Goal: Task Accomplishment & Management: Manage account settings

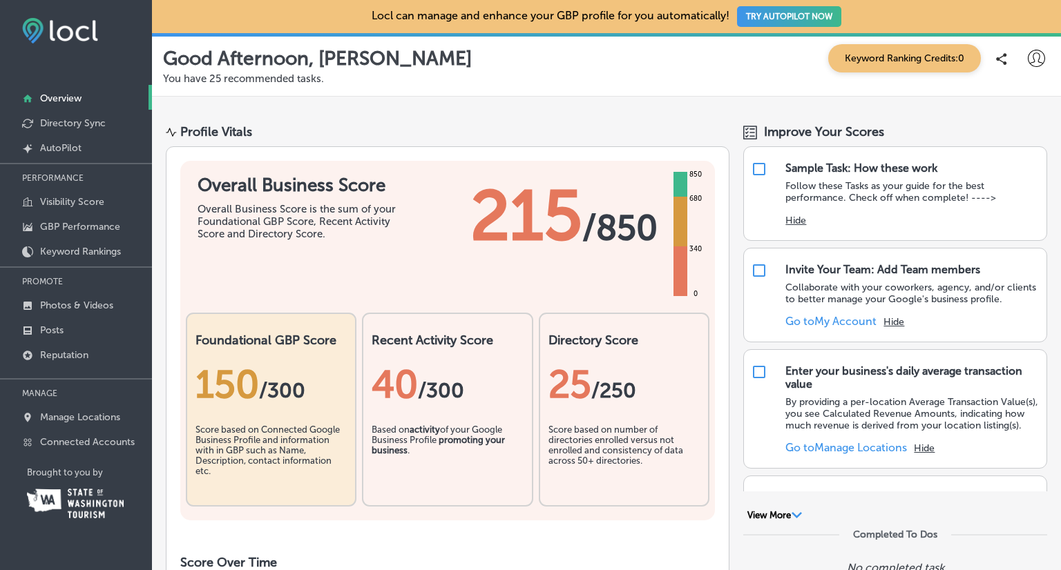
click at [766, 12] on button "TRY AUTOPILOT NOW" at bounding box center [789, 16] width 104 height 21
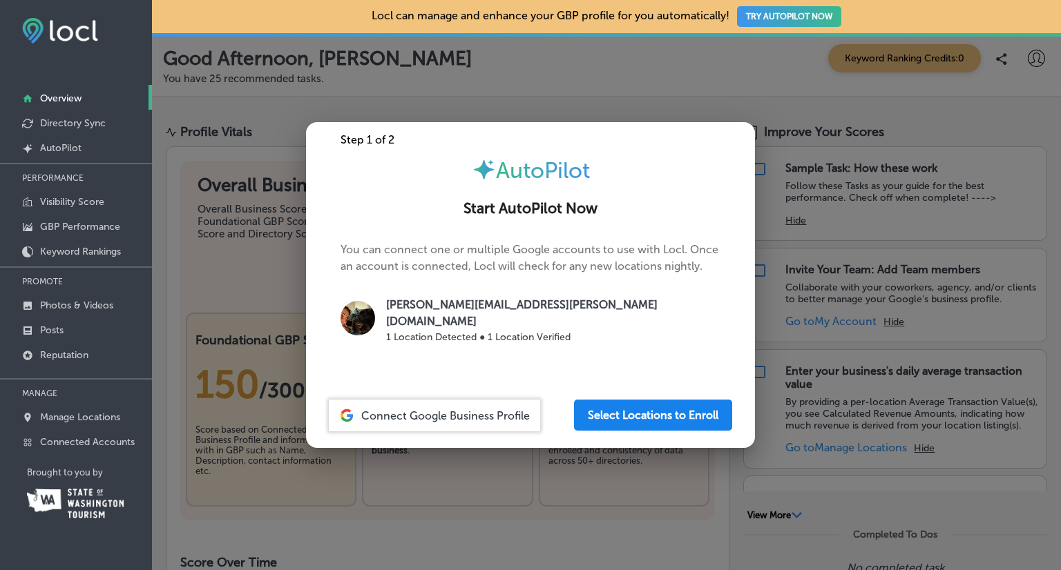
click at [655, 401] on button "Select Locations to Enroll" at bounding box center [653, 415] width 158 height 31
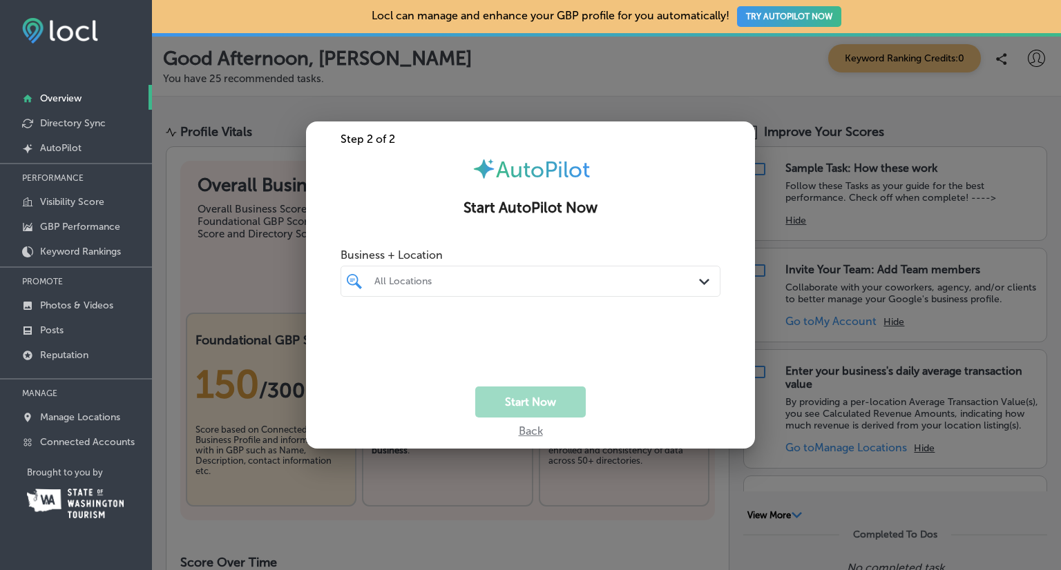
click at [552, 271] on div "All Locations" at bounding box center [530, 281] width 326 height 21
click at [361, 336] on input "checkbox" at bounding box center [357, 333] width 17 height 17
click at [550, 411] on button "Start Now" at bounding box center [530, 402] width 110 height 31
click at [588, 282] on div "Cedar to [GEOGRAPHIC_DATA]" at bounding box center [537, 282] width 326 height 12
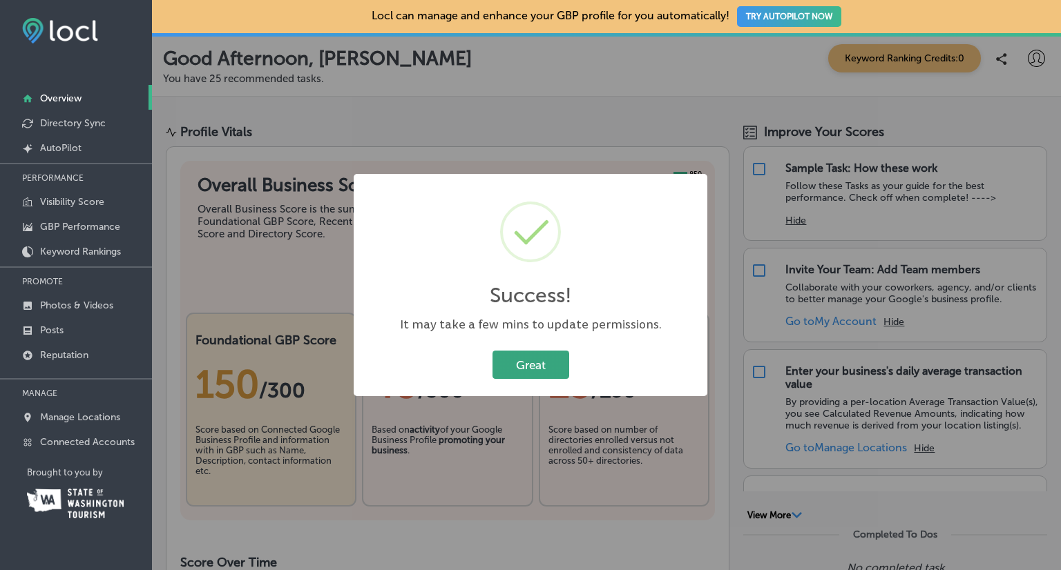
click at [534, 361] on button "Great" at bounding box center [530, 365] width 77 height 28
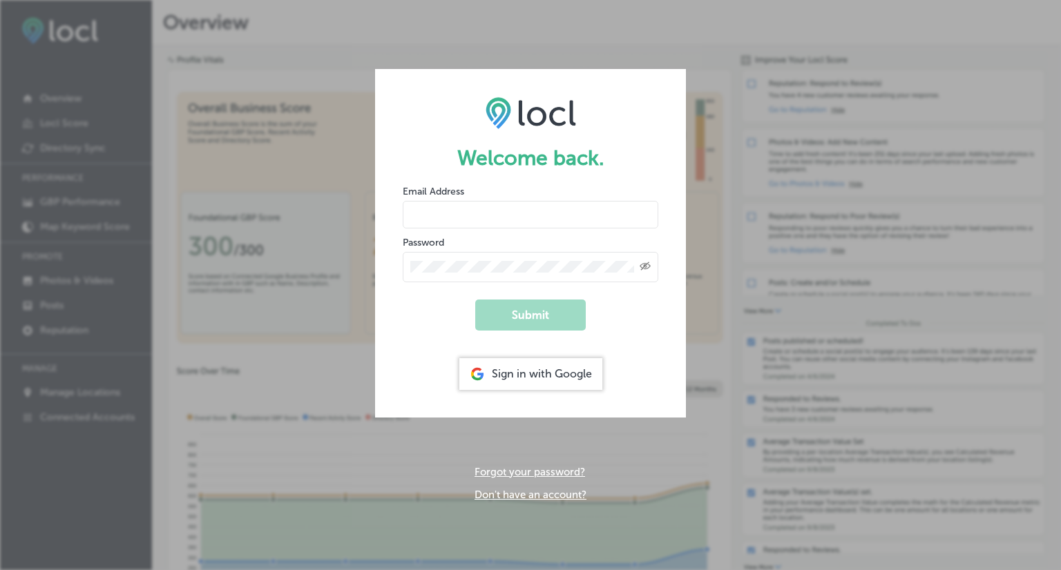
type input "cedartosurfcampground@gmail.com"
click at [521, 378] on div "Sign in with Google" at bounding box center [530, 374] width 143 height 32
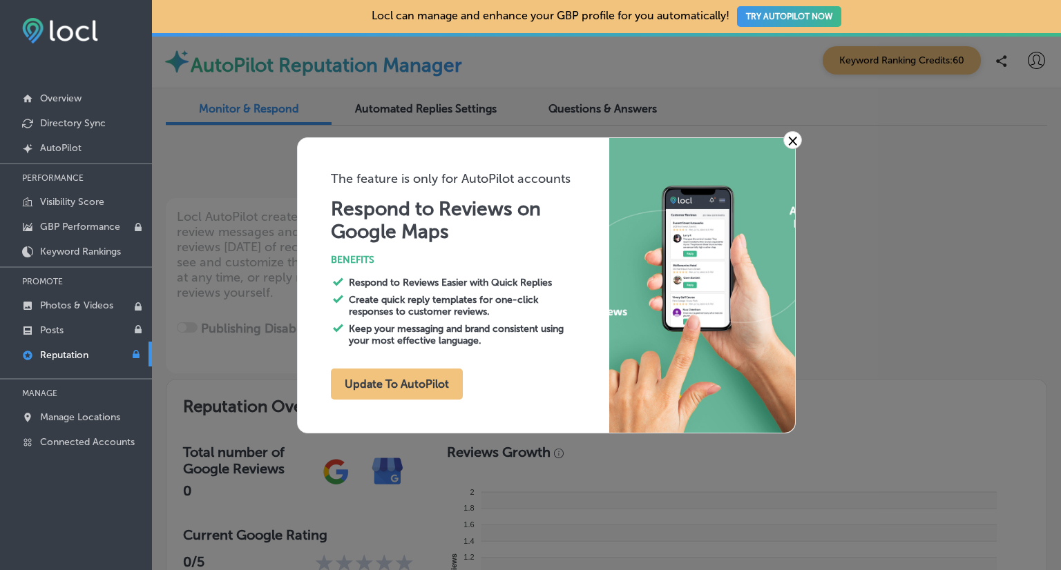
click at [795, 138] on link "×" at bounding box center [792, 140] width 19 height 18
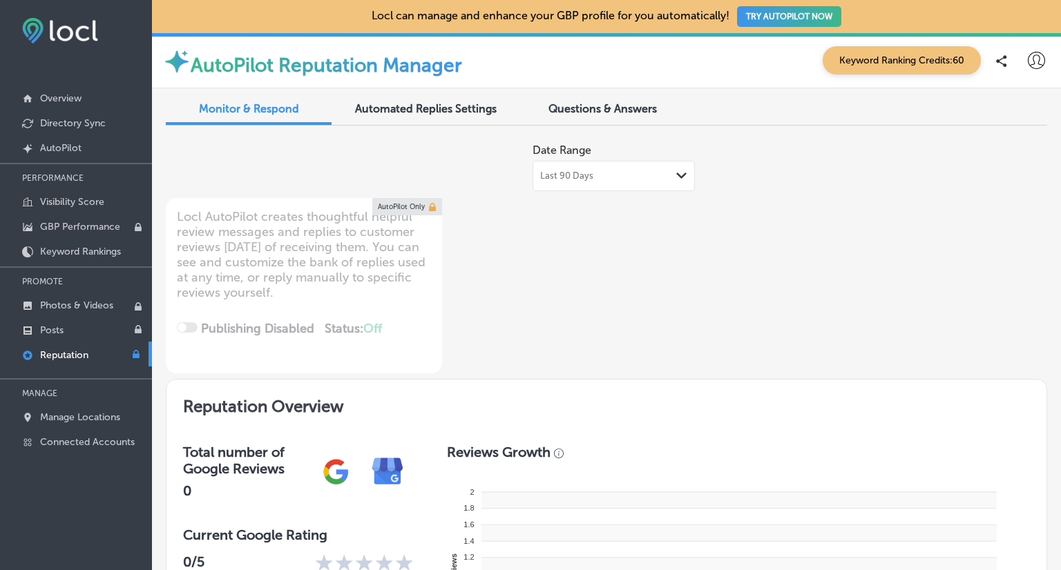
click at [474, 112] on span "Automated Replies Settings" at bounding box center [426, 108] width 142 height 13
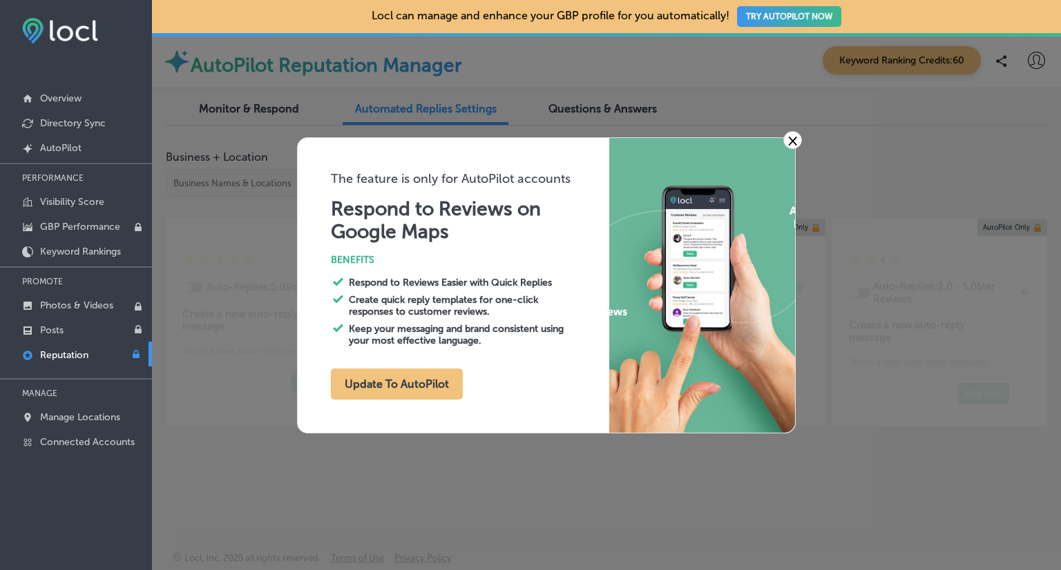
click at [788, 136] on link "×" at bounding box center [792, 140] width 19 height 18
type textarea "x"
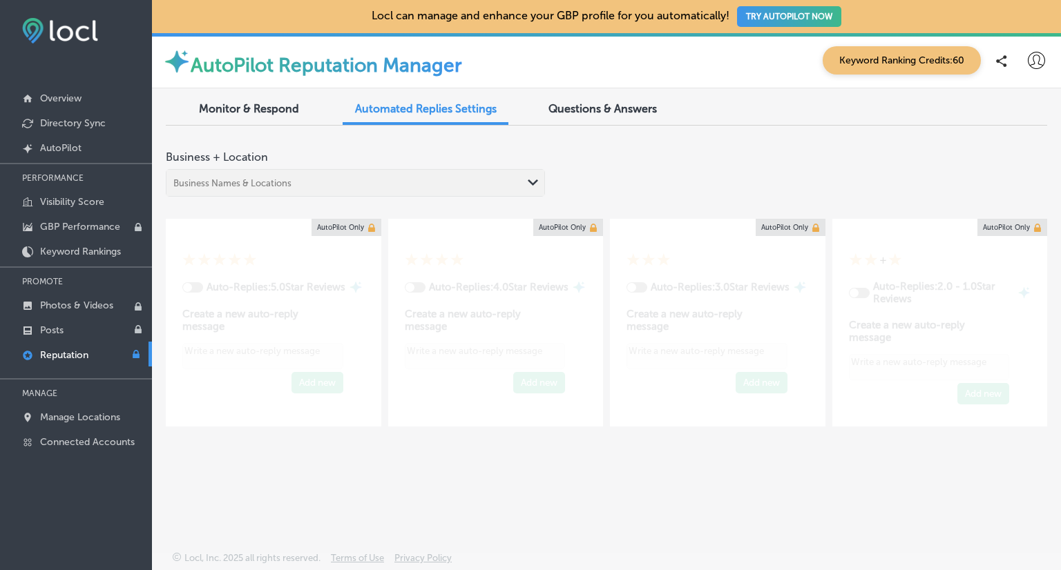
click at [345, 229] on link at bounding box center [345, 227] width 69 height 17
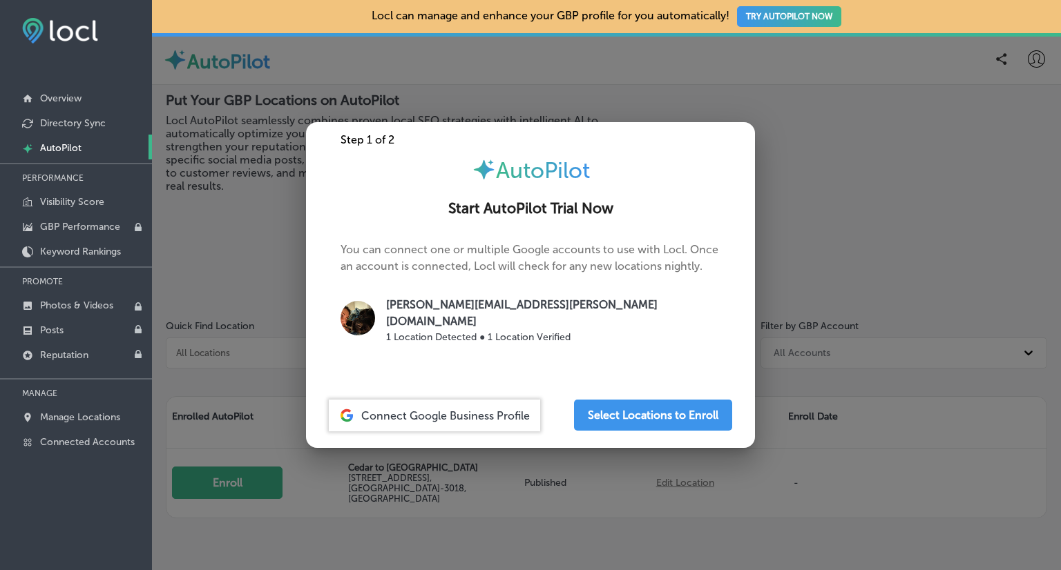
click at [217, 237] on div at bounding box center [530, 285] width 1061 height 570
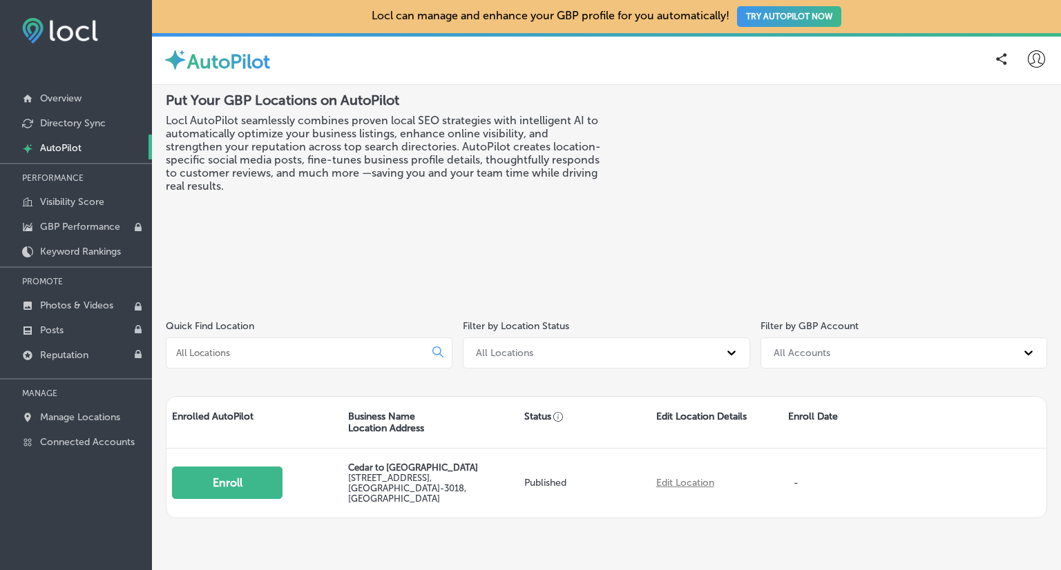
click at [1028, 59] on icon at bounding box center [1036, 58] width 17 height 17
click at [1000, 113] on body "iconmonstr-menu-thin copy Created with Sketch. Overview Directory Sync Created …" at bounding box center [530, 285] width 1061 height 570
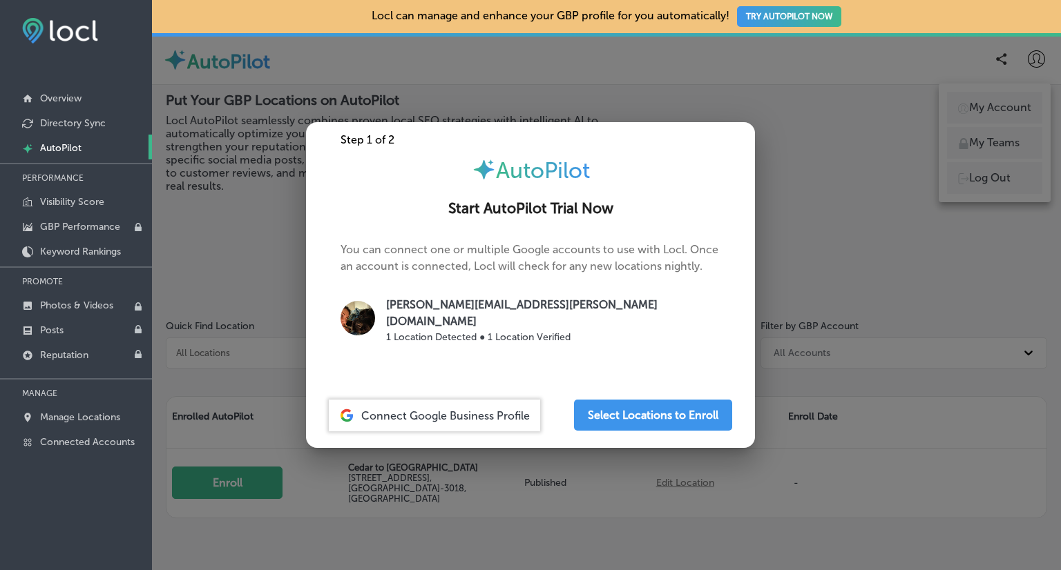
click at [257, 186] on div at bounding box center [530, 285] width 1061 height 570
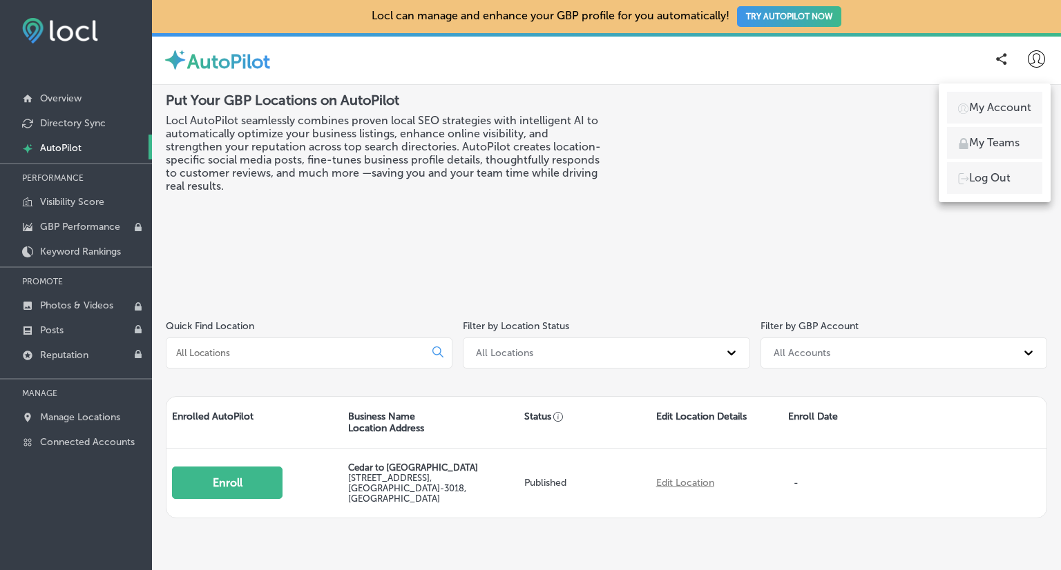
click at [226, 205] on div at bounding box center [530, 285] width 1061 height 570
click at [71, 99] on p "Overview" at bounding box center [60, 99] width 41 height 12
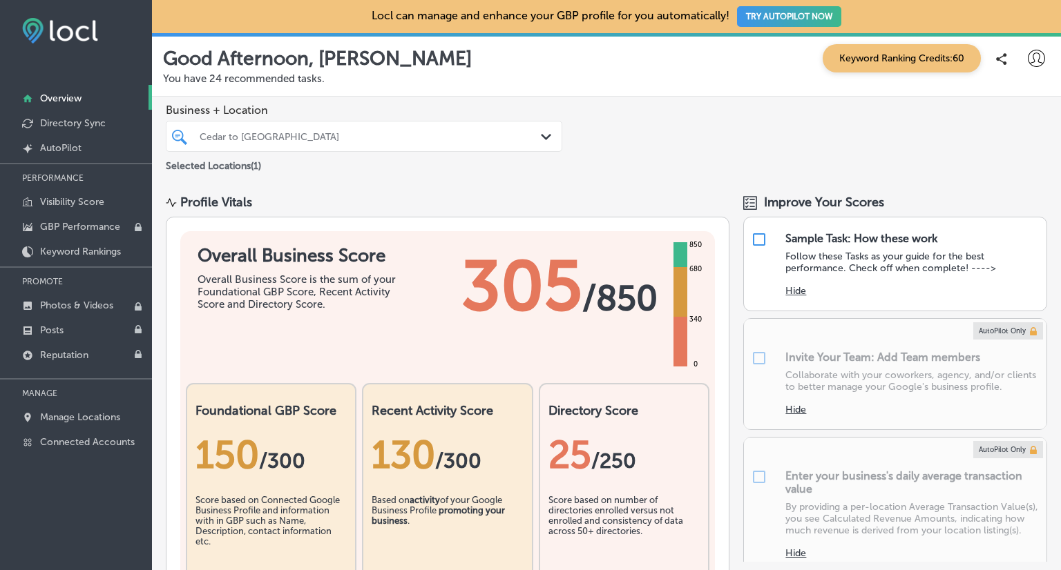
click at [1033, 57] on div at bounding box center [1036, 59] width 28 height 28
click at [981, 186] on p "Log Out" at bounding box center [989, 178] width 41 height 17
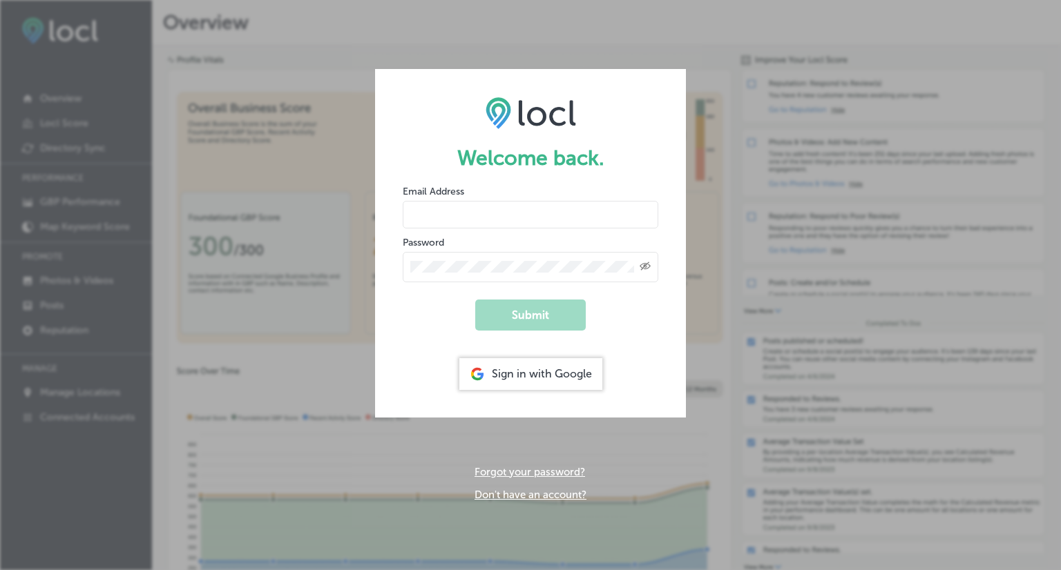
type input "cedartosurfcampground@gmail.com"
click at [534, 307] on button "Submit" at bounding box center [530, 315] width 110 height 31
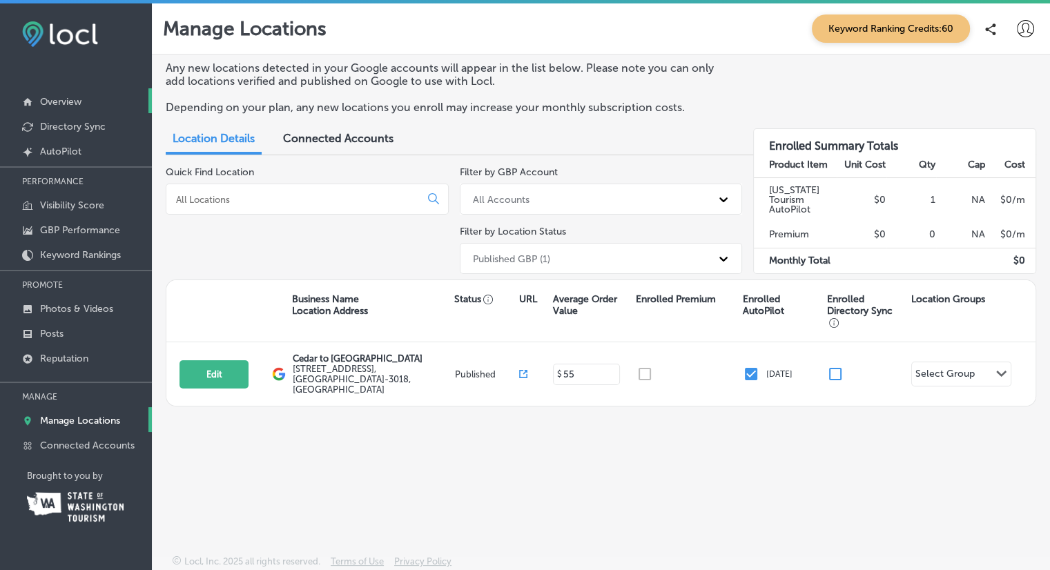
click at [77, 103] on p "Overview" at bounding box center [60, 102] width 41 height 12
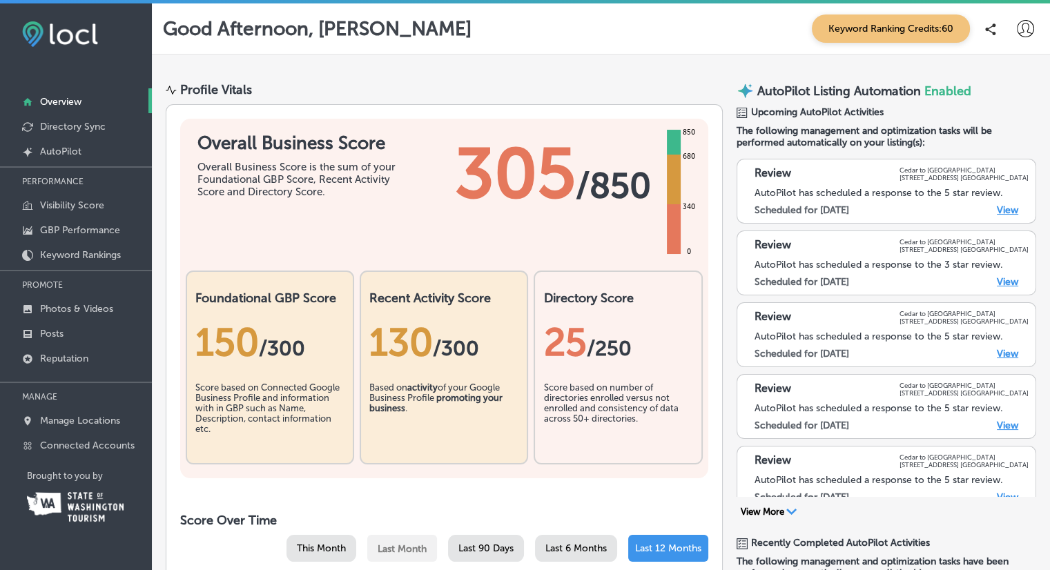
click at [1003, 206] on link "View" at bounding box center [1007, 210] width 21 height 12
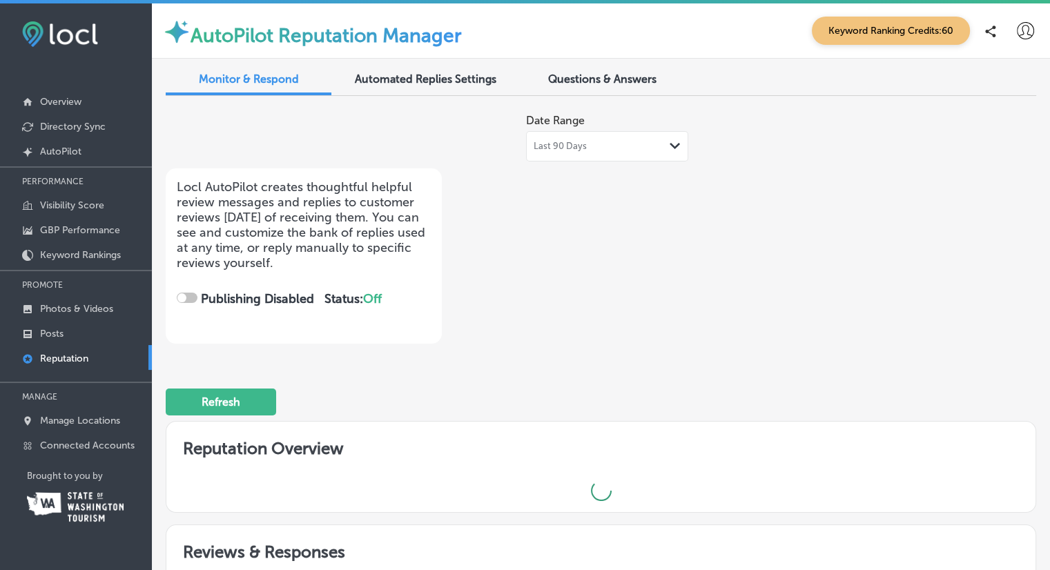
checkbox input "true"
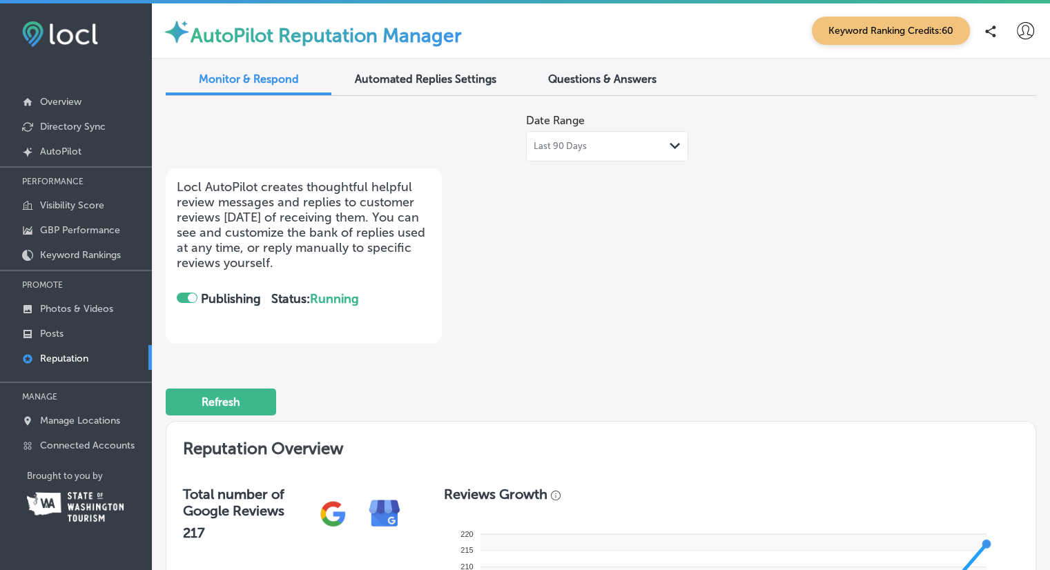
click at [451, 67] on div "Automated Replies Settings" at bounding box center [426, 81] width 166 height 30
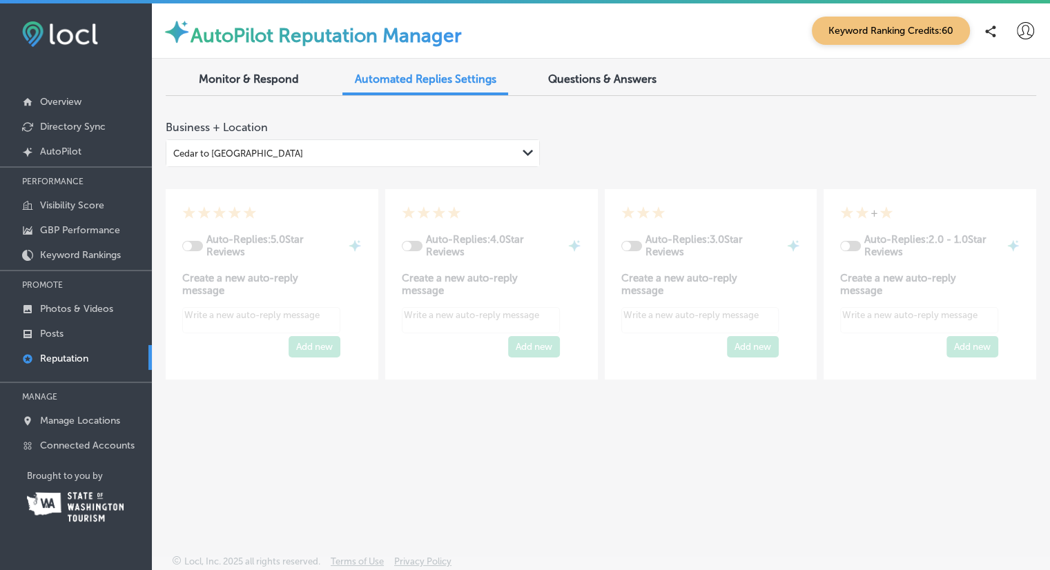
type textarea "x"
checkbox input "true"
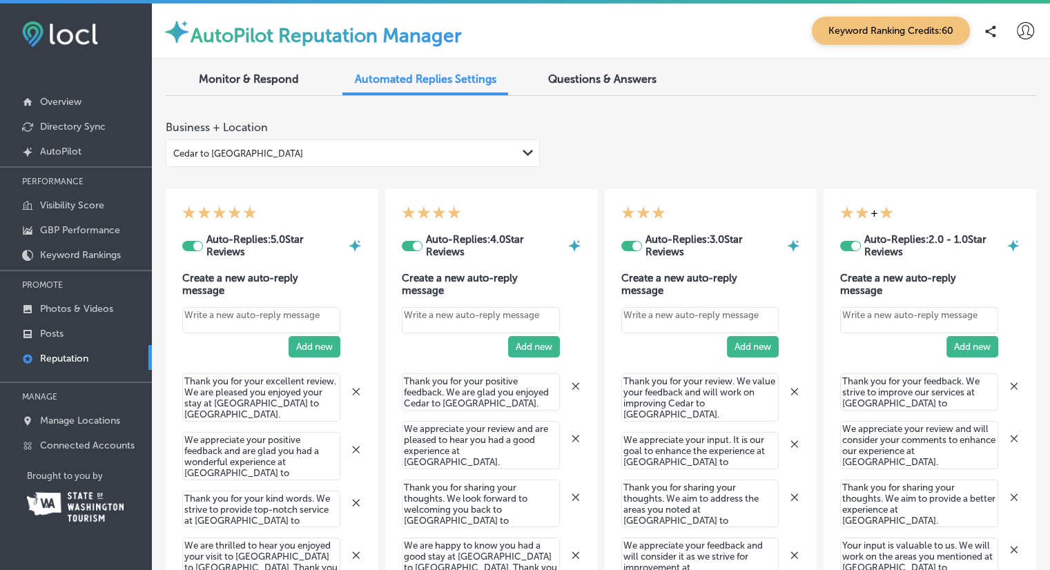
click at [406, 247] on div at bounding box center [412, 246] width 21 height 10
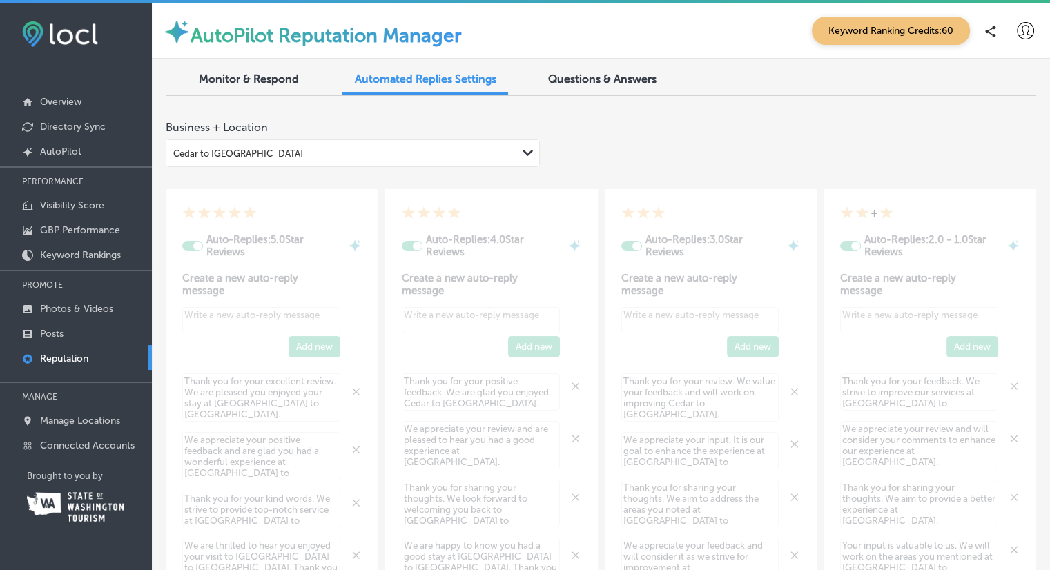
type textarea "x"
checkbox input "false"
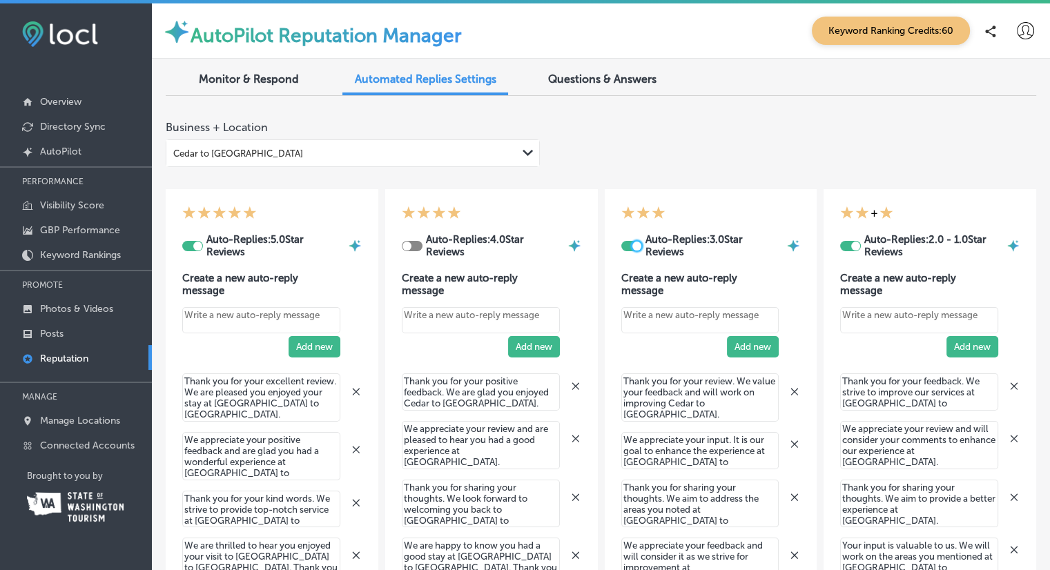
click at [633, 244] on div at bounding box center [637, 246] width 9 height 9
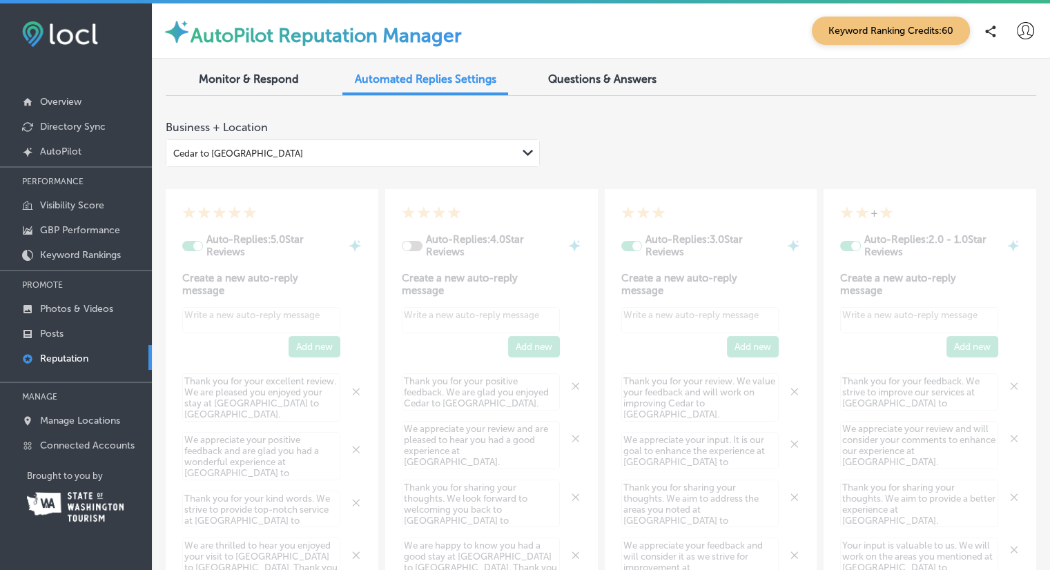
type textarea "x"
checkbox input "false"
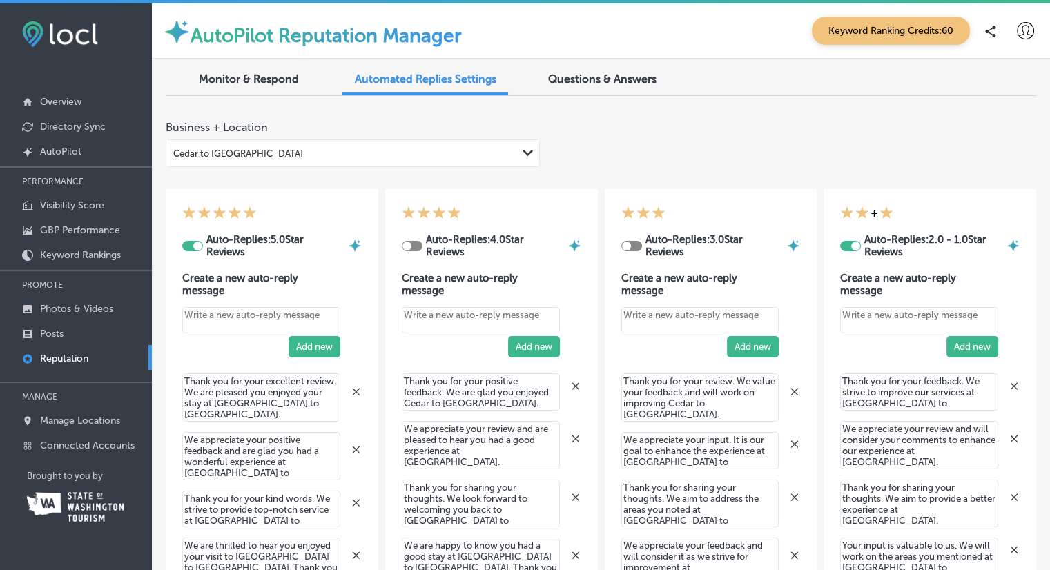
click at [851, 245] on div at bounding box center [855, 246] width 9 height 9
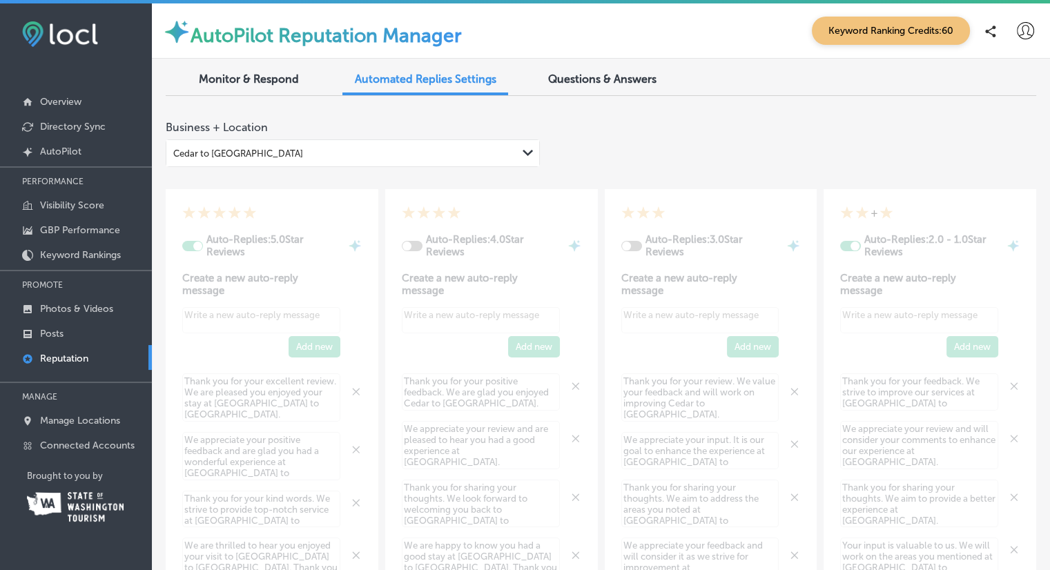
type textarea "x"
checkbox input "false"
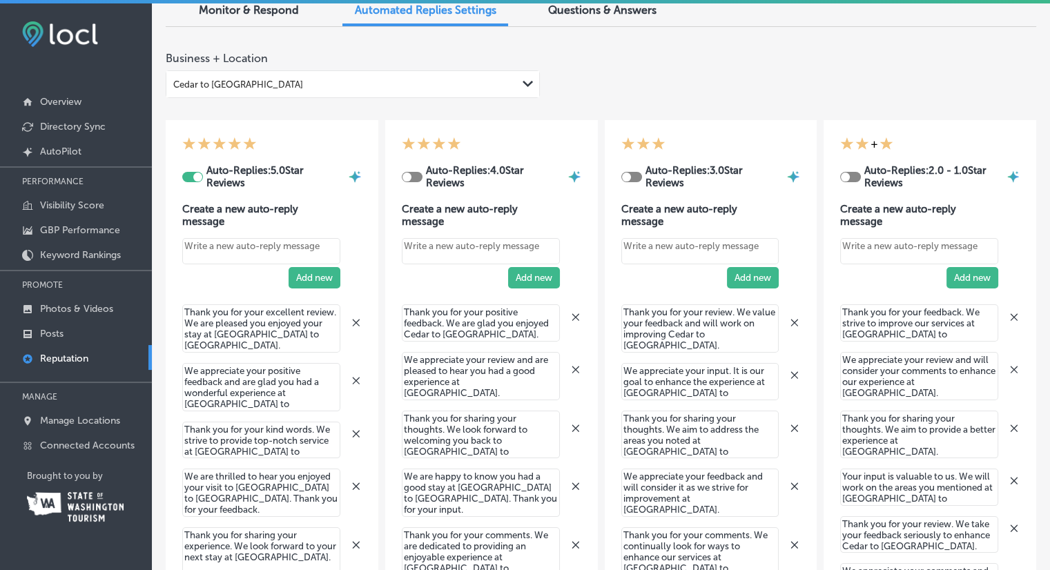
scroll to position [138, 0]
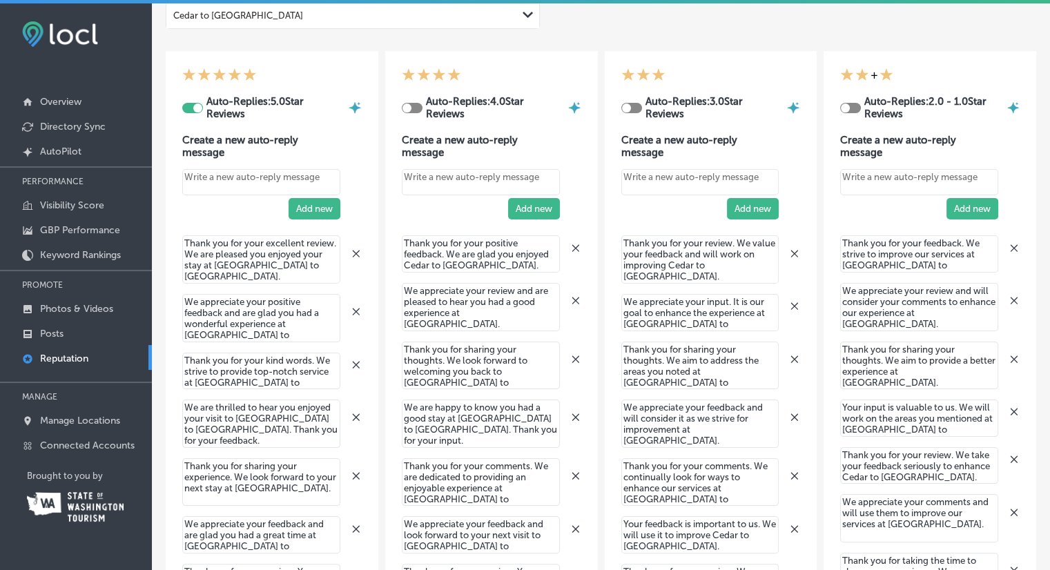
click at [407, 106] on div at bounding box center [407, 108] width 9 height 9
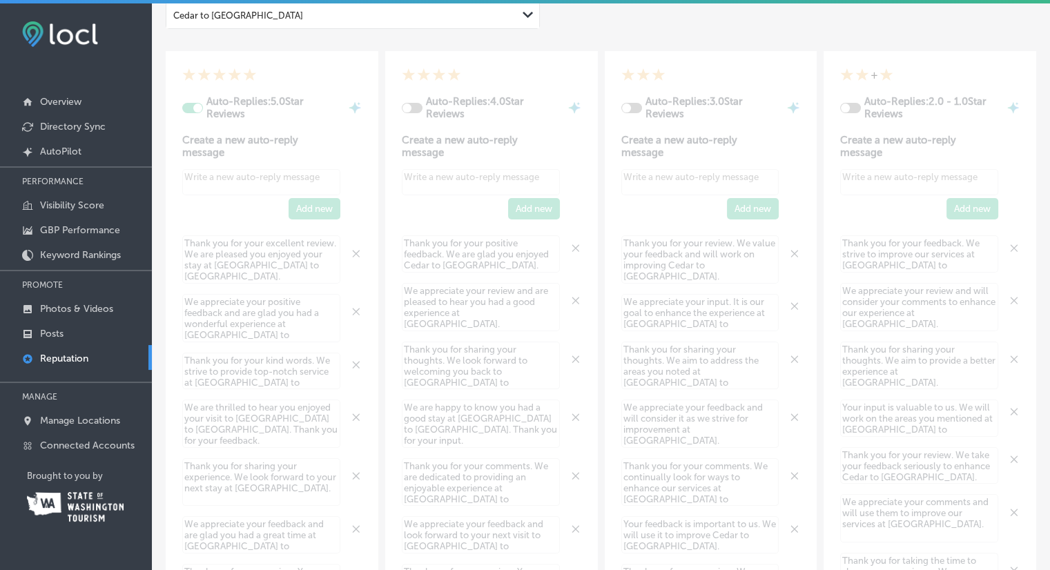
type textarea "x"
checkbox input "true"
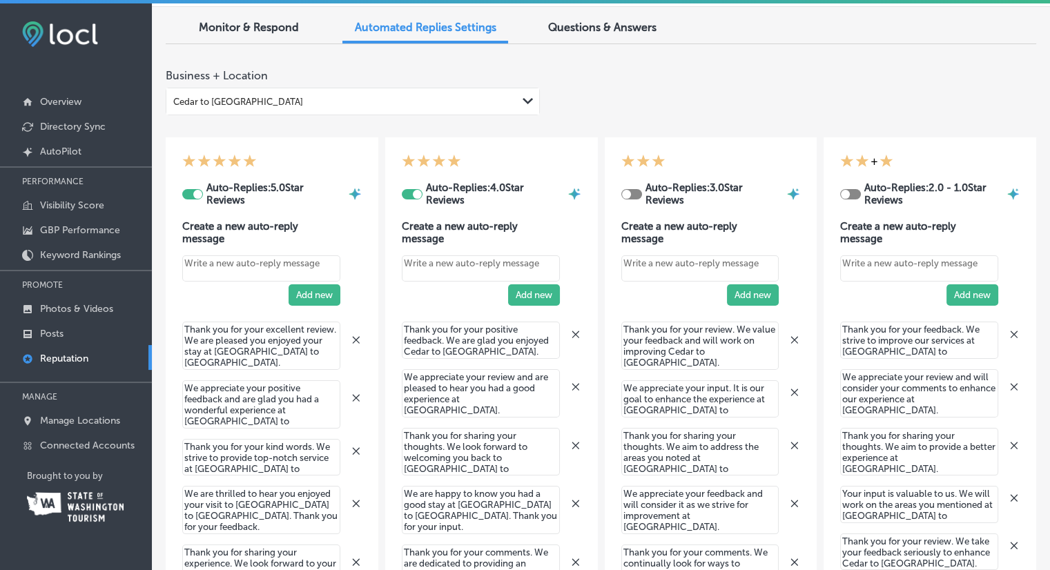
scroll to position [0, 0]
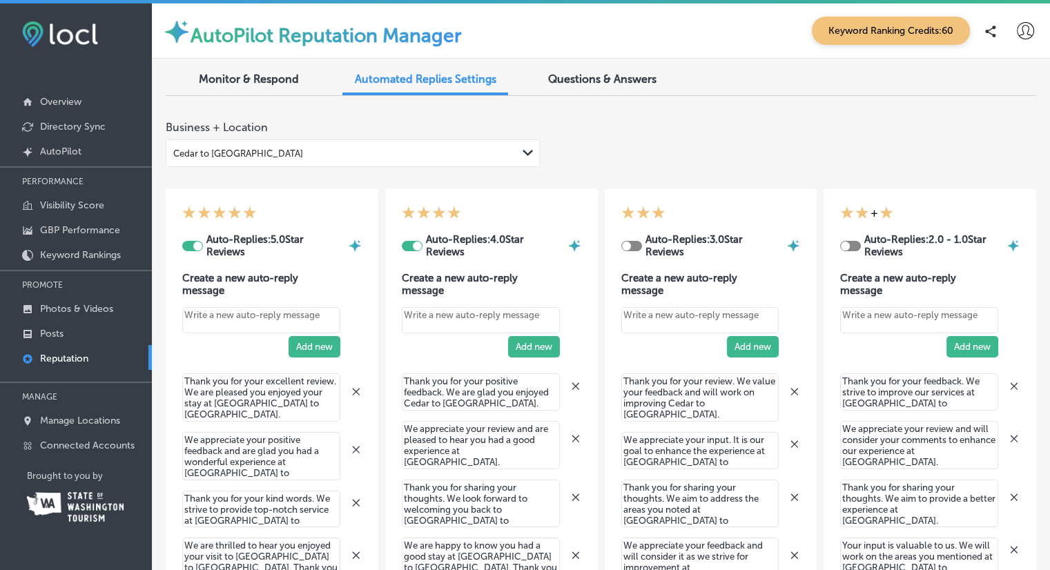
click at [608, 73] on span "Questions & Answers" at bounding box center [602, 79] width 108 height 13
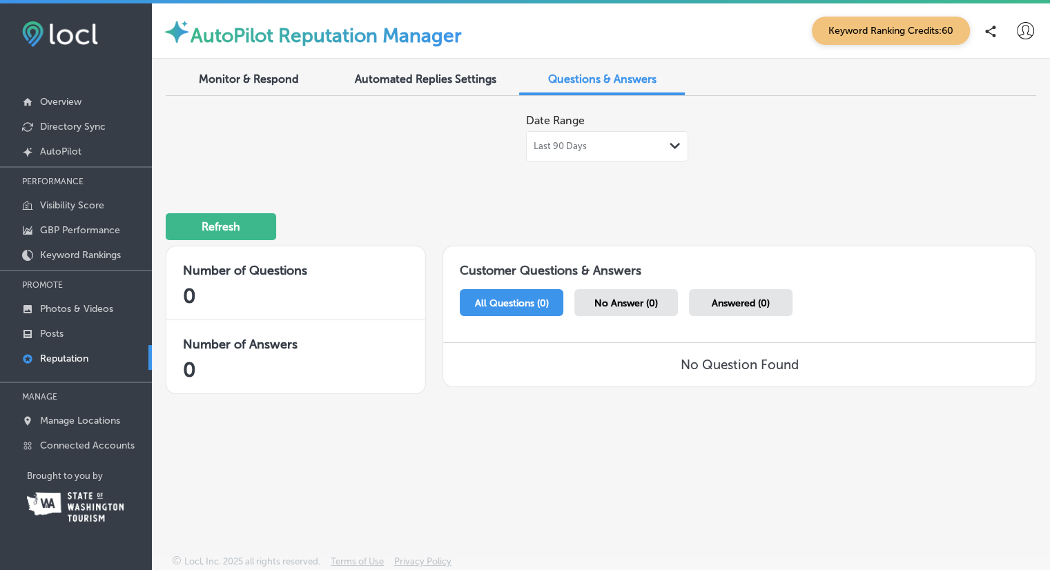
click at [215, 82] on span "Monitor & Respond" at bounding box center [249, 79] width 100 height 13
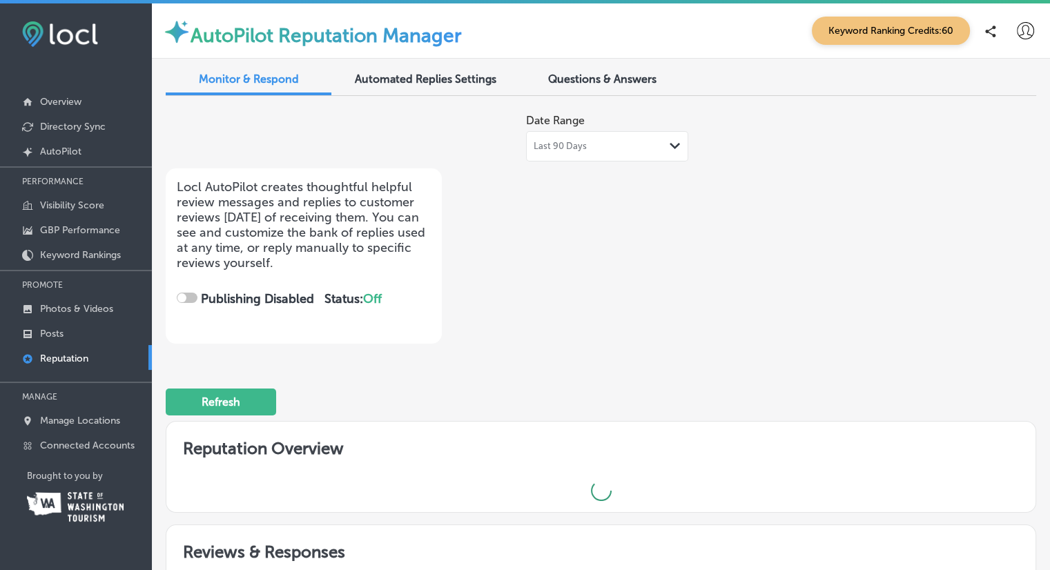
checkbox input "true"
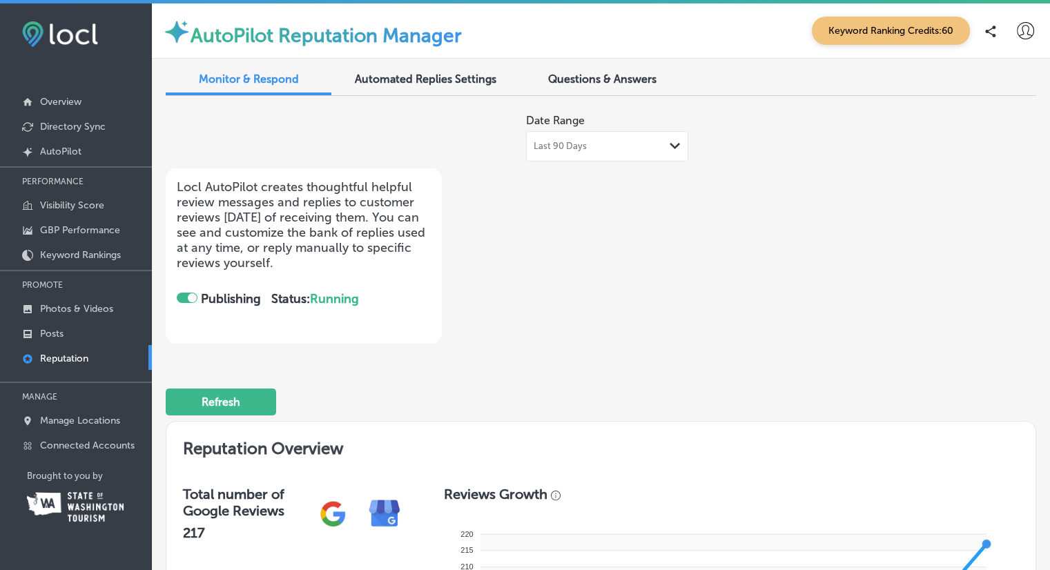
click at [182, 298] on div at bounding box center [187, 298] width 21 height 10
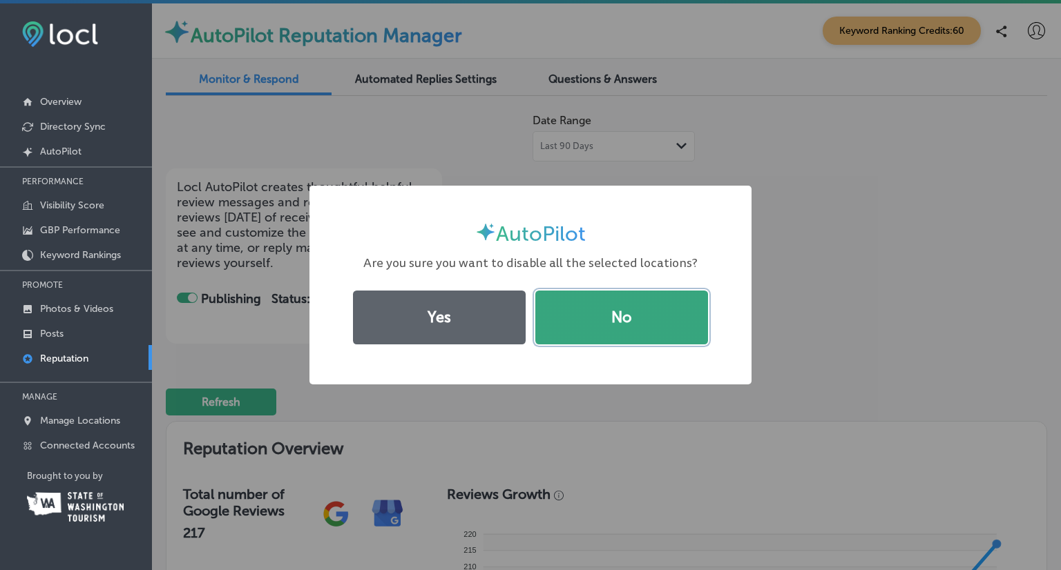
click at [655, 327] on button "No" at bounding box center [621, 318] width 173 height 54
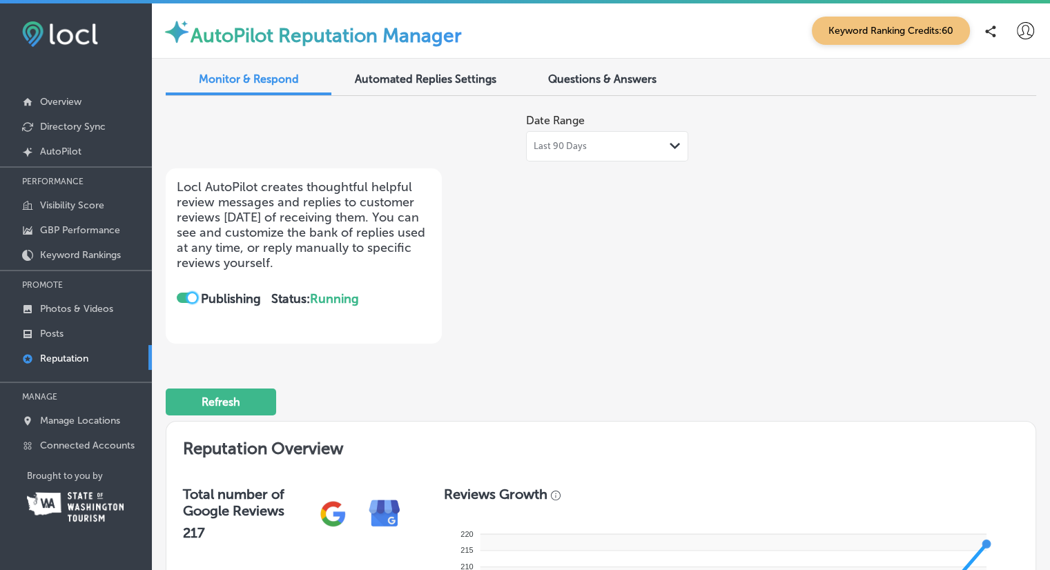
click at [463, 75] on span "Automated Replies Settings" at bounding box center [426, 79] width 142 height 13
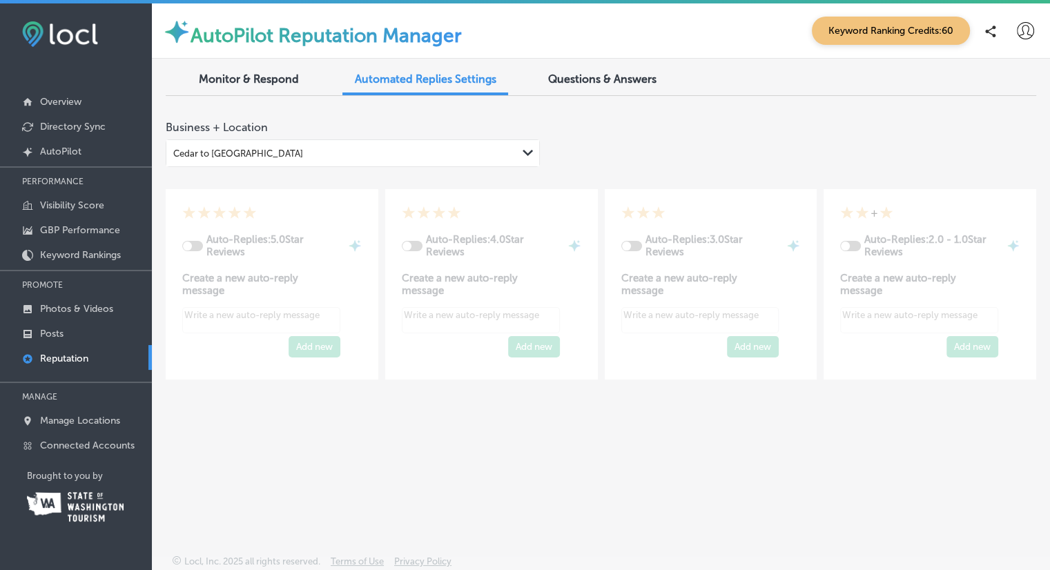
type textarea "x"
checkbox input "true"
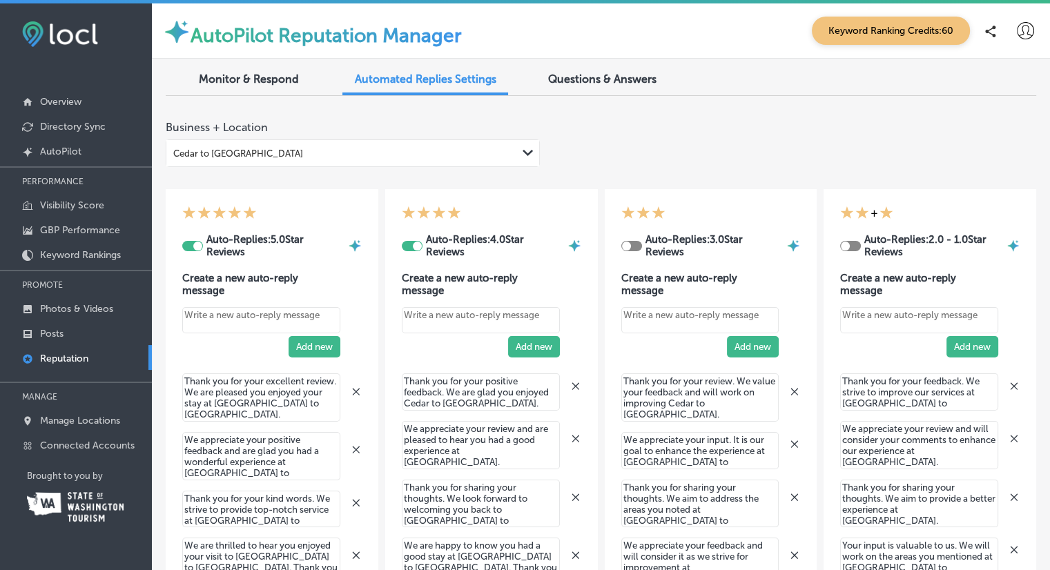
click at [413, 247] on div at bounding box center [417, 246] width 9 height 9
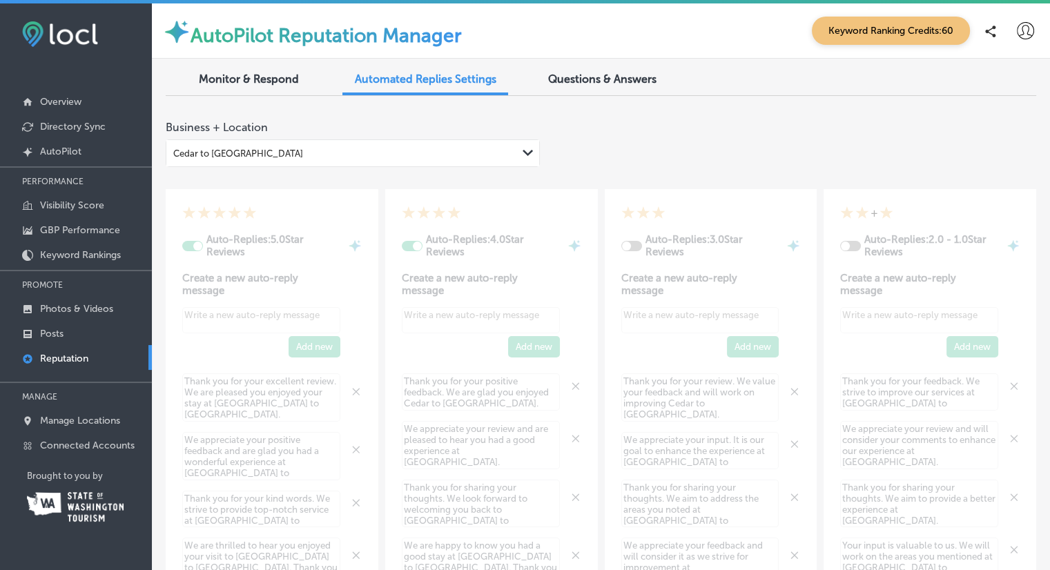
type textarea "x"
checkbox input "false"
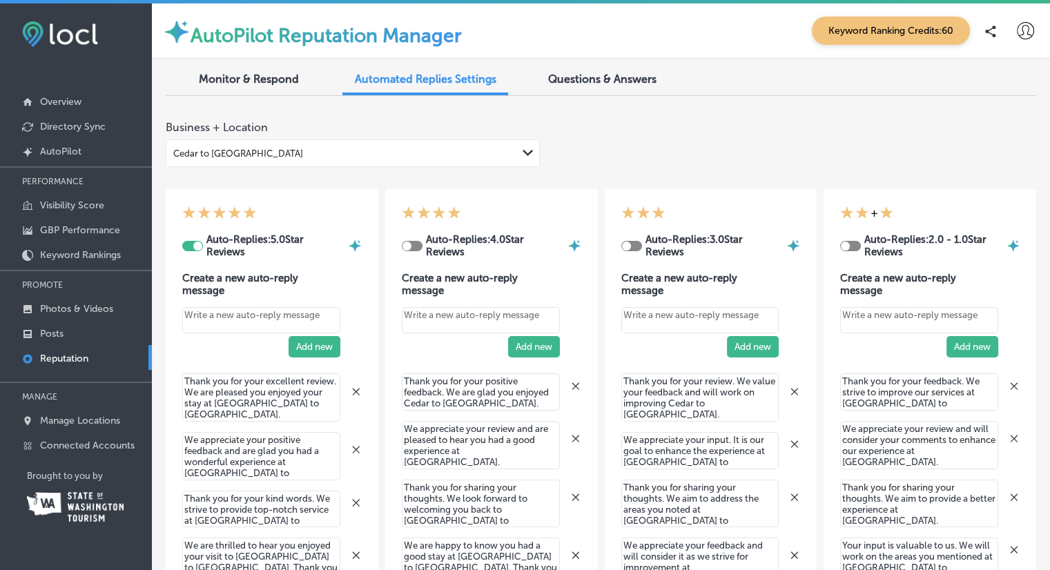
click at [198, 244] on div at bounding box center [197, 246] width 9 height 9
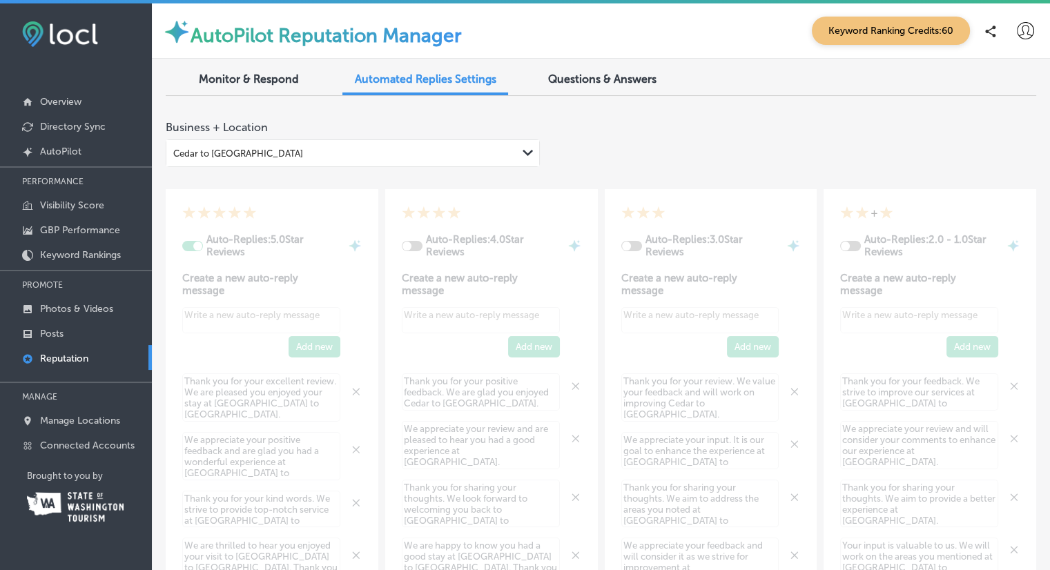
type textarea "x"
checkbox input "false"
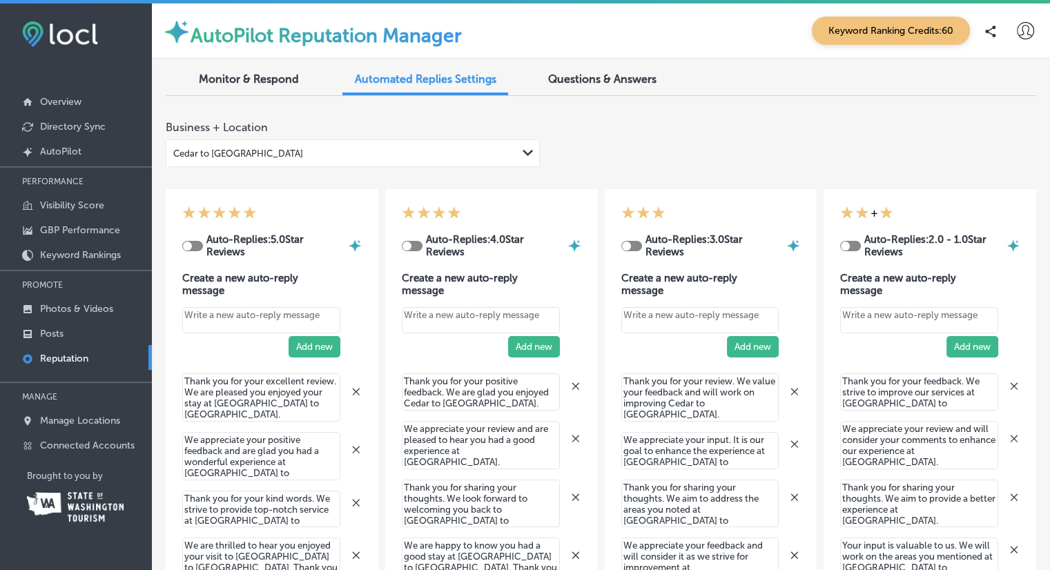
click at [249, 86] on div "Monitor & Respond" at bounding box center [249, 81] width 166 height 30
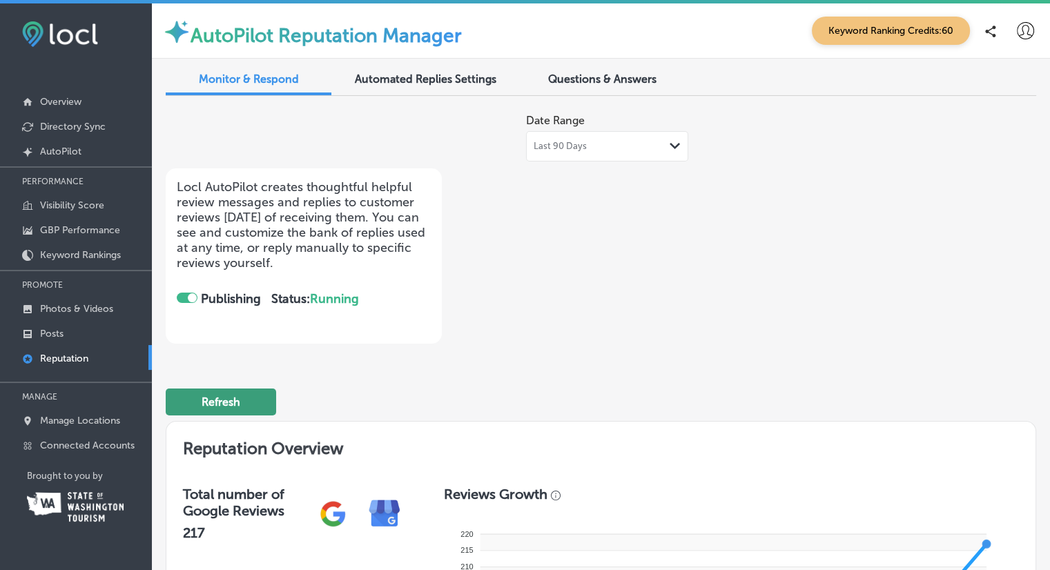
click at [232, 396] on button "Refresh" at bounding box center [221, 402] width 110 height 27
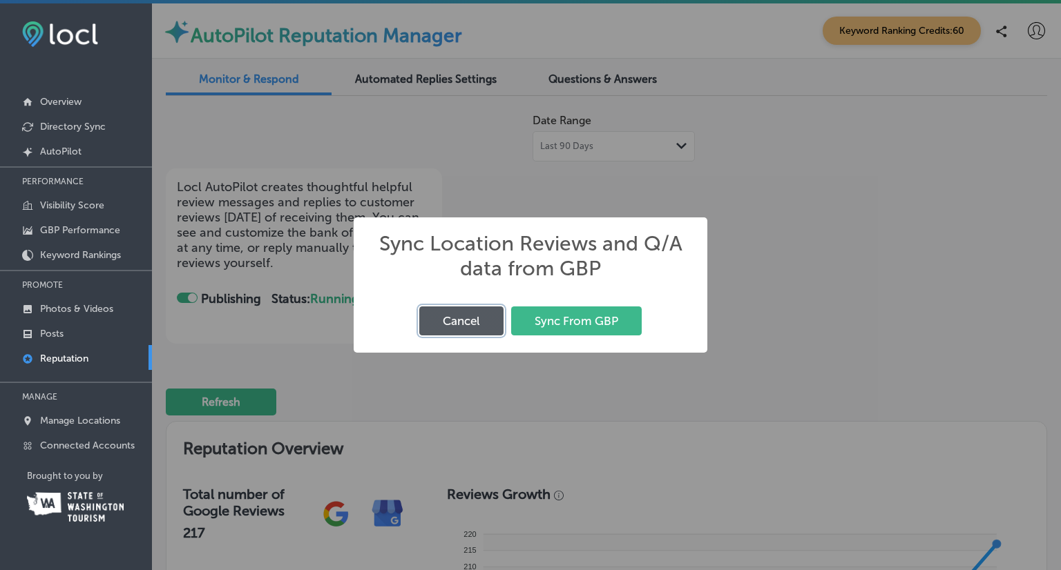
click at [485, 327] on button "Cancel" at bounding box center [461, 321] width 84 height 28
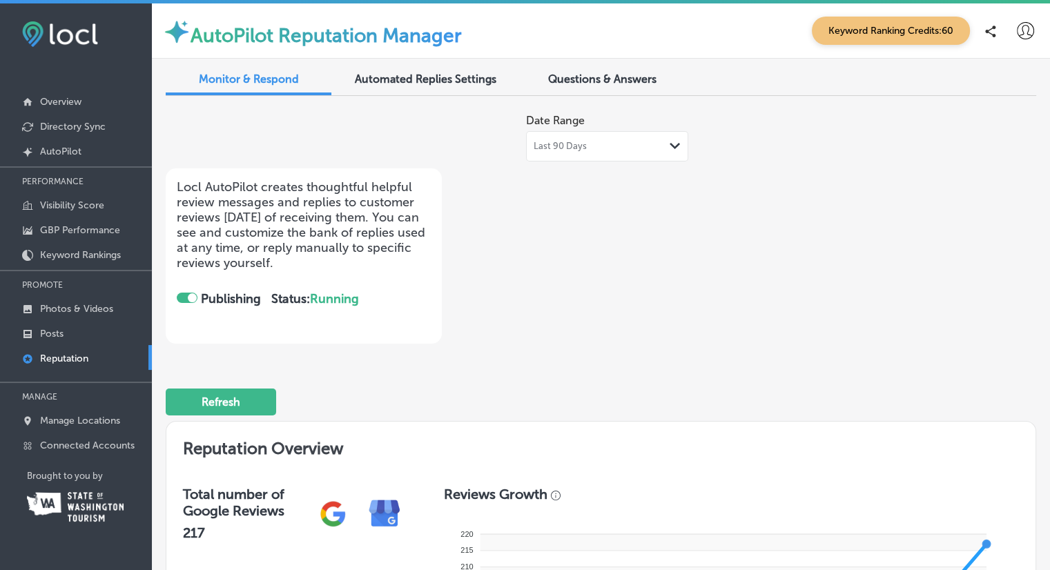
click at [636, 148] on div "Last 90 Days Path Created with Sketch." at bounding box center [607, 146] width 147 height 11
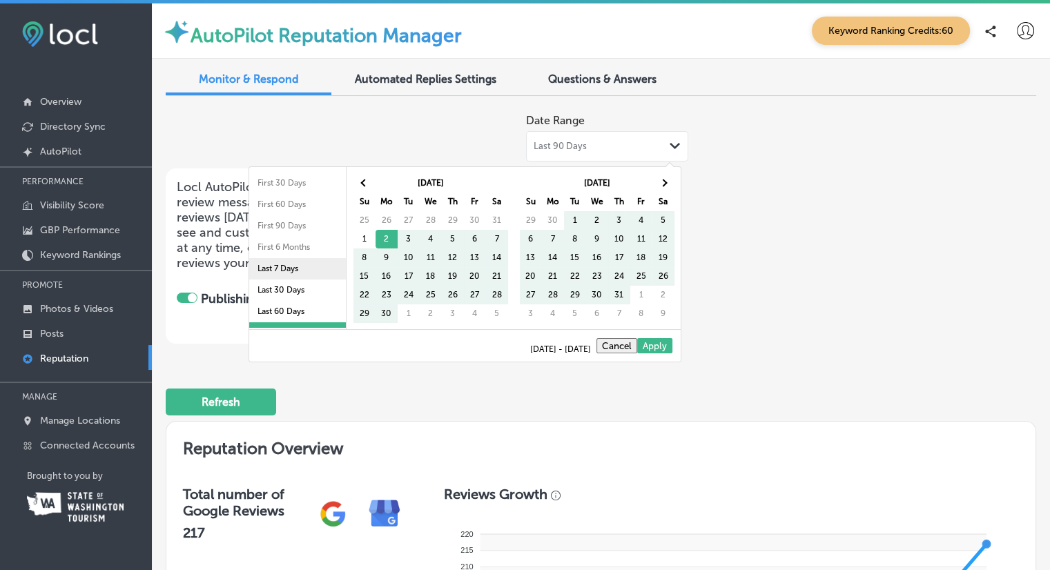
click at [279, 266] on li "Last 7 Days" at bounding box center [297, 268] width 97 height 21
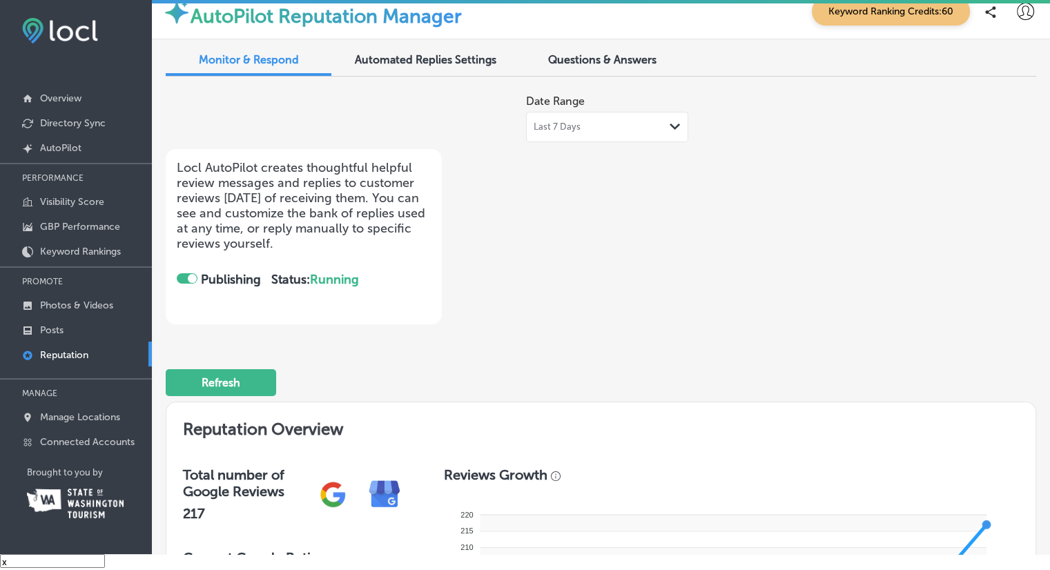
click at [186, 274] on div at bounding box center [187, 278] width 21 height 10
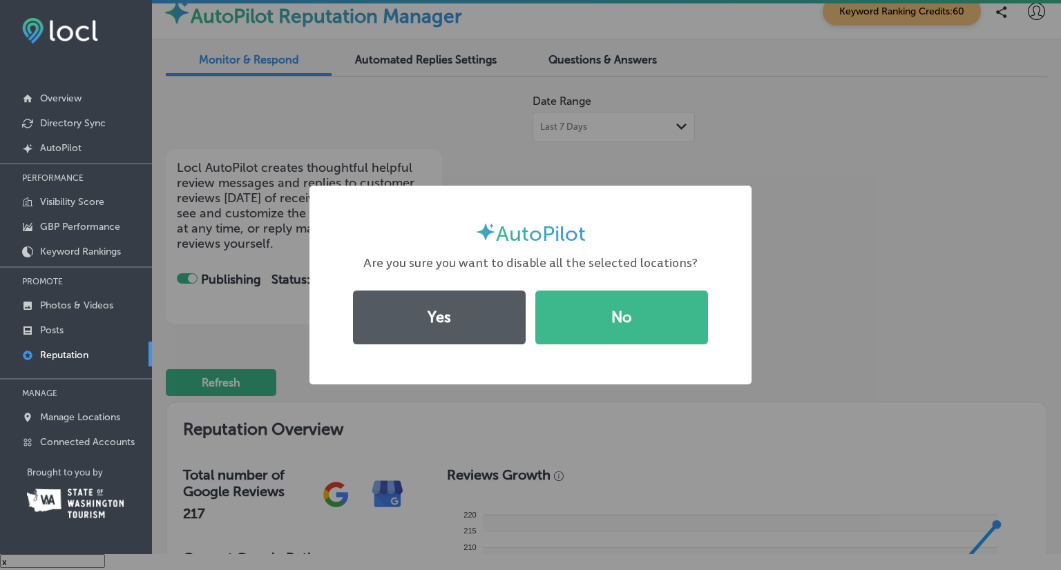
click at [467, 323] on button "Yes" at bounding box center [439, 318] width 173 height 54
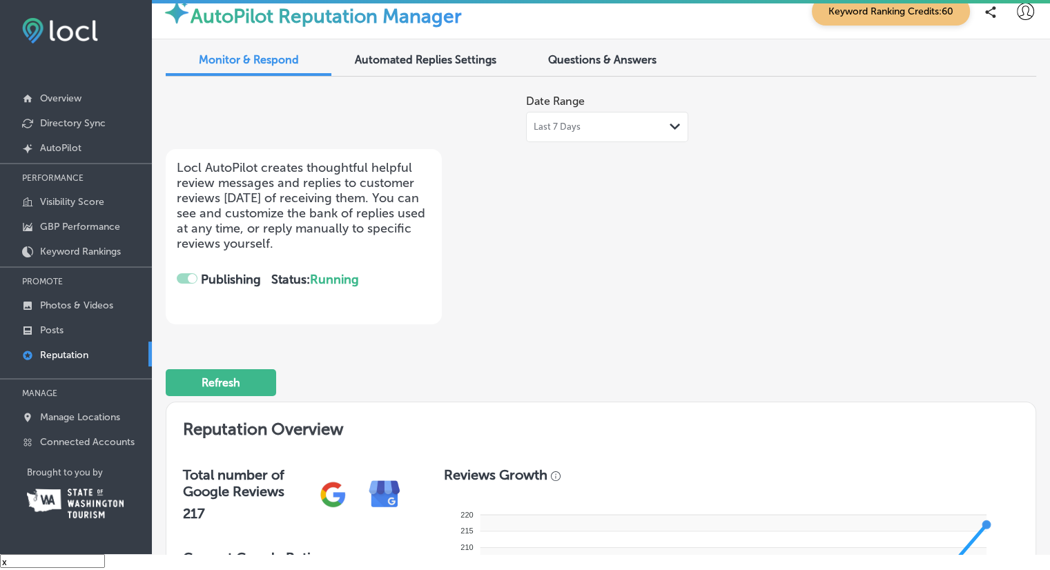
checkbox input "false"
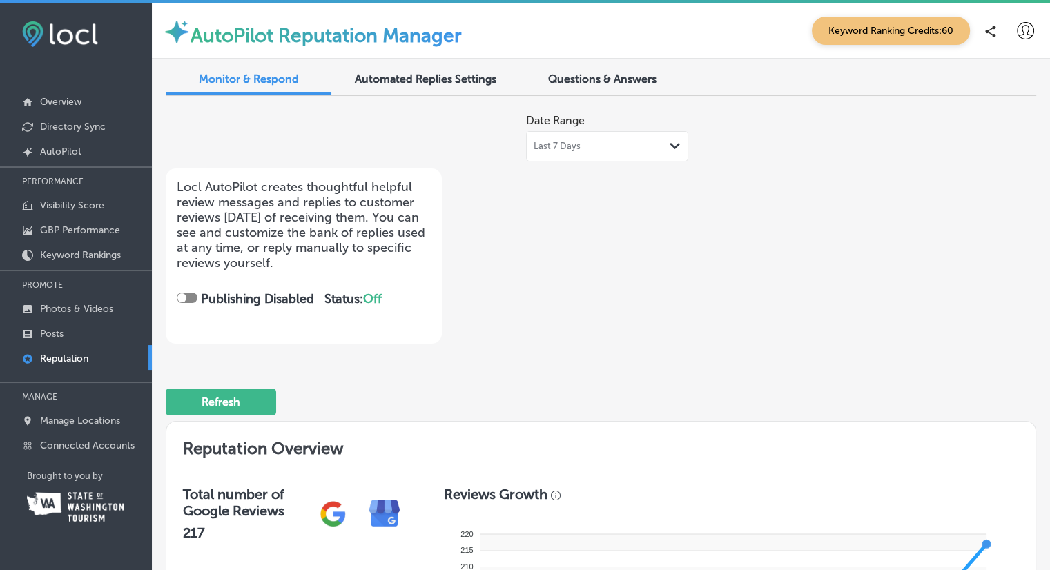
click at [447, 89] on div "Automated Replies Settings" at bounding box center [426, 81] width 166 height 30
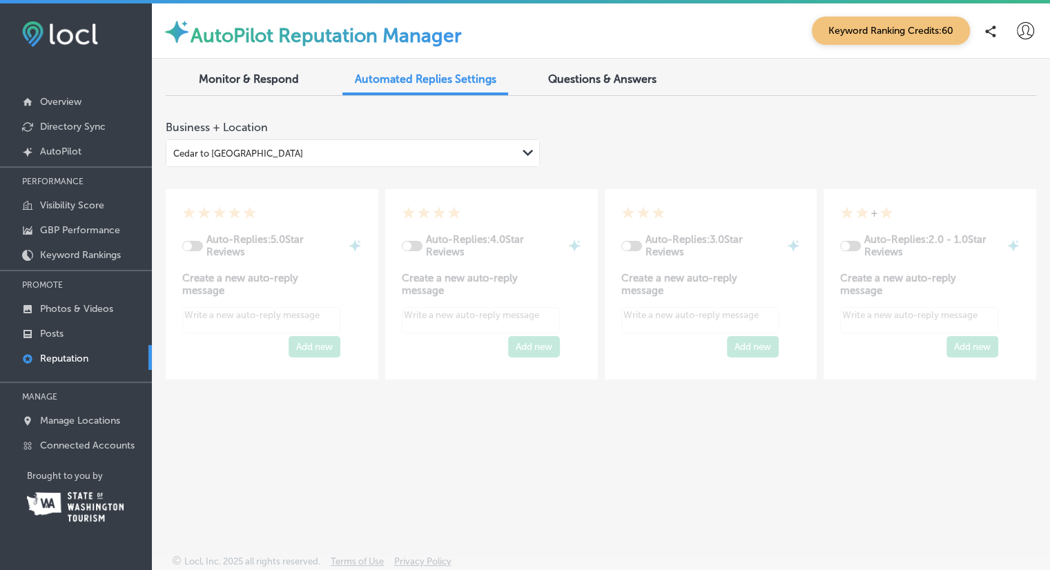
type textarea "x"
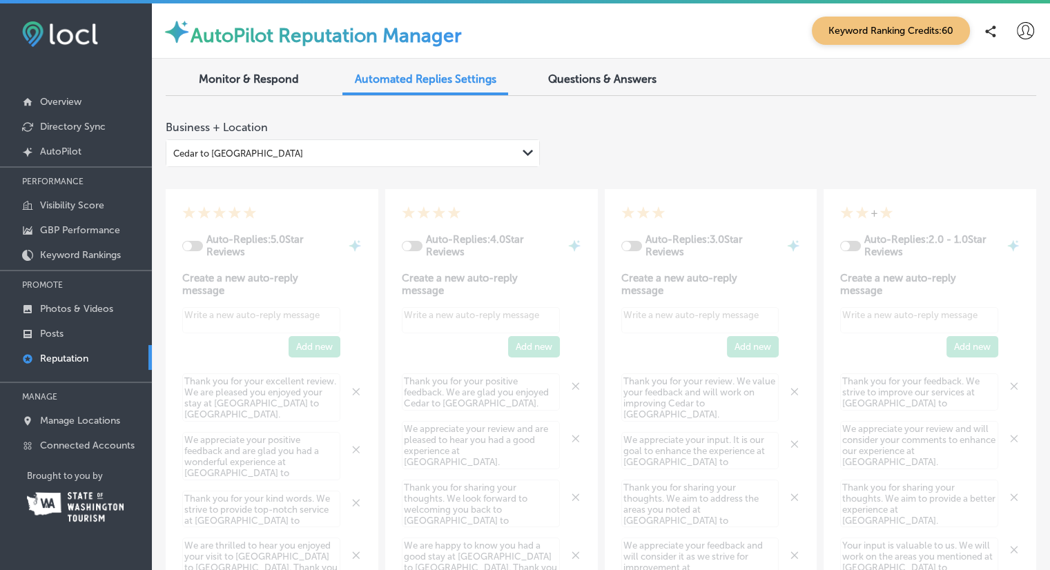
click at [624, 81] on span "Questions & Answers" at bounding box center [602, 79] width 108 height 13
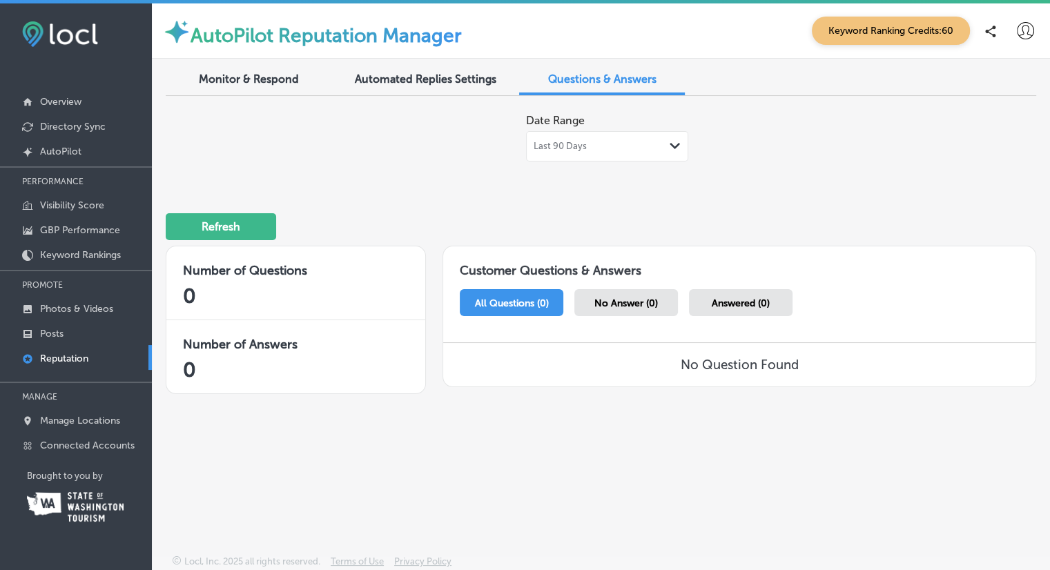
click at [251, 79] on span "Monitor & Respond" at bounding box center [249, 79] width 100 height 13
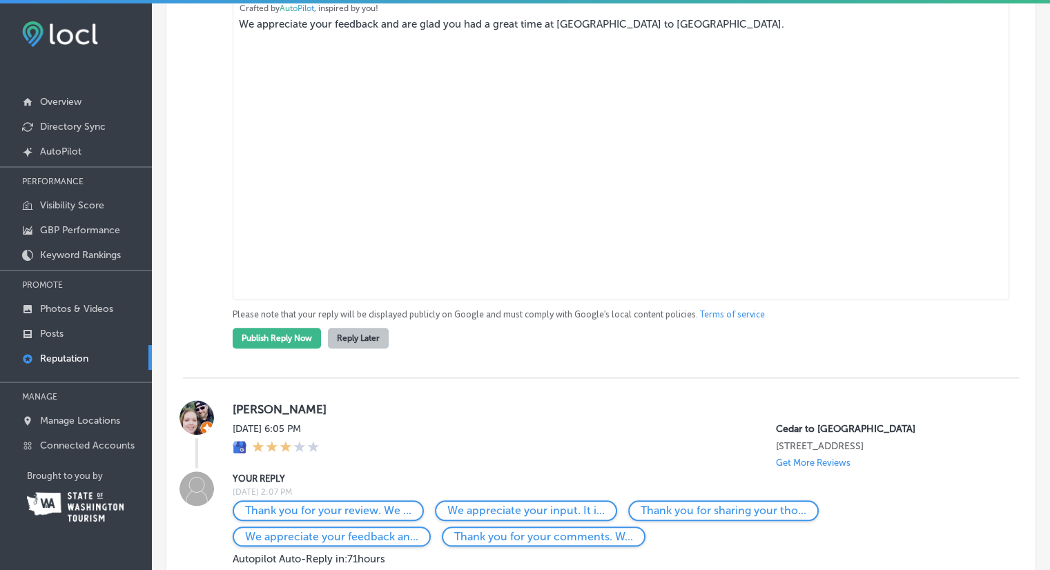
scroll to position [898, 0]
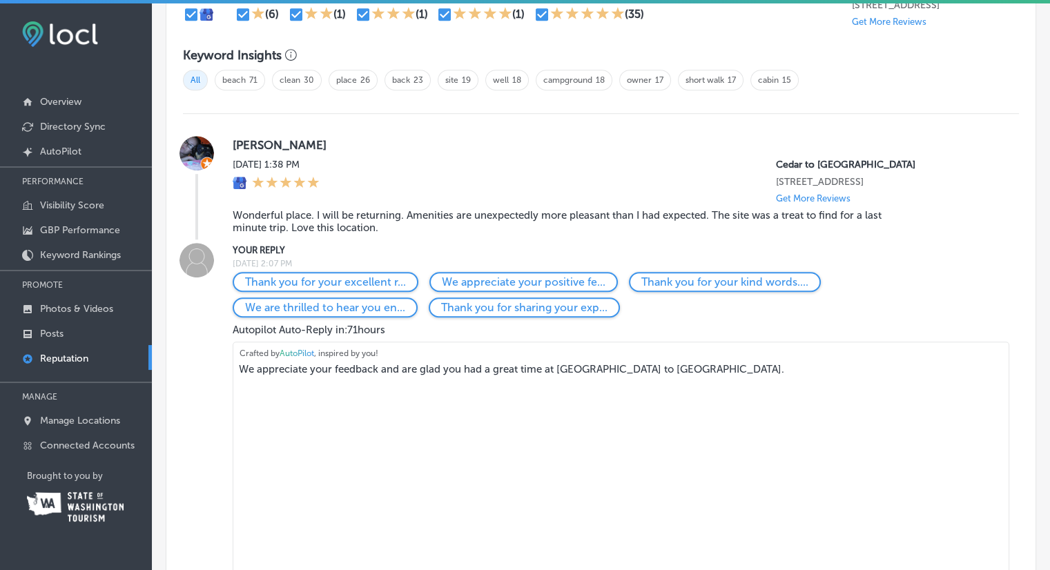
drag, startPoint x: 690, startPoint y: 389, endPoint x: 234, endPoint y: 430, distance: 457.6
click at [234, 430] on textarea "We appreciate your feedback and are glad you had a great time at [GEOGRAPHIC_DA…" at bounding box center [621, 494] width 777 height 304
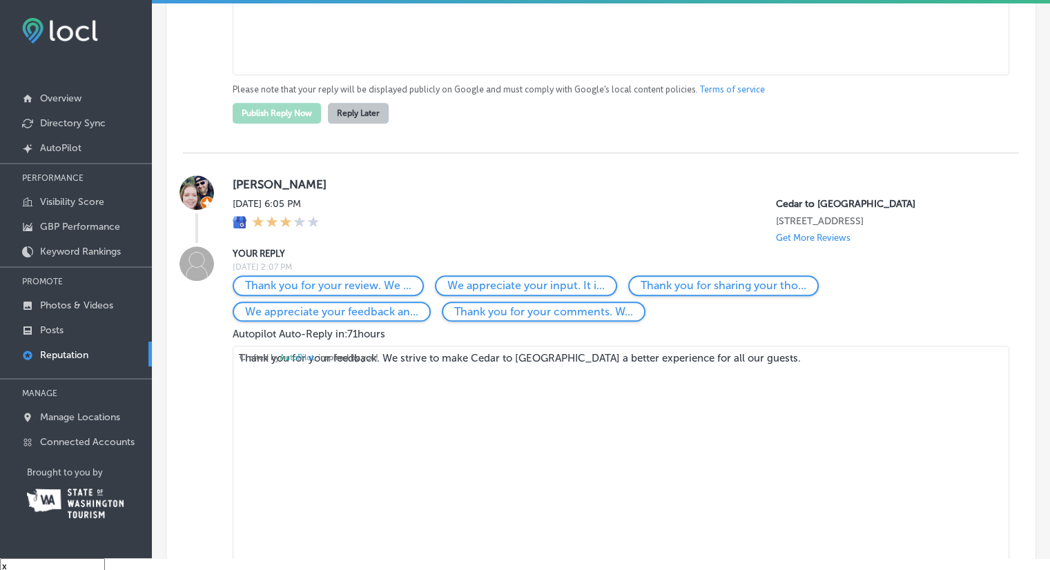
scroll to position [19, 0]
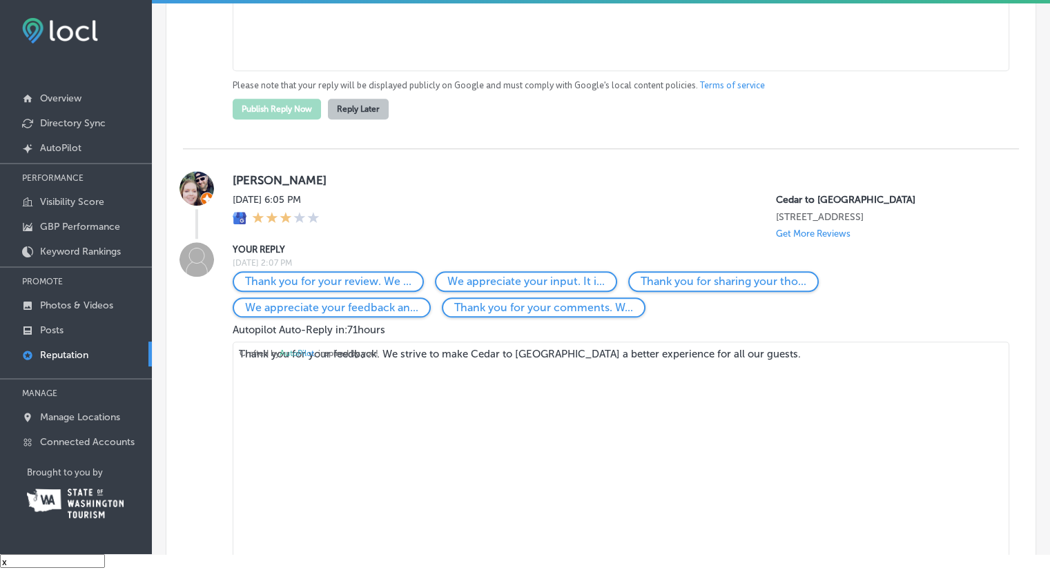
drag, startPoint x: 801, startPoint y: 377, endPoint x: 189, endPoint y: 446, distance: 615.7
click at [191, 446] on div "YOUR REPLY Tue, Sep 2, 2025 2:07 PM Thank you for your review. We ... We apprec…" at bounding box center [601, 460] width 836 height 436
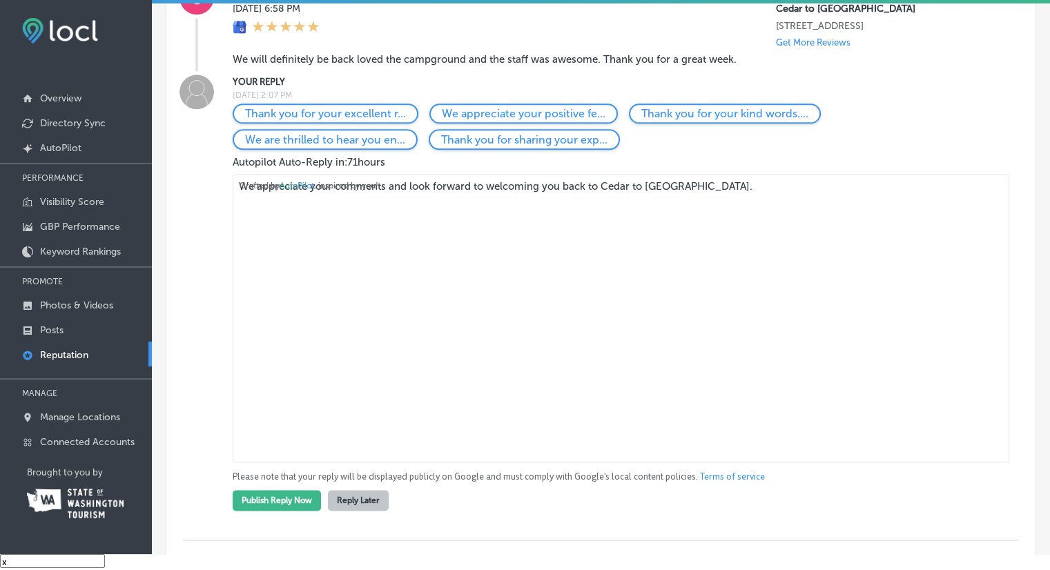
scroll to position [1795, 0]
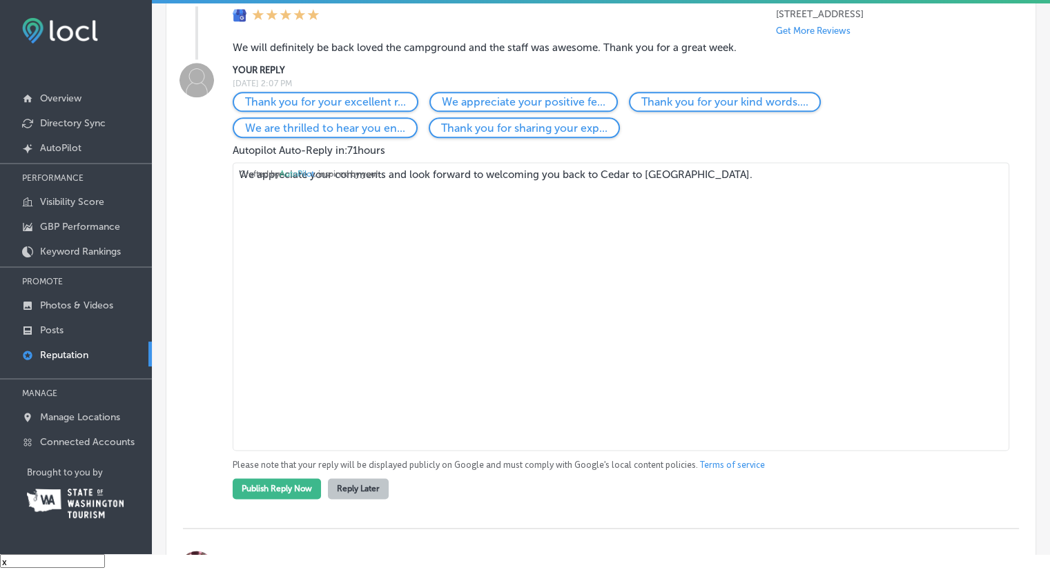
drag, startPoint x: 758, startPoint y: 202, endPoint x: 120, endPoint y: 264, distance: 640.4
click at [122, 263] on div "iconmonstr-menu-thin copy Created with Sketch. Overview Directory Sync Created …" at bounding box center [525, 269] width 1050 height 570
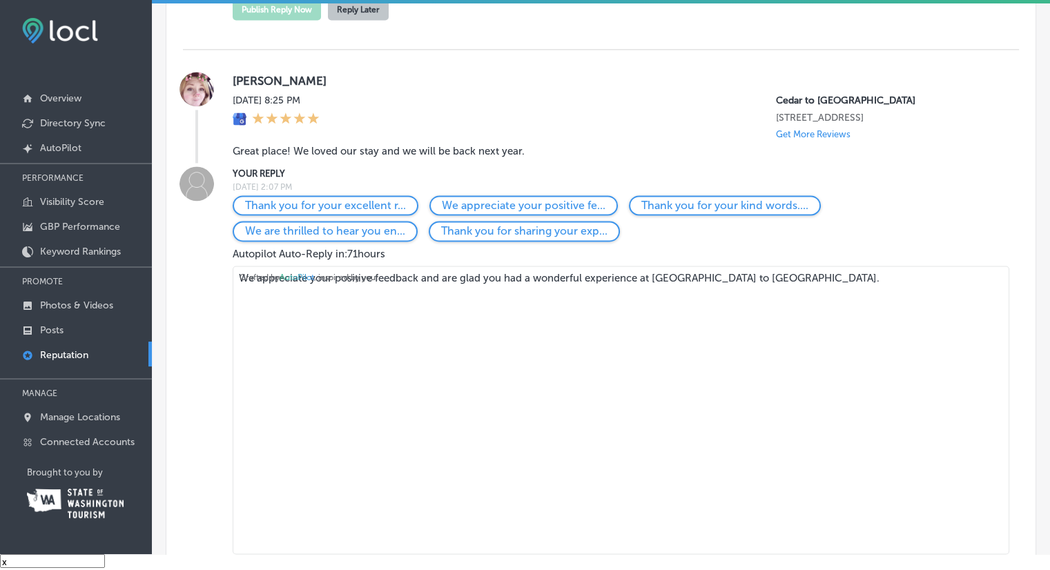
scroll to position [2072, 0]
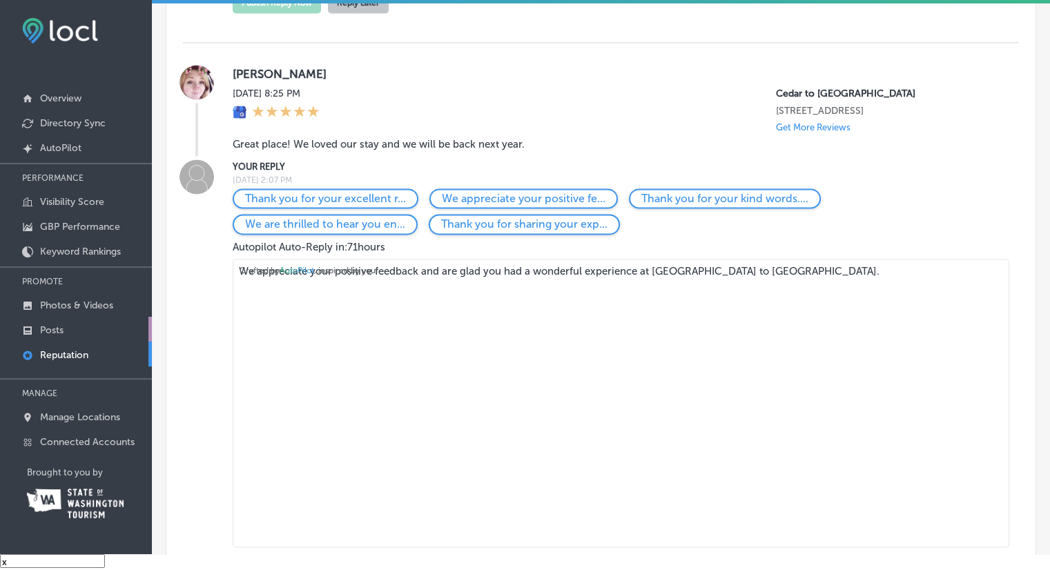
drag, startPoint x: 804, startPoint y: 318, endPoint x: 126, endPoint y: 321, distance: 678.1
click at [126, 321] on div "iconmonstr-menu-thin copy Created with Sketch. Overview Directory Sync Created …" at bounding box center [525, 269] width 1050 height 570
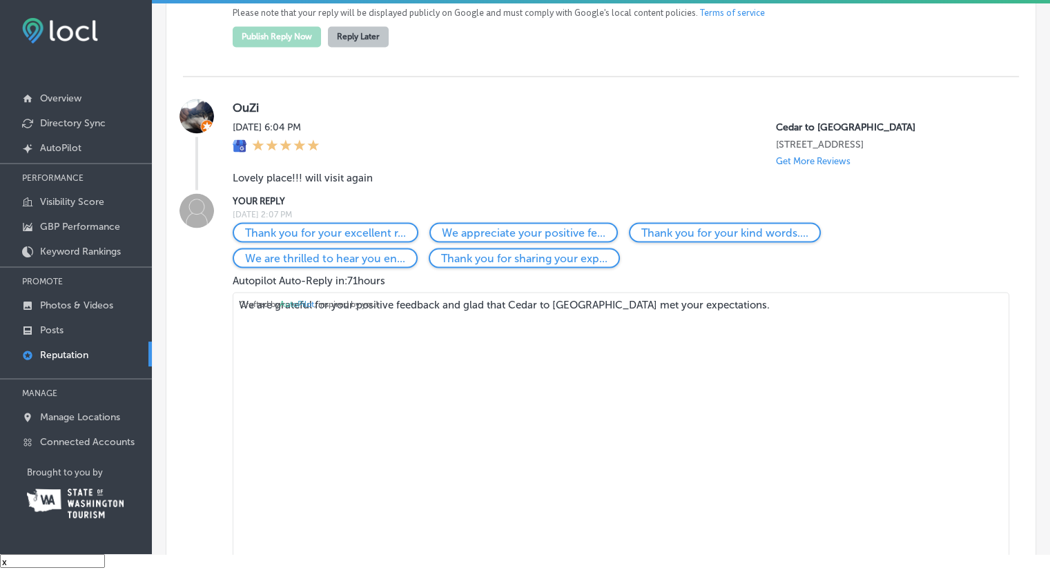
scroll to position [2486, 0]
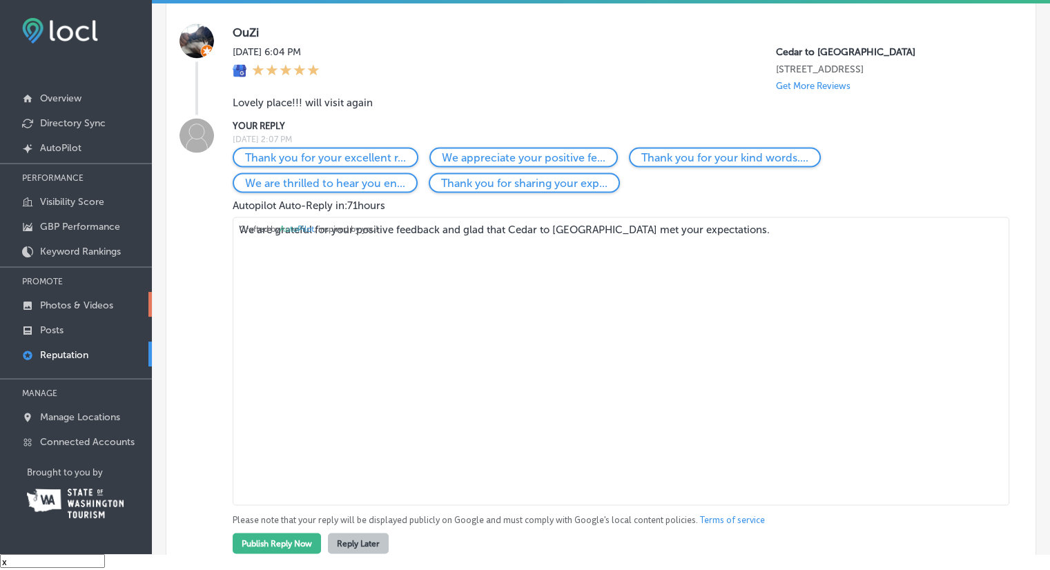
drag, startPoint x: 802, startPoint y: 284, endPoint x: 126, endPoint y: 303, distance: 676.3
click at [127, 302] on div "iconmonstr-menu-thin copy Created with Sketch. Overview Directory Sync Created …" at bounding box center [525, 269] width 1050 height 570
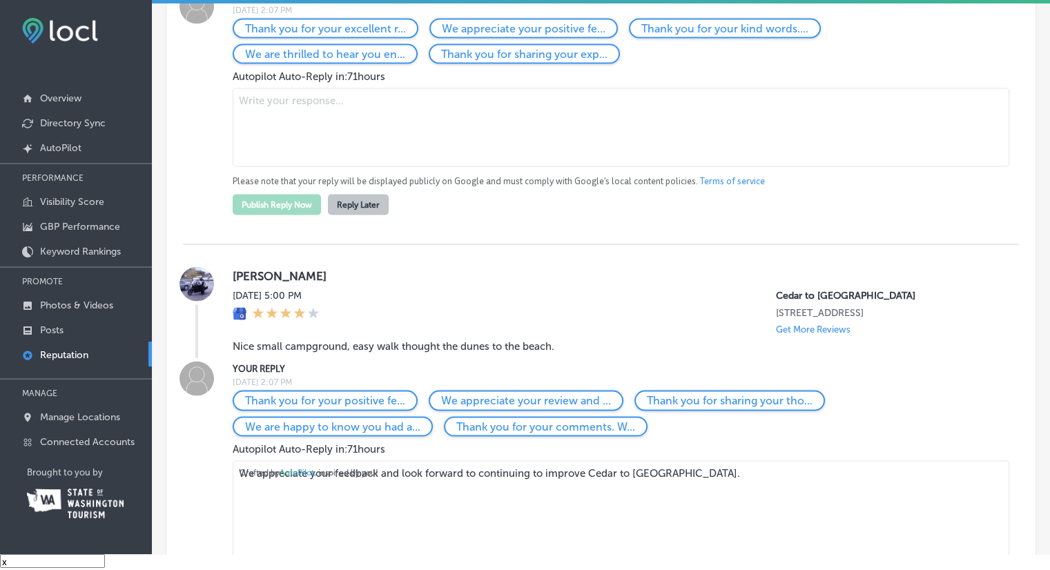
scroll to position [2762, 0]
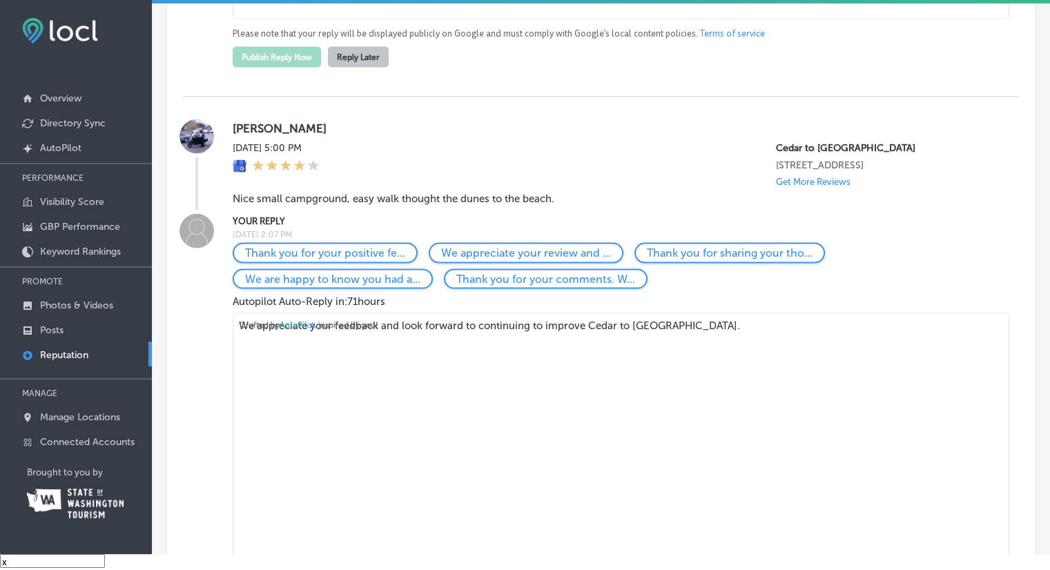
drag, startPoint x: 737, startPoint y: 396, endPoint x: 149, endPoint y: 394, distance: 587.6
click at [149, 394] on div "iconmonstr-menu-thin copy Created with Sketch. Overview Directory Sync Created …" at bounding box center [525, 269] width 1050 height 570
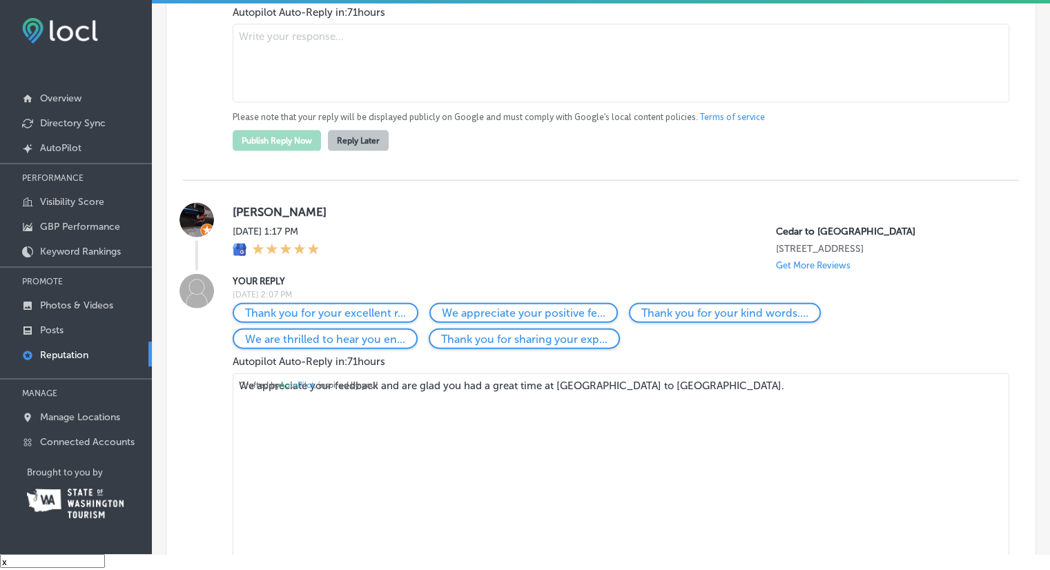
scroll to position [3107, 0]
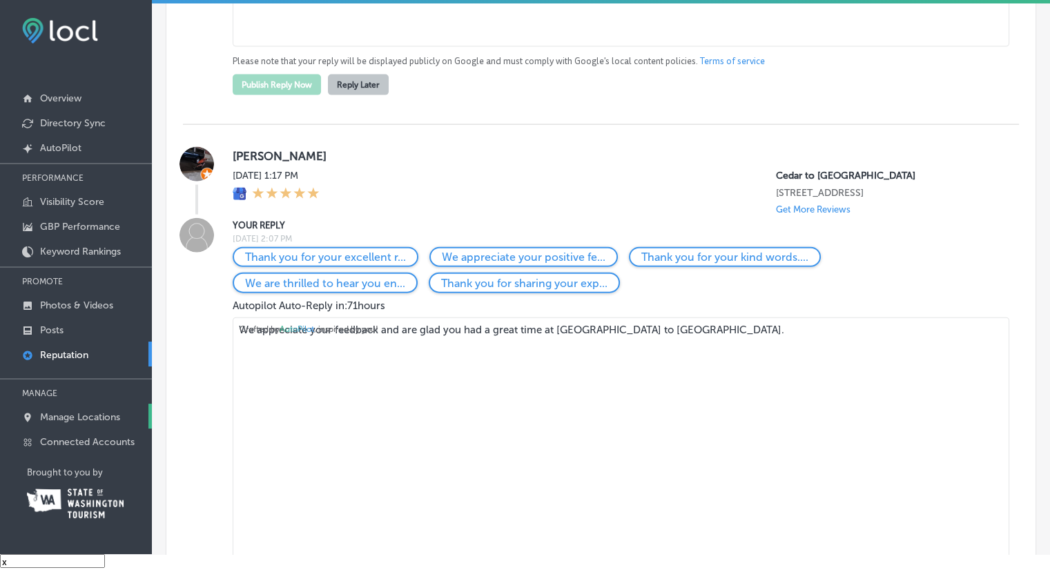
drag, startPoint x: 649, startPoint y: 415, endPoint x: 131, endPoint y: 405, distance: 518.0
click at [131, 405] on div "iconmonstr-menu-thin copy Created with Sketch. Overview Directory Sync Created …" at bounding box center [525, 269] width 1050 height 570
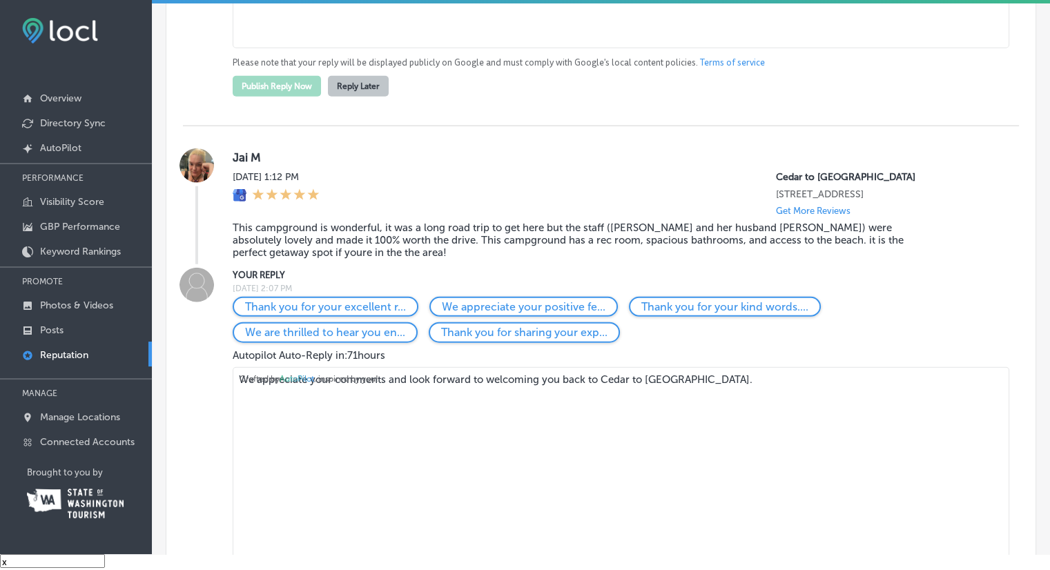
scroll to position [3522, 0]
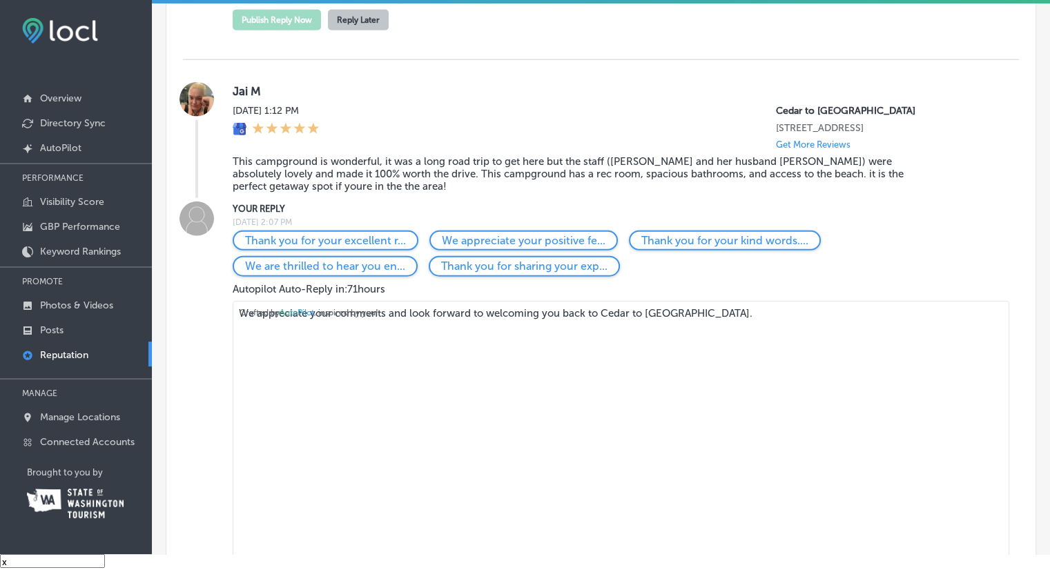
drag, startPoint x: 789, startPoint y: 409, endPoint x: 153, endPoint y: 425, distance: 636.2
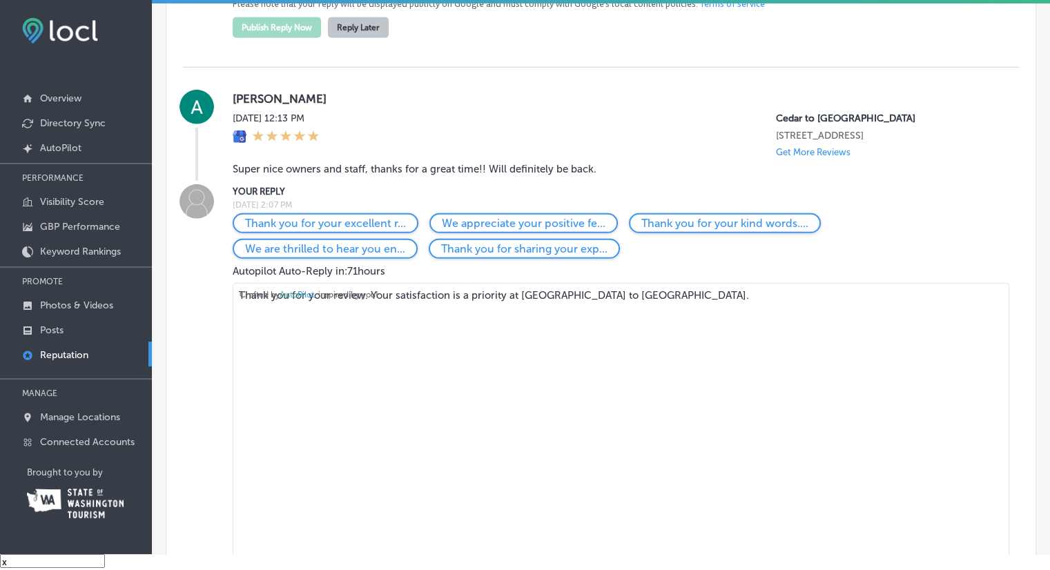
scroll to position [3936, 0]
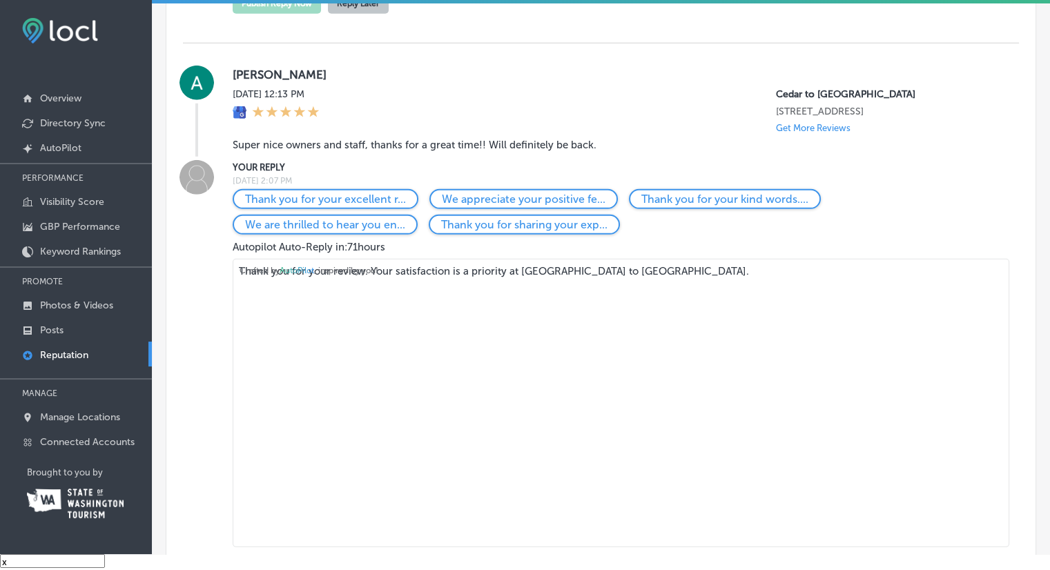
drag, startPoint x: 657, startPoint y: 377, endPoint x: 163, endPoint y: 384, distance: 494.5
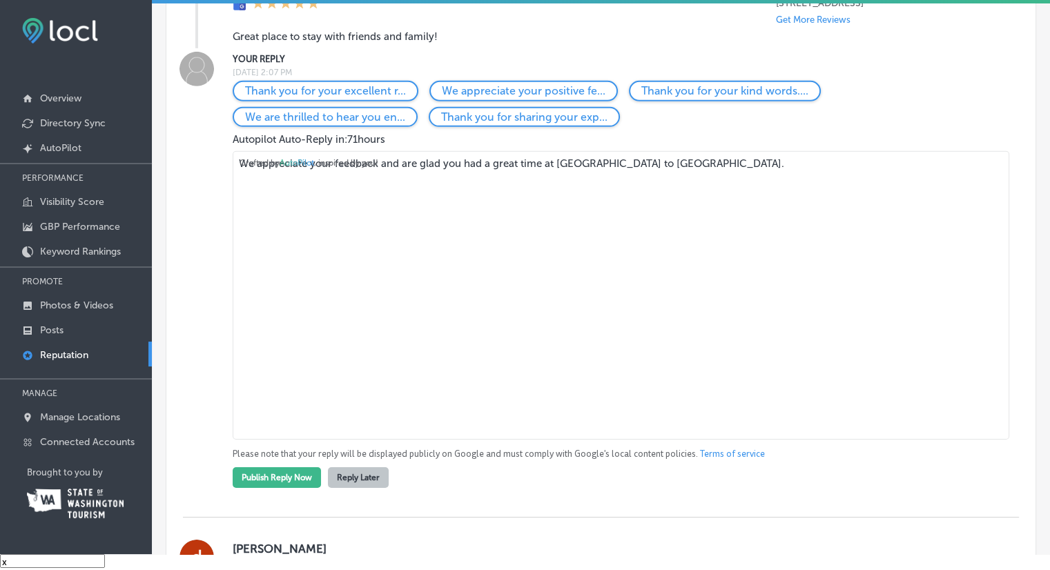
scroll to position [4419, 0]
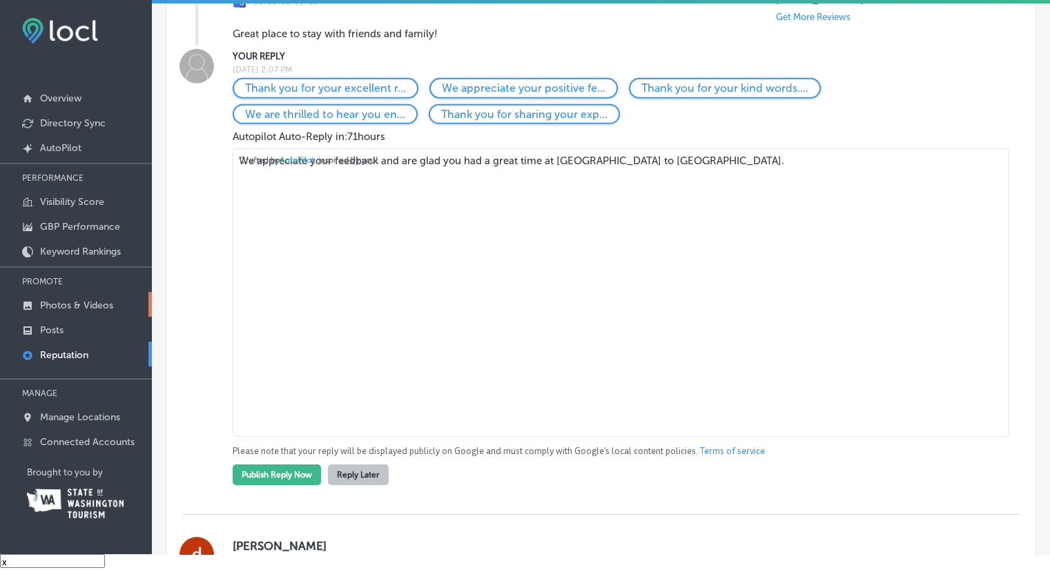
drag, startPoint x: 729, startPoint y: 286, endPoint x: 86, endPoint y: 299, distance: 643.0
click at [83, 298] on div "iconmonstr-menu-thin copy Created with Sketch. Overview Directory Sync Created …" at bounding box center [525, 269] width 1050 height 570
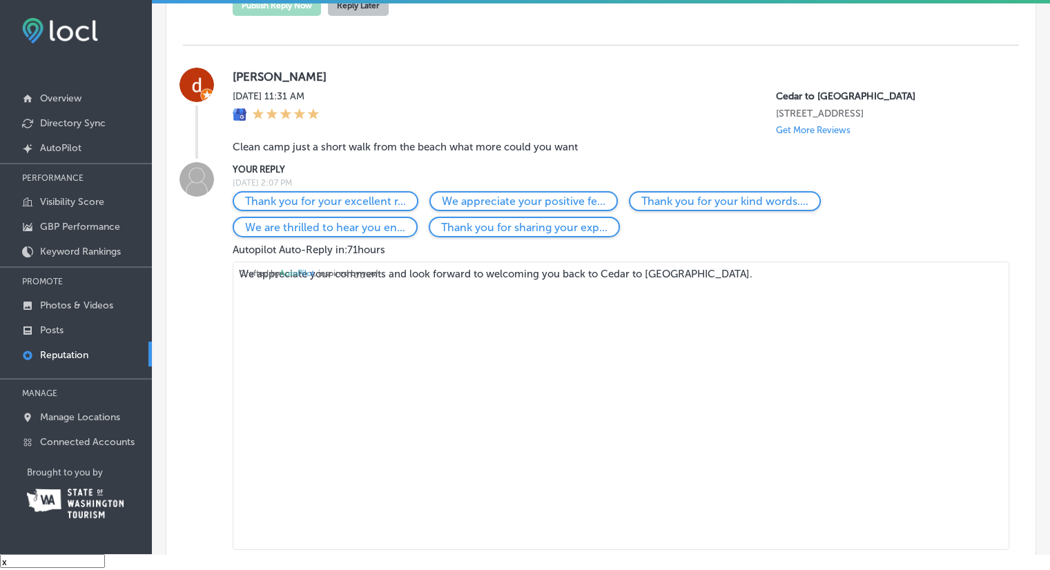
scroll to position [4696, 0]
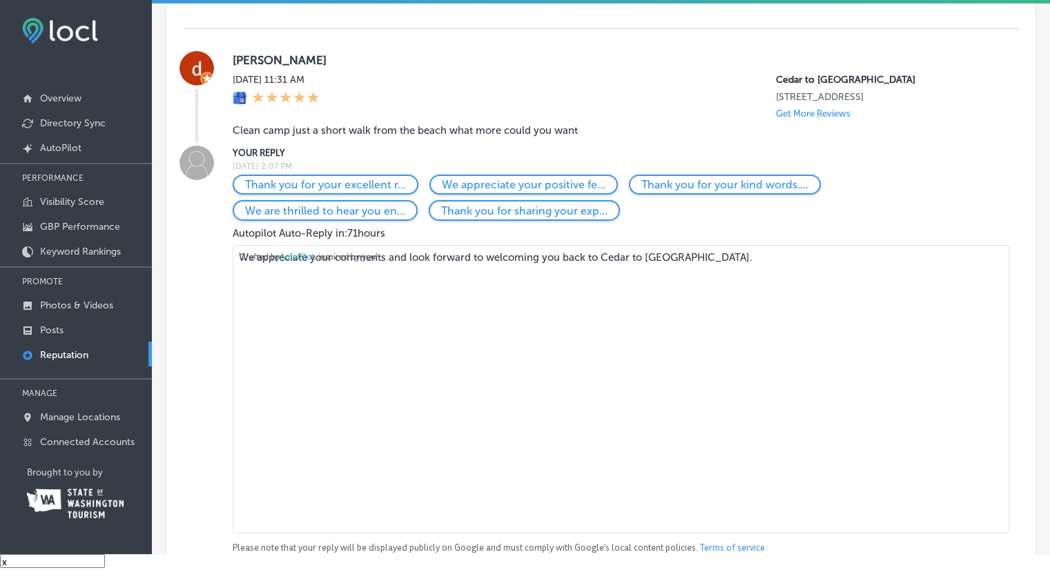
drag, startPoint x: 765, startPoint y: 396, endPoint x: 129, endPoint y: 401, distance: 636.0
click at [132, 401] on div "iconmonstr-menu-thin copy Created with Sketch. Overview Directory Sync Created …" at bounding box center [525, 269] width 1050 height 570
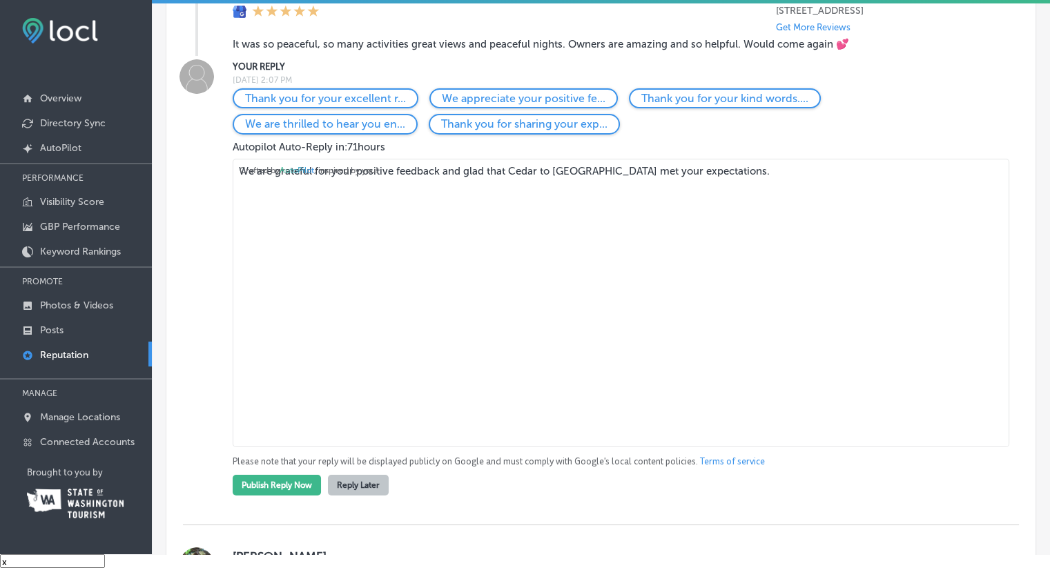
scroll to position [5317, 0]
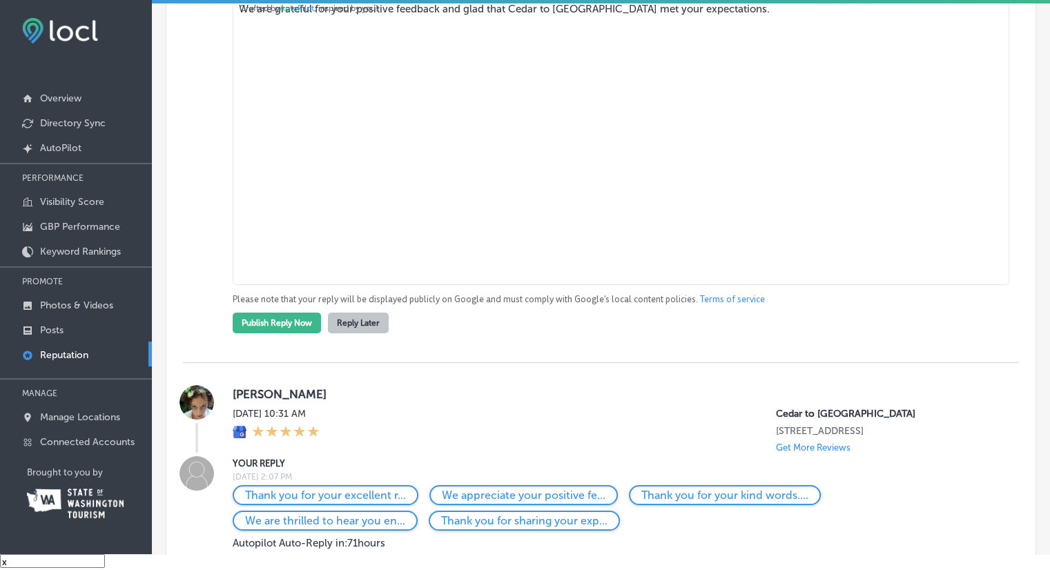
click at [769, 142] on textarea "We are grateful for your positive feedback and glad that Cedar to [GEOGRAPHIC_D…" at bounding box center [621, 141] width 777 height 289
drag, startPoint x: 760, startPoint y: 153, endPoint x: 166, endPoint y: 153, distance: 593.2
click at [166, 153] on div "Customer Reviews All Reviews (44) Haven't Replied (30) Replied (14) VIEW BY (6)…" at bounding box center [600, 289] width 869 height 9661
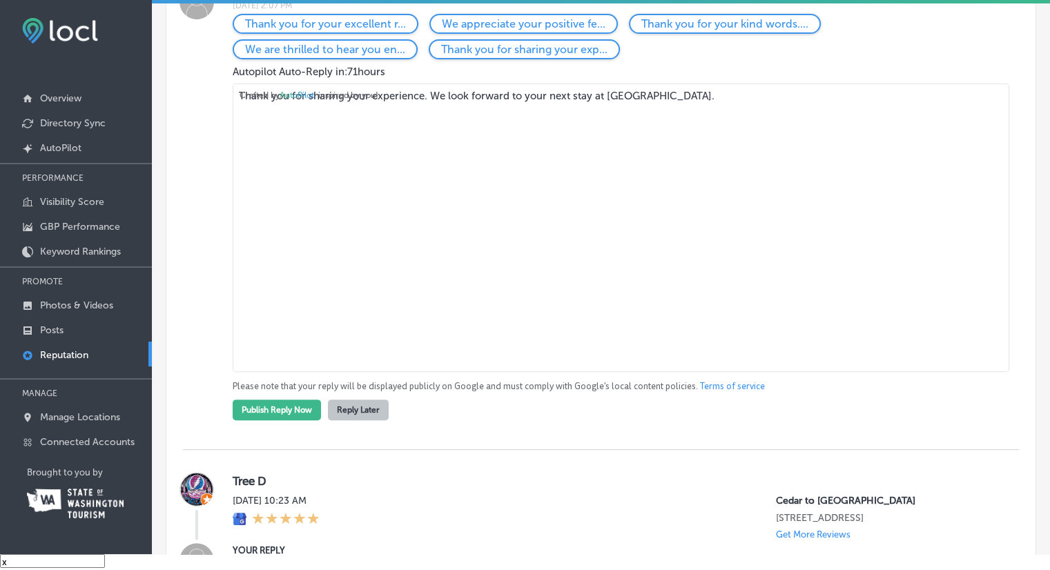
scroll to position [5593, 0]
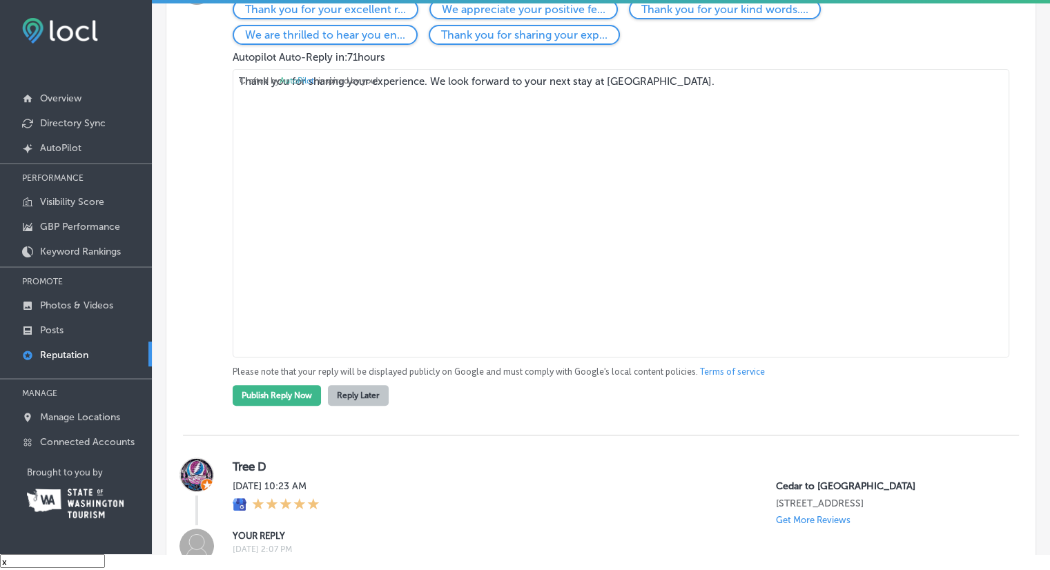
drag, startPoint x: 710, startPoint y: 227, endPoint x: 166, endPoint y: 233, distance: 543.5
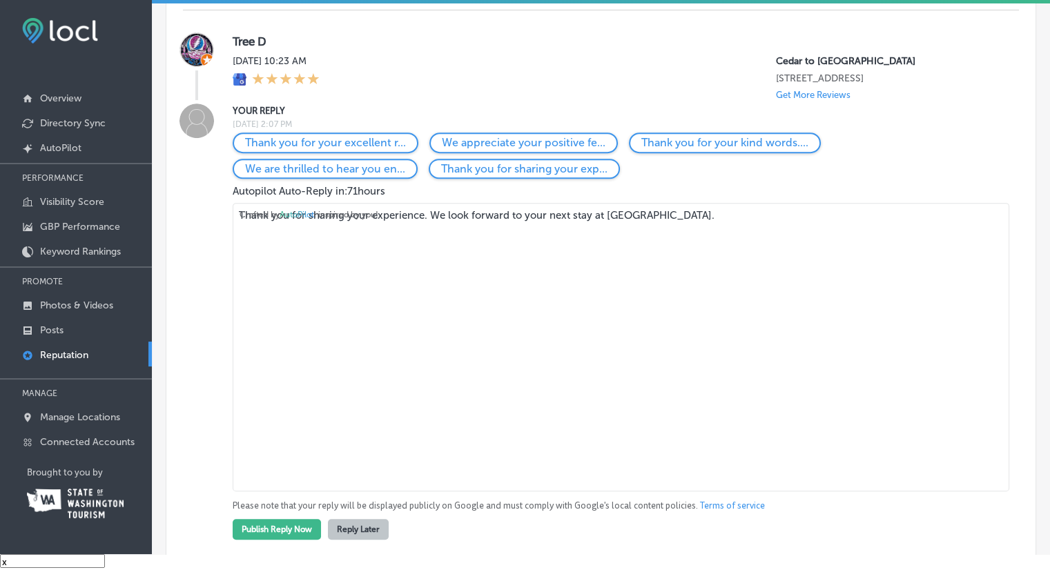
scroll to position [5939, 0]
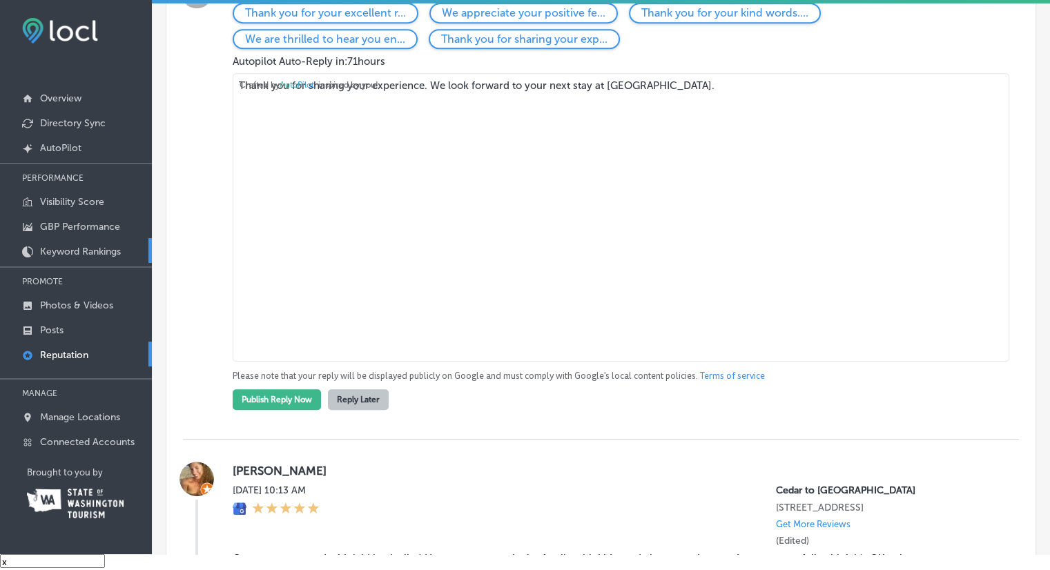
drag, startPoint x: 747, startPoint y: 257, endPoint x: 139, endPoint y: 254, distance: 608.4
click at [139, 254] on div "iconmonstr-menu-thin copy Created with Sketch. Overview Directory Sync Created …" at bounding box center [525, 269] width 1050 height 570
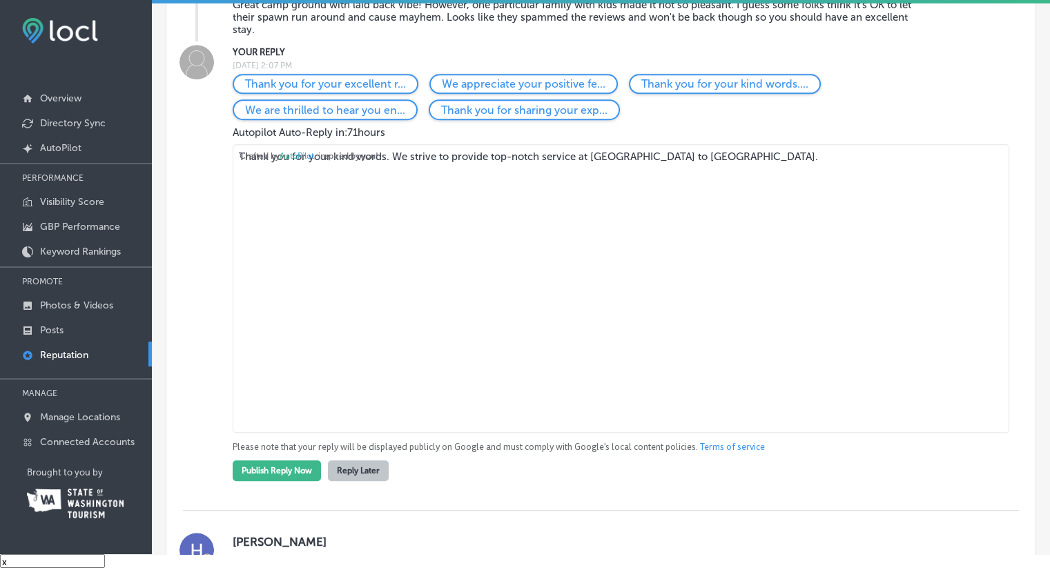
scroll to position [6284, 0]
drag, startPoint x: 747, startPoint y: 340, endPoint x: 180, endPoint y: 338, distance: 567.6
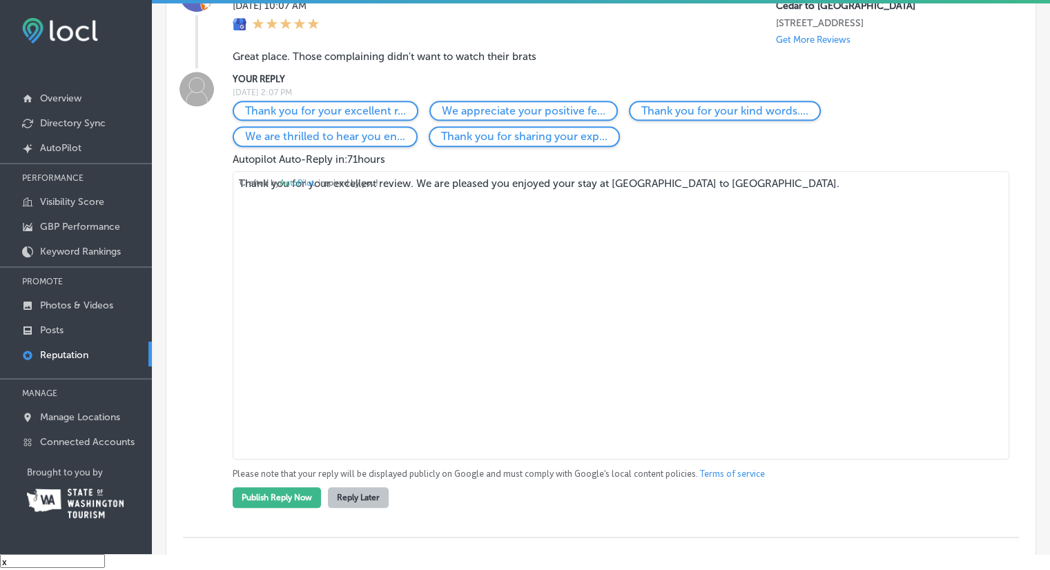
scroll to position [6629, 0]
drag, startPoint x: 777, startPoint y: 381, endPoint x: 153, endPoint y: 376, distance: 624.3
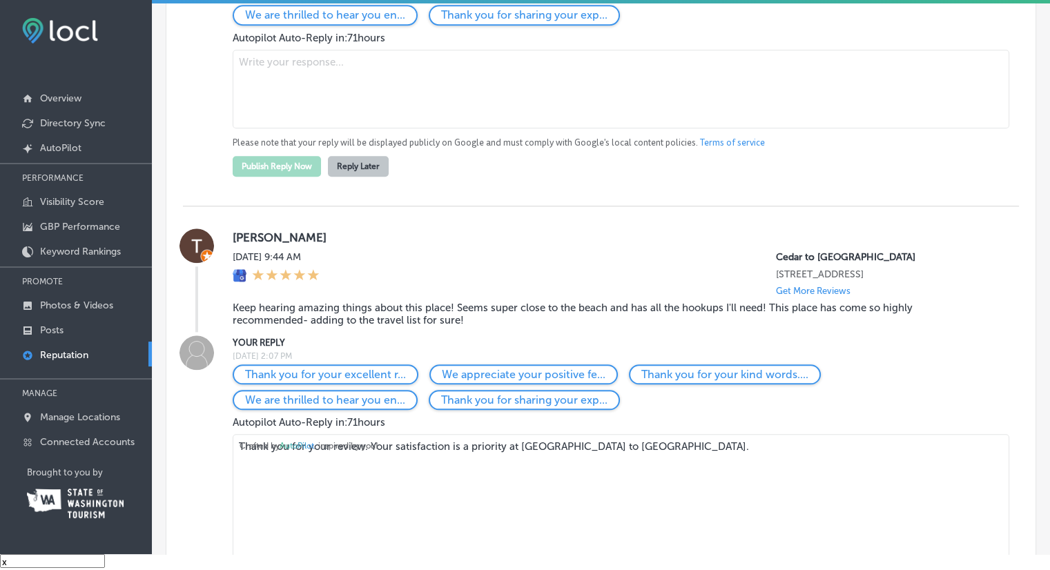
scroll to position [6974, 0]
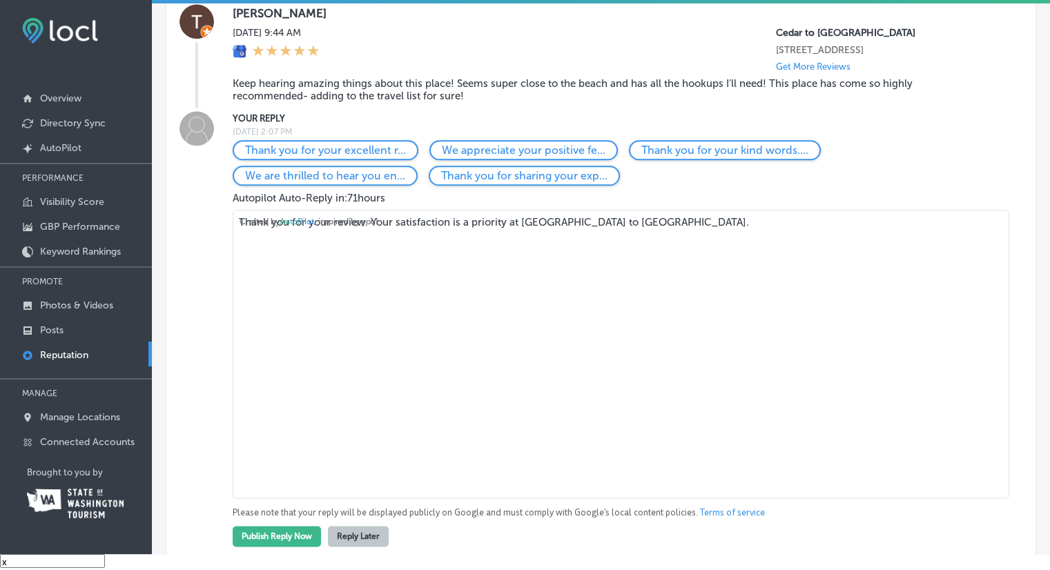
drag, startPoint x: 627, startPoint y: 425, endPoint x: 166, endPoint y: 445, distance: 461.7
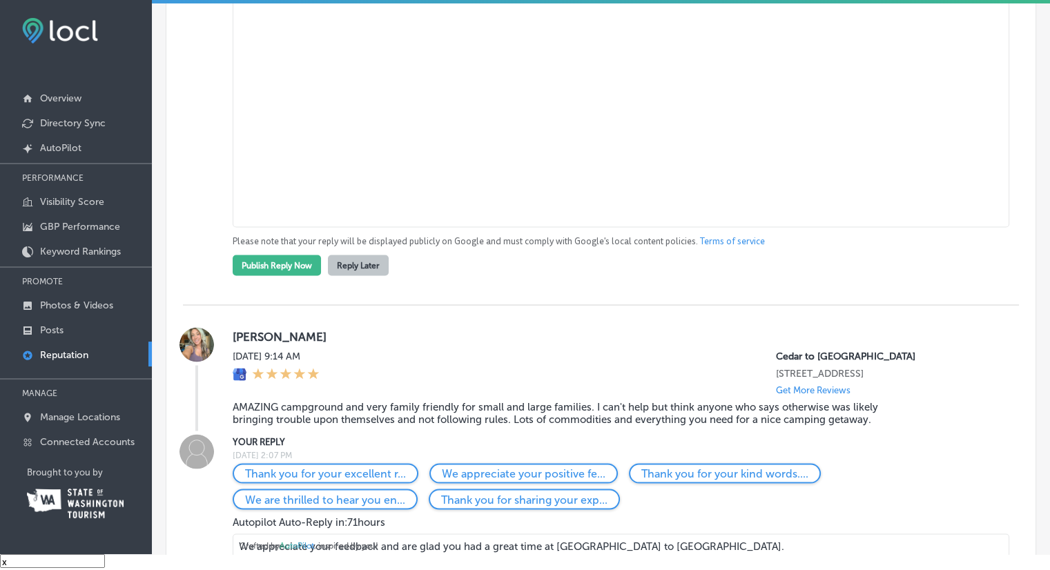
scroll to position [7596, 0]
drag, startPoint x: 758, startPoint y: 165, endPoint x: 197, endPoint y: 175, distance: 560.1
click at [197, 164] on div "YOUR REPLY Tue, Sep 2, 2025 2:07 PM Thank you for your excellent r... We apprec…" at bounding box center [601, 56] width 836 height 436
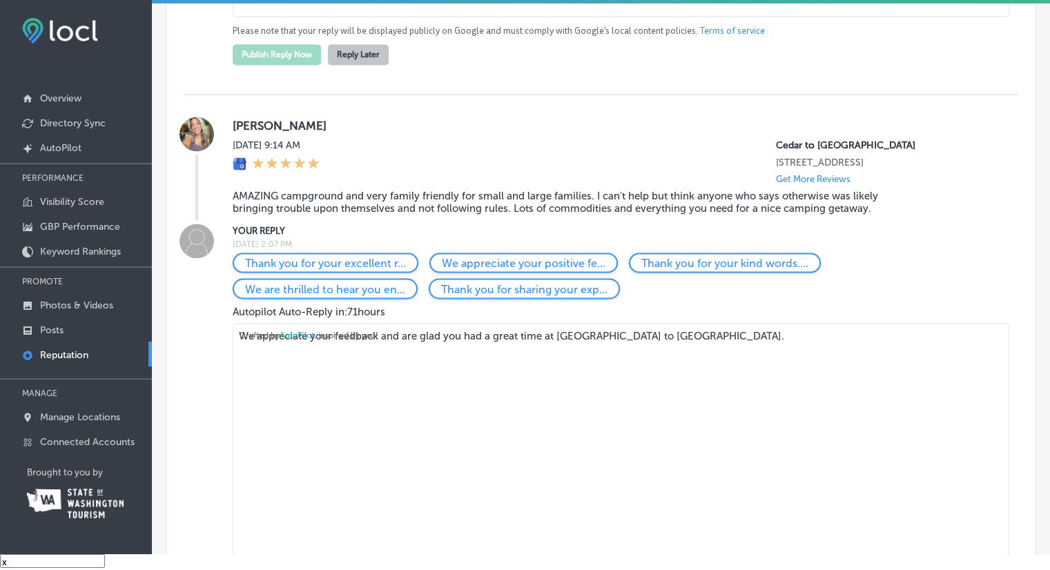
scroll to position [7872, 0]
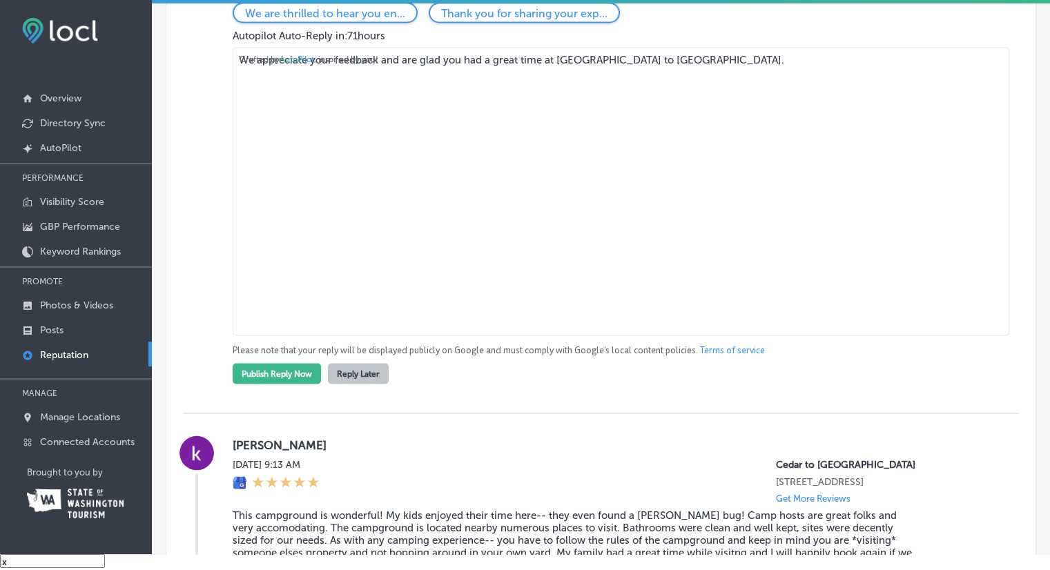
drag, startPoint x: 700, startPoint y: 288, endPoint x: 201, endPoint y: 289, distance: 499.3
click at [201, 289] on div "YOUR REPLY Tue, Sep 2, 2025 2:07 PM Thank you for your excellent r... We apprec…" at bounding box center [601, 166] width 836 height 436
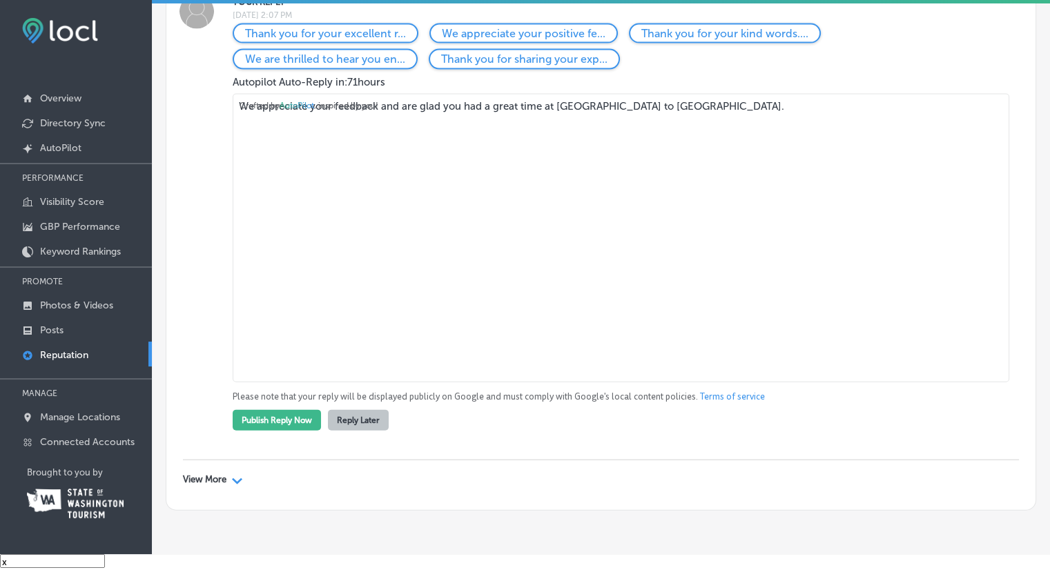
scroll to position [8424, 0]
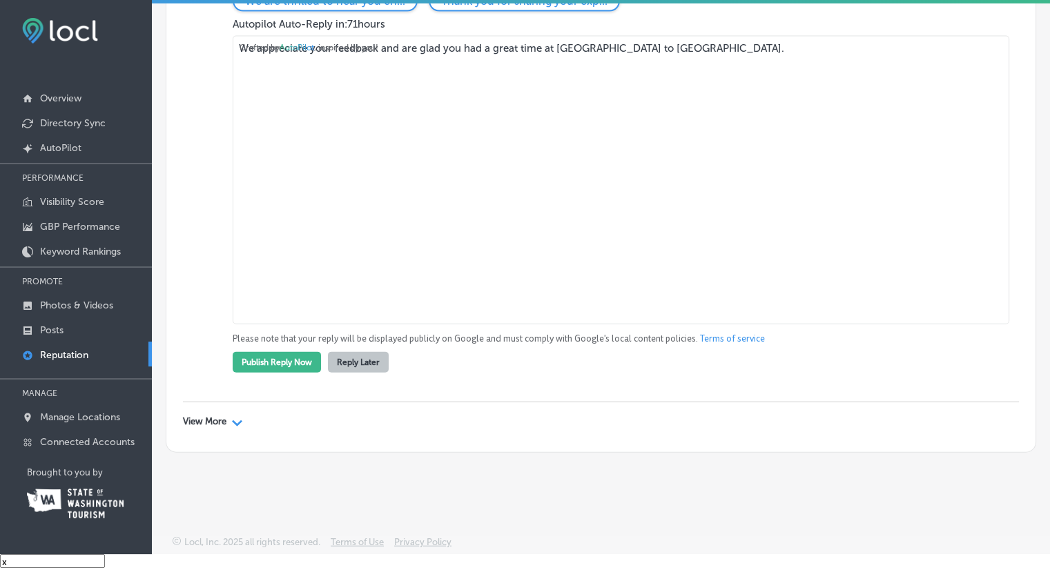
drag, startPoint x: 707, startPoint y: 168, endPoint x: 192, endPoint y: 176, distance: 515.2
click at [195, 173] on div "YOUR REPLY Tue, Sep 2, 2025 2:07 PM Thank you for your excellent r... We apprec…" at bounding box center [601, 154] width 836 height 436
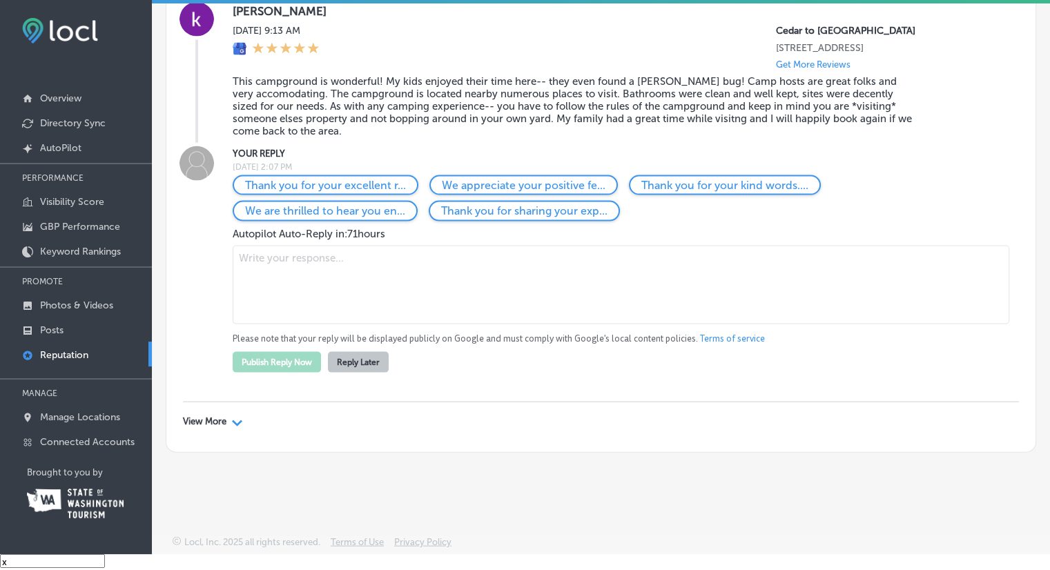
click at [230, 418] on div "View More Path Created with Sketch." at bounding box center [213, 421] width 60 height 11
type textarea "We appreciate your feedback and are glad you had a great time at [GEOGRAPHIC_DA…"
type textarea "Thank you for your feedback. We strive to make Cedar to [GEOGRAPHIC_DATA] a bet…"
type textarea "We appreciate your comments and look forward to welcoming you back to Cedar to …"
type textarea "We appreciate your positive feedback and are glad you had a wonderful experienc…"
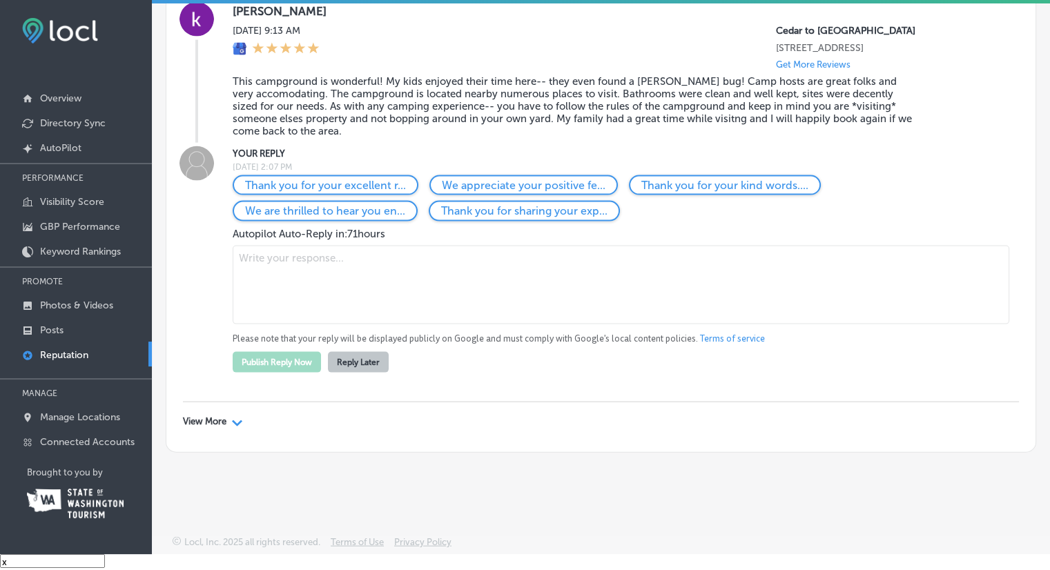
type textarea "We are grateful for your positive feedback and glad that Cedar to [GEOGRAPHIC_D…"
type textarea "We appreciate your feedback and look forward to continuing to improve Cedar to …"
type textarea "We appreciate your feedback and are glad you had a great time at [GEOGRAPHIC_DA…"
type textarea "We appreciate your comments and look forward to welcoming you back to Cedar to …"
type textarea "Thank you for your review. Your satisfaction is a priority at [GEOGRAPHIC_DATA]…"
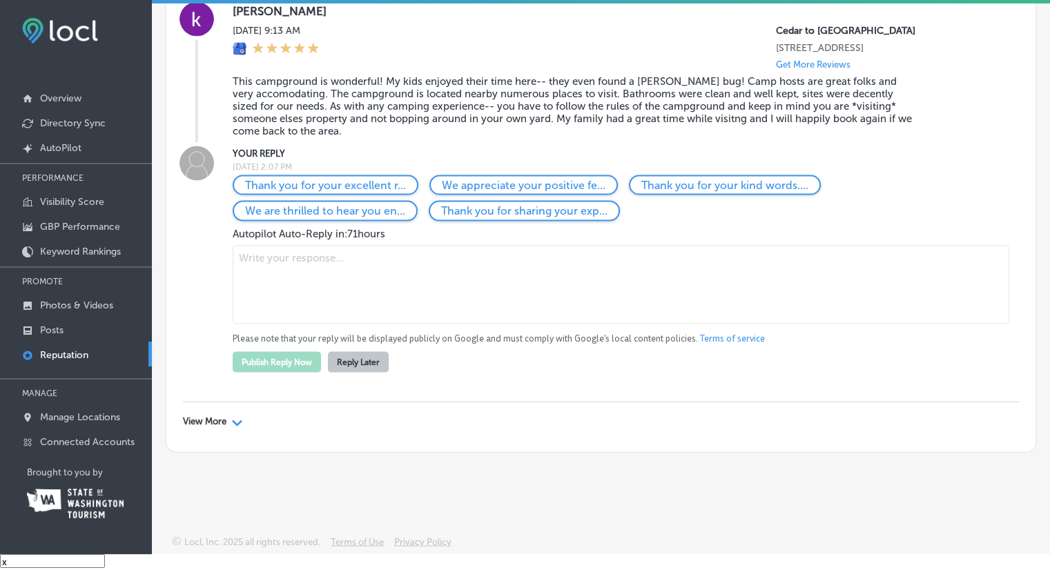
type textarea "We appreciate your feedback and are glad you had a great time at [GEOGRAPHIC_DA…"
type textarea "We appreciate your comments and look forward to welcoming you back to Cedar to …"
type textarea "We are grateful for your positive feedback and glad that Cedar to [GEOGRAPHIC_D…"
type textarea "Thank you for sharing your experience. We look forward to your next stay at [GE…"
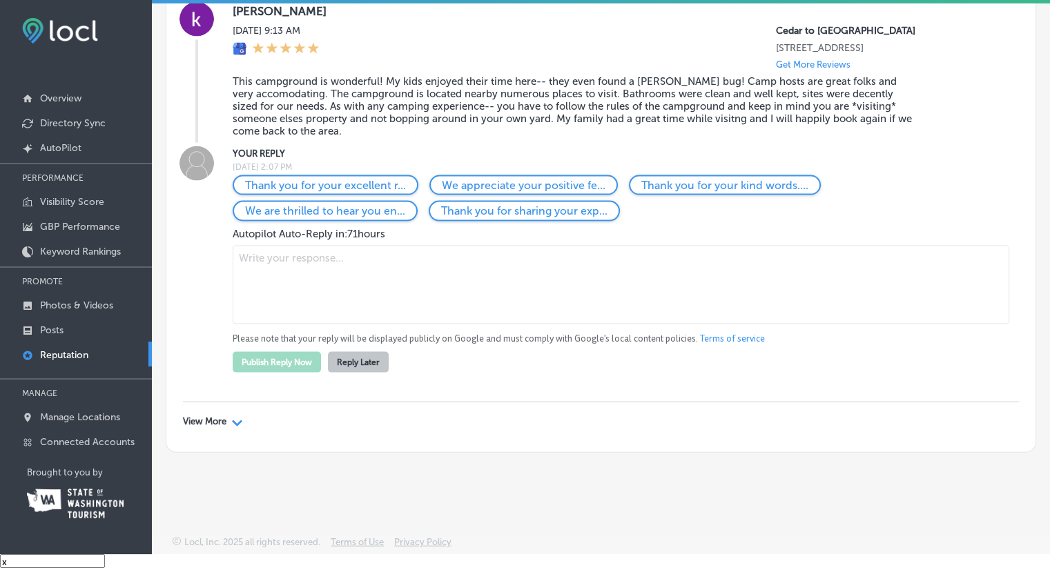
type textarea "Thank you for your kind words. We strive to provide top-notch service at [GEOGR…"
type textarea "Thank you for your excellent review. We are pleased you enjoyed your stay at [G…"
type textarea "Thank you for your review. Your satisfaction is a priority at [GEOGRAPHIC_DATA]…"
type textarea "We are thrilled to hear you enjoyed your visit to [GEOGRAPHIC_DATA] to [GEOGRAP…"
type textarea "We appreciate your feedback and are glad you had a great time at [GEOGRAPHIC_DA…"
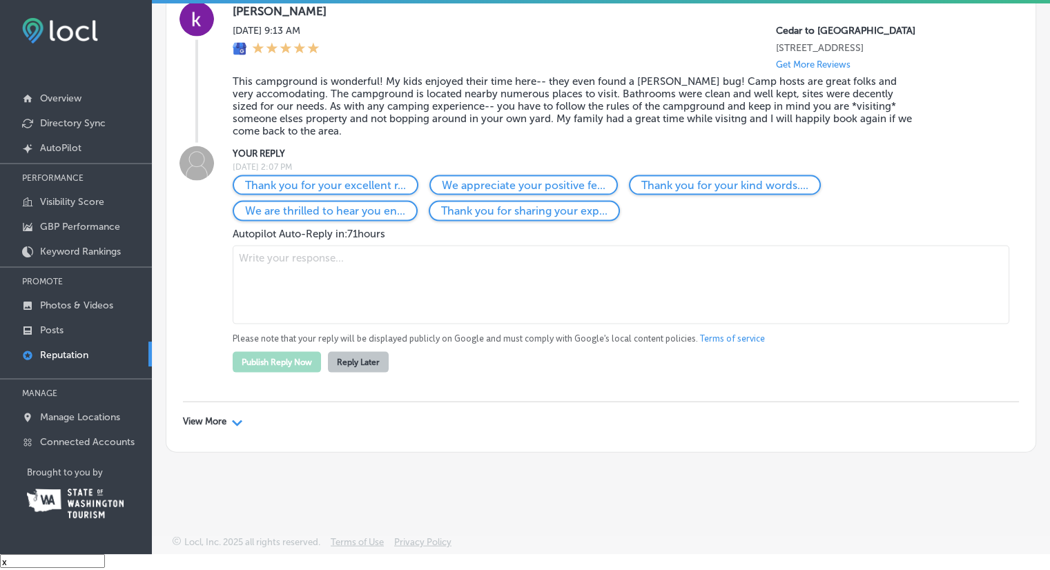
type textarea "We appreciate your feedback and are glad you had a great time at [GEOGRAPHIC_DA…"
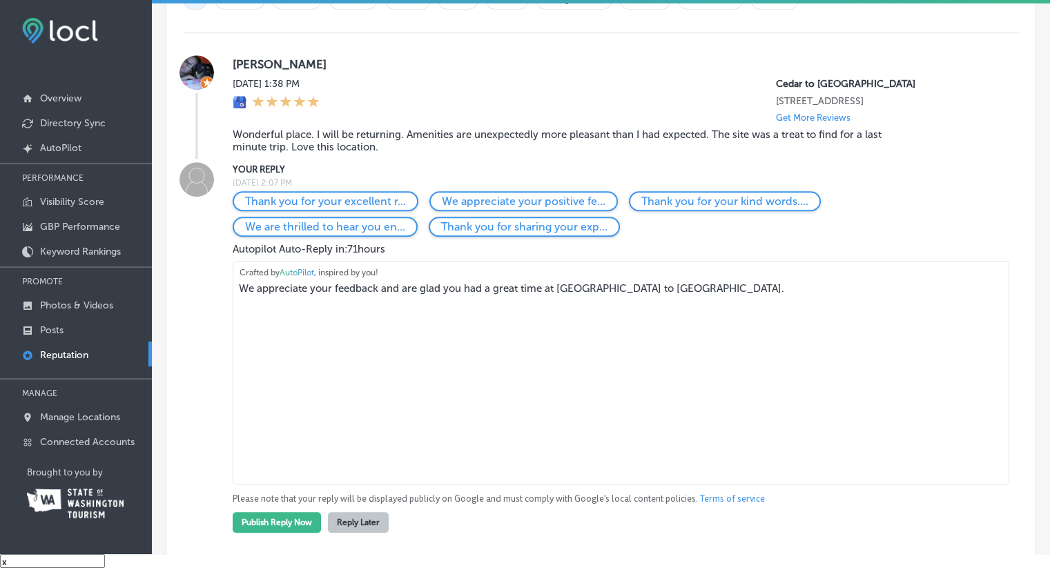
scroll to position [967, 0]
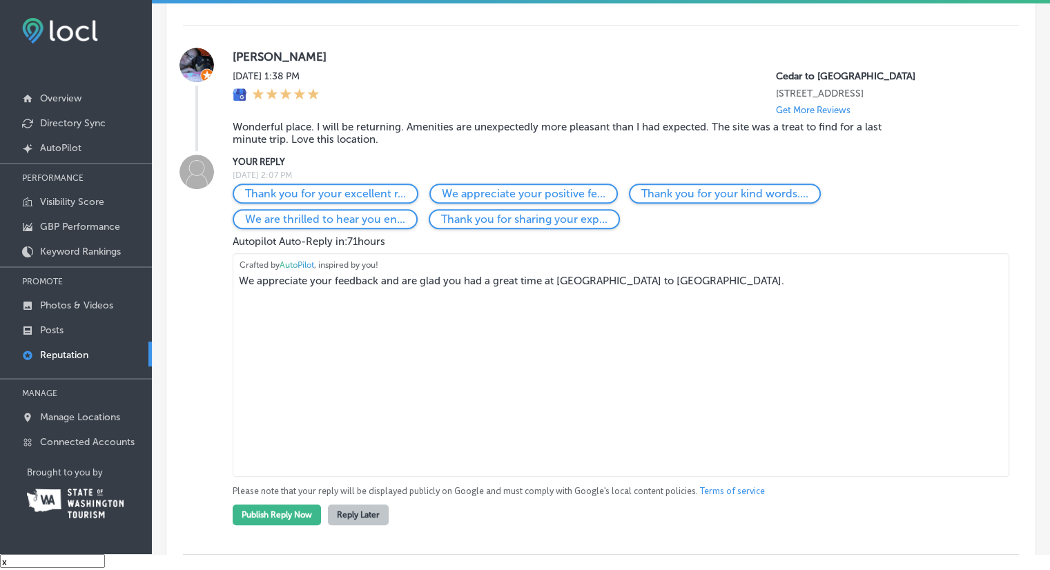
click at [19, 559] on textarea "x" at bounding box center [52, 561] width 105 height 14
click at [2, 561] on textarea "x" at bounding box center [52, 561] width 105 height 14
click at [7, 560] on textarea "x" at bounding box center [52, 561] width 105 height 14
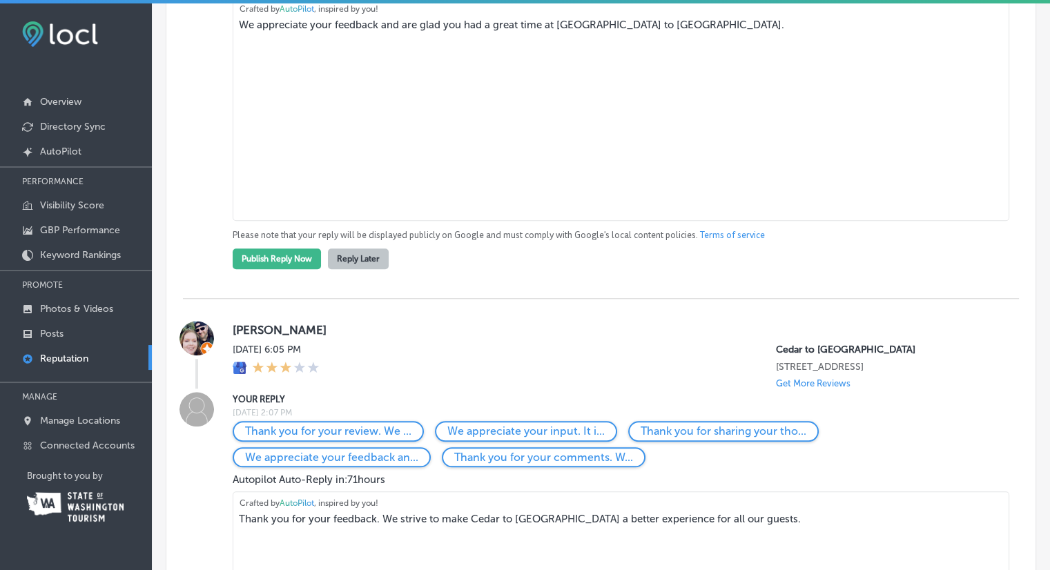
scroll to position [1243, 0]
click at [369, 269] on button "Reply Later" at bounding box center [358, 258] width 61 height 21
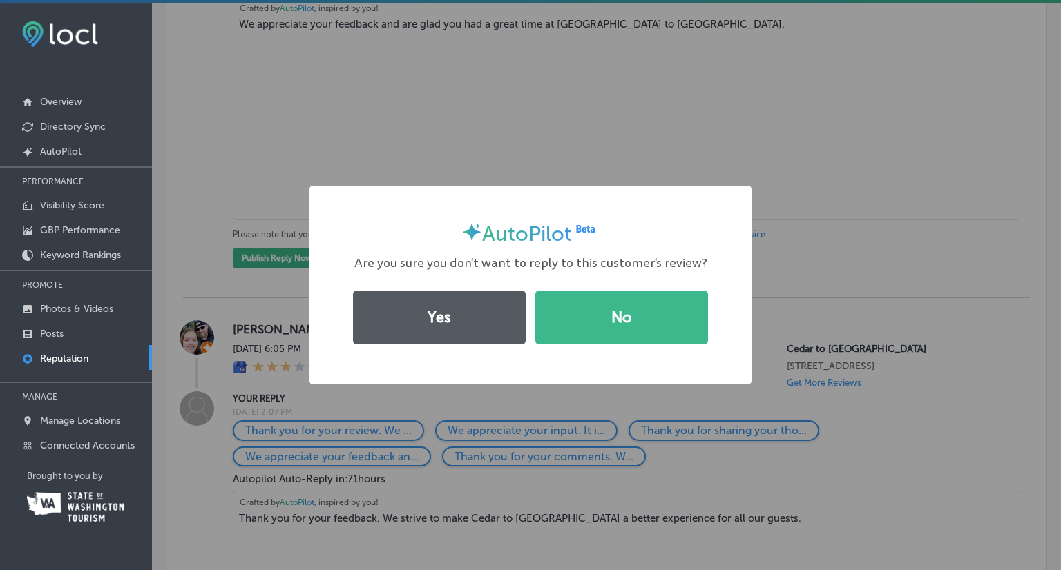
click at [463, 326] on button "Yes" at bounding box center [439, 318] width 173 height 54
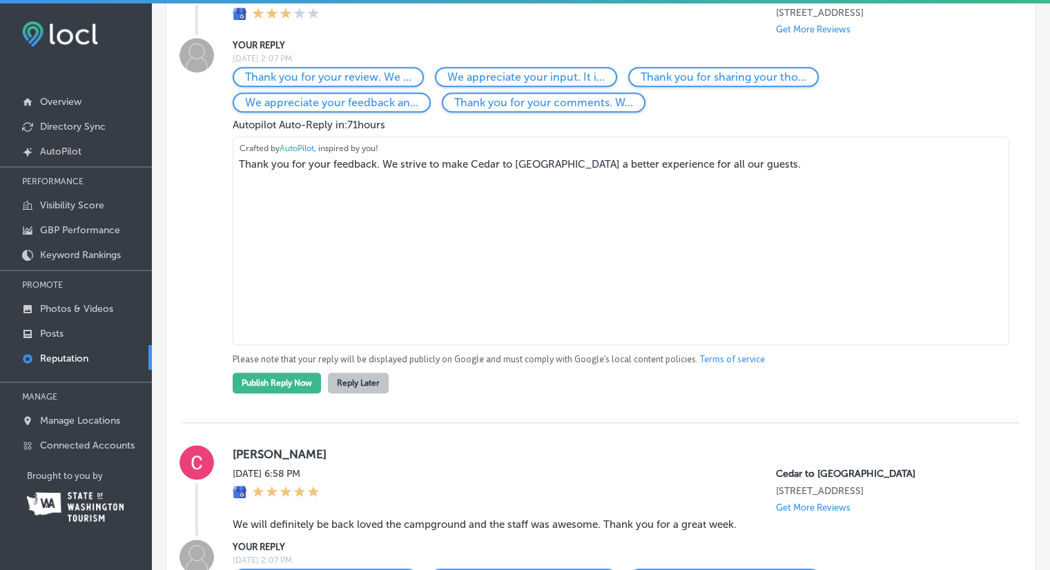
click at [373, 394] on button "Reply Later" at bounding box center [358, 383] width 61 height 21
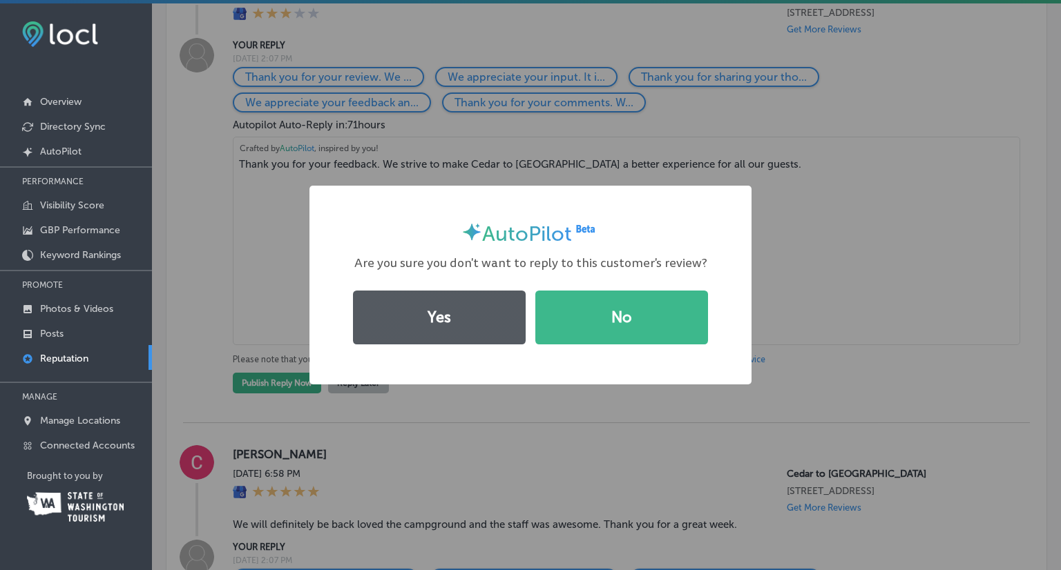
click at [469, 313] on button "Yes" at bounding box center [439, 318] width 173 height 54
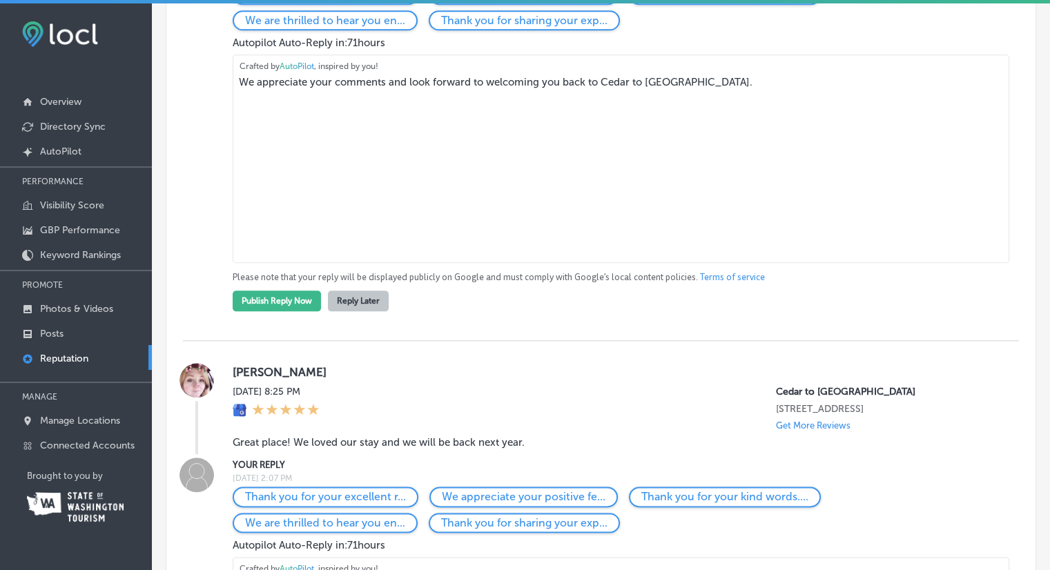
scroll to position [1519, 0]
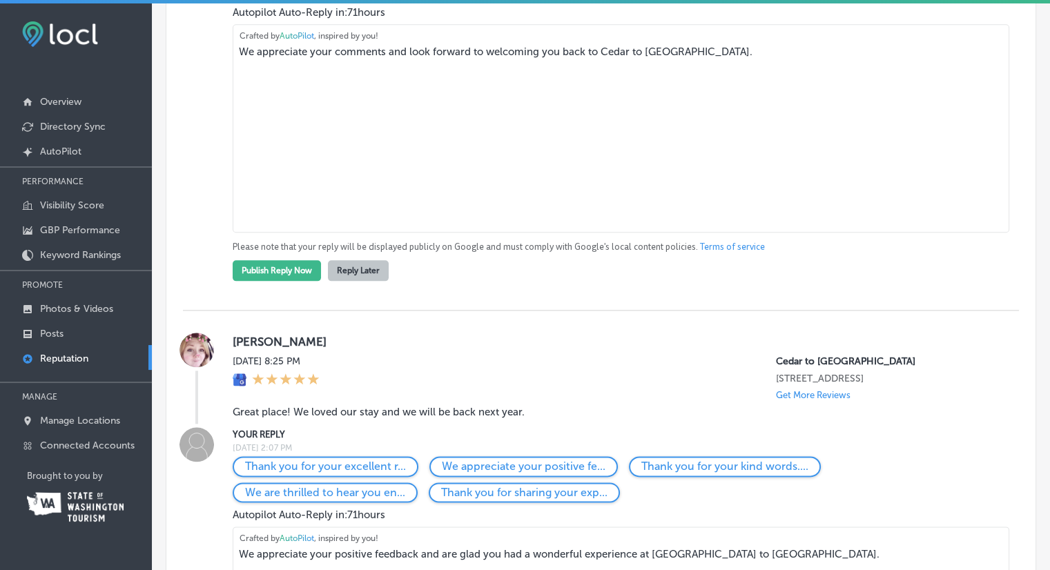
click at [351, 281] on button "Reply Later" at bounding box center [358, 270] width 61 height 21
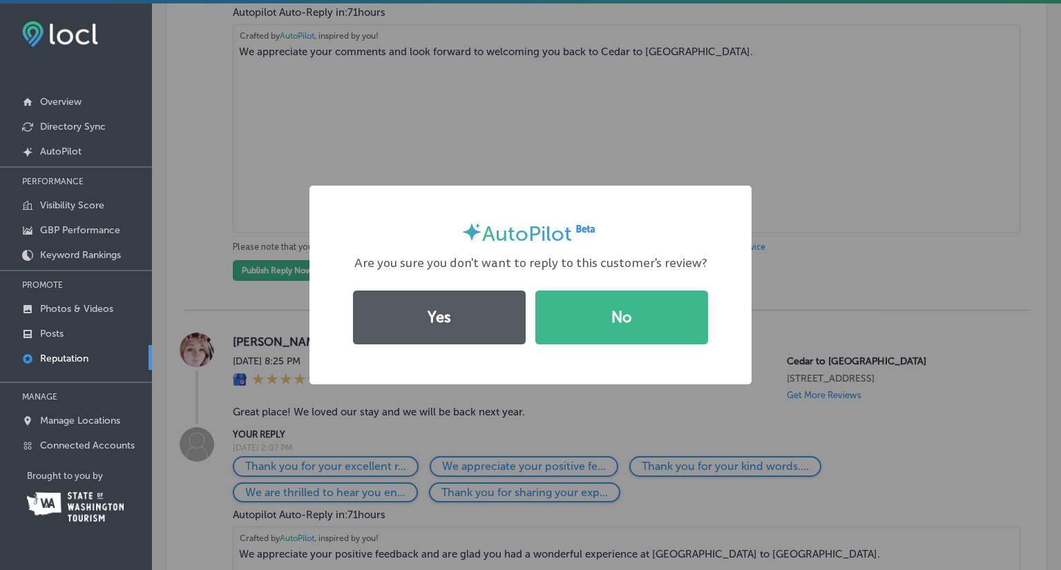
click at [395, 319] on button "Yes" at bounding box center [439, 318] width 173 height 54
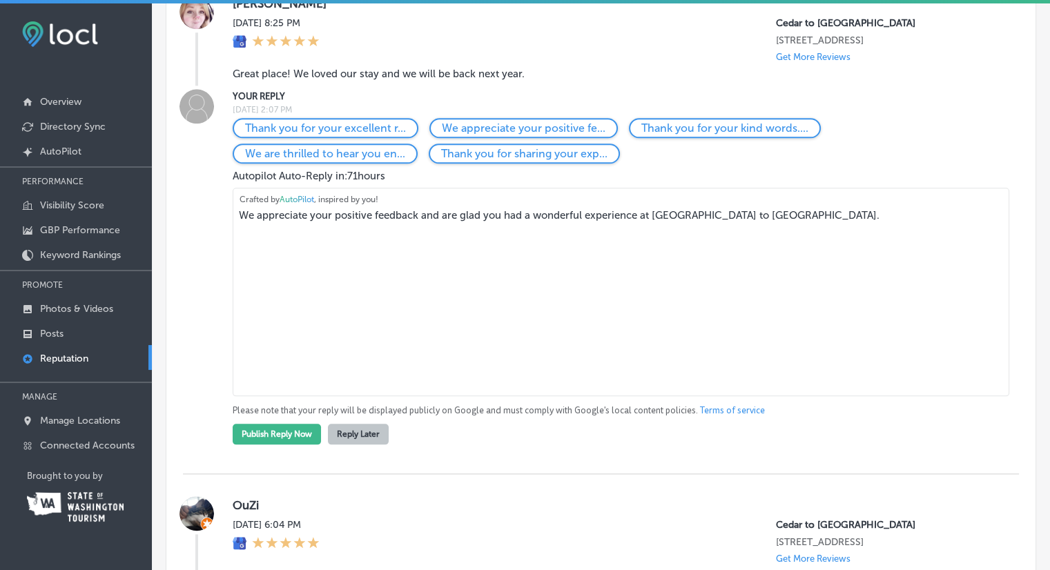
click at [380, 445] on button "Reply Later" at bounding box center [358, 434] width 61 height 21
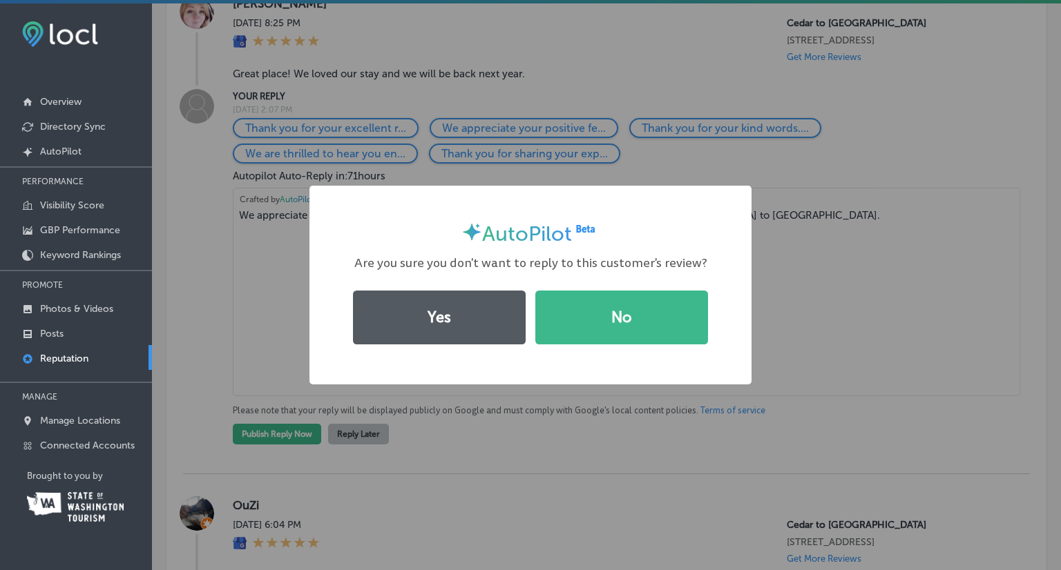
click at [440, 315] on button "Yes" at bounding box center [439, 318] width 173 height 54
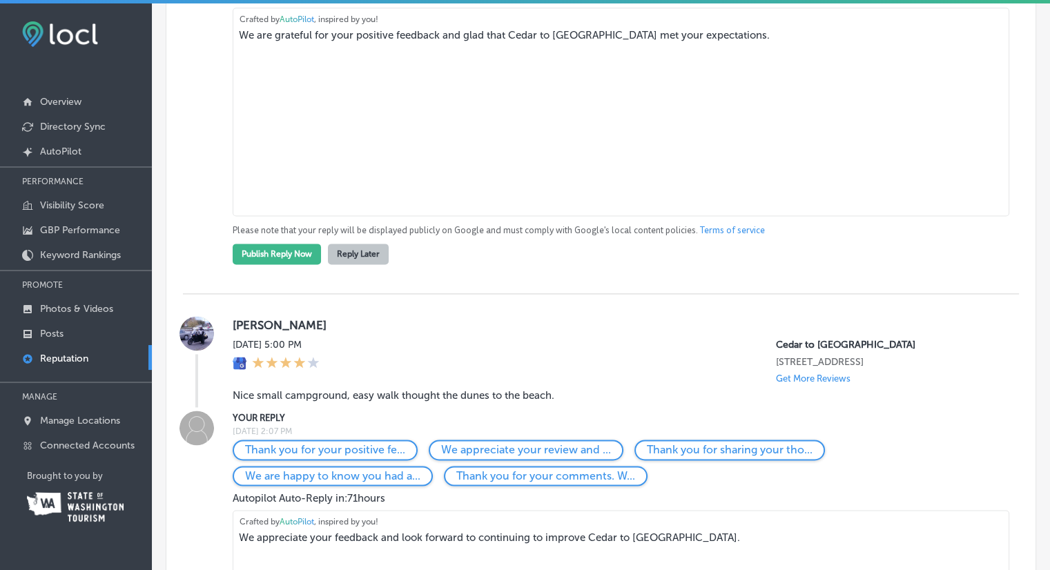
scroll to position [1864, 0]
click at [370, 263] on button "Reply Later" at bounding box center [358, 252] width 61 height 21
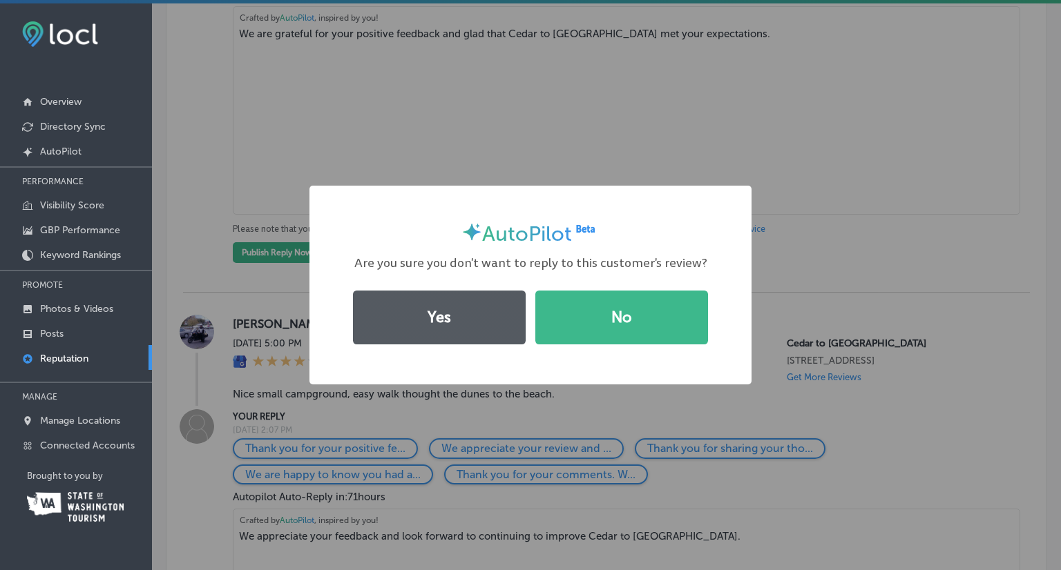
click at [389, 314] on button "Yes" at bounding box center [439, 318] width 173 height 54
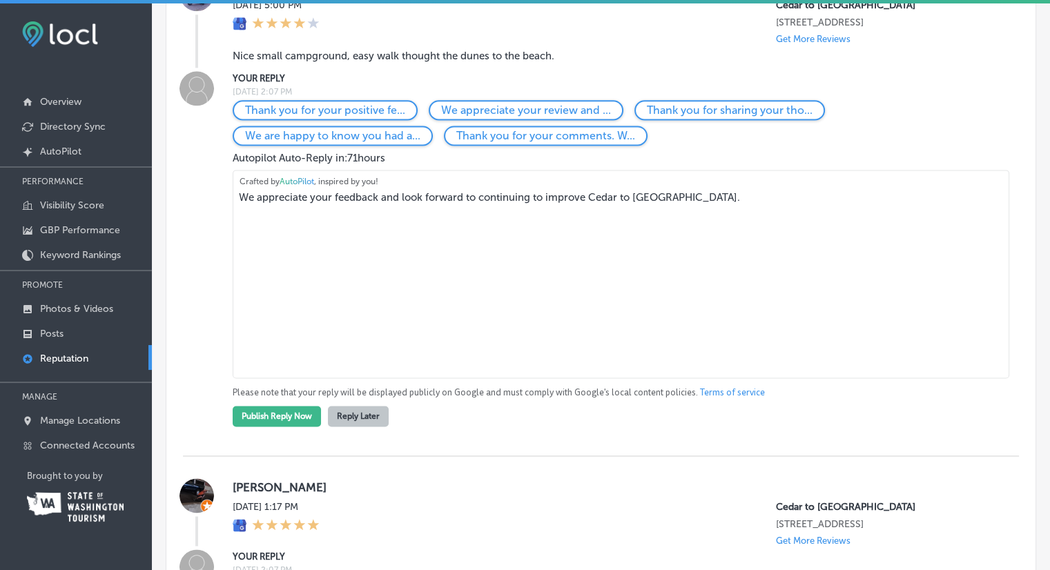
click at [360, 427] on button "Reply Later" at bounding box center [358, 416] width 61 height 21
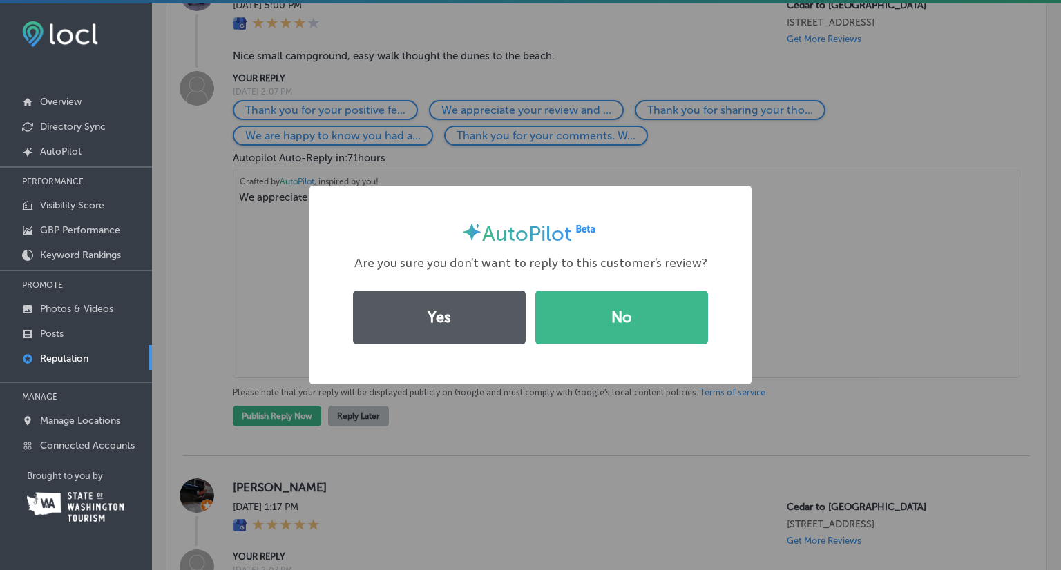
click at [438, 324] on button "Yes" at bounding box center [439, 318] width 173 height 54
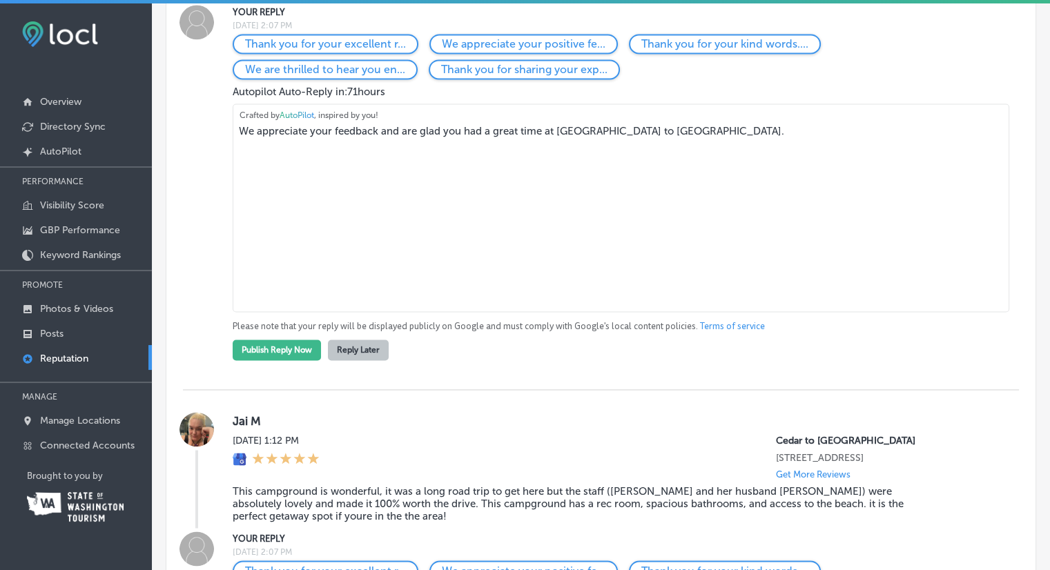
scroll to position [2072, 0]
click at [360, 360] on button "Reply Later" at bounding box center [358, 349] width 61 height 21
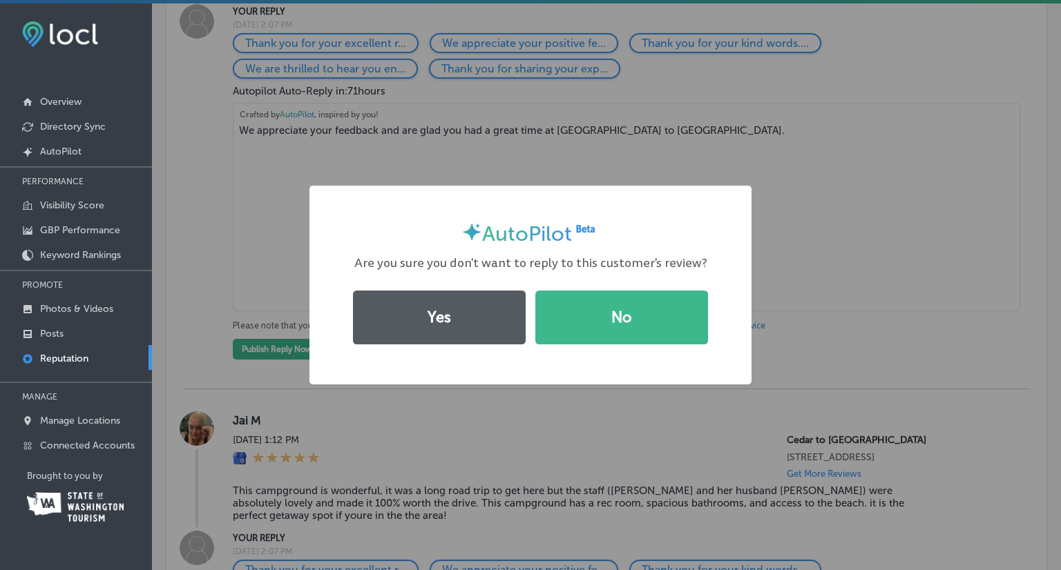
click at [412, 321] on button "Yes" at bounding box center [439, 318] width 173 height 54
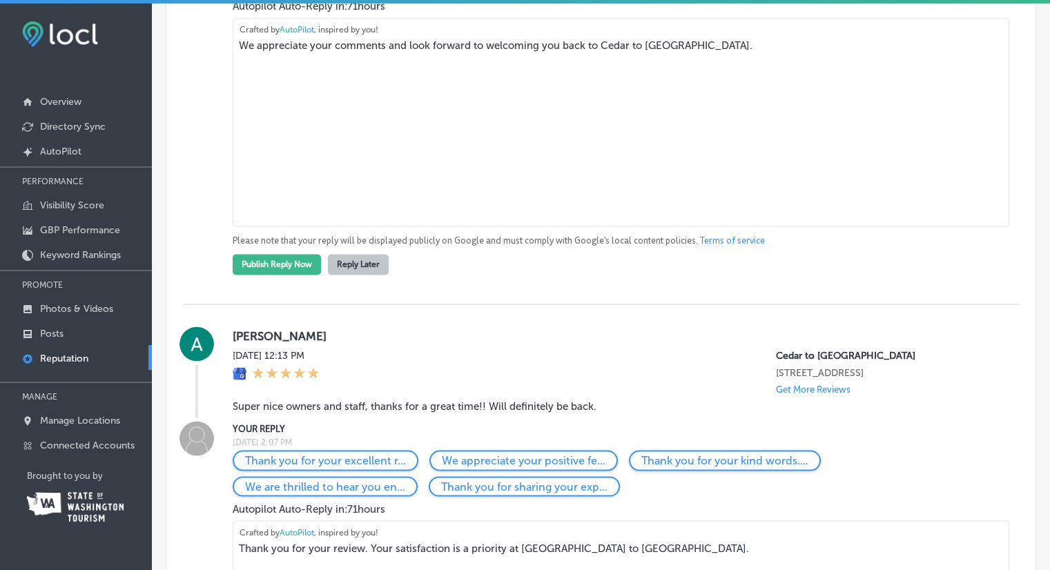
scroll to position [2348, 0]
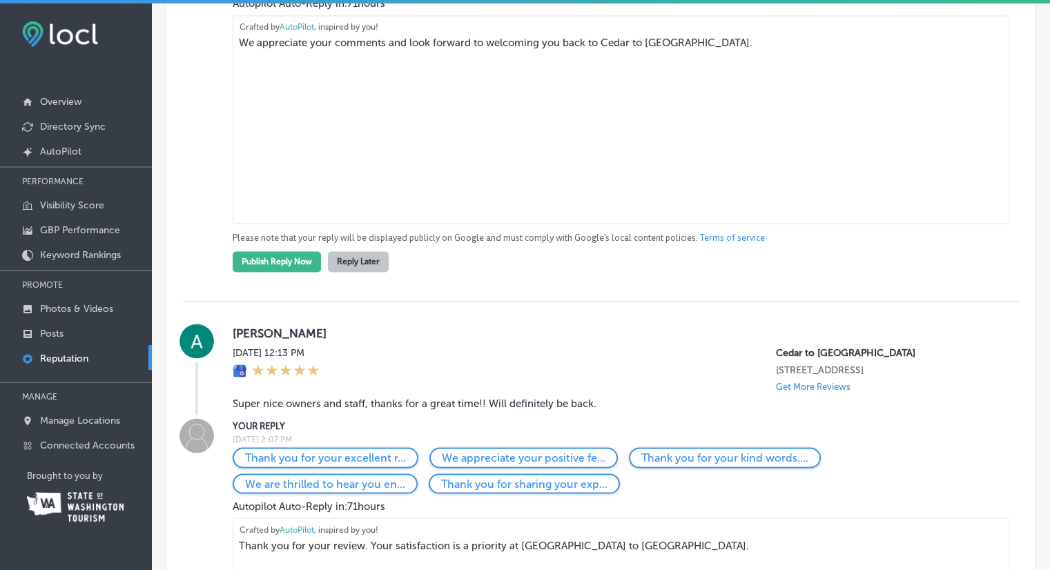
click at [367, 272] on button "Reply Later" at bounding box center [358, 261] width 61 height 21
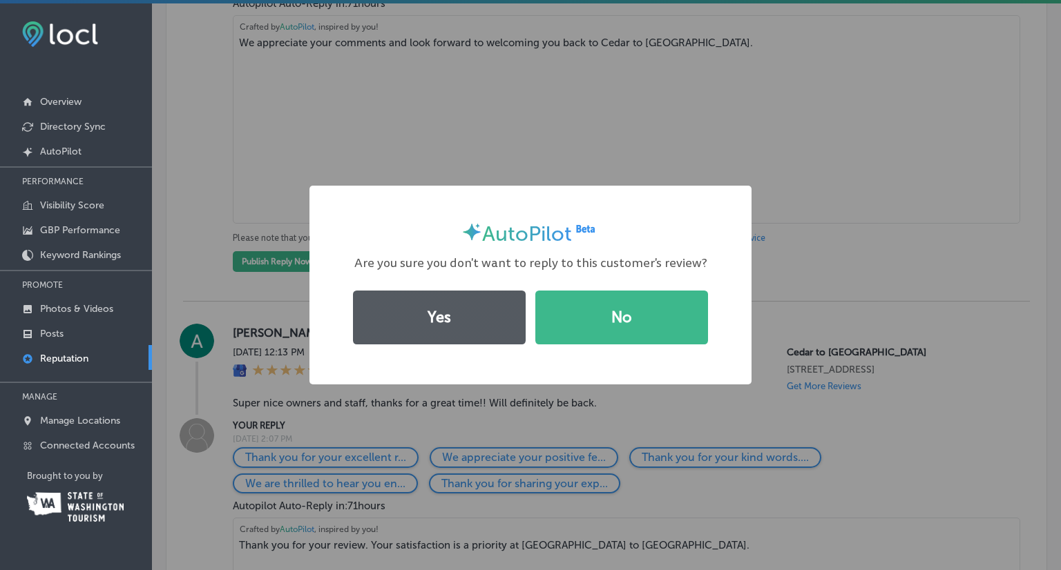
click at [398, 303] on button "Yes" at bounding box center [439, 318] width 173 height 54
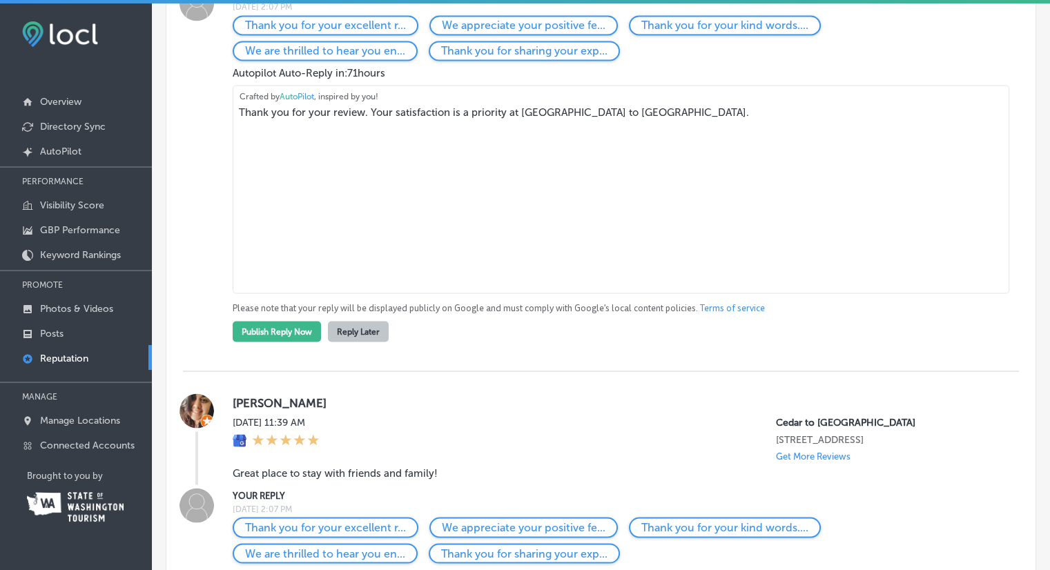
scroll to position [2555, 0]
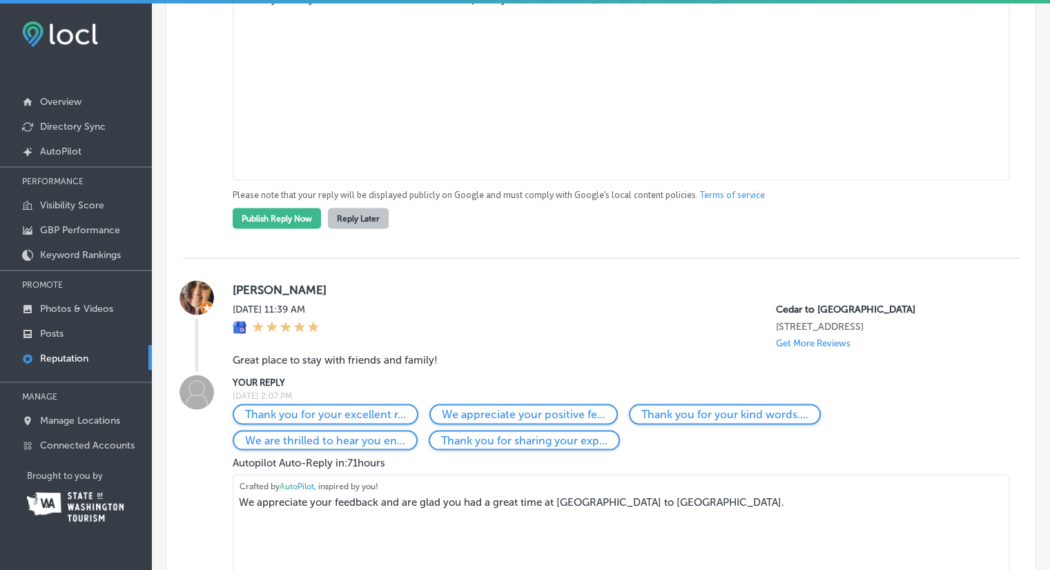
click at [369, 229] on button "Reply Later" at bounding box center [358, 218] width 61 height 21
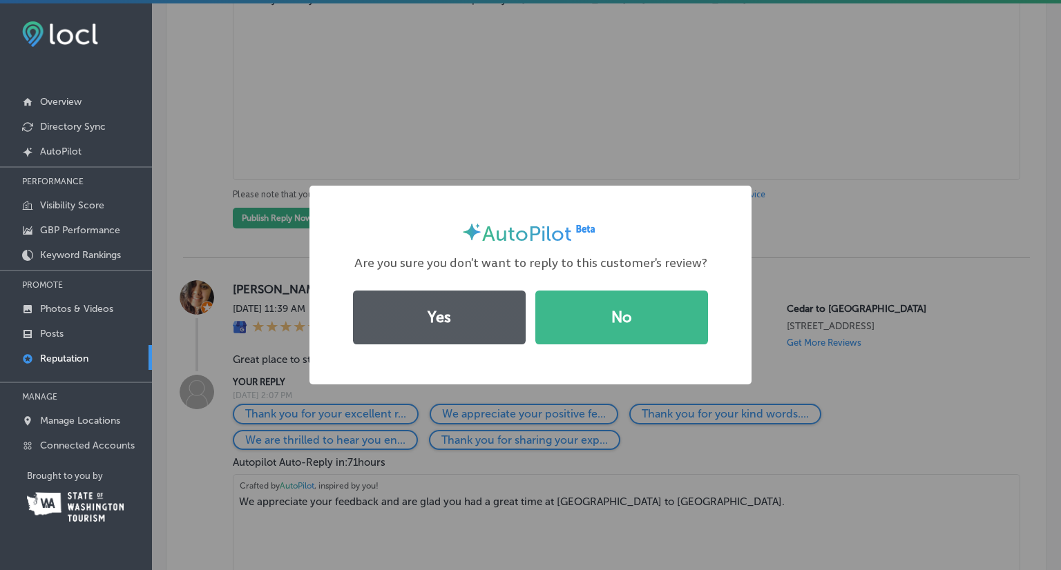
click at [423, 329] on button "Yes" at bounding box center [439, 318] width 173 height 54
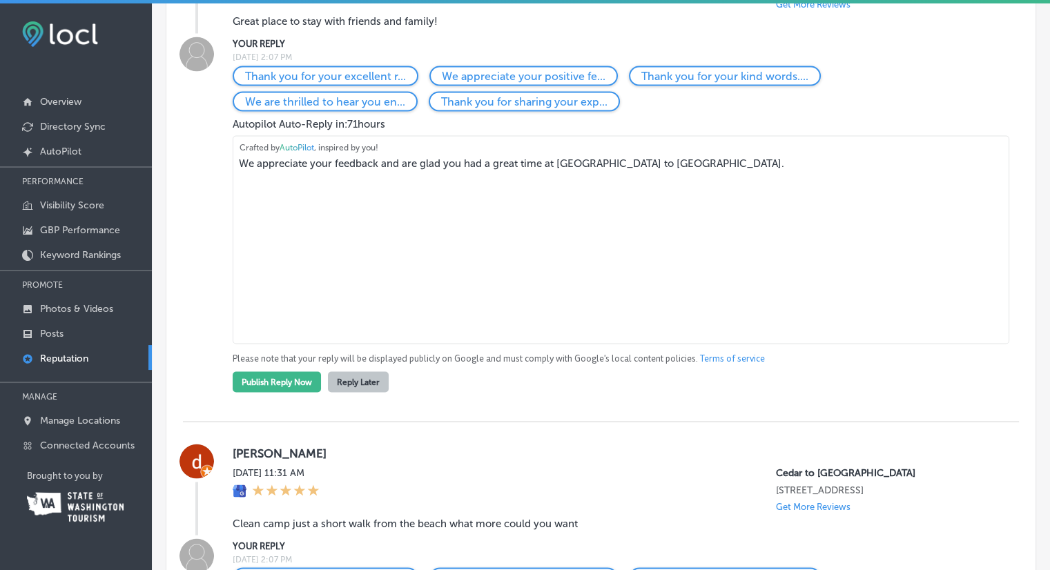
click at [362, 392] on button "Reply Later" at bounding box center [358, 382] width 61 height 21
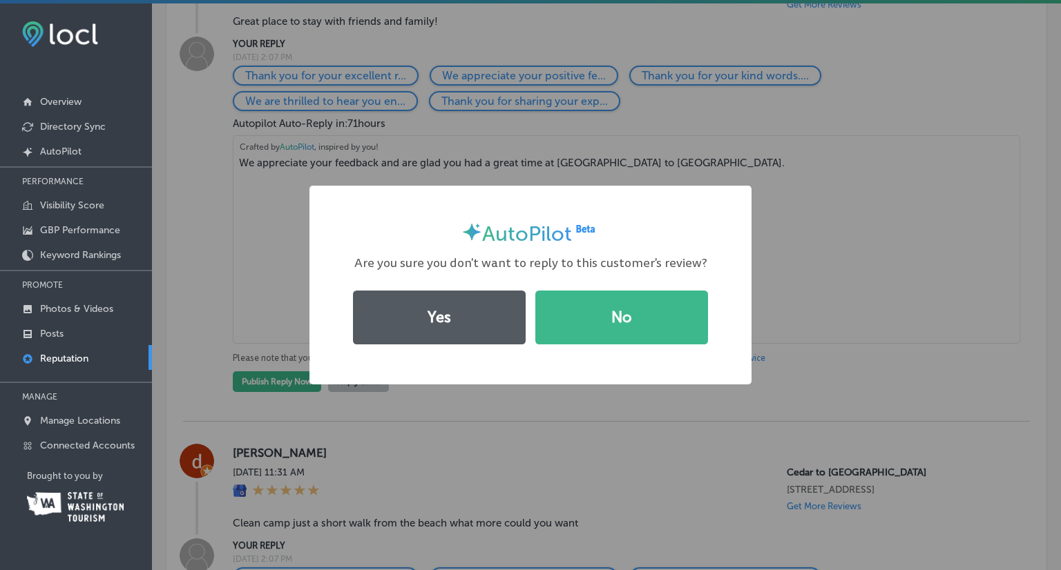
click at [451, 318] on button "Yes" at bounding box center [439, 318] width 173 height 54
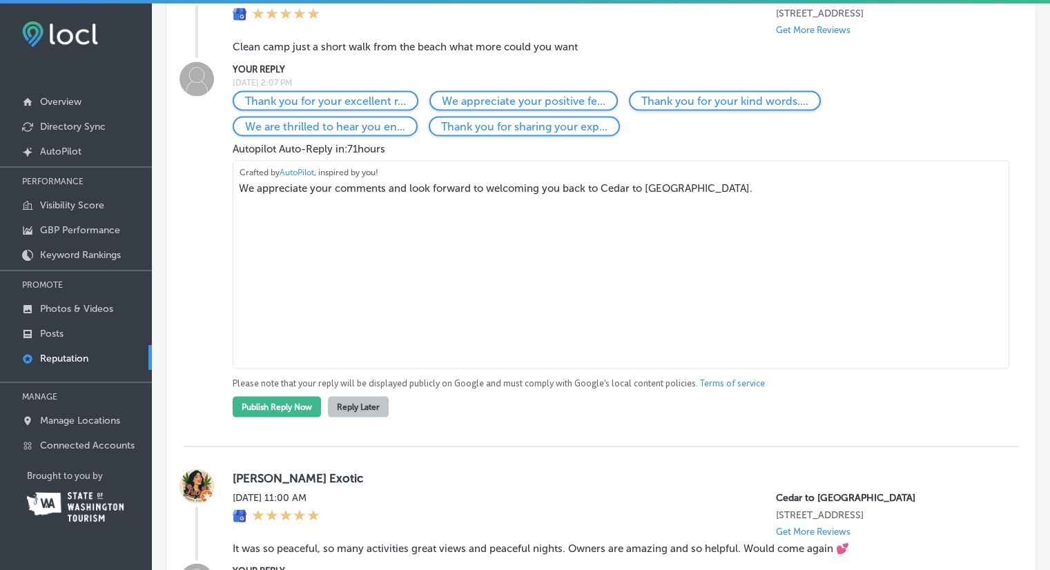
scroll to position [2831, 0]
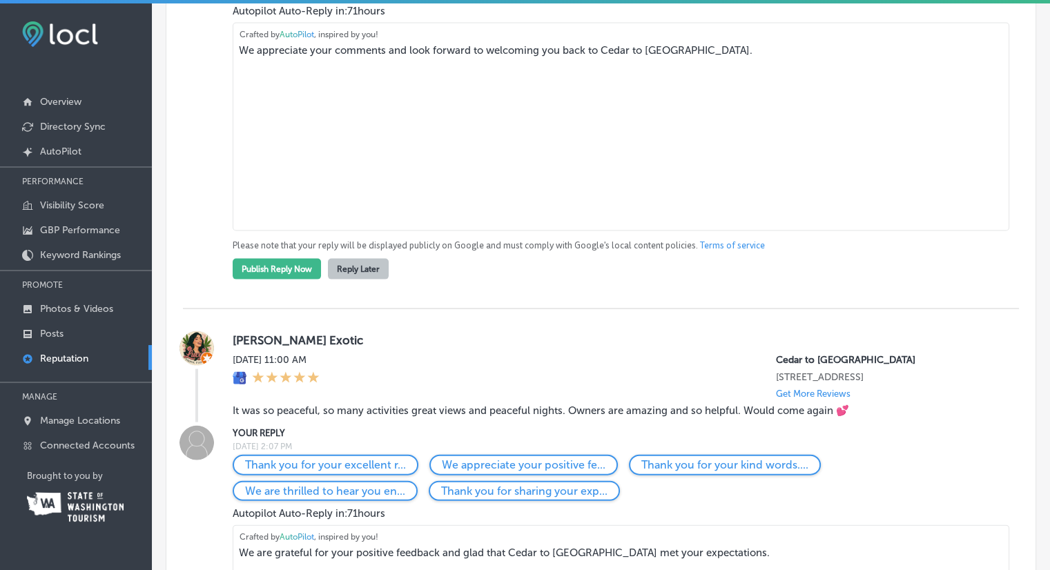
click at [367, 280] on button "Reply Later" at bounding box center [358, 269] width 61 height 21
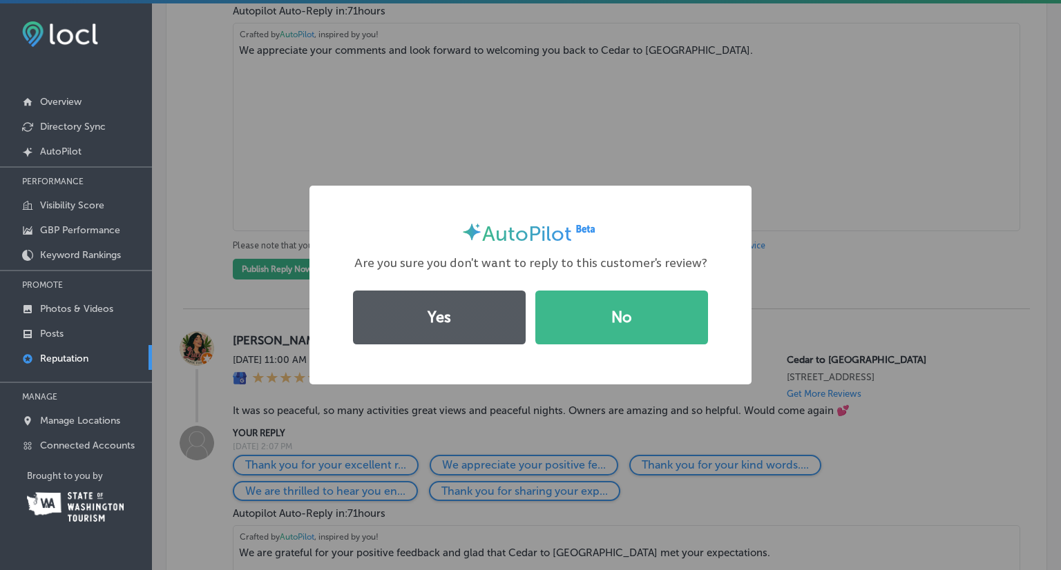
click at [460, 318] on button "Yes" at bounding box center [439, 318] width 173 height 54
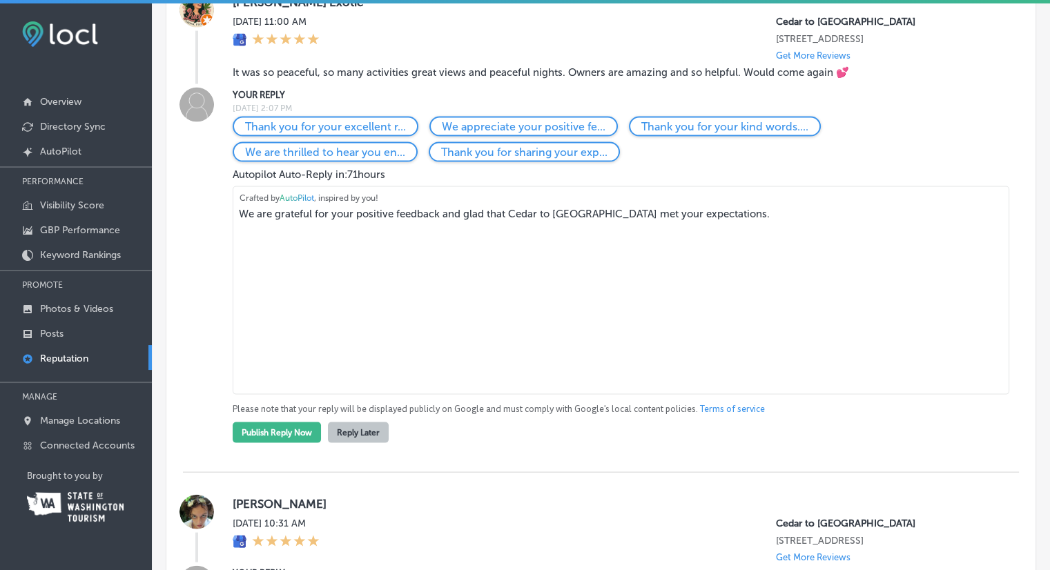
scroll to position [3107, 0]
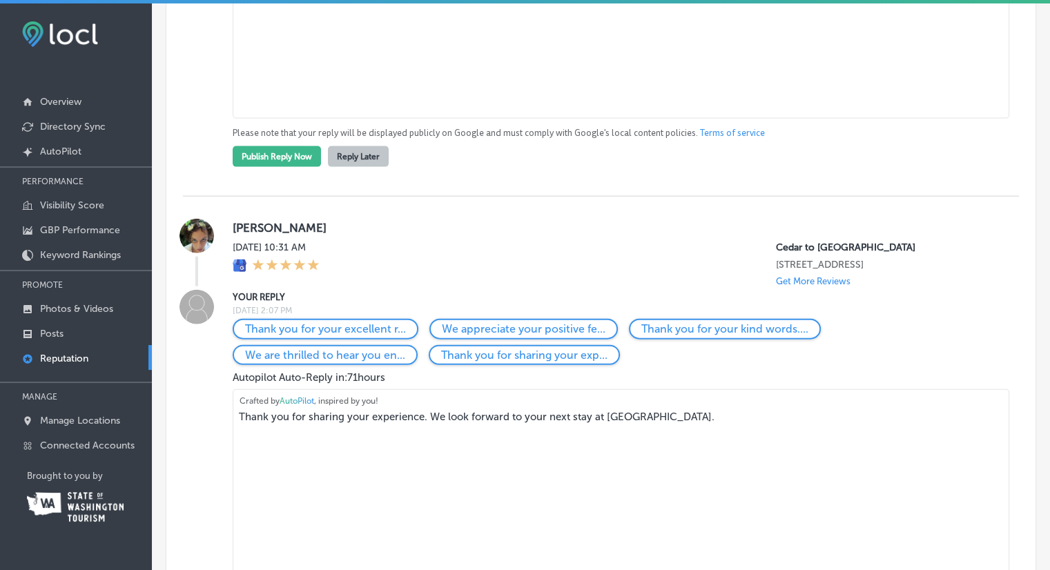
click at [362, 167] on button "Reply Later" at bounding box center [358, 156] width 61 height 21
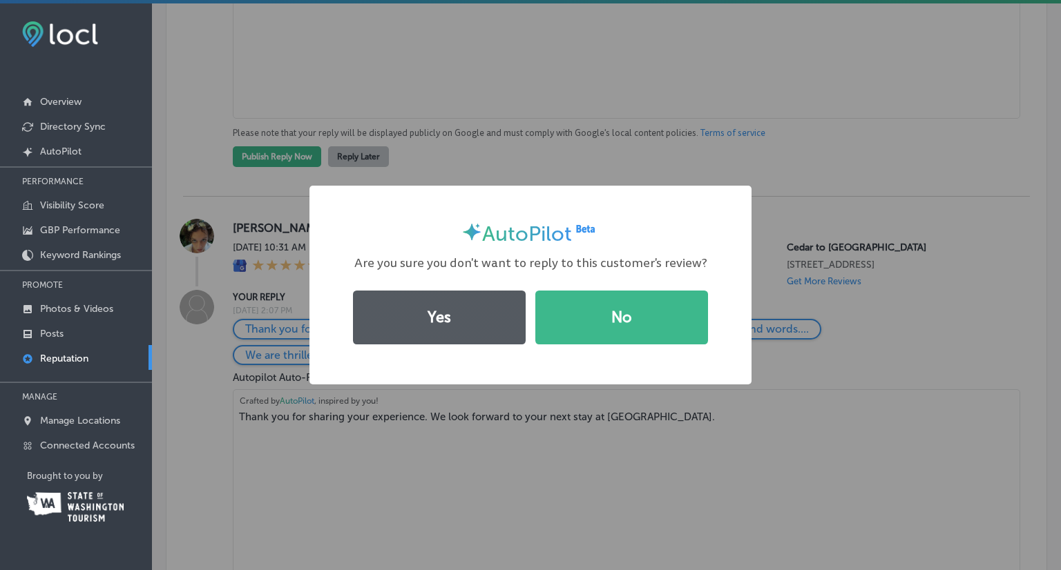
click at [403, 307] on button "Yes" at bounding box center [439, 318] width 173 height 54
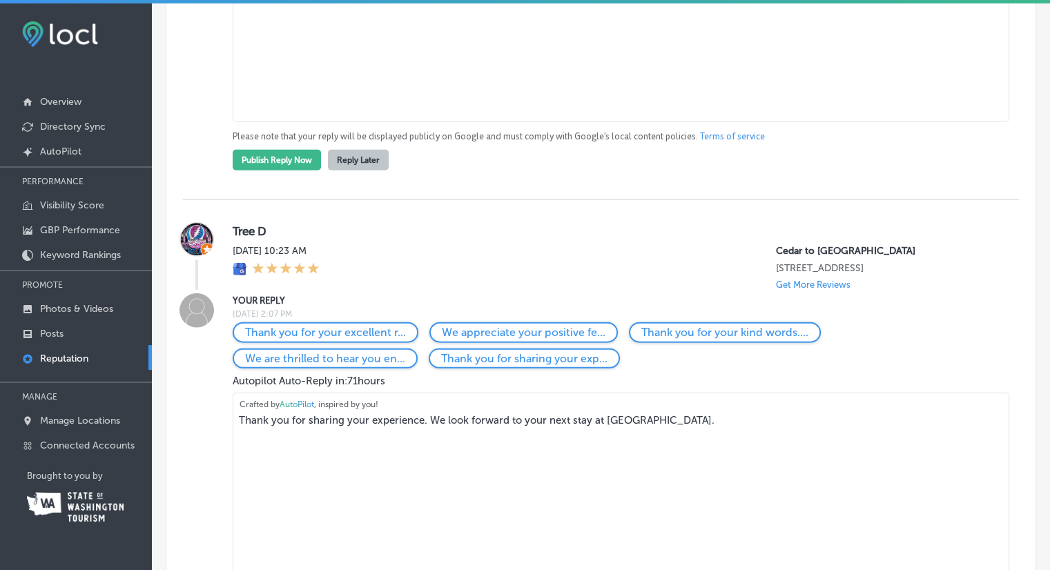
scroll to position [3245, 0]
click at [363, 169] on button "Reply Later" at bounding box center [358, 158] width 61 height 21
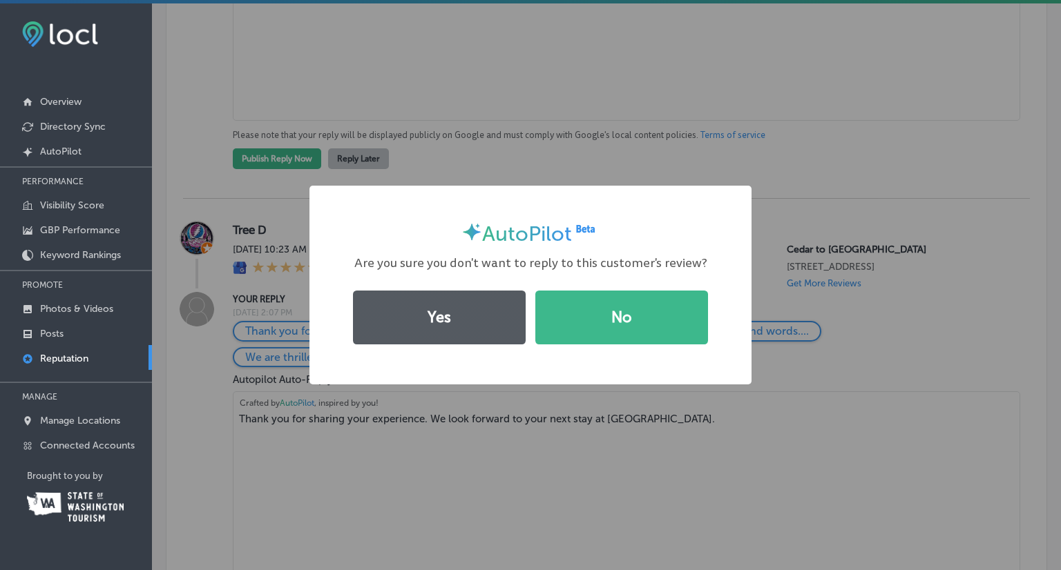
click at [413, 316] on button "Yes" at bounding box center [439, 318] width 173 height 54
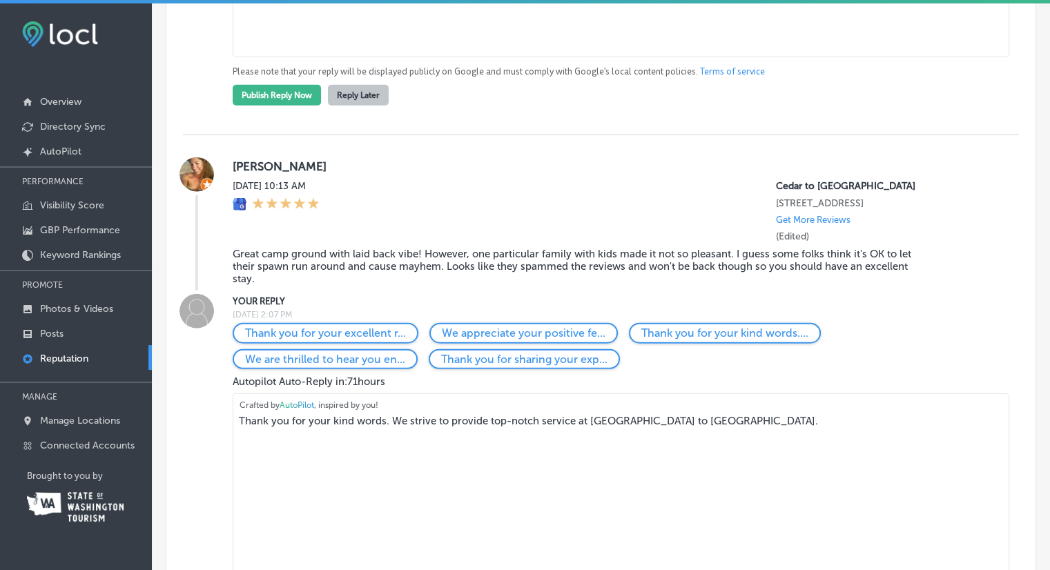
scroll to position [3453, 0]
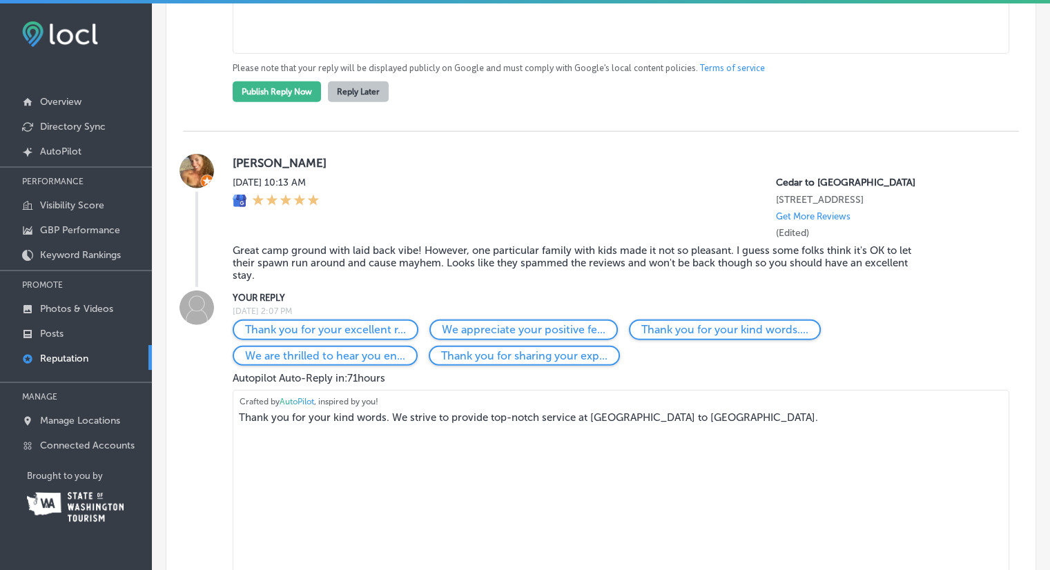
click at [367, 102] on button "Reply Later" at bounding box center [358, 91] width 61 height 21
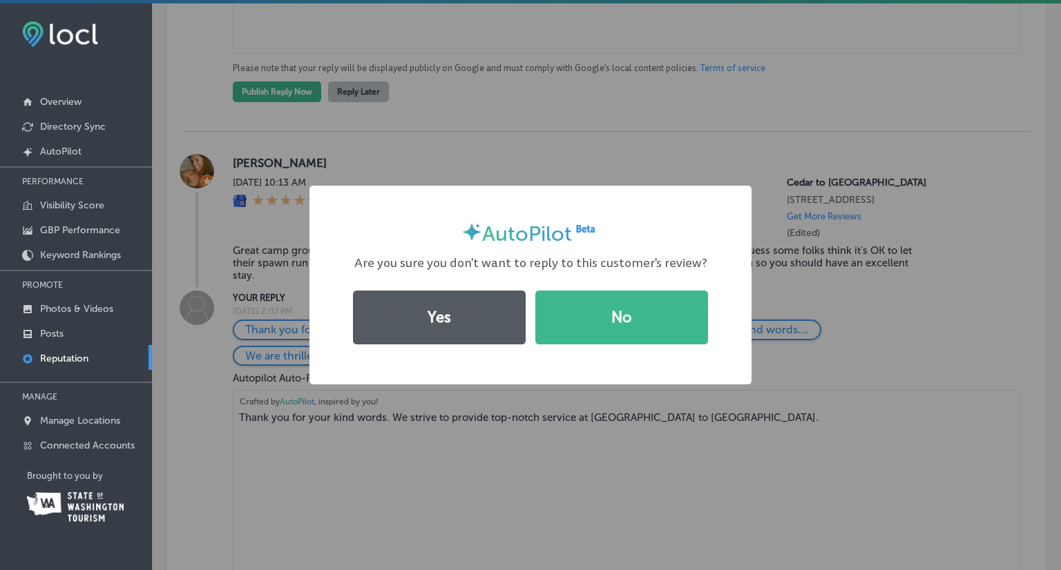
click at [427, 301] on button "Yes" at bounding box center [439, 318] width 173 height 54
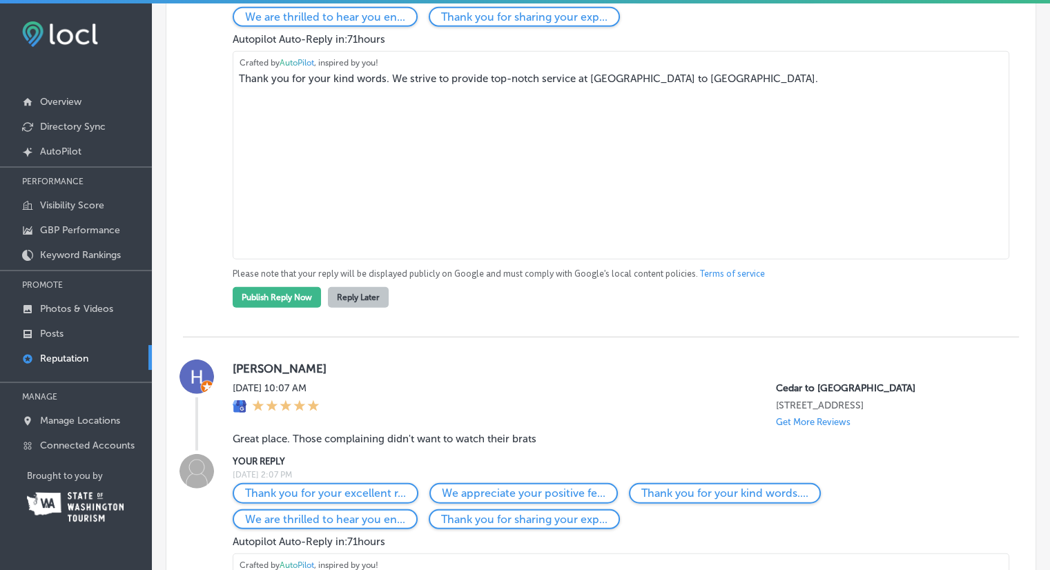
click at [364, 308] on button "Reply Later" at bounding box center [358, 297] width 61 height 21
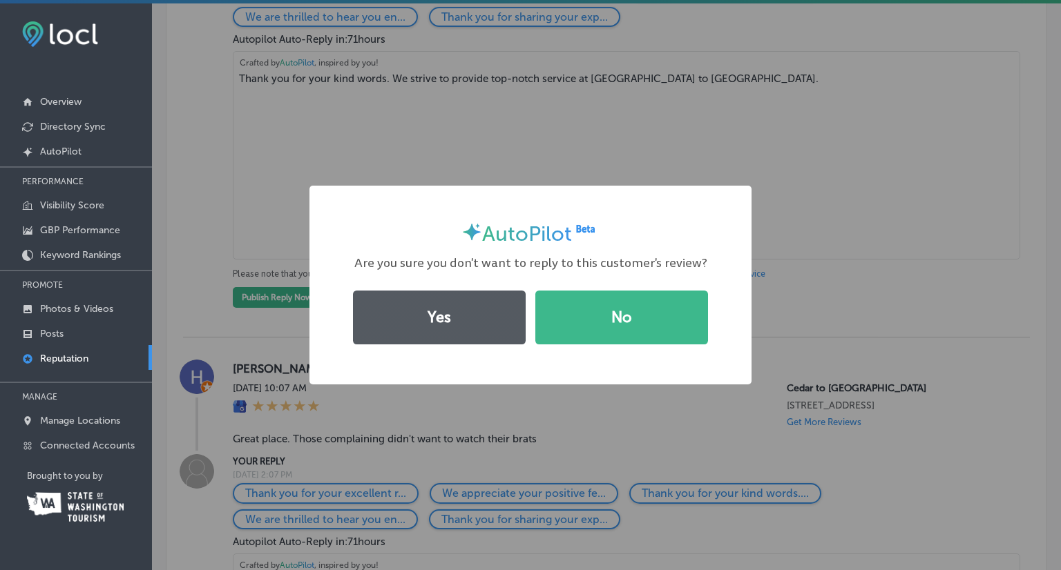
click at [420, 317] on button "Yes" at bounding box center [439, 318] width 173 height 54
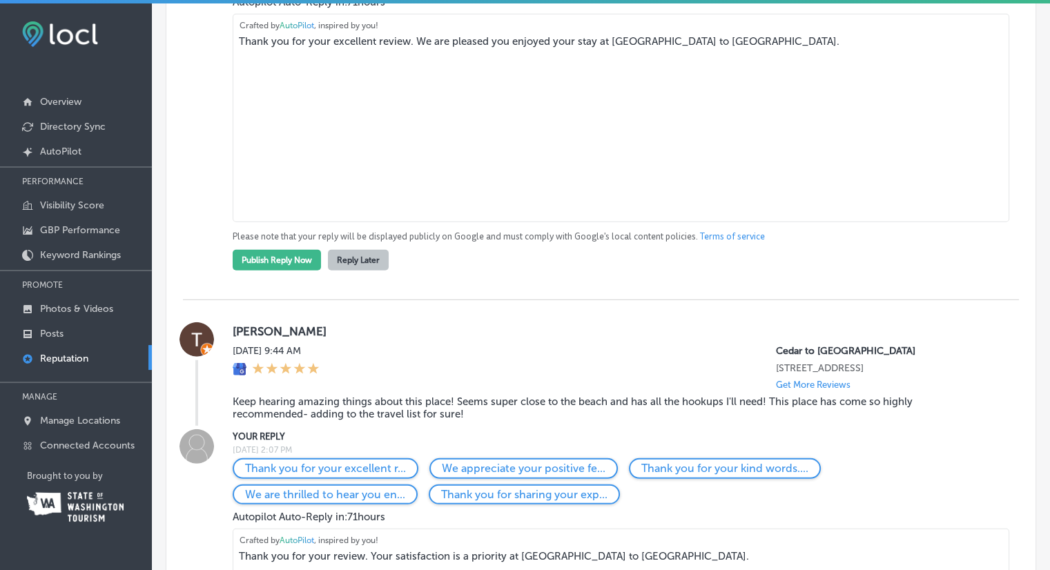
scroll to position [3729, 0]
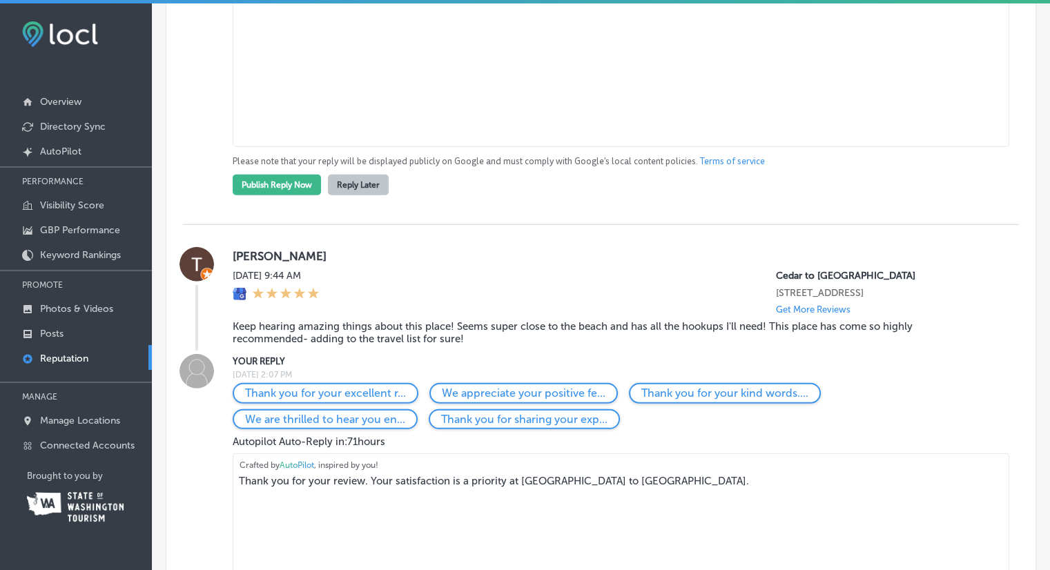
click at [358, 195] on button "Reply Later" at bounding box center [358, 185] width 61 height 21
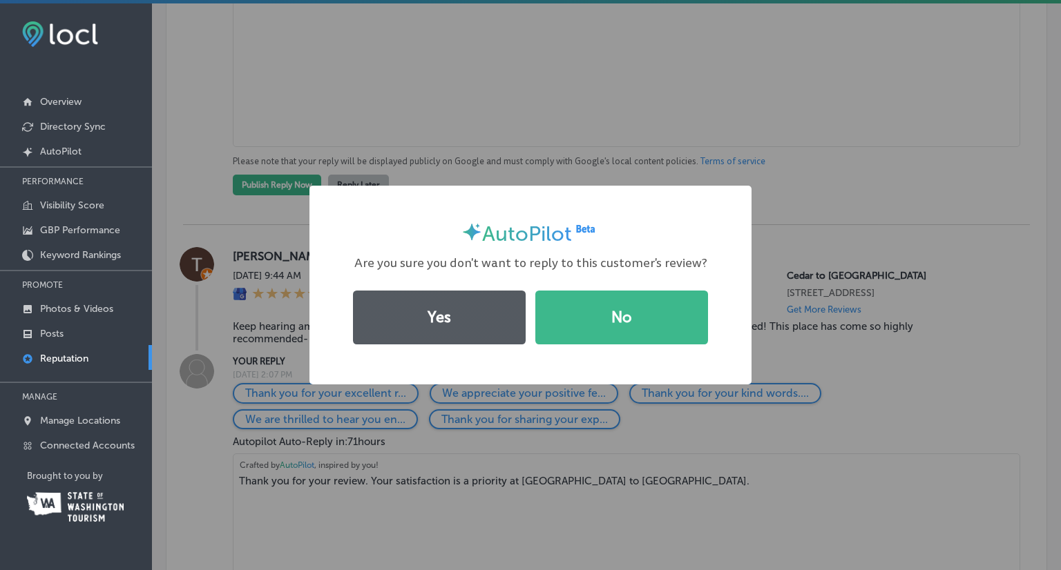
click at [454, 322] on button "Yes" at bounding box center [439, 318] width 173 height 54
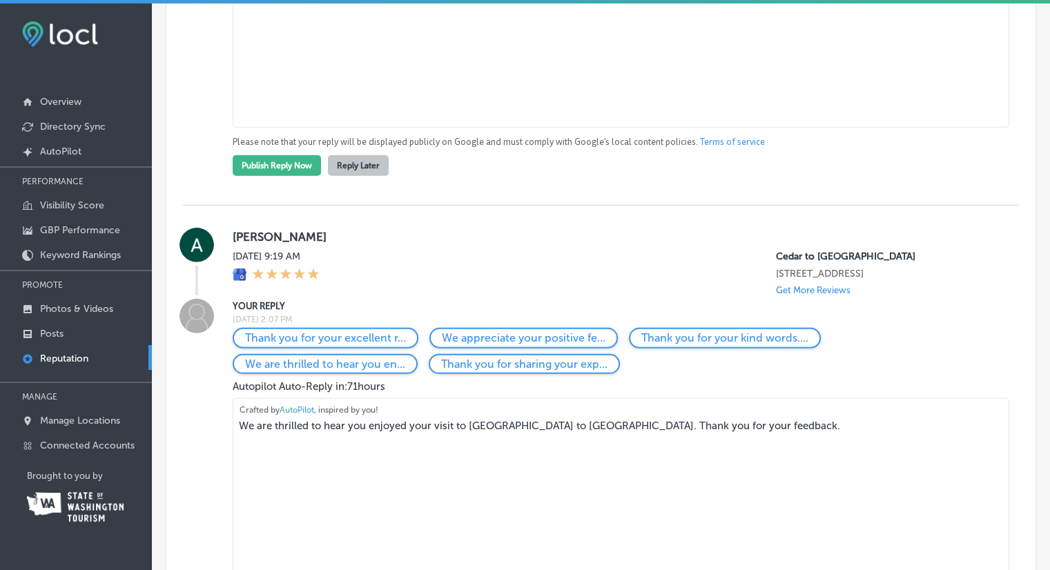
scroll to position [3936, 0]
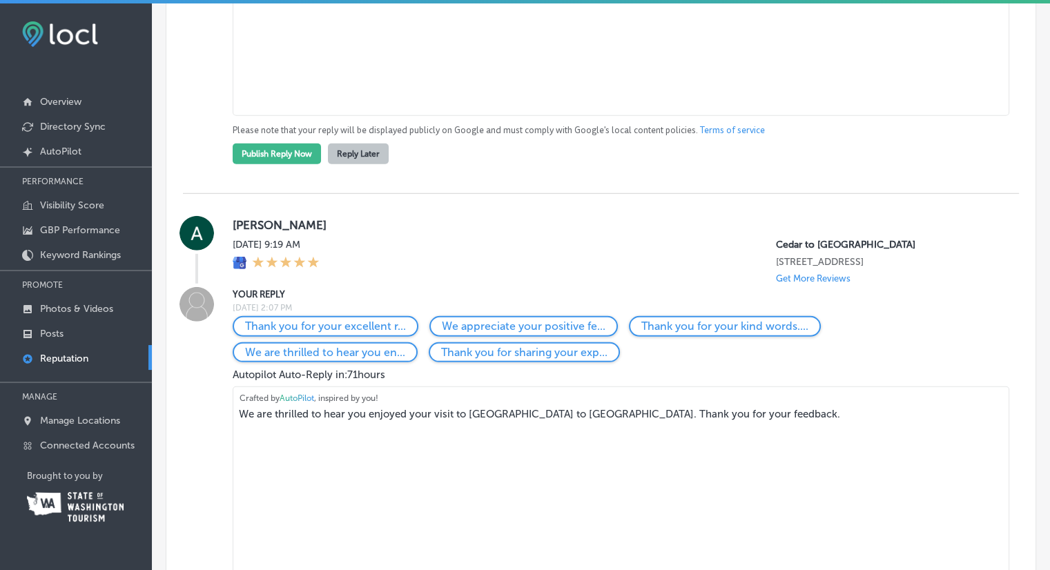
click at [372, 164] on button "Reply Later" at bounding box center [358, 154] width 61 height 21
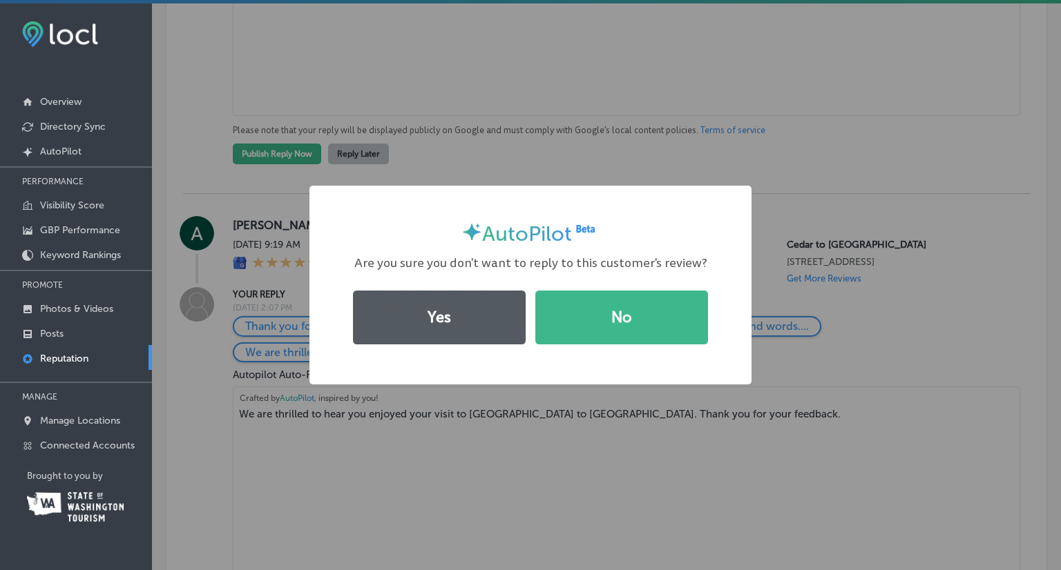
click at [403, 322] on button "Yes" at bounding box center [439, 318] width 173 height 54
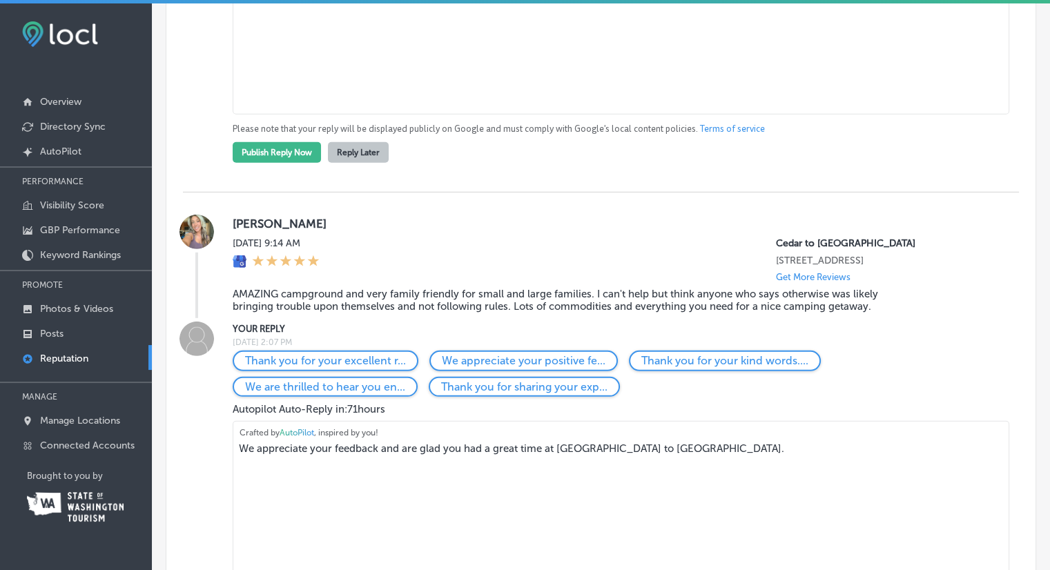
scroll to position [4143, 0]
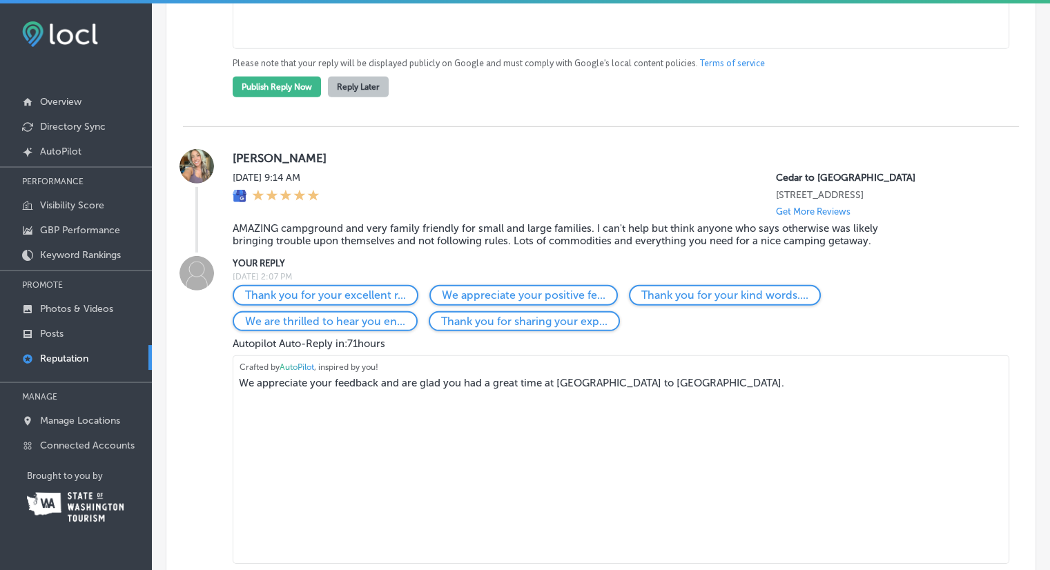
click at [367, 97] on button "Reply Later" at bounding box center [358, 87] width 61 height 21
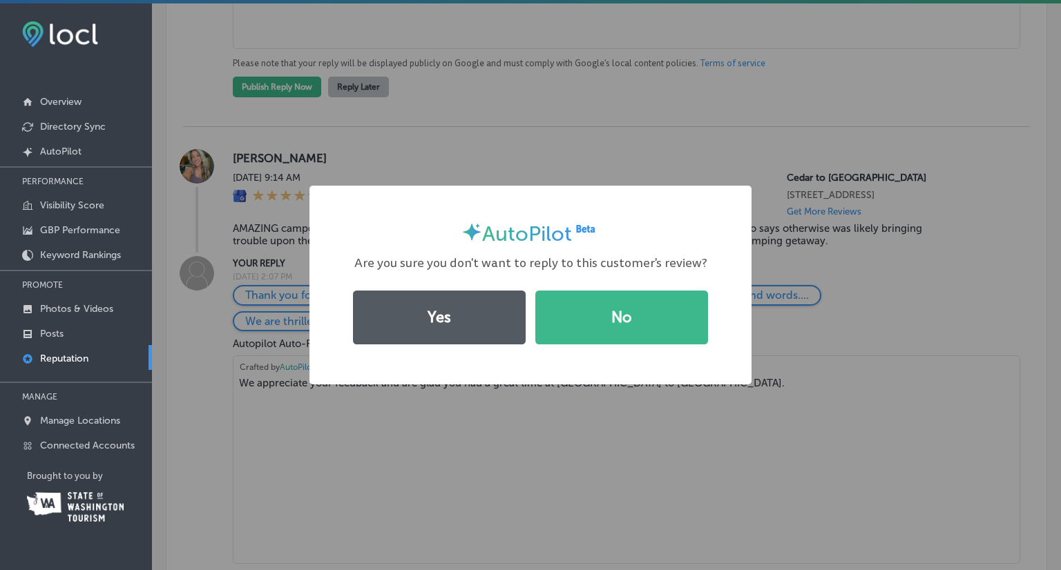
click at [461, 295] on button "Yes" at bounding box center [439, 318] width 173 height 54
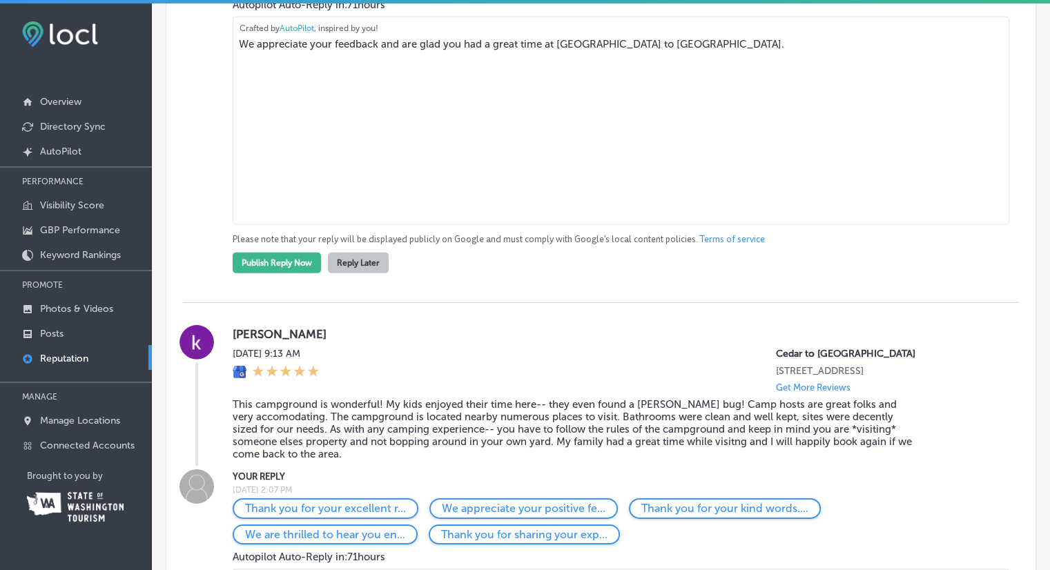
click at [358, 273] on button "Reply Later" at bounding box center [358, 263] width 61 height 21
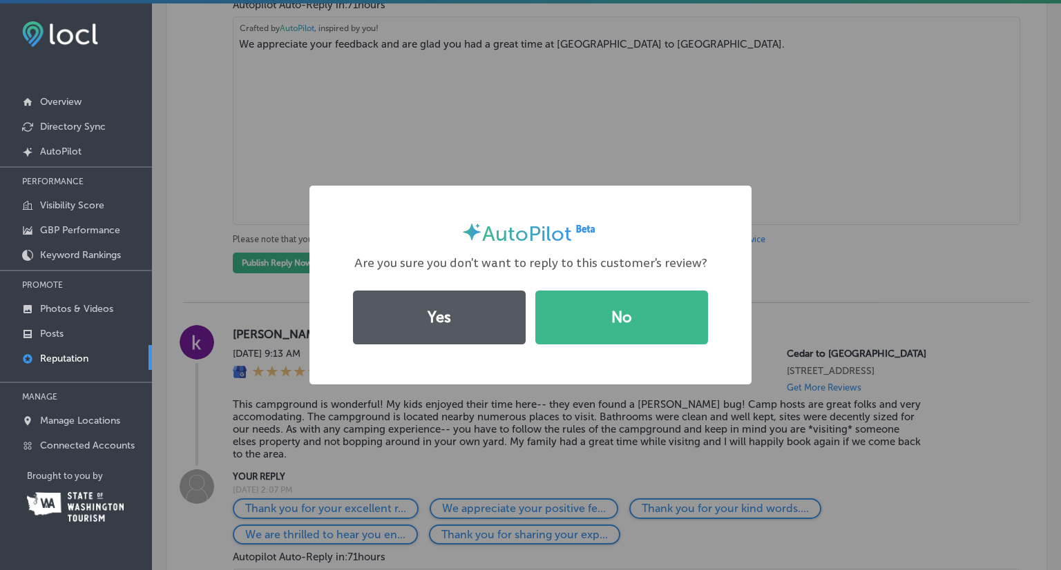
click at [461, 311] on button "Yes" at bounding box center [439, 318] width 173 height 54
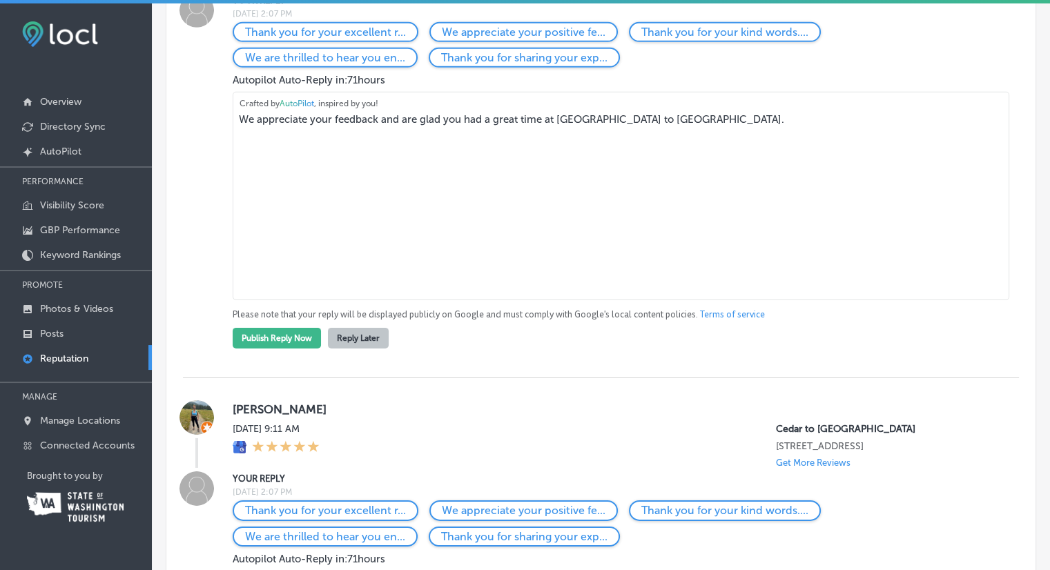
scroll to position [4419, 0]
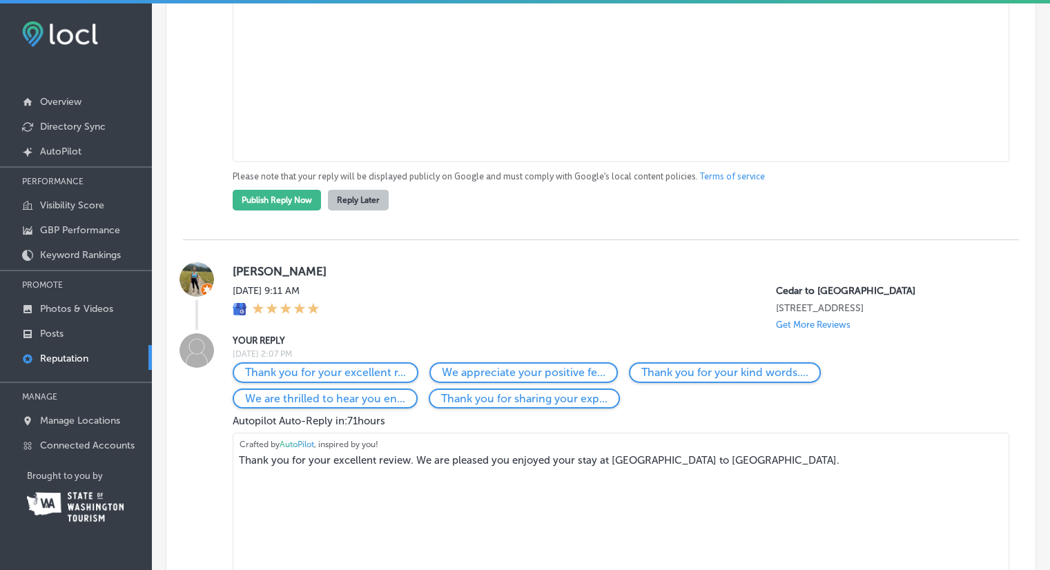
click at [354, 211] on button "Reply Later" at bounding box center [358, 200] width 61 height 21
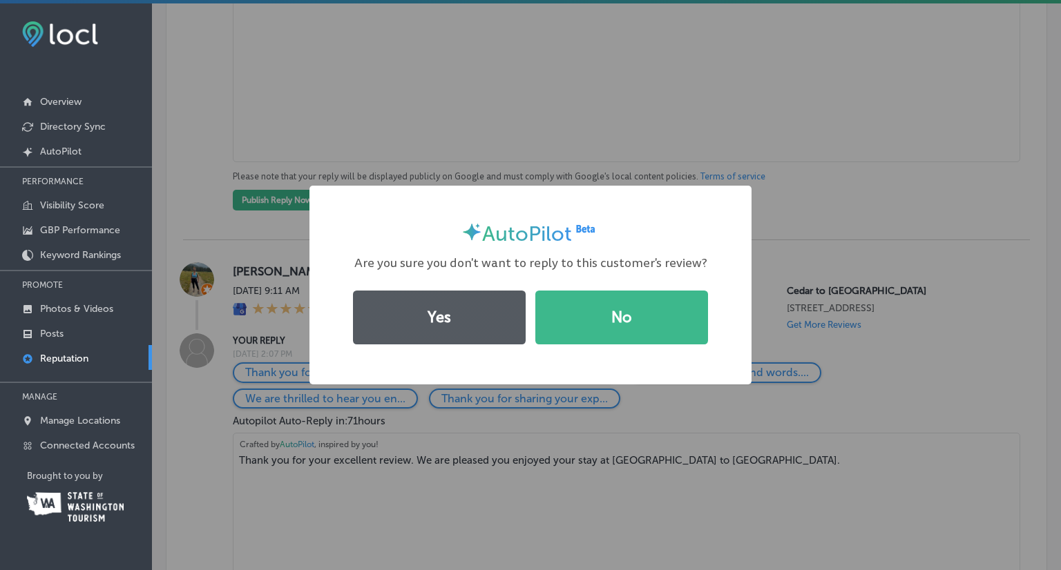
click at [424, 309] on button "Yes" at bounding box center [439, 318] width 173 height 54
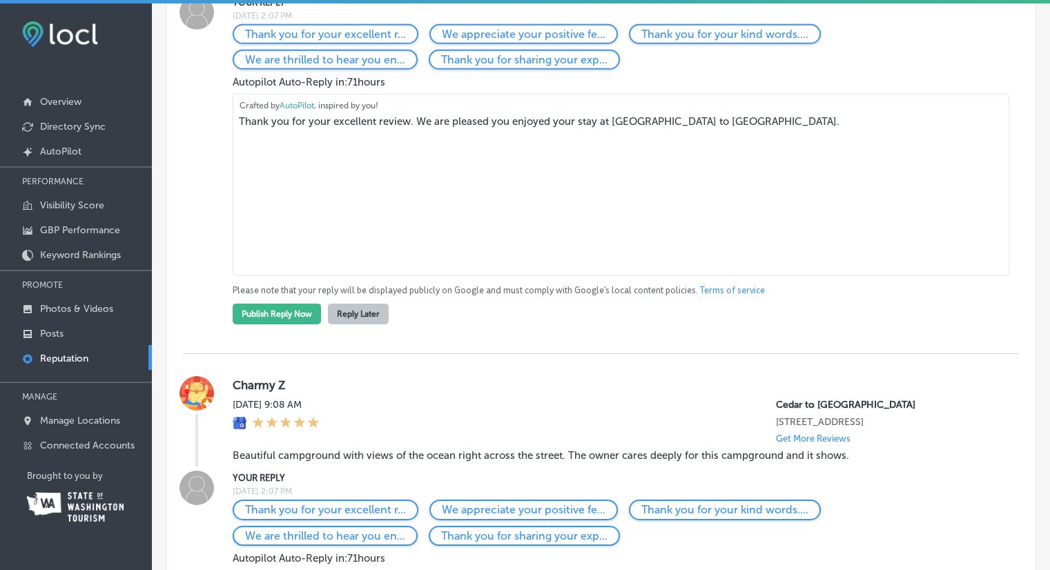
scroll to position [4557, 0]
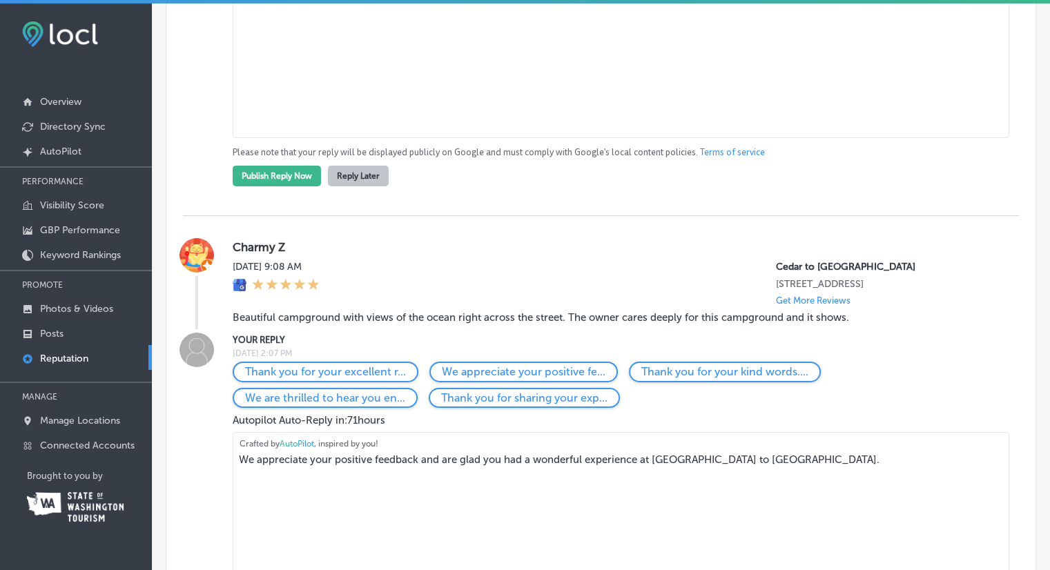
click at [366, 186] on button "Reply Later" at bounding box center [358, 176] width 61 height 21
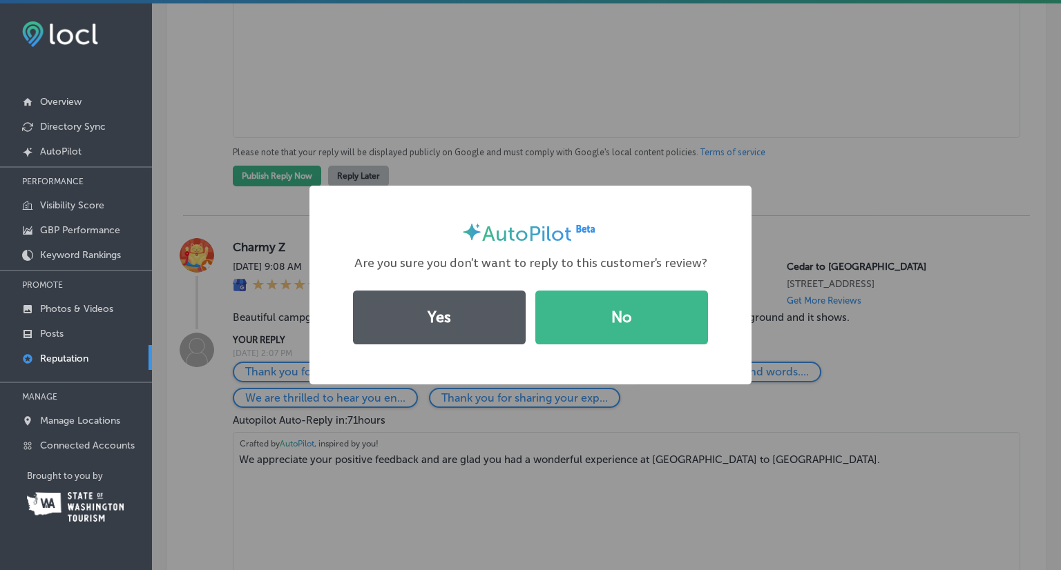
click at [425, 336] on button "Yes" at bounding box center [439, 318] width 173 height 54
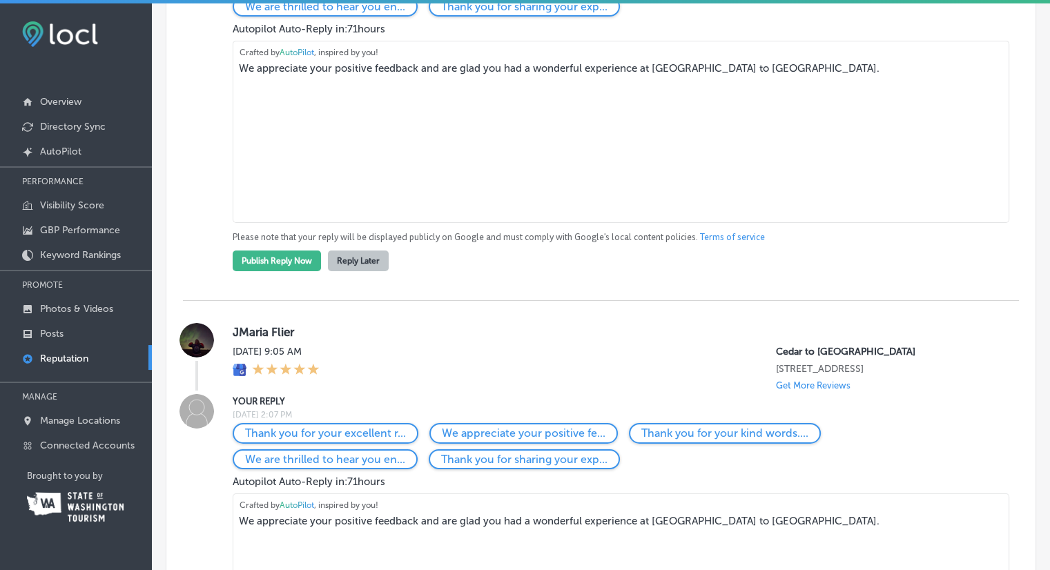
scroll to position [4765, 0]
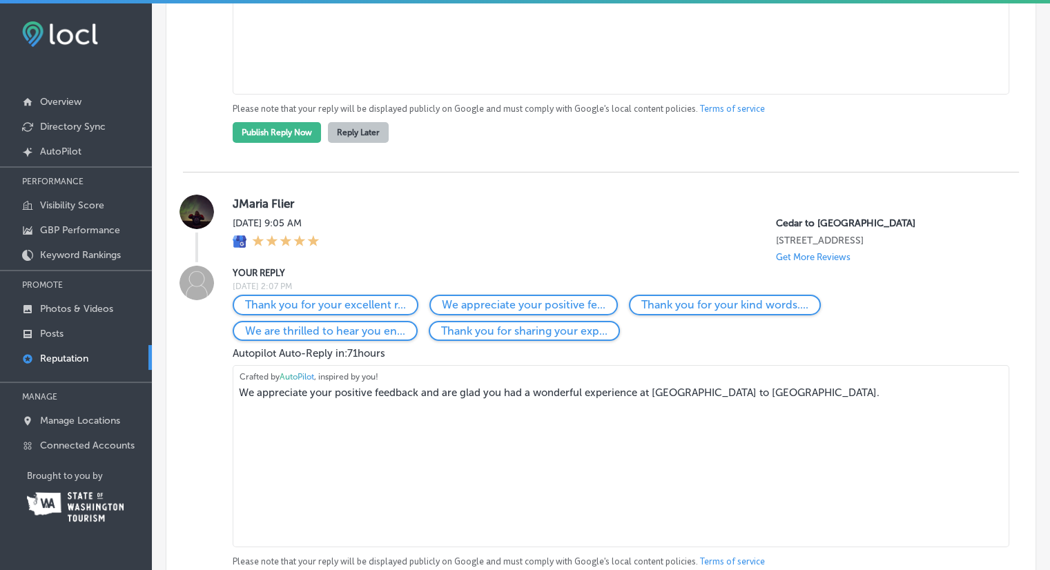
click at [363, 143] on button "Reply Later" at bounding box center [358, 132] width 61 height 21
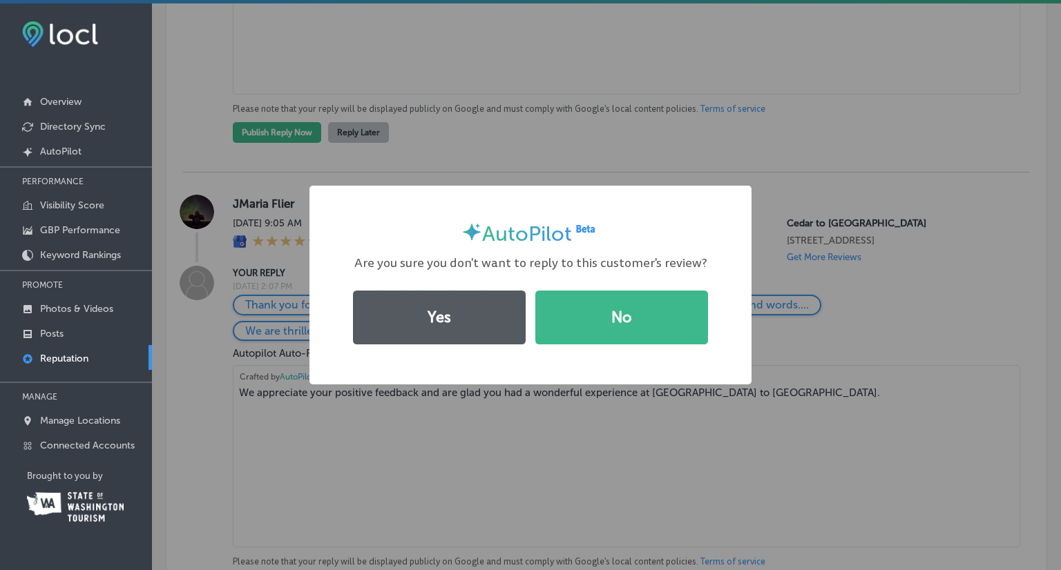
click at [419, 332] on button "Yes" at bounding box center [439, 318] width 173 height 54
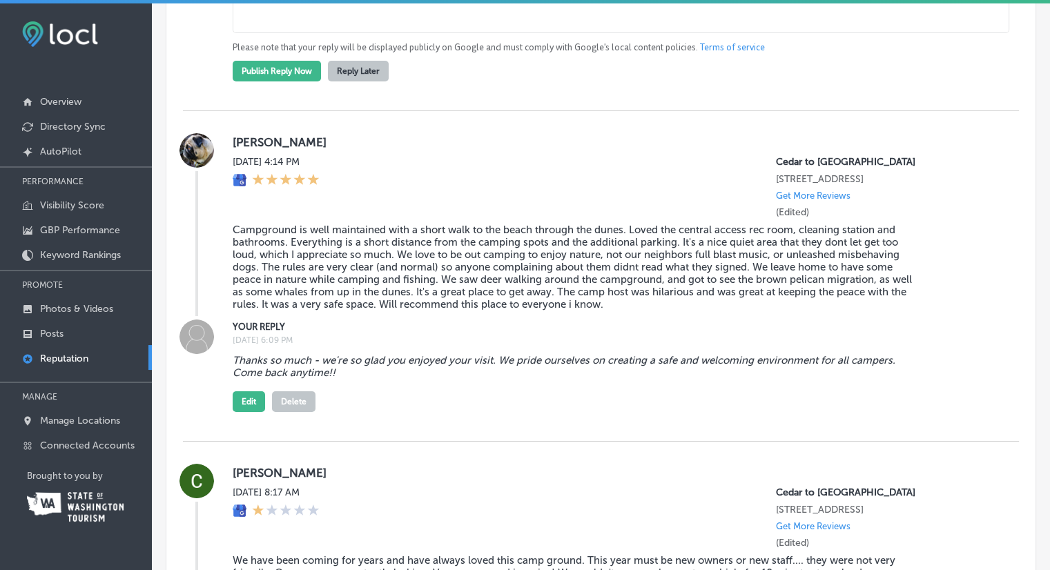
scroll to position [4972, 0]
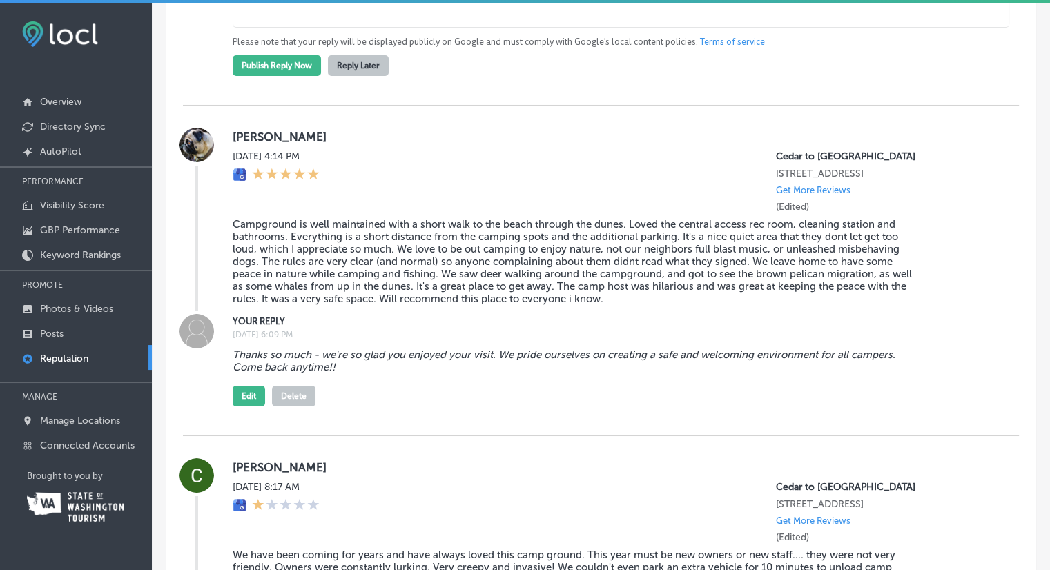
click at [384, 76] on button "Reply Later" at bounding box center [358, 65] width 61 height 21
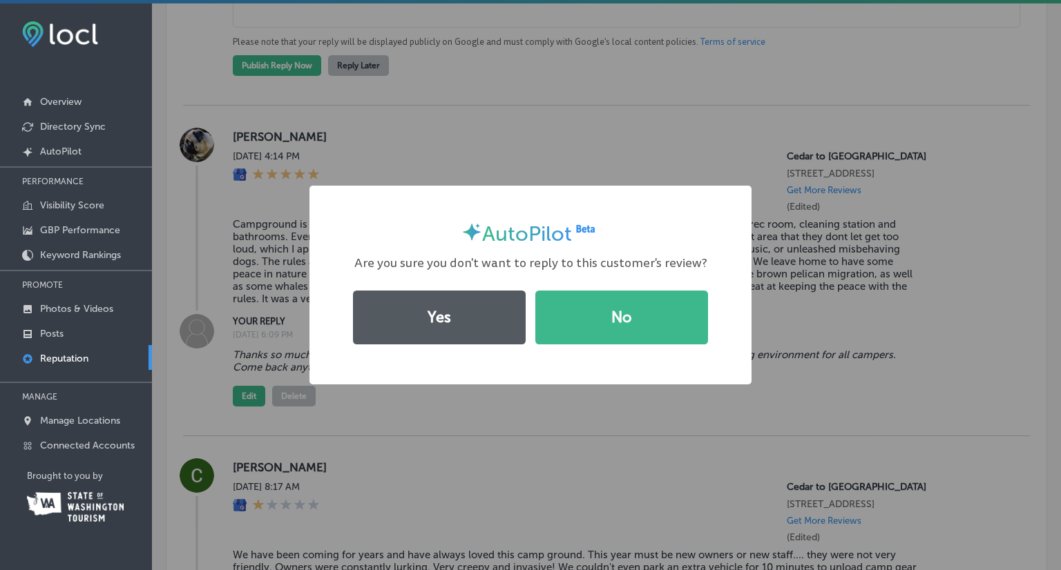
click at [423, 313] on button "Yes" at bounding box center [439, 318] width 173 height 54
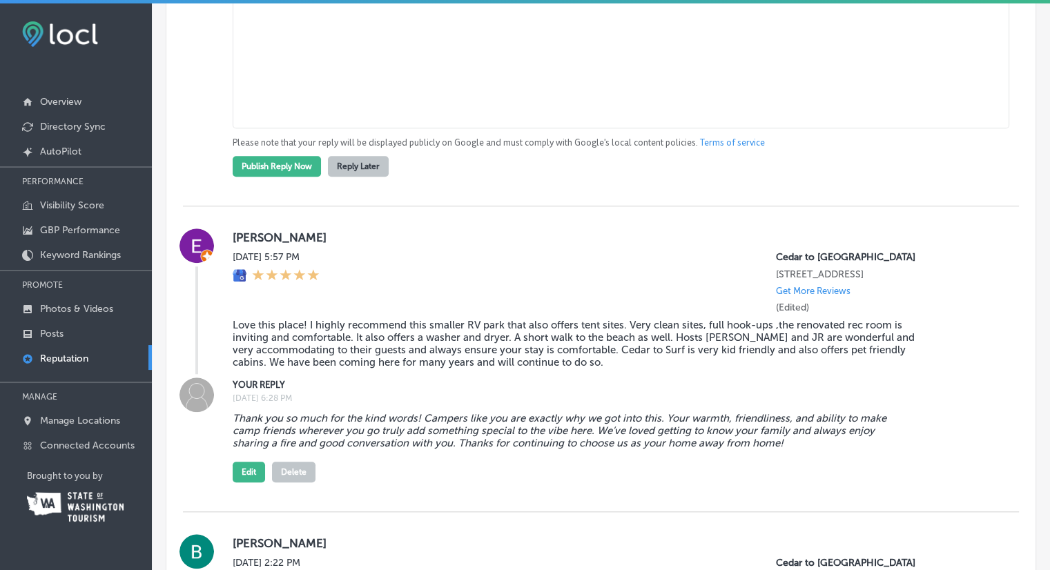
scroll to position [6422, 0]
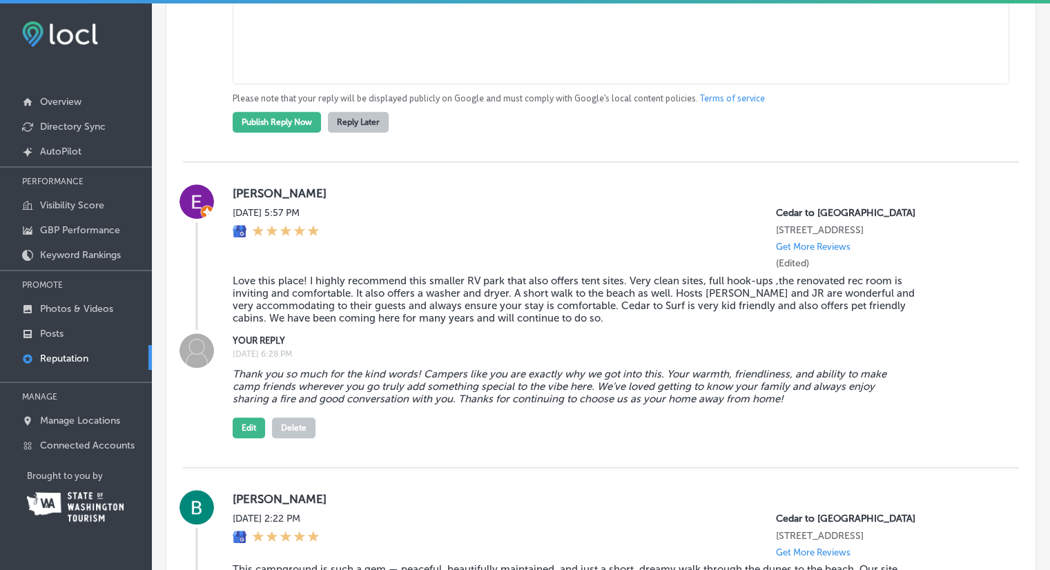
click at [378, 133] on button "Reply Later" at bounding box center [358, 122] width 61 height 21
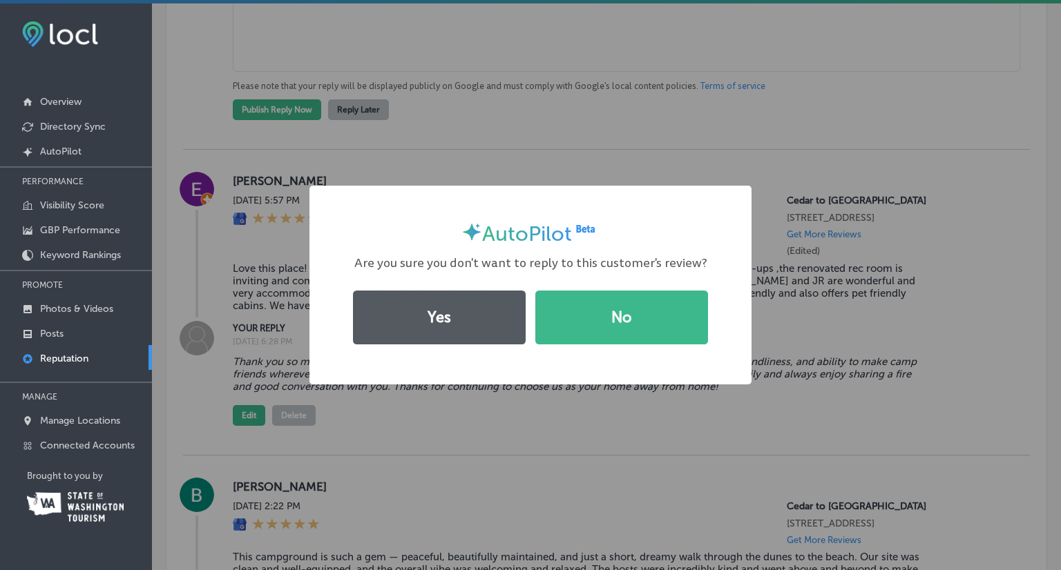
click at [472, 318] on button "Yes" at bounding box center [439, 318] width 173 height 54
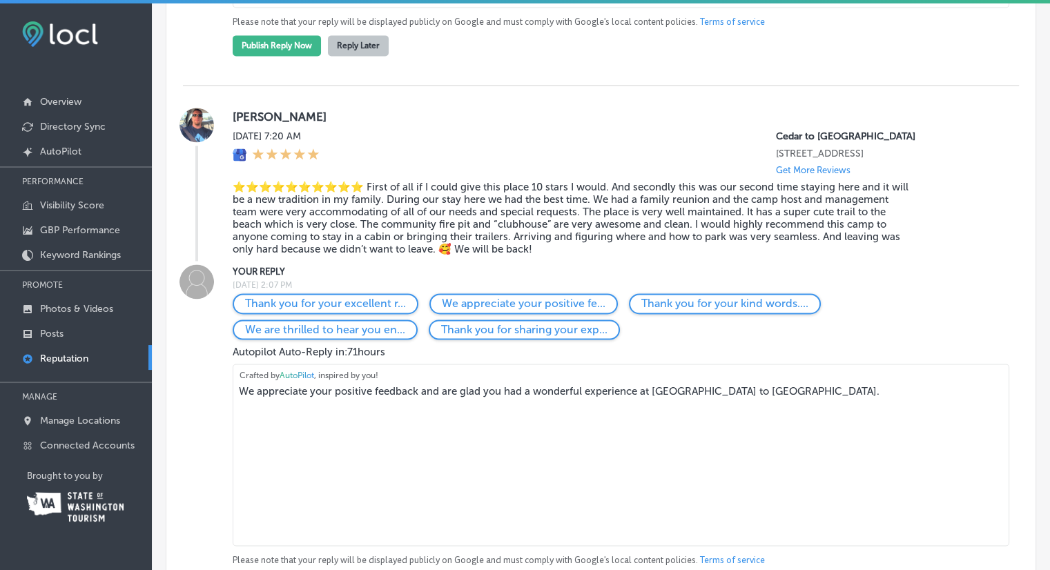
scroll to position [7320, 0]
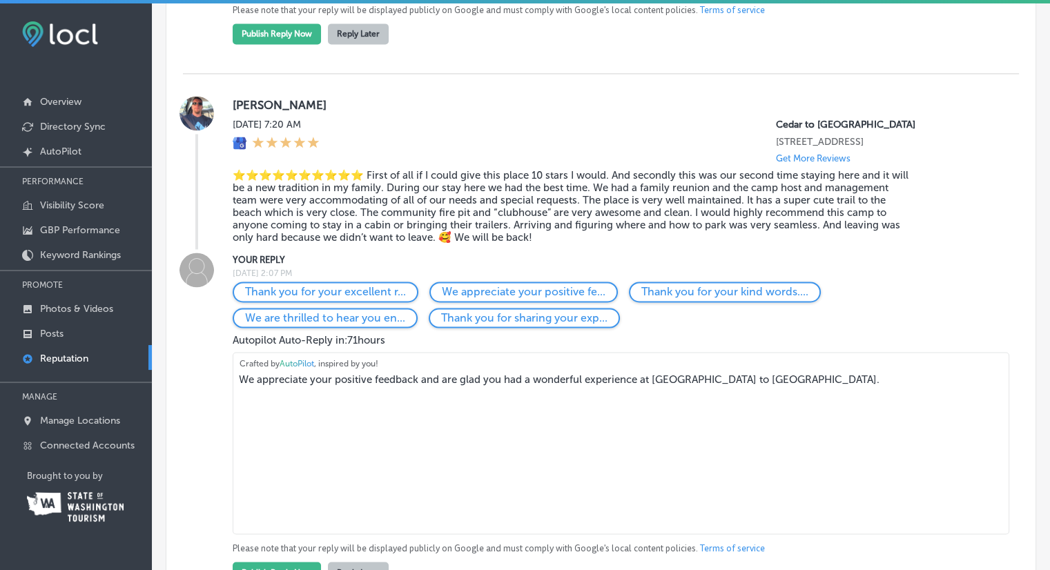
click at [374, 44] on button "Reply Later" at bounding box center [358, 33] width 61 height 21
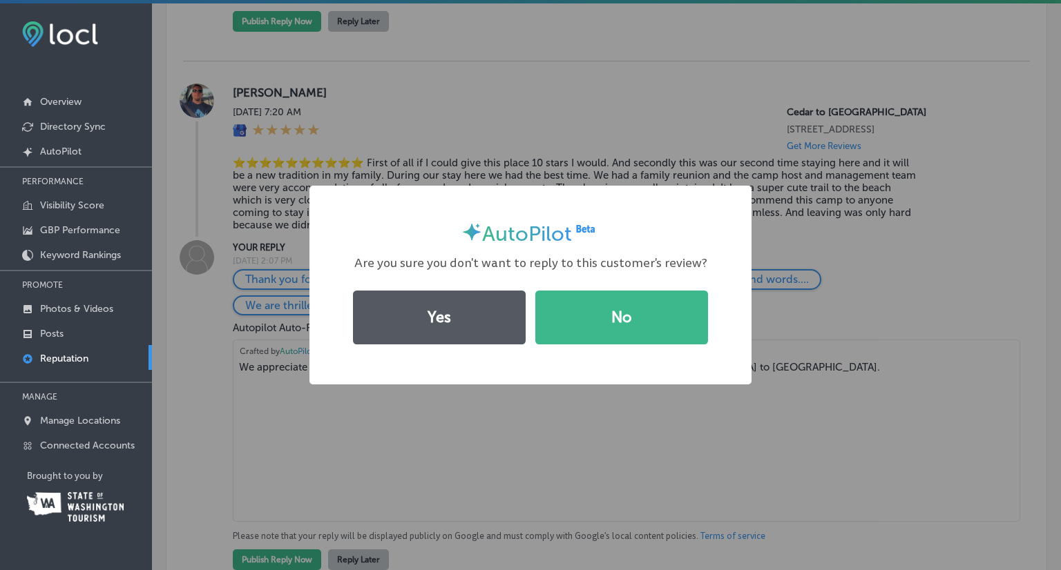
click at [459, 322] on button "Yes" at bounding box center [439, 318] width 173 height 54
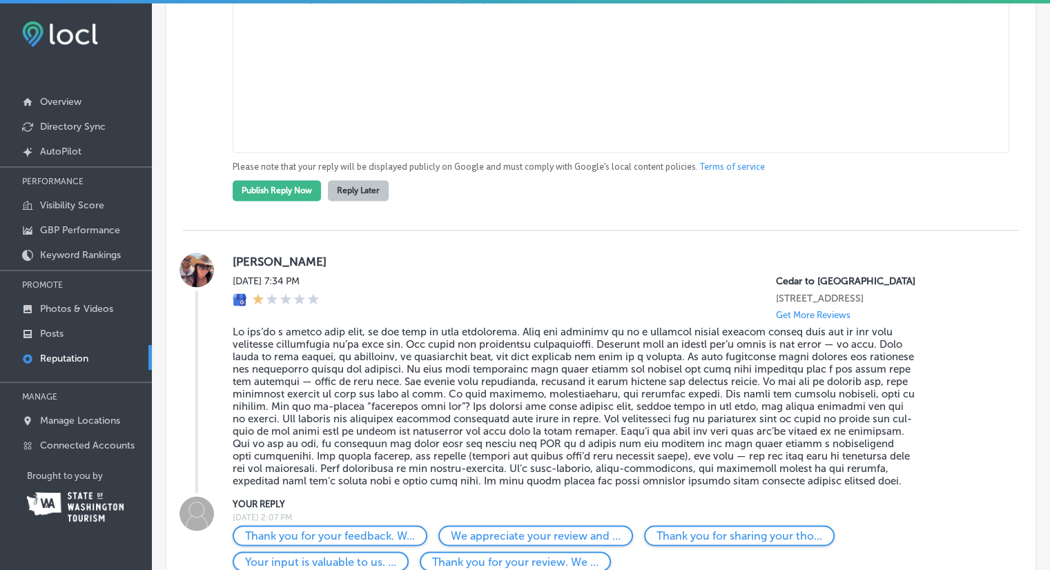
scroll to position [7596, 0]
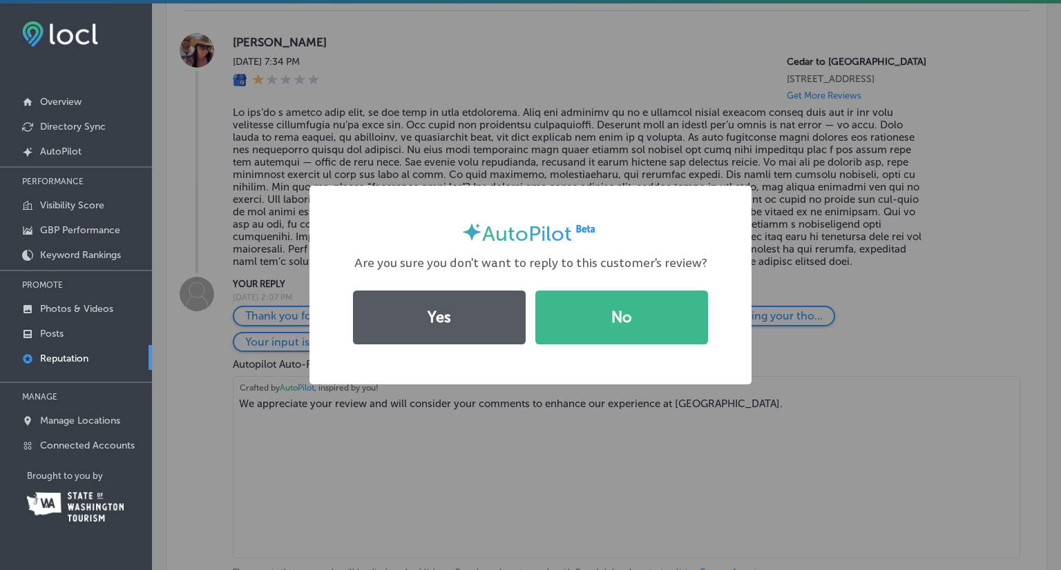
click at [425, 333] on button "Yes" at bounding box center [439, 318] width 173 height 54
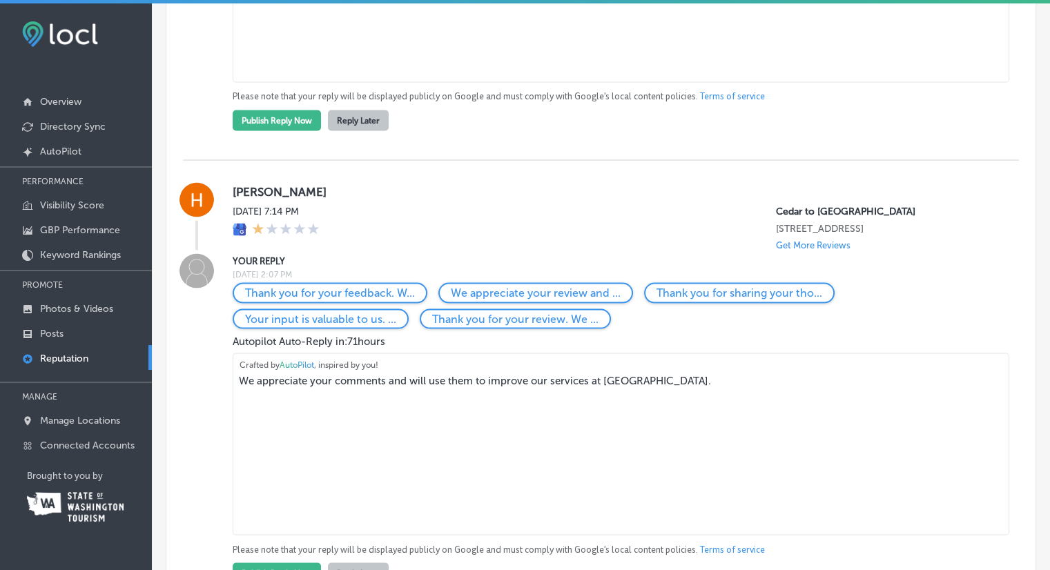
scroll to position [7803, 0]
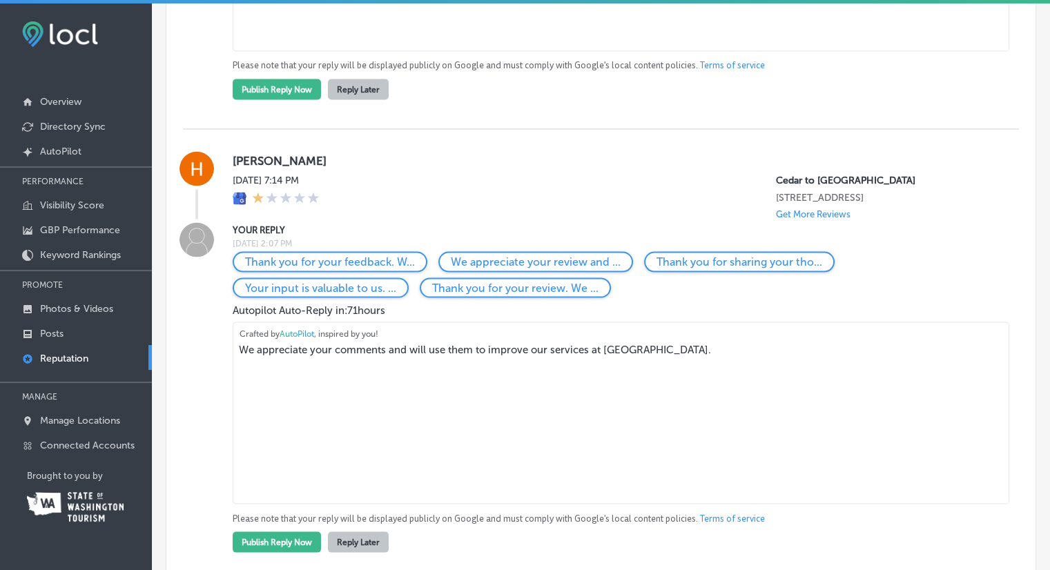
click at [360, 99] on button "Reply Later" at bounding box center [358, 89] width 61 height 21
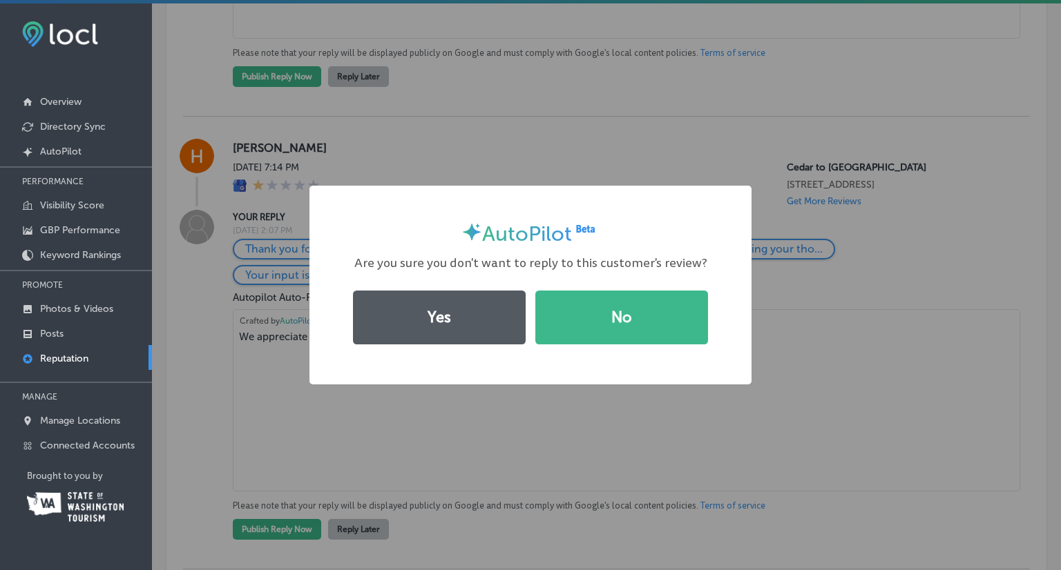
click at [460, 327] on button "Yes" at bounding box center [439, 318] width 173 height 54
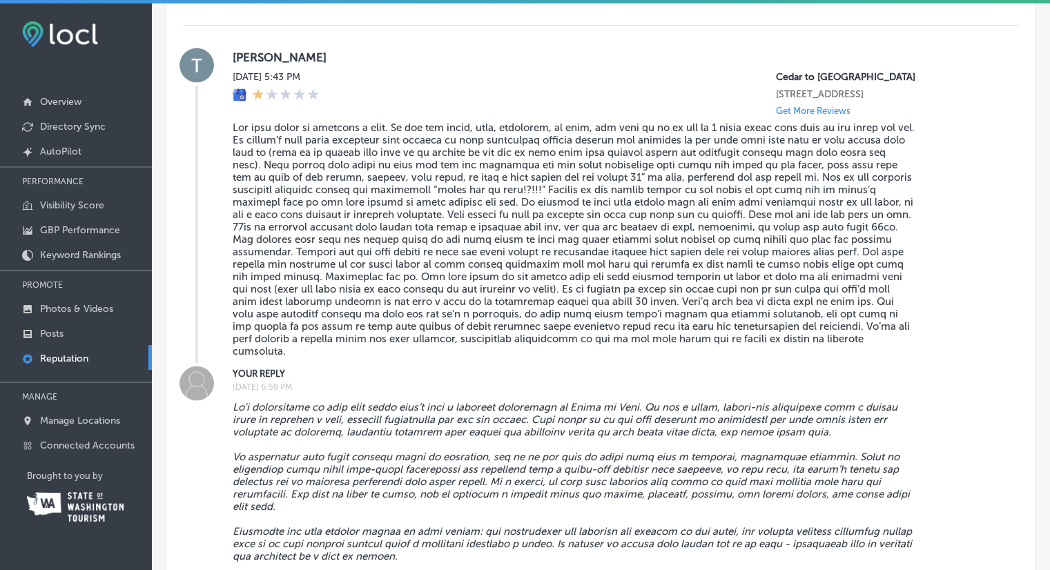
scroll to position [8079, 0]
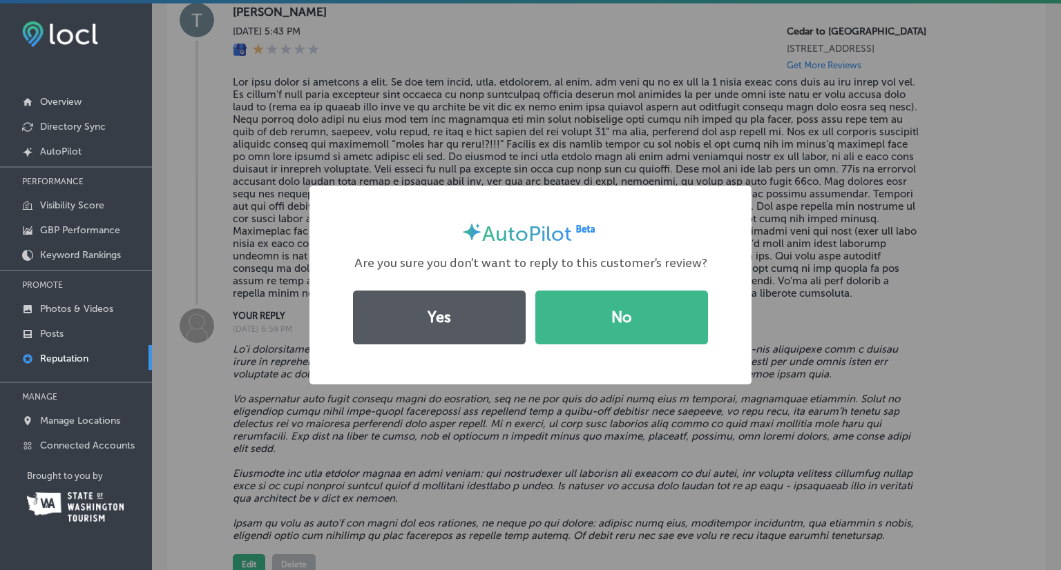
click at [436, 326] on button "Yes" at bounding box center [439, 318] width 173 height 54
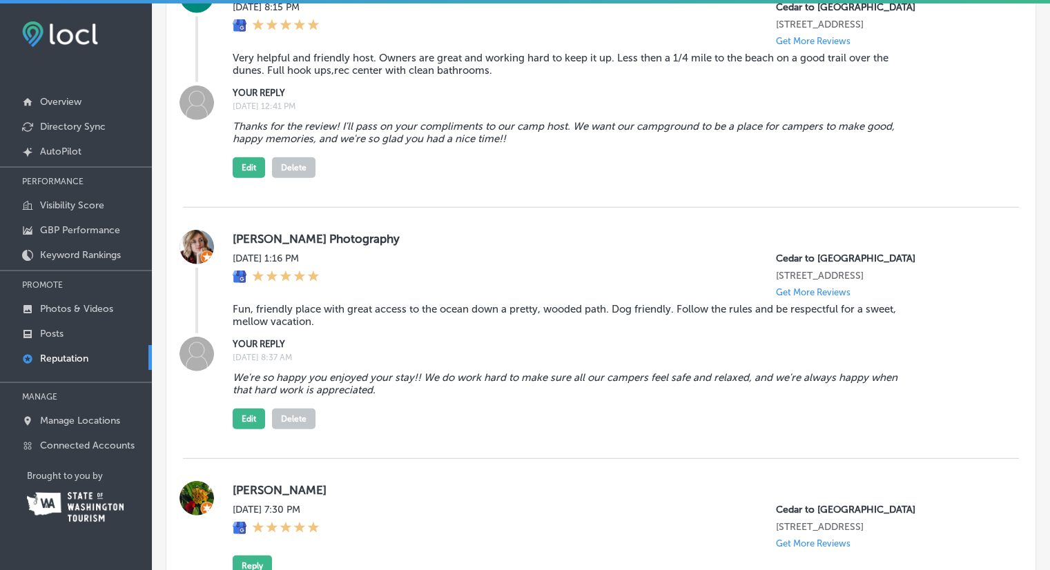
scroll to position [8908, 0]
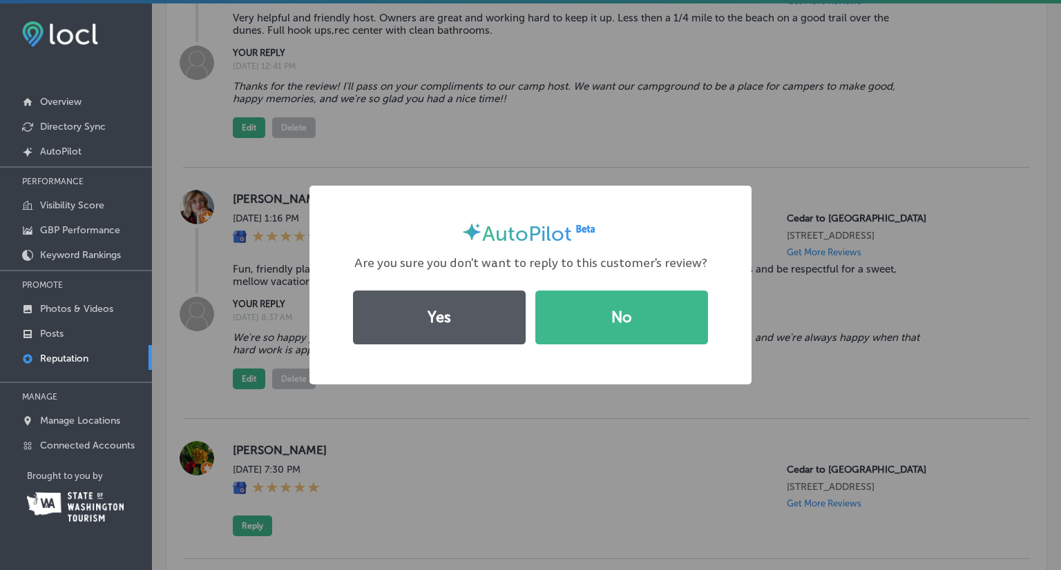
click at [436, 318] on button "Yes" at bounding box center [439, 318] width 173 height 54
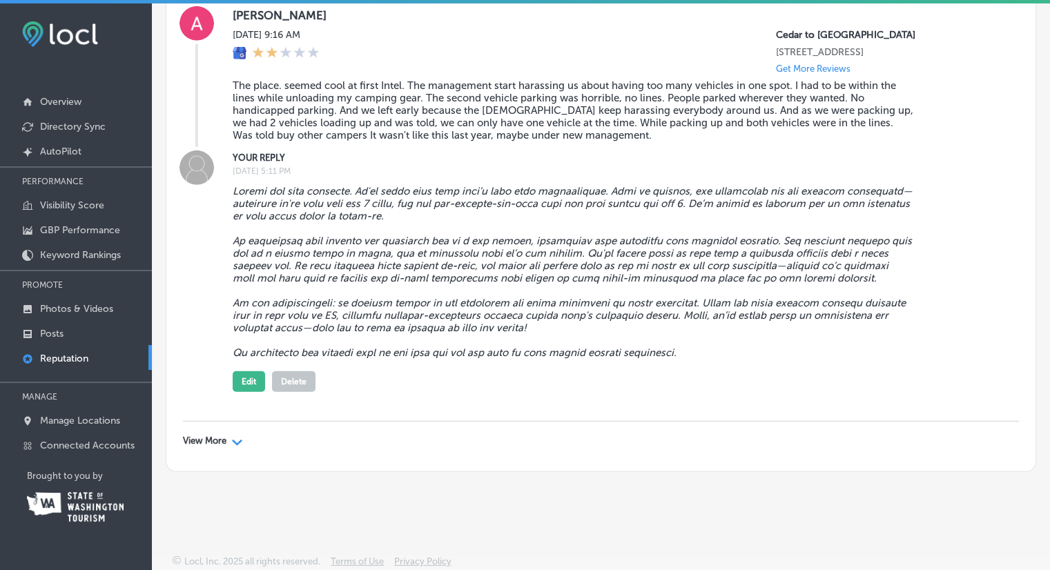
scroll to position [9638, 0]
click at [226, 447] on p "View More" at bounding box center [205, 441] width 44 height 11
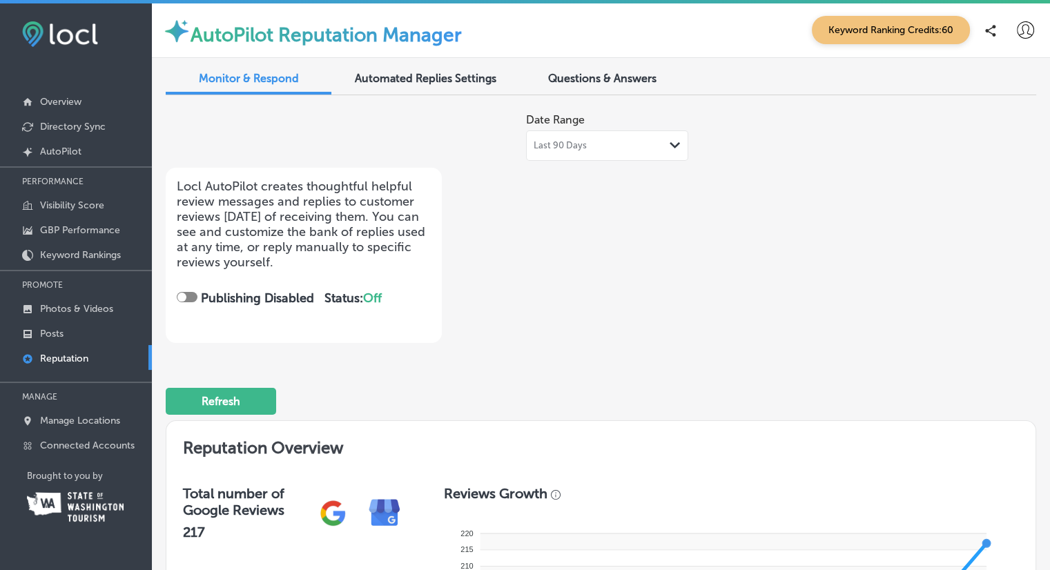
scroll to position [0, 0]
click at [444, 82] on span "Automated Replies Settings" at bounding box center [426, 79] width 142 height 13
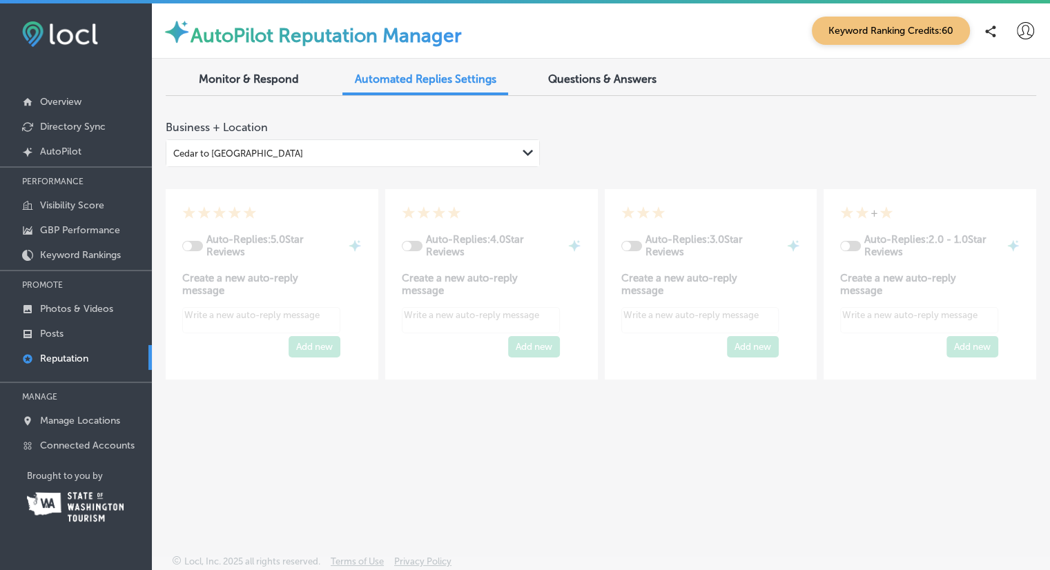
type textarea "x"
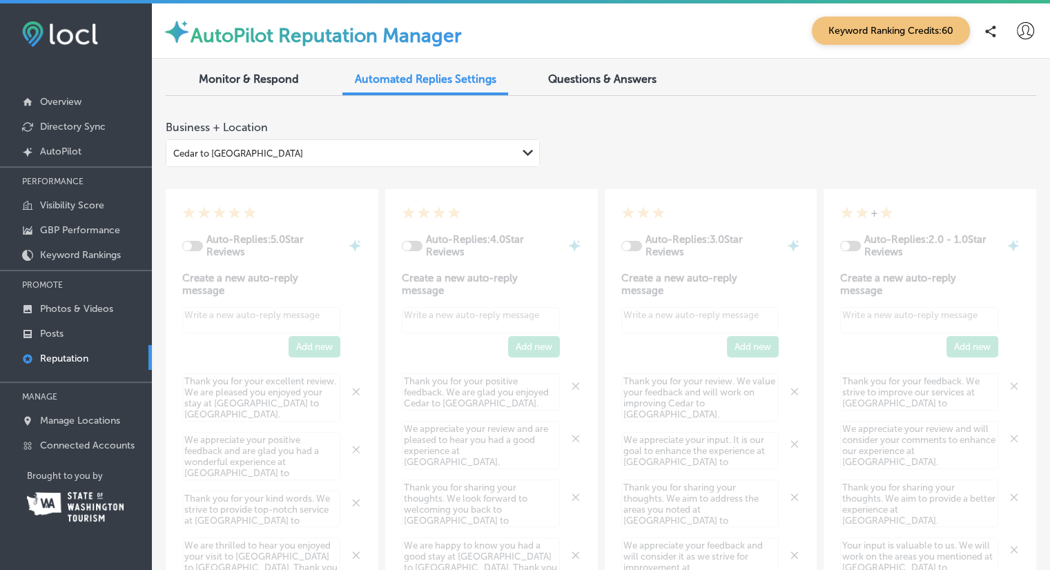
click at [240, 73] on span "Monitor & Respond" at bounding box center [249, 79] width 100 height 13
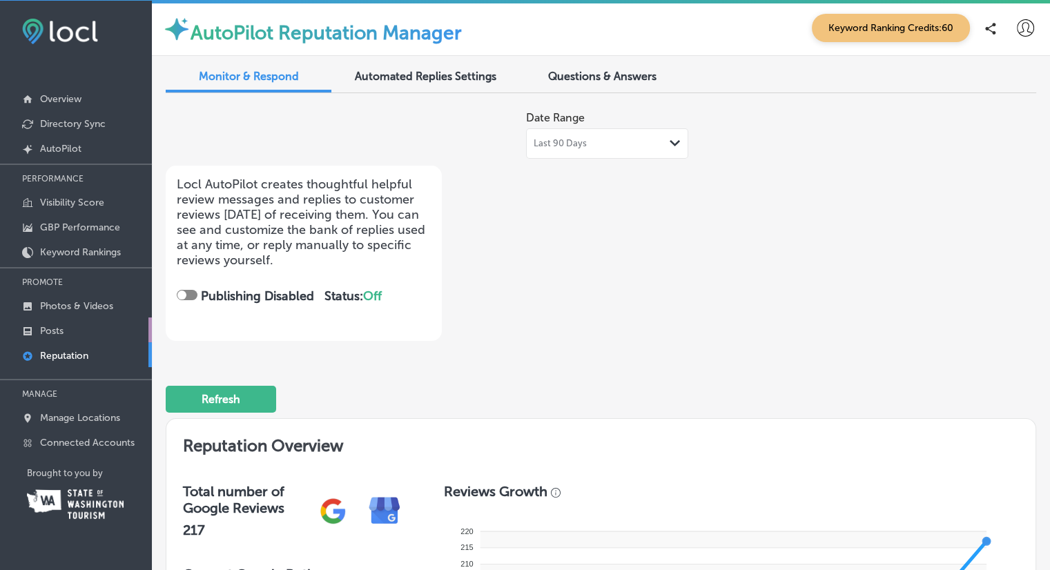
scroll to position [3, 0]
click at [50, 327] on p "Posts" at bounding box center [51, 331] width 23 height 12
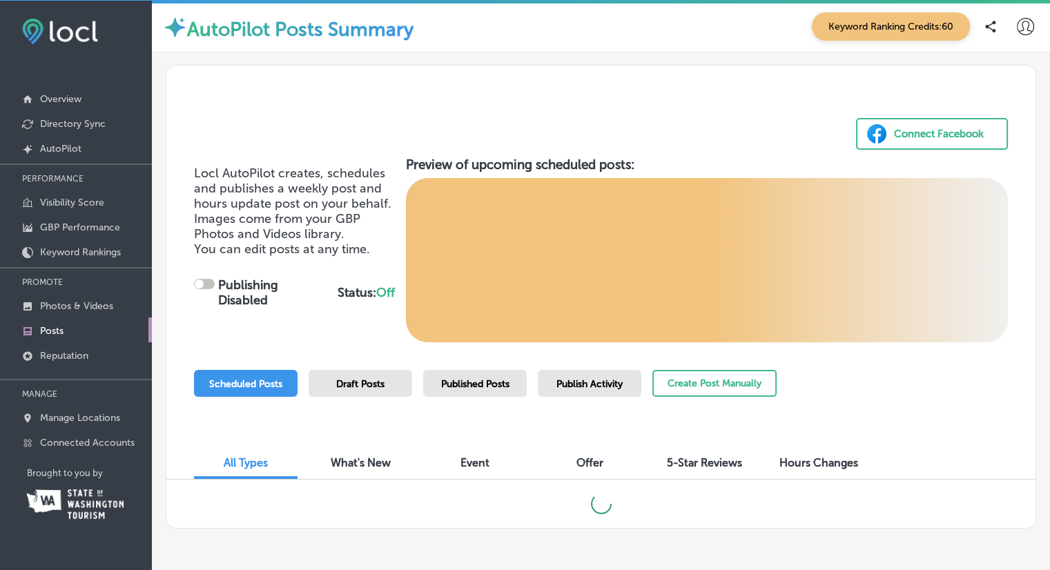
checkbox input "true"
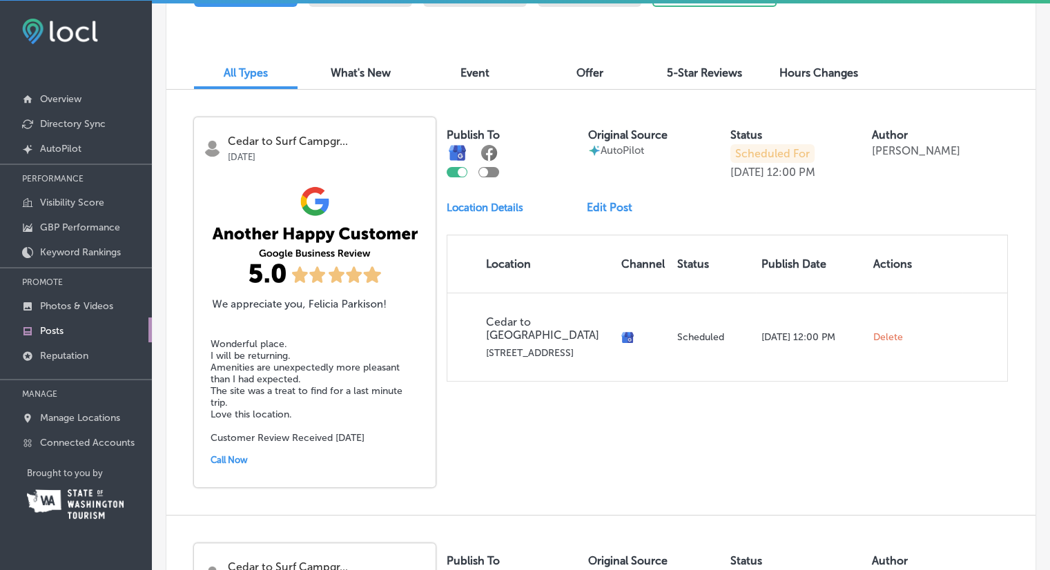
scroll to position [414, 0]
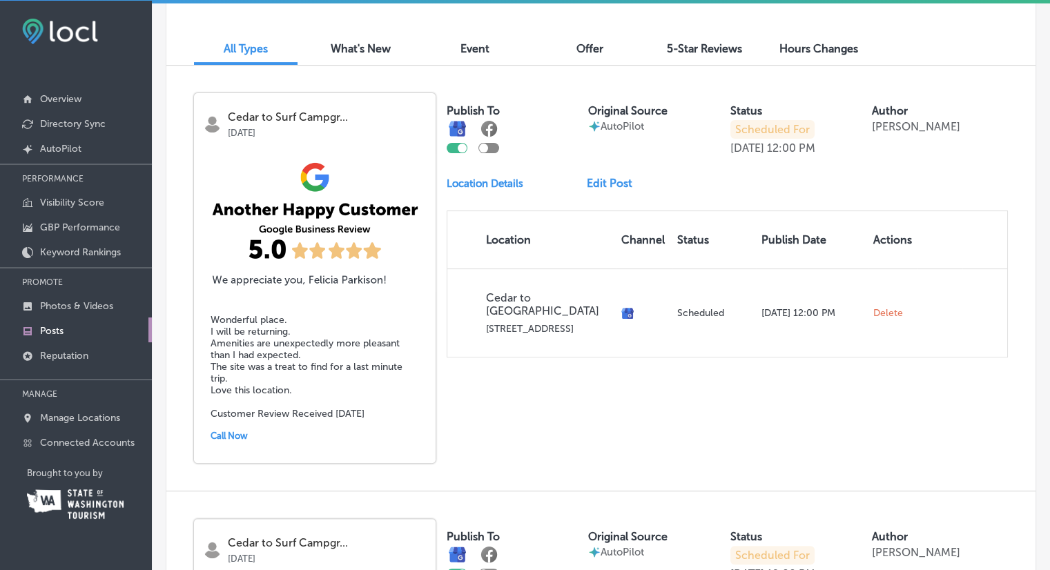
click at [447, 153] on div "Publish To Original Source AutoPilot Status Scheduled For Sep 05, 2025 12:00 PM…" at bounding box center [727, 123] width 561 height 61
click at [456, 144] on div at bounding box center [457, 148] width 21 height 10
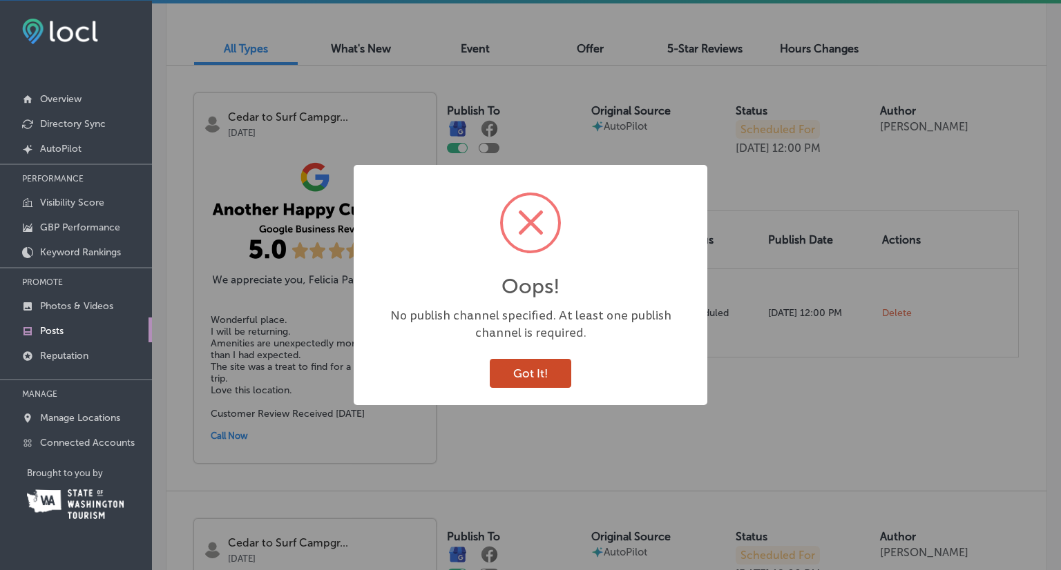
click at [531, 378] on button "Got It!" at bounding box center [530, 373] width 81 height 28
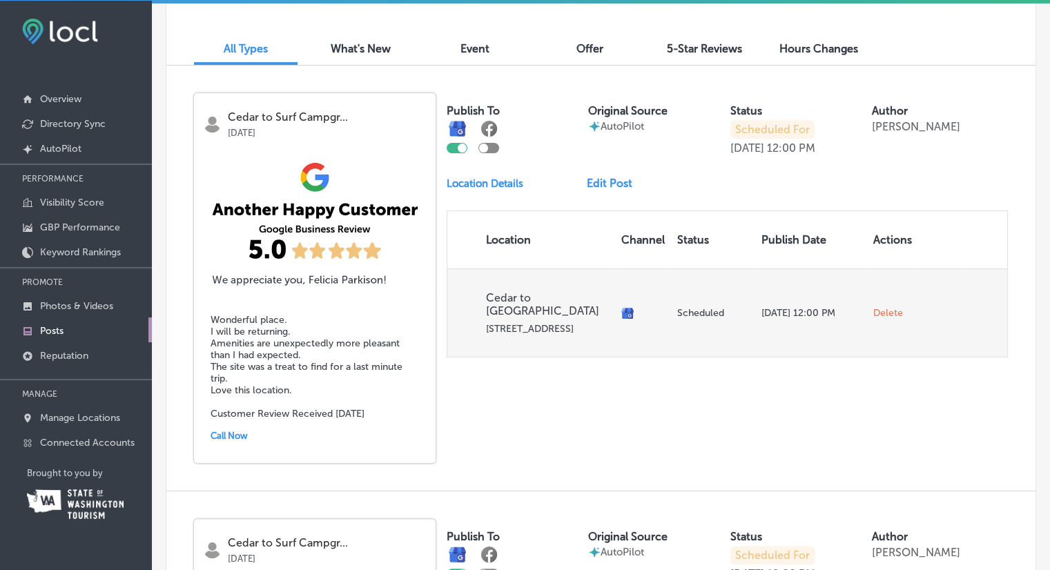
click at [888, 317] on span "Delete" at bounding box center [889, 313] width 30 height 12
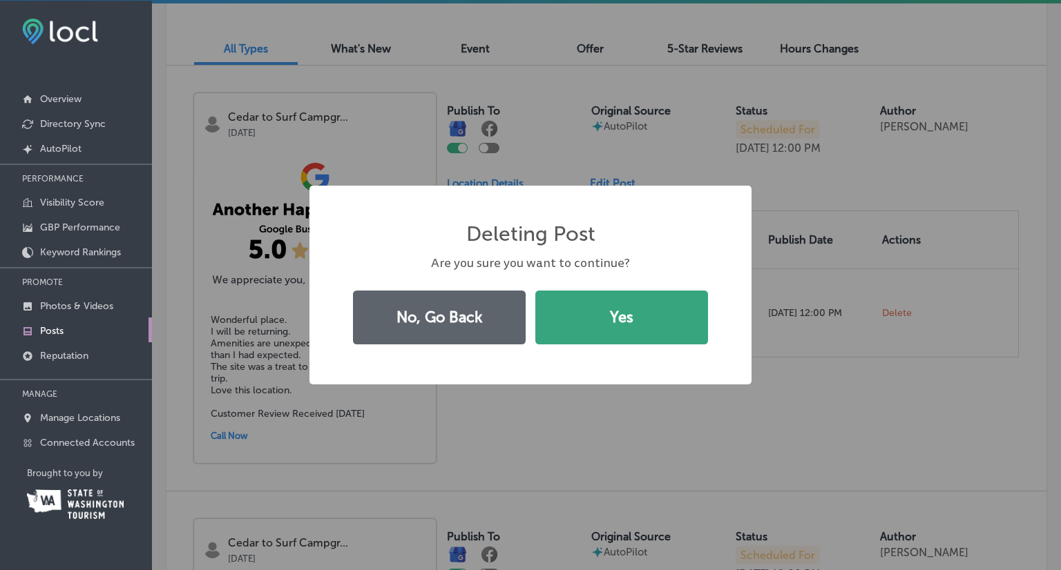
click at [621, 328] on button "Yes" at bounding box center [621, 318] width 173 height 54
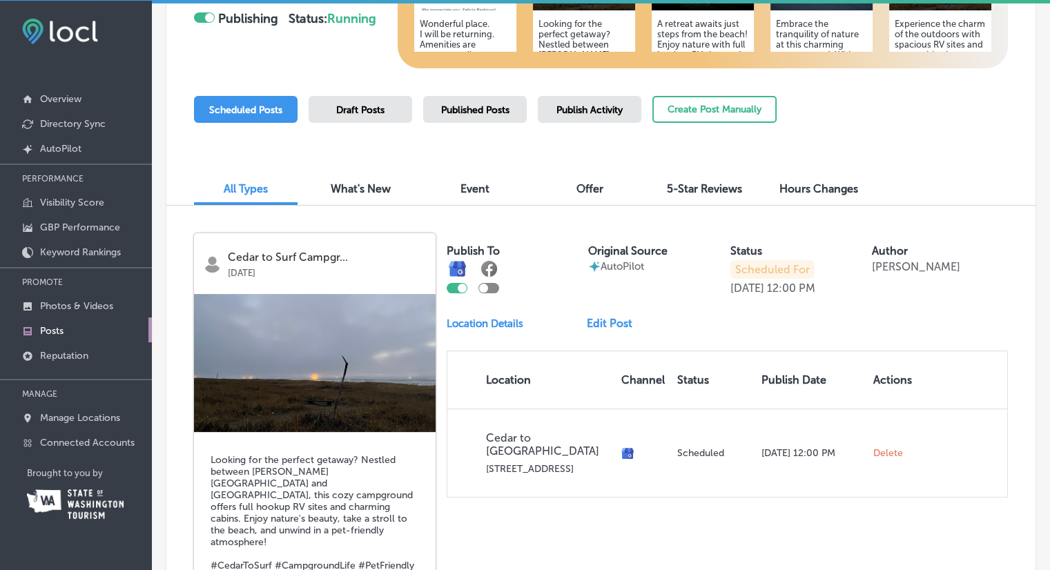
scroll to position [218, 0]
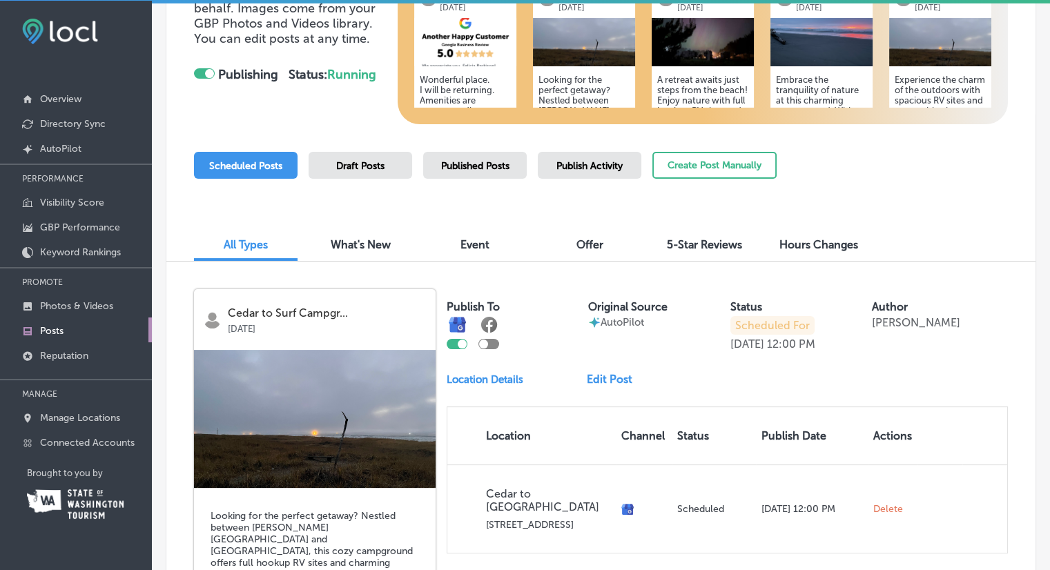
click at [370, 238] on span "What's New" at bounding box center [361, 244] width 60 height 13
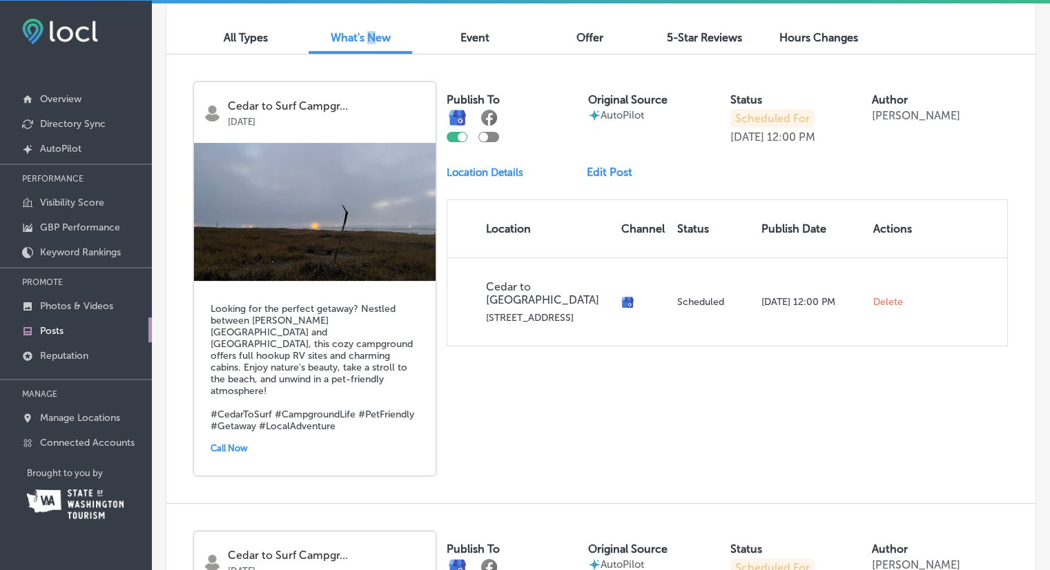
scroll to position [11, 0]
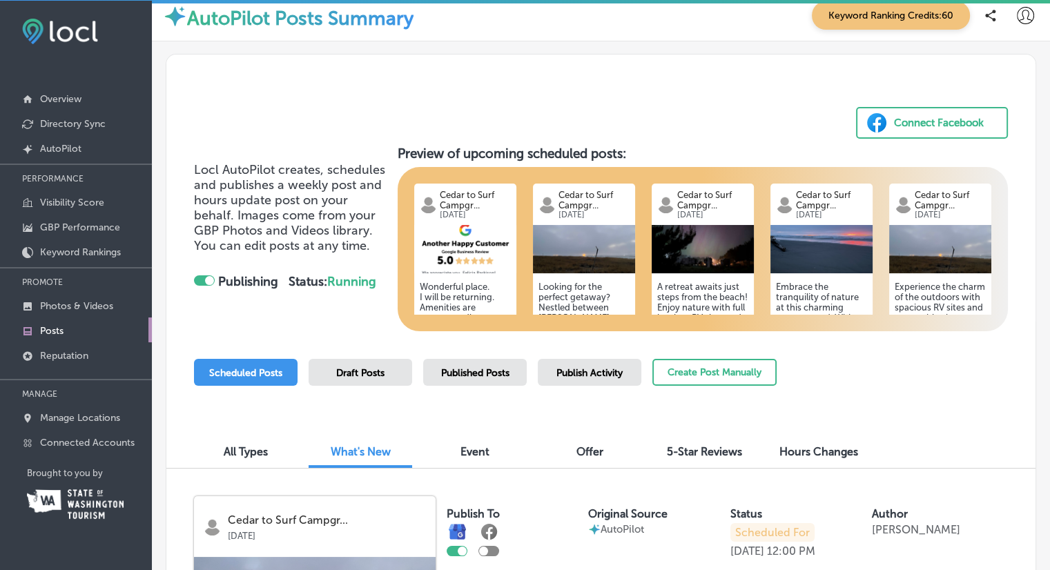
click at [483, 452] on span "Event" at bounding box center [475, 451] width 29 height 13
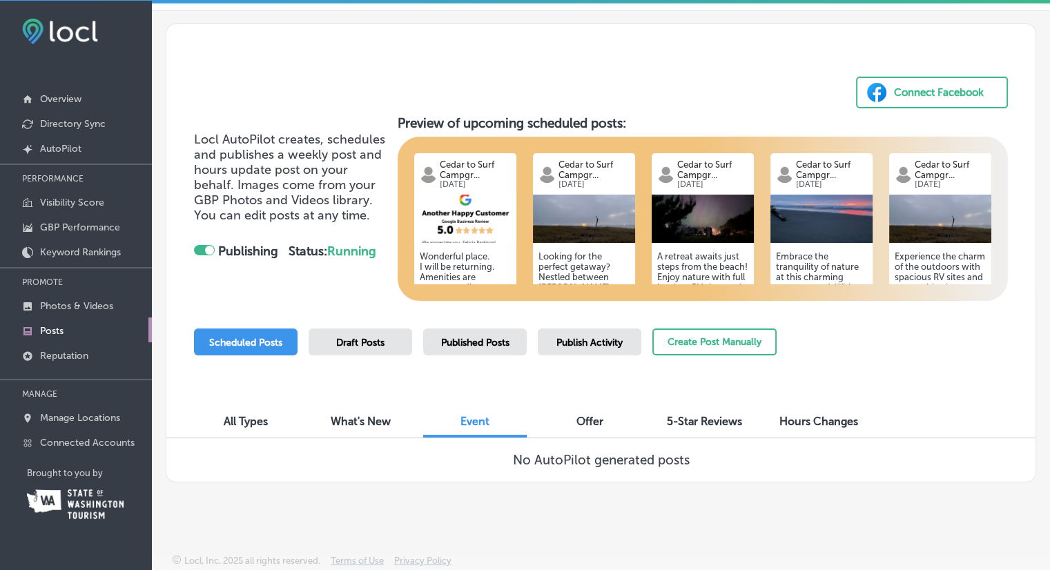
scroll to position [42, 0]
click at [583, 418] on span "Offer" at bounding box center [590, 420] width 27 height 13
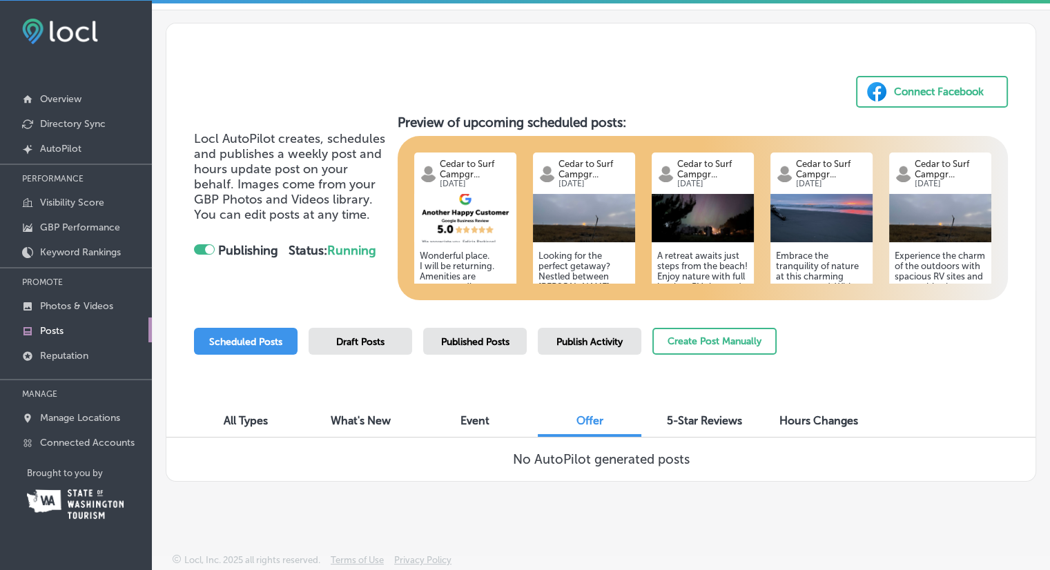
click at [709, 418] on span "5-Star Reviews" at bounding box center [704, 420] width 75 height 13
click at [839, 423] on span "Hours Changes" at bounding box center [819, 420] width 79 height 13
click at [354, 337] on span "Draft Posts" at bounding box center [360, 342] width 48 height 12
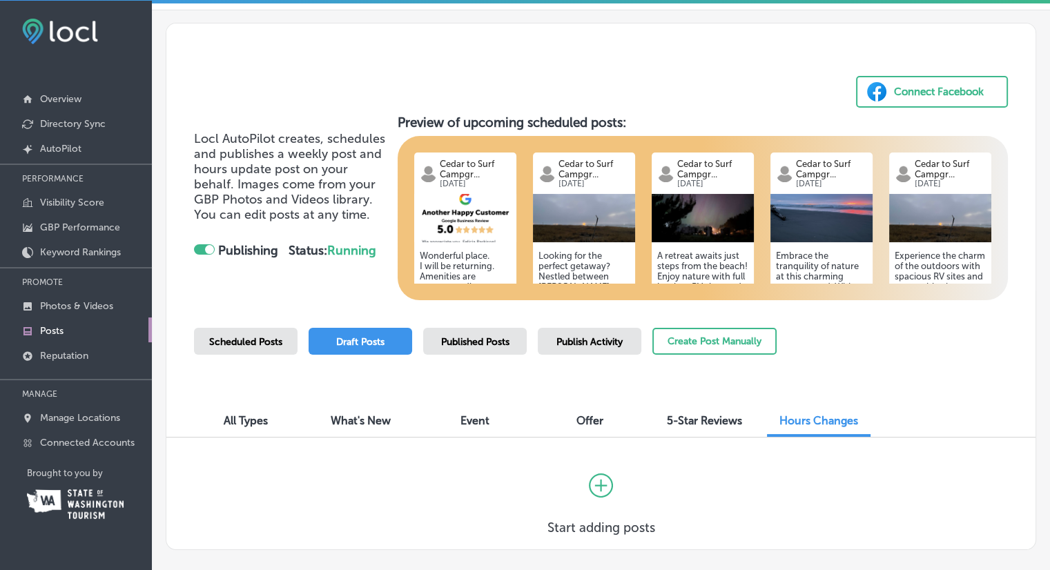
click at [492, 342] on span "Published Posts" at bounding box center [475, 342] width 68 height 12
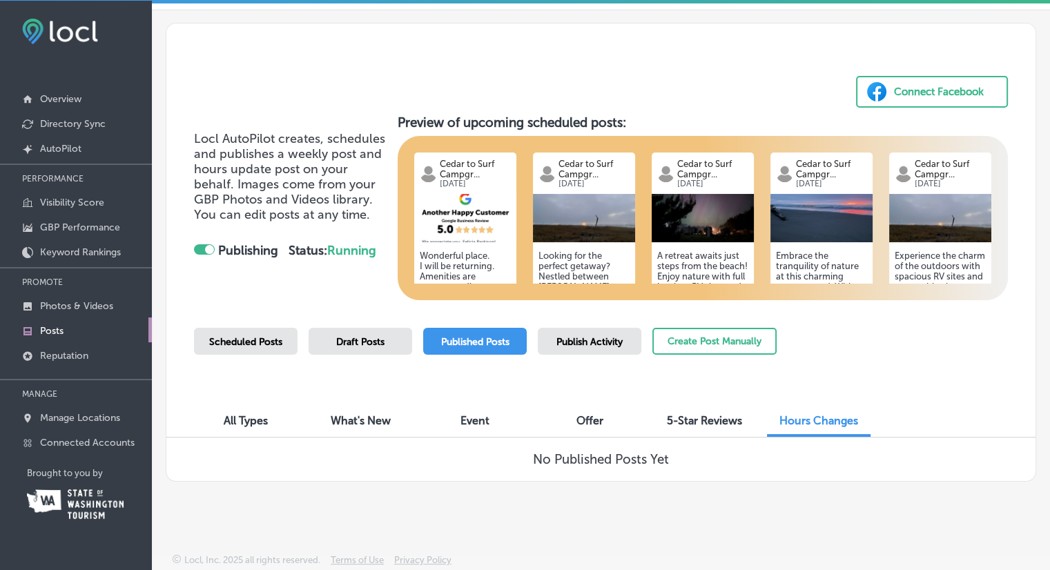
click at [592, 342] on span "Publish Activity" at bounding box center [590, 342] width 66 height 12
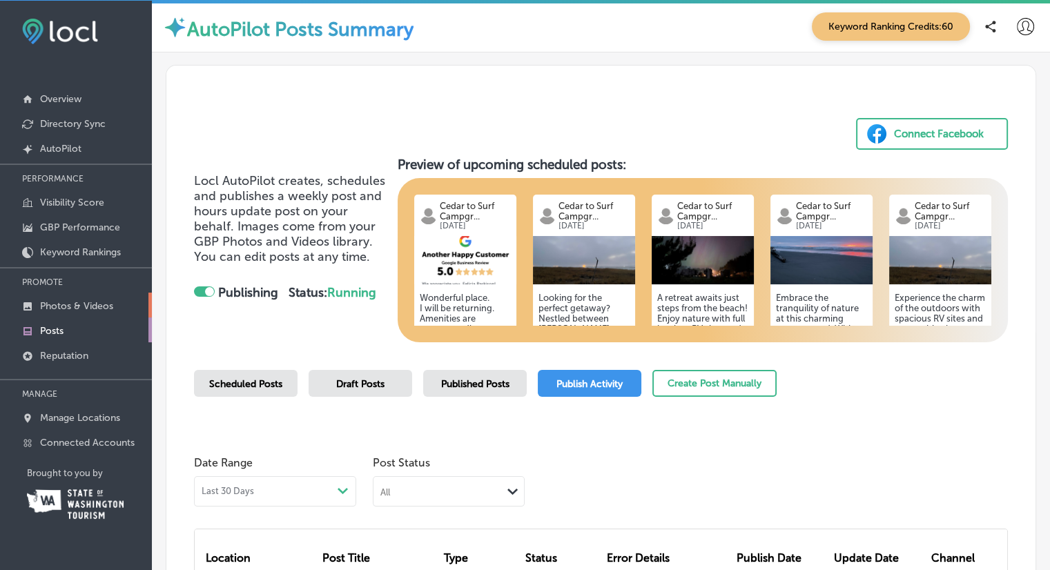
click at [66, 301] on p "Photos & Videos" at bounding box center [76, 306] width 73 height 12
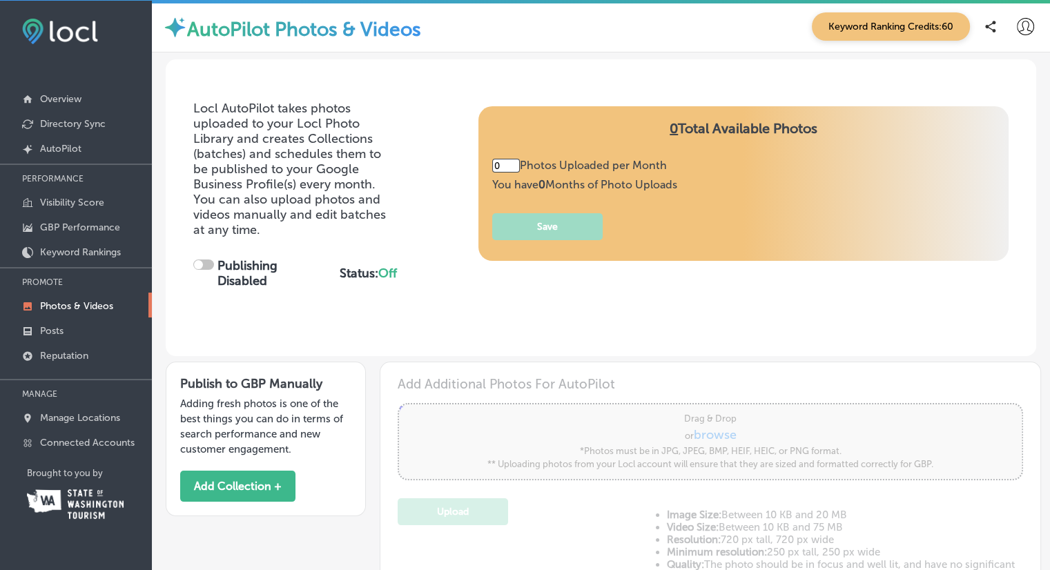
type input "5"
checkbox input "true"
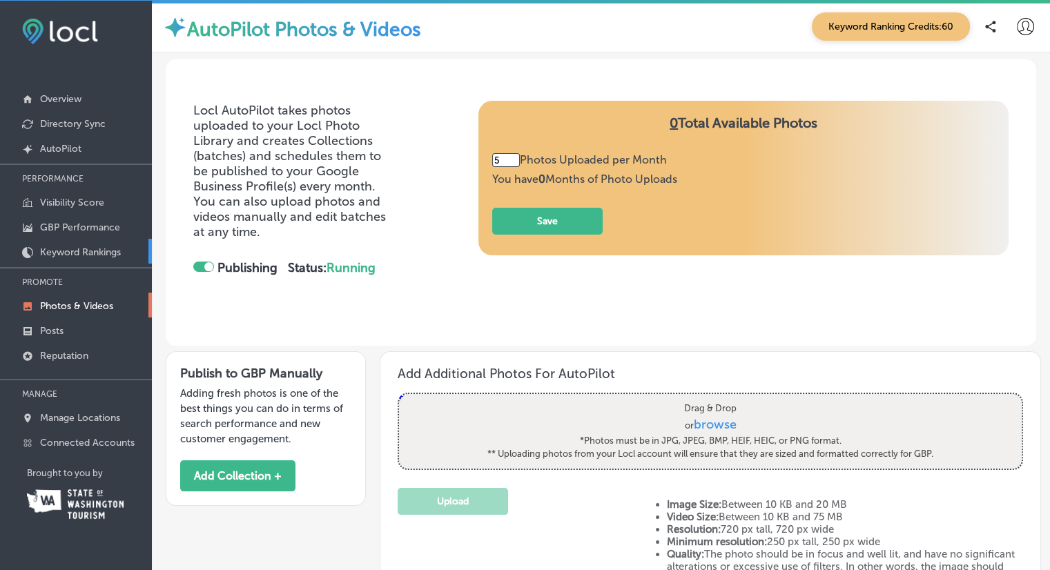
click at [74, 252] on p "Keyword Rankings" at bounding box center [80, 253] width 81 height 12
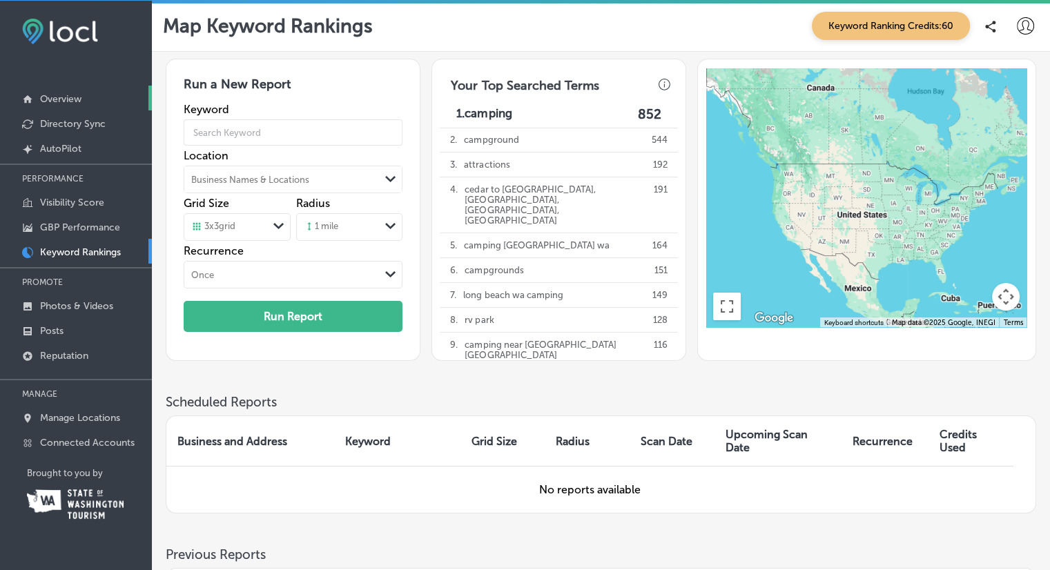
click at [65, 100] on p "Overview" at bounding box center [60, 99] width 41 height 12
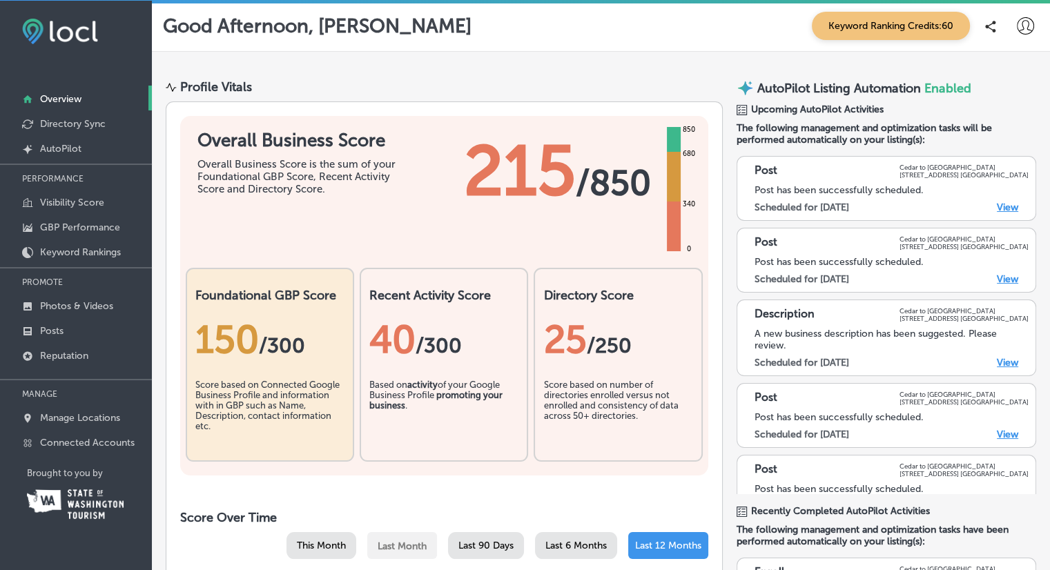
click at [530, 166] on span "215" at bounding box center [520, 171] width 112 height 83
click at [680, 200] on div "340" at bounding box center [689, 204] width 18 height 11
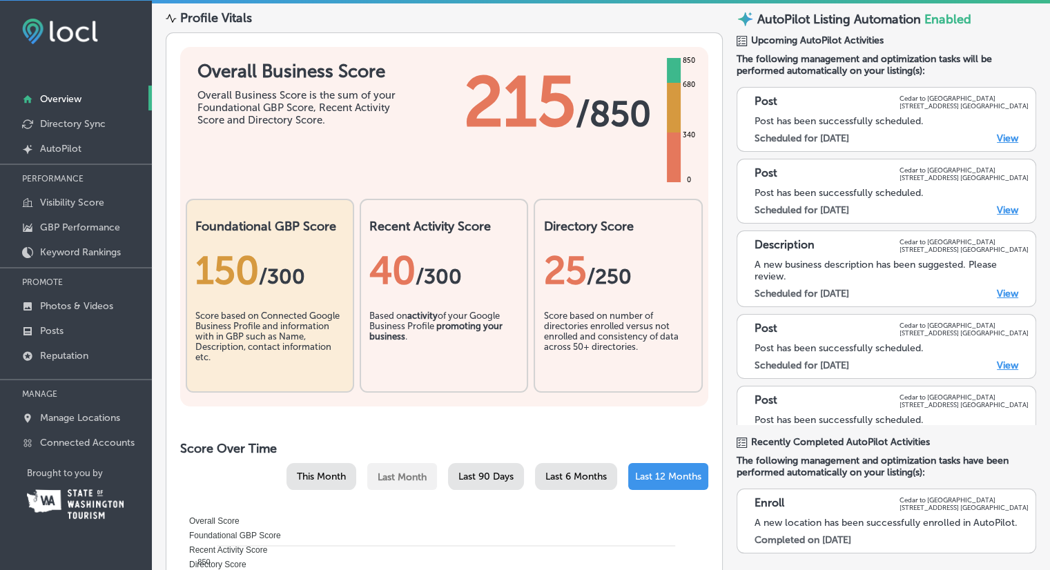
click at [999, 293] on link "View" at bounding box center [1007, 294] width 21 height 12
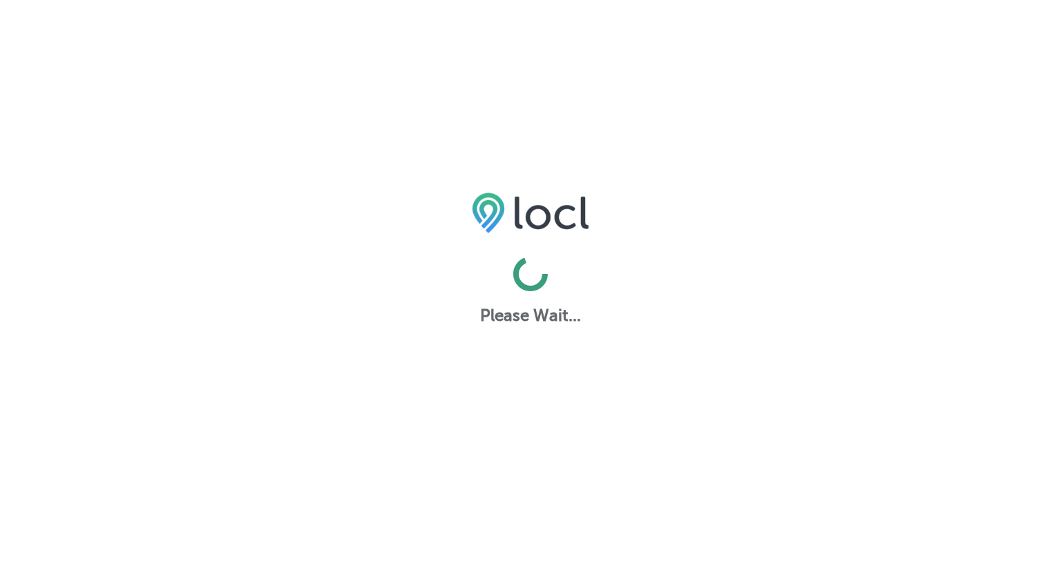
select select "US"
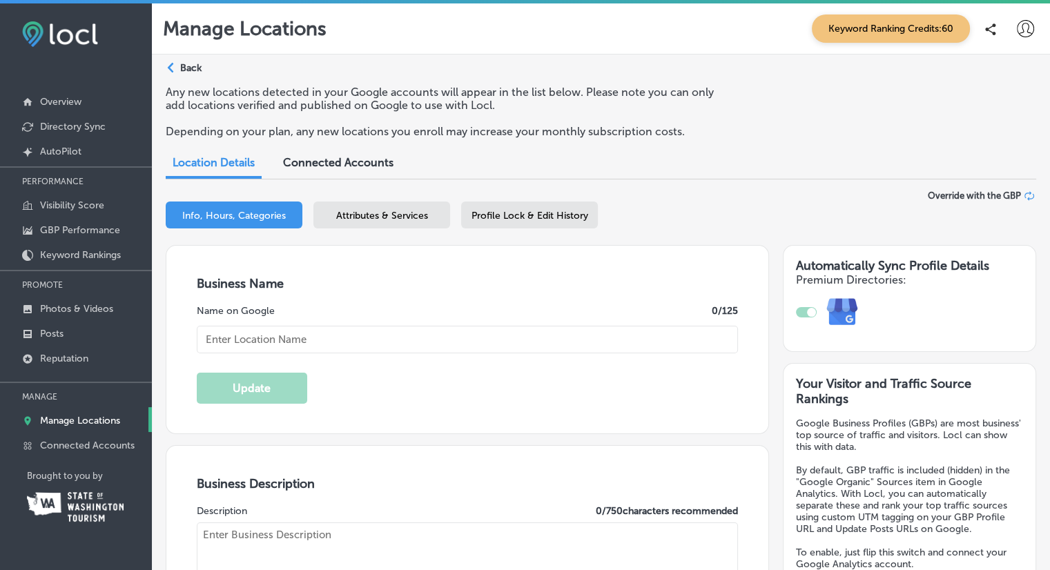
type input "Cedar to [GEOGRAPHIC_DATA]"
type textarea "Discover Cedar to [GEOGRAPHIC_DATA], where adventure meets relaxation on [GEOGR…"
type input "[STREET_ADDRESS]"
type input "[GEOGRAPHIC_DATA]"
type input "98640-3018"
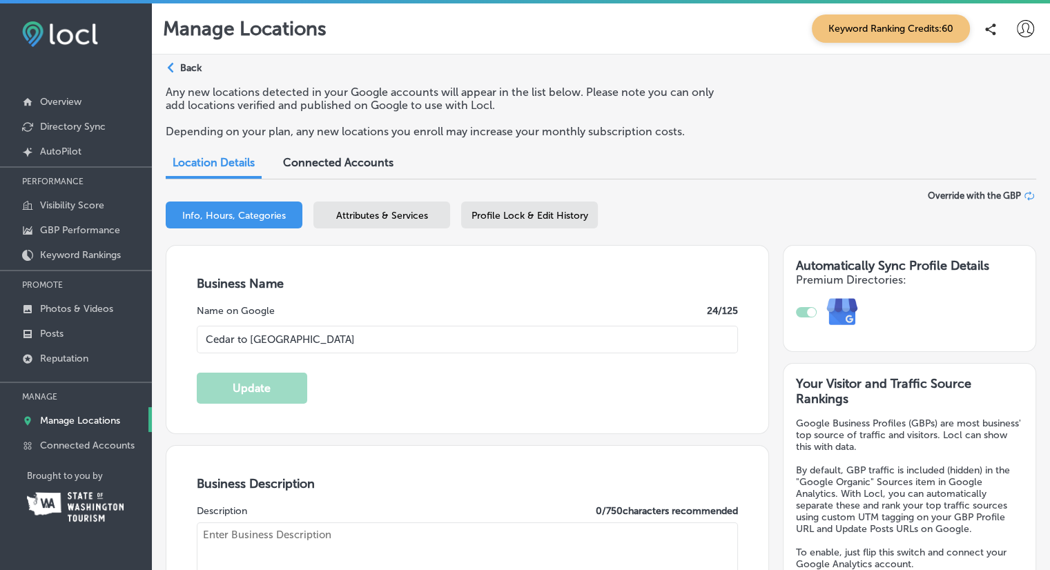
type input "US"
checkbox input "true"
type textarea "Located centrally between [PERSON_NAME][GEOGRAPHIC_DATA] and Cape Disappoinment…"
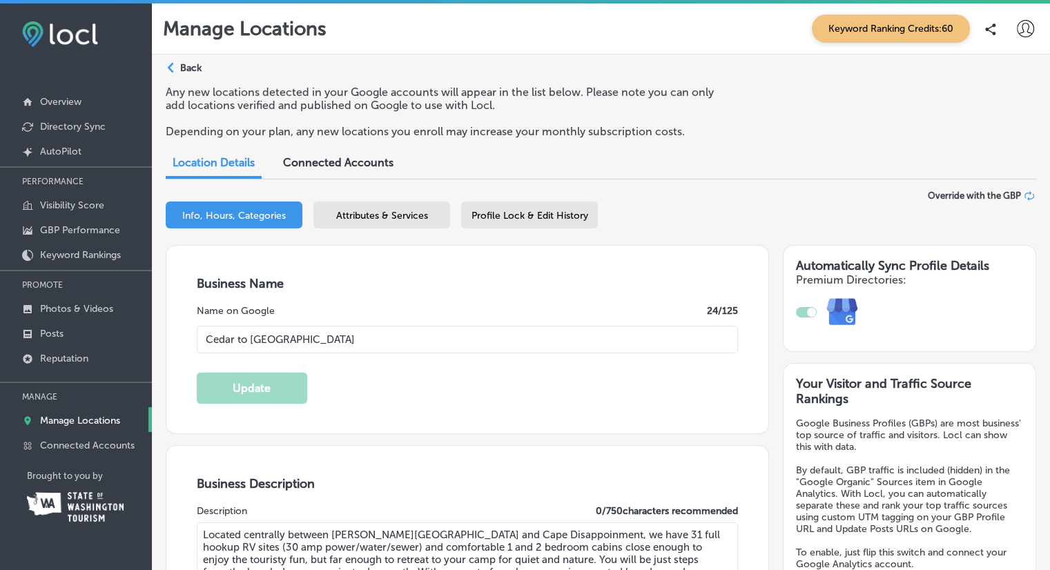
type input "[PHONE_NUMBER]"
type input "55"
type input "[URL][DOMAIN_NAME]"
select select "US"
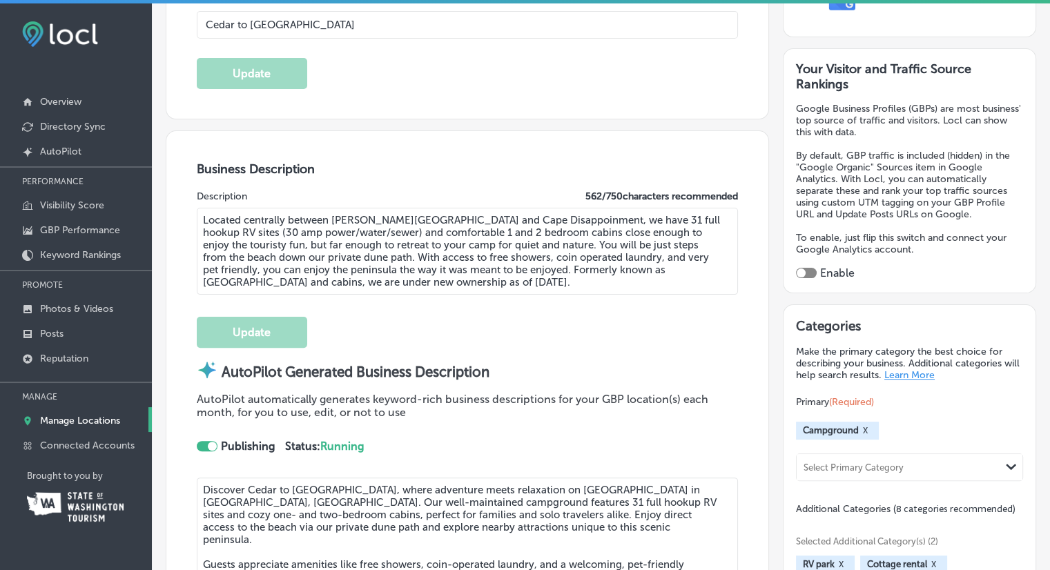
scroll to position [345, 0]
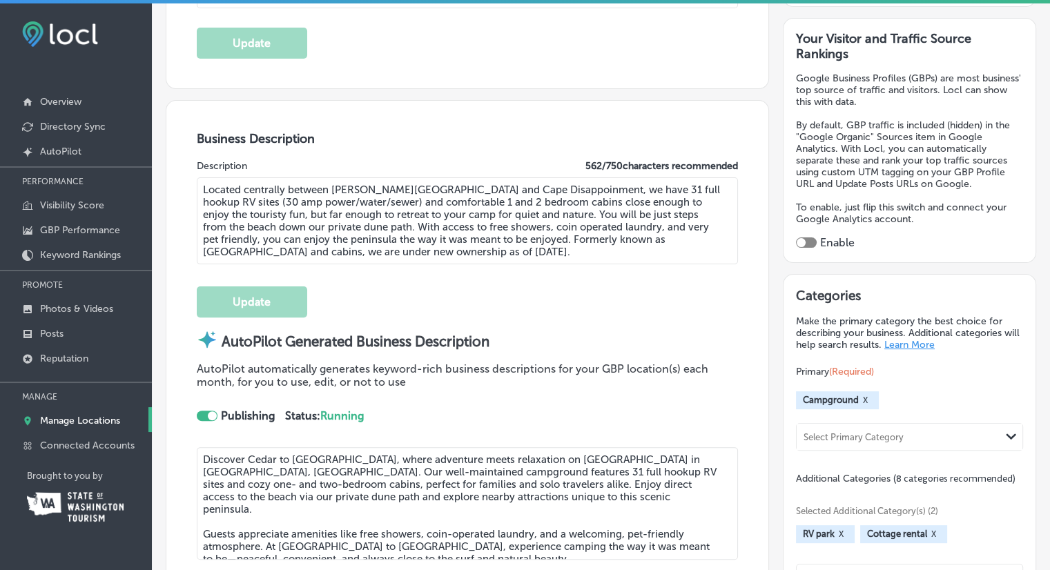
click at [713, 191] on textarea "Located centrally between [PERSON_NAME][GEOGRAPHIC_DATA] and Cape Disappoinment…" at bounding box center [468, 220] width 542 height 87
click at [349, 201] on textarea "Located centrally between [PERSON_NAME][GEOGRAPHIC_DATA] and Cape Disappoinment…" at bounding box center [468, 220] width 542 height 87
click at [685, 227] on textarea "Located centrally between Leadbetter Point and Cape Disappoinment, we have 31 f…" at bounding box center [468, 220] width 542 height 87
drag, startPoint x: 545, startPoint y: 256, endPoint x: 556, endPoint y: 238, distance: 21.1
click at [556, 238] on textarea "Located centrally between Leadbetter Point and Cape Disappoinment, we have 31 f…" at bounding box center [468, 220] width 542 height 87
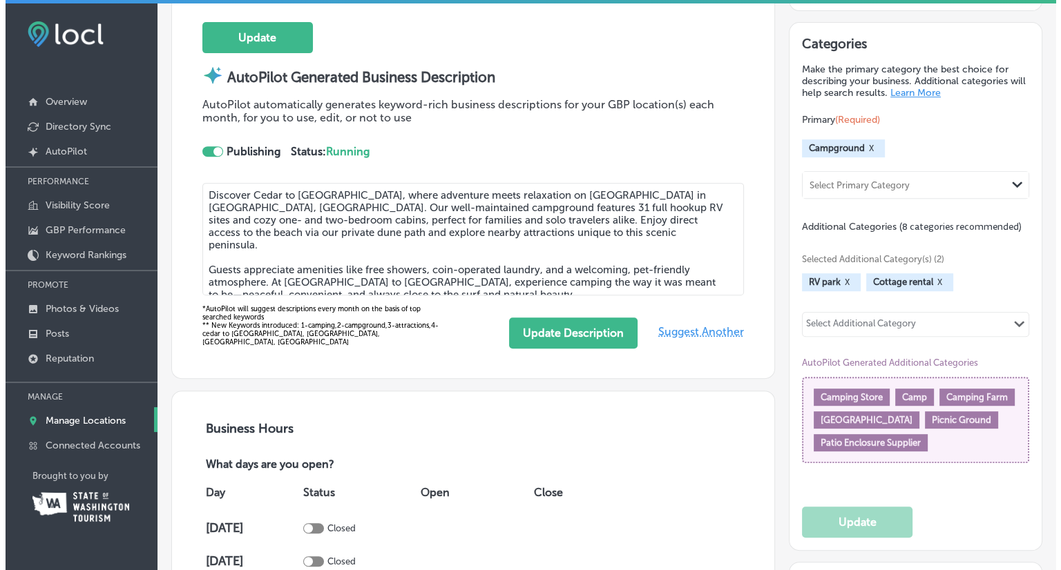
scroll to position [621, 0]
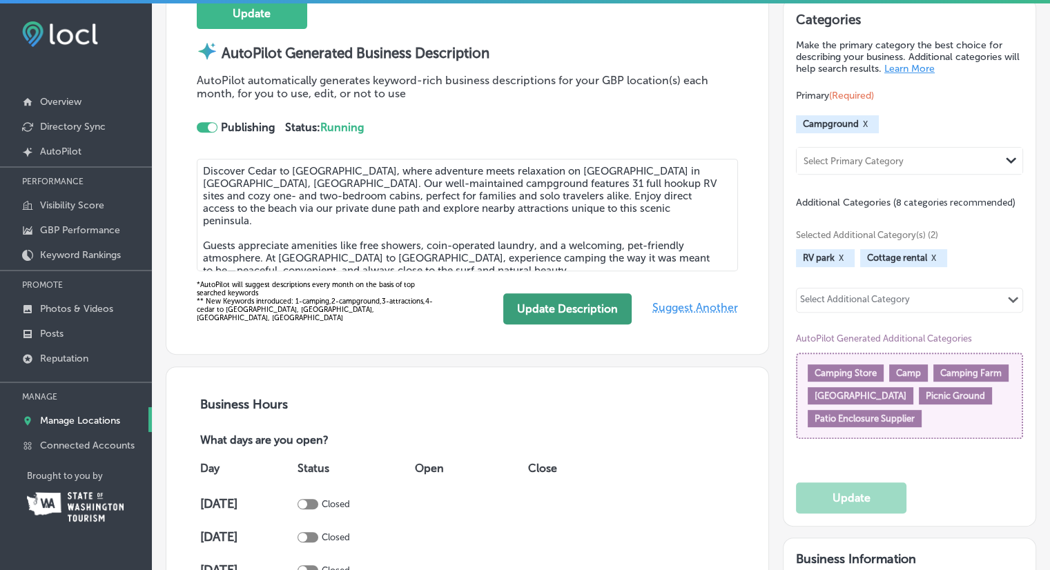
click at [581, 308] on button "Update Description" at bounding box center [567, 308] width 128 height 31
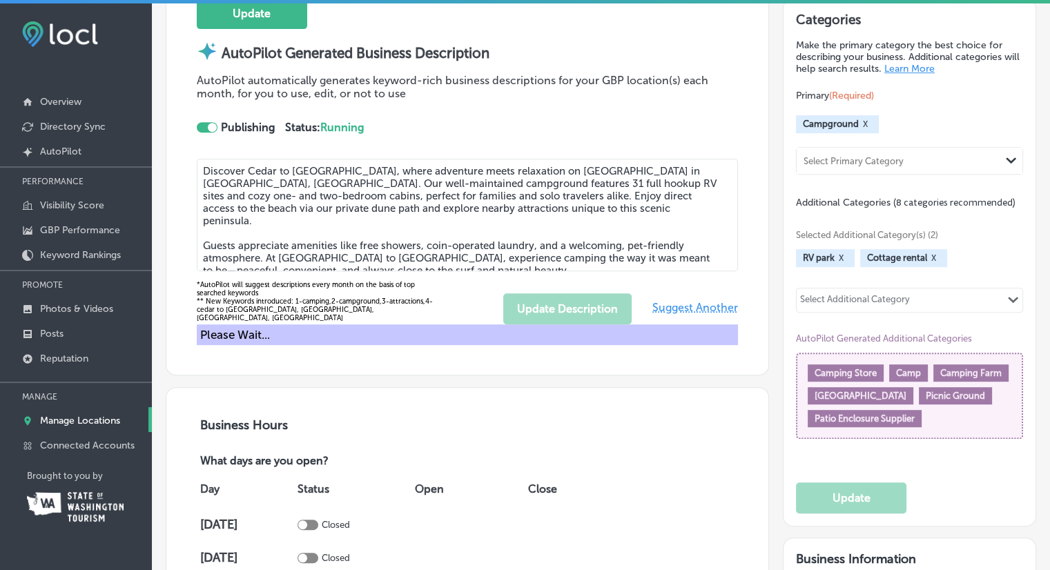
type textarea "Discover Cedar to Surf Campground, where adventure meets relaxation on Pacific …"
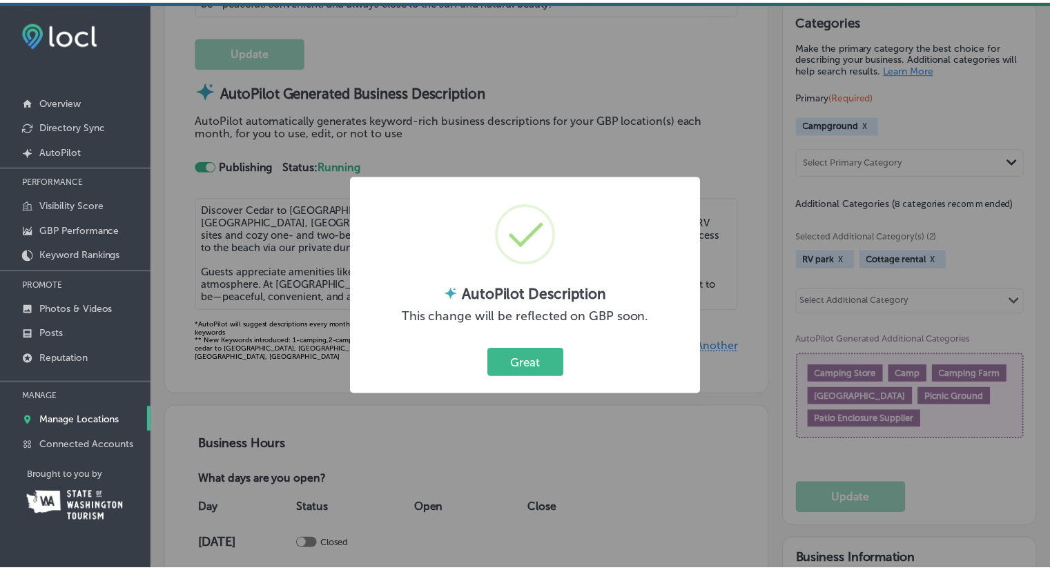
scroll to position [660, 0]
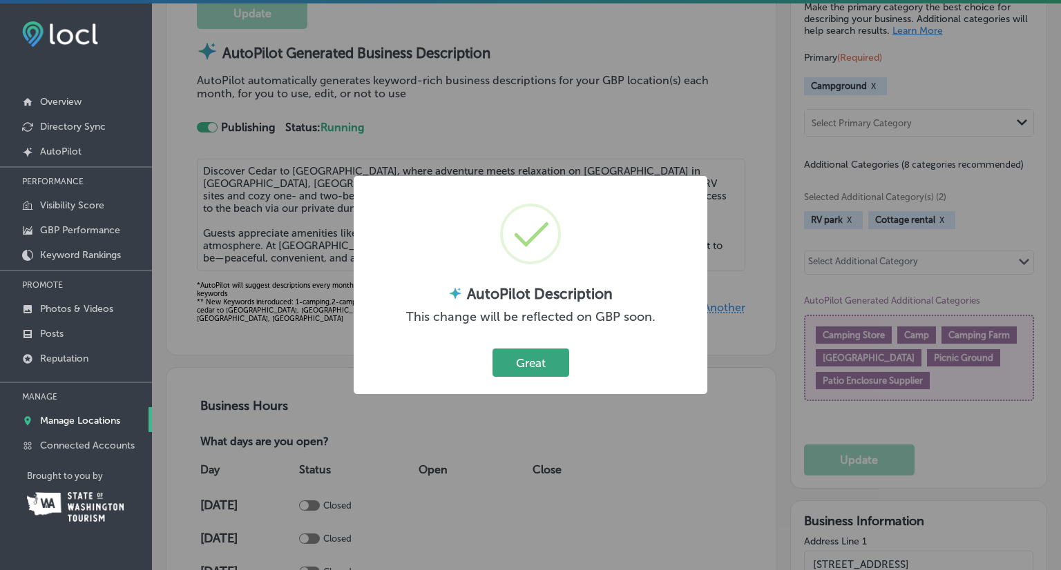
click at [541, 362] on button "Great" at bounding box center [530, 363] width 77 height 28
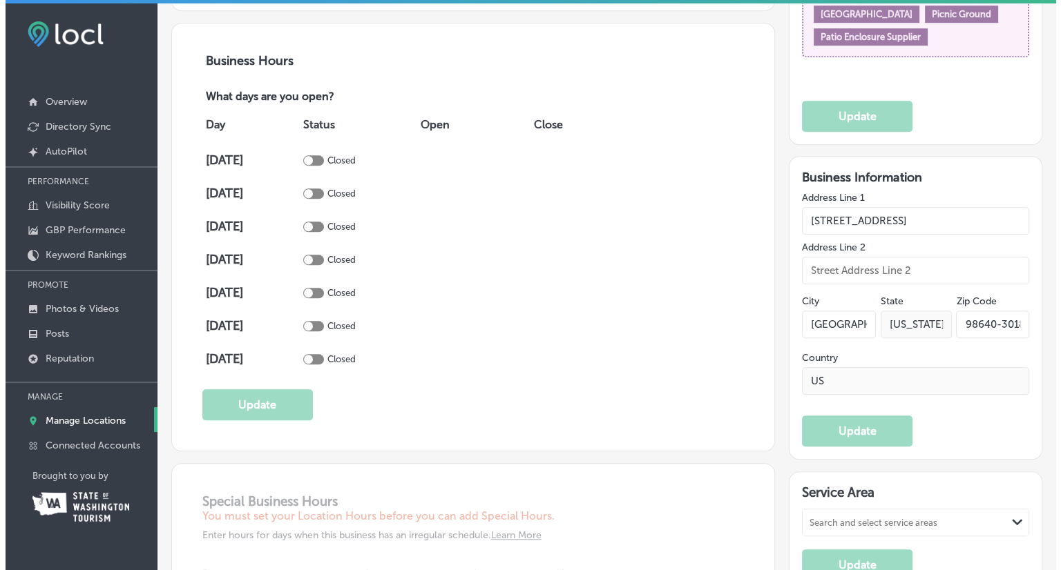
scroll to position [1005, 0]
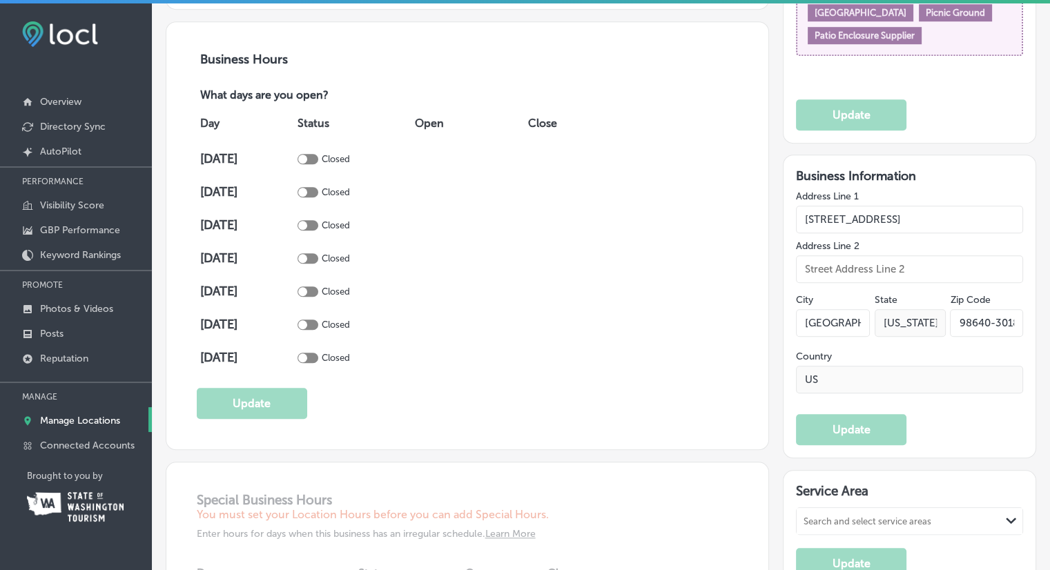
click at [307, 157] on div at bounding box center [302, 159] width 9 height 9
checkbox input "true"
click at [318, 191] on div at bounding box center [308, 192] width 21 height 10
checkbox input "true"
click at [319, 213] on td "Closed" at bounding box center [352, 225] width 117 height 33
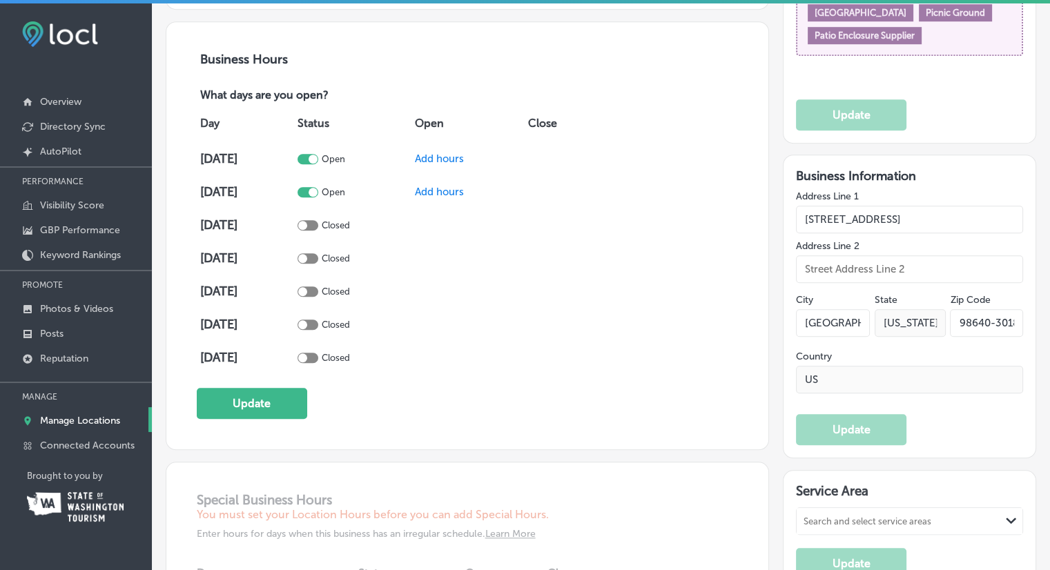
click at [318, 224] on div at bounding box center [308, 225] width 21 height 10
checkbox input "true"
click at [318, 255] on div at bounding box center [308, 258] width 21 height 10
checkbox input "true"
click at [318, 293] on div at bounding box center [308, 292] width 21 height 10
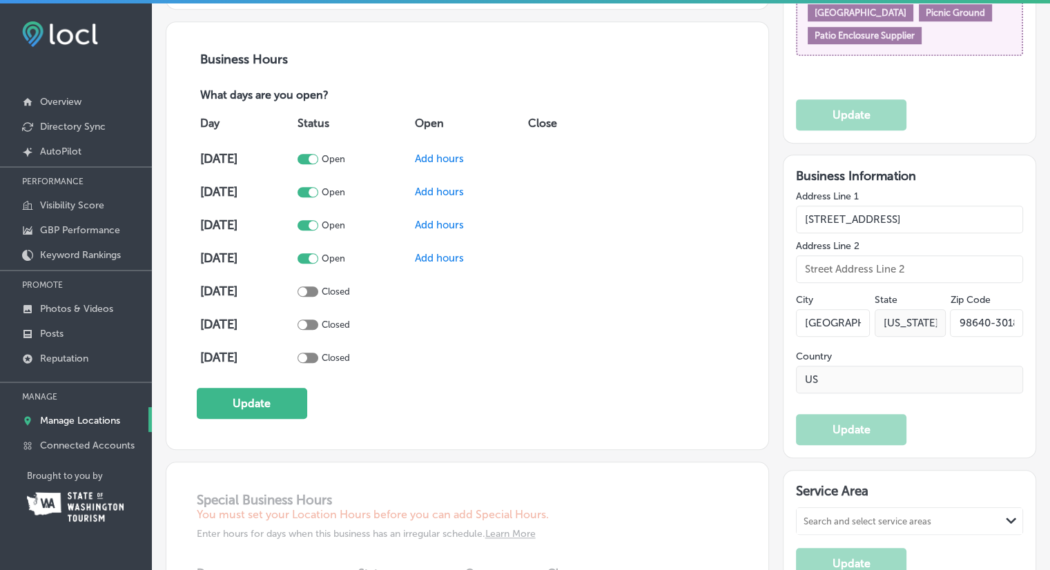
checkbox input "true"
click at [318, 321] on div at bounding box center [308, 325] width 21 height 10
checkbox input "true"
click at [318, 358] on div at bounding box center [308, 358] width 21 height 10
checkbox input "true"
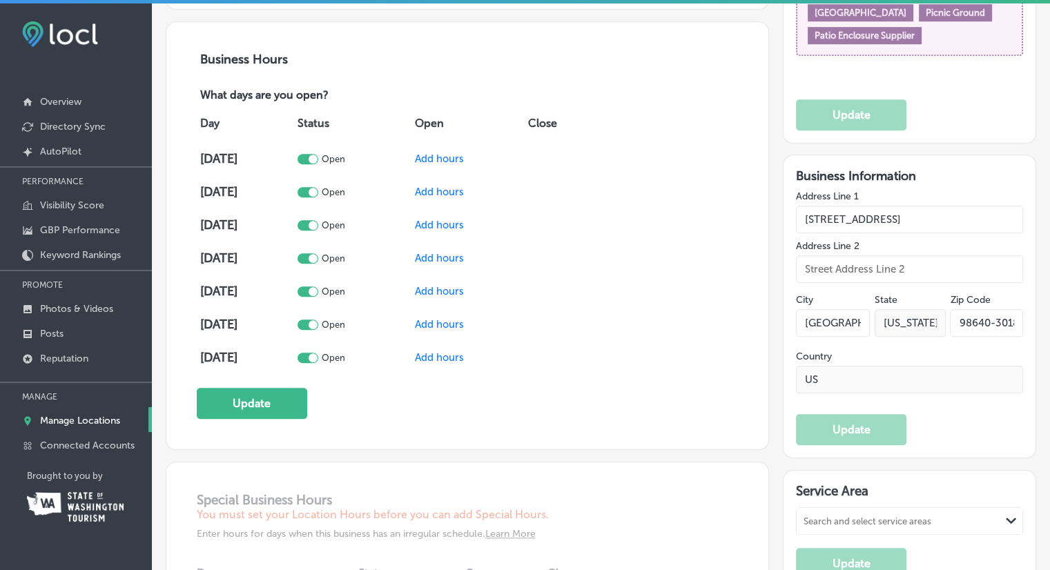
click at [451, 157] on span "Add hours" at bounding box center [439, 159] width 49 height 12
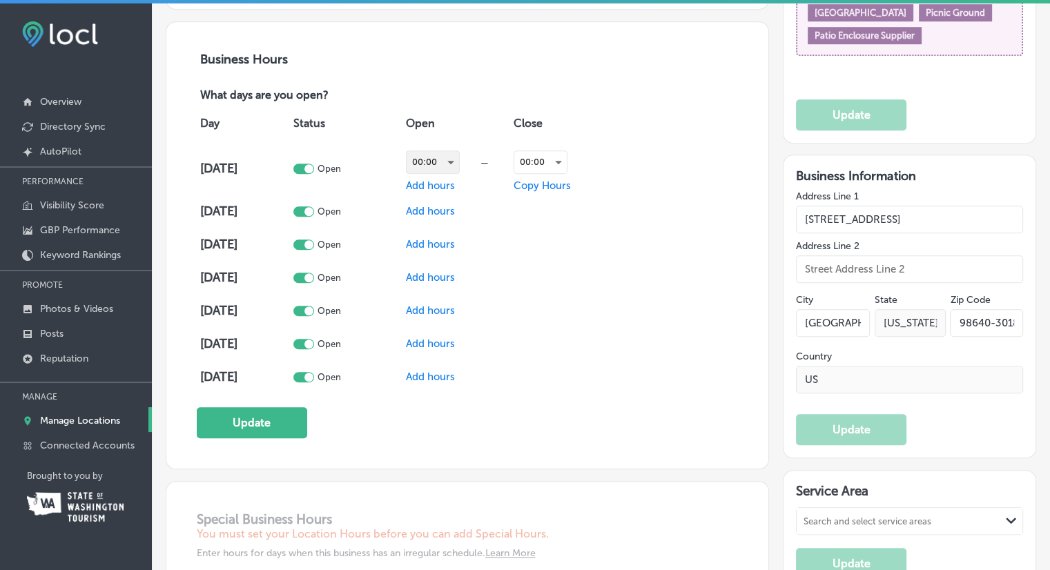
click at [454, 164] on div "00:00" at bounding box center [433, 162] width 52 height 22
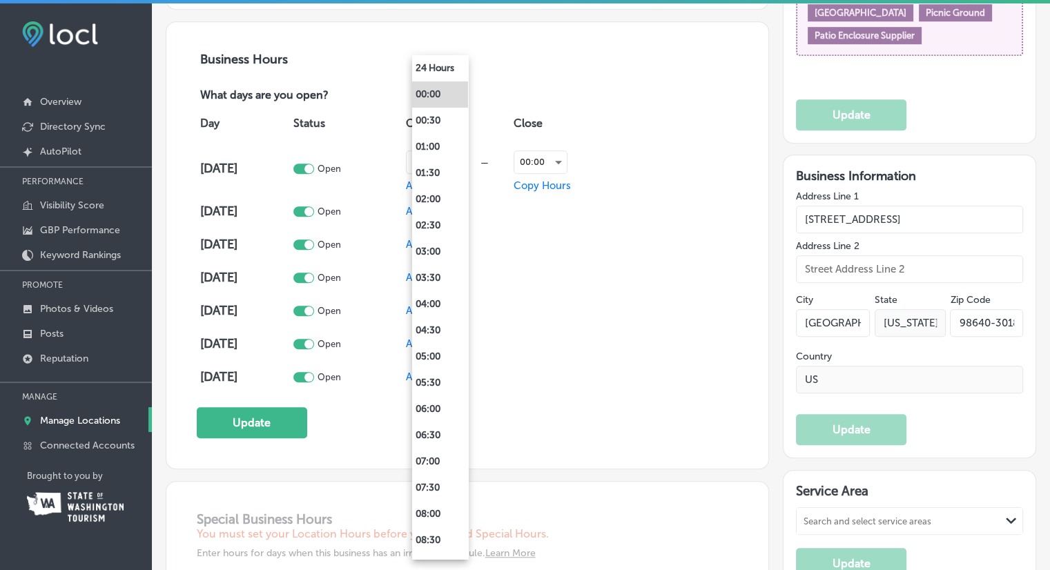
scroll to position [1005, 0]
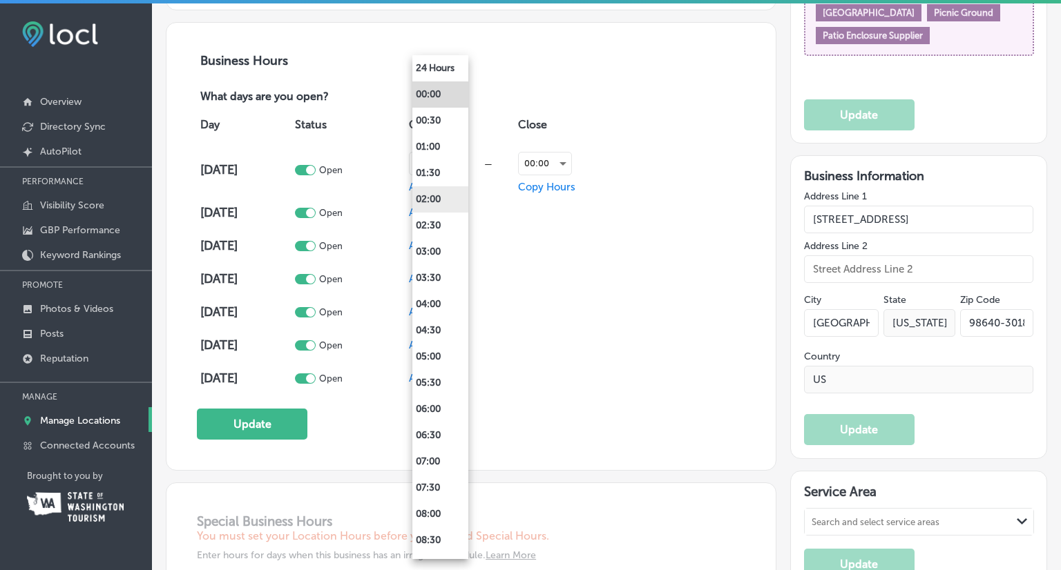
click at [459, 200] on li "02:00" at bounding box center [440, 199] width 56 height 26
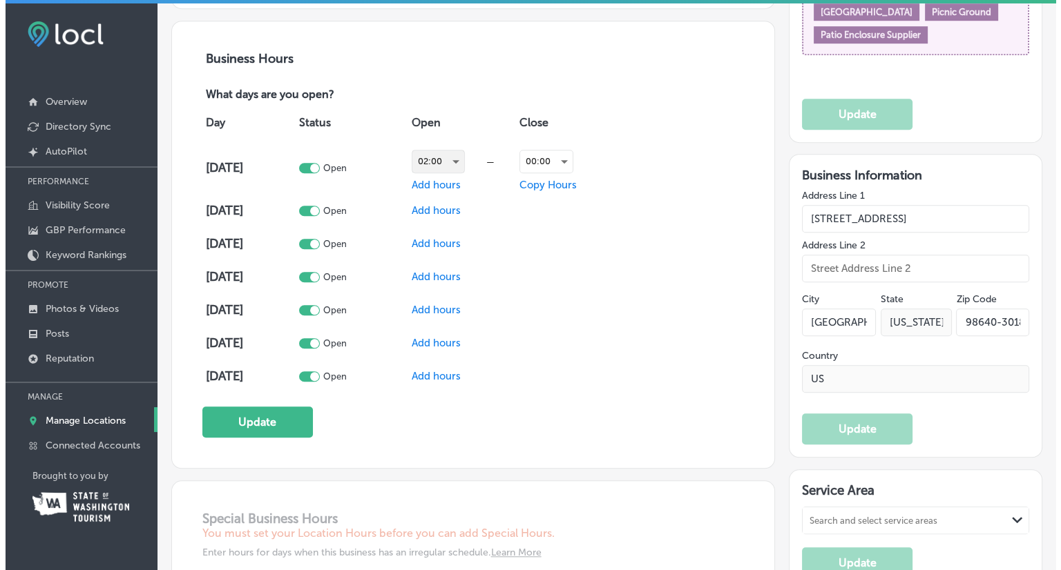
scroll to position [1005, 0]
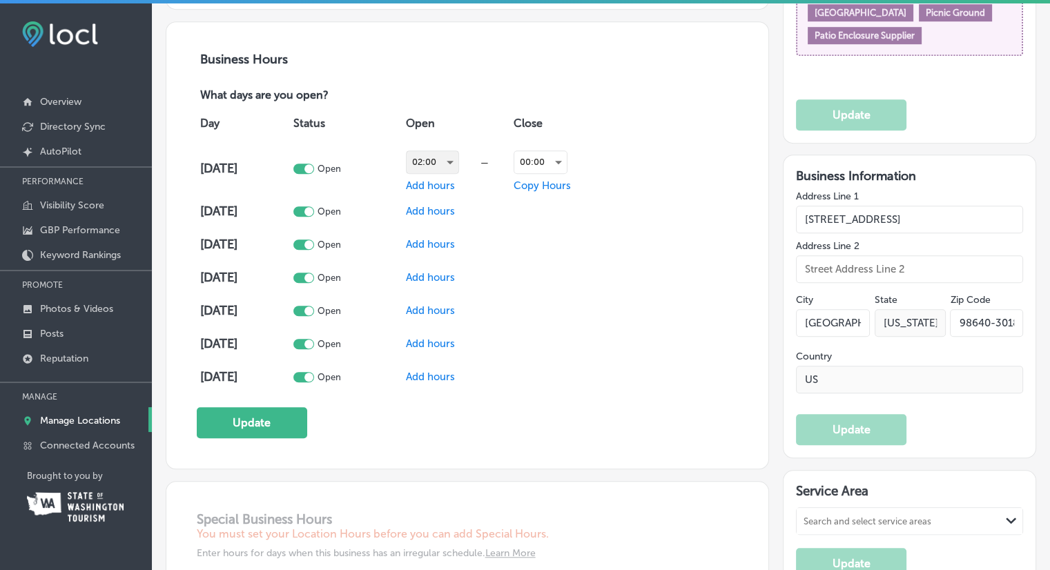
click at [447, 163] on div "02:00" at bounding box center [433, 162] width 52 height 22
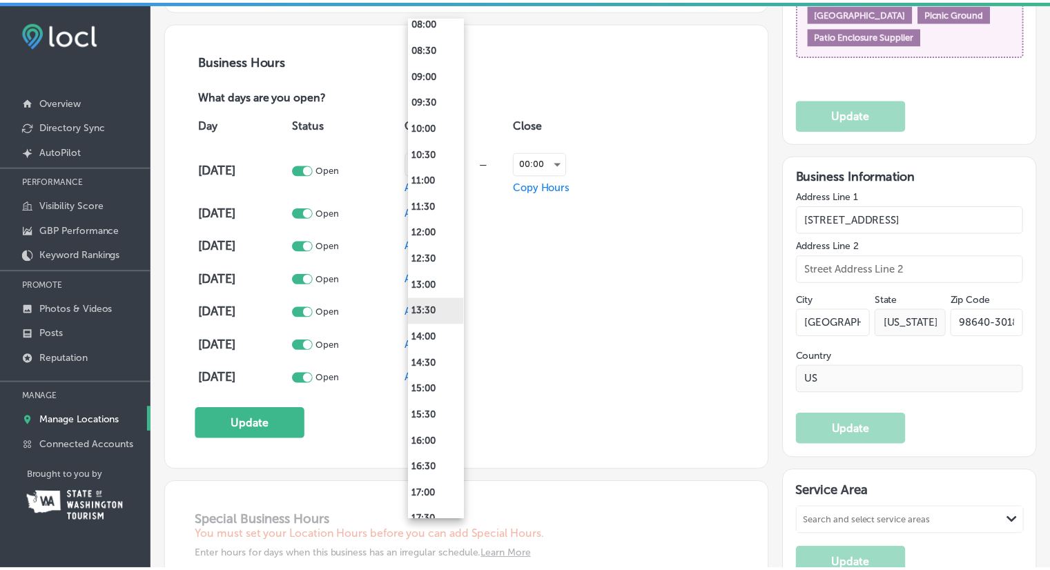
scroll to position [414, 0]
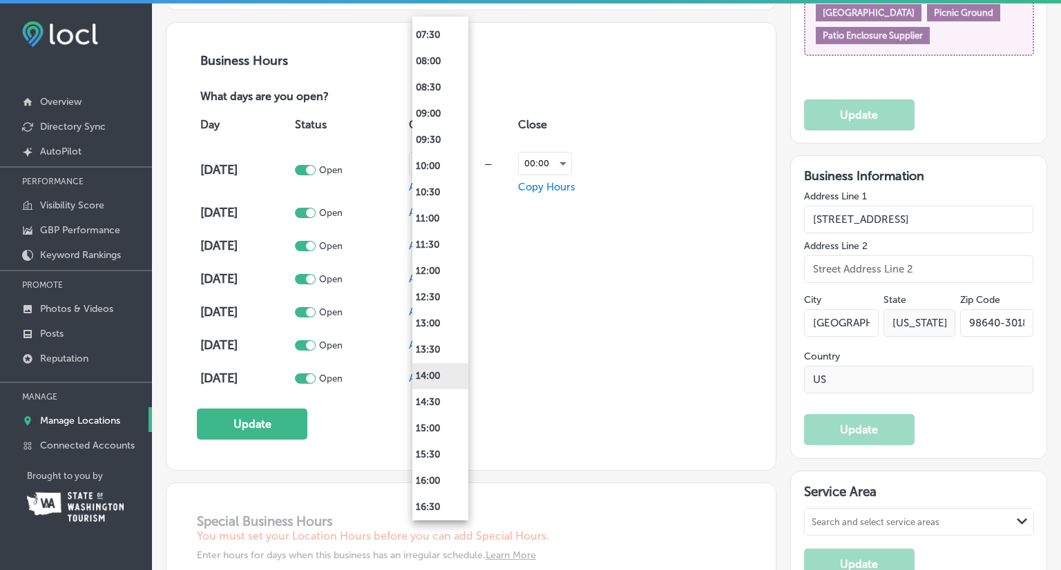
click at [437, 376] on li "14:00" at bounding box center [440, 376] width 56 height 26
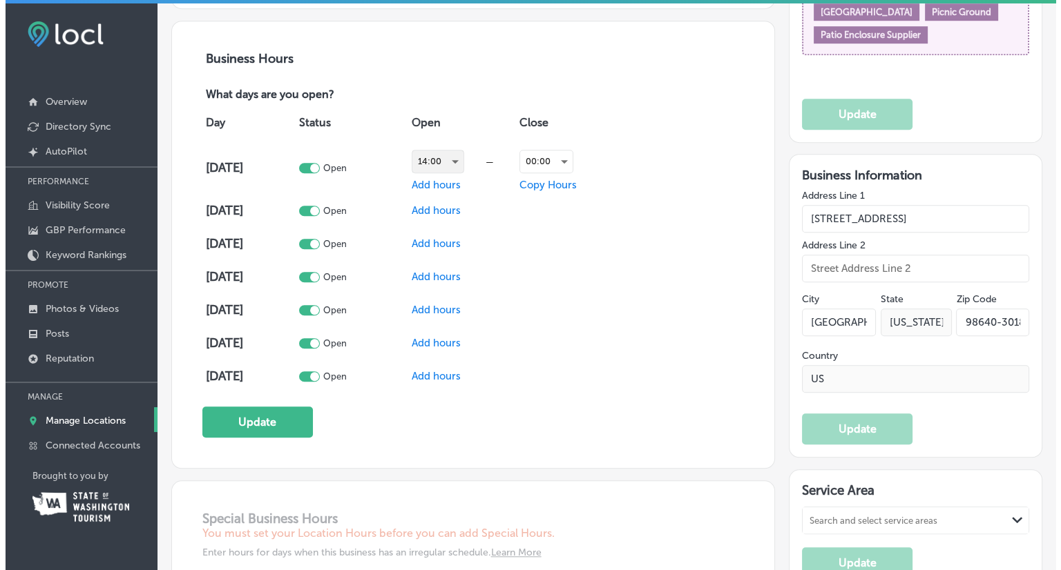
scroll to position [1005, 0]
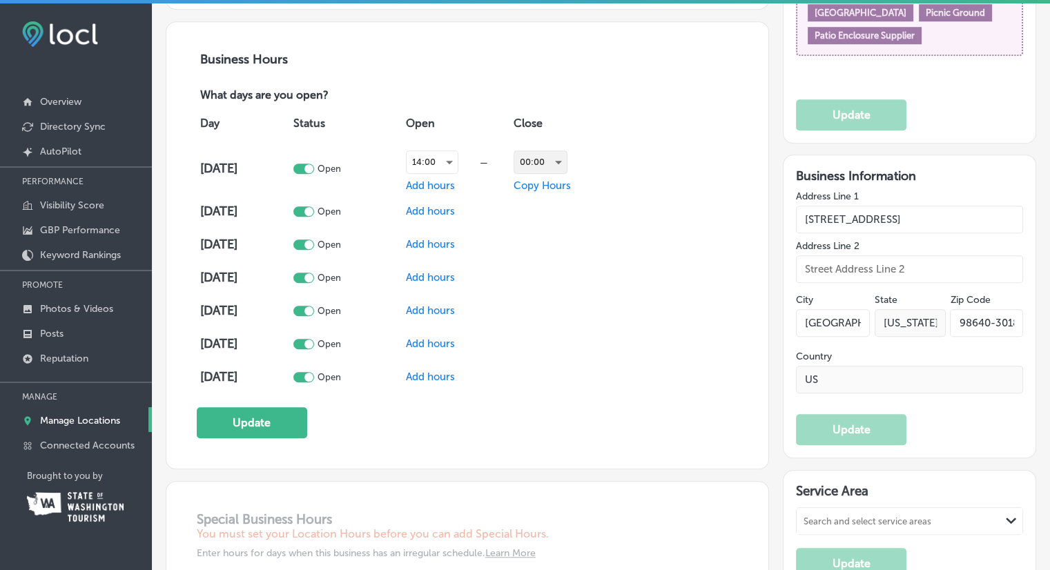
click at [557, 153] on div "00:00" at bounding box center [540, 162] width 52 height 22
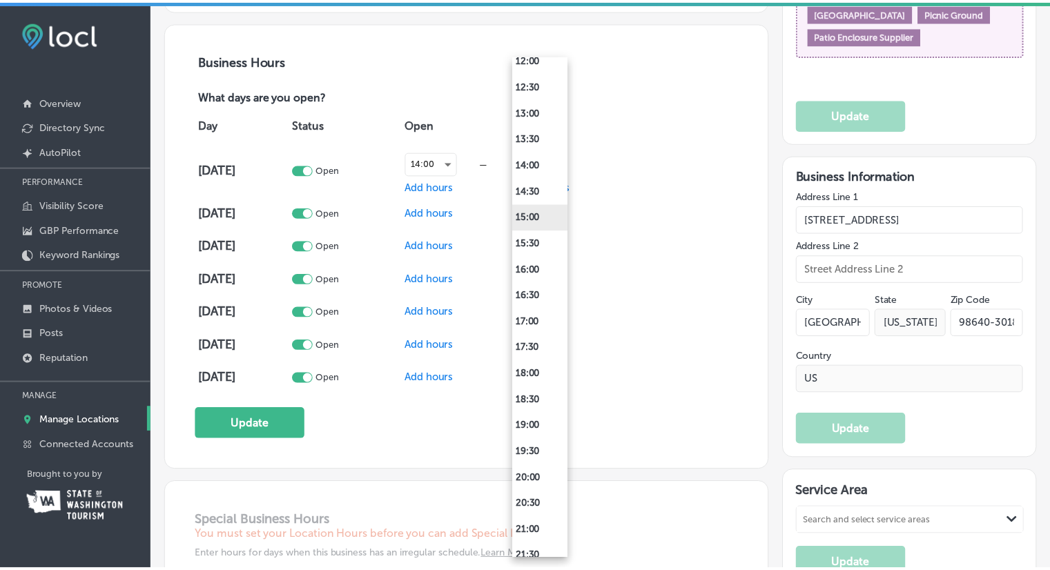
scroll to position [691, 0]
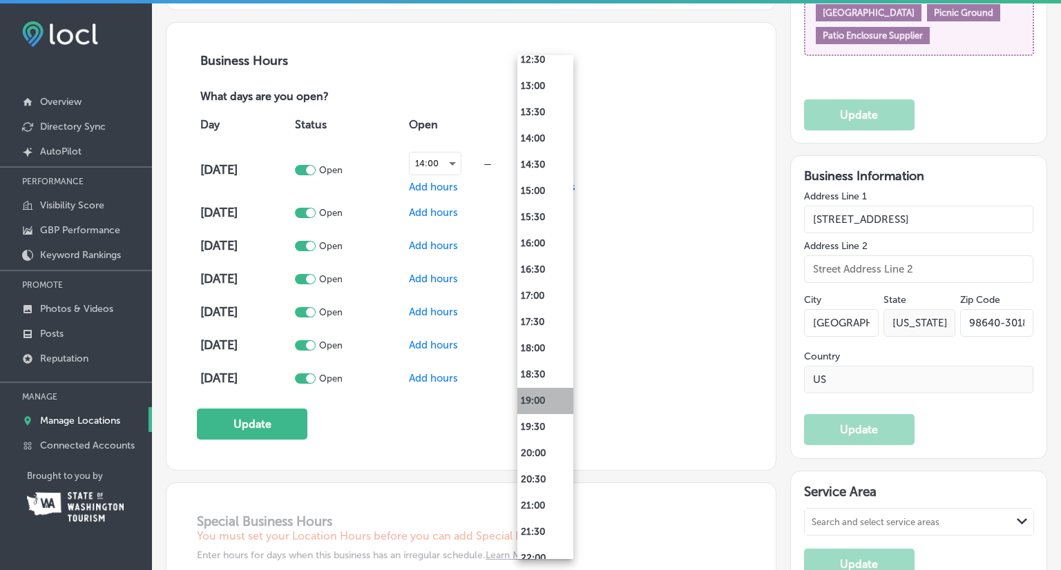
click at [547, 406] on li "19:00" at bounding box center [545, 401] width 56 height 26
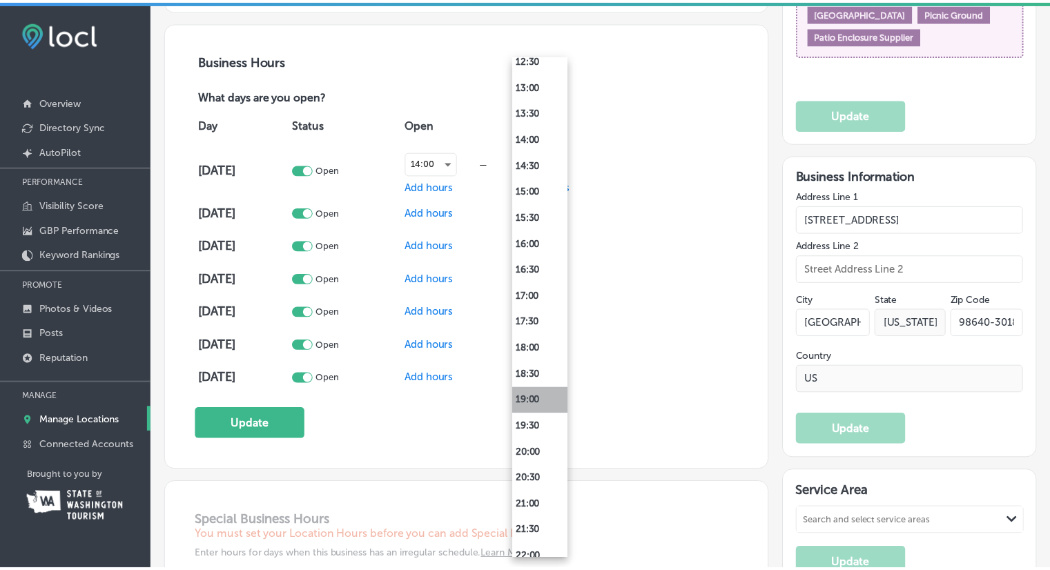
scroll to position [1005, 0]
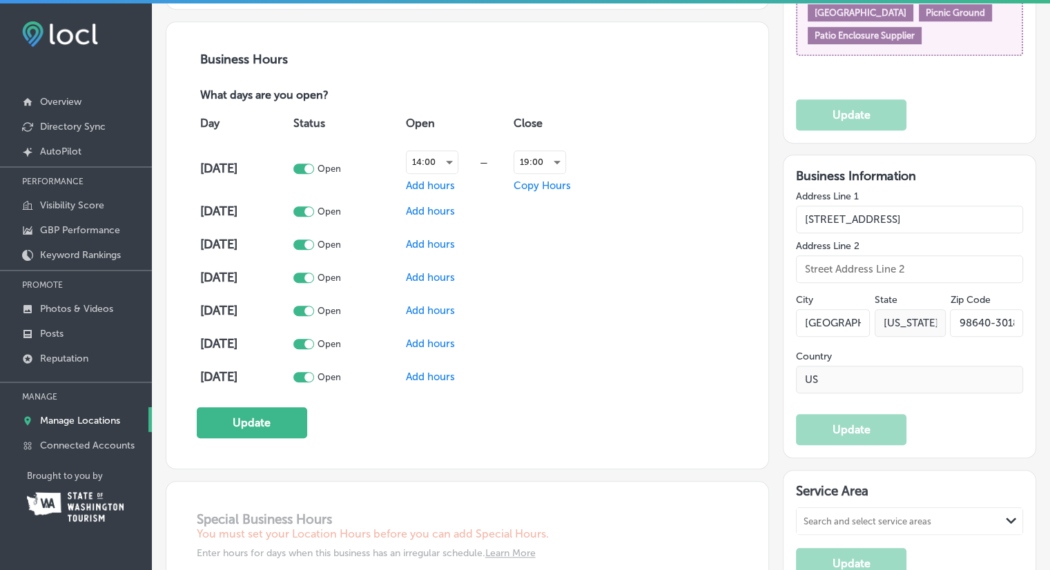
click at [548, 184] on span "Copy Hours" at bounding box center [542, 186] width 57 height 12
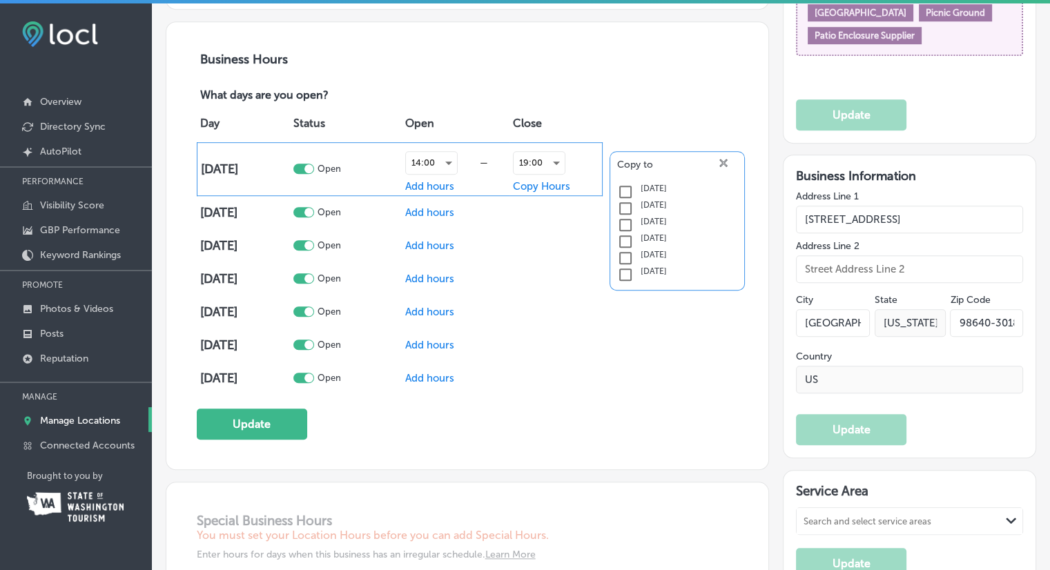
click at [617, 194] on input "checkbox" at bounding box center [625, 192] width 17 height 17
checkbox input "true"
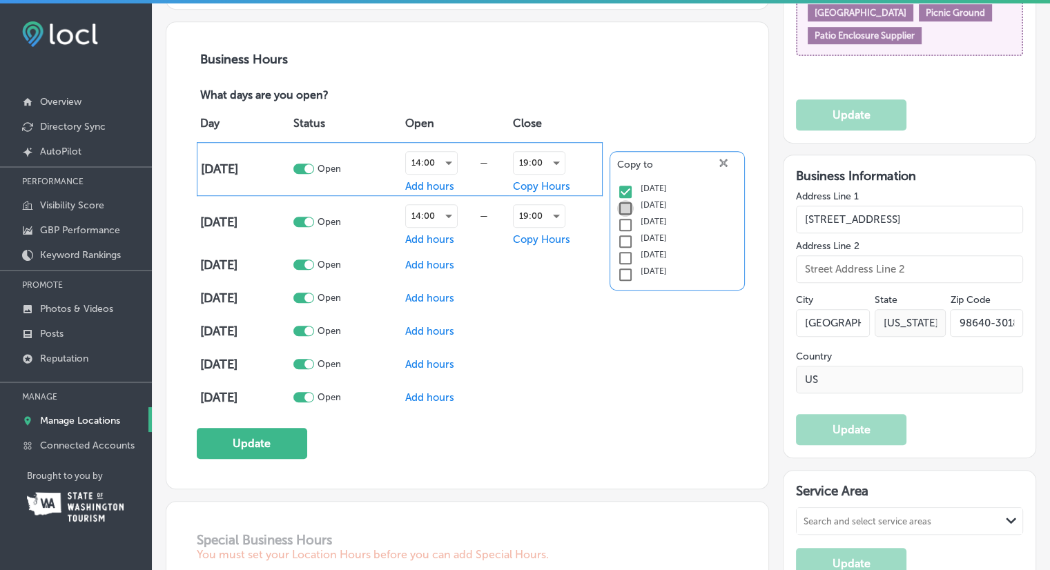
click at [621, 211] on input "checkbox" at bounding box center [625, 208] width 17 height 17
checkbox input "true"
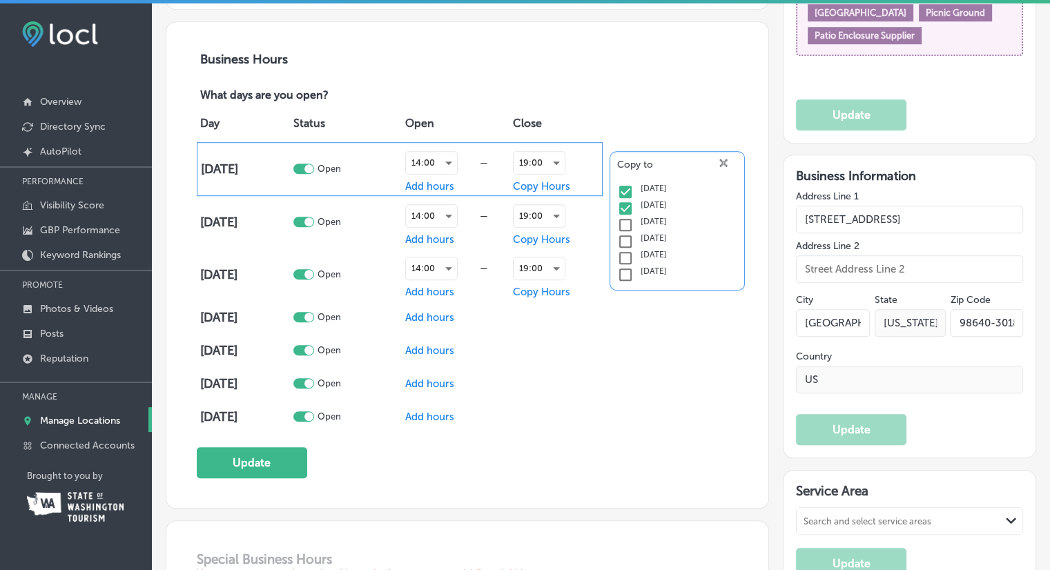
drag, startPoint x: 624, startPoint y: 224, endPoint x: 624, endPoint y: 232, distance: 7.6
click at [624, 224] on input "checkbox" at bounding box center [625, 225] width 17 height 17
checkbox input "true"
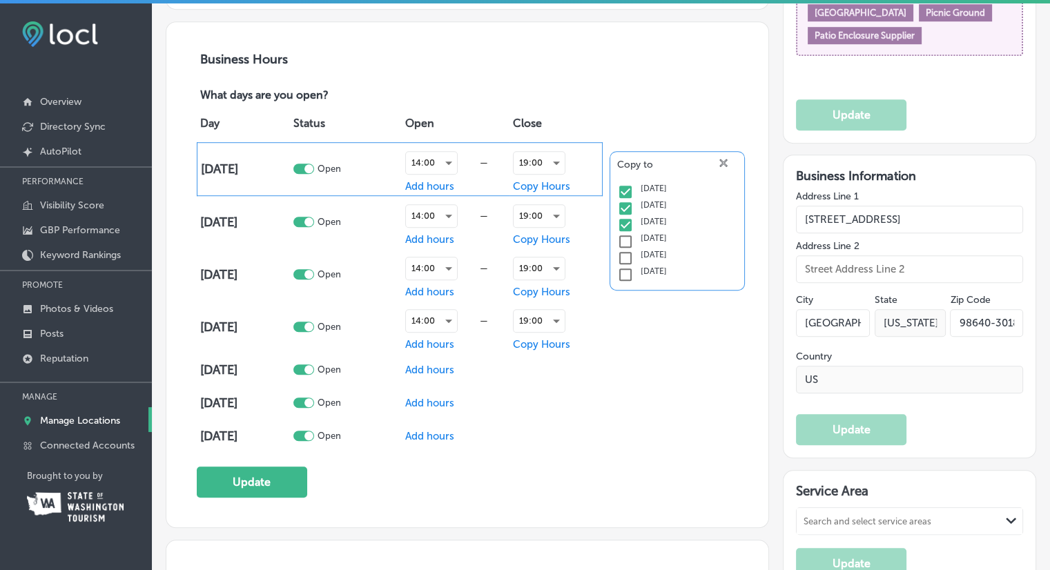
drag, startPoint x: 623, startPoint y: 242, endPoint x: 621, endPoint y: 262, distance: 20.1
click at [623, 243] on input "checkbox" at bounding box center [625, 241] width 17 height 17
checkbox input "true"
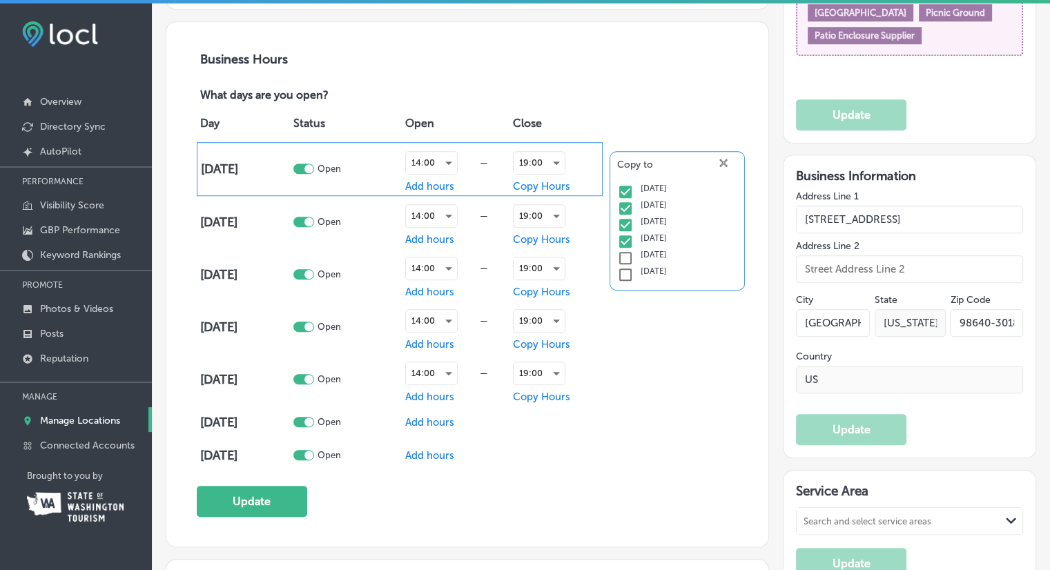
click at [619, 268] on input "checkbox" at bounding box center [625, 275] width 17 height 17
checkbox input "true"
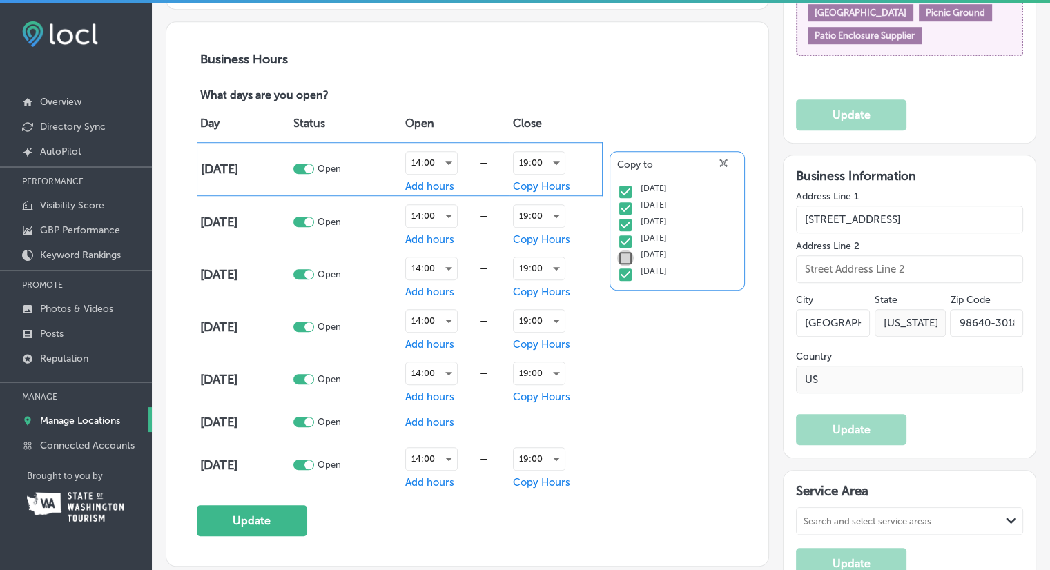
click at [621, 258] on input "checkbox" at bounding box center [625, 258] width 17 height 17
checkbox input "true"
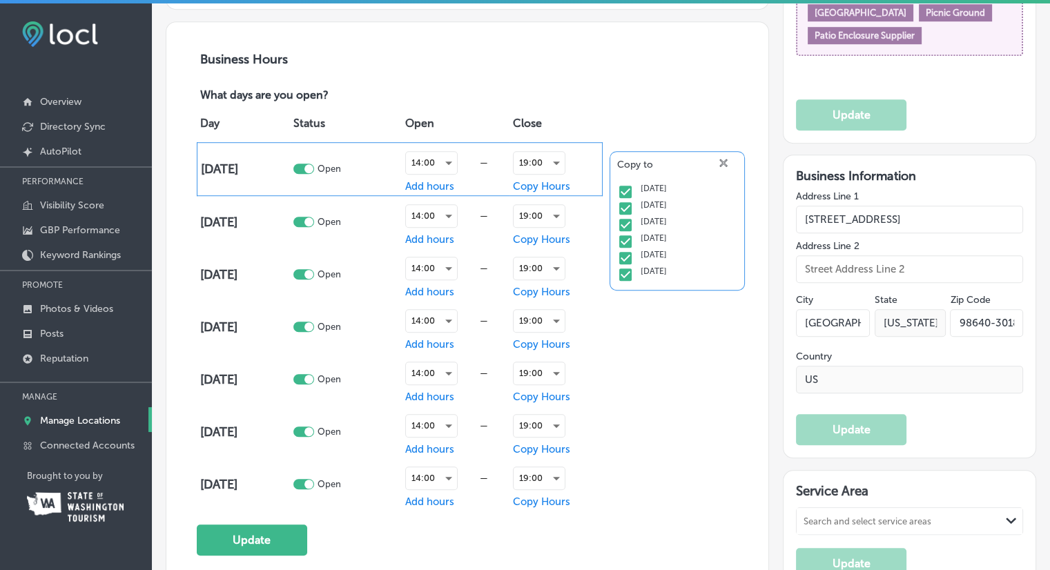
click at [721, 161] on icon "close Created with Sketch." at bounding box center [724, 163] width 8 height 8
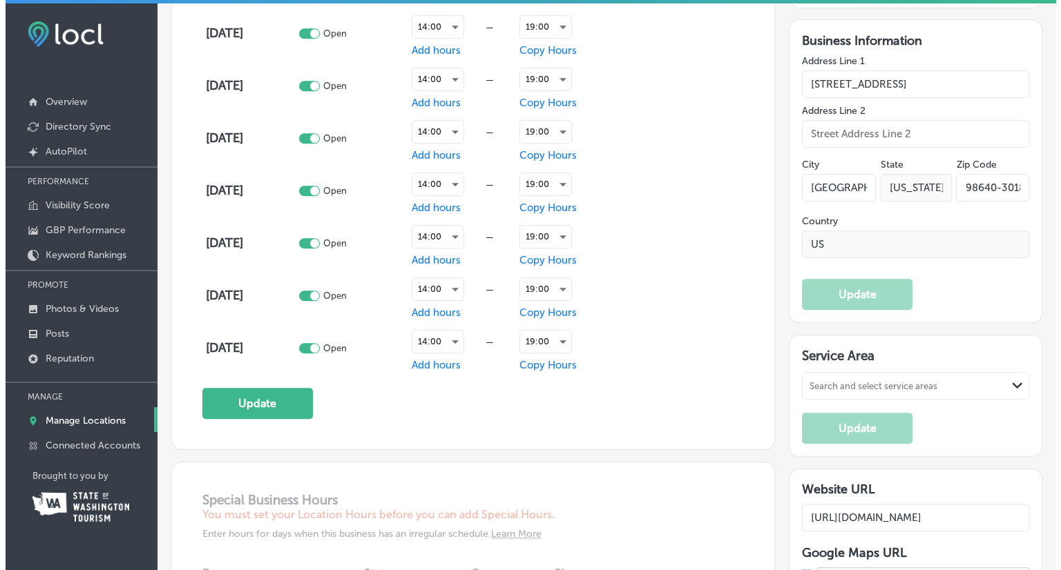
scroll to position [1143, 0]
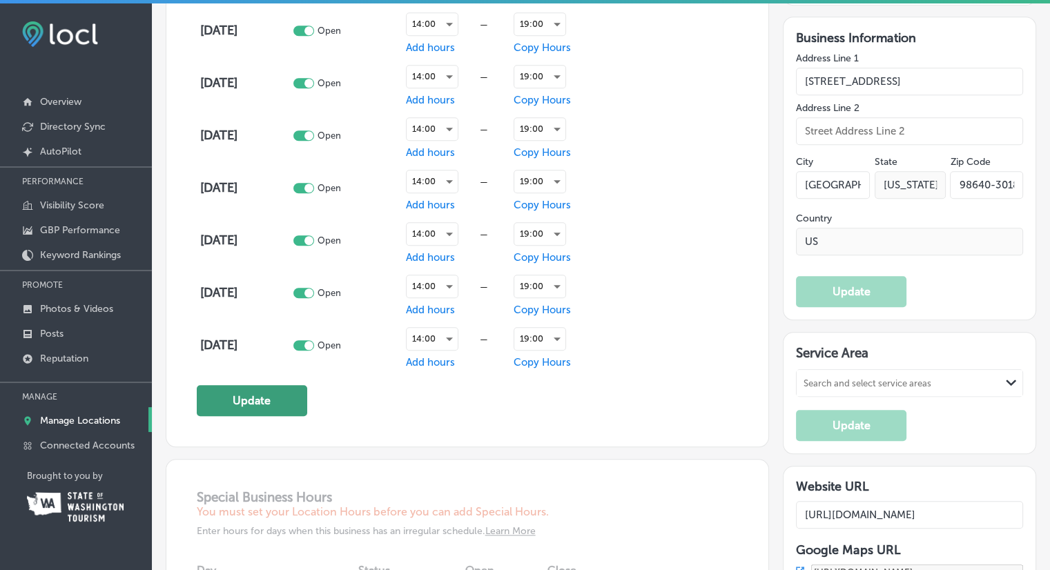
click at [245, 404] on button "Update" at bounding box center [252, 400] width 110 height 31
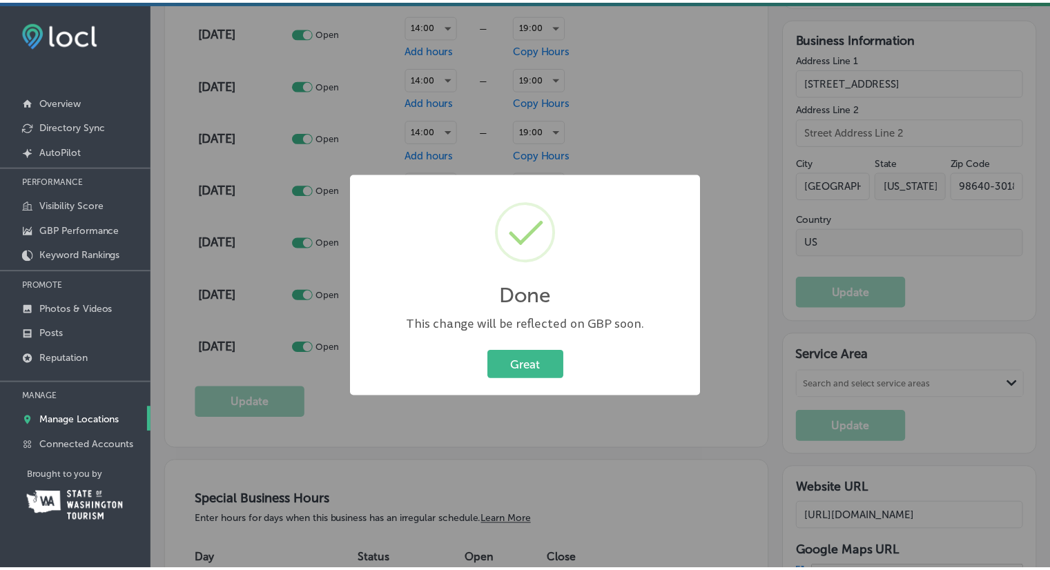
scroll to position [1144, 0]
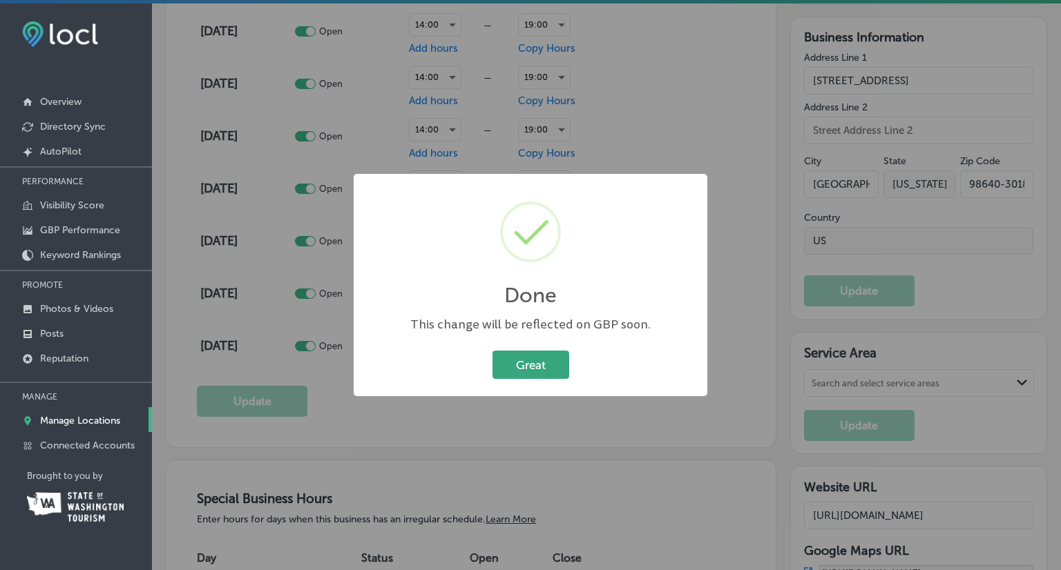
click at [535, 365] on button "Great" at bounding box center [530, 365] width 77 height 28
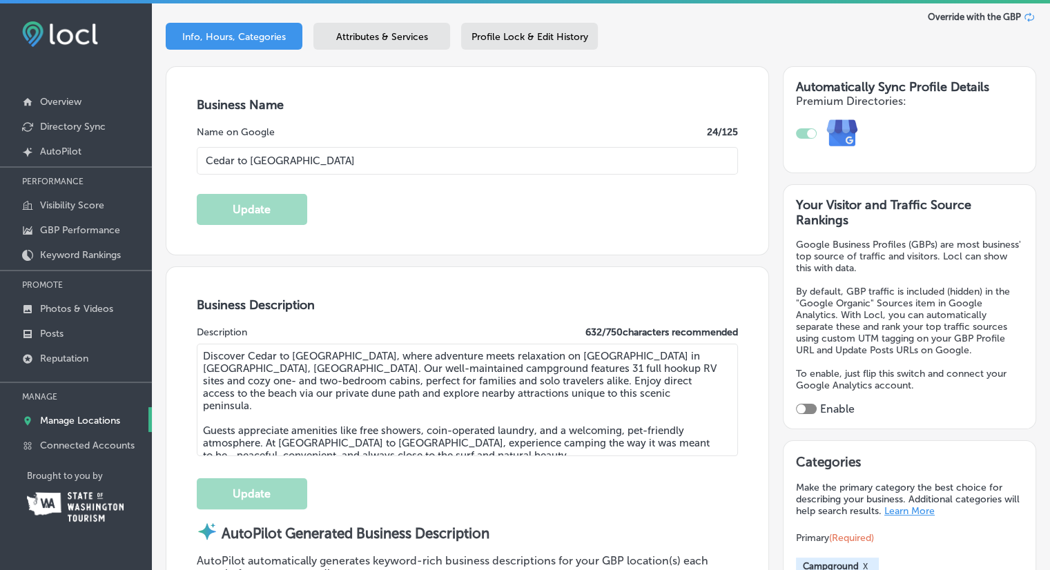
scroll to position [207, 0]
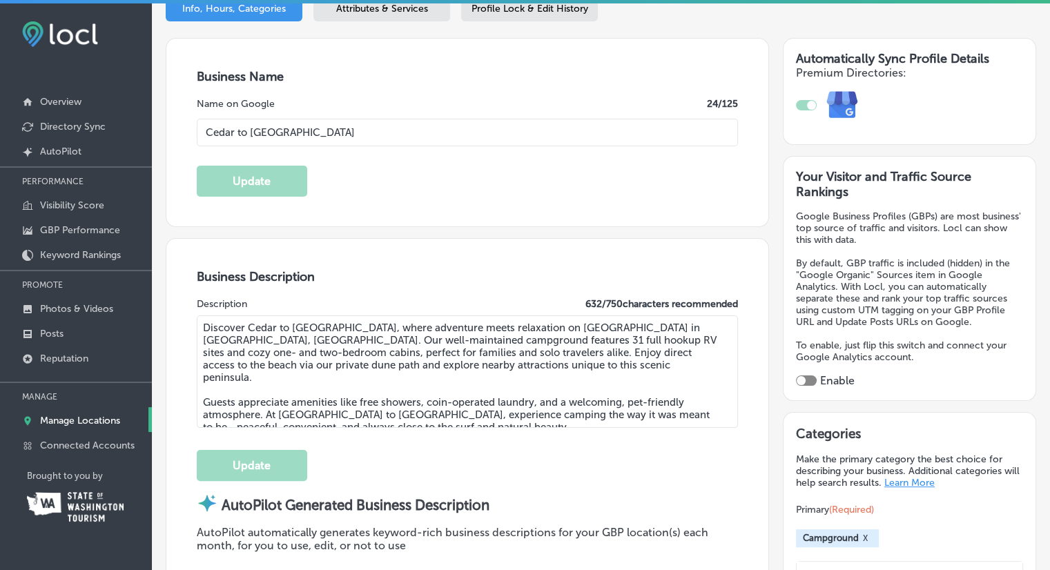
click at [800, 381] on div at bounding box center [806, 381] width 21 height 10
checkbox input "true"
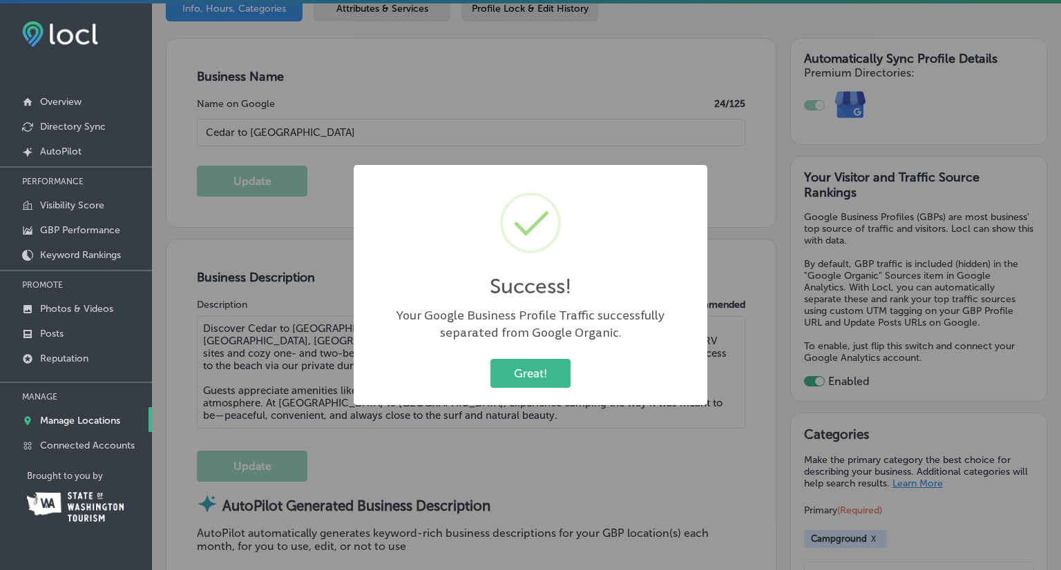
click at [802, 378] on div "Success! × Your Google Business Profile Traffic successfully separated from Goo…" at bounding box center [530, 285] width 1061 height 570
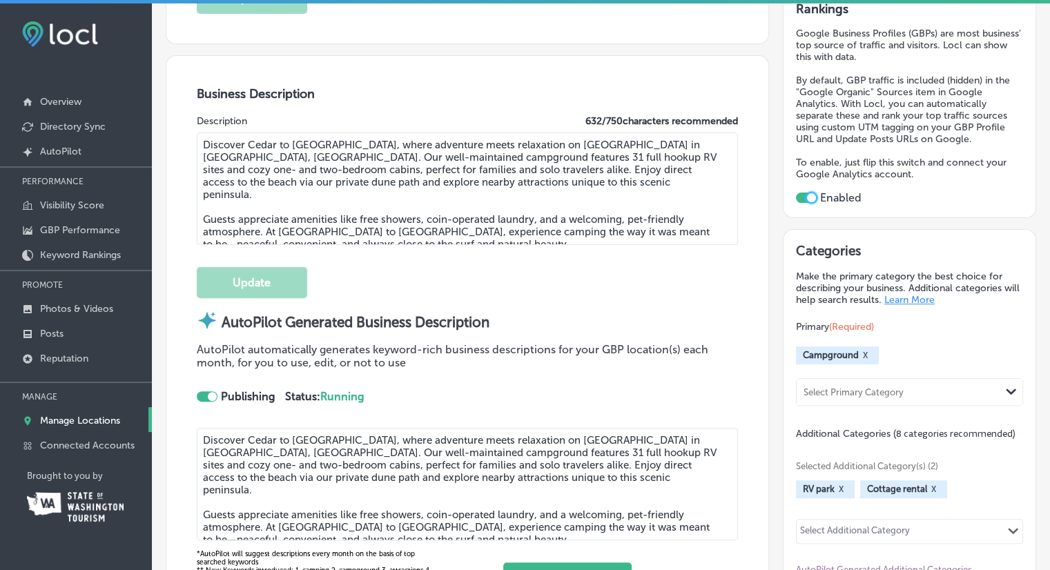
scroll to position [414, 0]
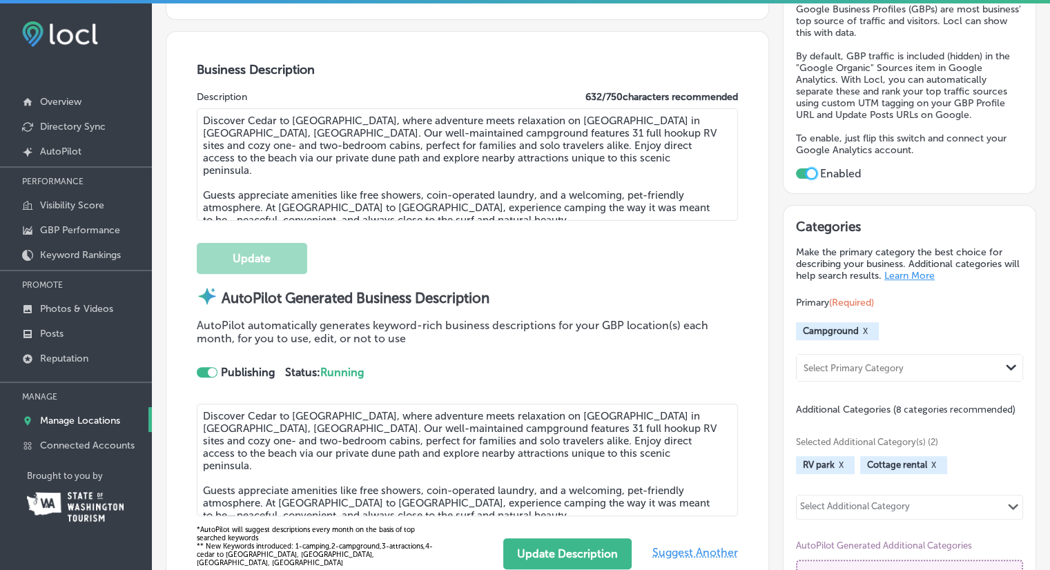
click at [976, 311] on div "Primary (Required) Campground X Select Primary Category Path Created with Sketc…" at bounding box center [909, 339] width 227 height 86
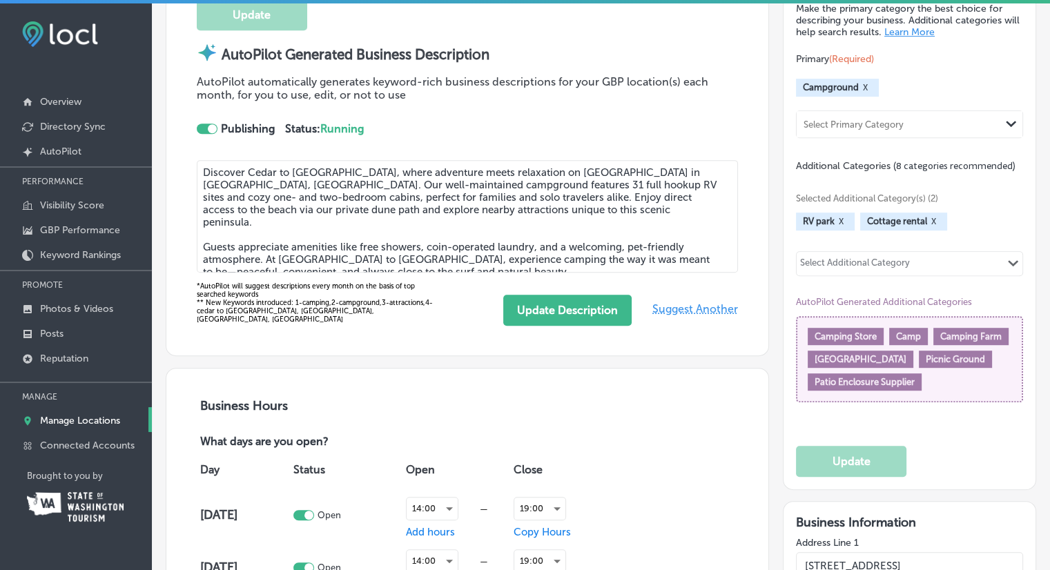
scroll to position [691, 0]
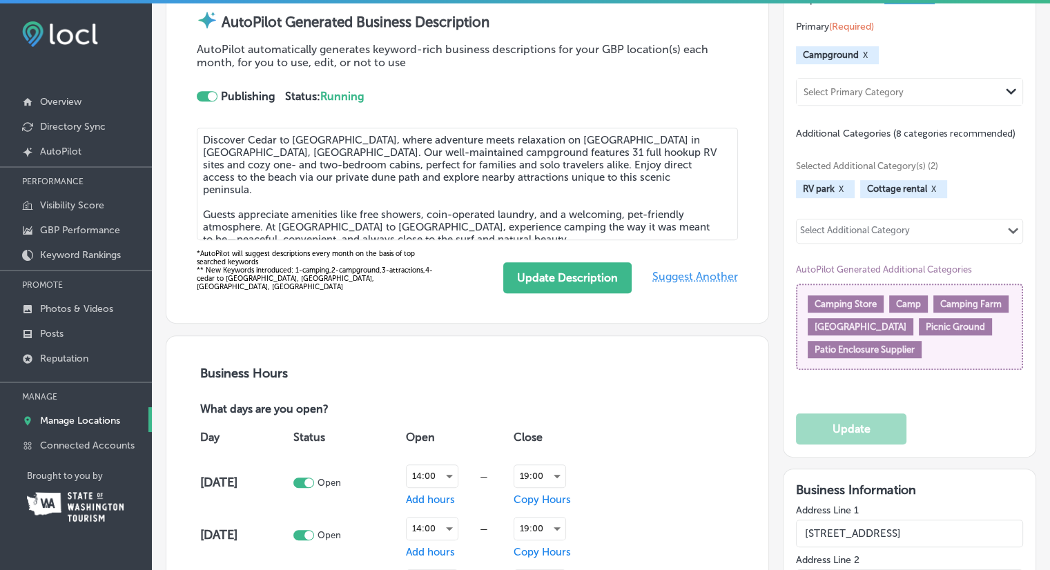
click at [870, 289] on div "Camping Store Camp Camping Farm RV Park Picnic Ground Patio Enclosure Supplier" at bounding box center [909, 327] width 227 height 86
click at [875, 300] on div "Camping Store" at bounding box center [846, 304] width 76 height 17
click at [900, 300] on span "Camp" at bounding box center [908, 304] width 25 height 10
click at [952, 224] on div "Select Additional Category Path Created with Sketch." at bounding box center [910, 231] width 226 height 23
type input "camp"
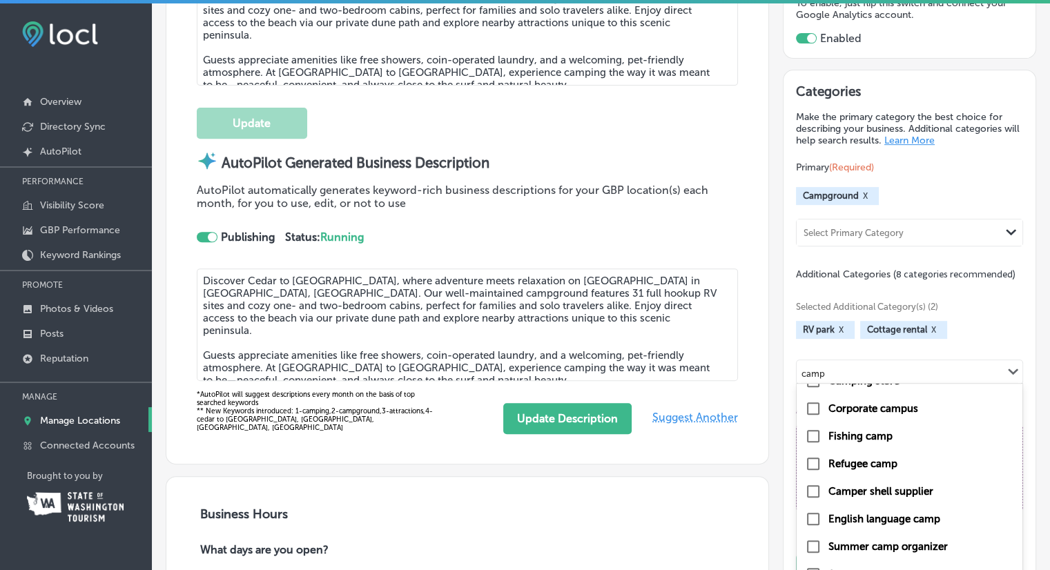
scroll to position [706, 0]
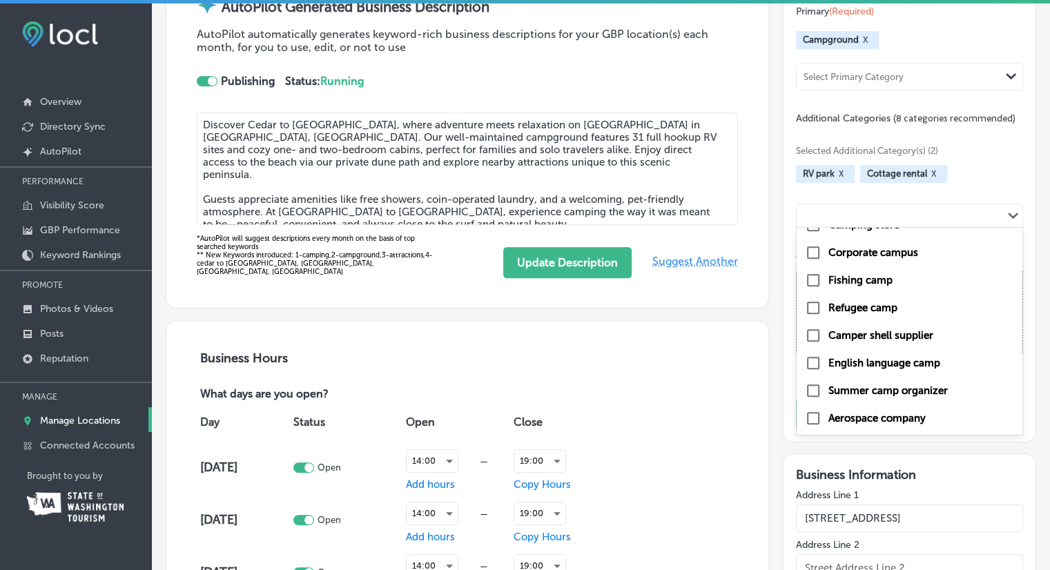
click at [1008, 216] on div "Path Created with Sketch." at bounding box center [1013, 216] width 11 height 11
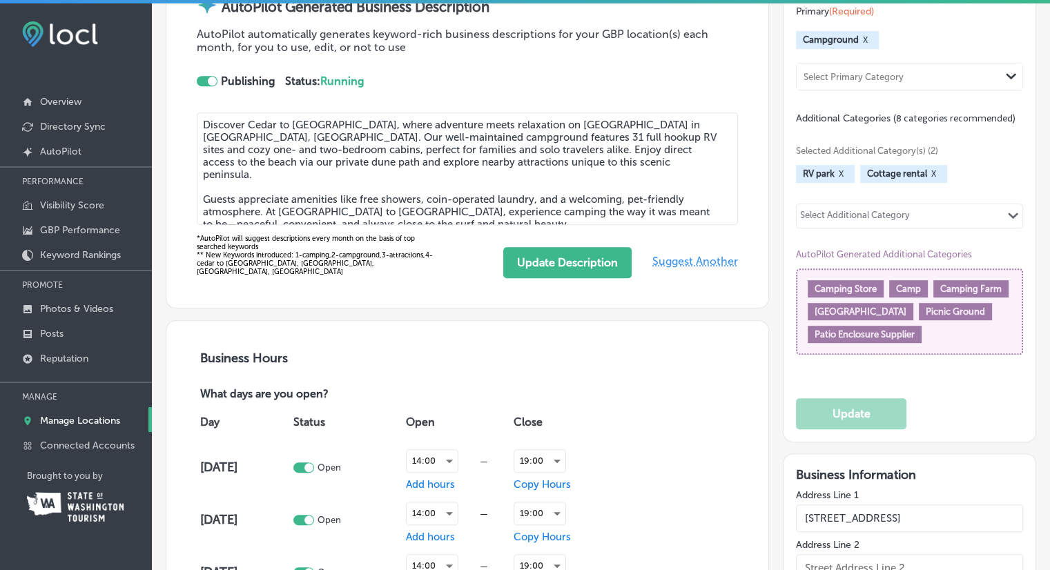
click at [840, 284] on span "Camping Store" at bounding box center [846, 289] width 62 height 10
click at [867, 288] on span "Camping Store" at bounding box center [846, 289] width 62 height 10
click at [919, 303] on div "Picnic Ground" at bounding box center [955, 311] width 73 height 17
click at [880, 340] on div "Camping Store Camp Camping Farm RV Park Picnic Ground Patio Enclosure Supplier" at bounding box center [909, 312] width 227 height 86
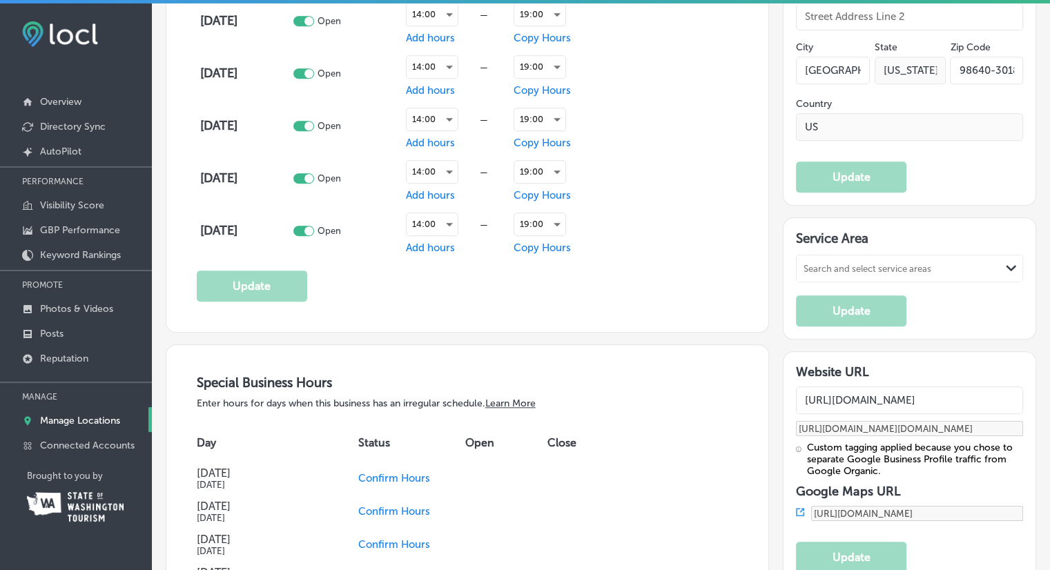
scroll to position [1258, 0]
click at [1001, 257] on div "Path Created with Sketch." at bounding box center [1012, 268] width 22 height 22
click at [1006, 264] on polygon at bounding box center [1011, 267] width 10 height 6
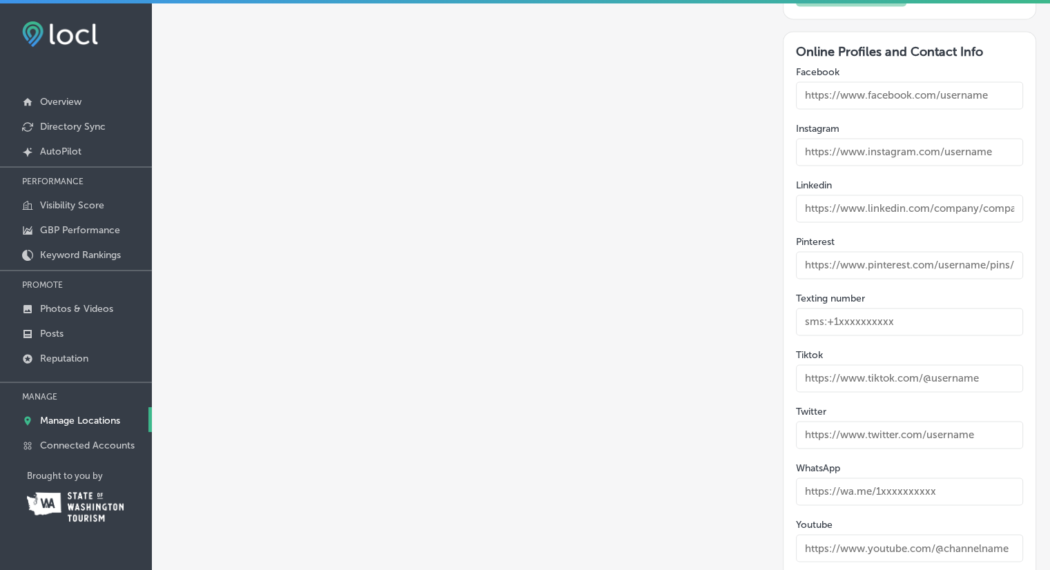
scroll to position [2087, 0]
click at [903, 84] on input "text" at bounding box center [909, 95] width 227 height 28
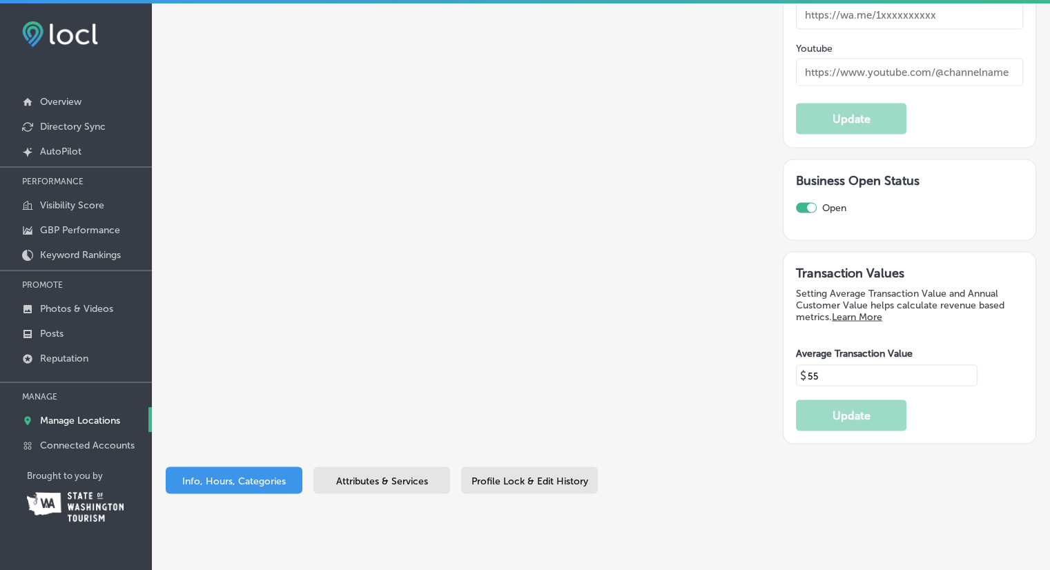
scroll to position [2570, 0]
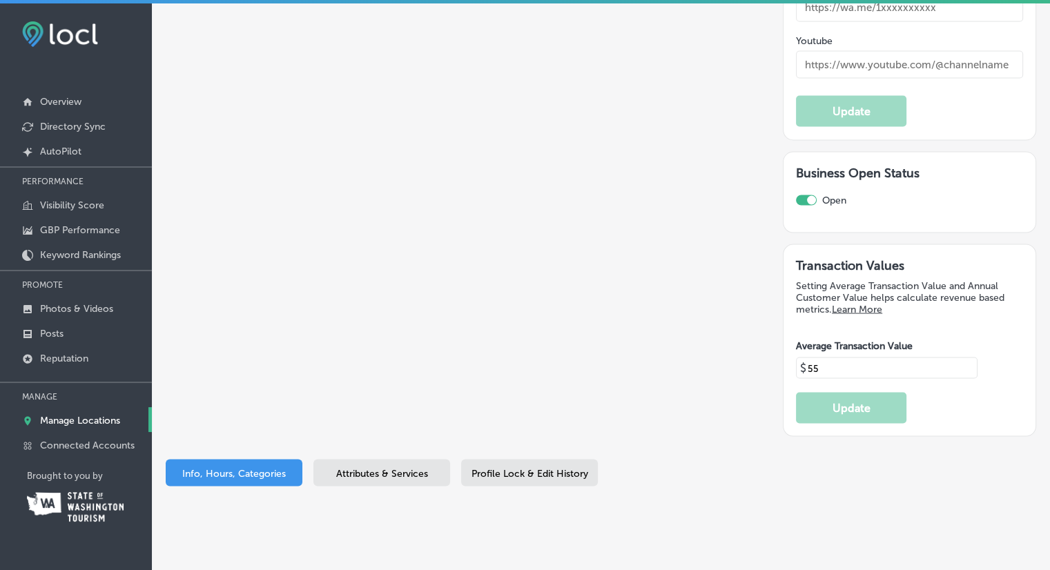
click at [830, 362] on input "55" at bounding box center [885, 368] width 156 height 12
type input "5"
type input "60"
click at [844, 392] on button "Update" at bounding box center [851, 407] width 110 height 31
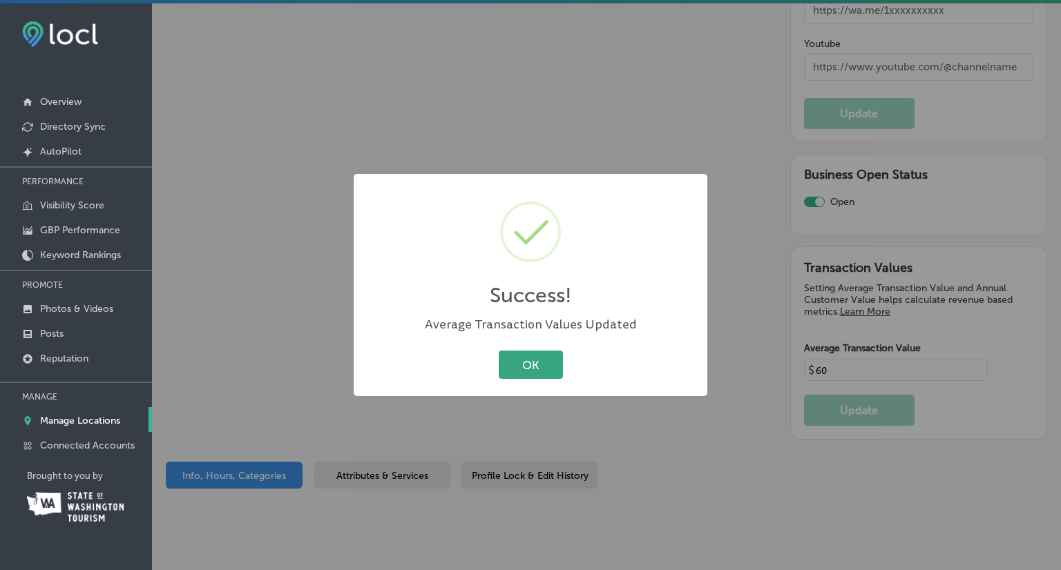
click at [522, 357] on button "OK" at bounding box center [531, 365] width 64 height 28
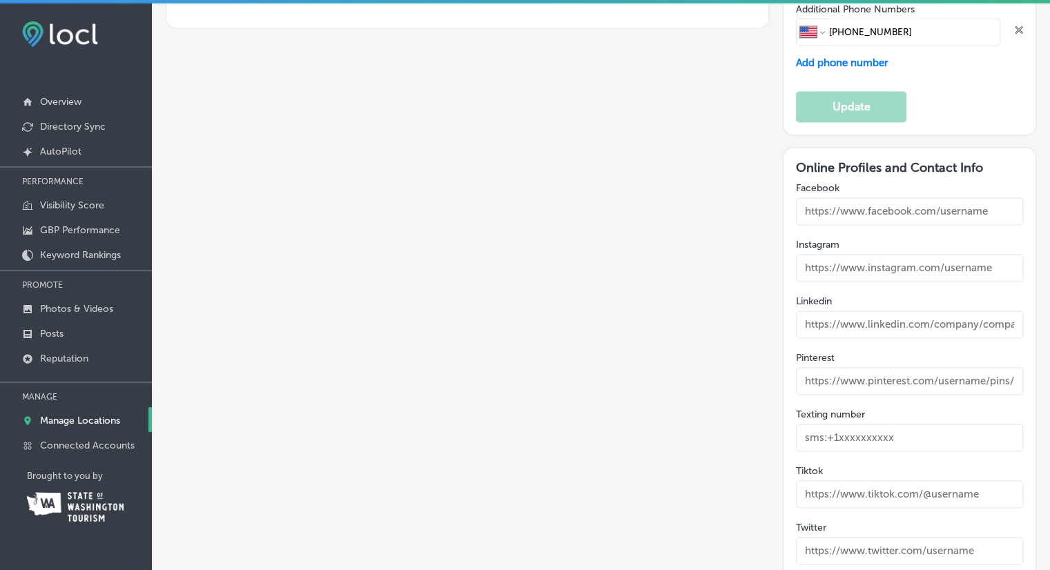
scroll to position [1949, 0]
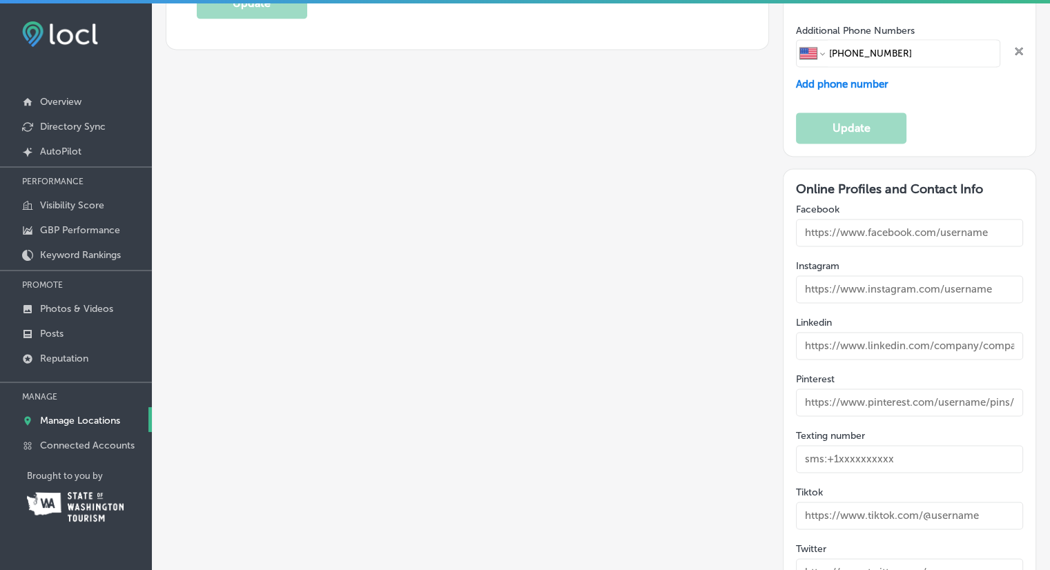
click at [992, 227] on input "text" at bounding box center [909, 233] width 227 height 28
click at [993, 222] on input "text" at bounding box center [909, 233] width 227 height 28
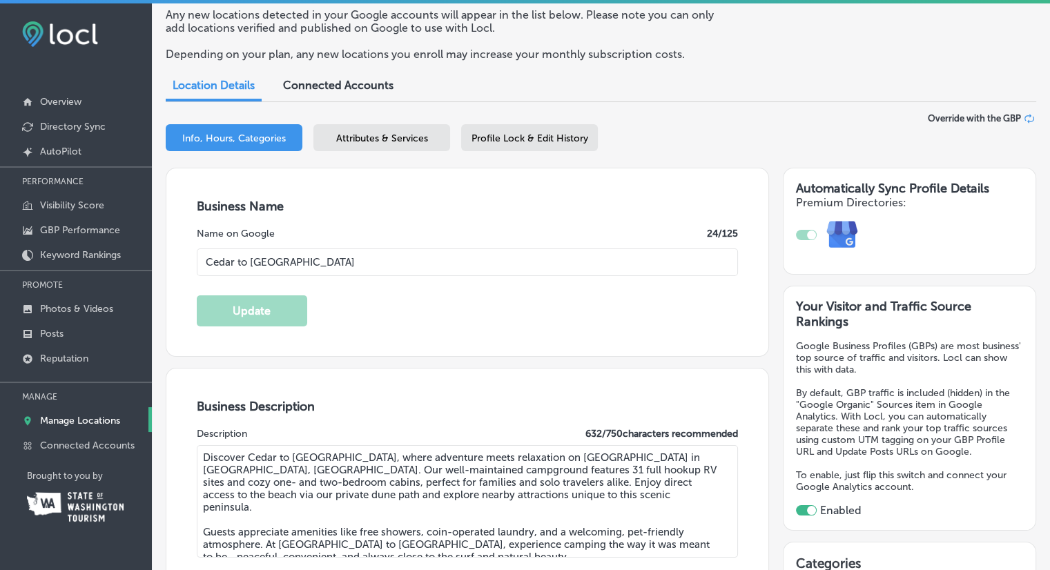
scroll to position [0, 0]
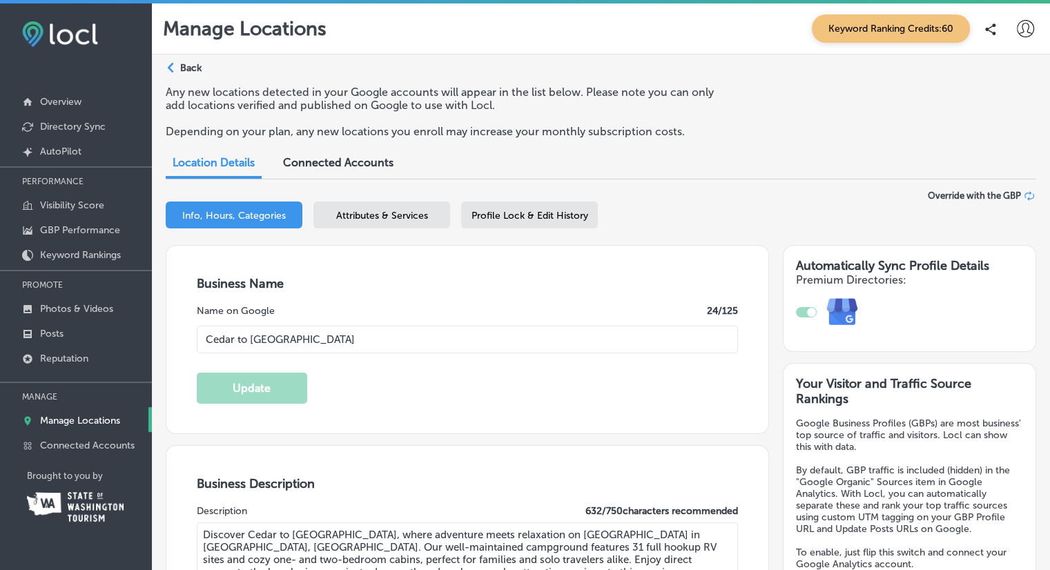
click at [383, 215] on span "Attributes & Services" at bounding box center [382, 216] width 92 height 12
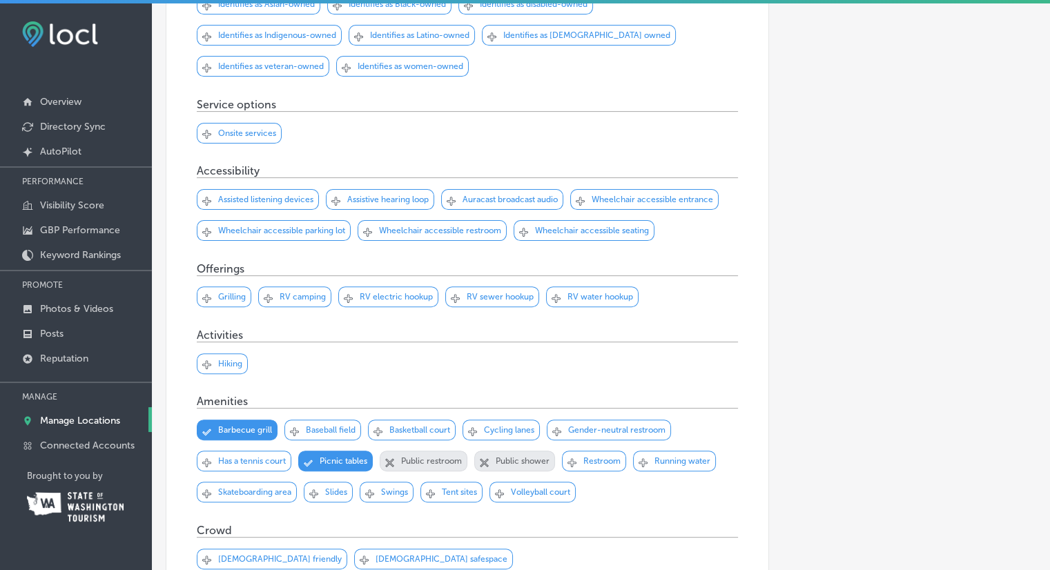
scroll to position [414, 0]
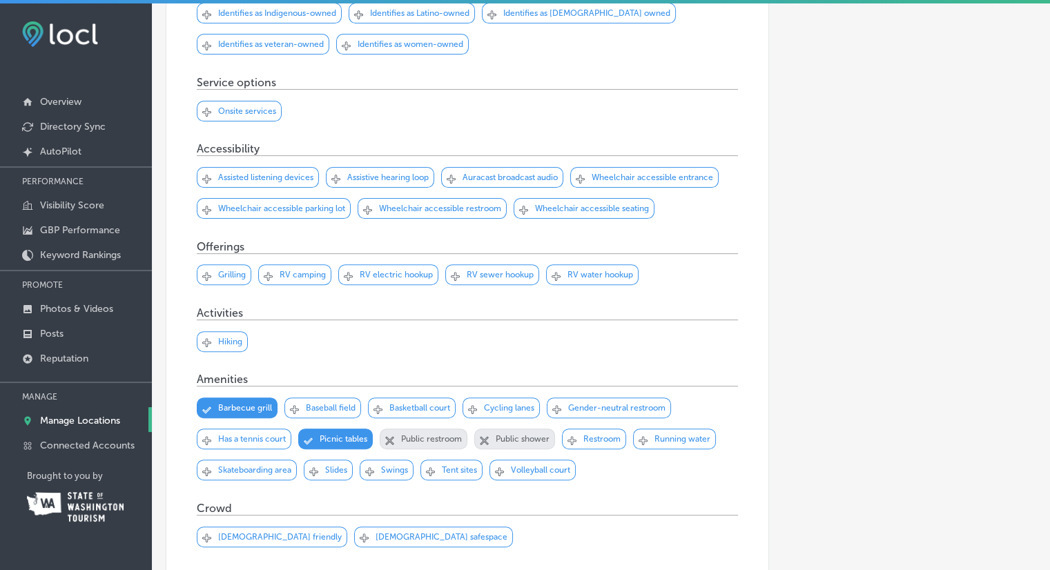
click at [304, 277] on p "RV camping" at bounding box center [303, 275] width 46 height 10
click at [383, 277] on p "RV electric hookup" at bounding box center [396, 275] width 73 height 10
click at [489, 274] on p "RV sewer hookup" at bounding box center [500, 275] width 67 height 10
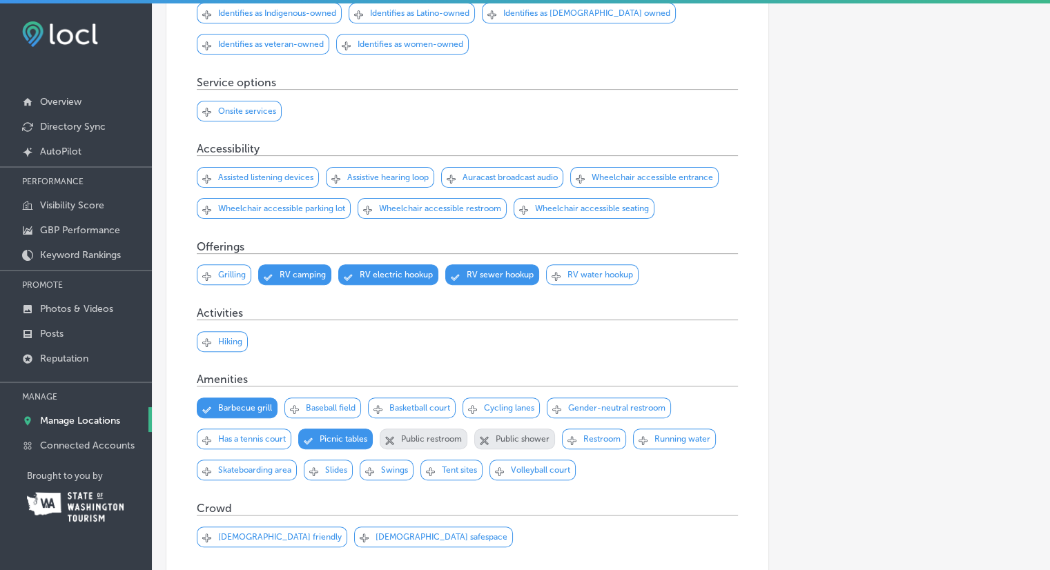
click at [568, 274] on p "RV water hookup" at bounding box center [601, 275] width 66 height 10
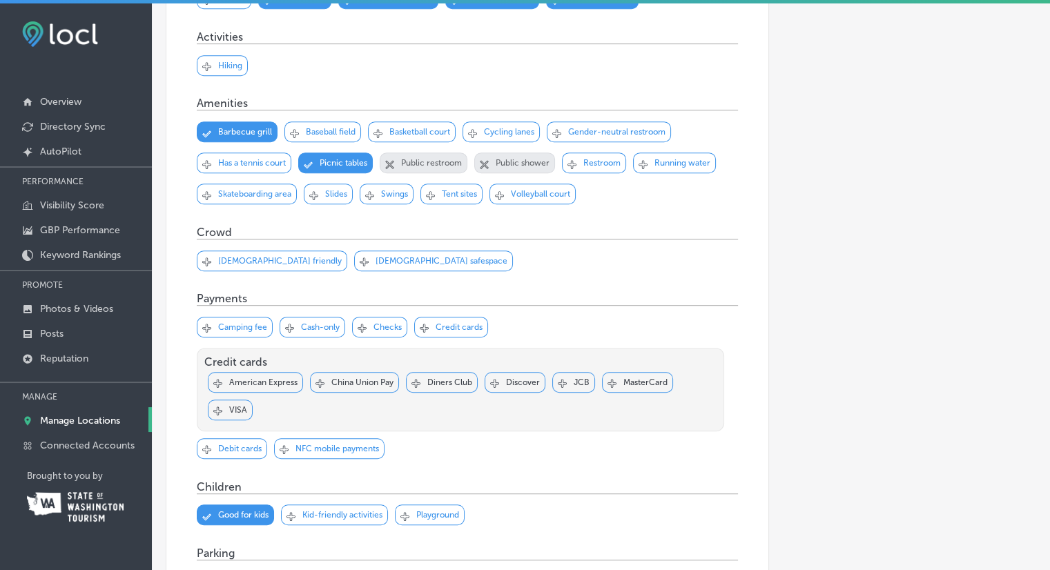
scroll to position [760, 0]
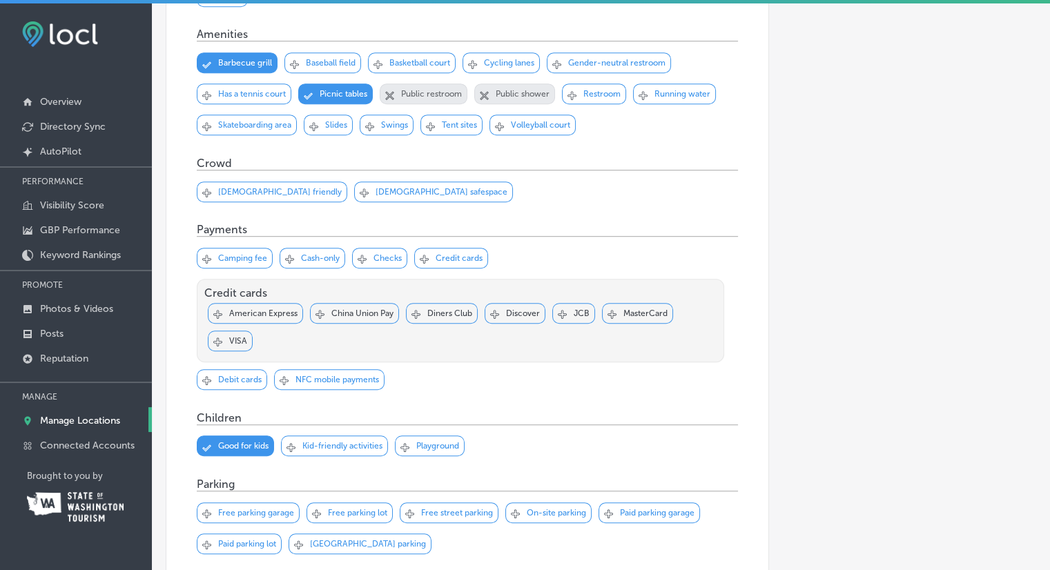
click at [254, 195] on div "Svg Vector Icons : http://www.onlinewebfonts.com/icon Checked Created with Sket…" at bounding box center [272, 192] width 151 height 21
click at [376, 193] on p "Transgender safespace" at bounding box center [442, 192] width 132 height 10
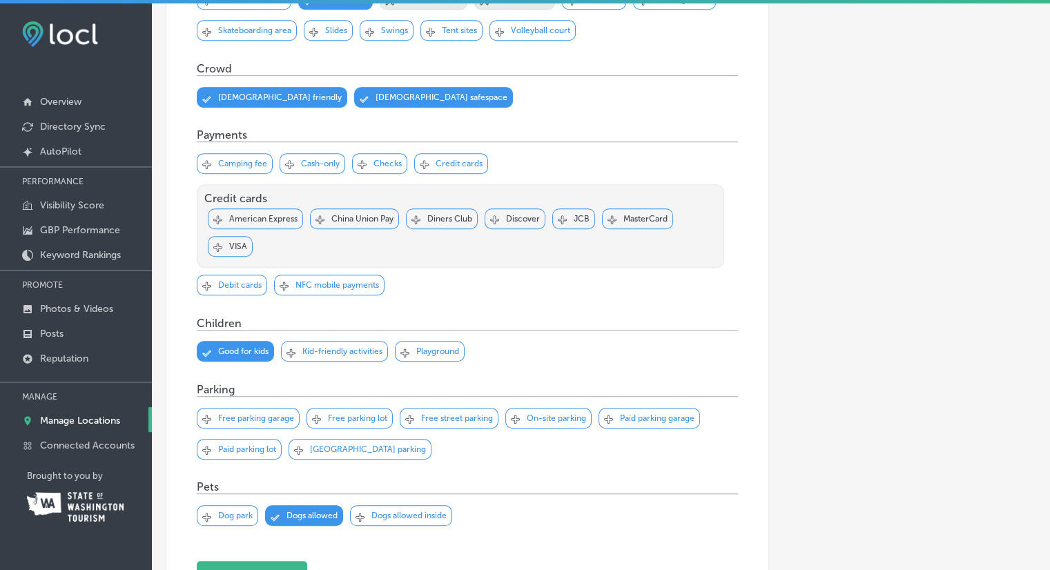
scroll to position [898, 0]
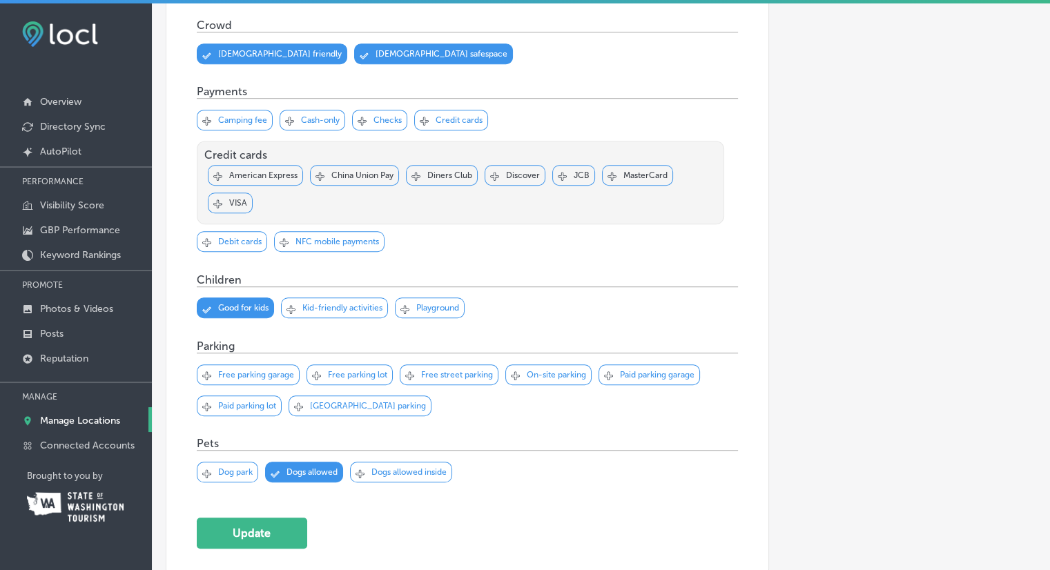
click at [241, 121] on p "Camping fee" at bounding box center [242, 120] width 49 height 10
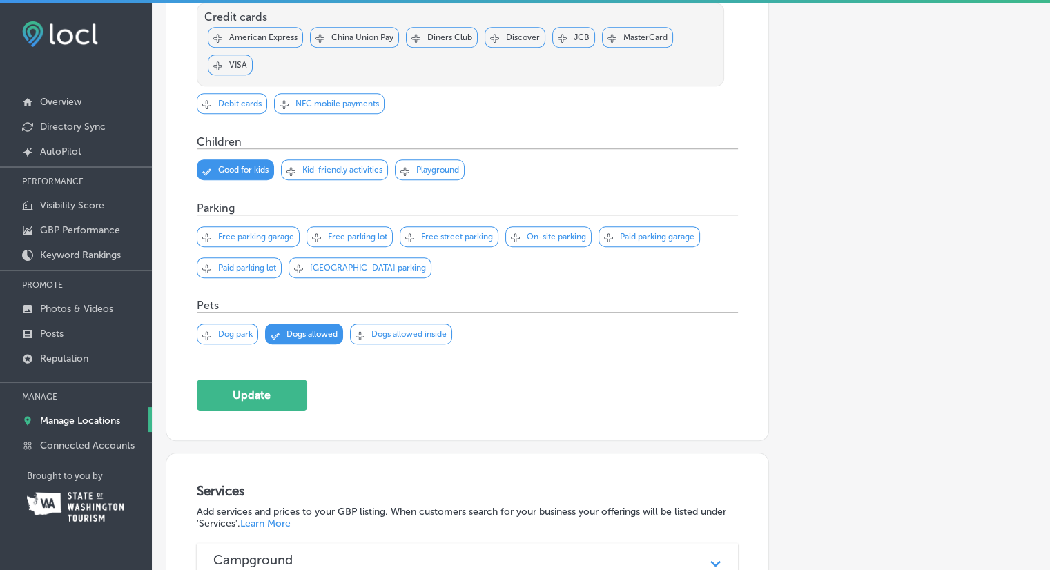
scroll to position [1105, 0]
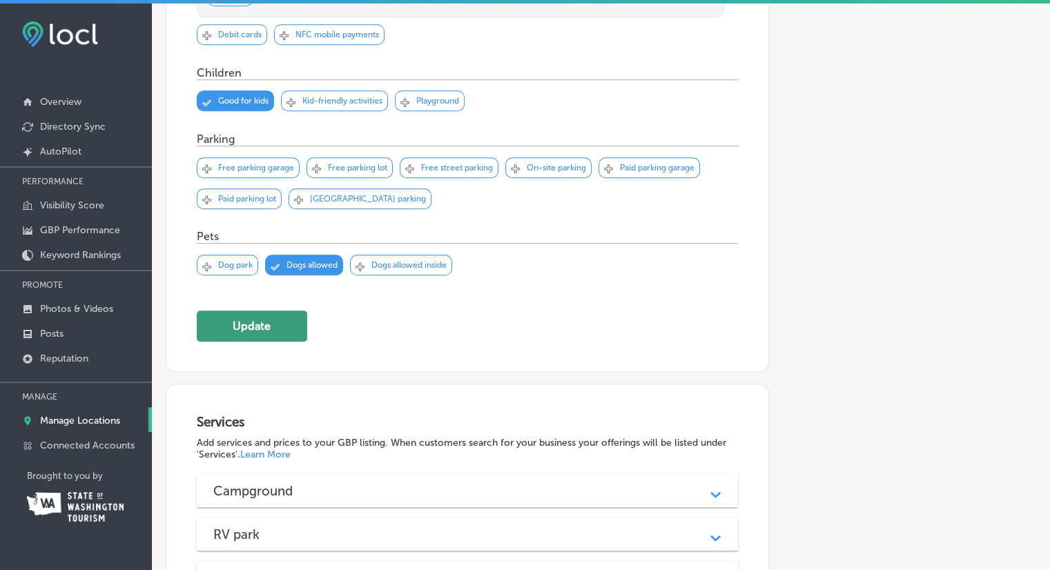
click at [271, 330] on button "Update" at bounding box center [252, 326] width 110 height 31
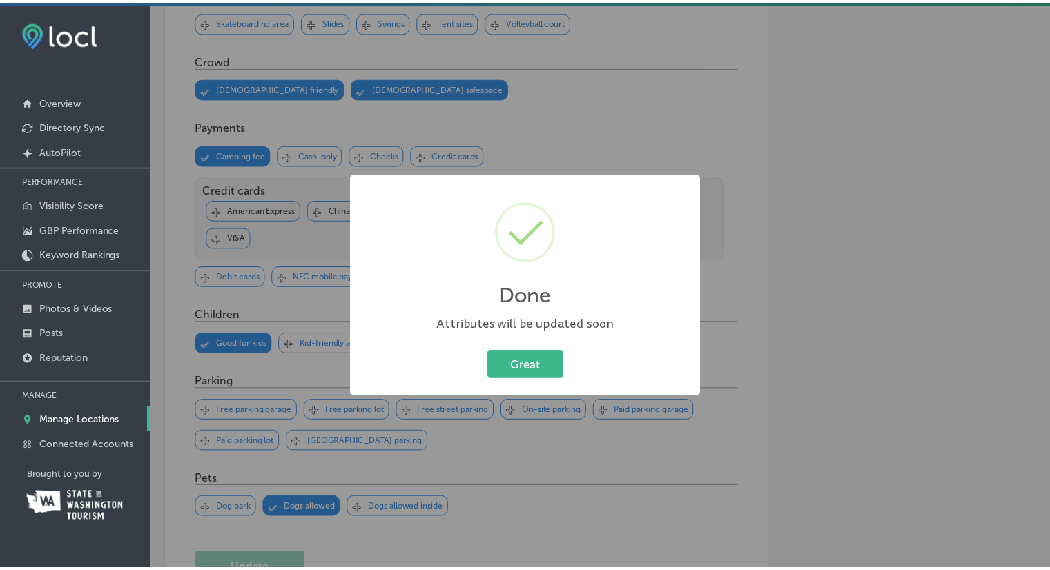
scroll to position [831, 0]
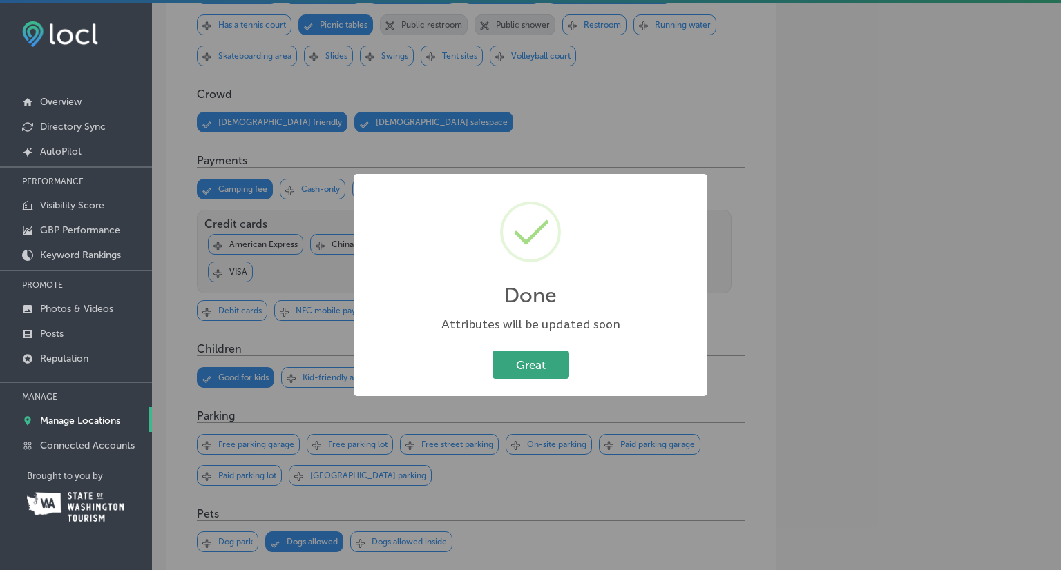
click at [528, 365] on button "Great" at bounding box center [530, 365] width 77 height 28
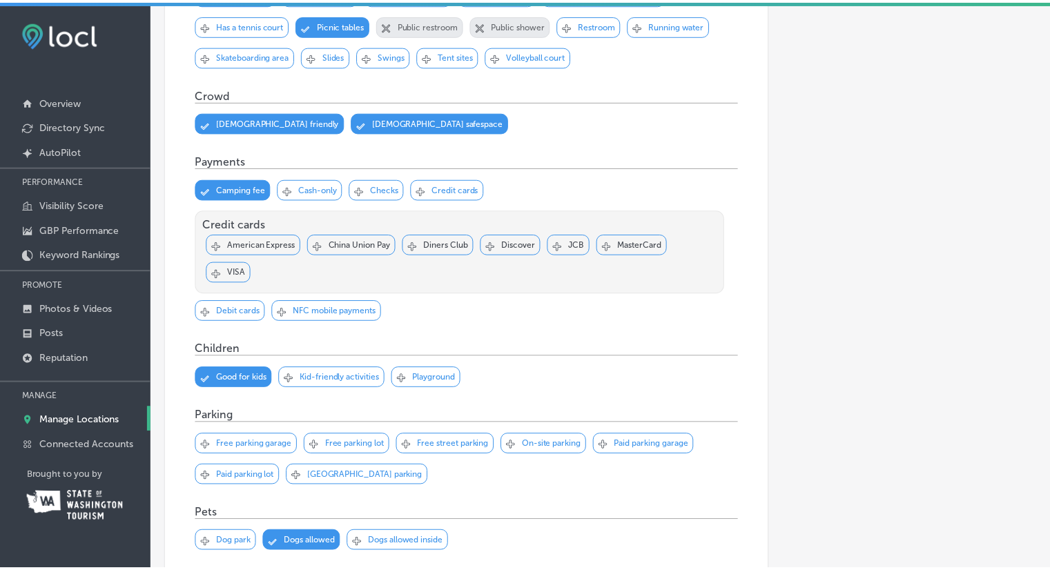
scroll to position [829, 0]
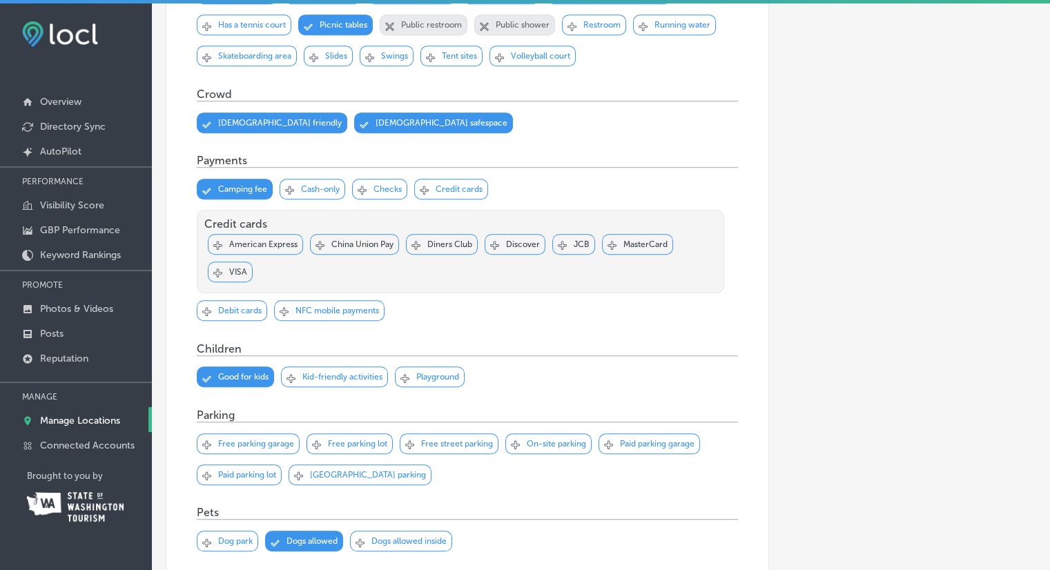
drag, startPoint x: 253, startPoint y: 238, endPoint x: 243, endPoint y: 248, distance: 14.2
click at [253, 240] on p "American Express" at bounding box center [263, 245] width 68 height 10
click at [337, 244] on p "China Union Pay" at bounding box center [362, 245] width 62 height 10
click at [448, 242] on p "Diners Club" at bounding box center [449, 245] width 45 height 10
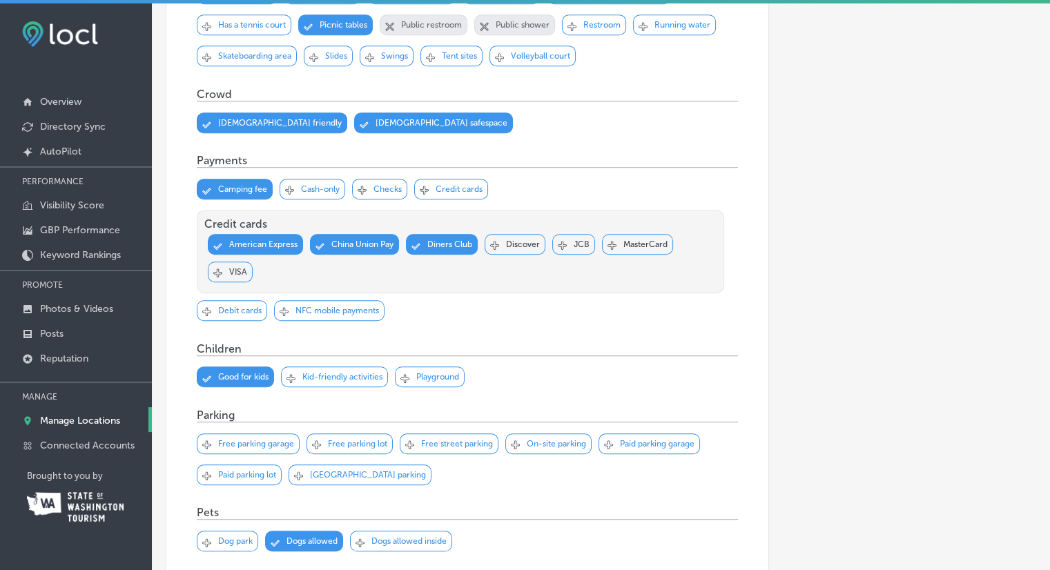
click at [514, 242] on p "Discover" at bounding box center [523, 245] width 34 height 10
click at [575, 242] on p "JCB" at bounding box center [582, 245] width 16 height 10
click at [649, 240] on p "MasterCard" at bounding box center [646, 245] width 44 height 10
click at [226, 274] on div "Svg Vector Icons : http://www.onlinewebfonts.com/icon Checked Created with Sket…" at bounding box center [230, 272] width 45 height 21
click at [333, 240] on p "China Union Pay" at bounding box center [362, 245] width 62 height 10
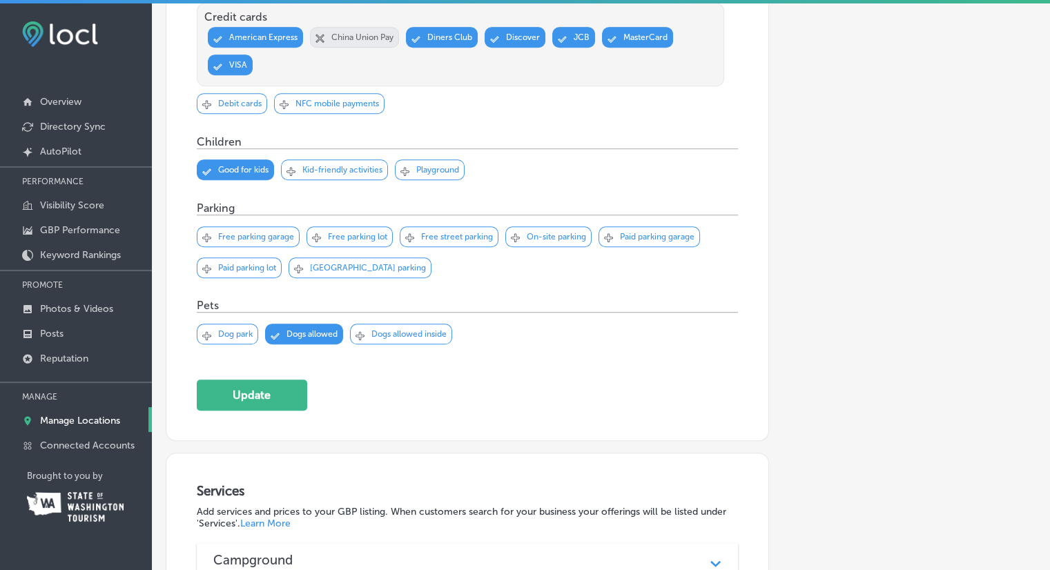
scroll to position [1105, 0]
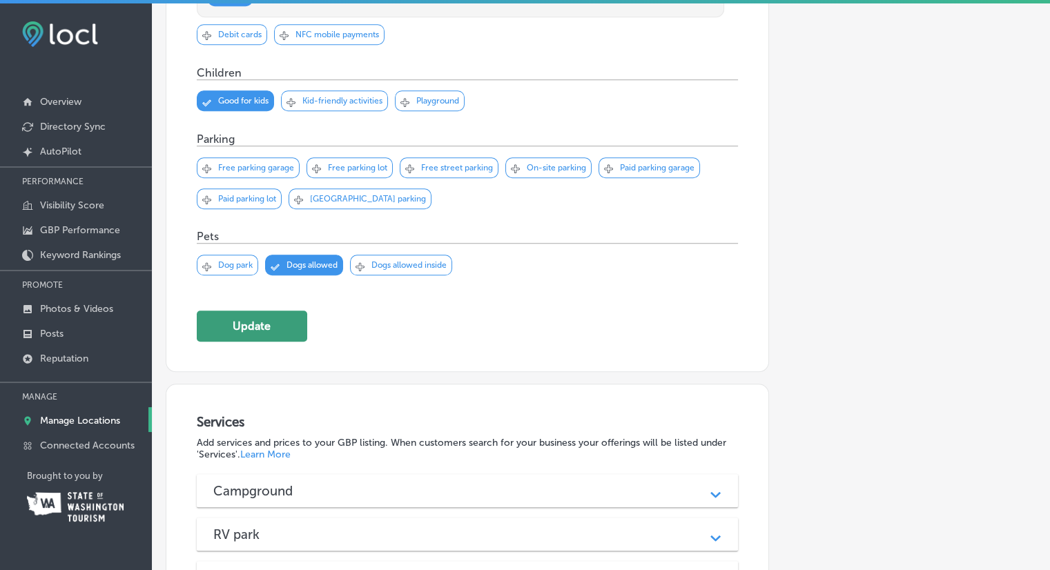
click at [268, 331] on button "Update" at bounding box center [252, 326] width 110 height 31
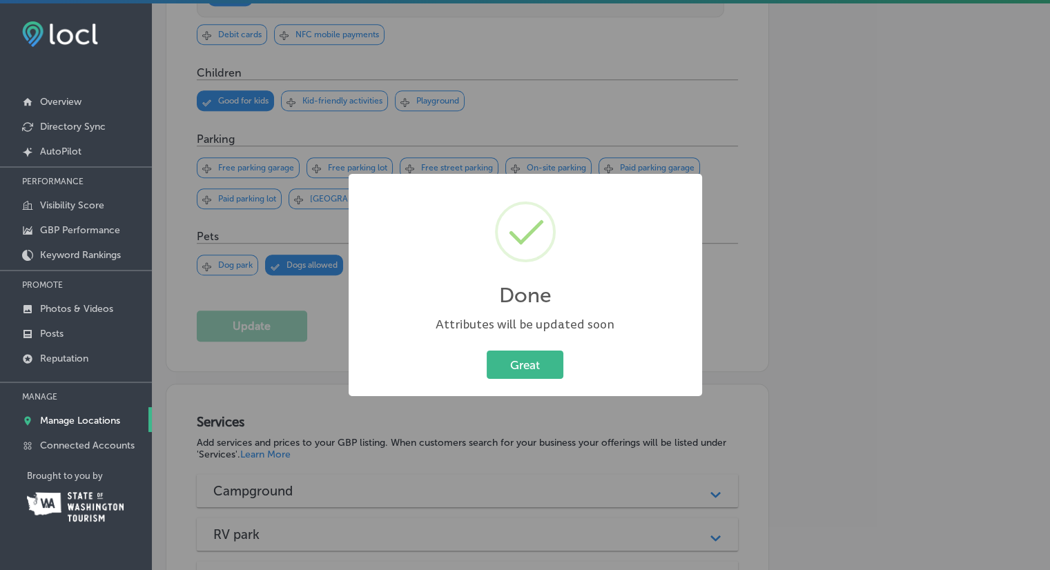
scroll to position [1108, 0]
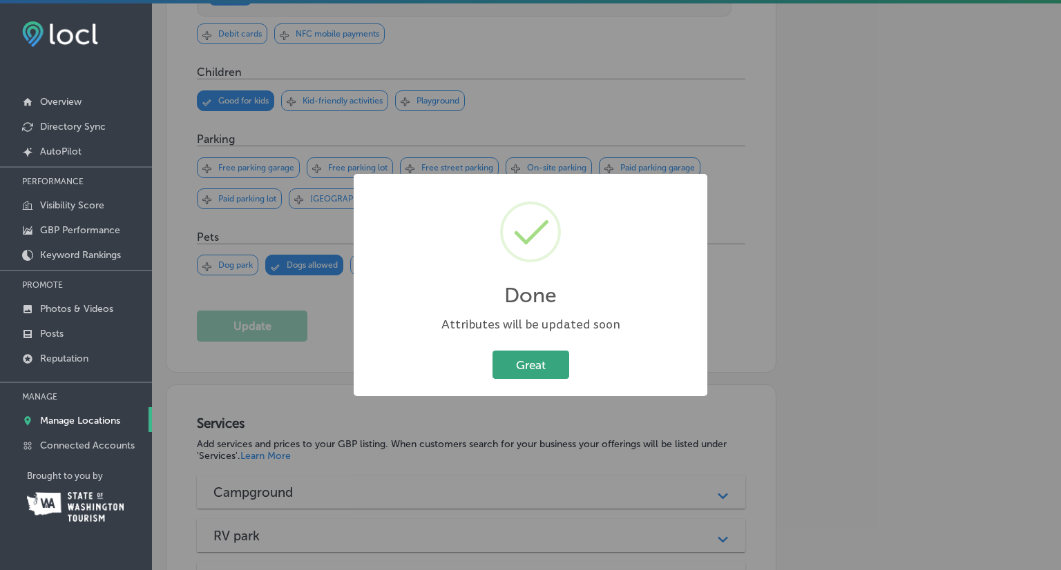
click at [539, 374] on button "Great" at bounding box center [530, 365] width 77 height 28
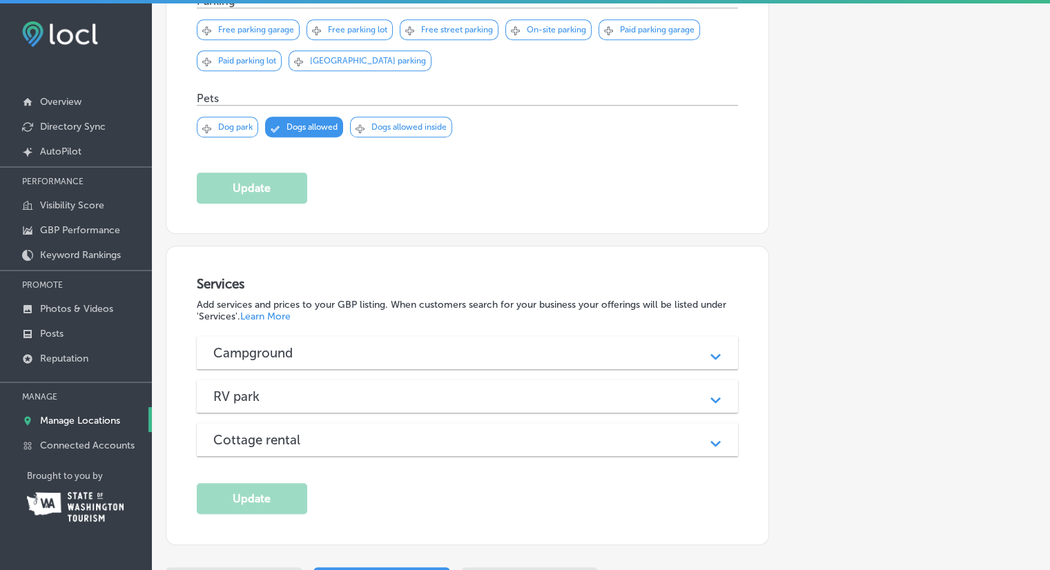
scroll to position [1312, 0]
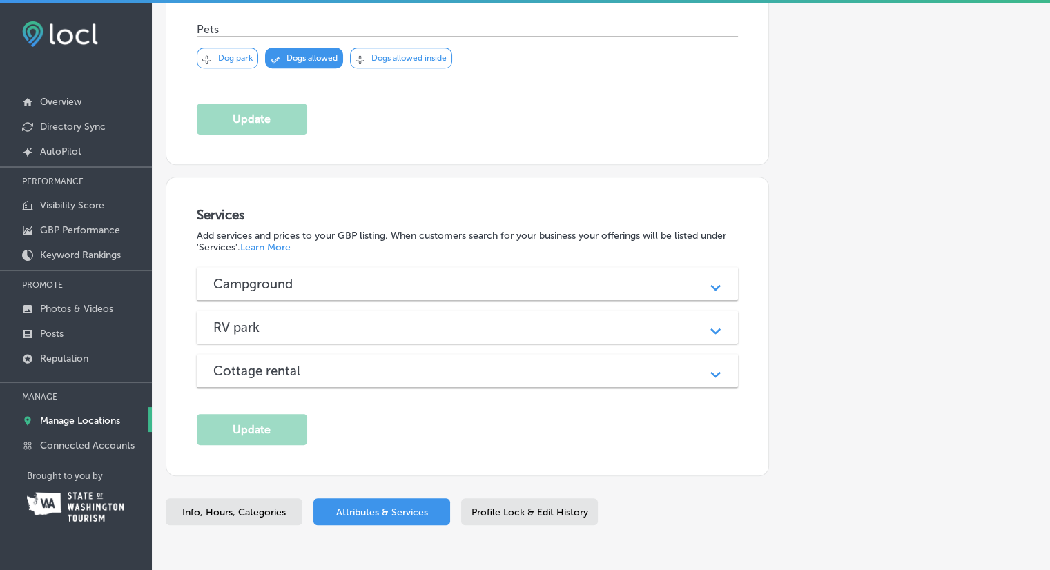
click at [726, 281] on div "Campground Path Created with Sketch." at bounding box center [468, 283] width 542 height 33
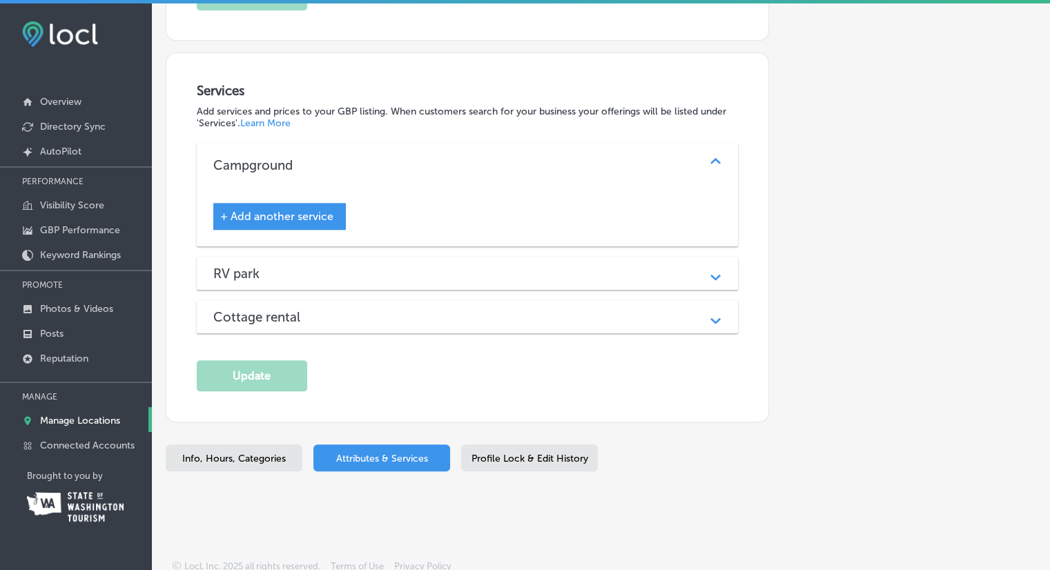
scroll to position [0, 0]
click at [713, 161] on div "Path Created with Sketch." at bounding box center [715, 165] width 17 height 17
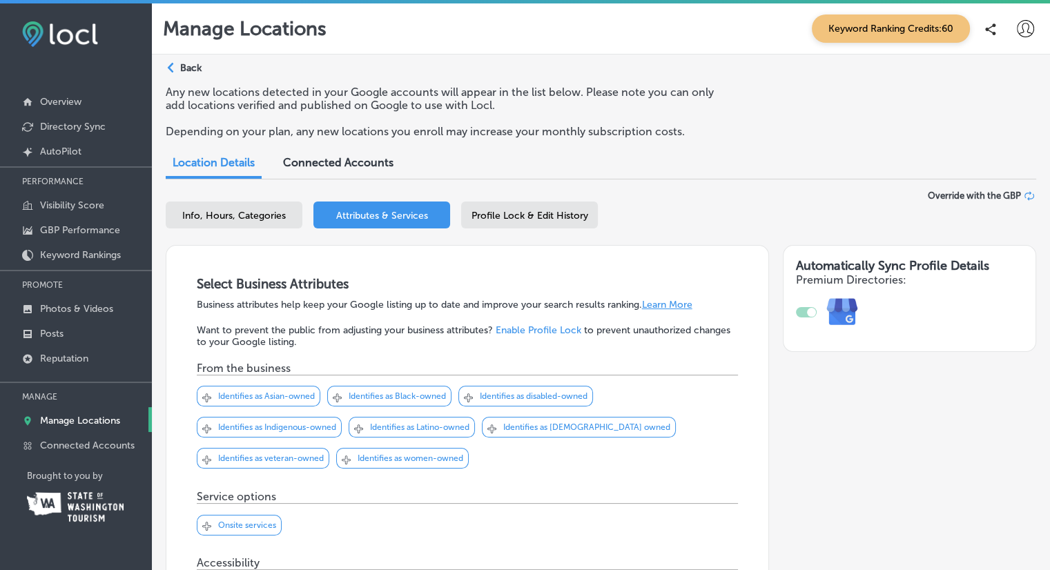
click at [572, 214] on span "Profile Lock & Edit History" at bounding box center [530, 216] width 117 height 12
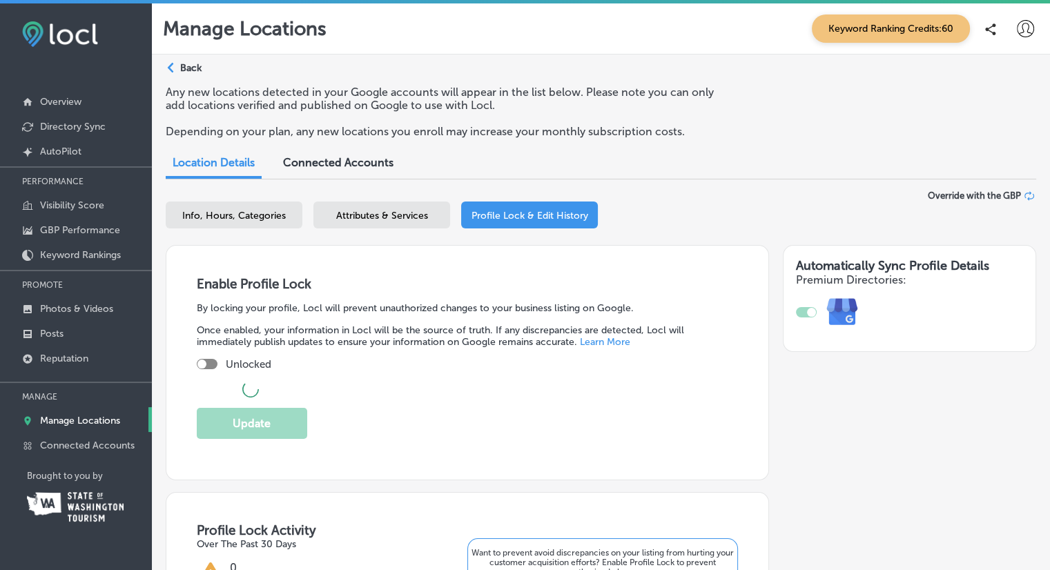
checkbox input "true"
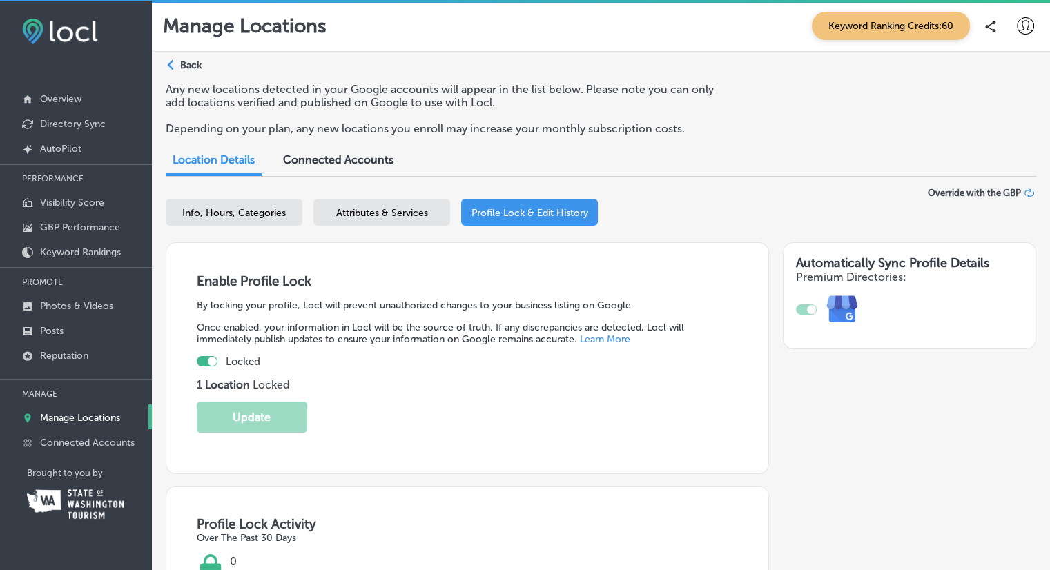
click at [337, 153] on span "Connected Accounts" at bounding box center [338, 159] width 110 height 13
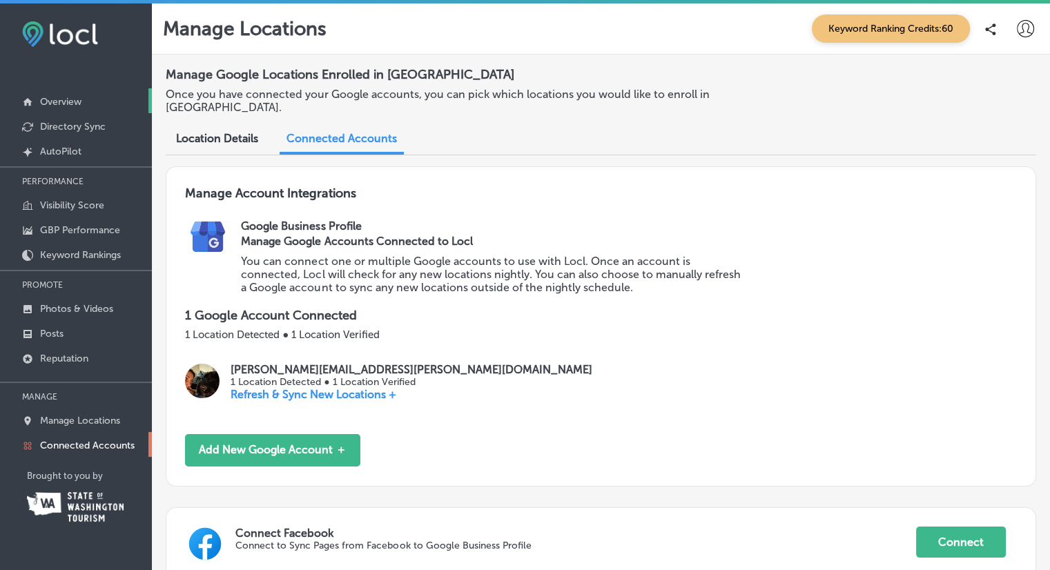
click at [47, 95] on link "Overview" at bounding box center [76, 100] width 152 height 25
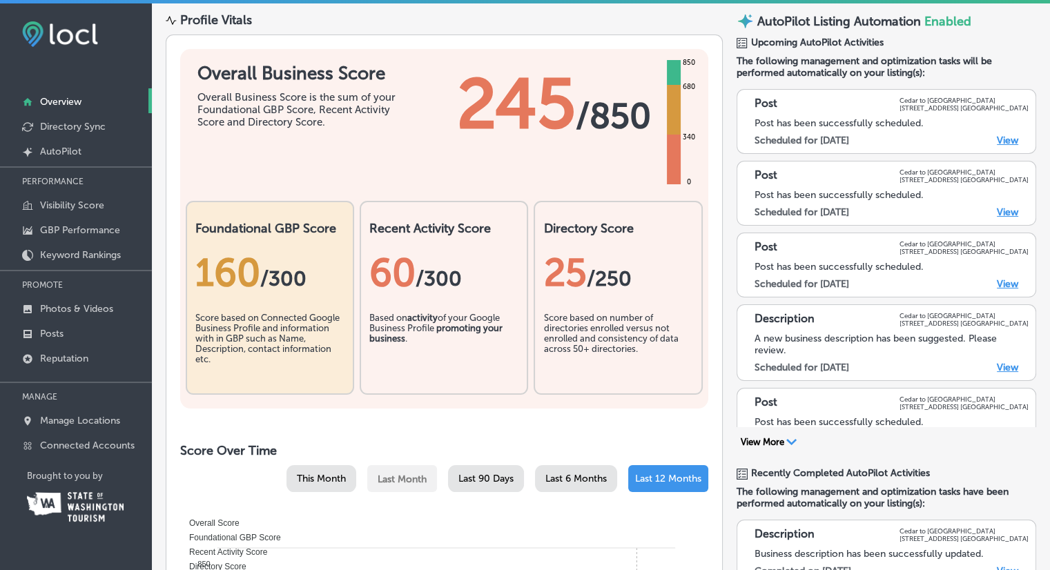
scroll to position [69, 0]
click at [57, 128] on p "Directory Sync" at bounding box center [73, 127] width 66 height 12
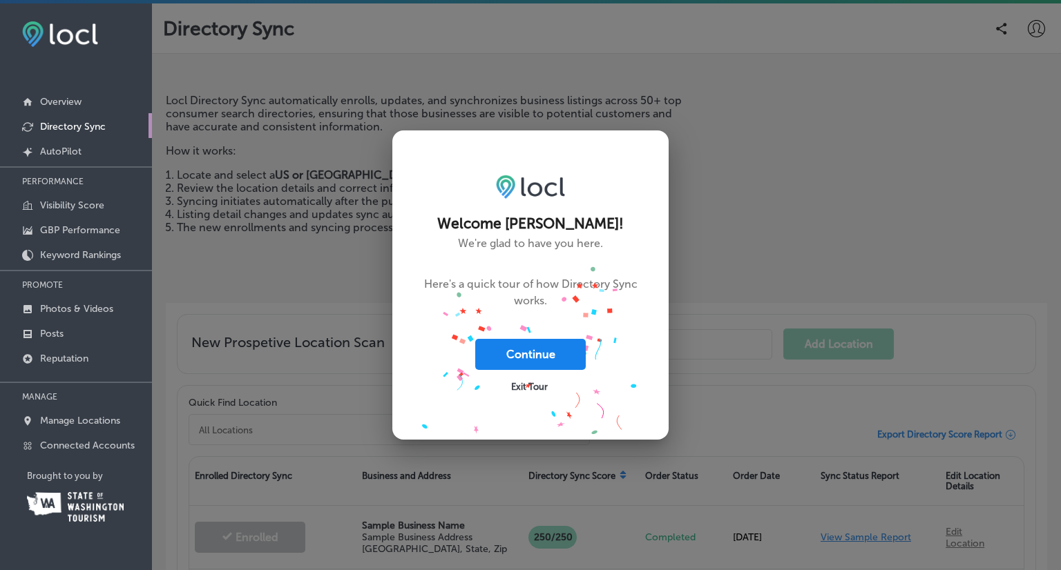
click at [540, 353] on button "Continue" at bounding box center [530, 354] width 110 height 31
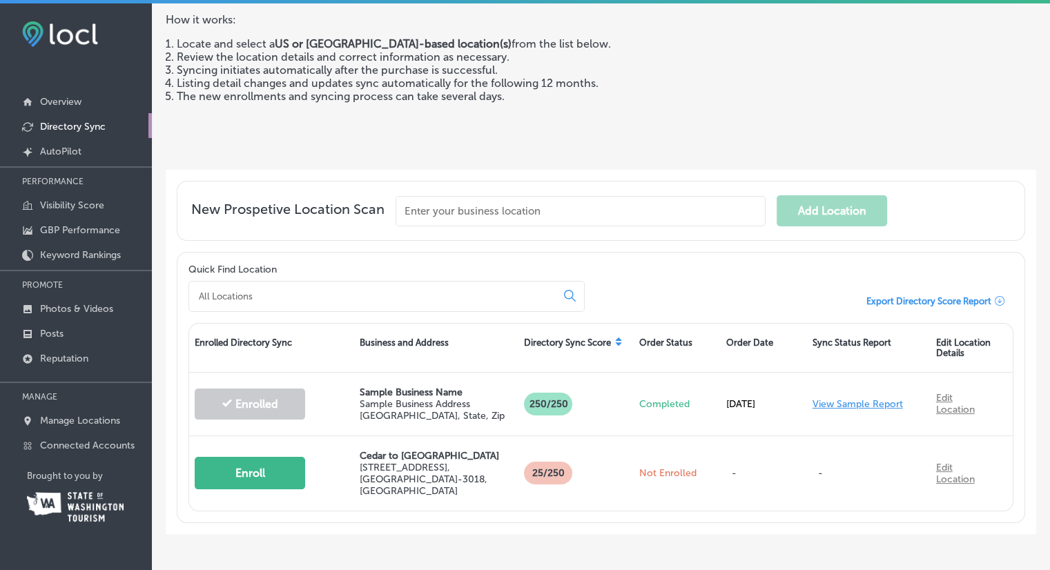
scroll to position [138, 0]
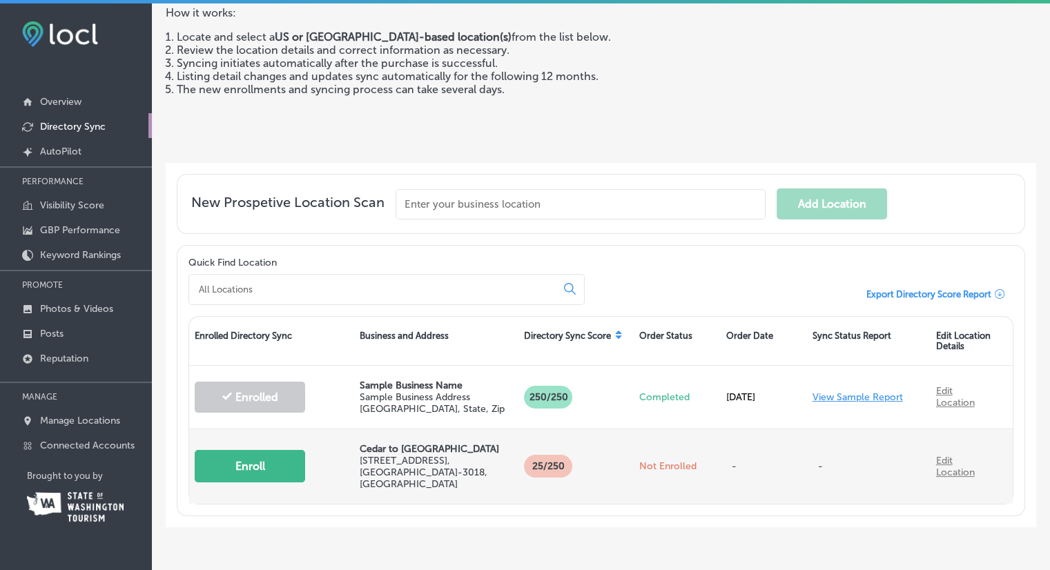
click at [257, 465] on button "Enroll" at bounding box center [250, 466] width 110 height 32
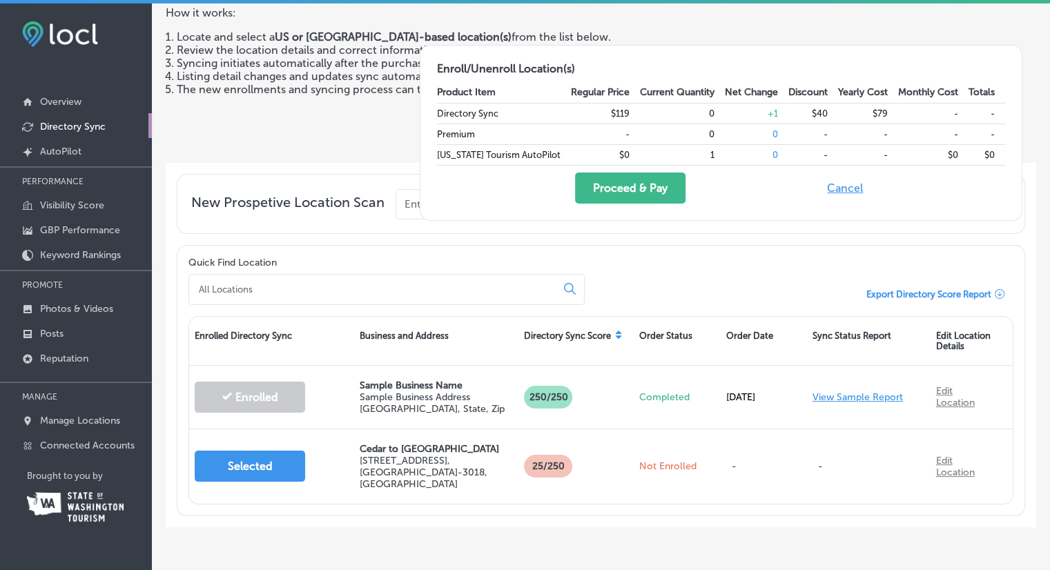
click at [851, 187] on button "Cancel" at bounding box center [845, 188] width 44 height 31
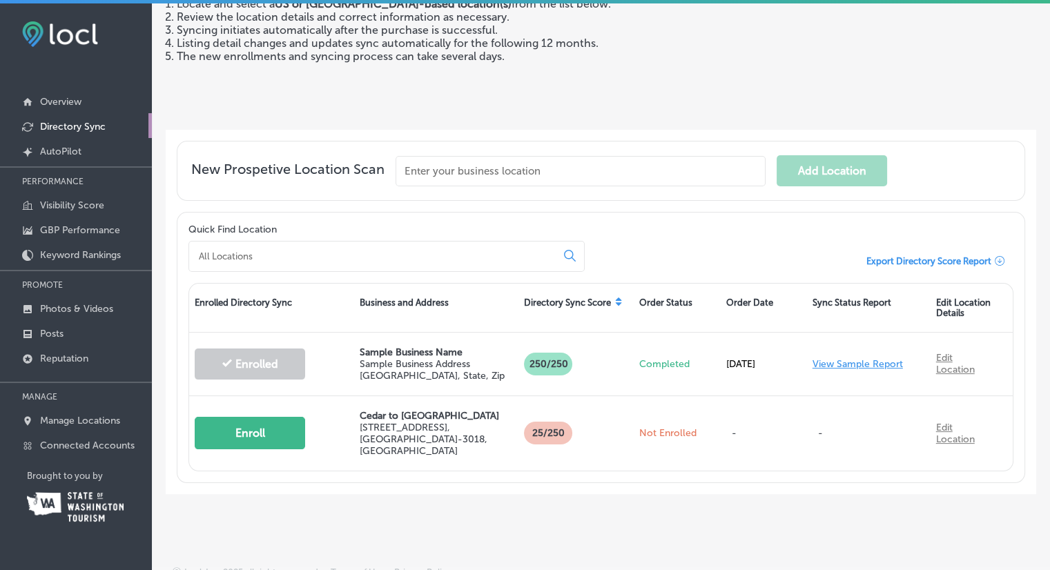
scroll to position [3, 0]
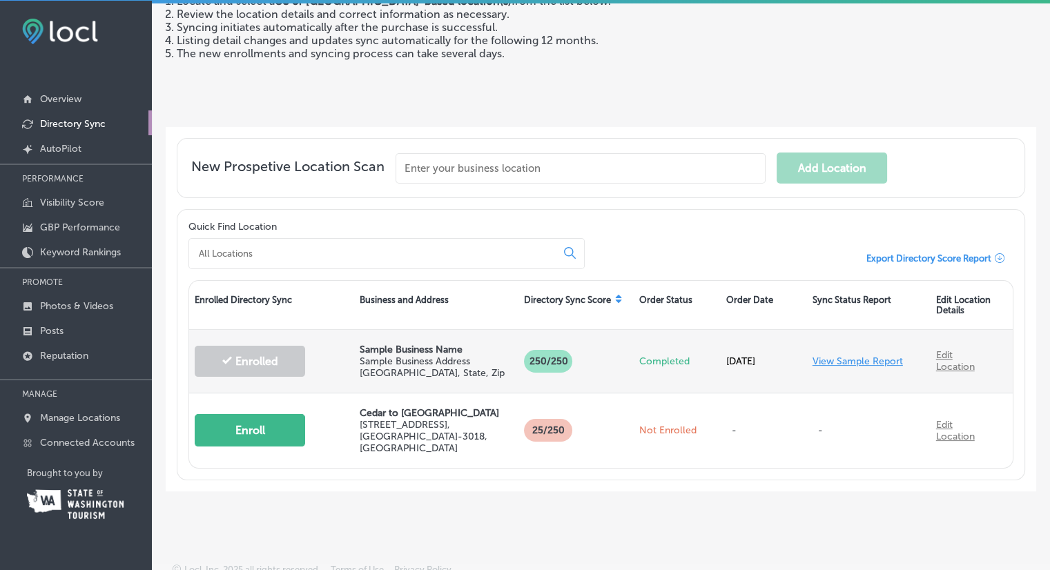
click at [858, 356] on link "View Sample Report" at bounding box center [858, 362] width 90 height 12
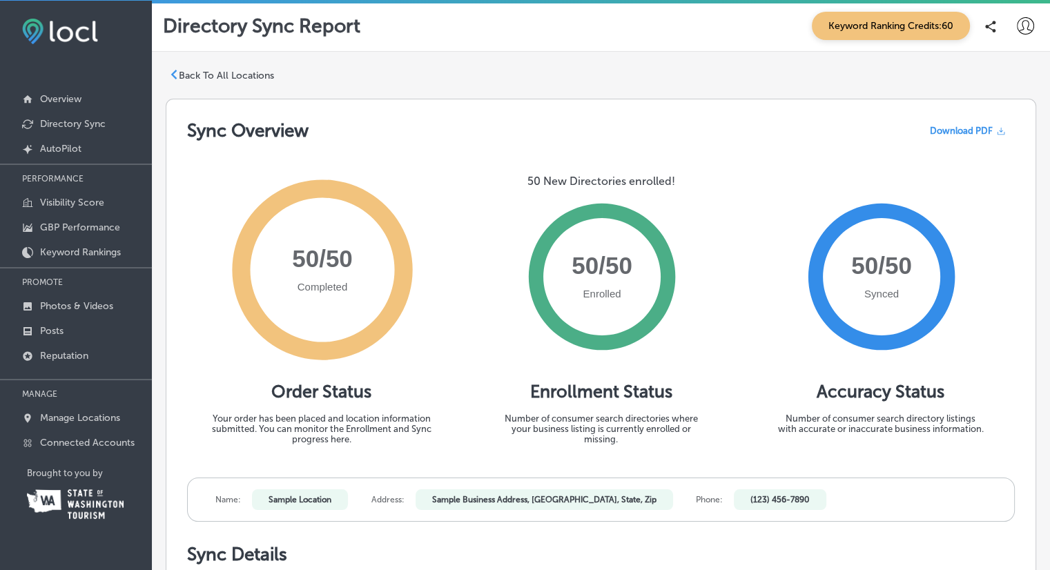
click at [177, 75] on icon at bounding box center [174, 75] width 10 height 10
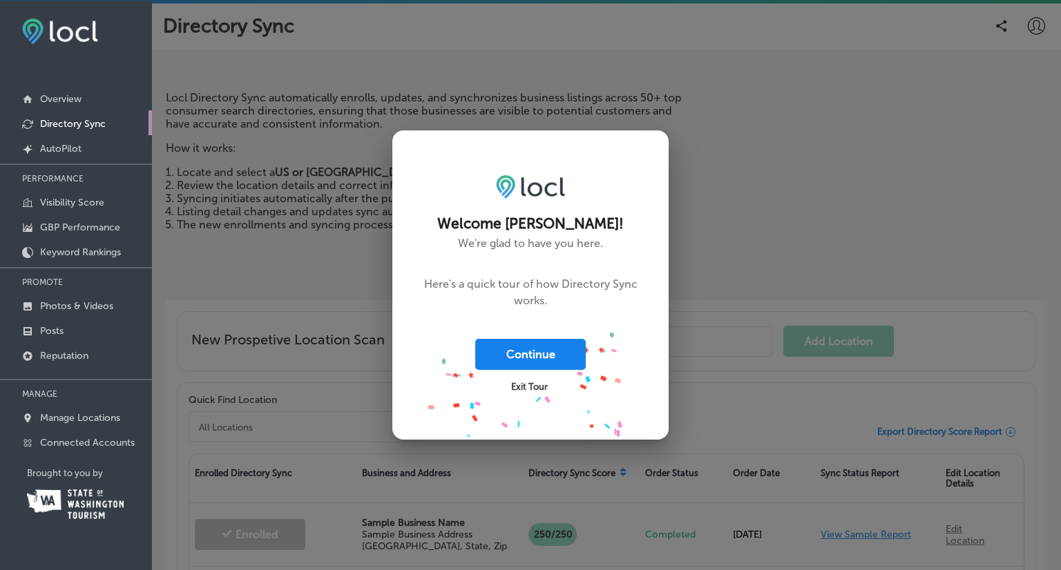
click at [544, 351] on button "Continue" at bounding box center [530, 354] width 110 height 31
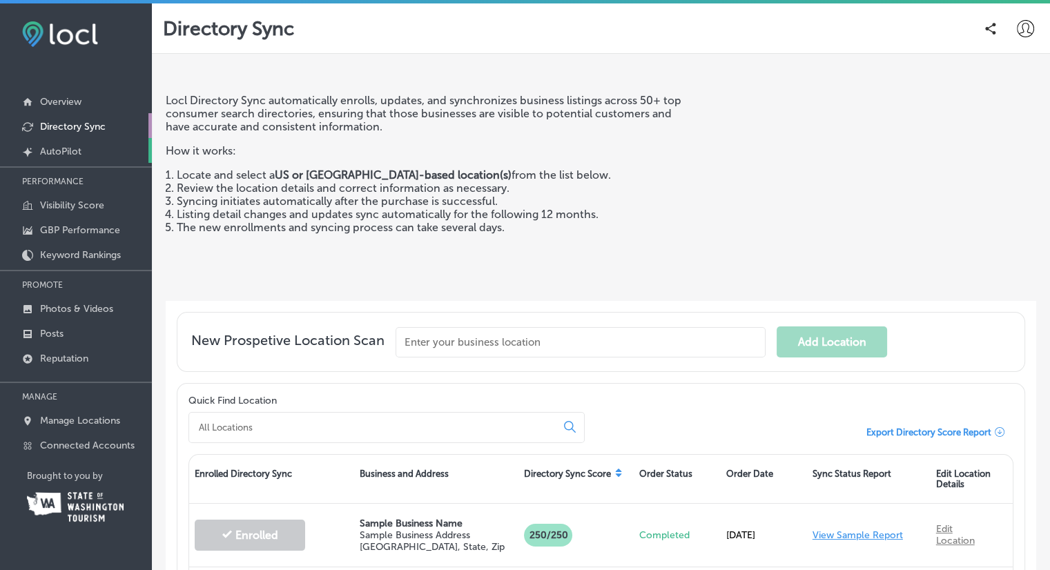
click at [43, 151] on p "AutoPilot" at bounding box center [60, 152] width 41 height 12
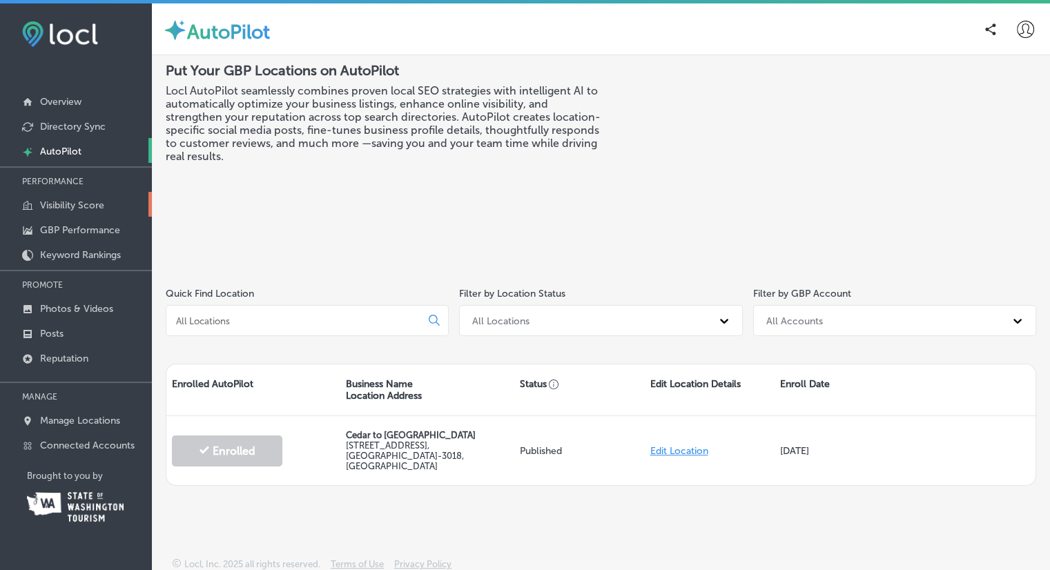
click at [68, 209] on p "Visibility Score" at bounding box center [72, 206] width 64 height 12
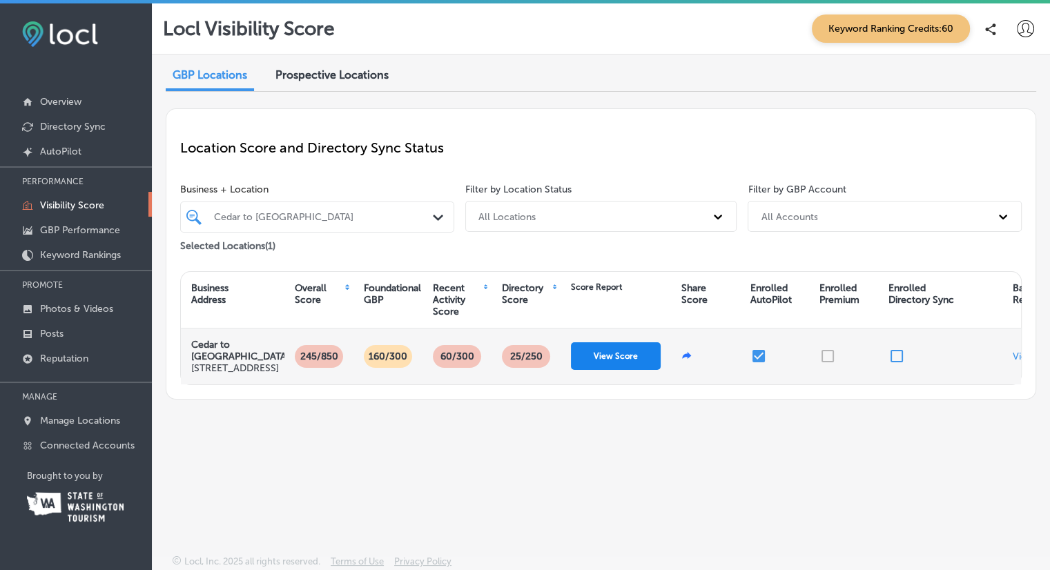
click at [608, 370] on button "View Score" at bounding box center [616, 357] width 90 height 28
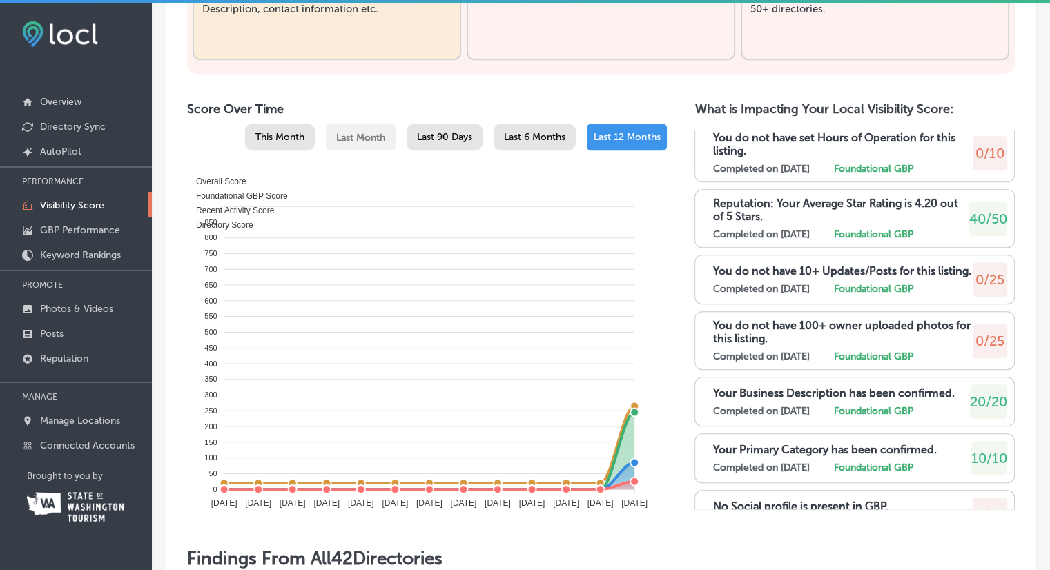
scroll to position [1634, 0]
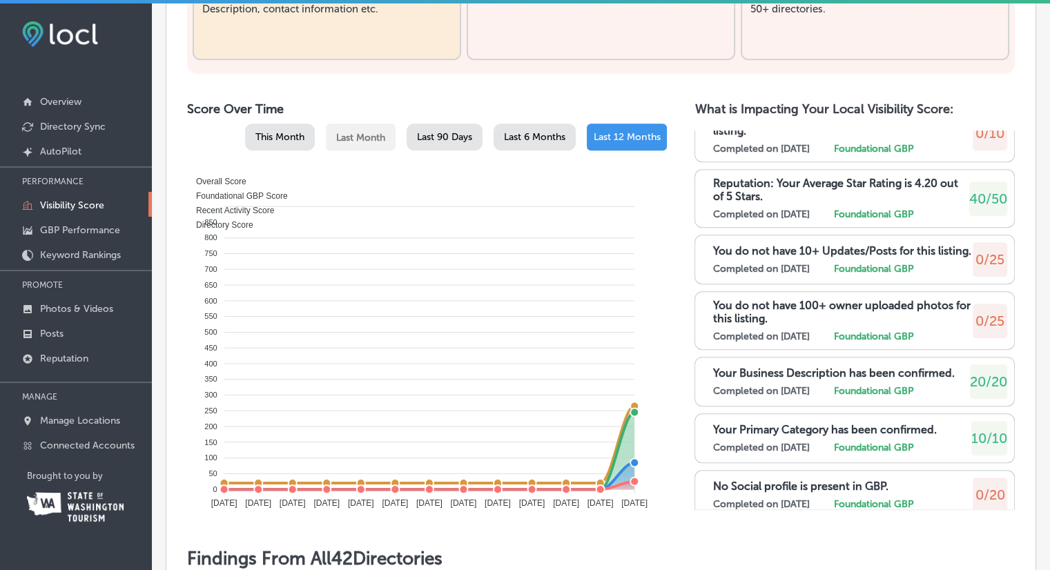
click at [874, 275] on label "Foundational GBP" at bounding box center [872, 269] width 79 height 12
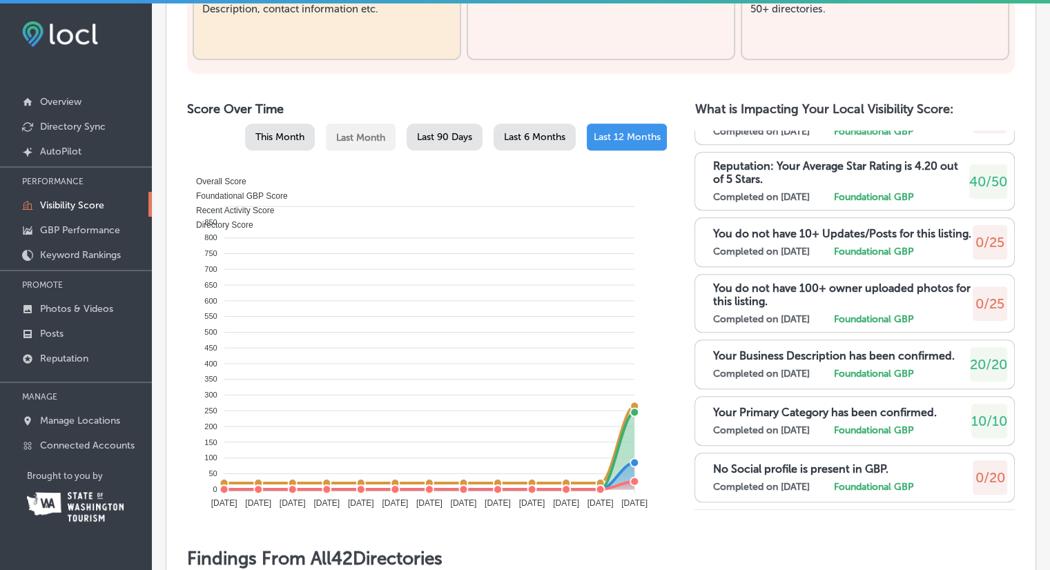
drag, startPoint x: 23, startPoint y: 602, endPoint x: 0, endPoint y: 590, distance: 26.0
drag, startPoint x: 0, startPoint y: 590, endPoint x: 922, endPoint y: 320, distance: 960.6
click at [922, 319] on div "No Posts were Published to your GBP profile for last 30 days Completed on 8/30/…" at bounding box center [855, 321] width 320 height 380
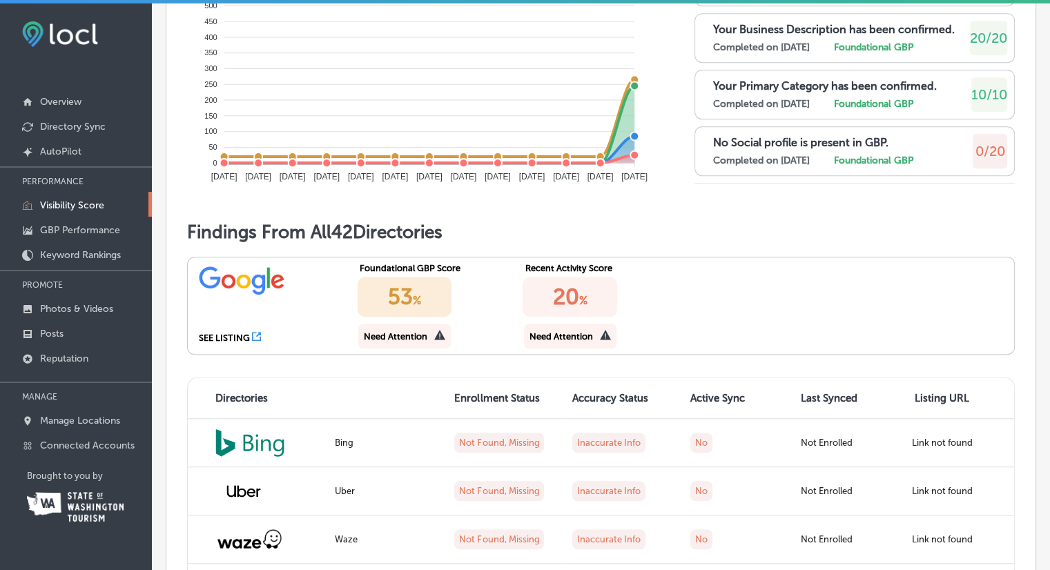
scroll to position [967, 0]
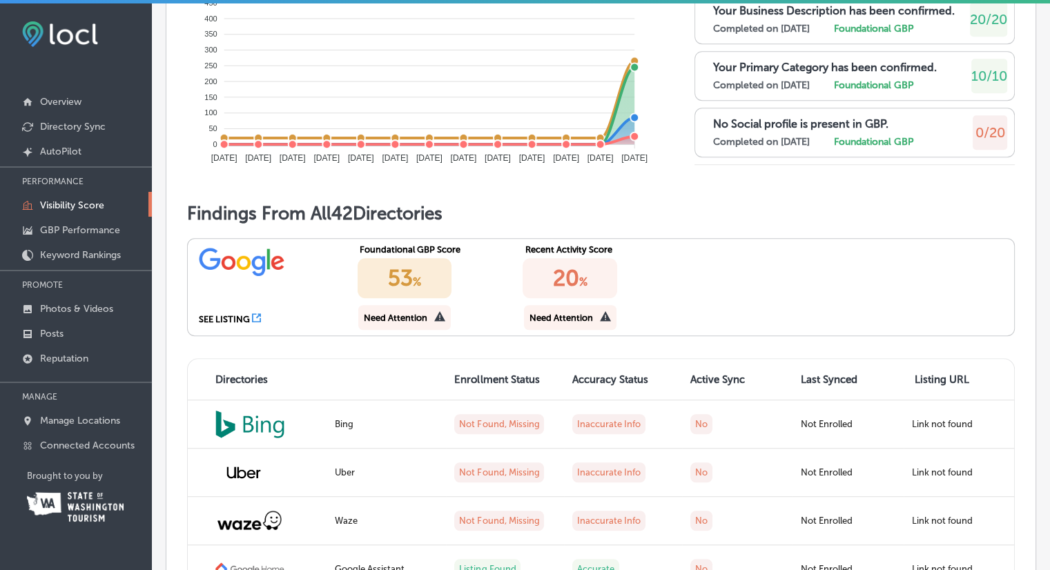
click at [425, 298] on div "53 %" at bounding box center [405, 278] width 95 height 40
drag, startPoint x: 425, startPoint y: 370, endPoint x: 446, endPoint y: 371, distance: 20.7
click at [424, 330] on div "Need Attention" at bounding box center [404, 317] width 93 height 25
click at [561, 330] on div "Need Attention" at bounding box center [590, 316] width 143 height 28
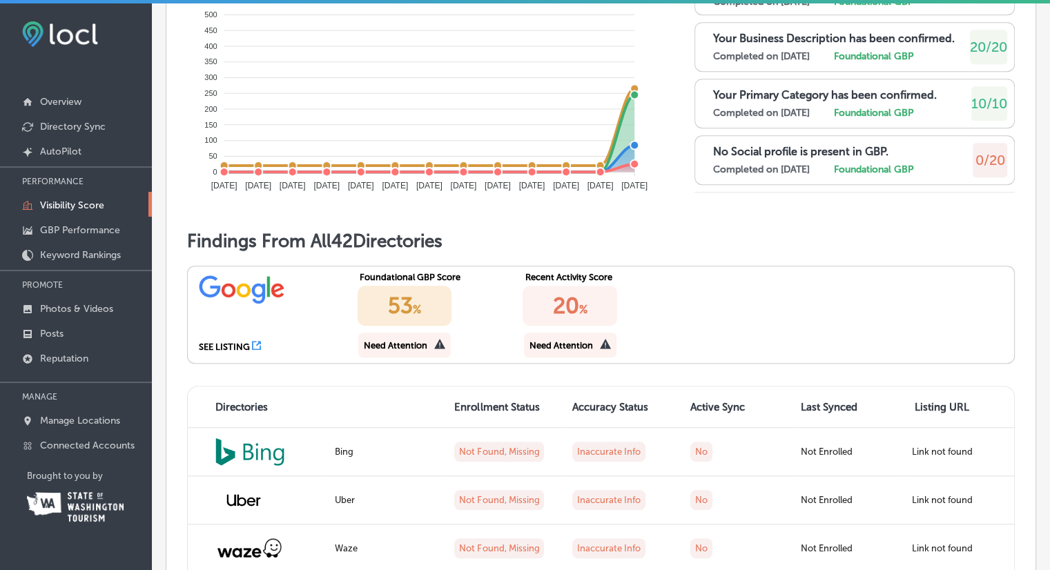
scroll to position [0, 0]
click at [75, 229] on p "GBP Performance" at bounding box center [80, 230] width 80 height 12
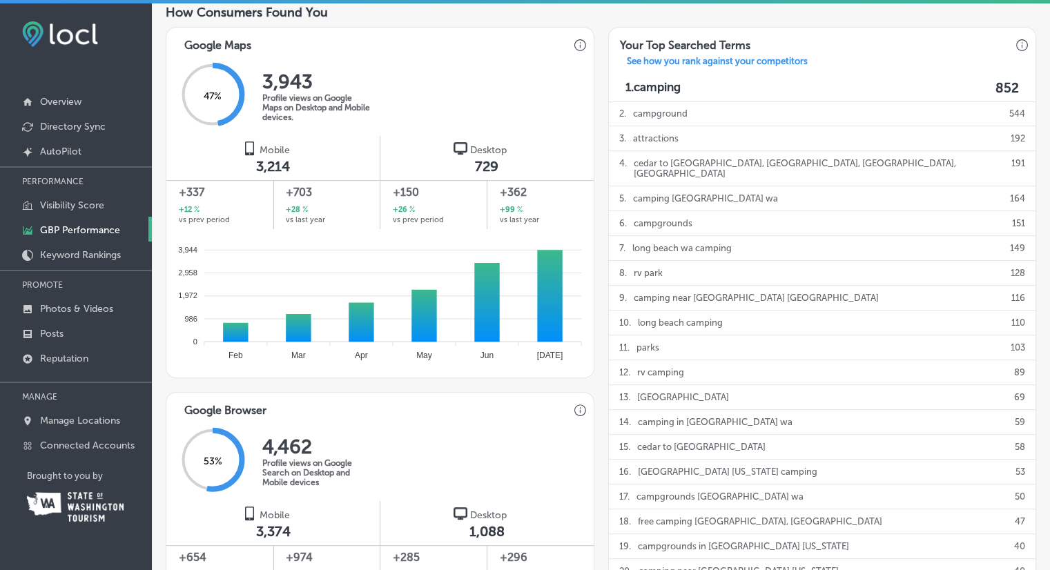
scroll to position [483, 0]
click at [711, 62] on p "See how you rank against your competitors" at bounding box center [717, 63] width 203 height 15
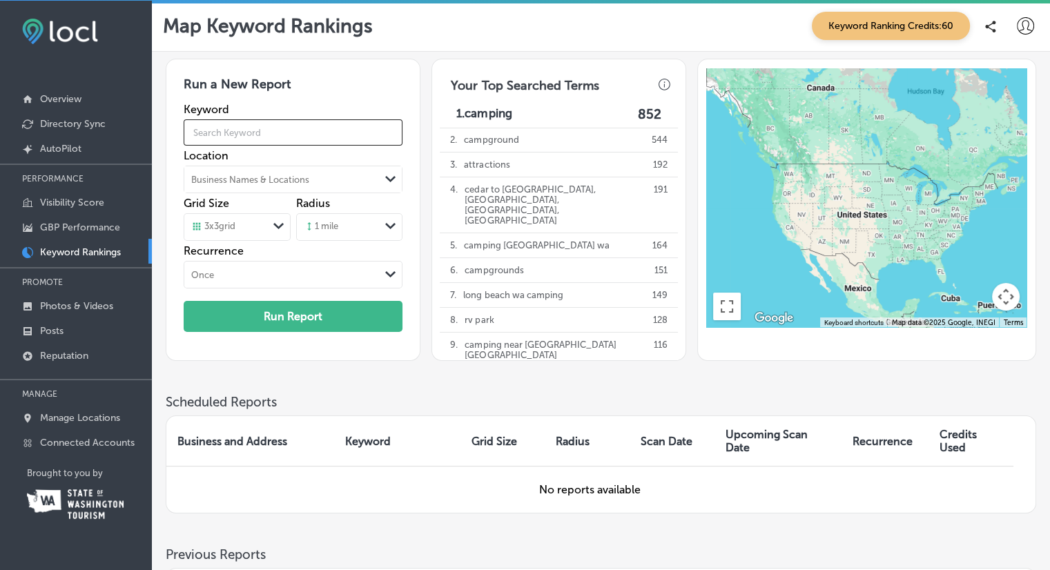
click at [267, 136] on input "text" at bounding box center [293, 132] width 219 height 39
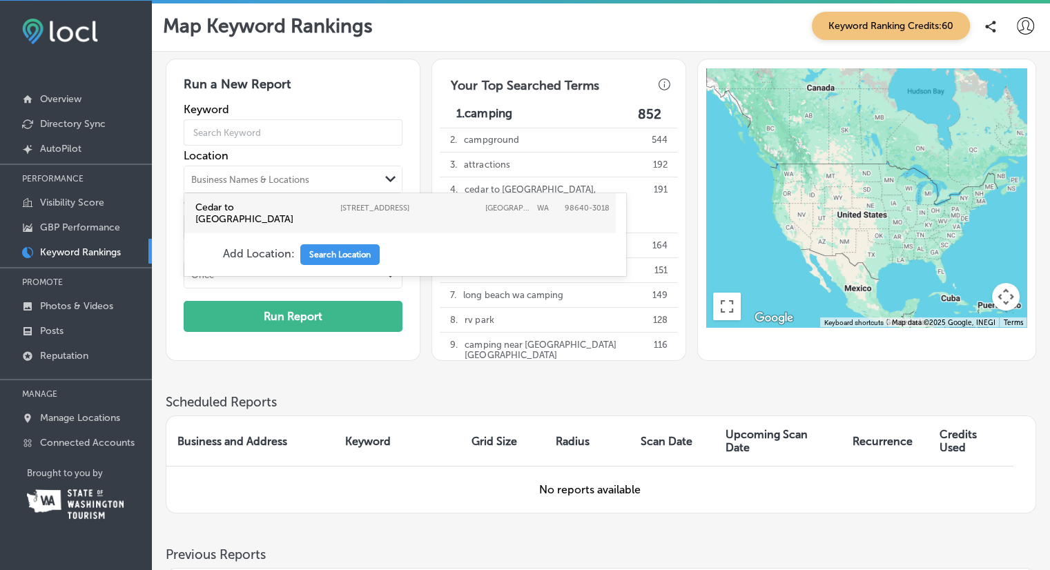
click at [343, 177] on div "Business Names & Locations" at bounding box center [281, 179] width 195 height 21
click at [300, 213] on label "Cedar to Surf Campground 20803 Pacific Way, Ocean Park, WA, 98640-3018 20803 Pa…" at bounding box center [400, 213] width 415 height 29
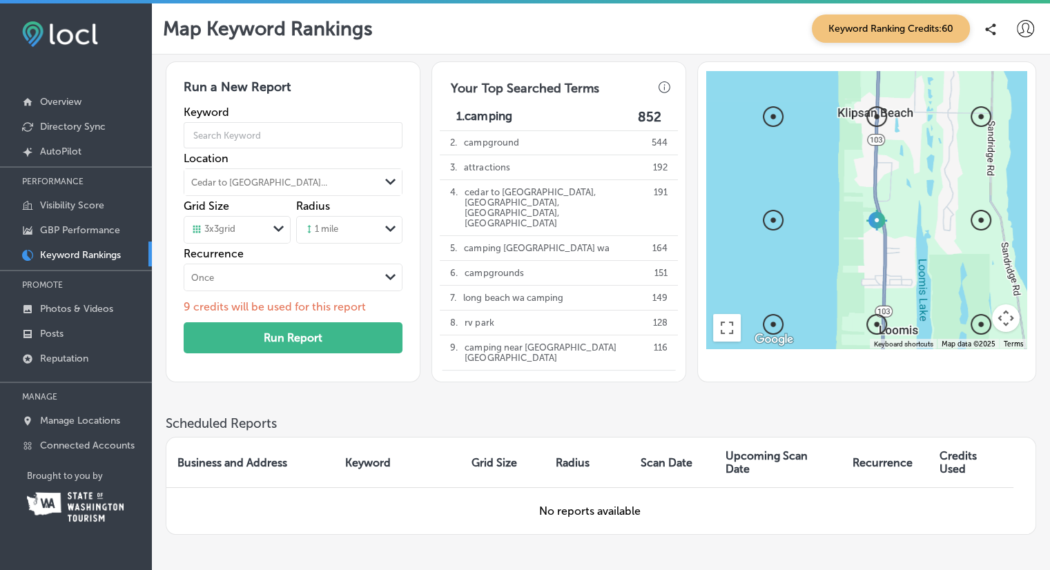
click at [389, 227] on icon "Path Created with Sketch." at bounding box center [390, 229] width 10 height 6
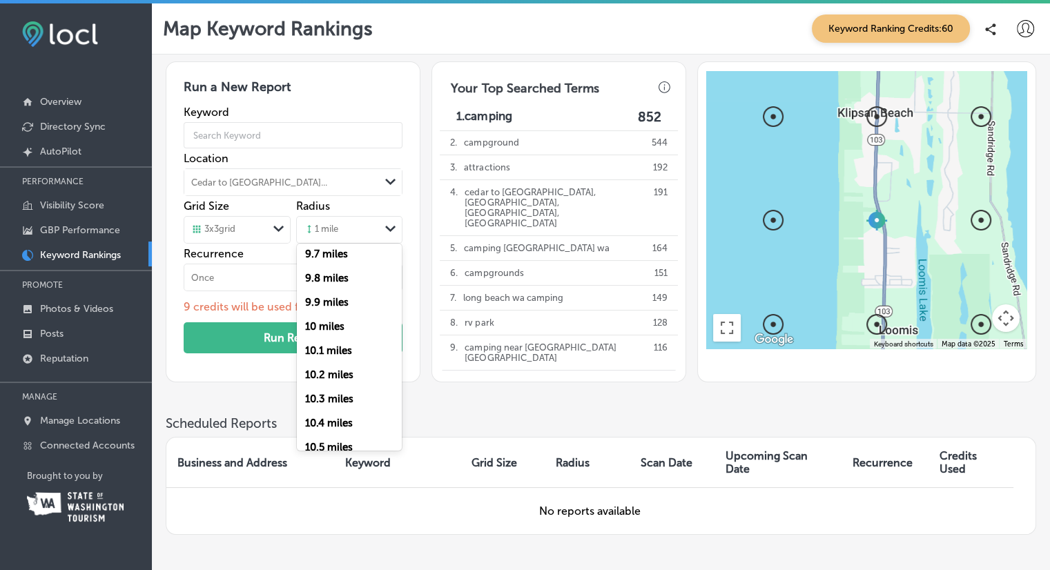
scroll to position [2348, 0]
click at [329, 310] on label "10 miles" at bounding box center [324, 304] width 39 height 12
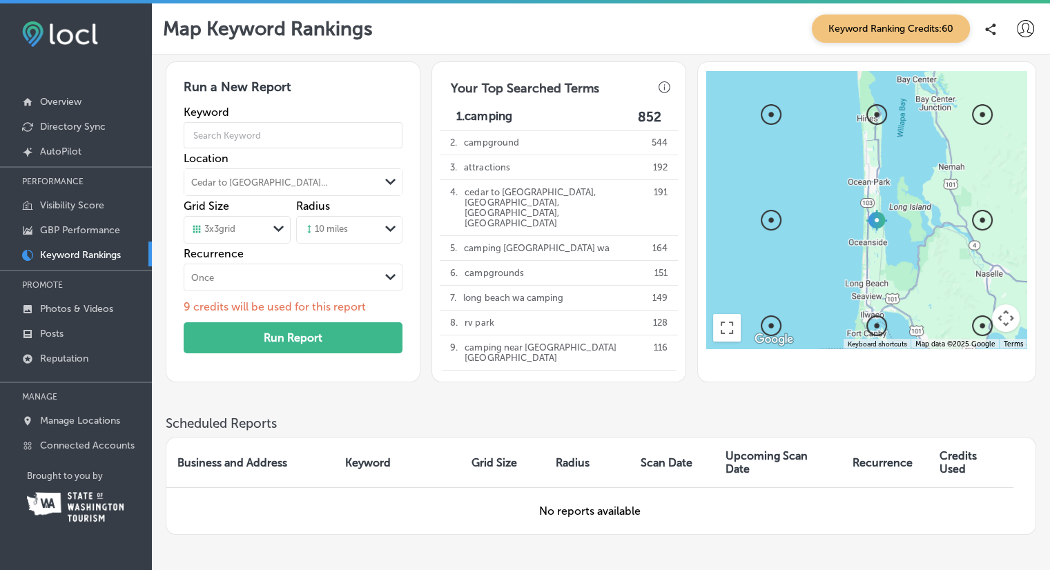
click at [271, 229] on div "Path Created with Sketch." at bounding box center [279, 229] width 22 height 23
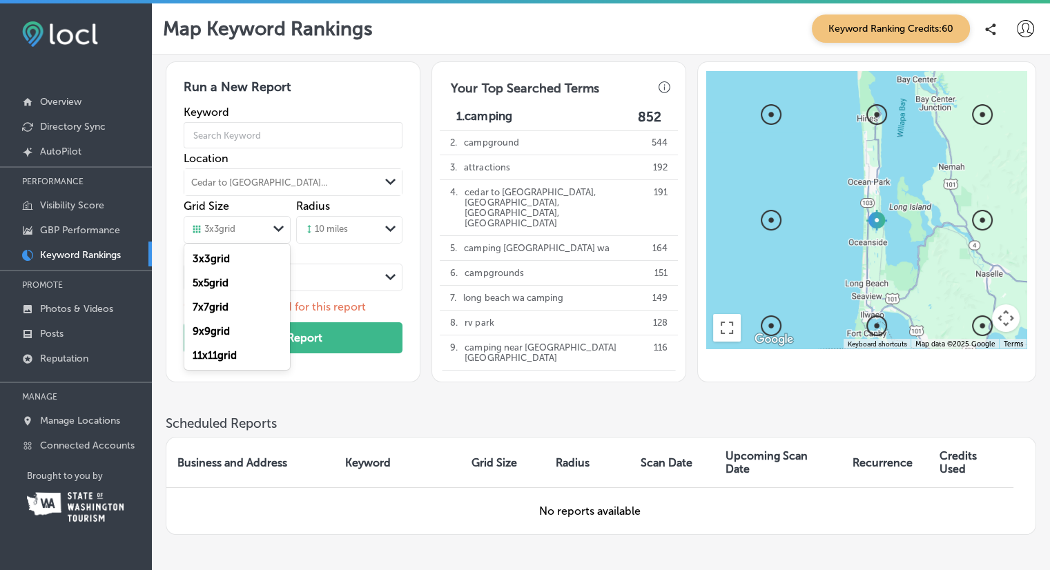
click at [417, 215] on div "Run a New Report Keyword Location Cedar to Surf Campground... Path Created with…" at bounding box center [293, 221] width 255 height 321
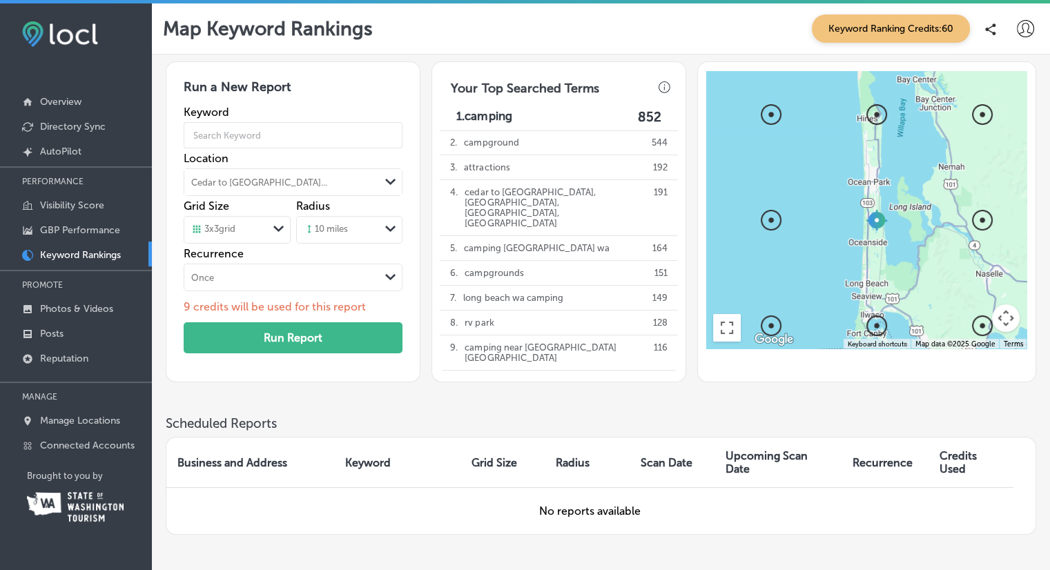
click at [275, 227] on polygon at bounding box center [278, 229] width 10 height 6
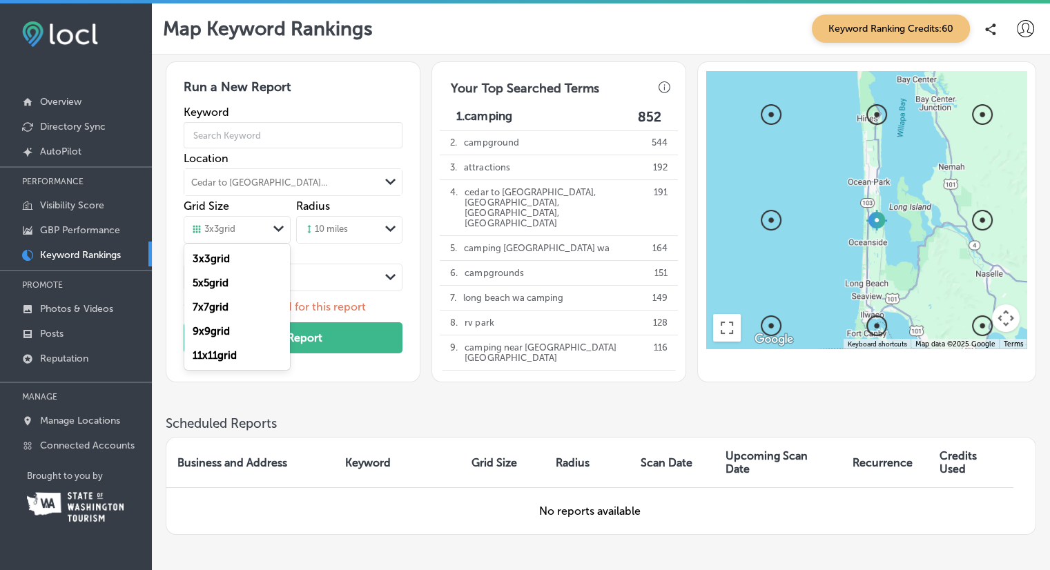
click at [229, 302] on label "7 x 7 grid" at bounding box center [211, 307] width 36 height 12
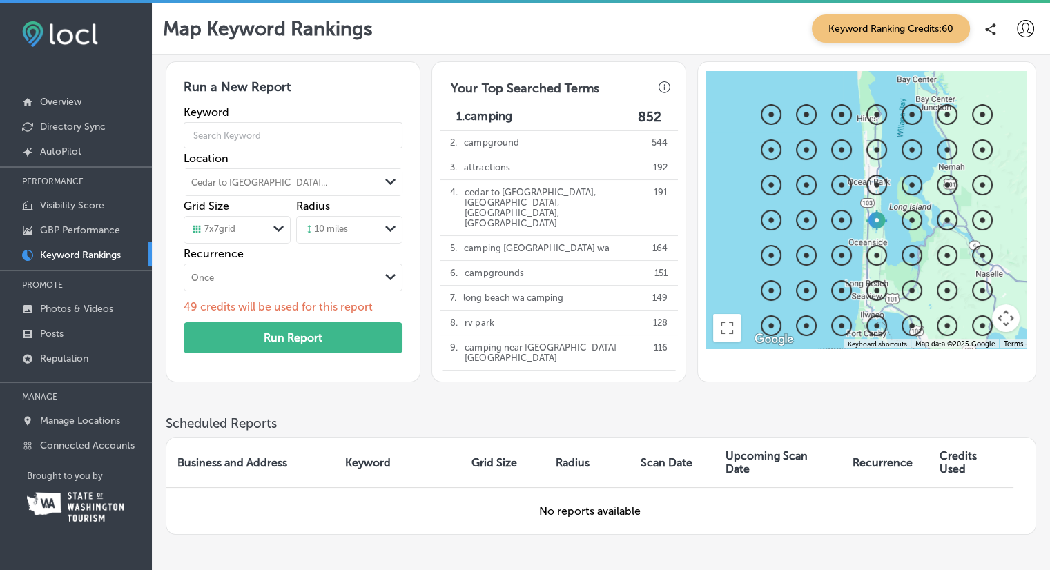
click at [271, 233] on div "Path Created with Sketch." at bounding box center [279, 229] width 22 height 23
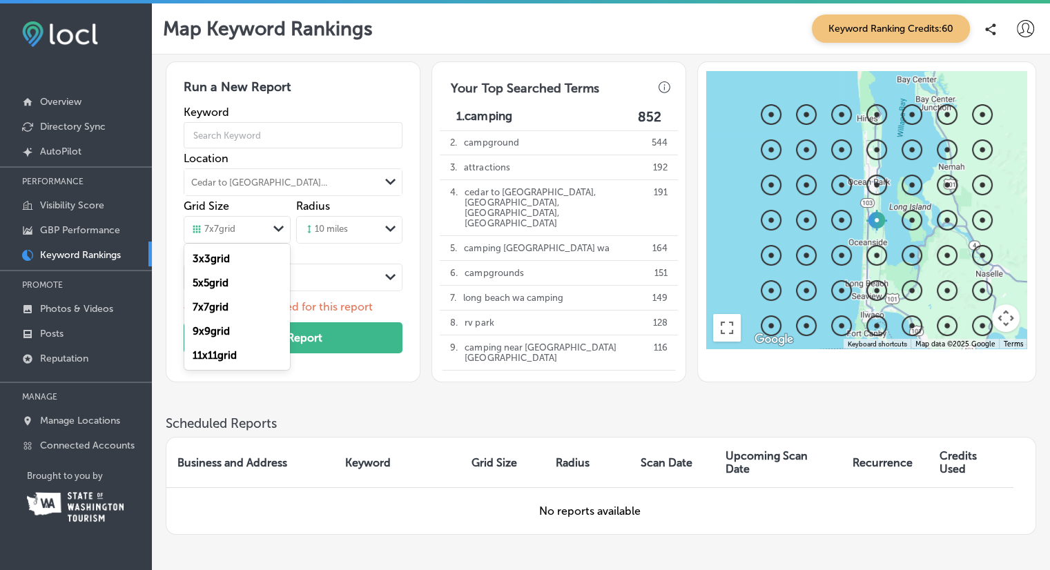
click at [250, 280] on div "5 x 5 grid" at bounding box center [237, 283] width 106 height 24
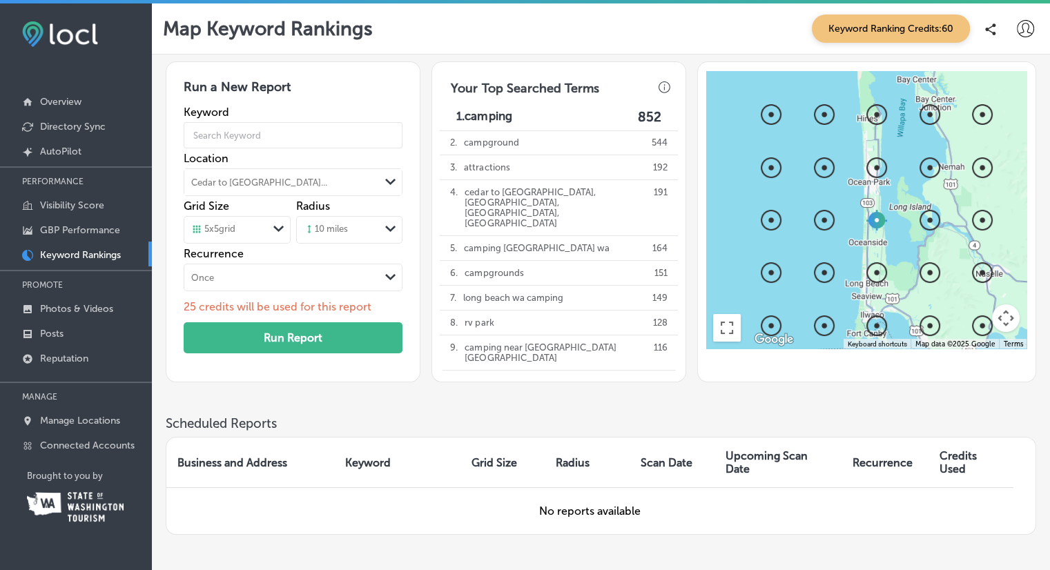
click at [276, 230] on icon "Path Created with Sketch." at bounding box center [278, 229] width 10 height 6
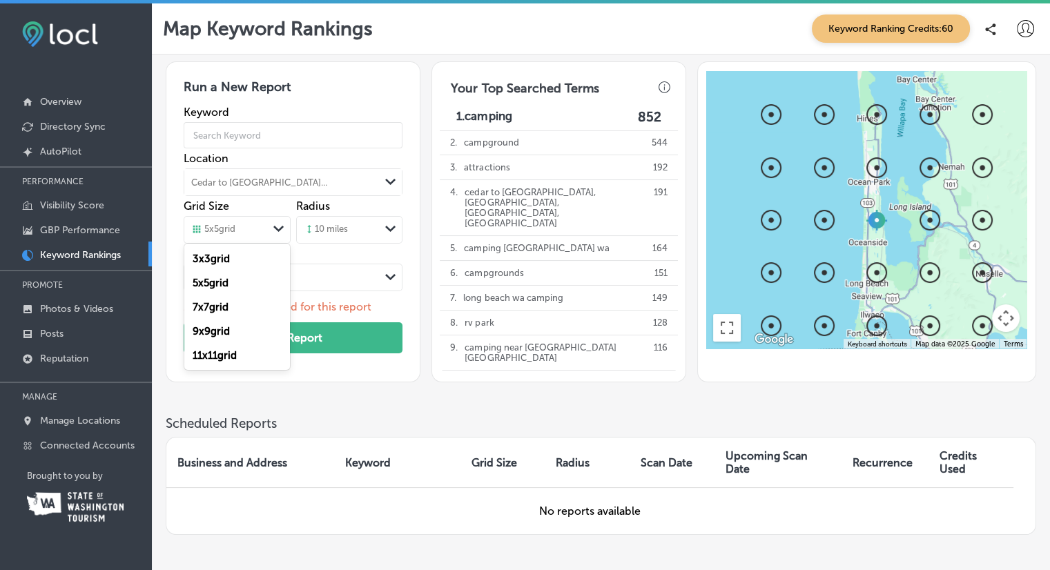
click at [249, 258] on div "3 x 3 grid" at bounding box center [237, 259] width 106 height 24
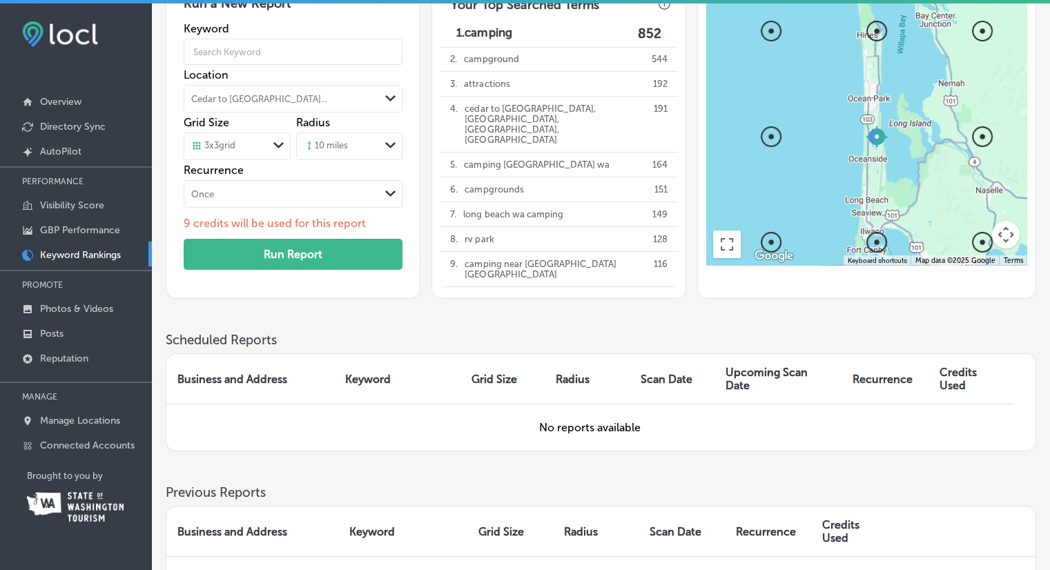
scroll to position [115, 0]
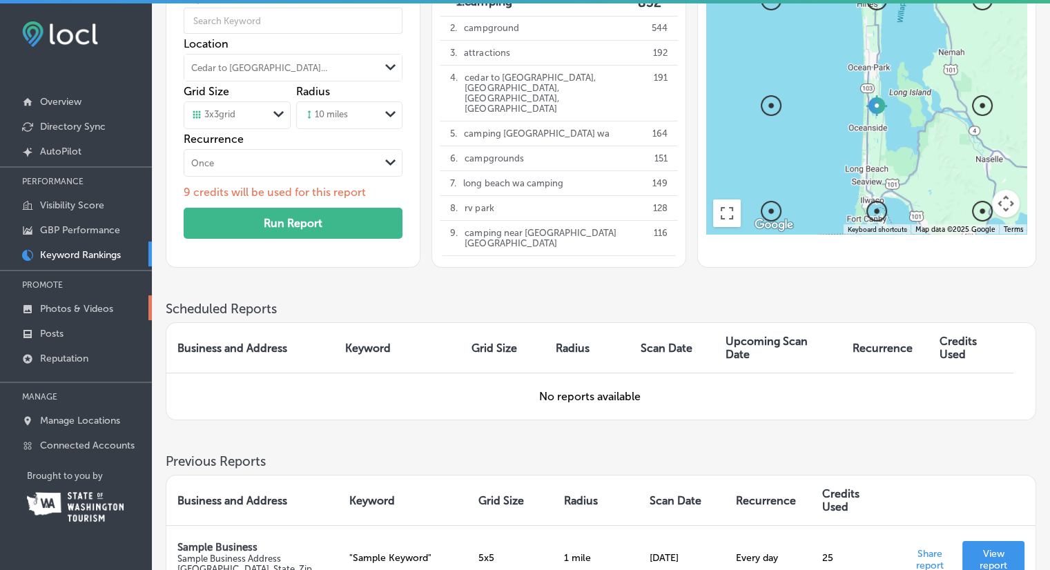
click at [55, 310] on p "Photos & Videos" at bounding box center [76, 309] width 73 height 12
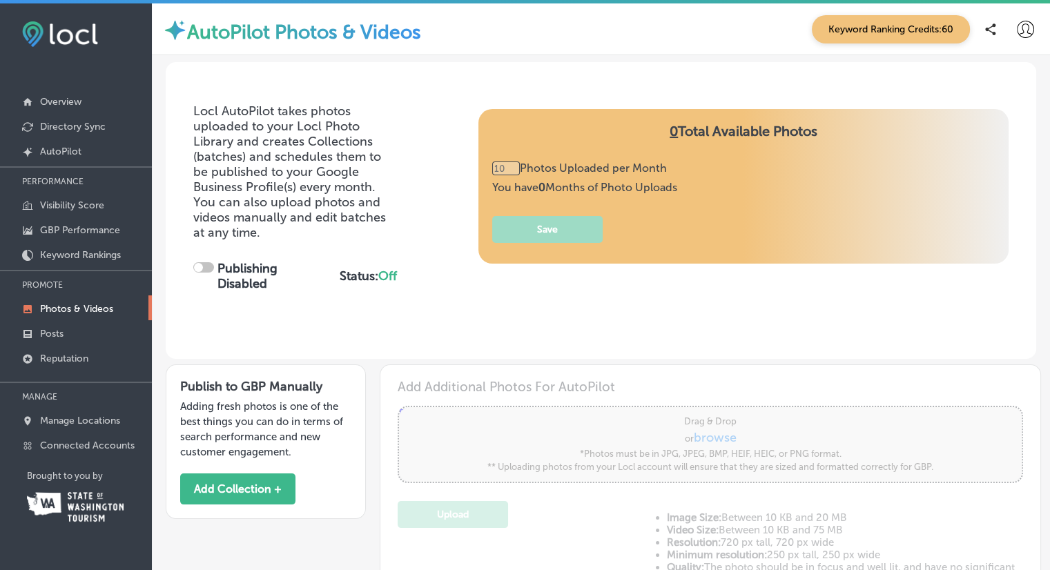
type input "0"
checkbox input "true"
type input "5"
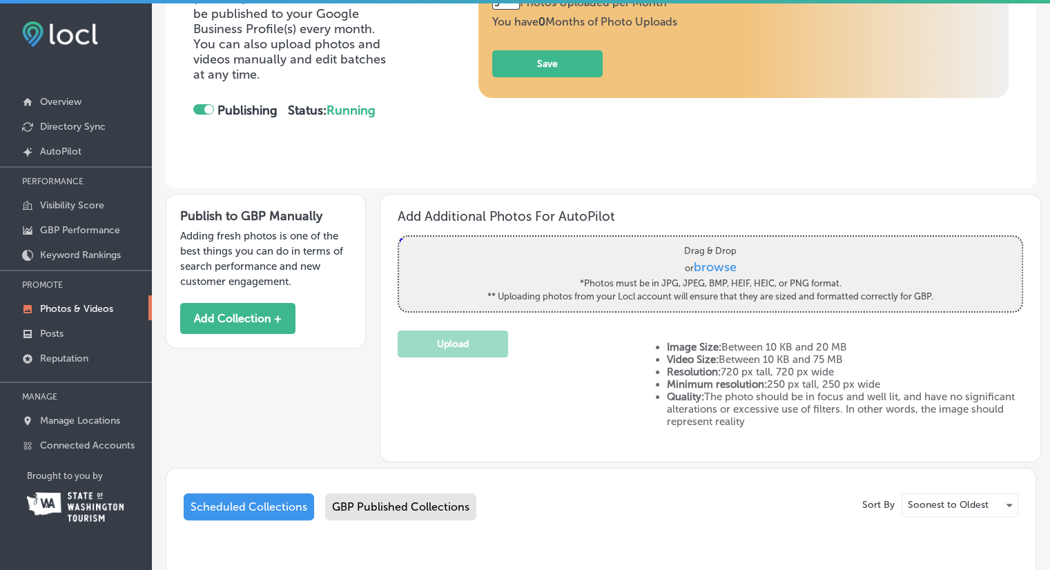
scroll to position [144, 0]
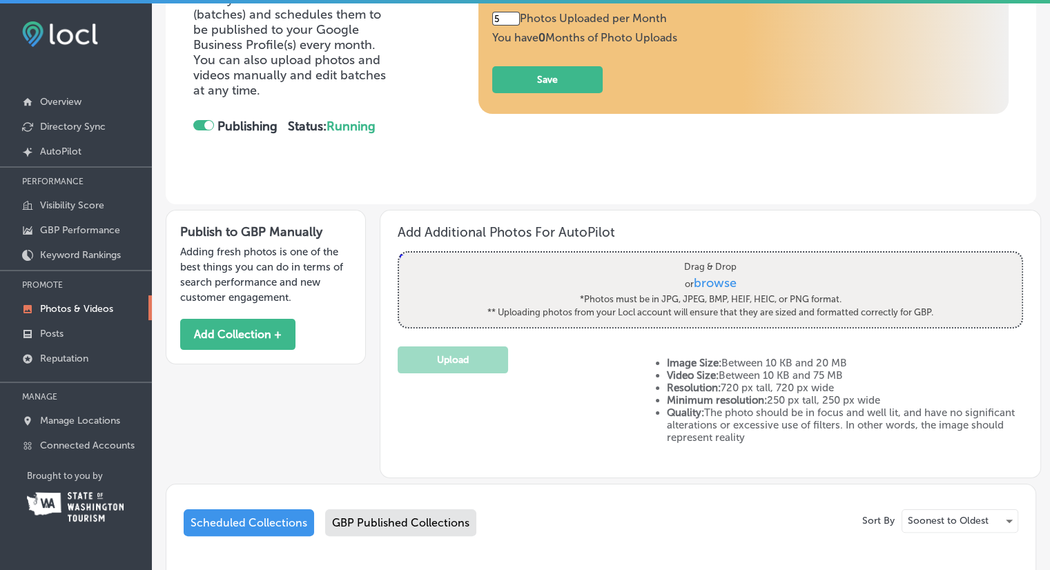
click at [712, 283] on span "browse" at bounding box center [715, 283] width 43 height 15
click at [712, 257] on input "Drag & Drop or browse *Photos must be in JPG, JPEG, BMP, HEIF, HEIC, or PNG for…" at bounding box center [710, 255] width 623 height 4
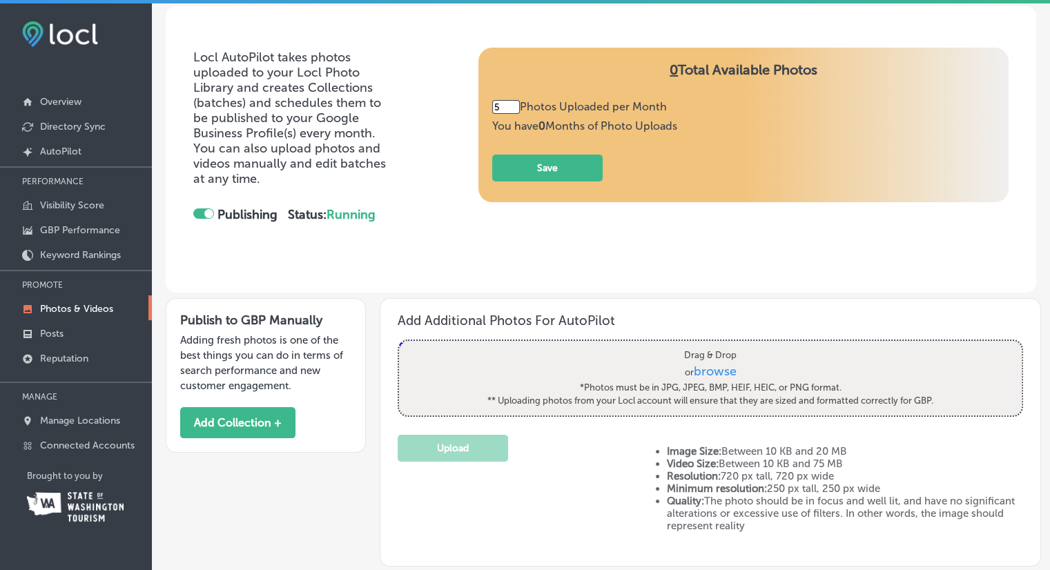
scroll to position [0, 0]
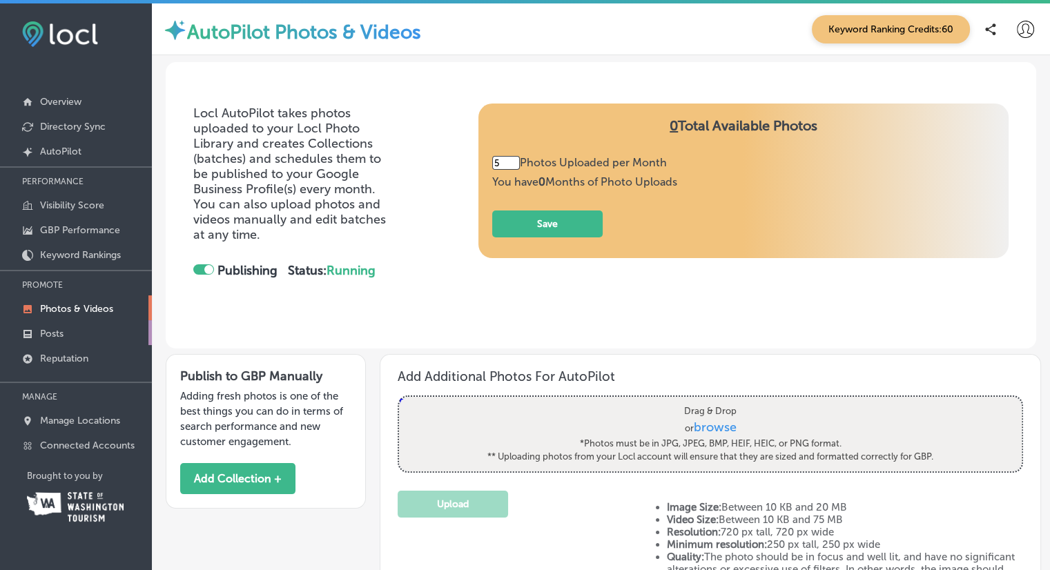
click at [54, 330] on p "Posts" at bounding box center [51, 334] width 23 height 12
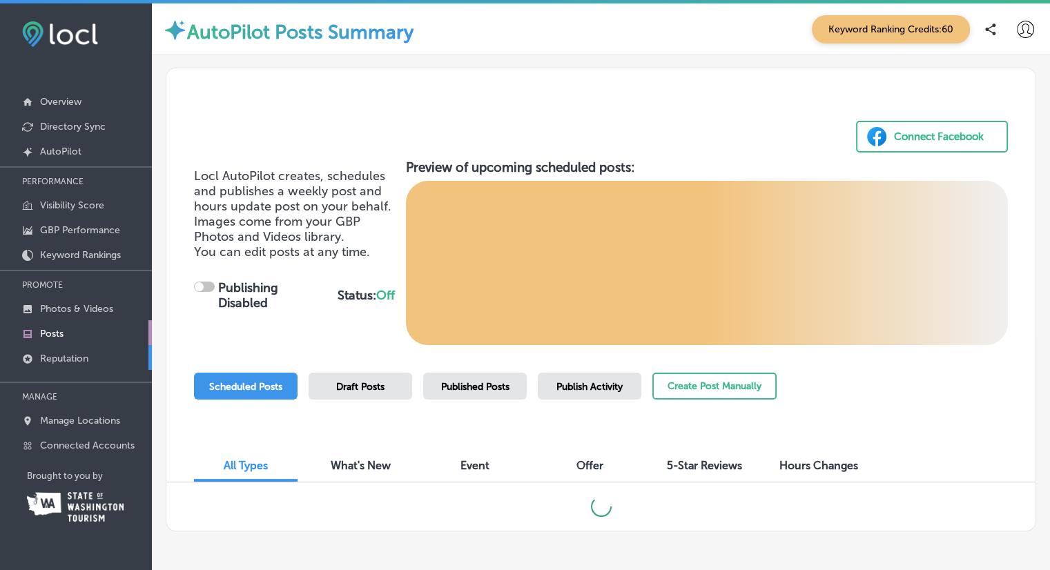
checkbox input "true"
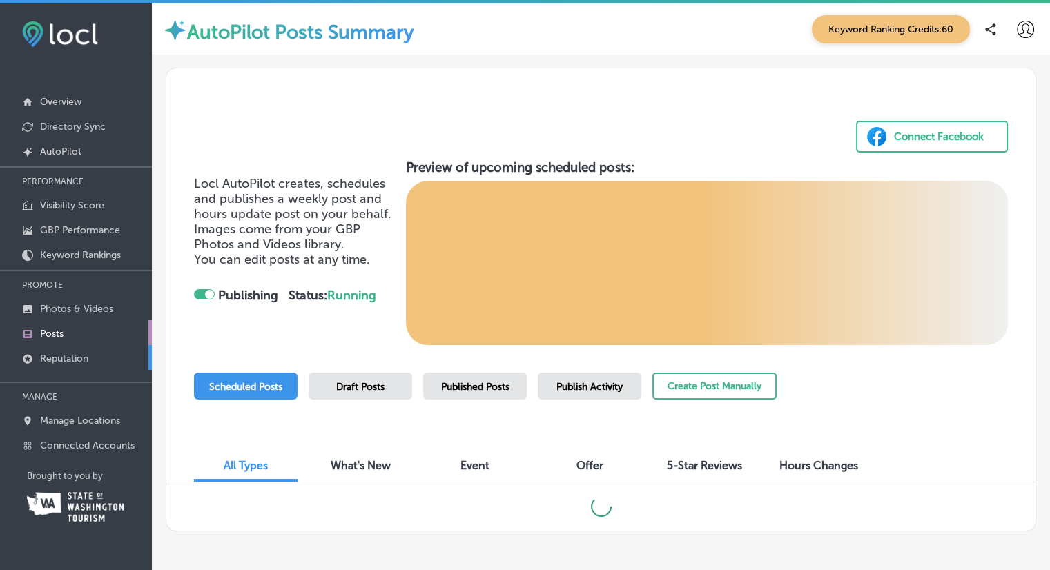
click at [54, 353] on p "Reputation" at bounding box center [64, 359] width 48 height 12
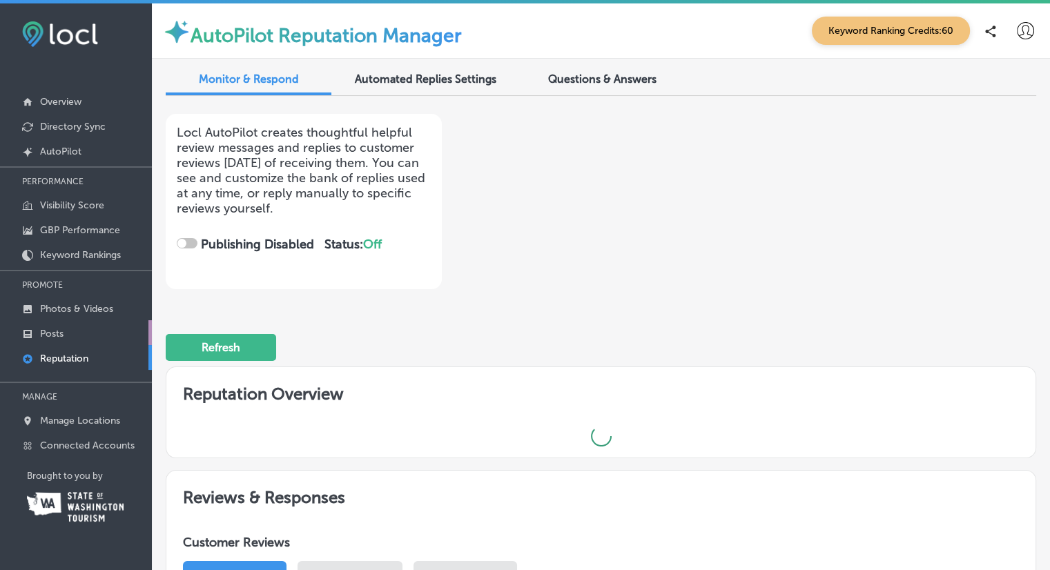
click at [42, 333] on p "Posts" at bounding box center [51, 334] width 23 height 12
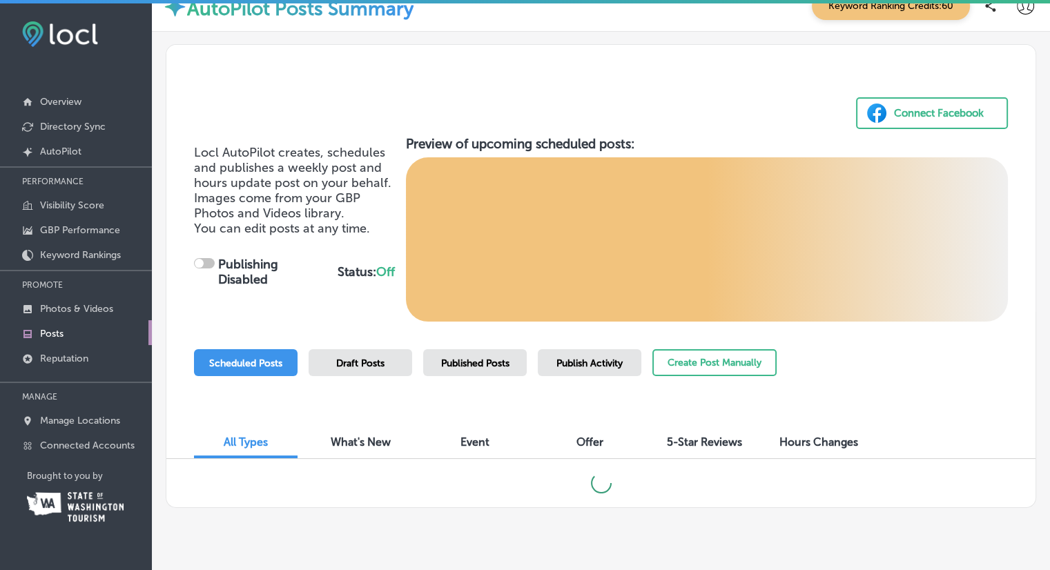
scroll to position [47, 0]
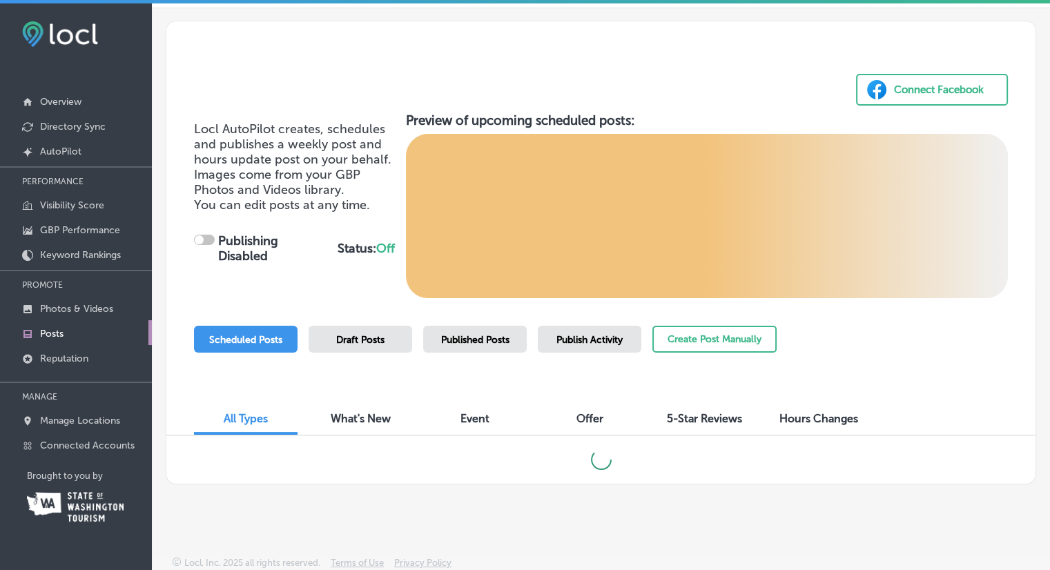
checkbox input "true"
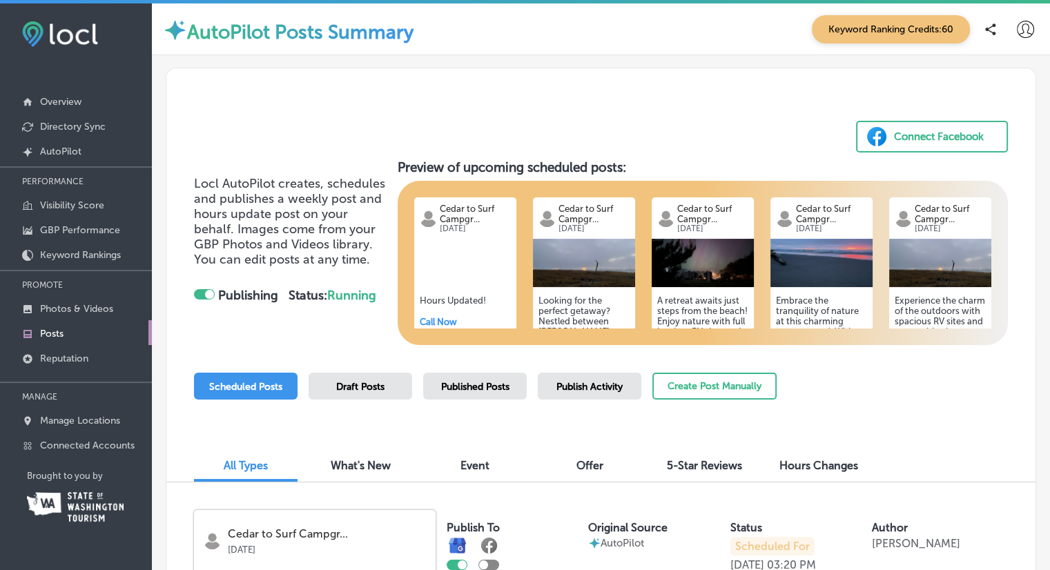
scroll to position [0, 0]
click at [63, 307] on p "Photos & Videos" at bounding box center [76, 309] width 73 height 12
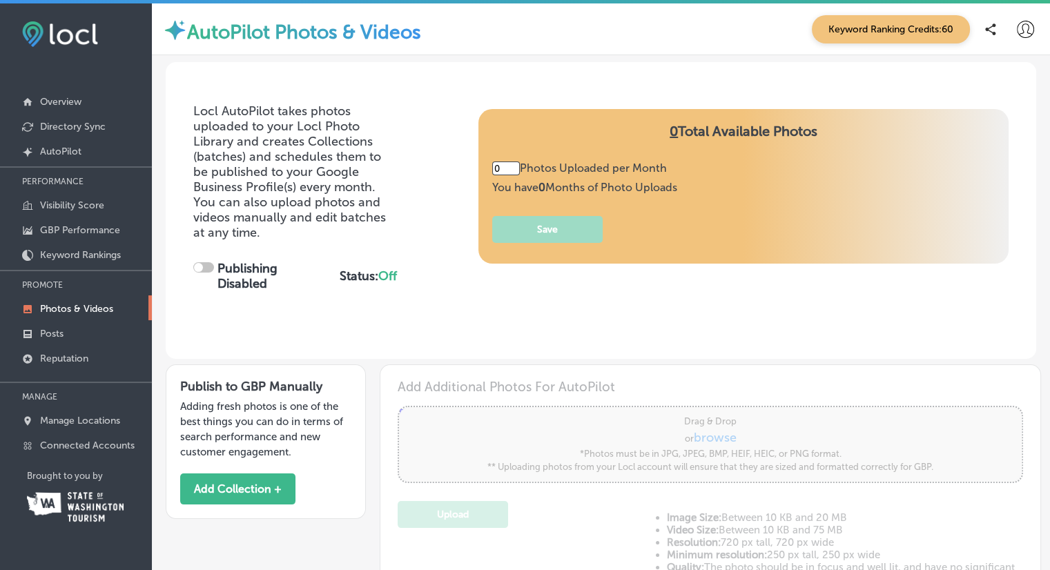
type input "5"
checkbox input "true"
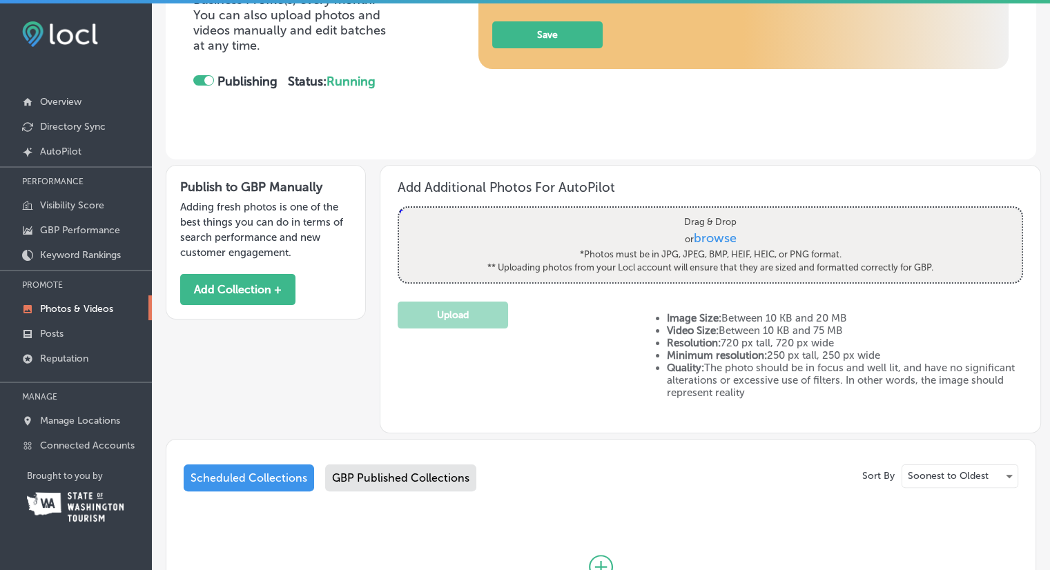
scroll to position [207, 0]
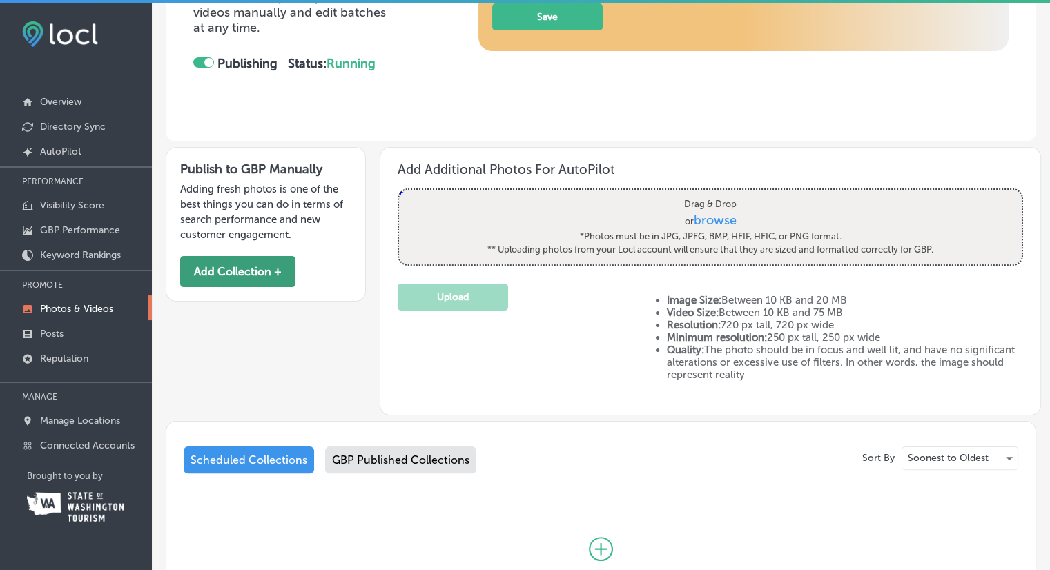
click at [266, 277] on button "Add Collection +" at bounding box center [237, 271] width 115 height 31
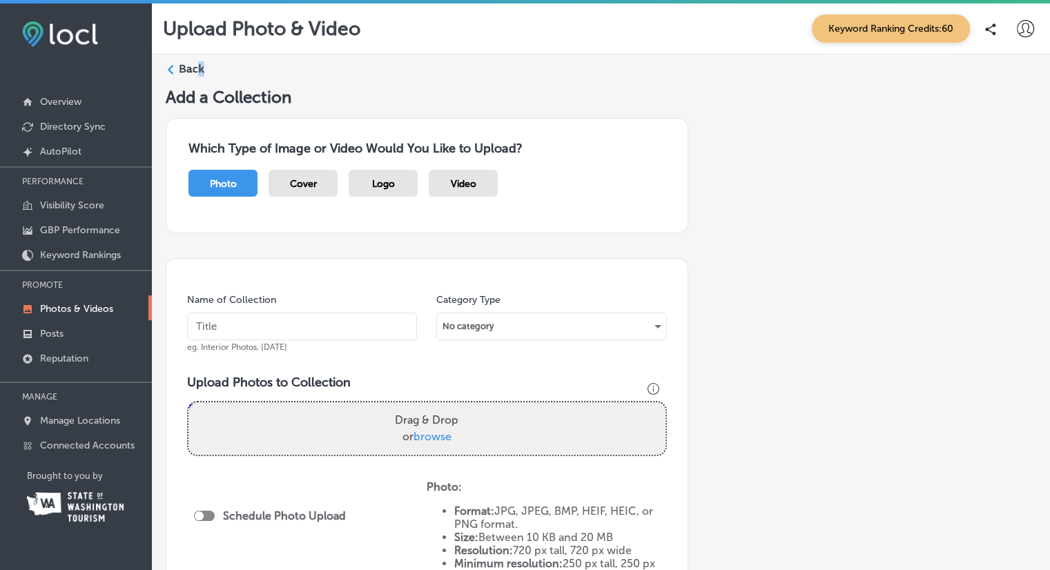
click at [193, 71] on label "Back" at bounding box center [192, 68] width 26 height 15
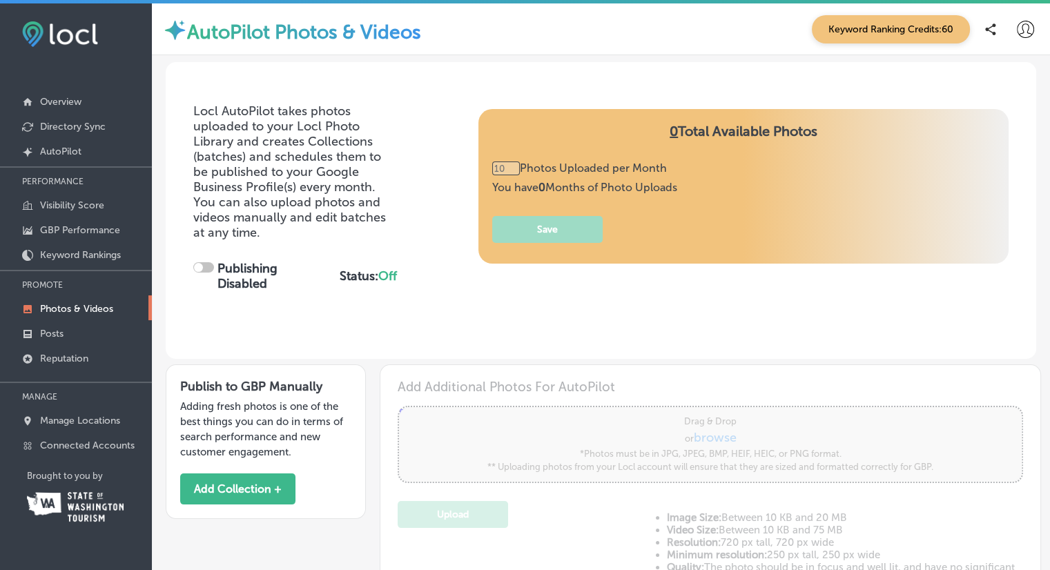
type input "0"
checkbox input "true"
type input "5"
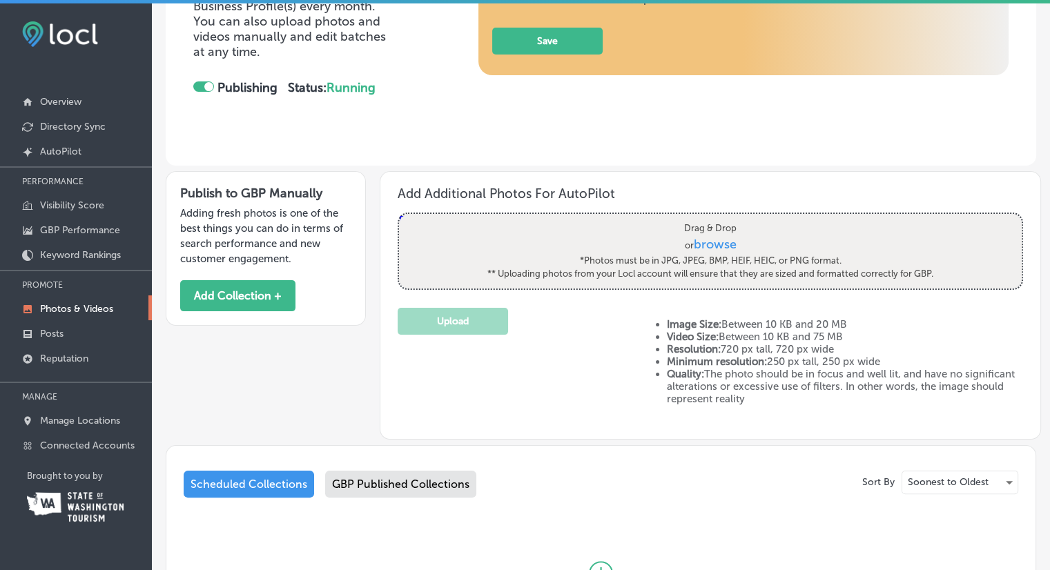
scroll to position [207, 0]
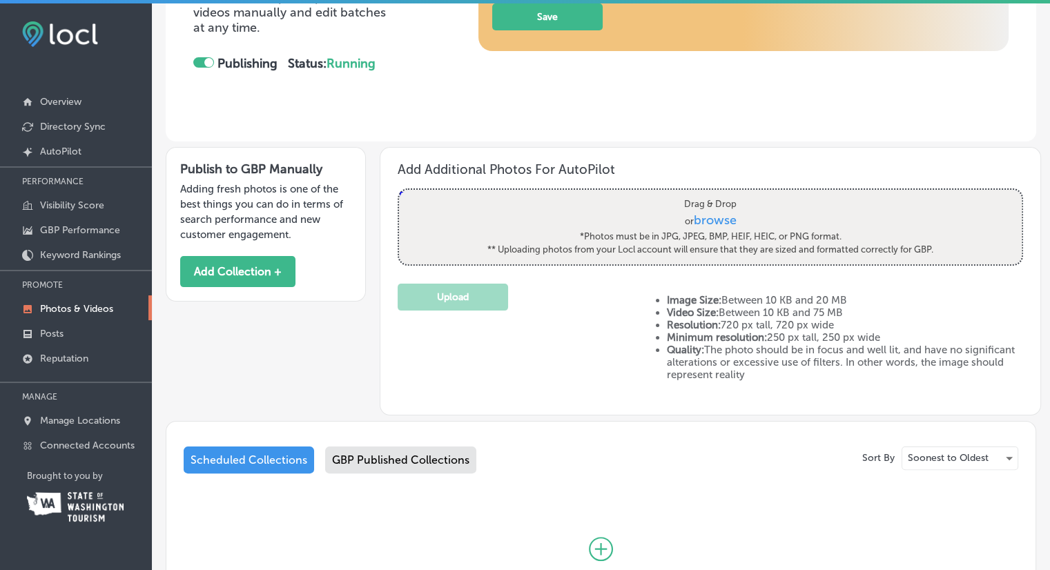
click at [707, 218] on span "browse" at bounding box center [715, 220] width 43 height 15
click at [707, 194] on input "Drag & Drop or browse *Photos must be in JPG, JPEG, BMP, HEIF, HEIC, or PNG for…" at bounding box center [710, 192] width 623 height 4
type input "C:\fakepath\20250414_161309.jpg"
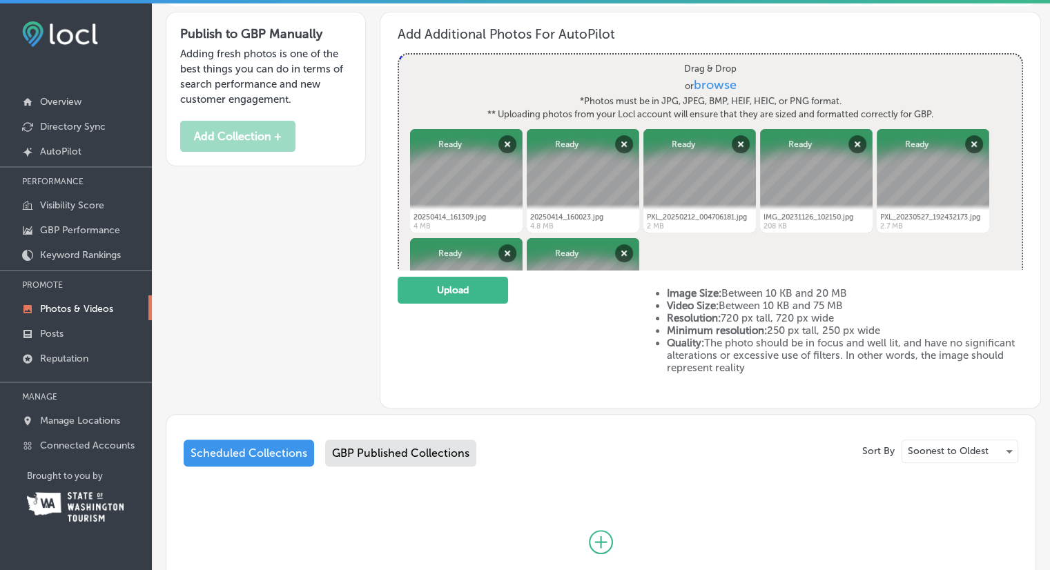
scroll to position [273, 0]
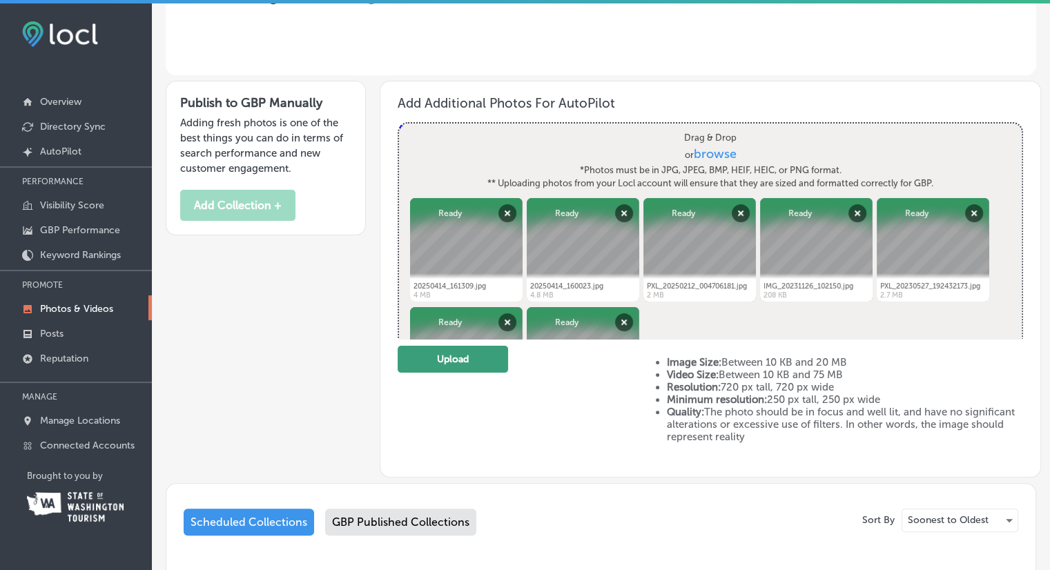
click at [447, 363] on button "Upload" at bounding box center [453, 359] width 110 height 27
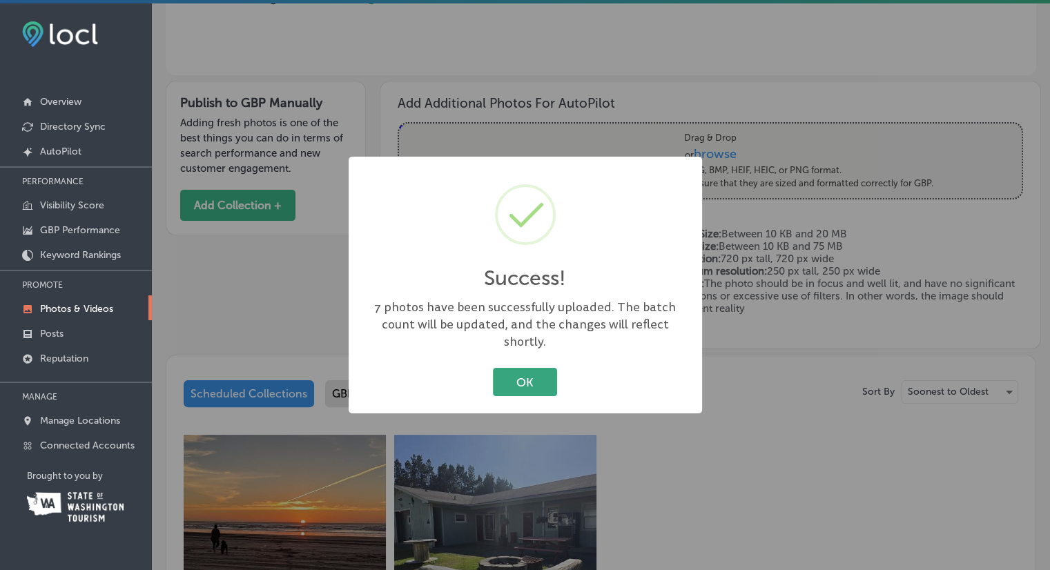
click at [536, 368] on button "OK" at bounding box center [525, 382] width 64 height 28
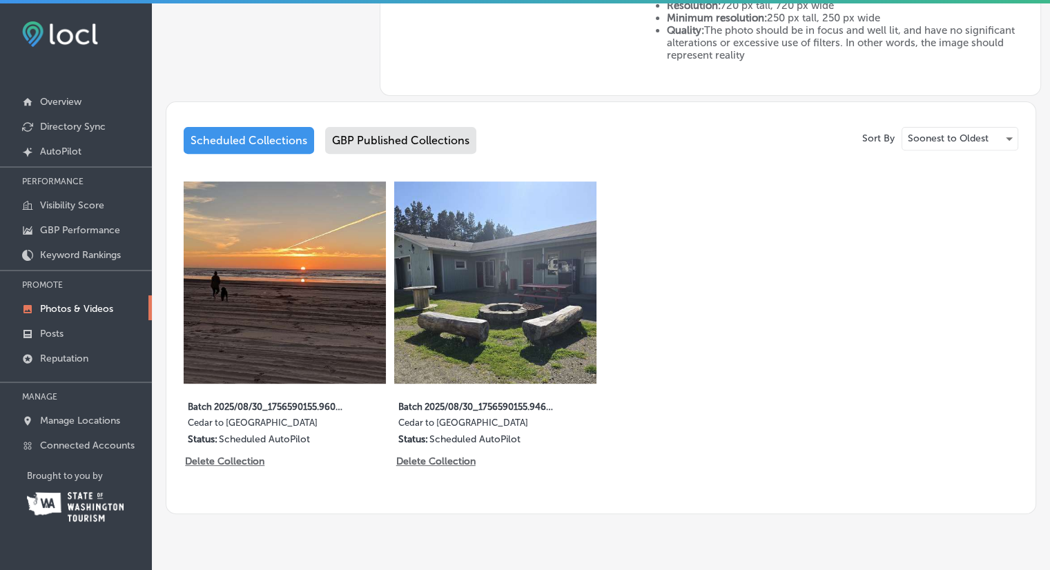
scroll to position [550, 0]
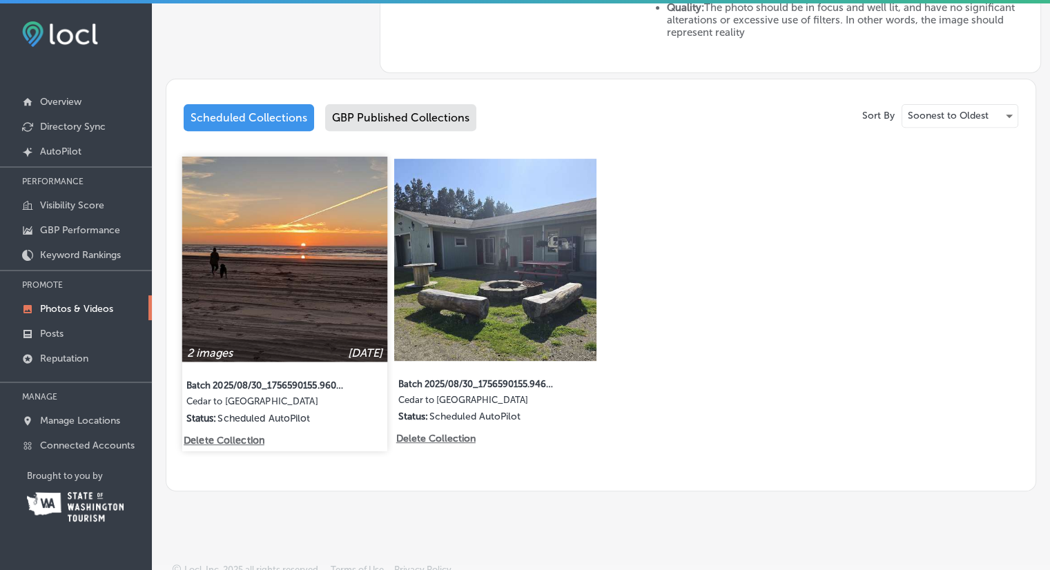
click at [297, 396] on label "Cedar to [GEOGRAPHIC_DATA]" at bounding box center [266, 404] width 160 height 16
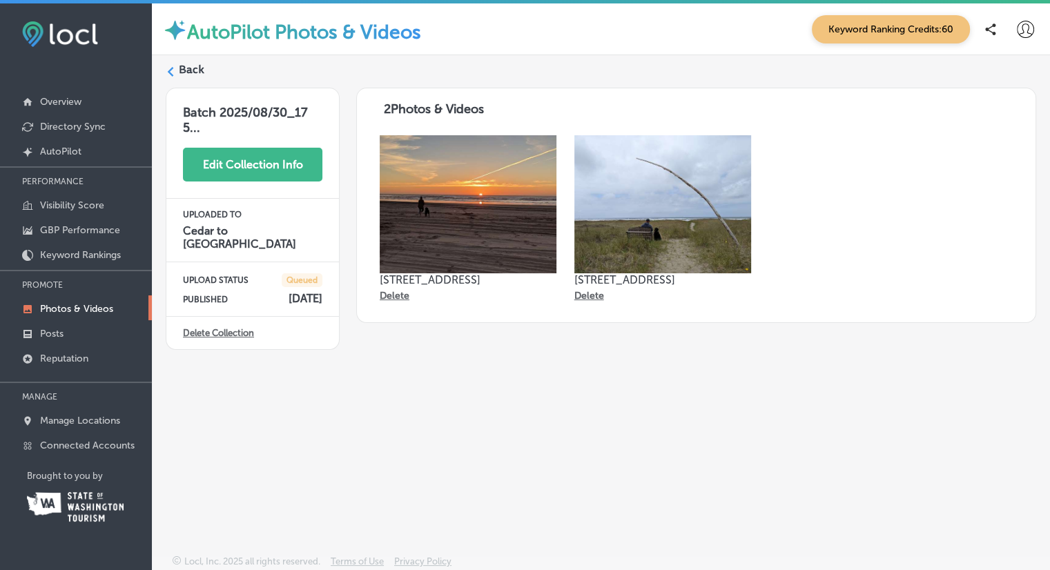
click at [247, 162] on button "Edit Collection Info" at bounding box center [252, 165] width 139 height 34
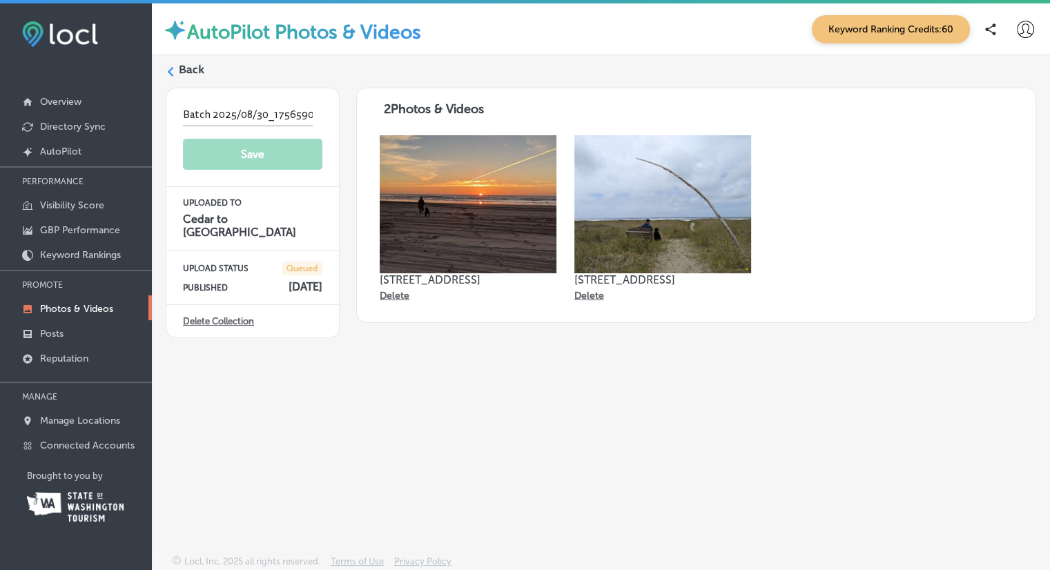
click at [446, 277] on p "[STREET_ADDRESS]" at bounding box center [468, 279] width 177 height 13
click at [177, 66] on div "Back" at bounding box center [601, 75] width 871 height 26
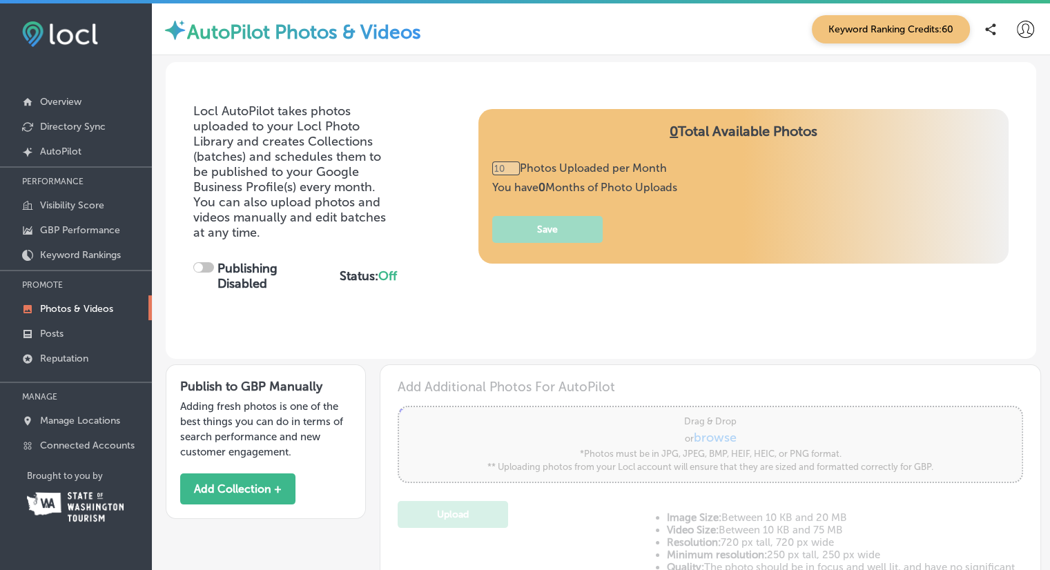
checkbox input "true"
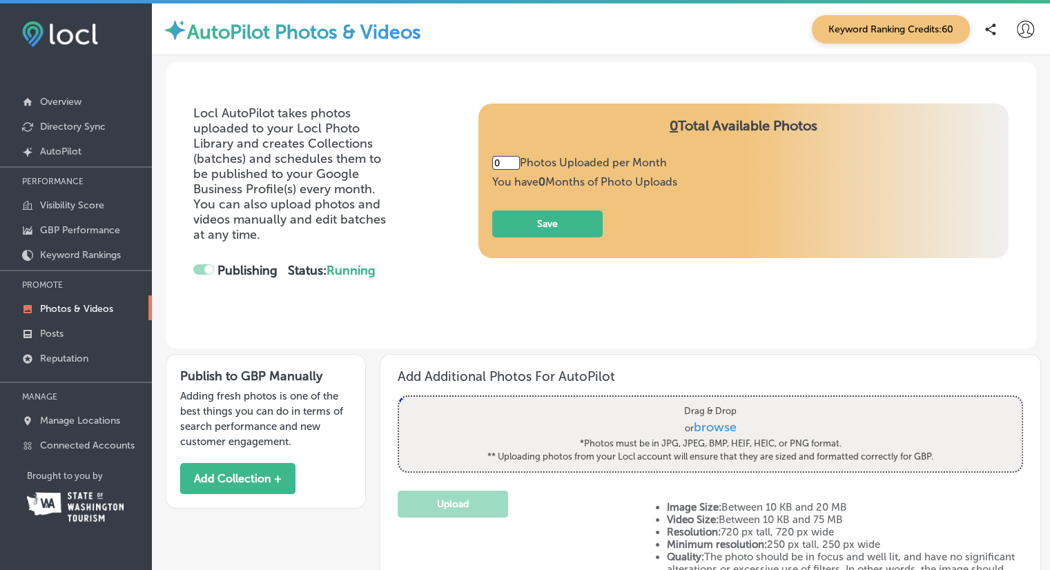
type input "5"
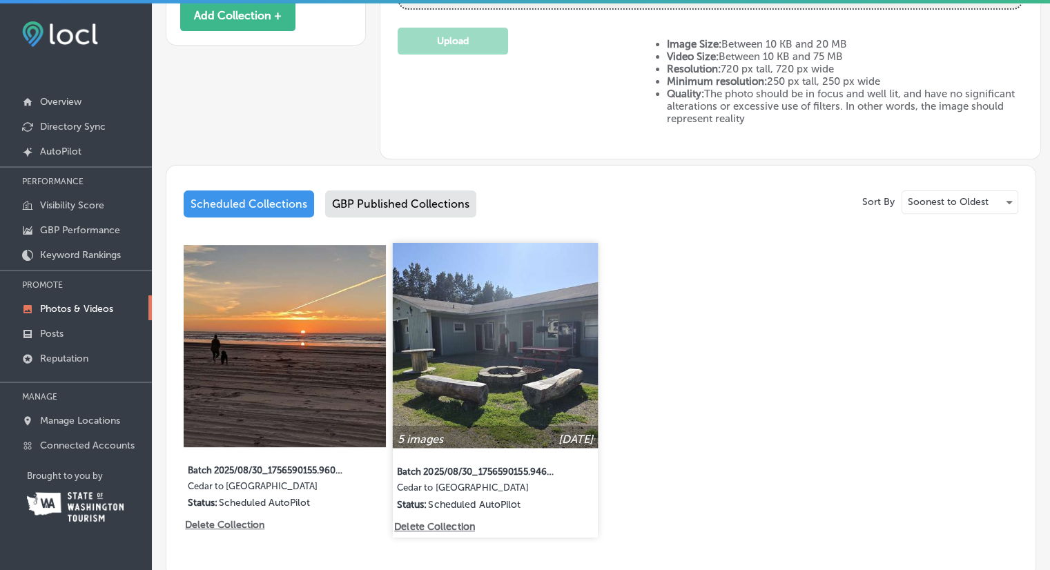
scroll to position [556, 0]
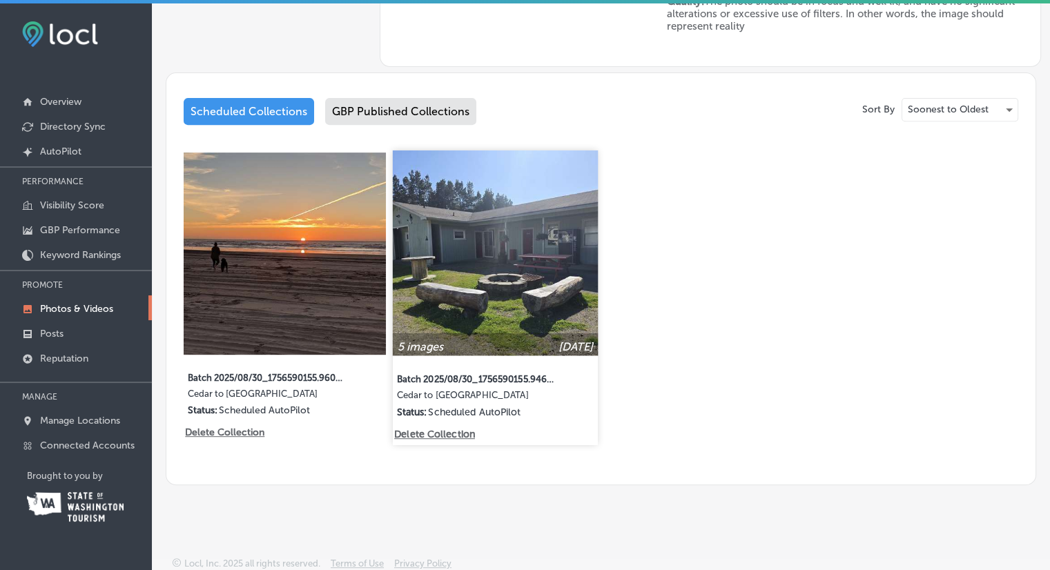
click at [491, 280] on img at bounding box center [495, 253] width 205 height 205
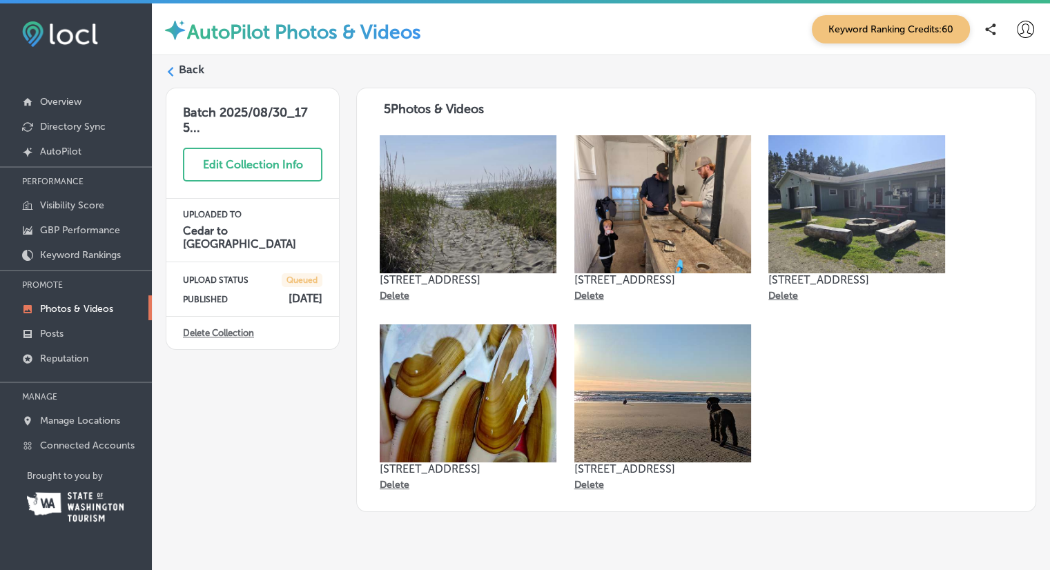
click at [389, 486] on p "Delete" at bounding box center [395, 485] width 30 height 12
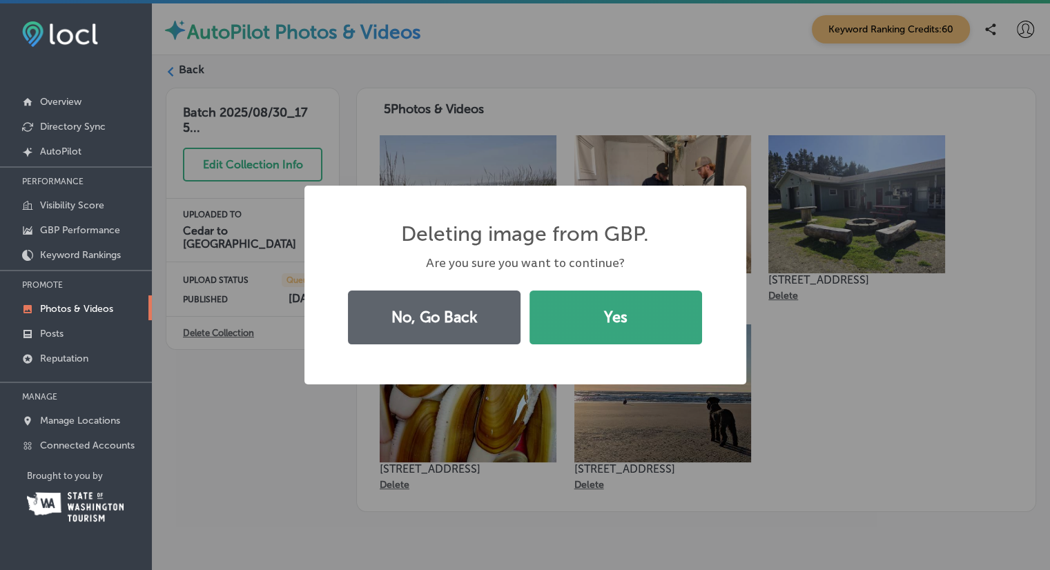
click at [638, 310] on button "Yes" at bounding box center [616, 318] width 173 height 54
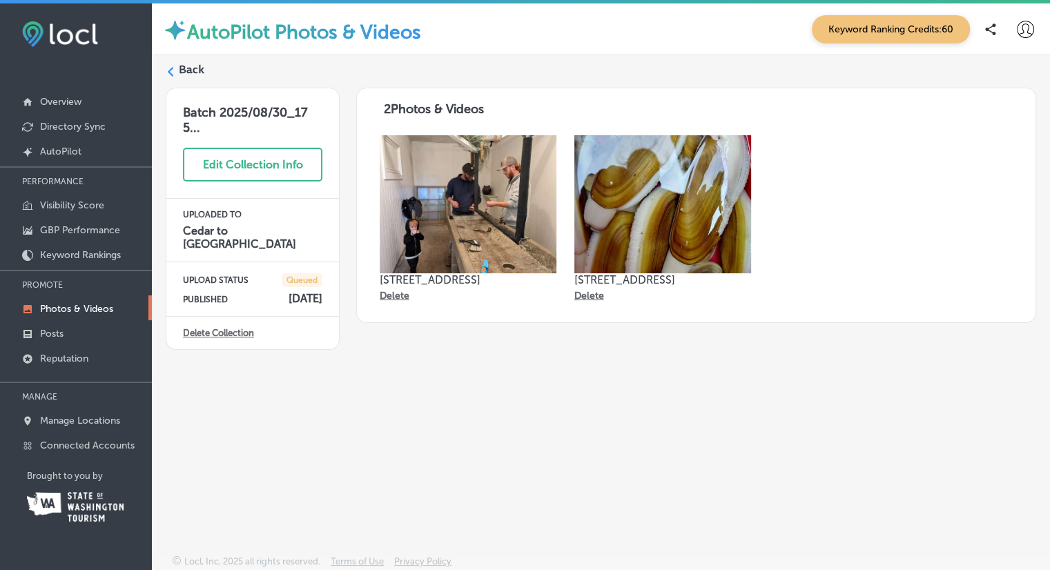
click at [193, 73] on label "Back" at bounding box center [192, 69] width 26 height 15
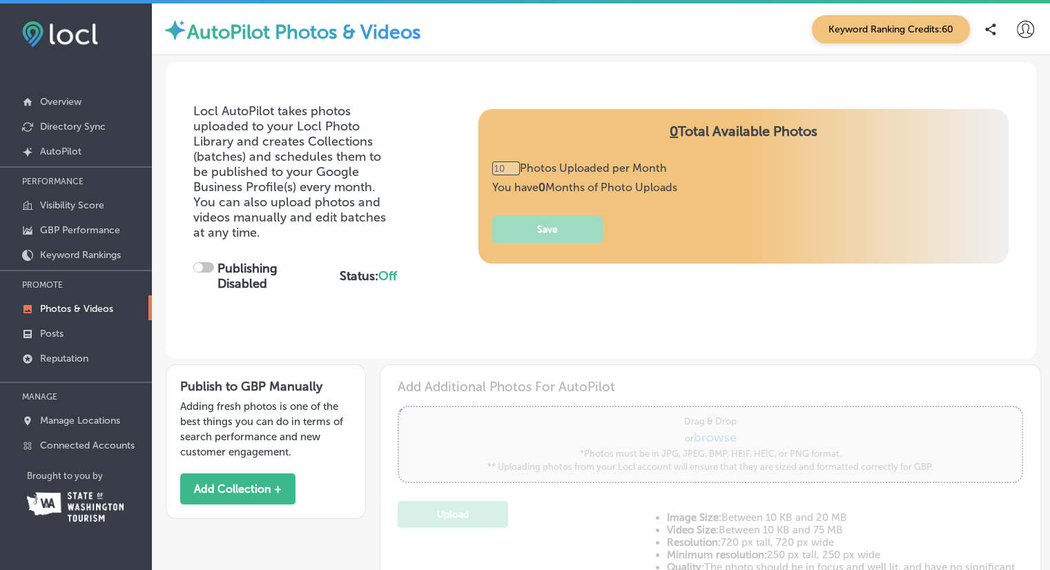
type input "5"
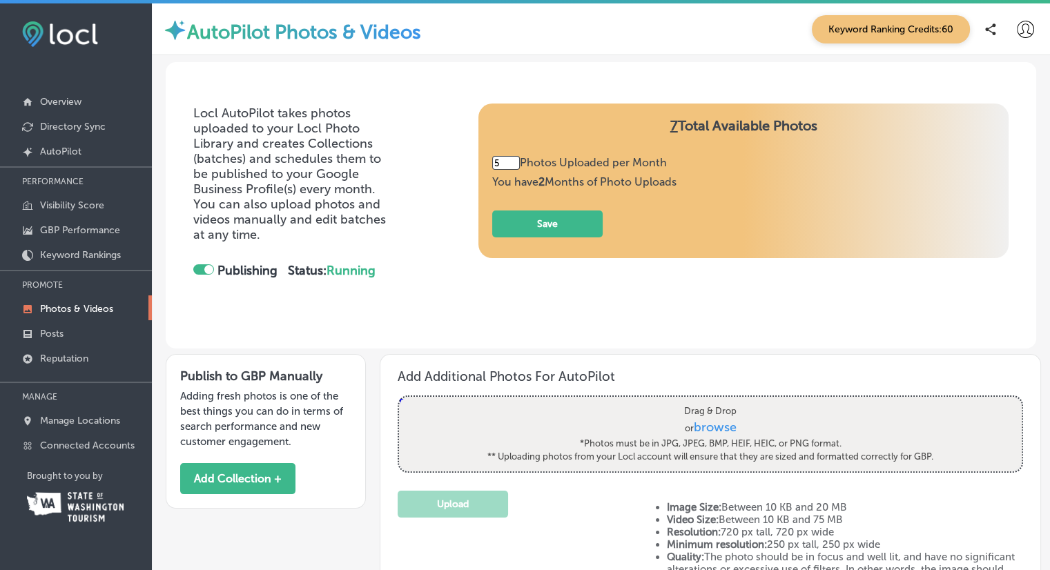
checkbox input "true"
type input "5"
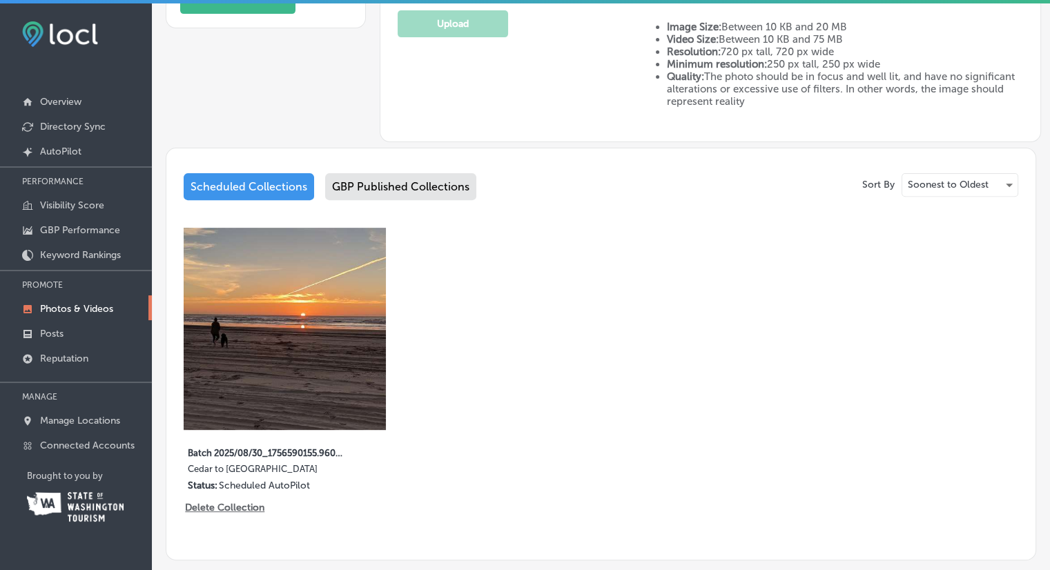
scroll to position [487, 0]
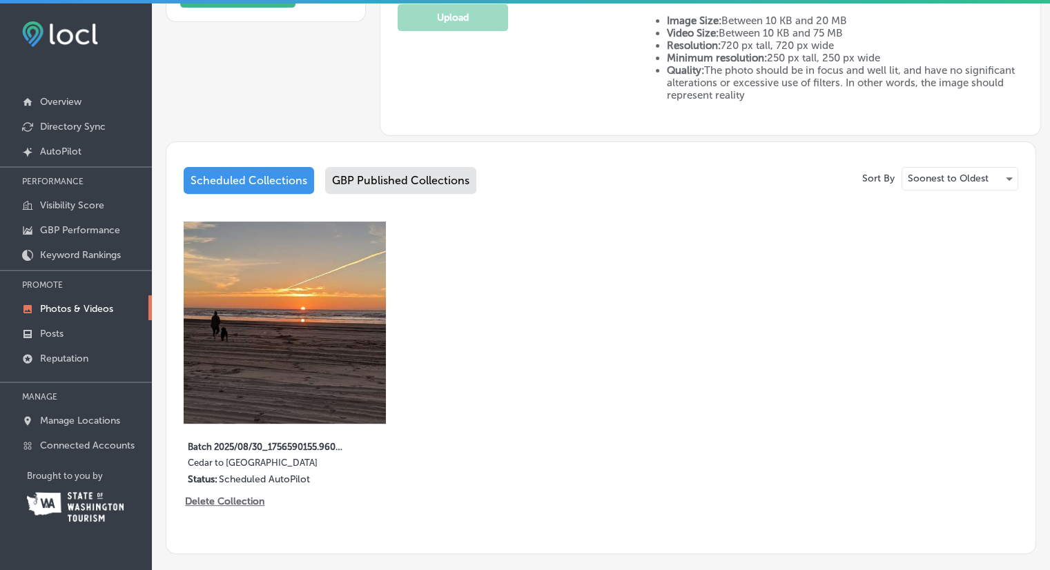
click at [365, 189] on div "GBP Published Collections" at bounding box center [400, 180] width 151 height 27
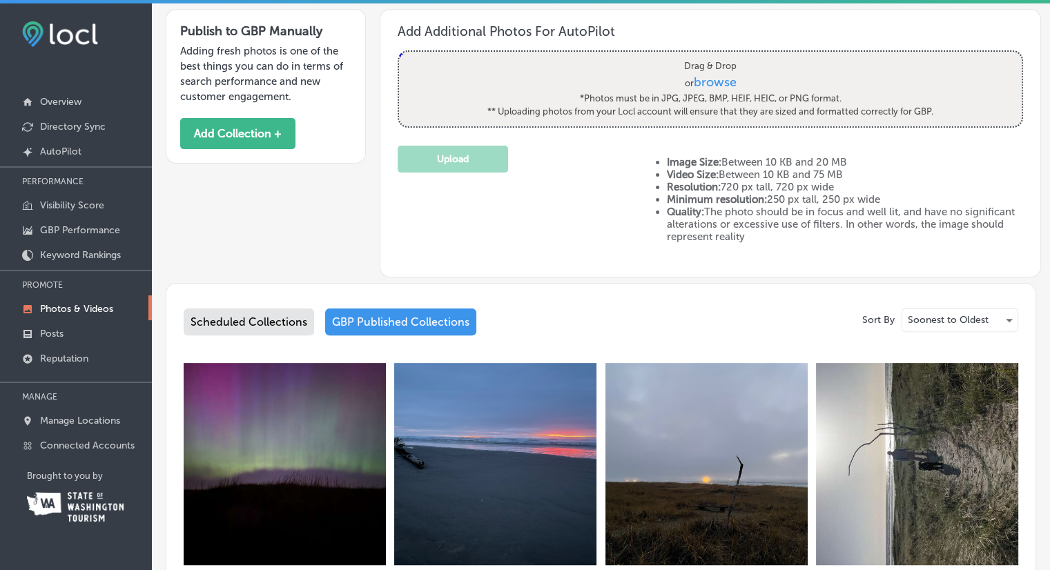
click at [251, 325] on div "Scheduled Collections" at bounding box center [249, 322] width 131 height 27
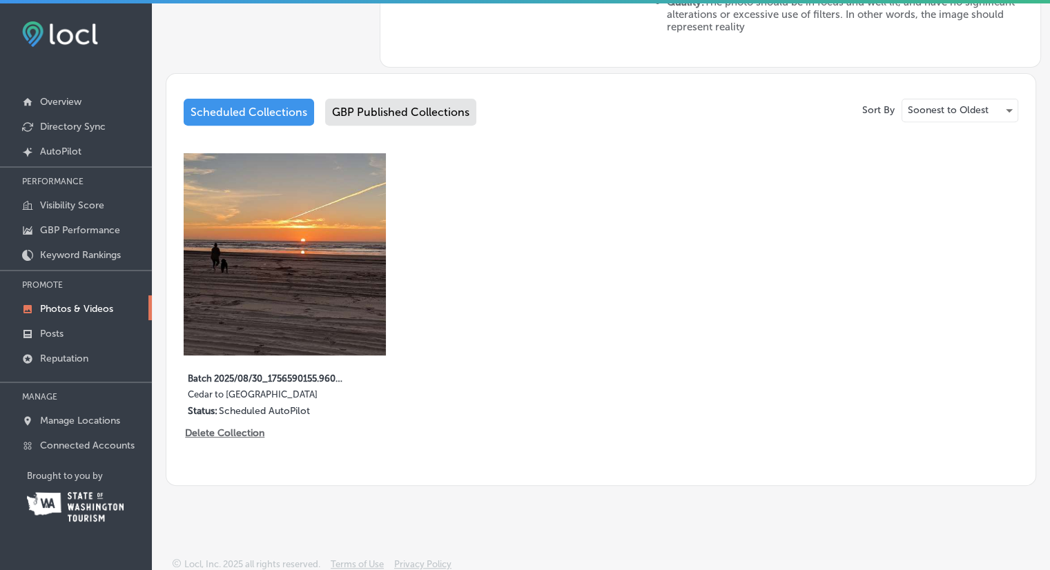
scroll to position [556, 0]
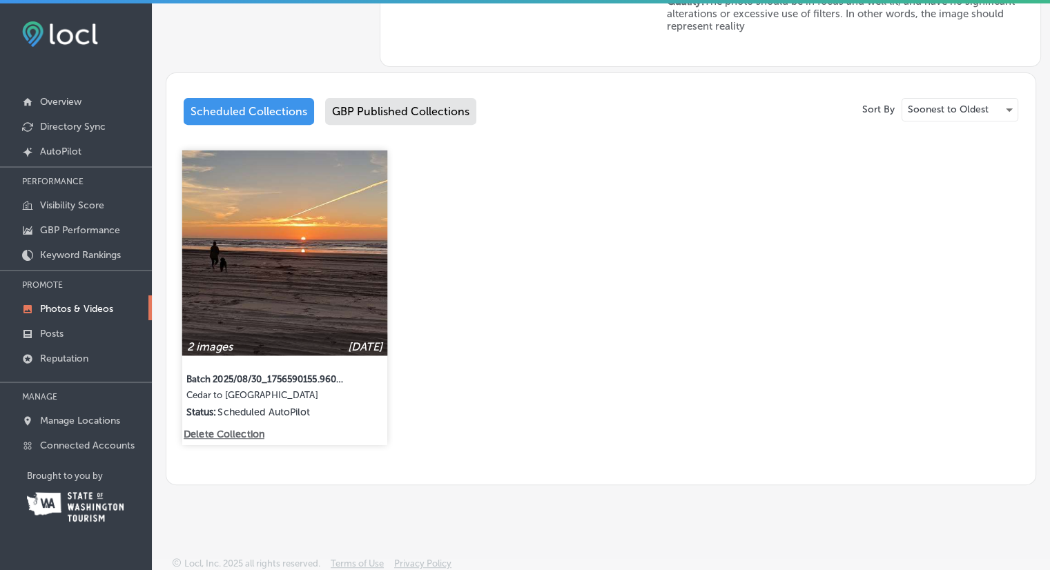
click at [336, 255] on img at bounding box center [284, 253] width 205 height 205
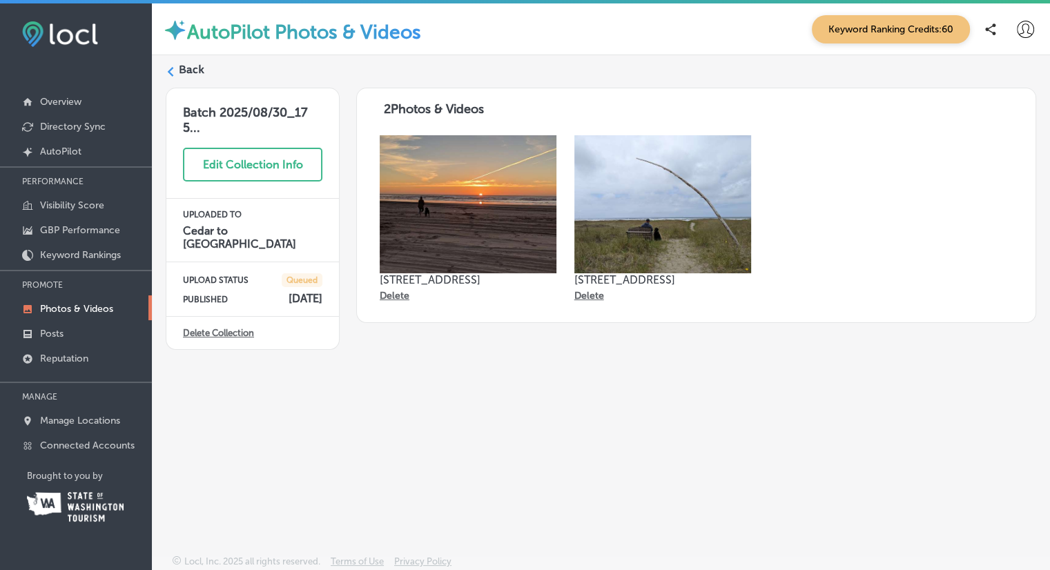
click at [197, 68] on label "Back" at bounding box center [192, 69] width 26 height 15
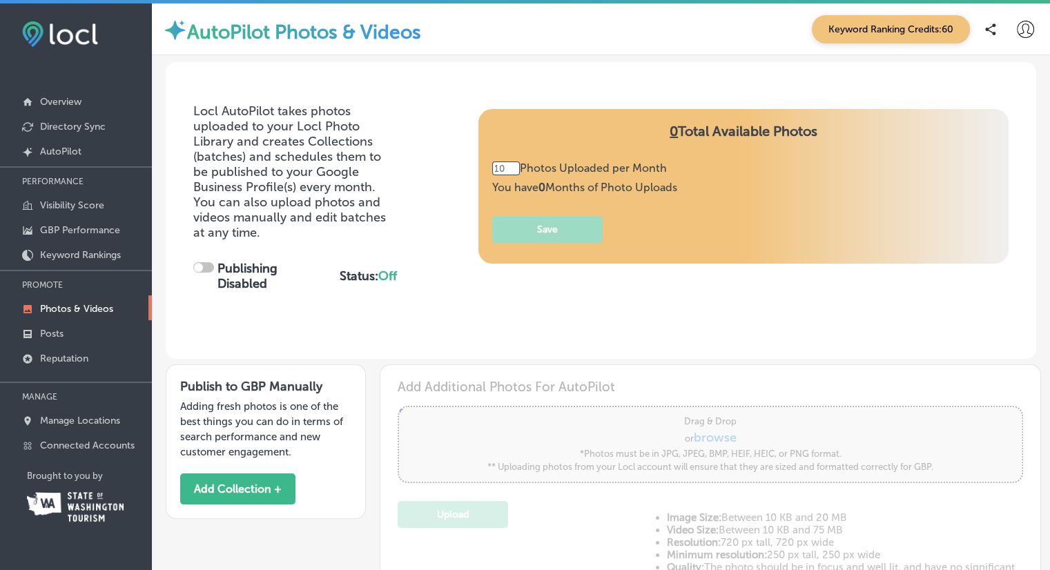
type input "5"
checkbox input "true"
type input "5"
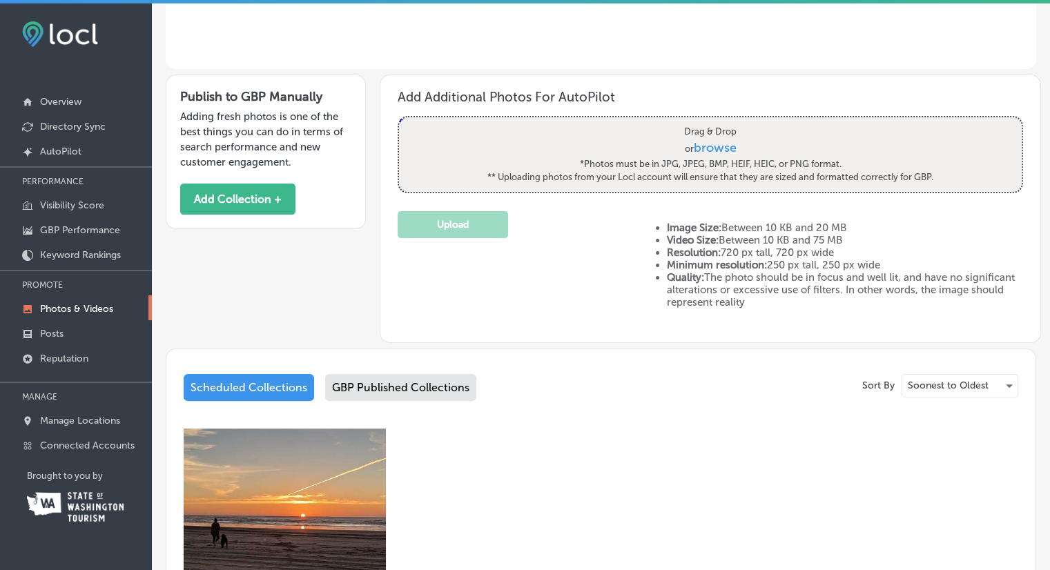
scroll to position [414, 0]
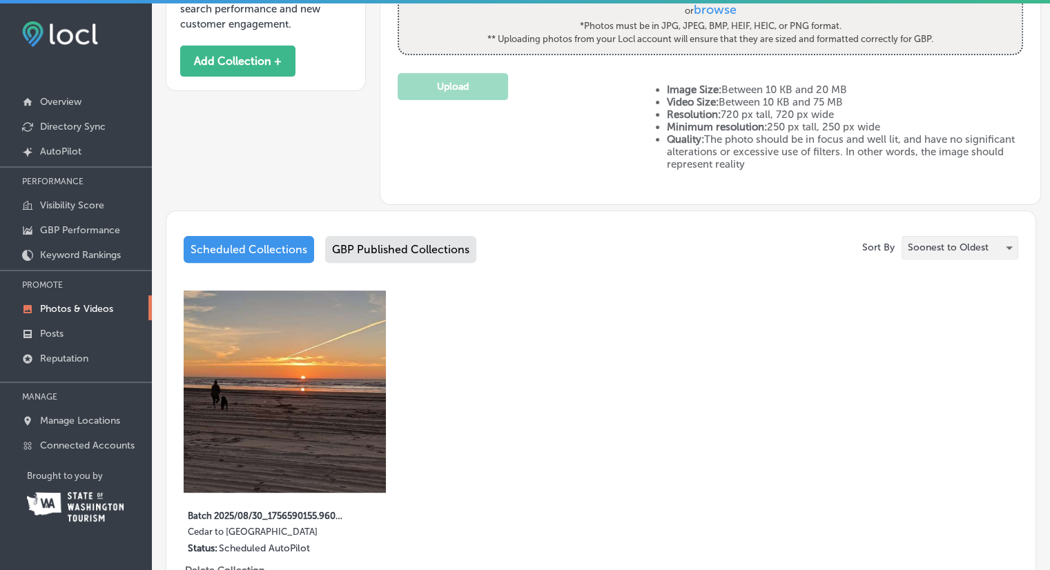
click at [994, 244] on div "Soonest to Oldest" at bounding box center [960, 248] width 115 height 22
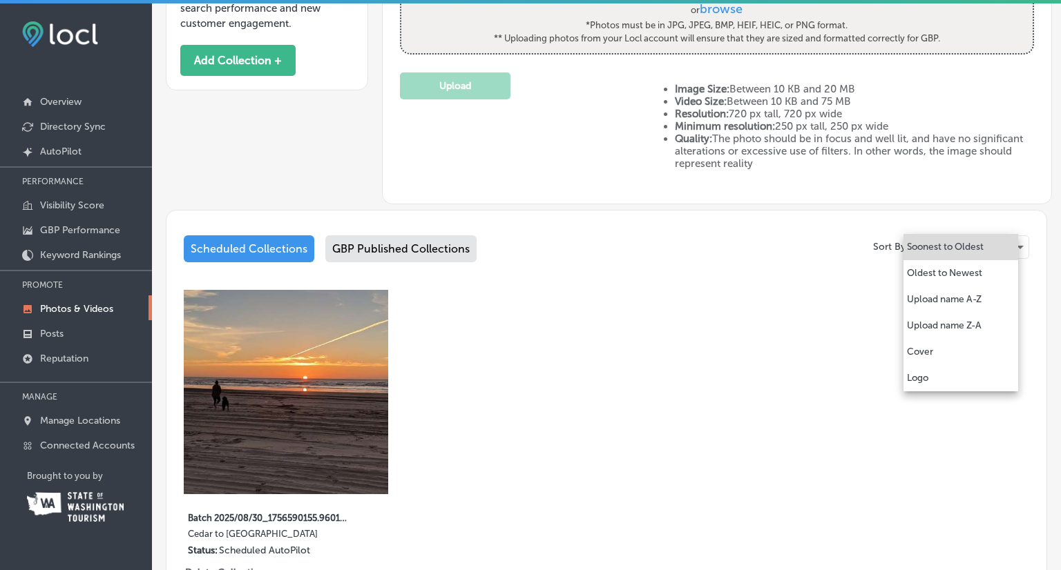
click at [692, 332] on div at bounding box center [530, 285] width 1061 height 570
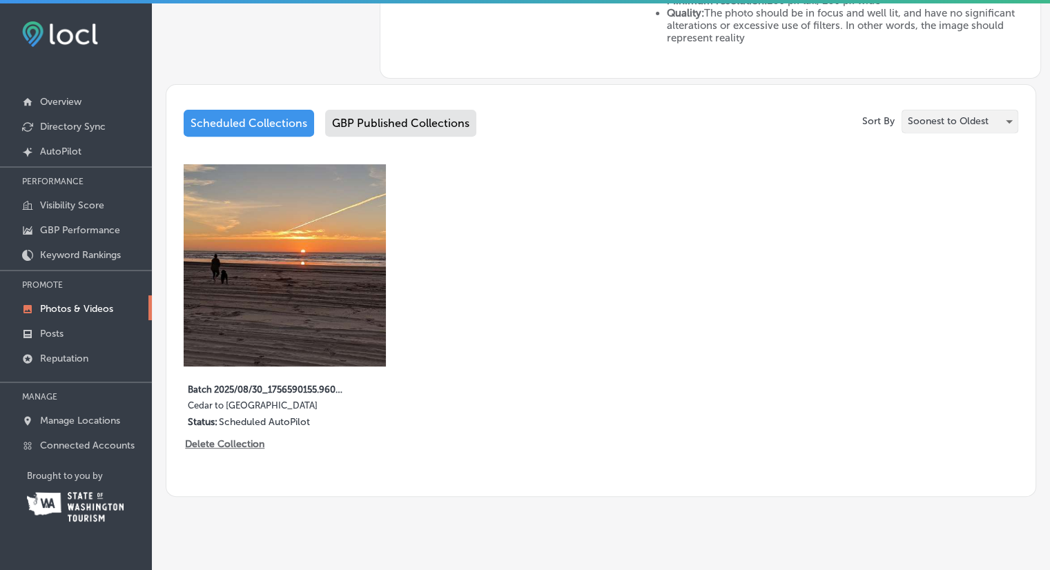
scroll to position [556, 0]
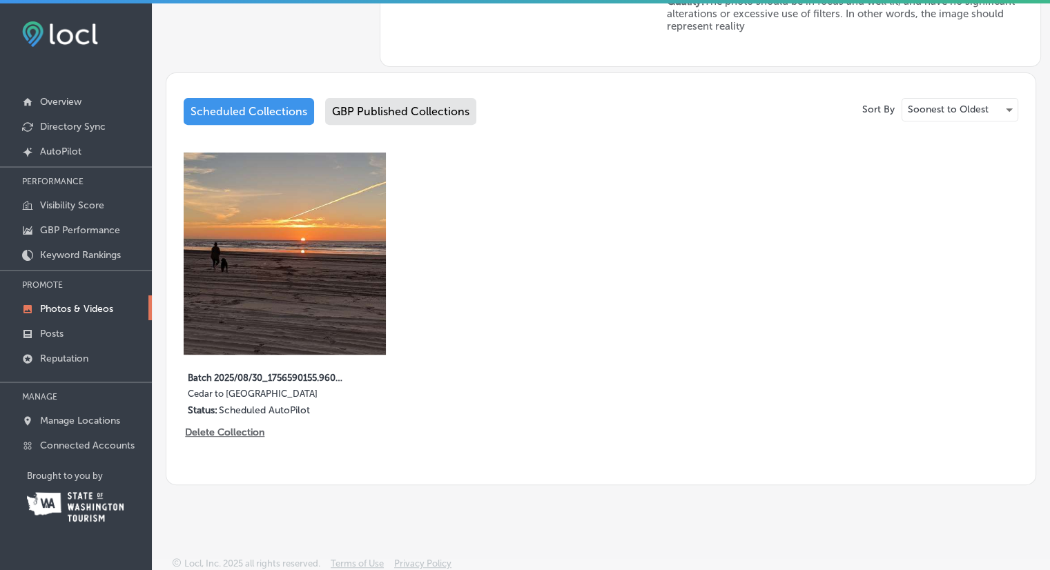
click at [223, 105] on div "Scheduled Collections" at bounding box center [249, 111] width 131 height 27
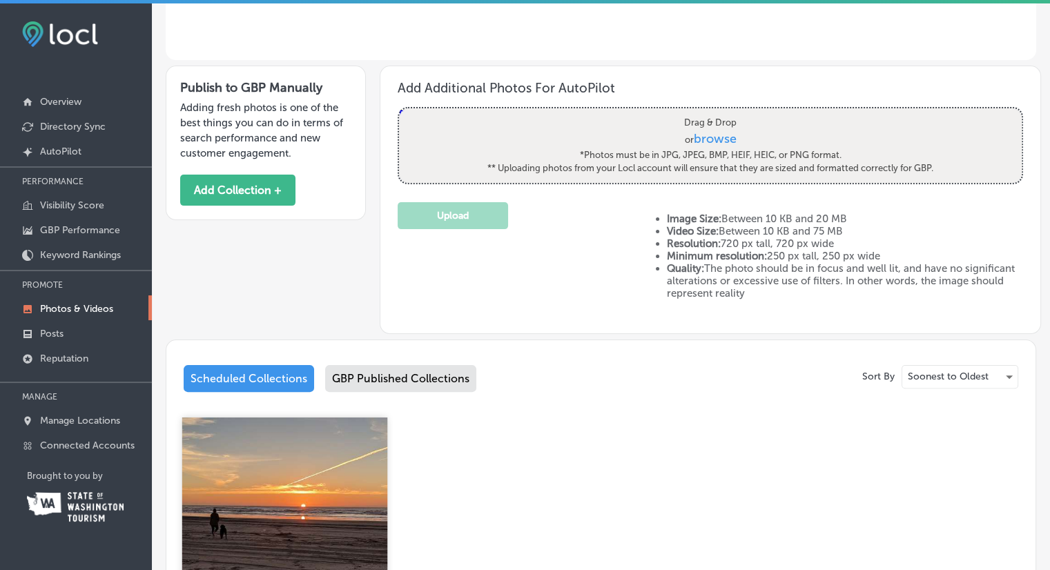
scroll to position [556, 0]
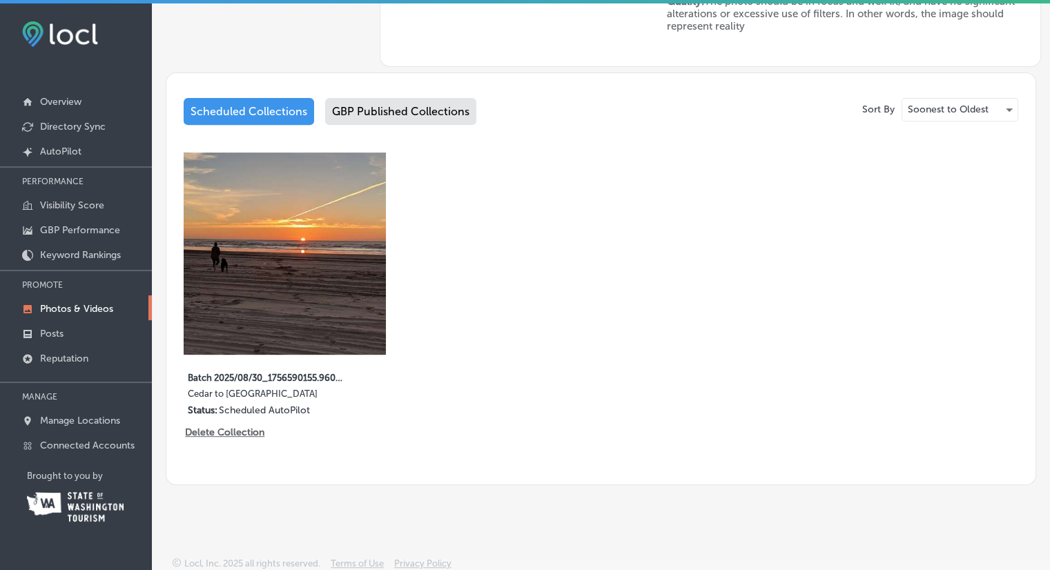
click at [409, 103] on div "GBP Published Collections" at bounding box center [400, 111] width 151 height 27
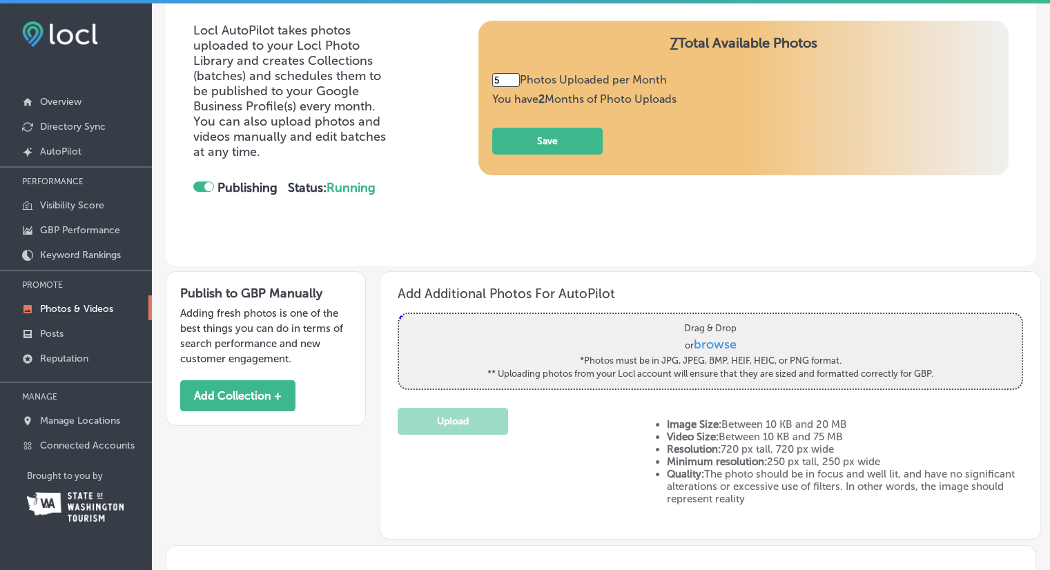
scroll to position [138, 0]
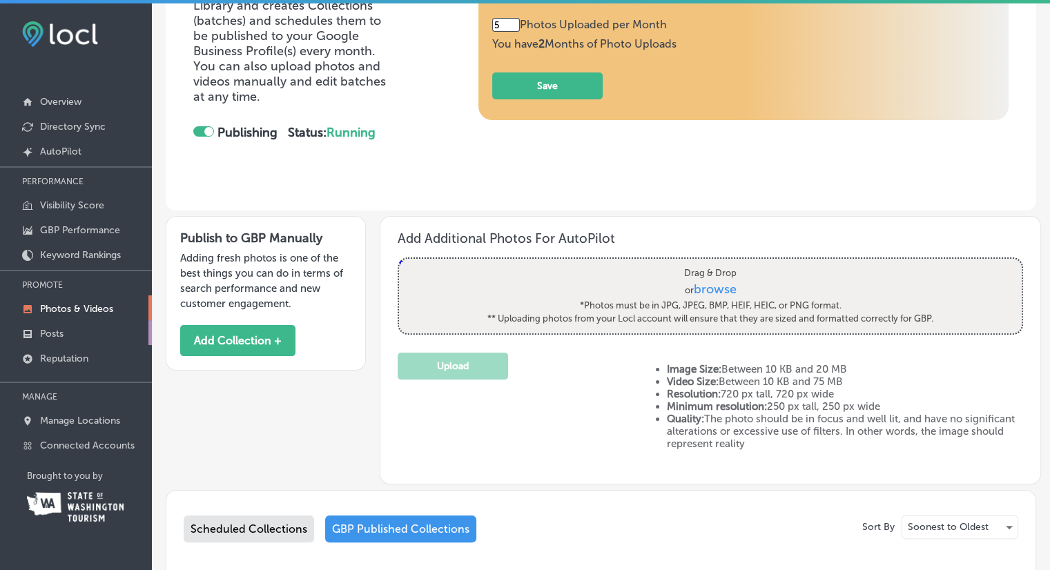
click at [52, 330] on p "Posts" at bounding box center [51, 334] width 23 height 12
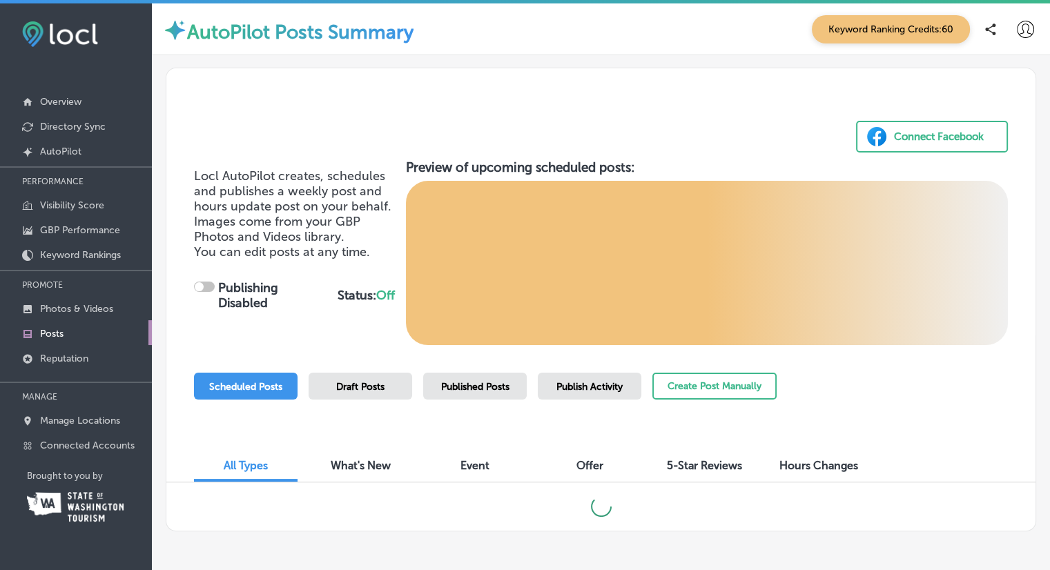
checkbox input "true"
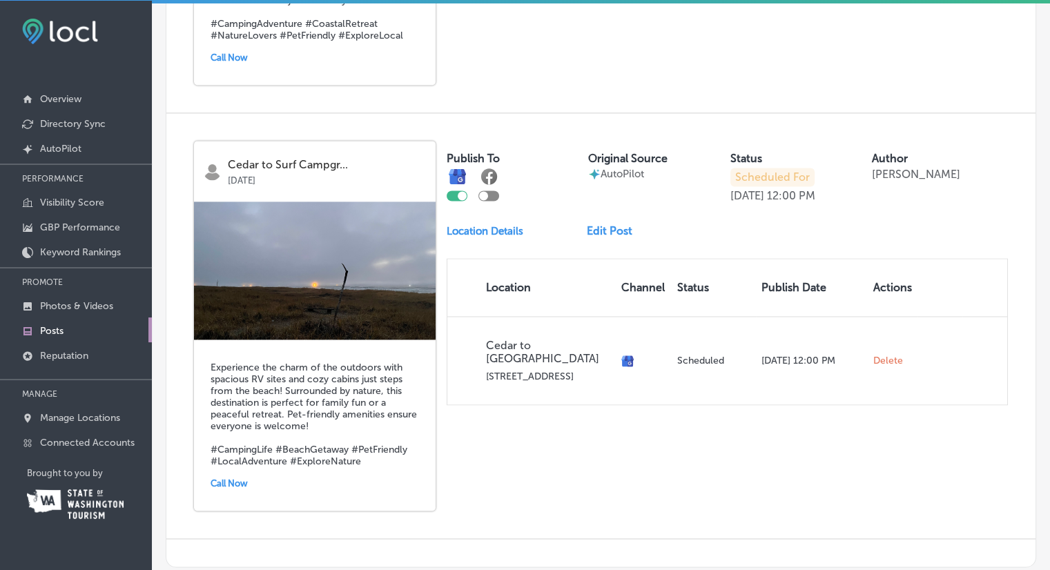
scroll to position [1989, 0]
click at [603, 224] on link "Edit Post" at bounding box center [615, 230] width 57 height 13
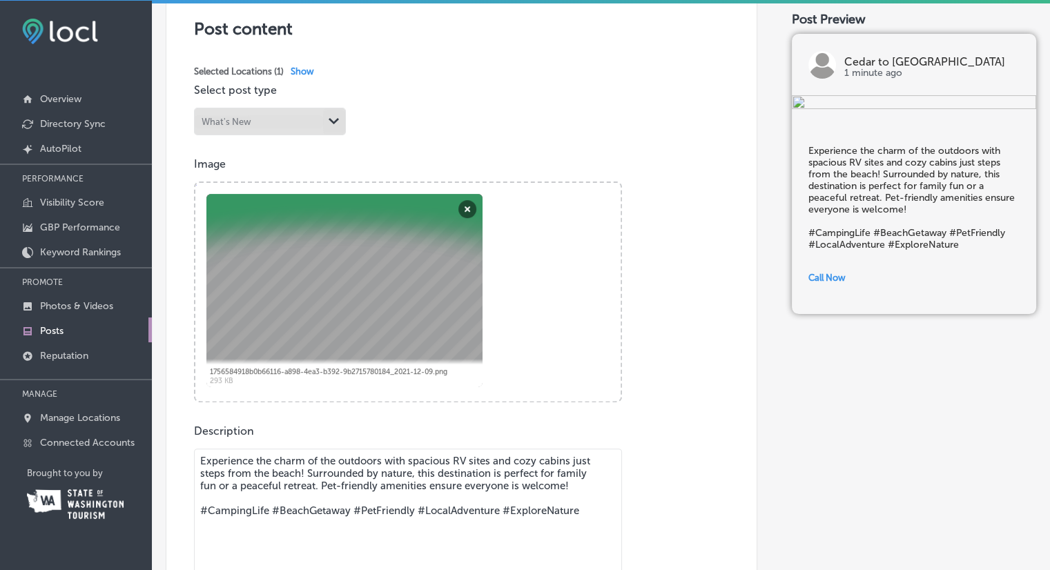
scroll to position [276, 0]
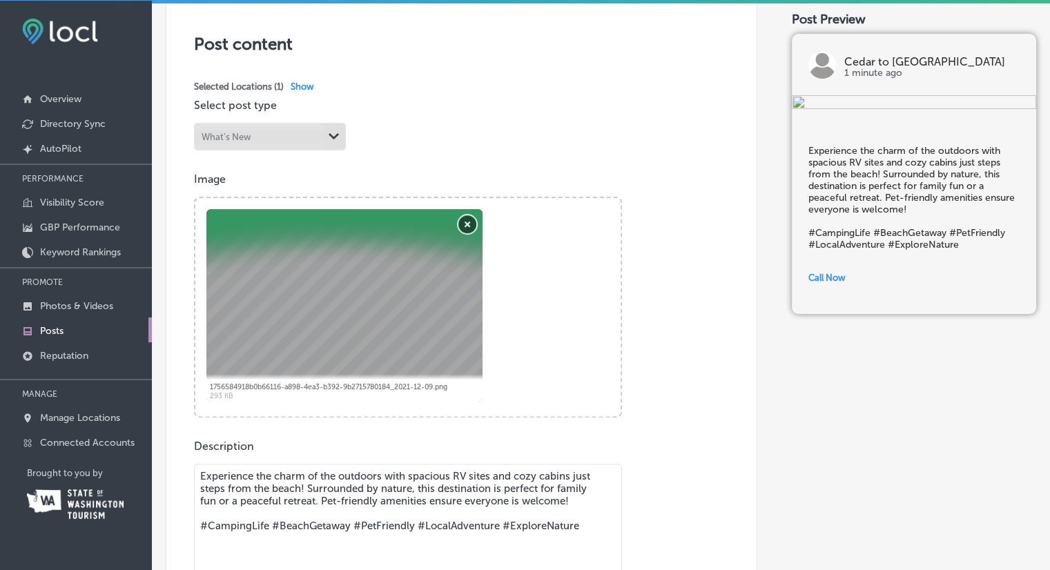
click at [470, 224] on button "Remove" at bounding box center [468, 224] width 18 height 18
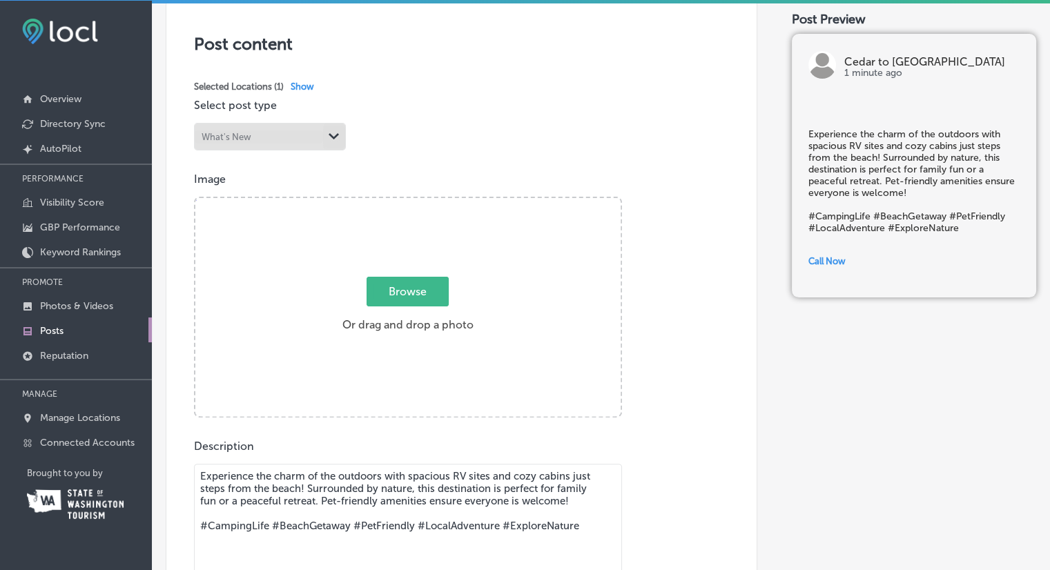
click at [420, 300] on span "Browse" at bounding box center [408, 292] width 82 height 30
click at [420, 202] on input "Browse Or drag and drop a photo" at bounding box center [407, 200] width 425 height 4
type input "C:\fakepath\PXL_20201101_010046809.jpg"
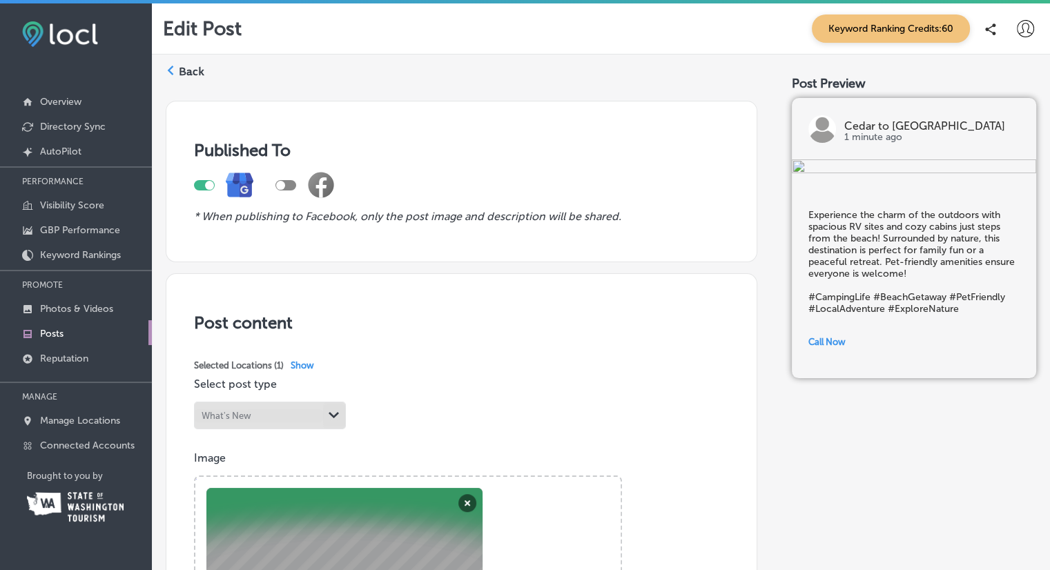
scroll to position [0, 0]
click at [185, 71] on label "Back" at bounding box center [192, 71] width 26 height 15
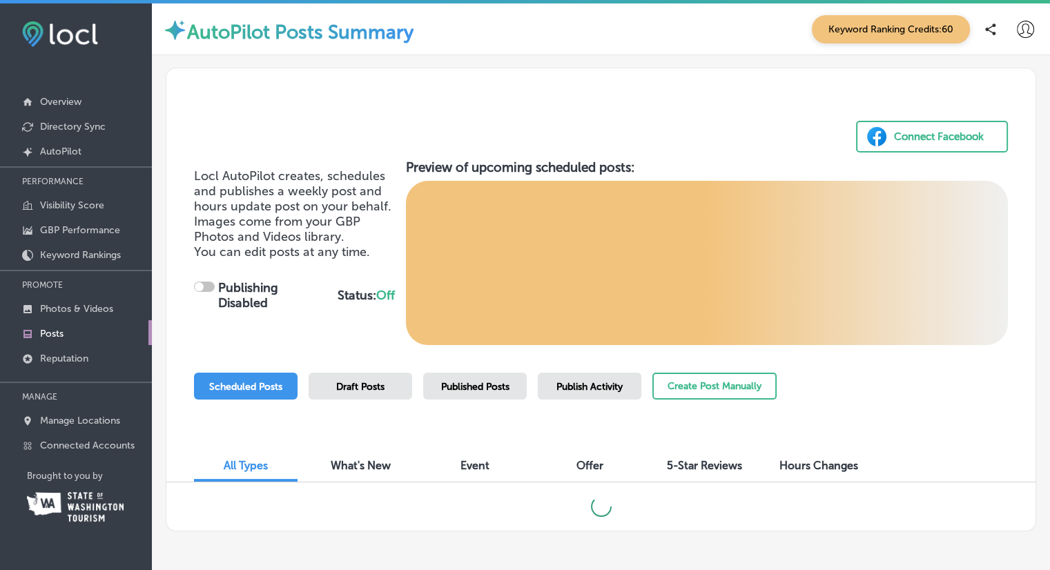
checkbox input "true"
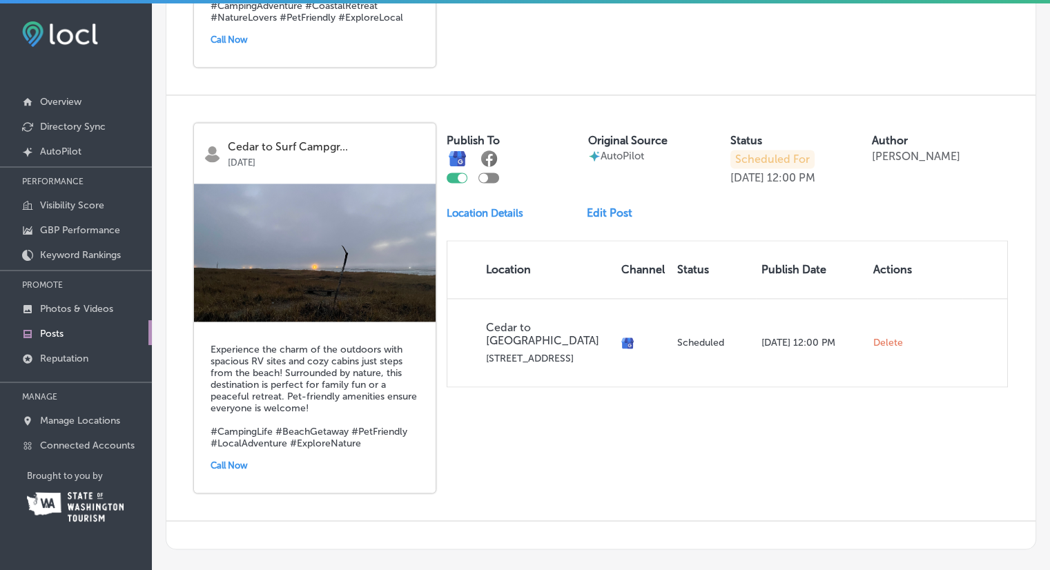
scroll to position [1989, 0]
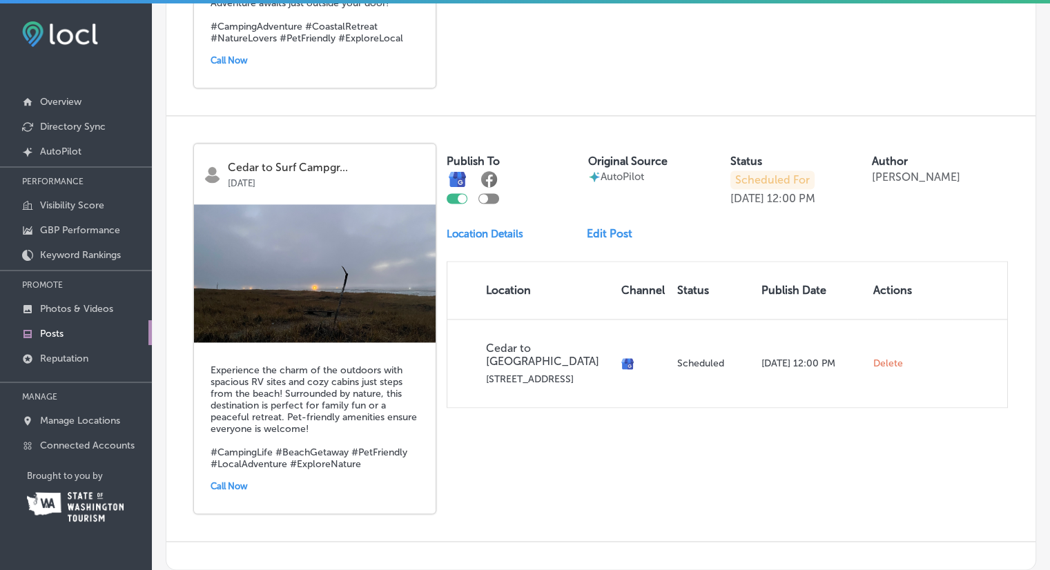
click at [602, 227] on link "Edit Post" at bounding box center [615, 233] width 57 height 13
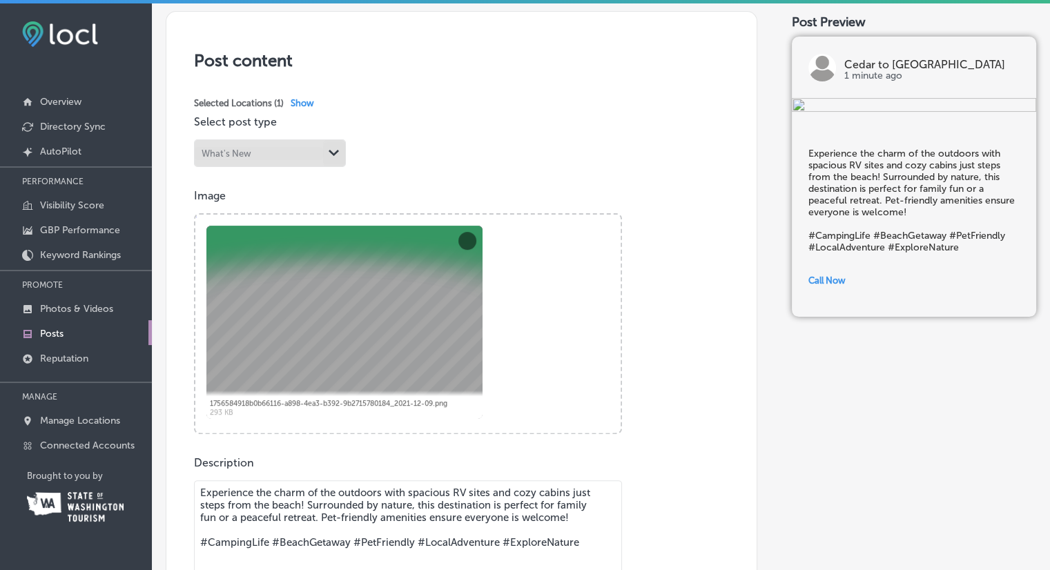
scroll to position [345, 0]
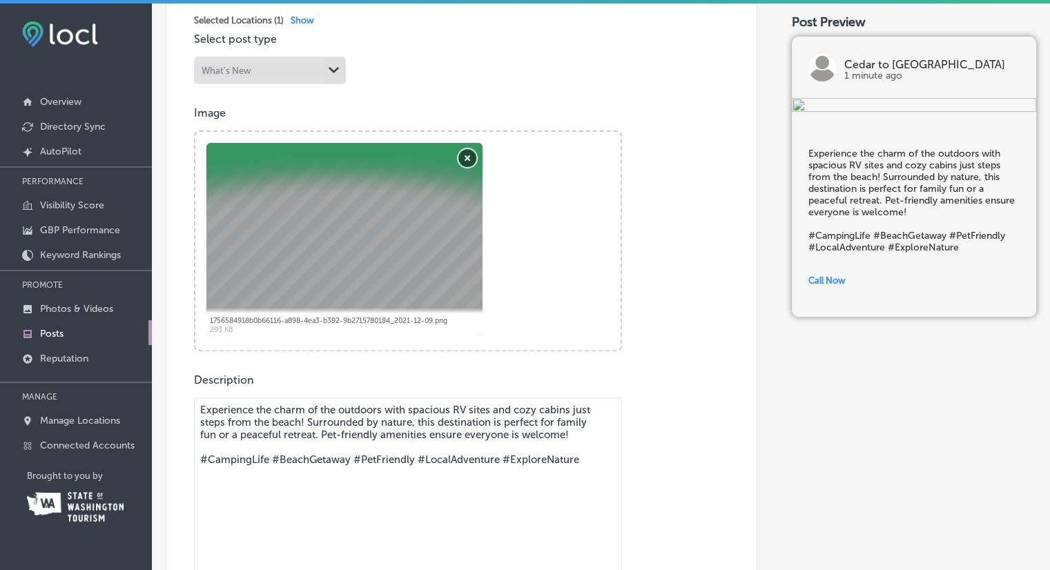
click at [472, 157] on button "Remove" at bounding box center [468, 158] width 18 height 18
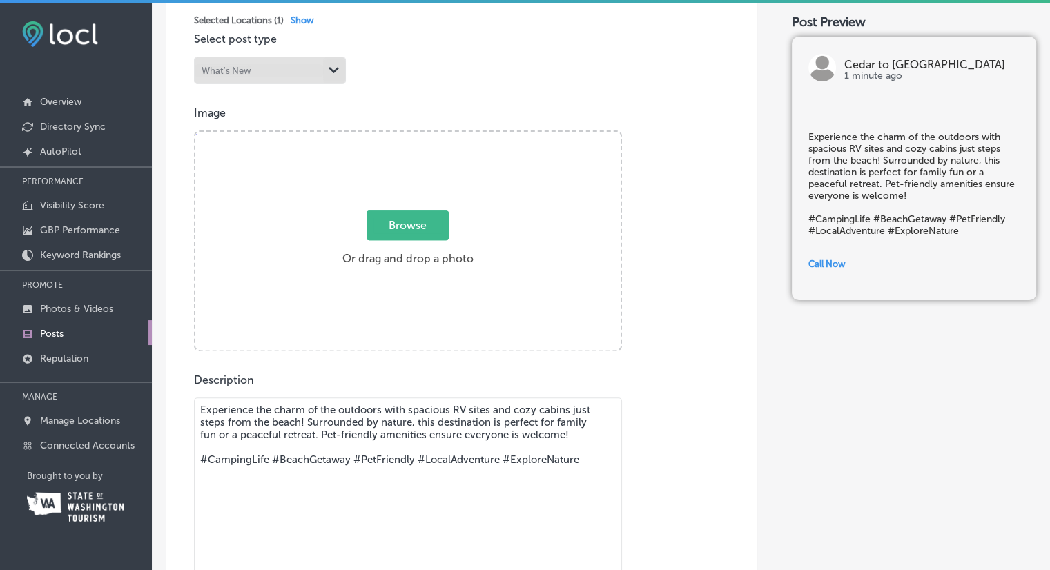
click at [419, 231] on span "Browse" at bounding box center [408, 226] width 82 height 30
click at [419, 136] on input "Browse Or drag and drop a photo" at bounding box center [407, 134] width 425 height 4
type input "C:\fakepath\PXL_20201101_010046809.jpg"
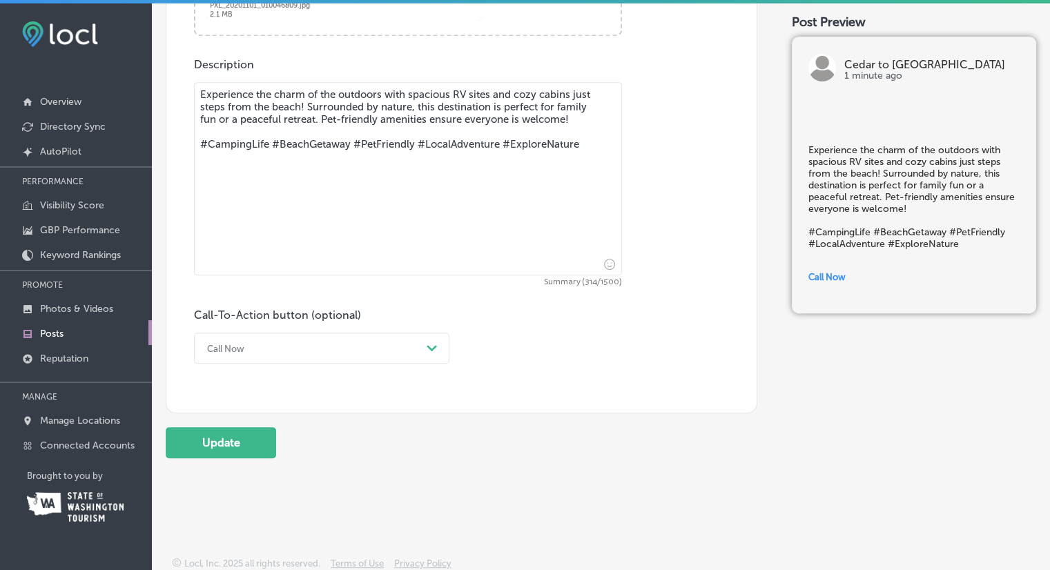
scroll to position [663, 0]
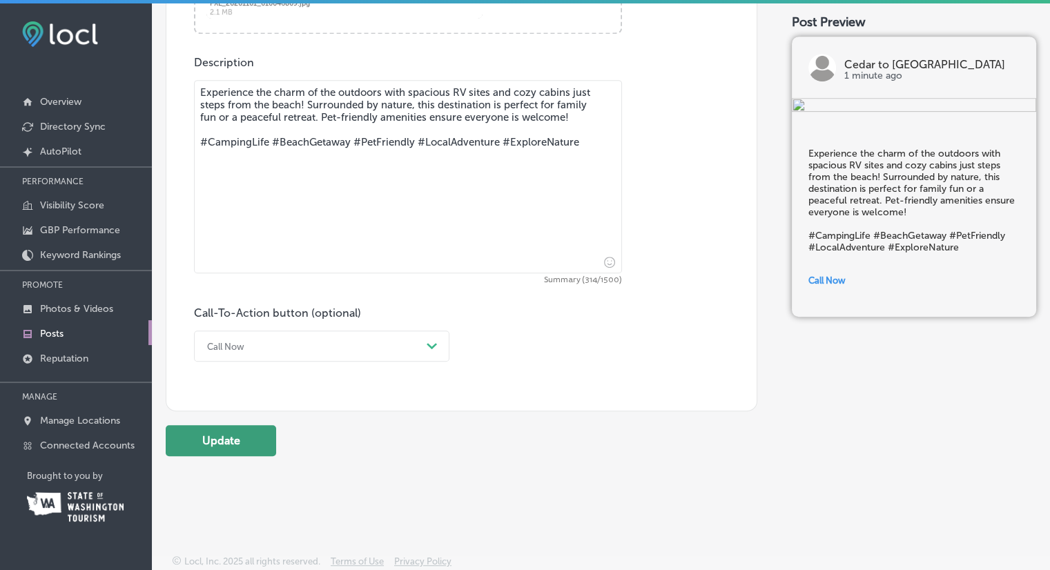
click at [240, 443] on button "Update" at bounding box center [221, 440] width 110 height 31
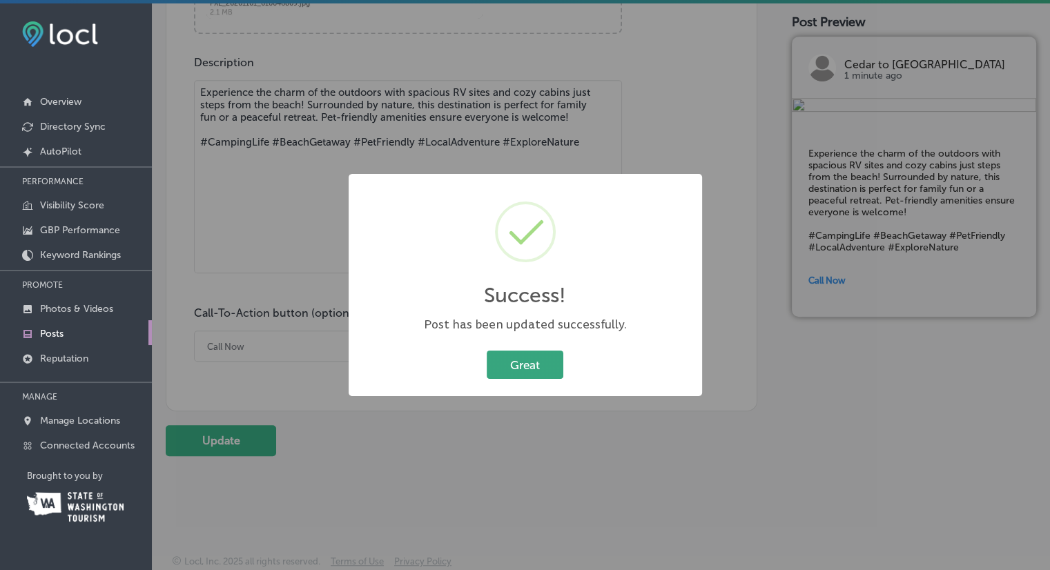
click at [547, 359] on button "Great" at bounding box center [525, 365] width 77 height 28
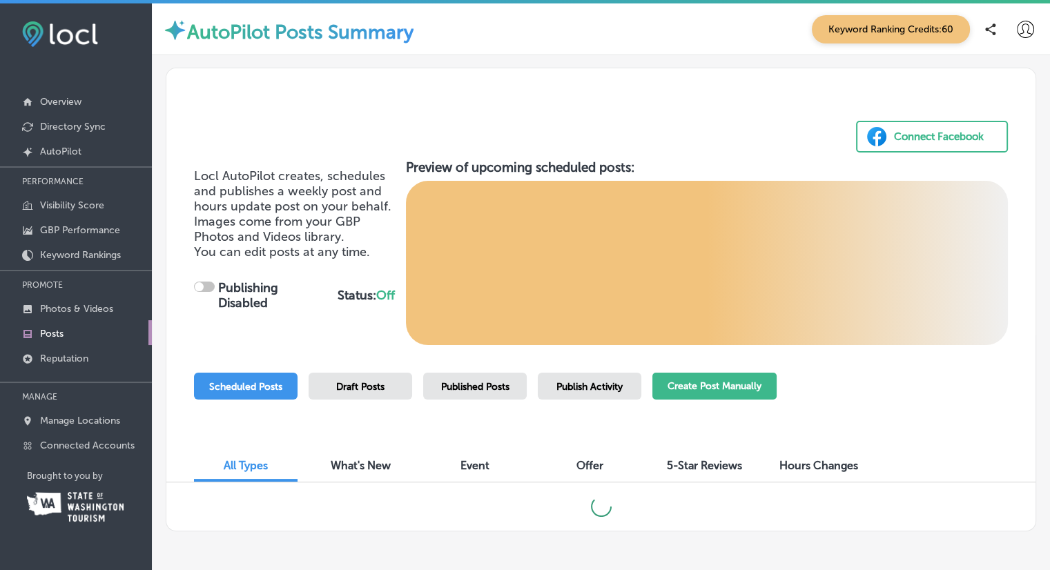
checkbox input "true"
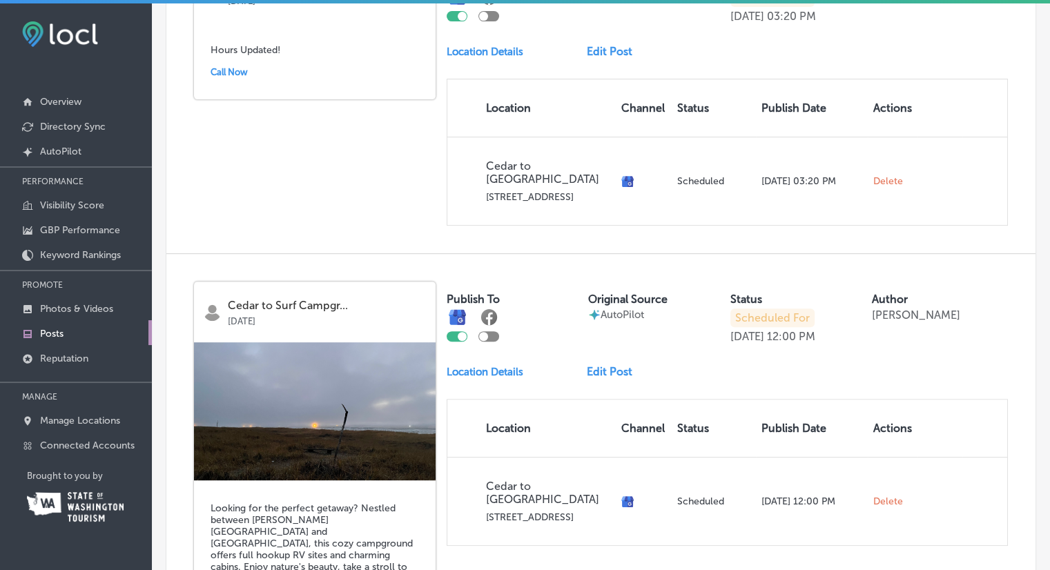
scroll to position [545, 0]
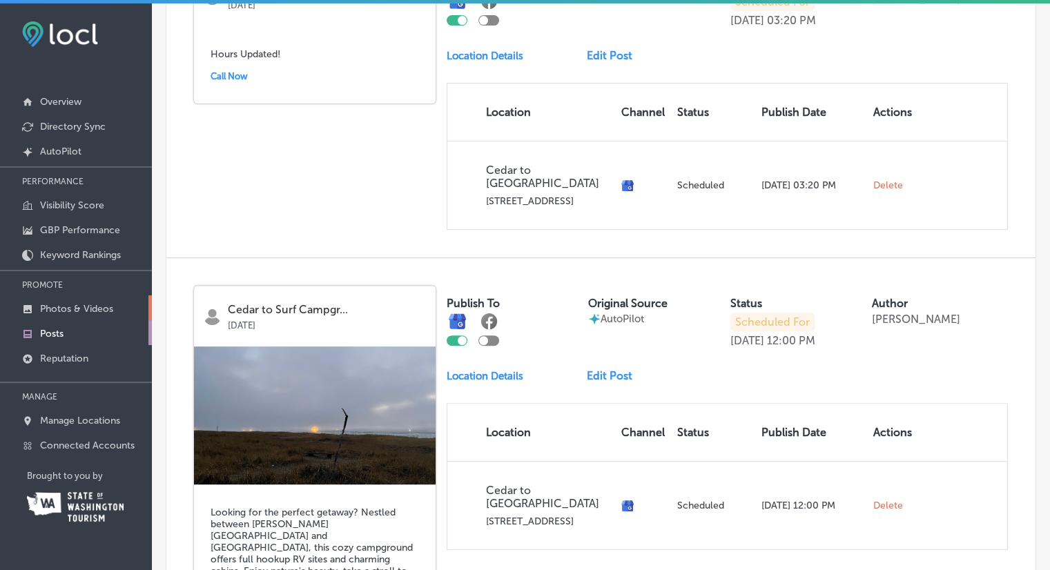
click at [74, 311] on p "Photos & Videos" at bounding box center [76, 309] width 73 height 12
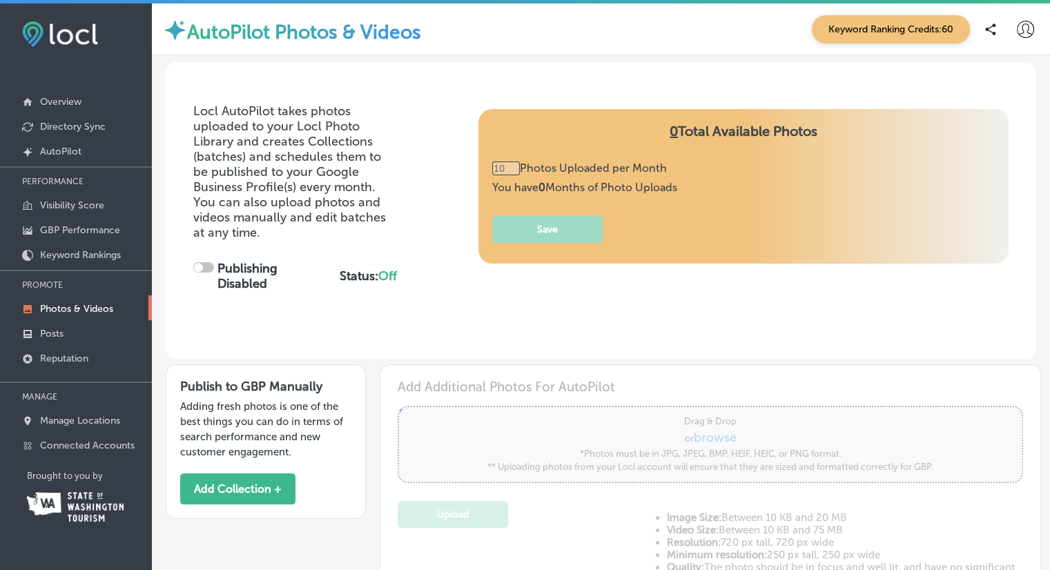
type input "0"
checkbox input "true"
type input "5"
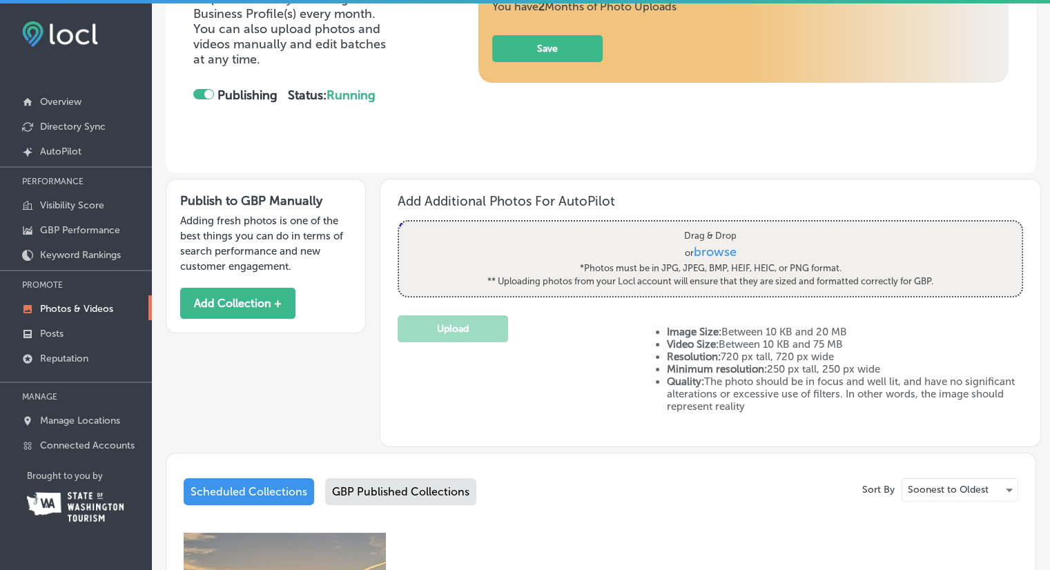
scroll to position [142, 0]
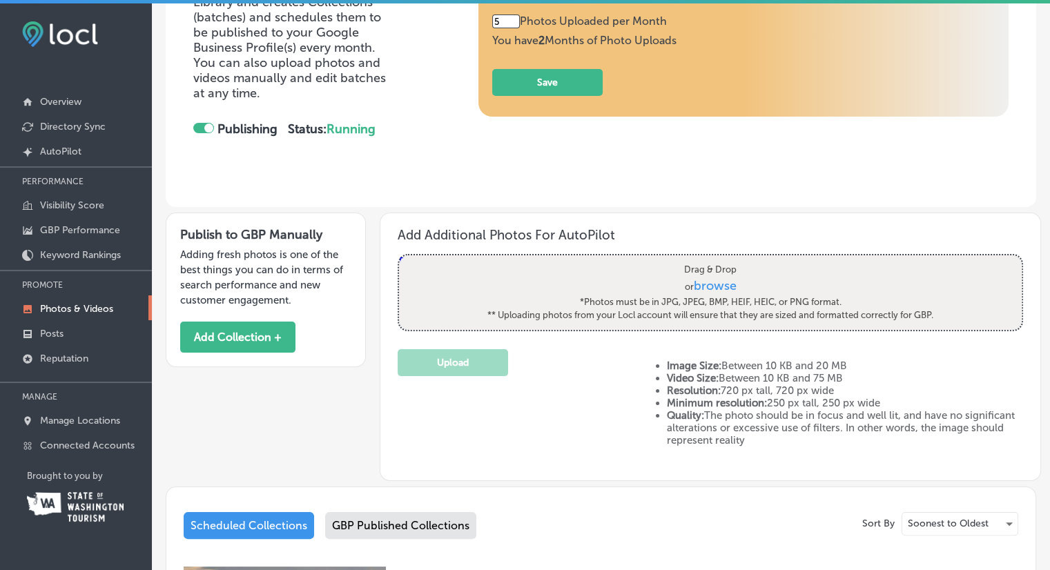
click at [715, 284] on span "browse" at bounding box center [715, 285] width 43 height 15
click at [715, 260] on input "Drag & Drop or browse *Photos must be in JPG, JPEG, BMP, HEIF, HEIC, or PNG for…" at bounding box center [710, 257] width 623 height 4
type input "C:\fakepath\20250414_161309.jpg"
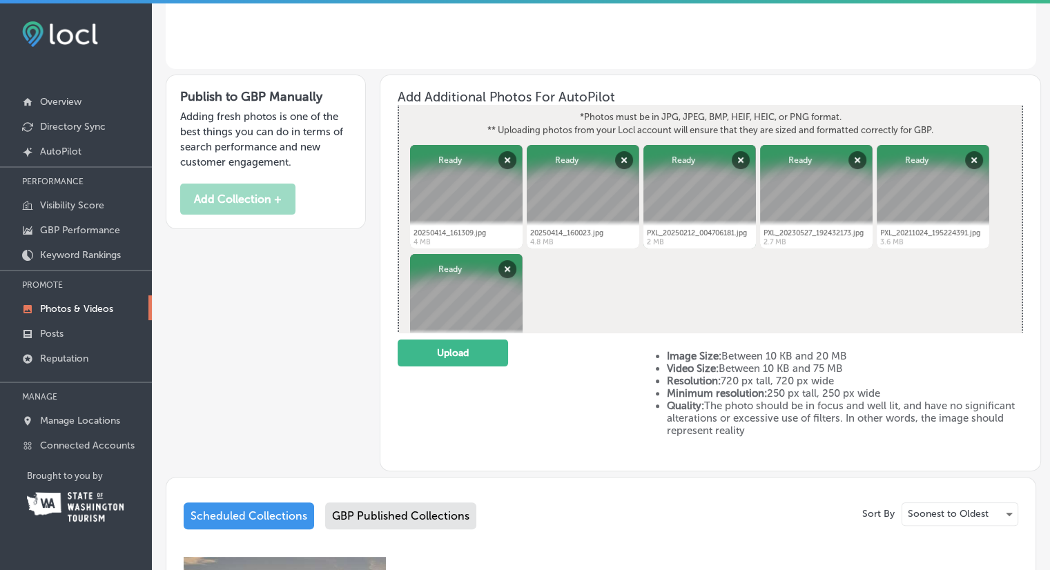
scroll to position [25, 0]
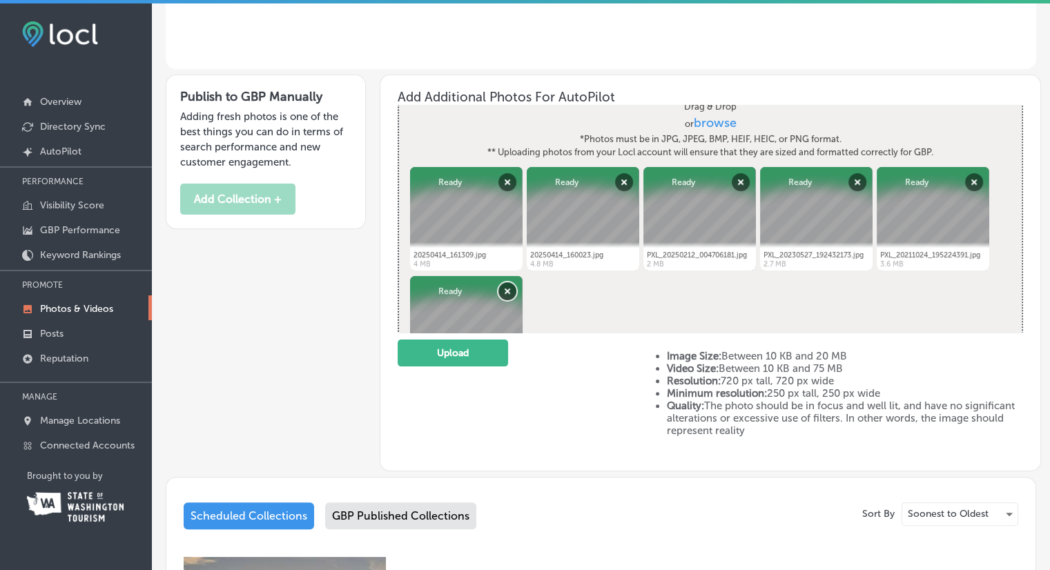
click at [505, 288] on button "Remove" at bounding box center [508, 291] width 18 height 18
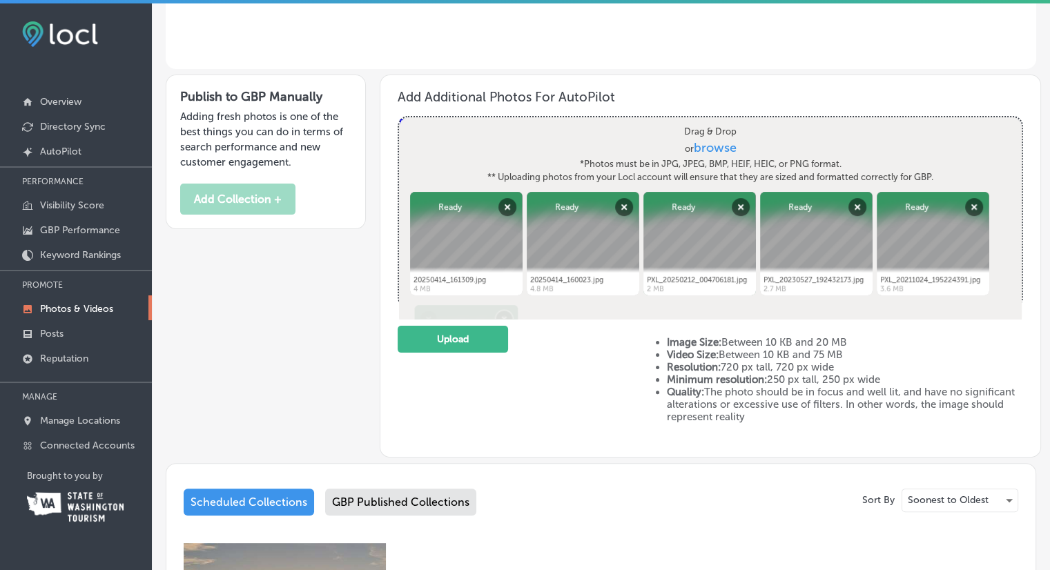
scroll to position [0, 0]
click at [854, 207] on button "Remove" at bounding box center [858, 207] width 18 height 18
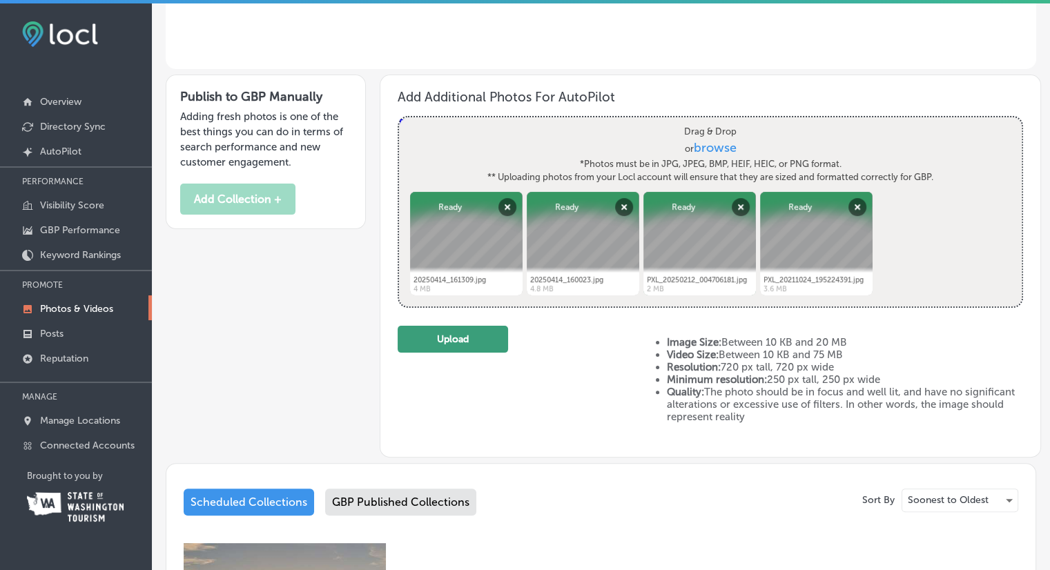
click at [462, 340] on button "Upload" at bounding box center [453, 339] width 110 height 27
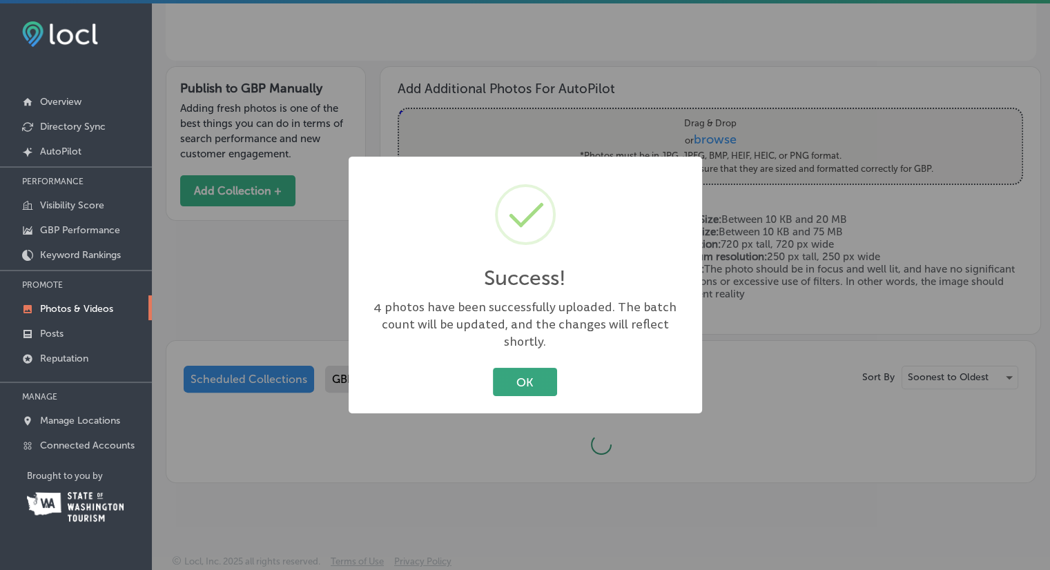
scroll to position [280, 0]
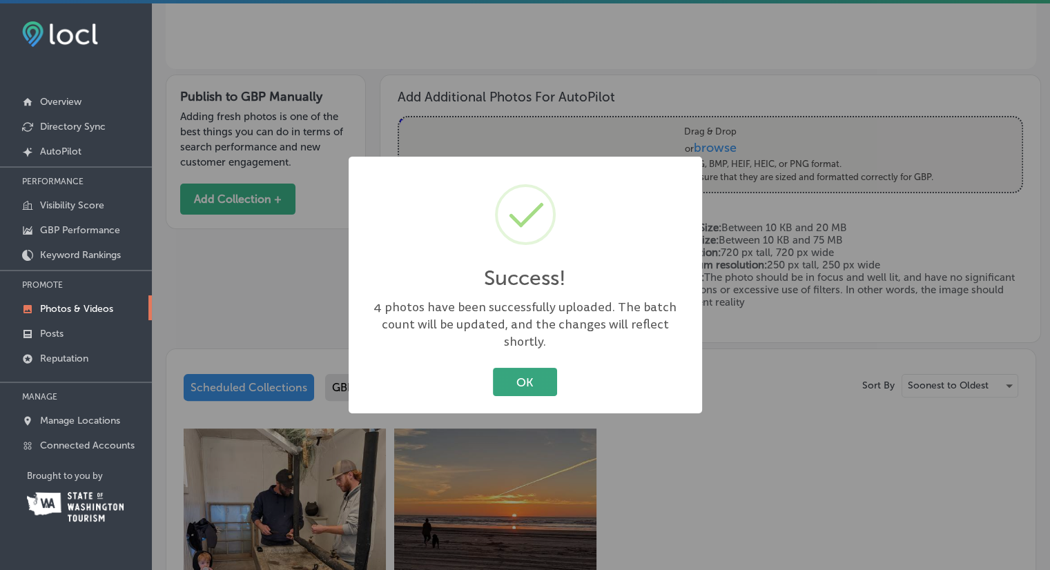
click at [525, 375] on button "OK" at bounding box center [525, 382] width 64 height 28
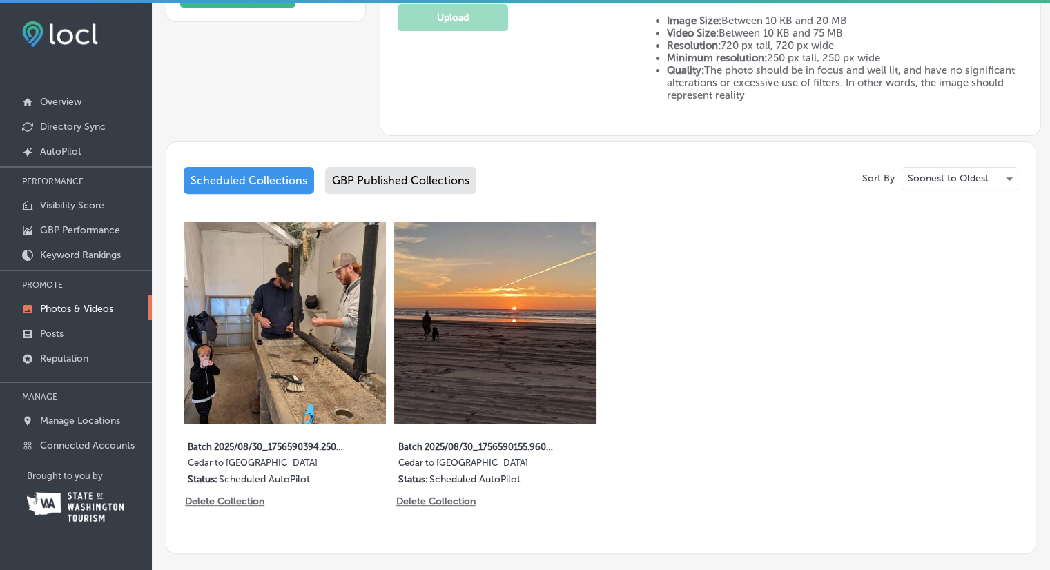
scroll to position [556, 0]
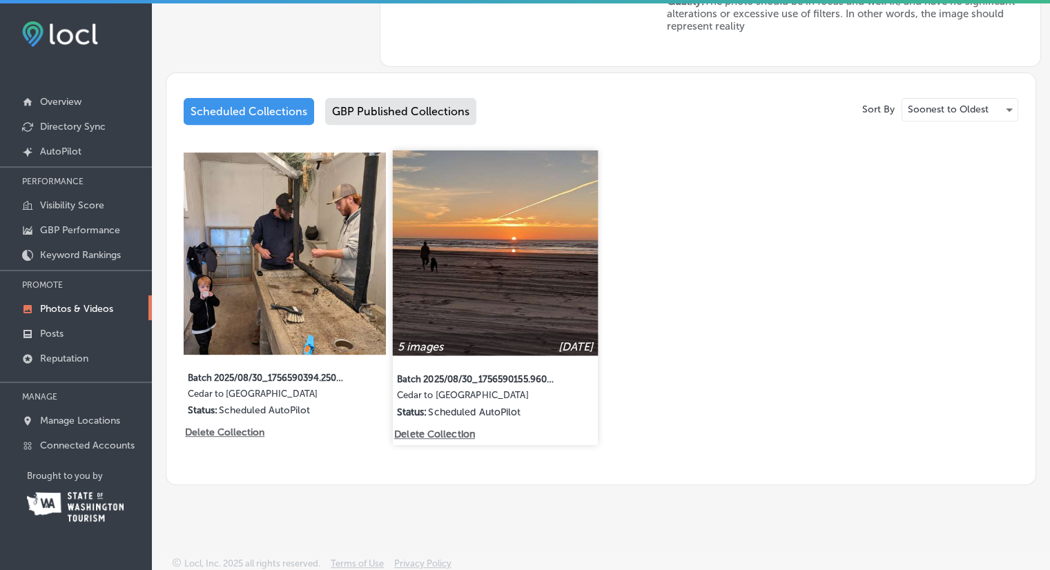
click at [497, 293] on img at bounding box center [495, 253] width 205 height 205
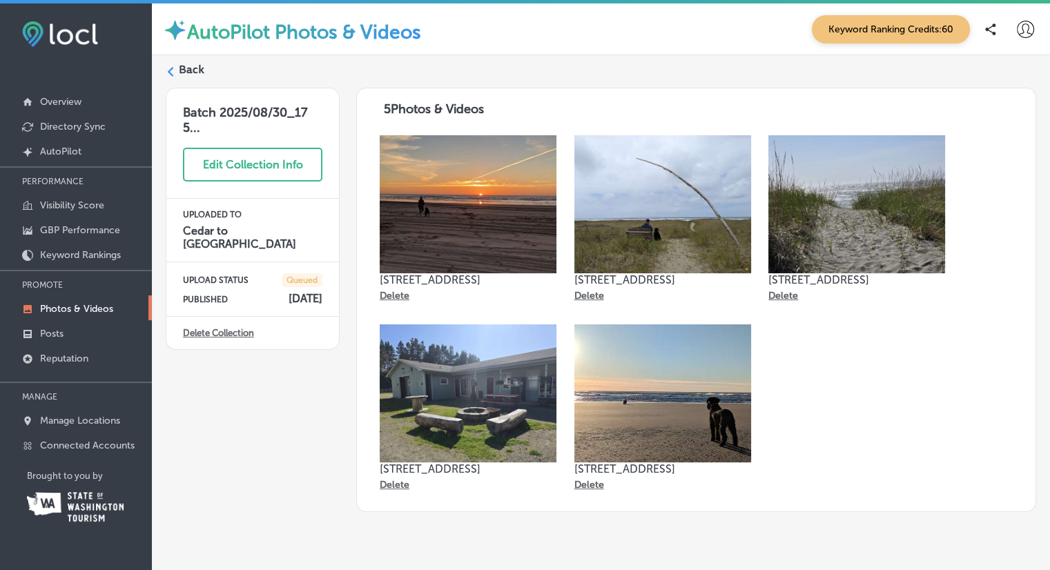
click at [185, 73] on label "Back" at bounding box center [192, 69] width 26 height 15
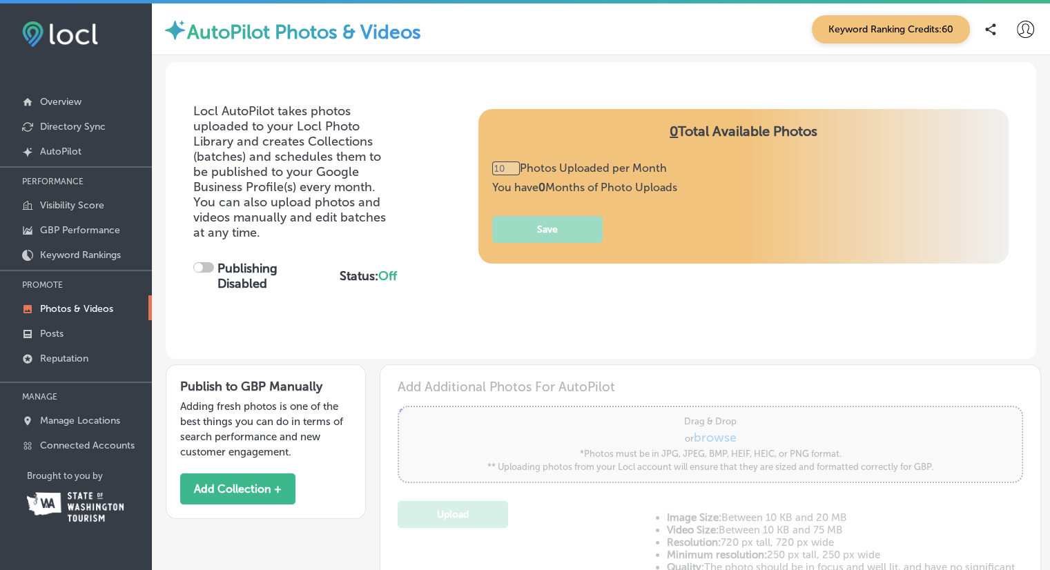
type input "5"
checkbox input "true"
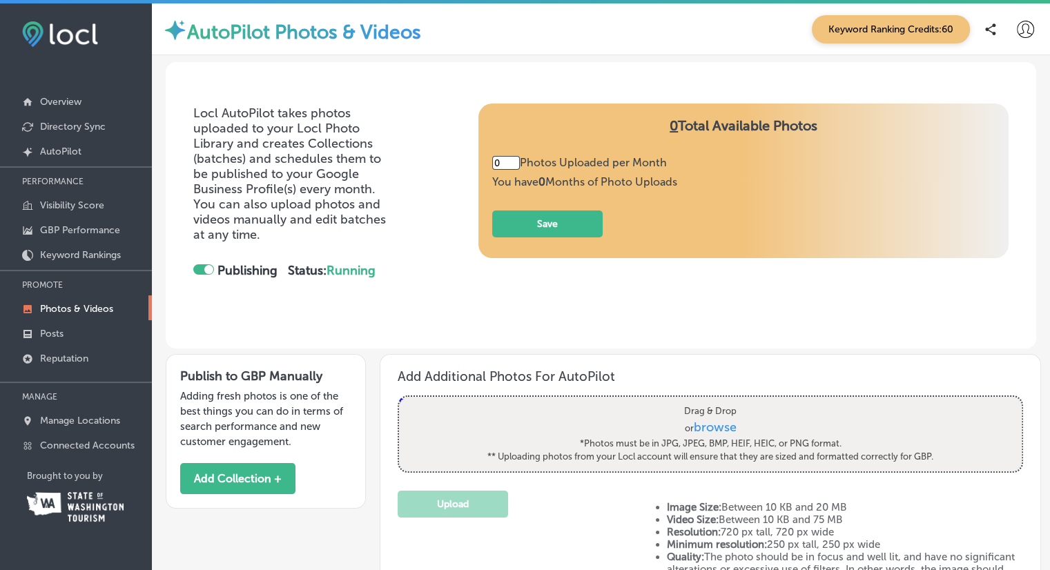
type input "5"
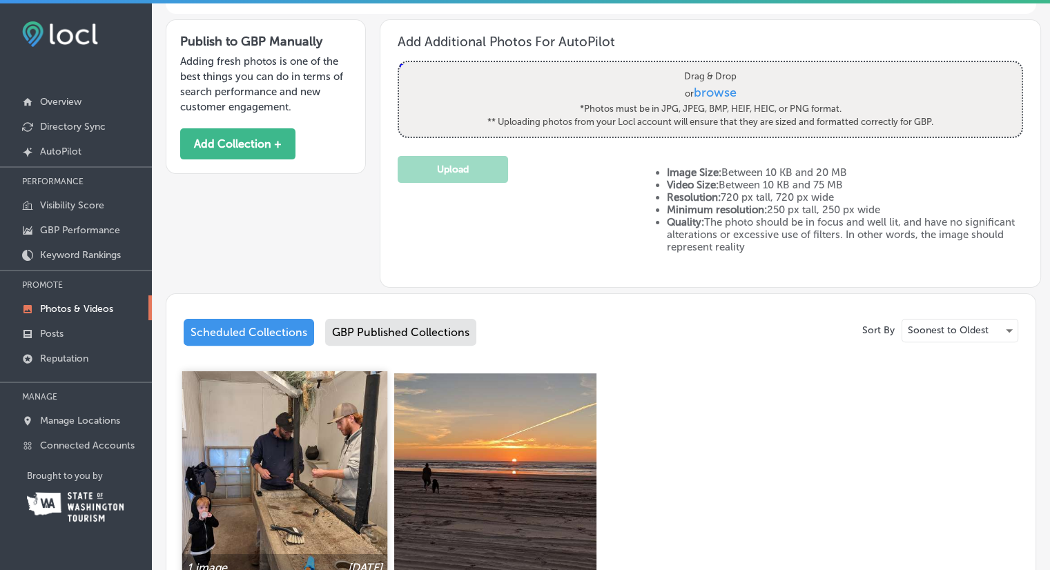
scroll to position [483, 0]
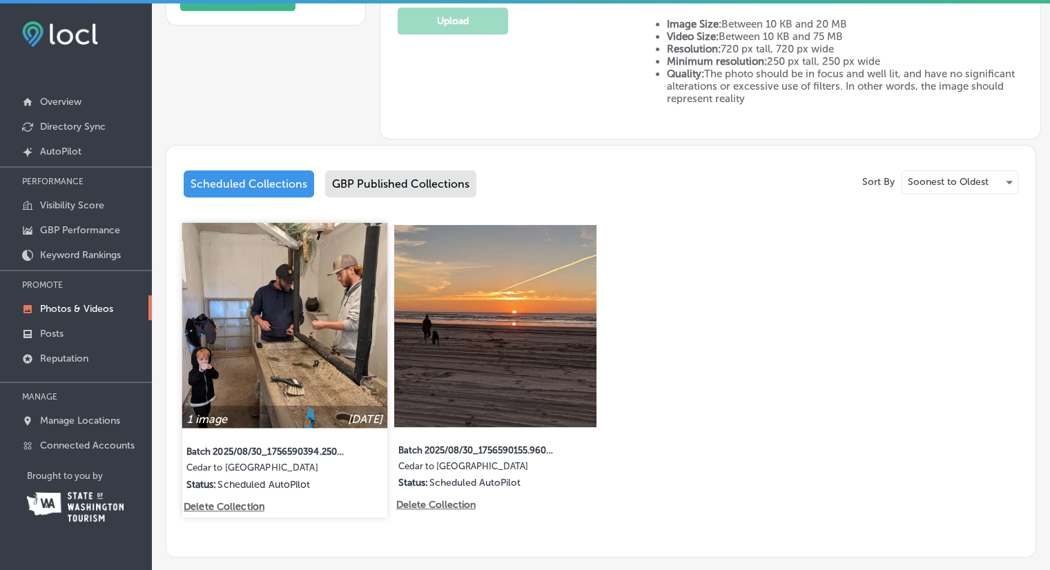
click at [261, 336] on img at bounding box center [284, 325] width 205 height 205
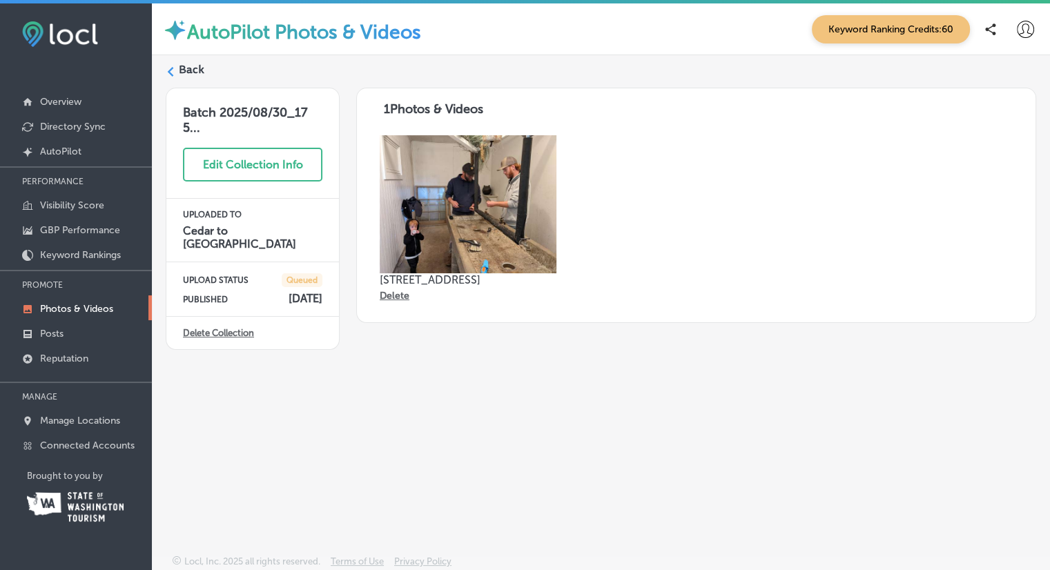
click at [226, 328] on link "Delete Collection" at bounding box center [218, 333] width 71 height 10
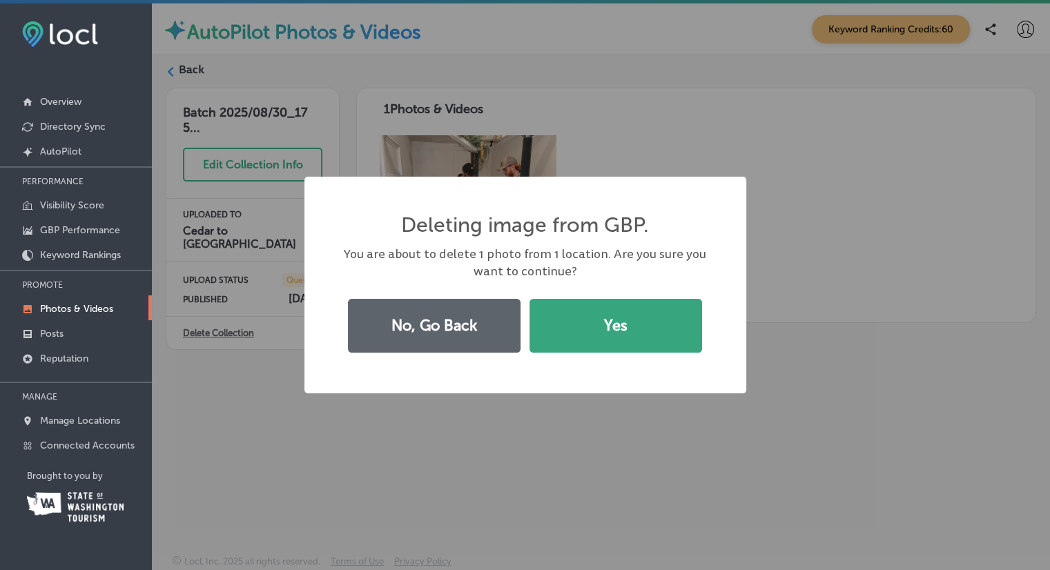
click at [623, 325] on button "Yes" at bounding box center [616, 326] width 173 height 54
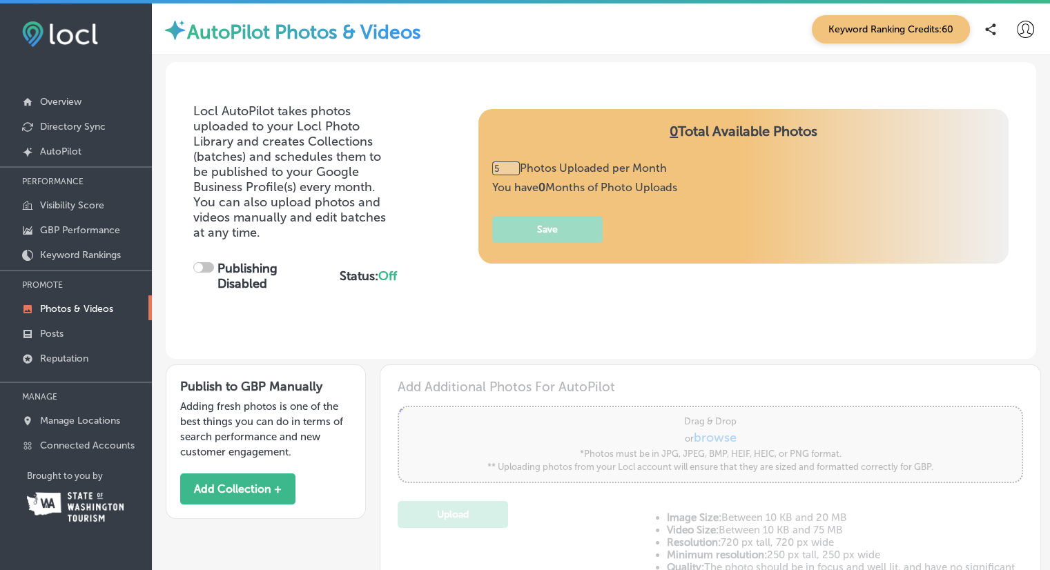
type input "0"
checkbox input "true"
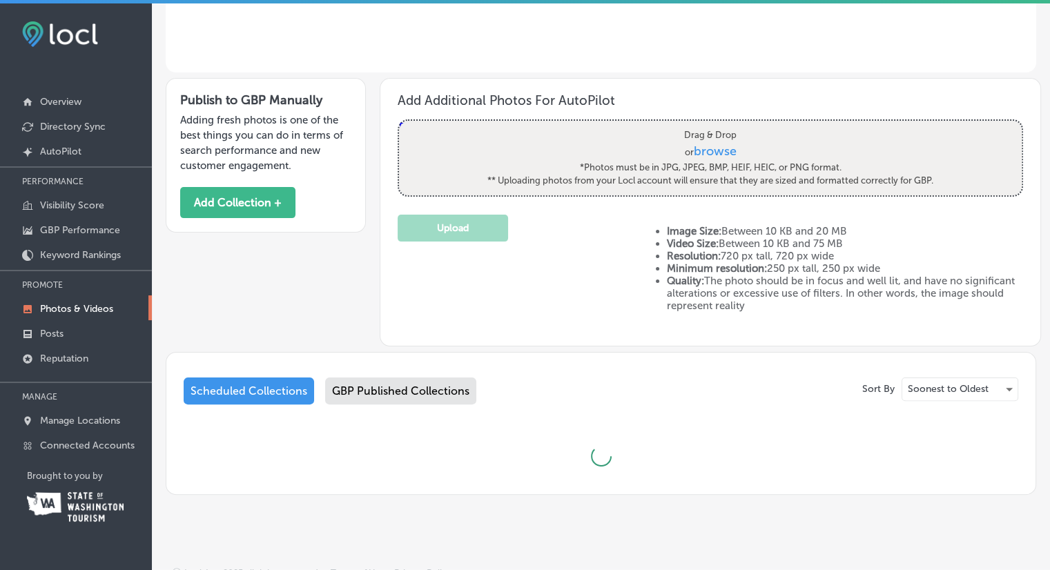
type input "5"
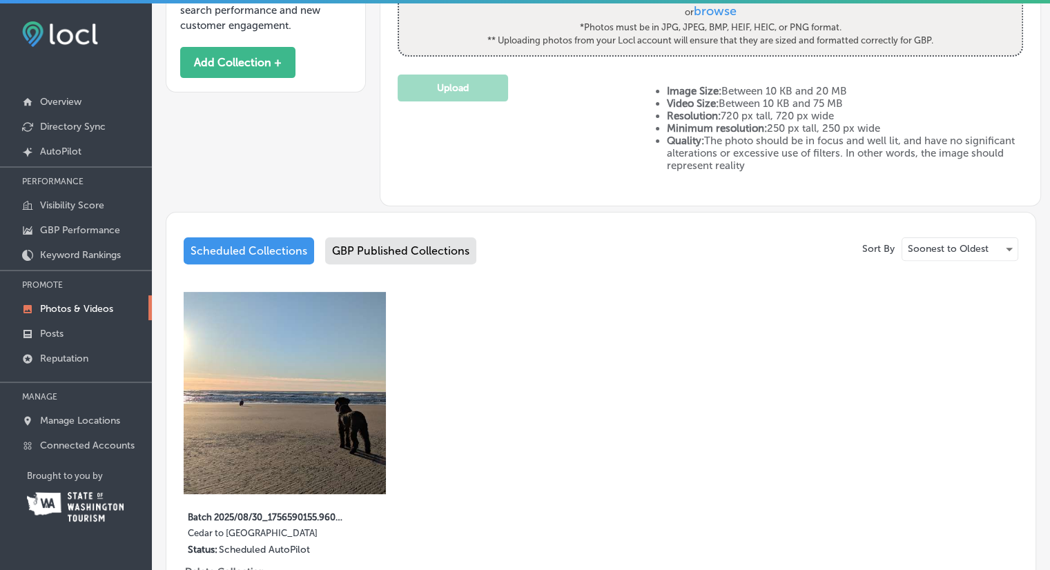
scroll to position [483, 0]
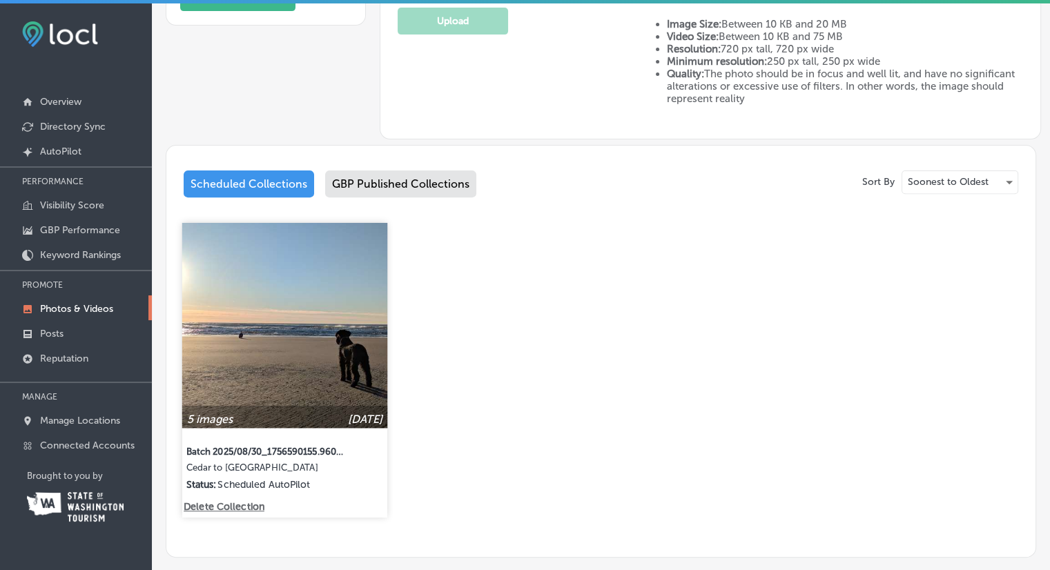
click at [315, 338] on img at bounding box center [284, 325] width 205 height 205
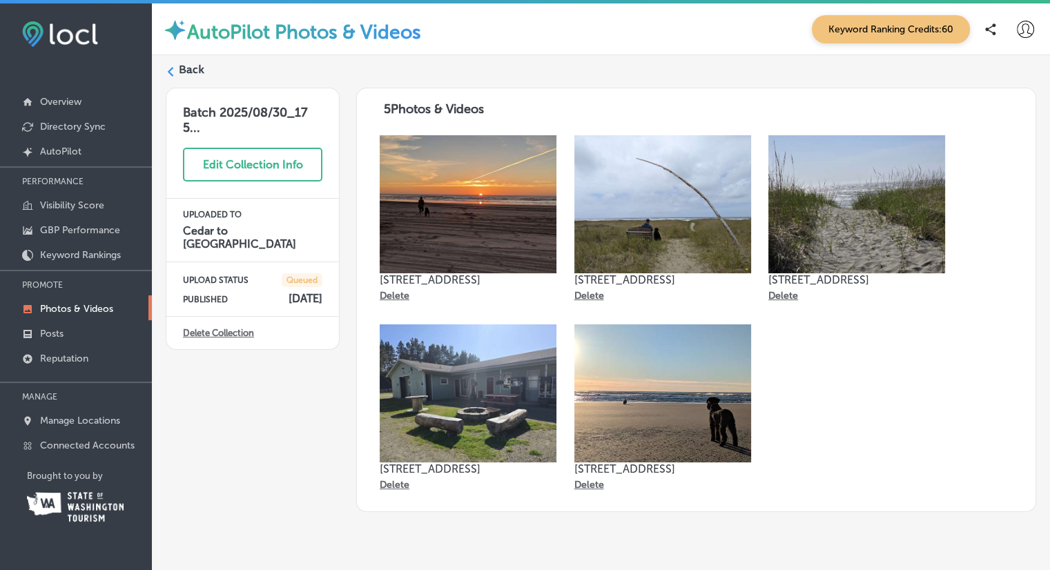
click at [168, 69] on icon at bounding box center [171, 72] width 10 height 10
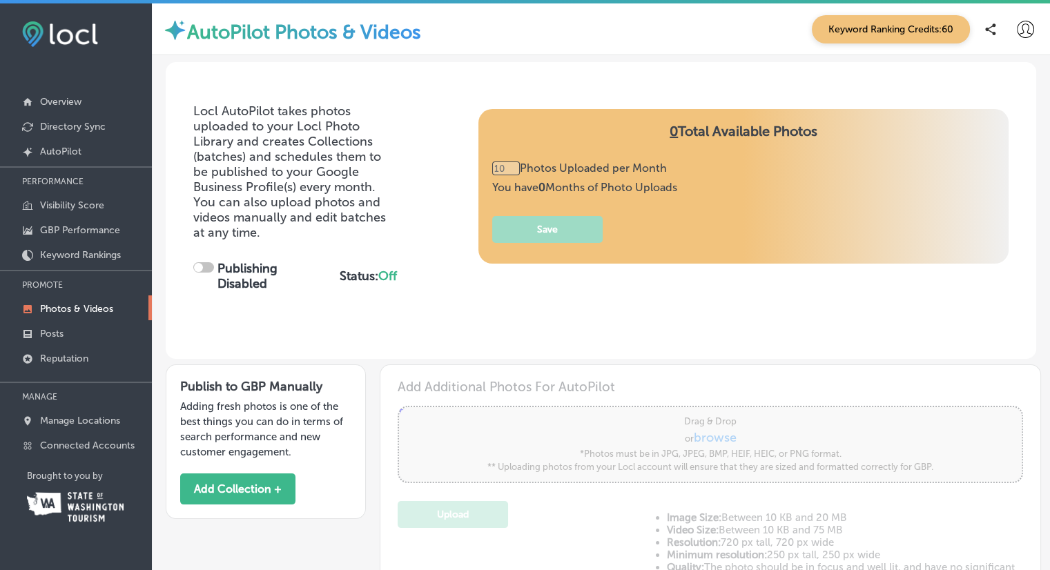
type input "5"
checkbox input "true"
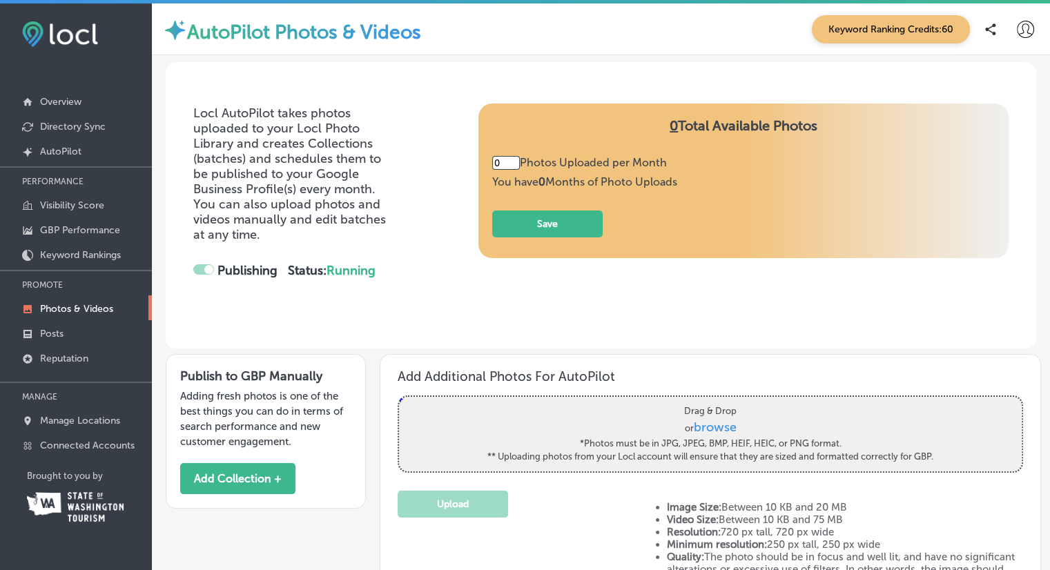
type input "5"
click at [666, 128] on span "10" at bounding box center [673, 125] width 15 height 17
click at [715, 117] on div "10 Total Available Photos 5 Photos Uploaded per Month You have 2 Months of Phot…" at bounding box center [744, 181] width 530 height 155
click at [668, 131] on span "10" at bounding box center [673, 125] width 15 height 17
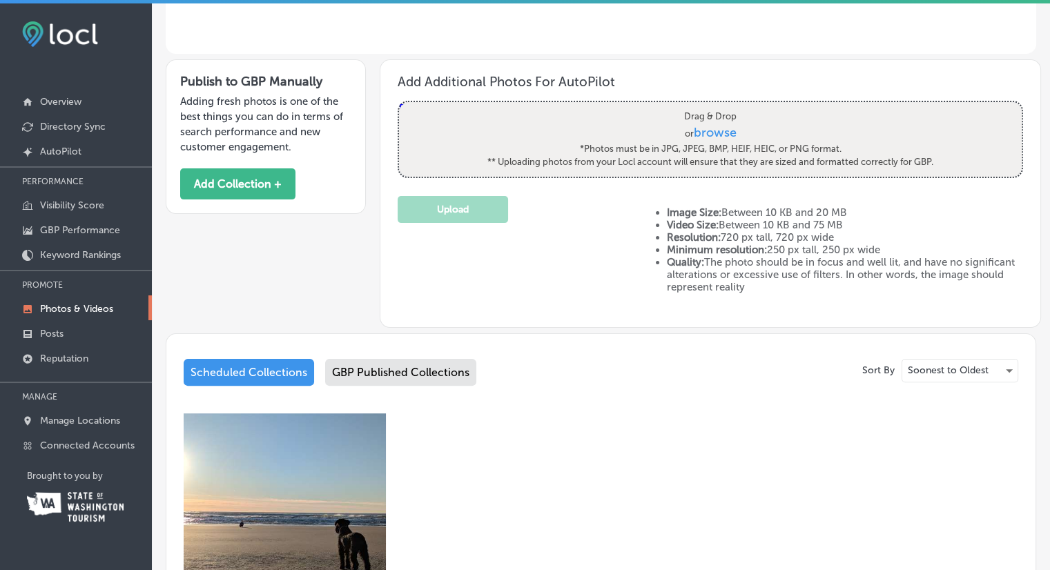
scroll to position [414, 0]
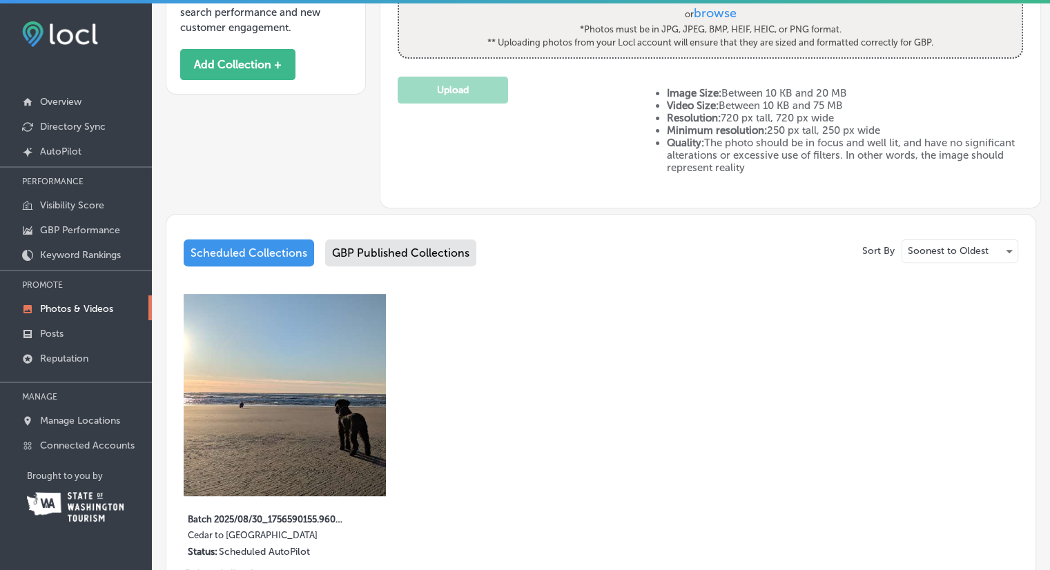
click at [419, 262] on div "GBP Published Collections" at bounding box center [400, 253] width 151 height 27
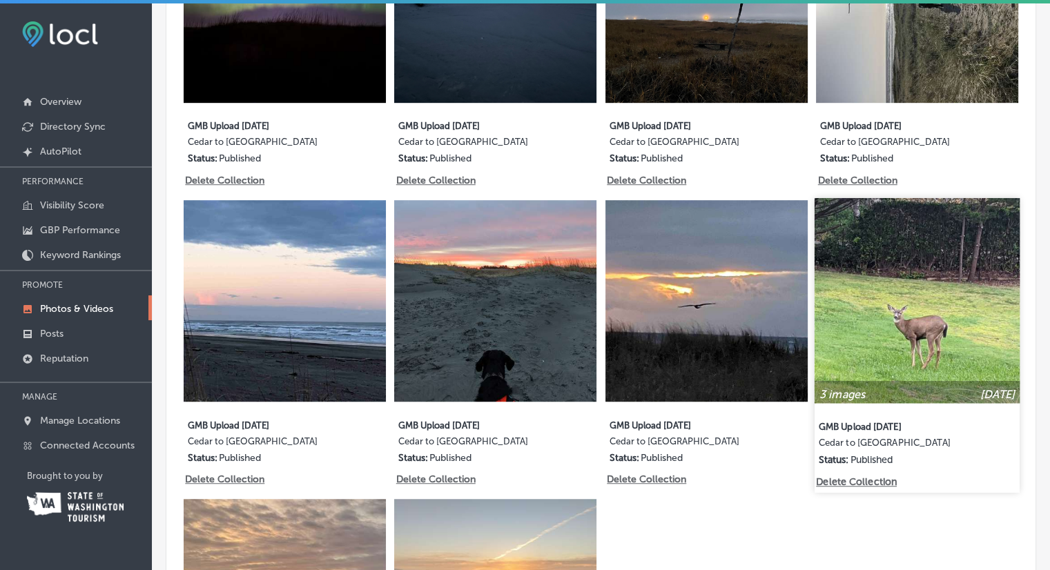
scroll to position [804, 0]
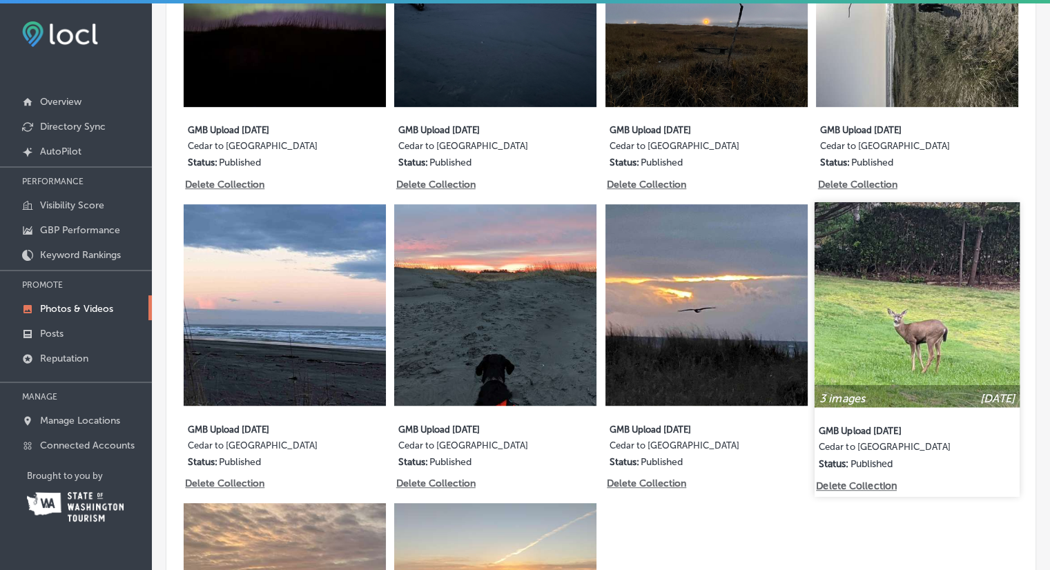
click at [956, 300] on img at bounding box center [917, 304] width 205 height 205
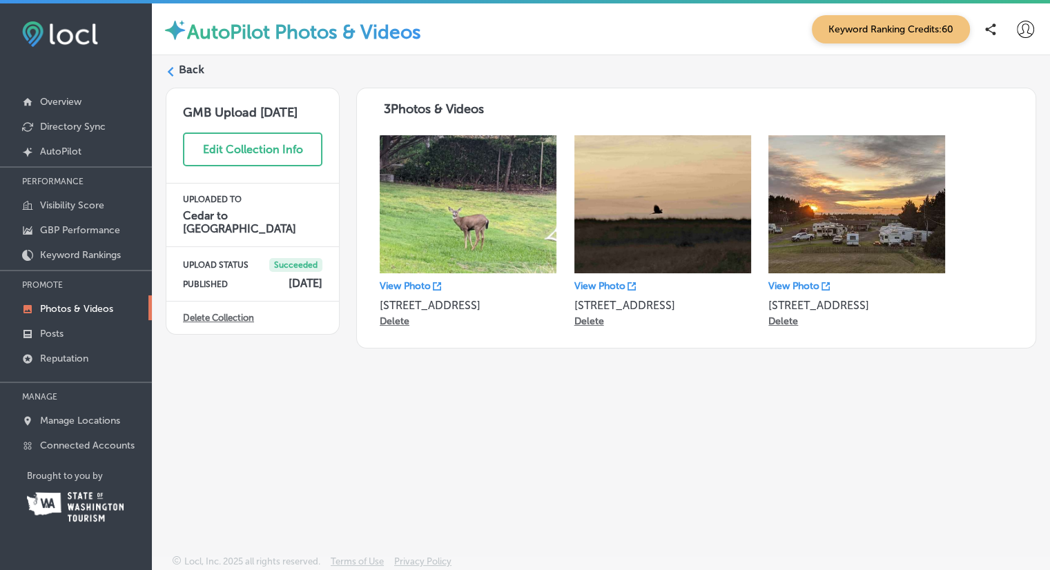
click at [181, 68] on label "Back" at bounding box center [192, 69] width 26 height 15
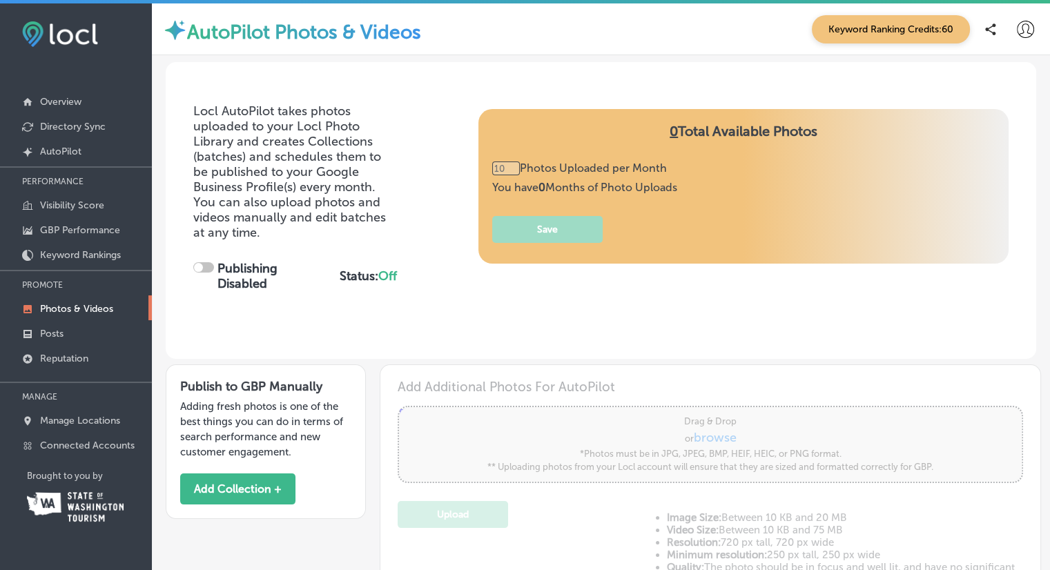
checkbox input "true"
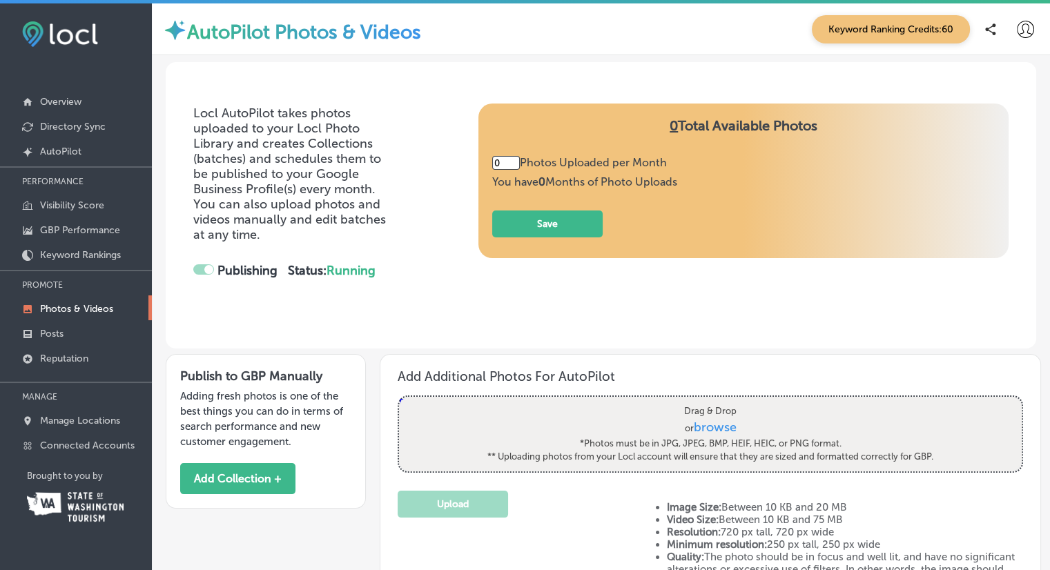
type input "5"
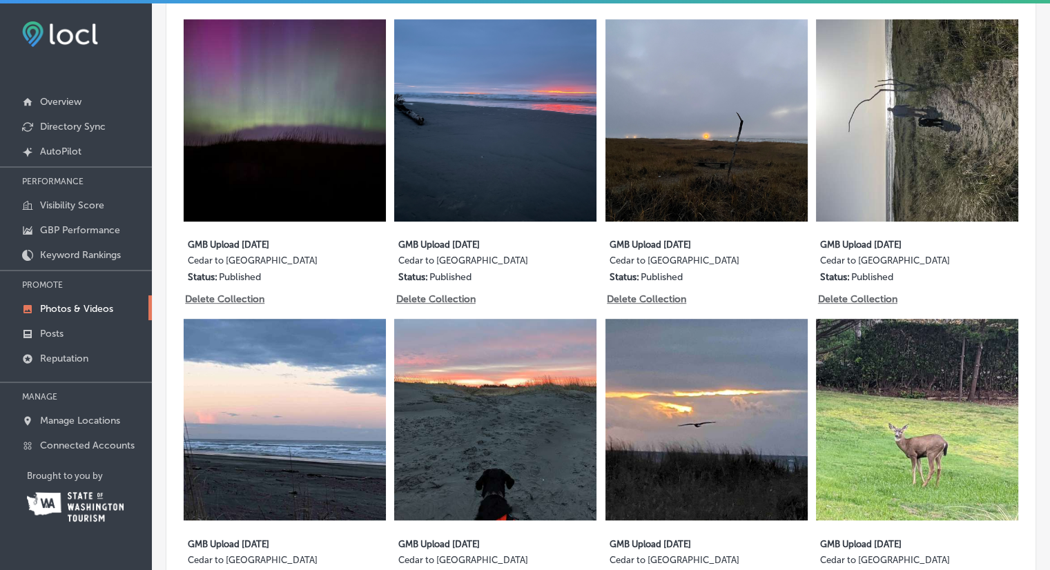
scroll to position [414, 0]
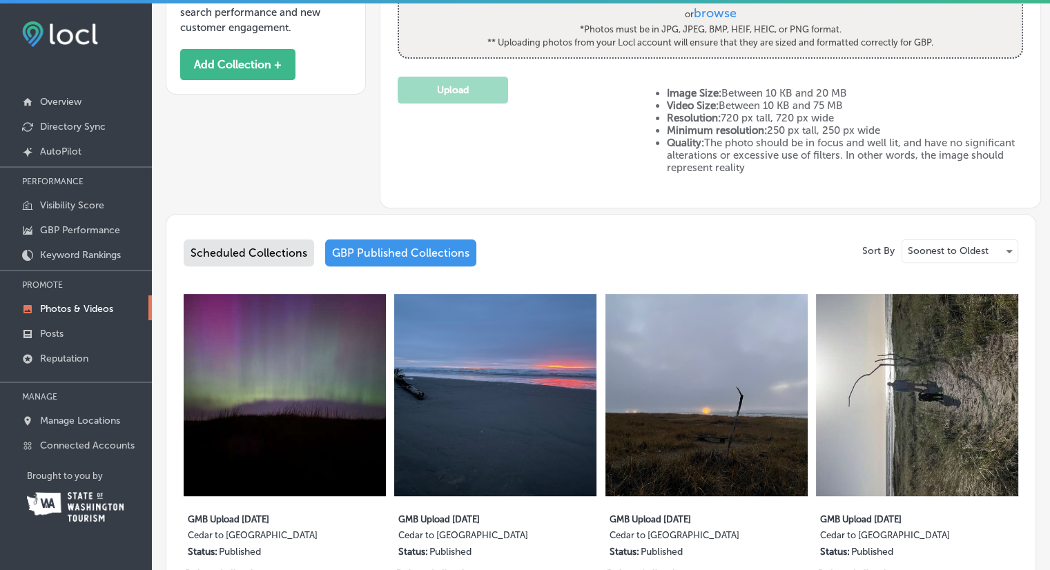
click at [264, 249] on div "Scheduled Collections" at bounding box center [249, 253] width 131 height 27
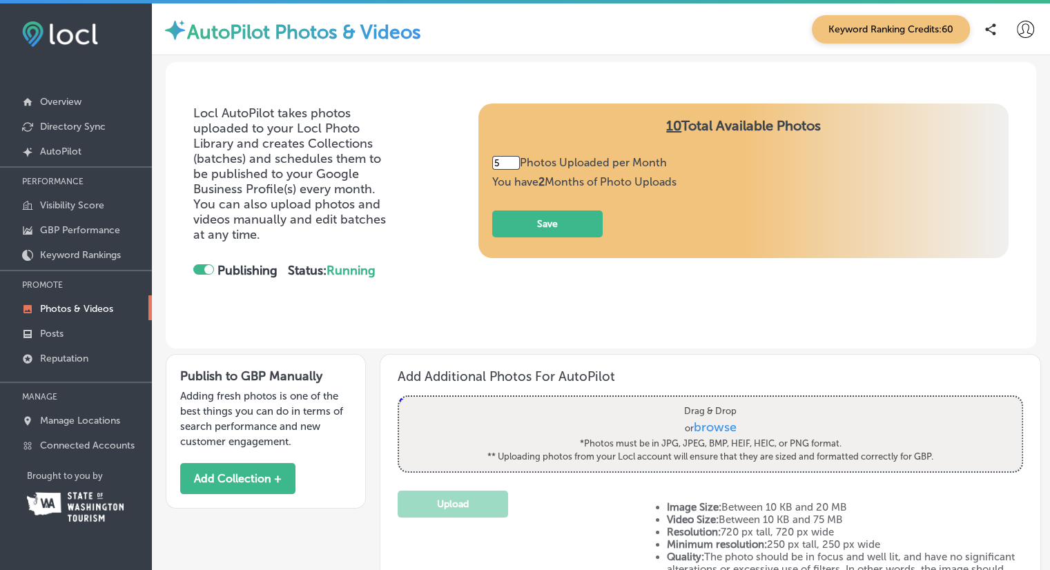
click at [666, 129] on span "10" at bounding box center [673, 125] width 15 height 17
click at [667, 126] on span "10" at bounding box center [673, 125] width 15 height 17
click at [666, 126] on span "10" at bounding box center [673, 125] width 15 height 17
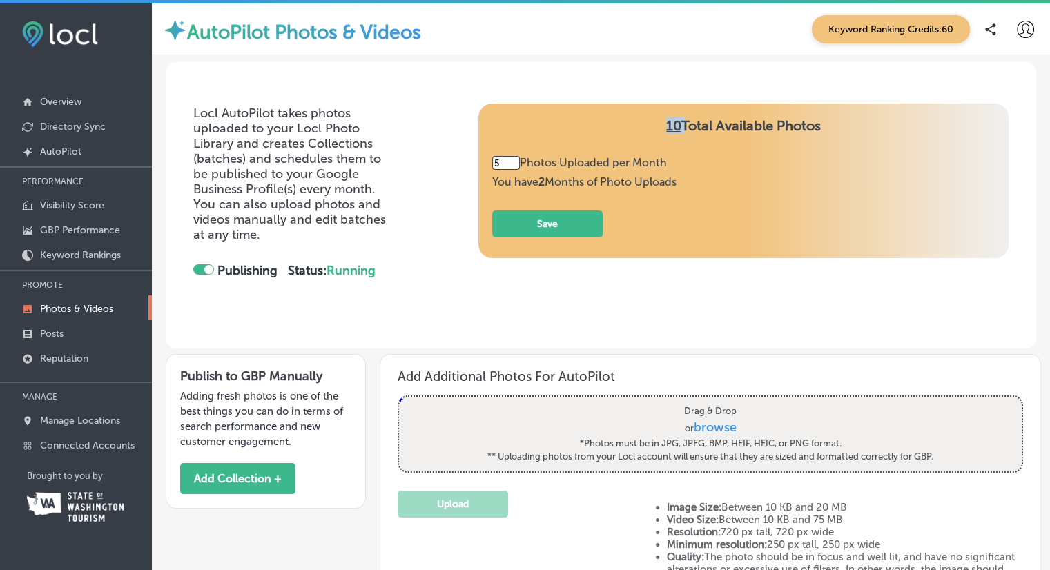
click at [666, 126] on span "10" at bounding box center [673, 125] width 15 height 17
click at [683, 127] on h4 "10 Total Available Photos" at bounding box center [743, 136] width 503 height 39
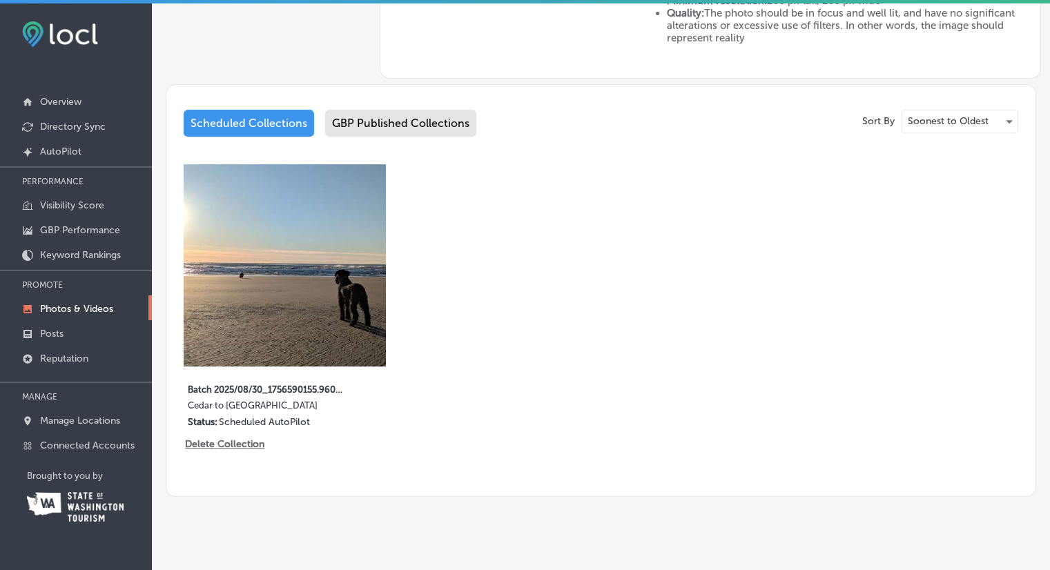
scroll to position [552, 0]
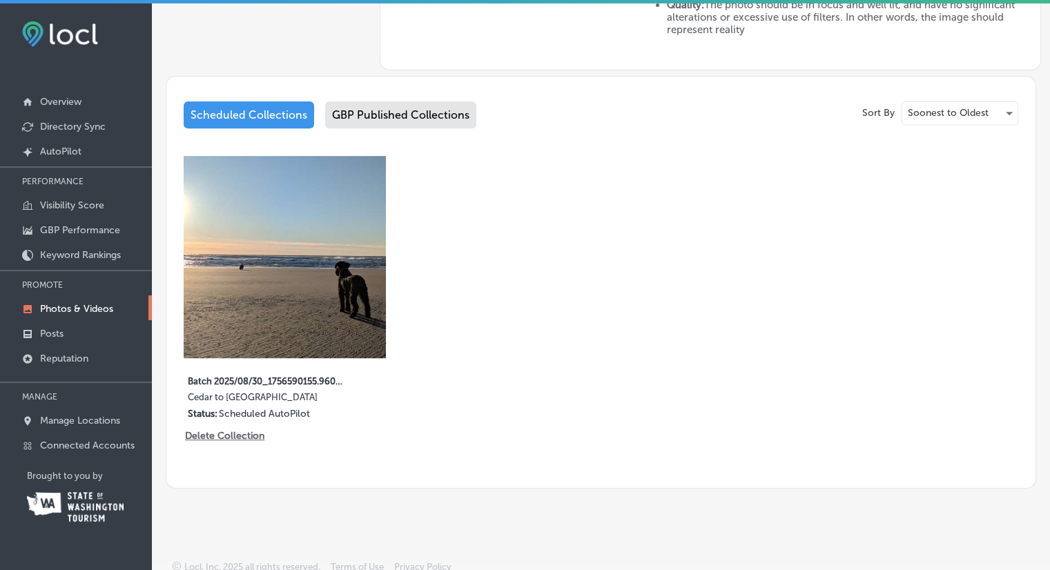
click at [413, 128] on div "GBP Published Collections" at bounding box center [400, 115] width 151 height 27
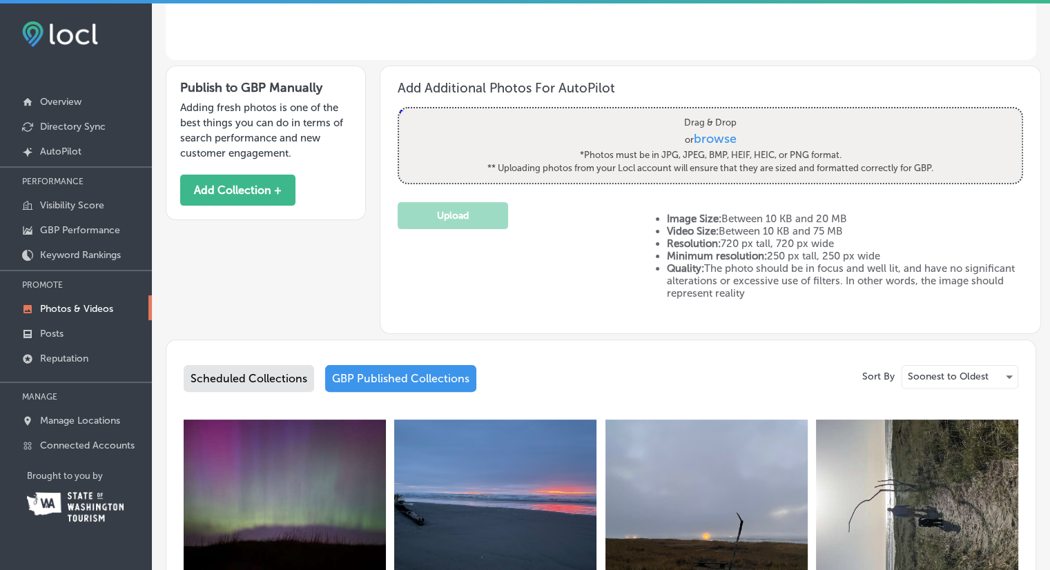
scroll to position [552, 0]
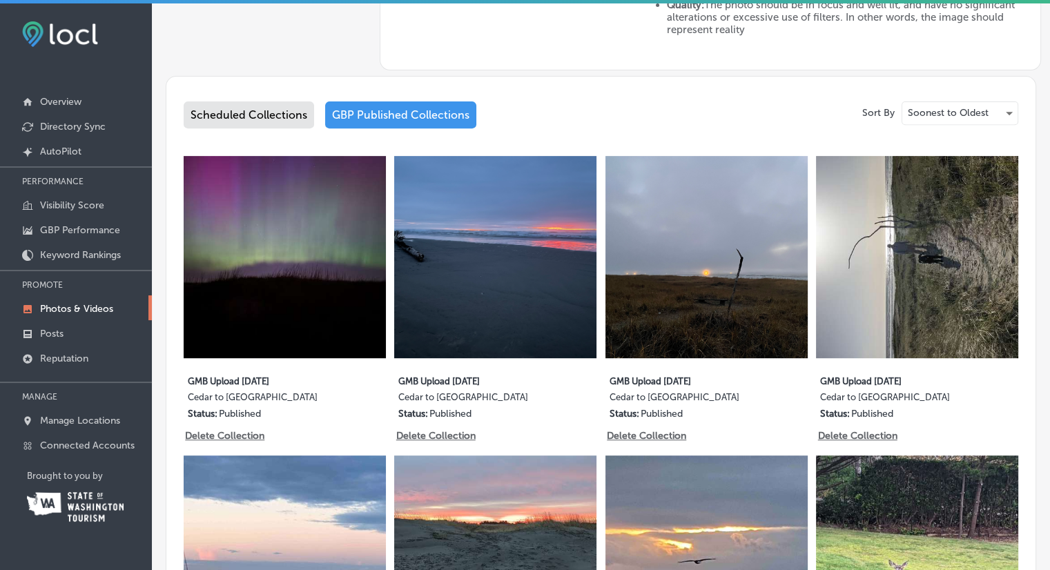
click at [247, 124] on div "Scheduled Collections" at bounding box center [249, 115] width 131 height 27
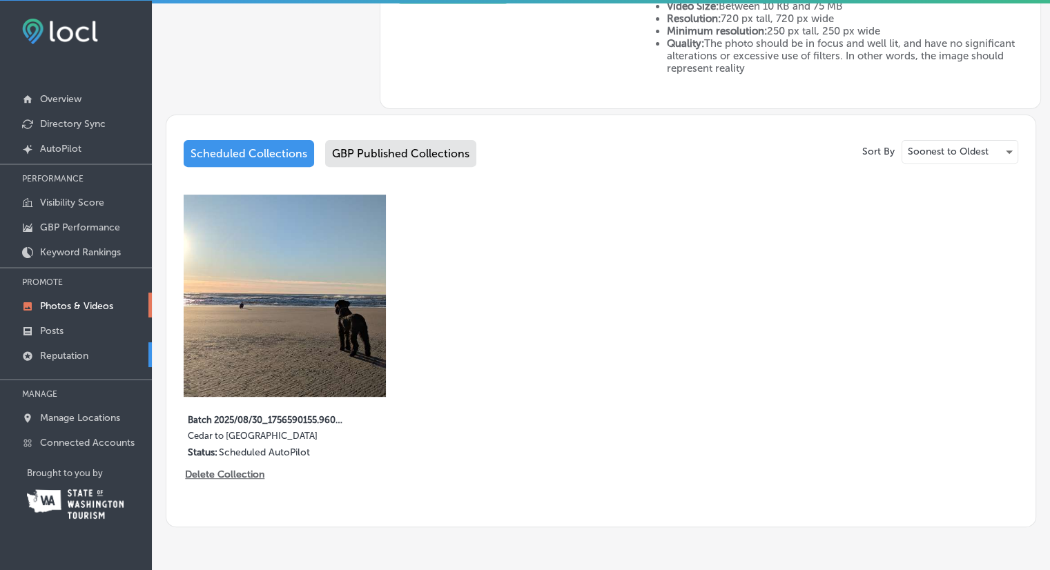
scroll to position [487, 0]
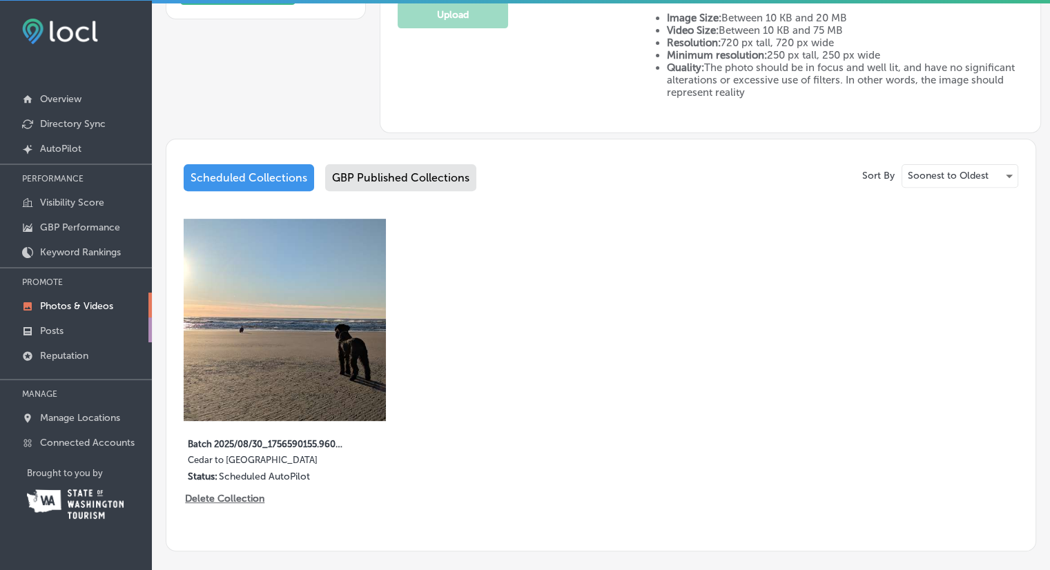
click at [57, 325] on p "Posts" at bounding box center [51, 331] width 23 height 12
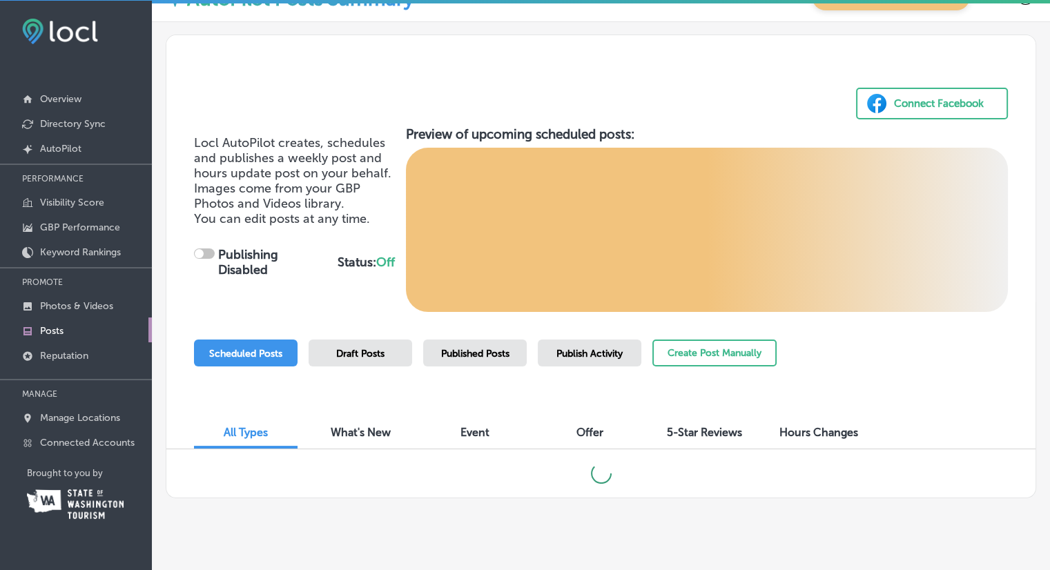
scroll to position [47, 0]
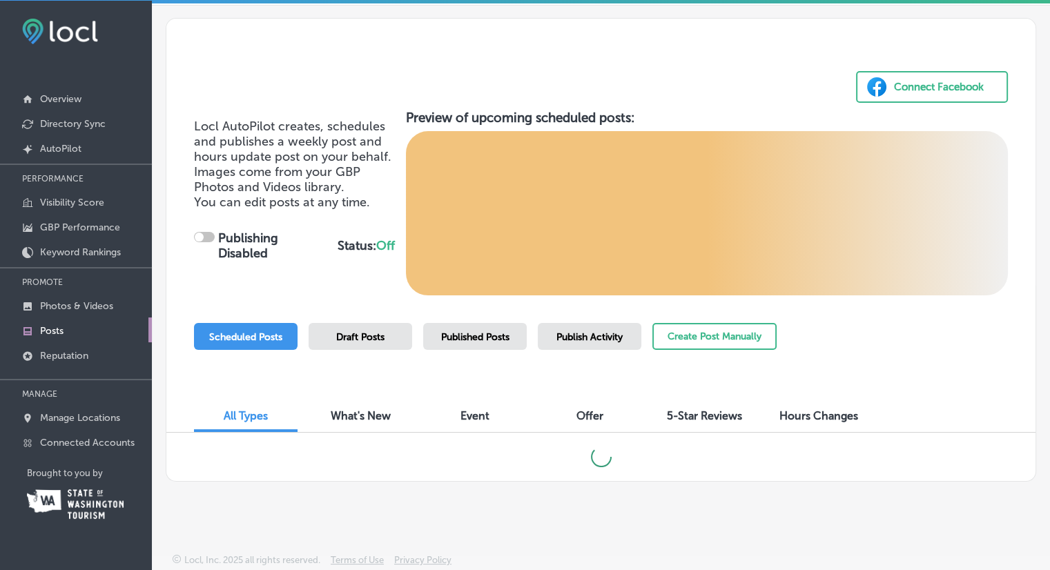
checkbox input "true"
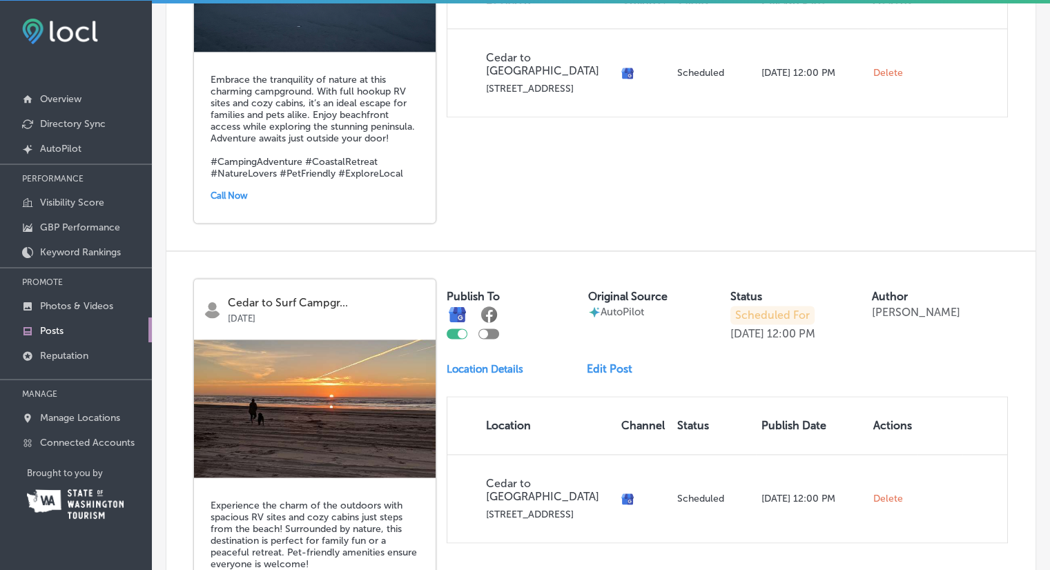
scroll to position [2058, 0]
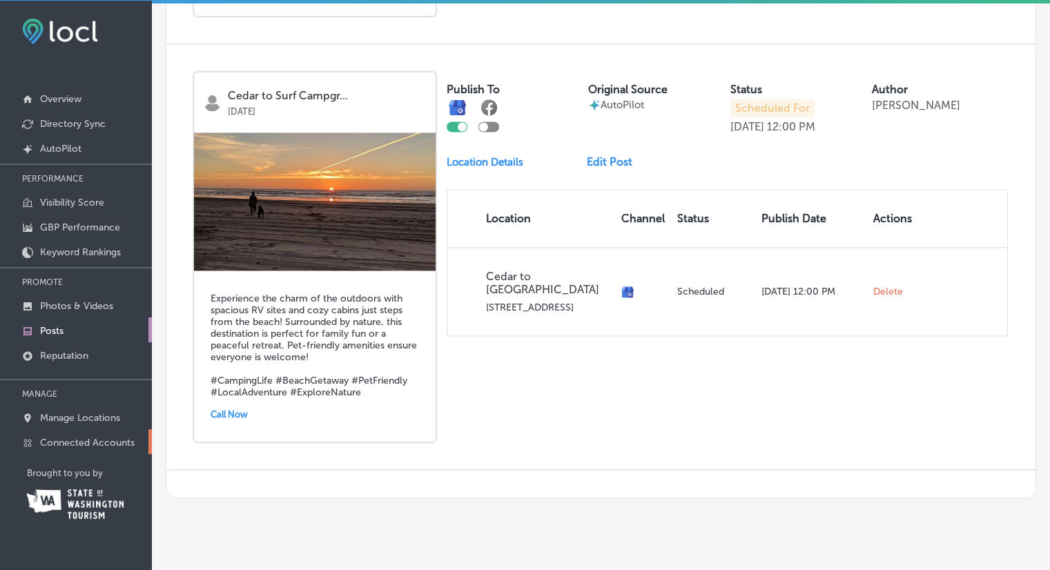
click at [97, 441] on p "Connected Accounts" at bounding box center [87, 443] width 95 height 12
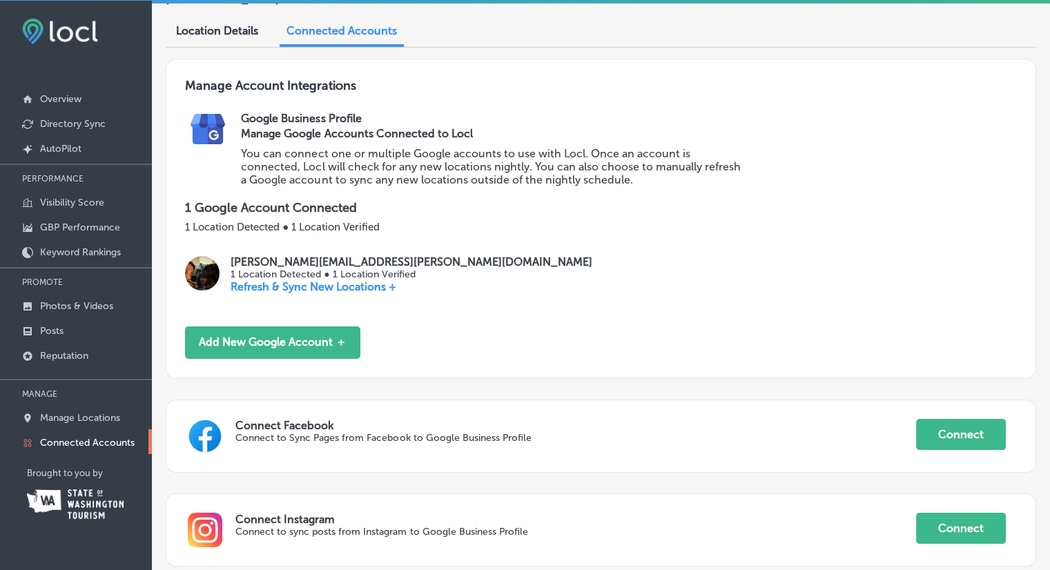
scroll to position [138, 0]
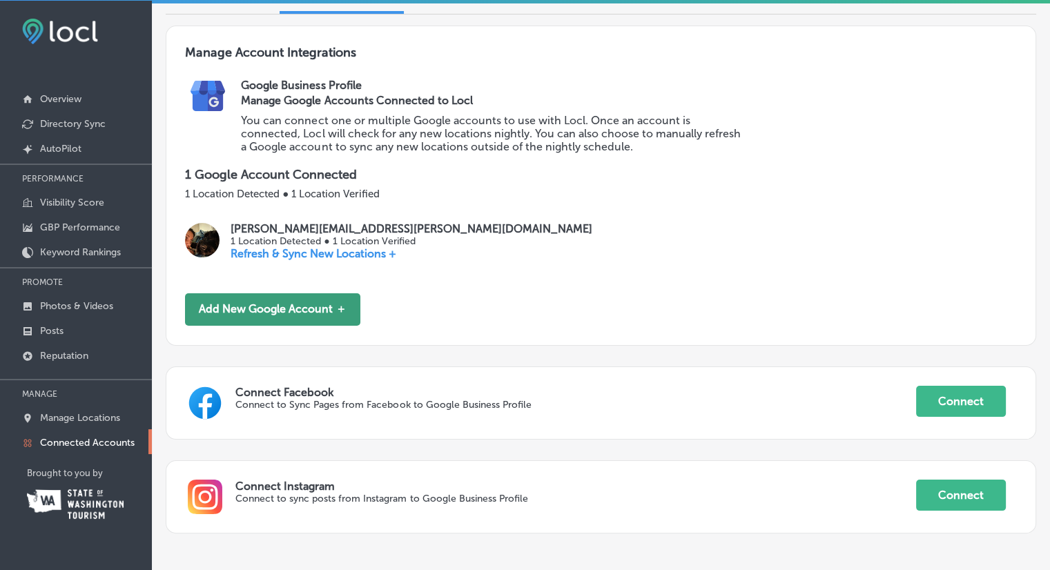
click at [295, 309] on button "Add New Google Account ＋" at bounding box center [272, 309] width 175 height 32
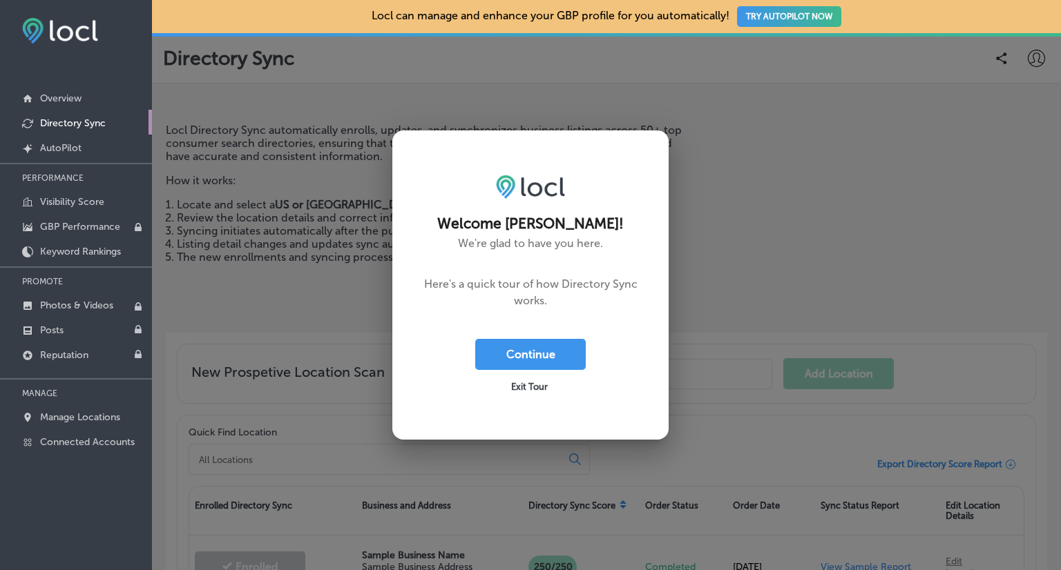
click at [534, 385] on span "Exit Tour" at bounding box center [529, 387] width 37 height 10
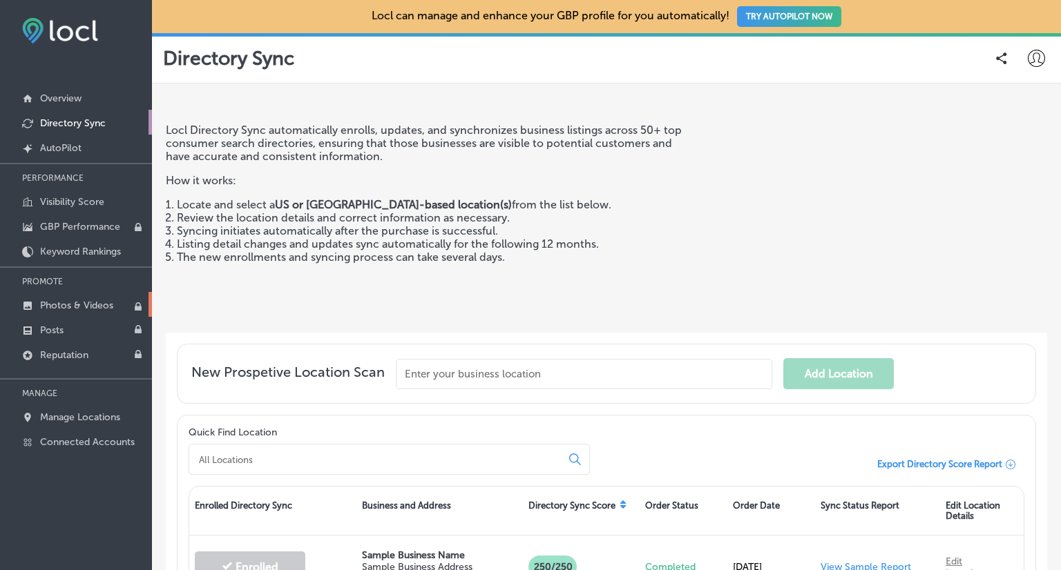
click at [69, 304] on p "Photos & Videos" at bounding box center [76, 306] width 73 height 12
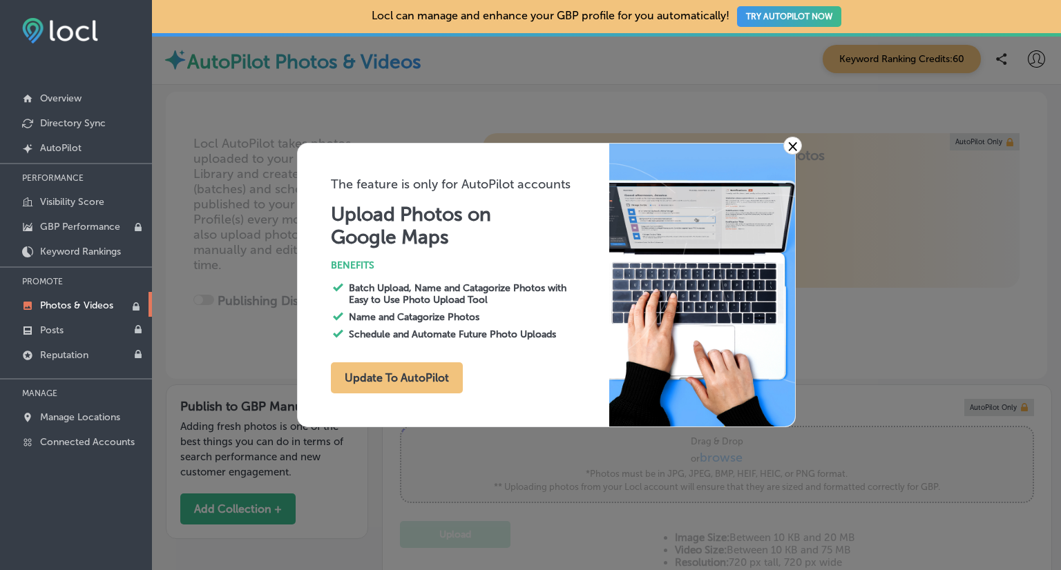
type input "5"
checkbox input "true"
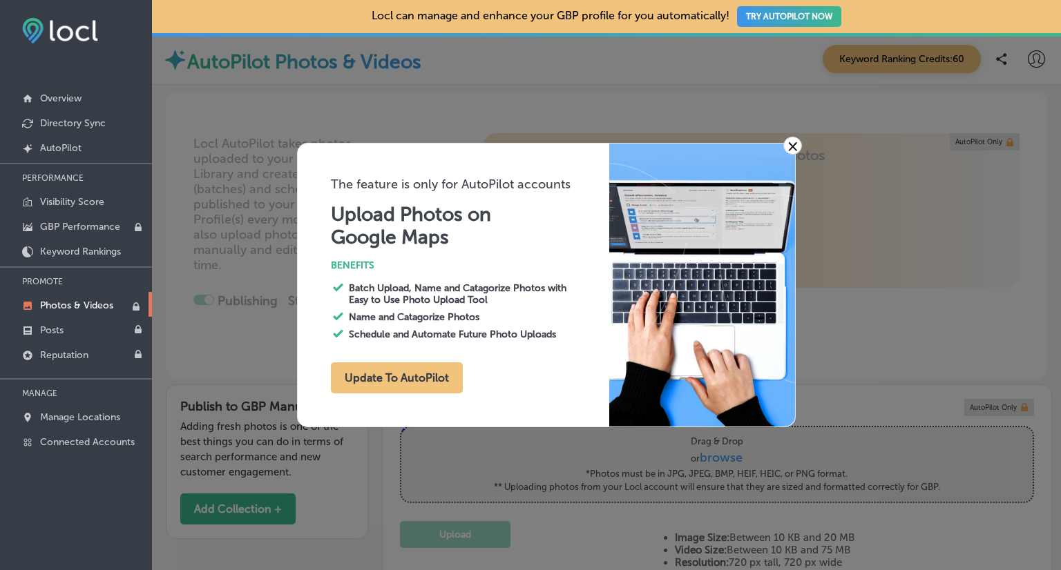
click at [795, 145] on link "×" at bounding box center [792, 146] width 19 height 18
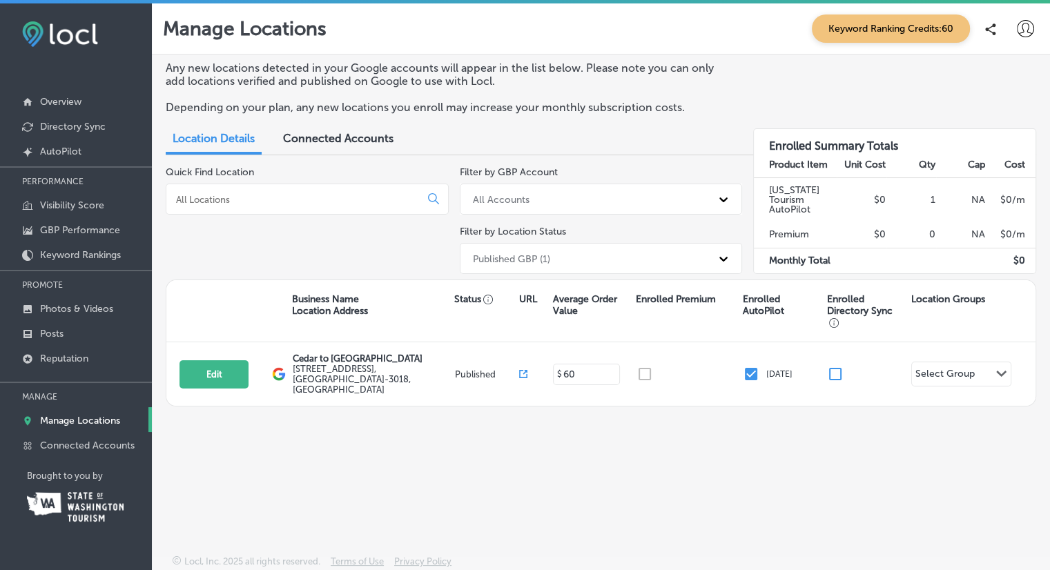
click at [339, 139] on span "Connected Accounts" at bounding box center [338, 138] width 110 height 13
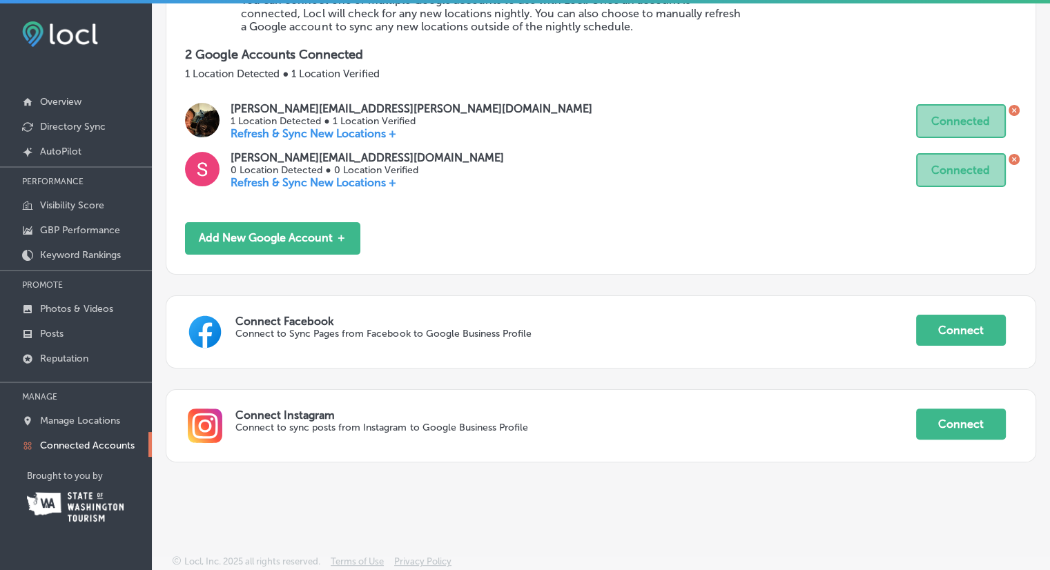
scroll to position [3, 0]
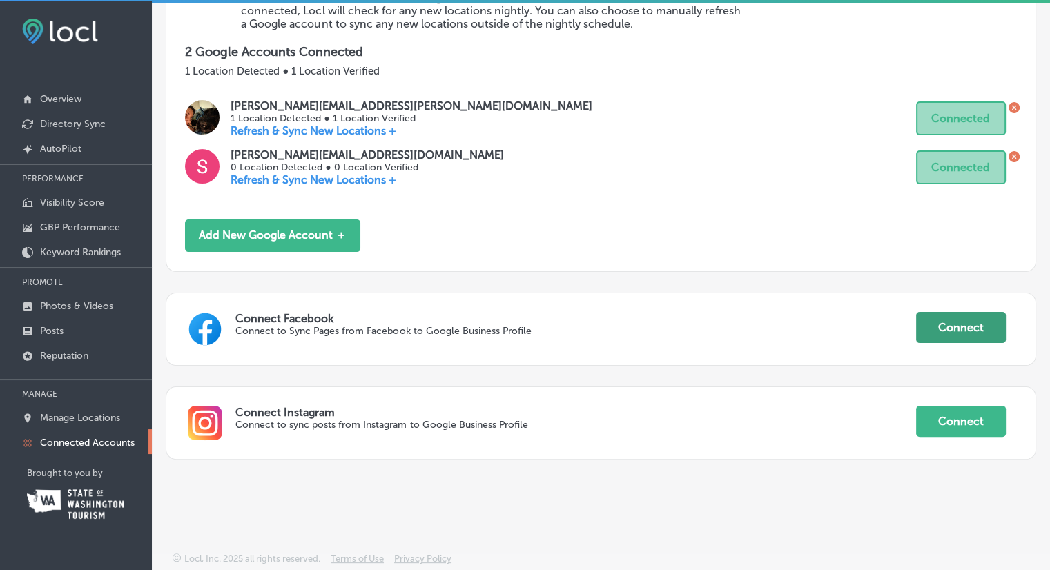
click at [963, 334] on button "Connect" at bounding box center [961, 327] width 90 height 31
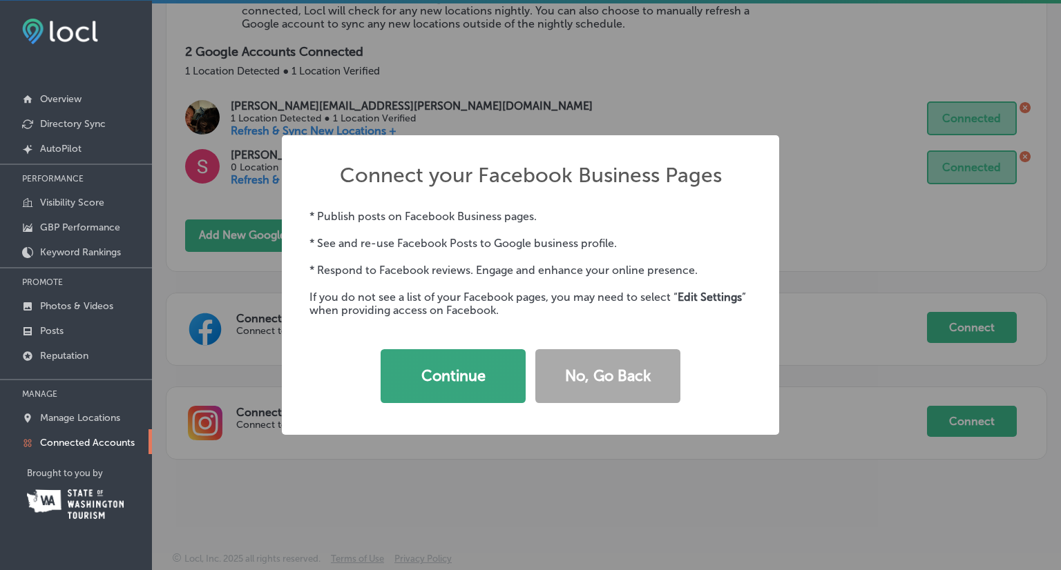
click at [471, 368] on button "Continue" at bounding box center [452, 376] width 145 height 54
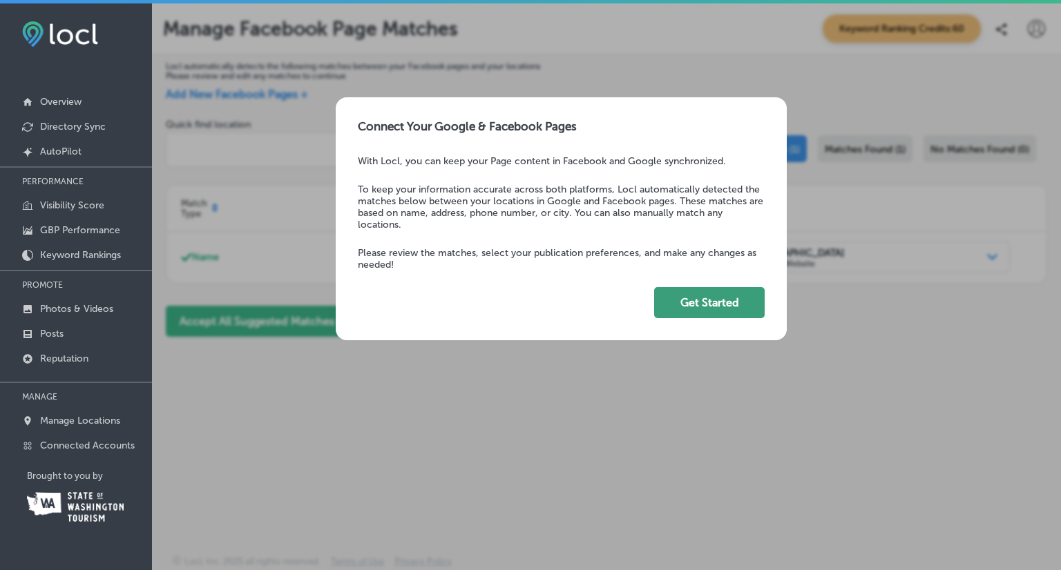
click at [735, 307] on button "Get Started" at bounding box center [709, 302] width 110 height 31
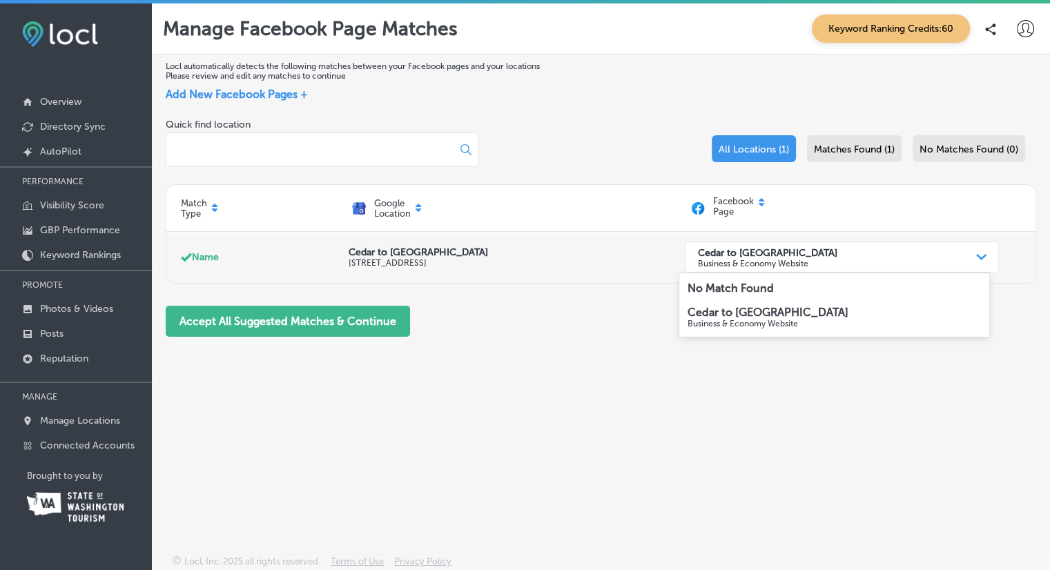
click at [924, 260] on div "Cedar to Surf Campground Business & Economy Website" at bounding box center [831, 257] width 280 height 27
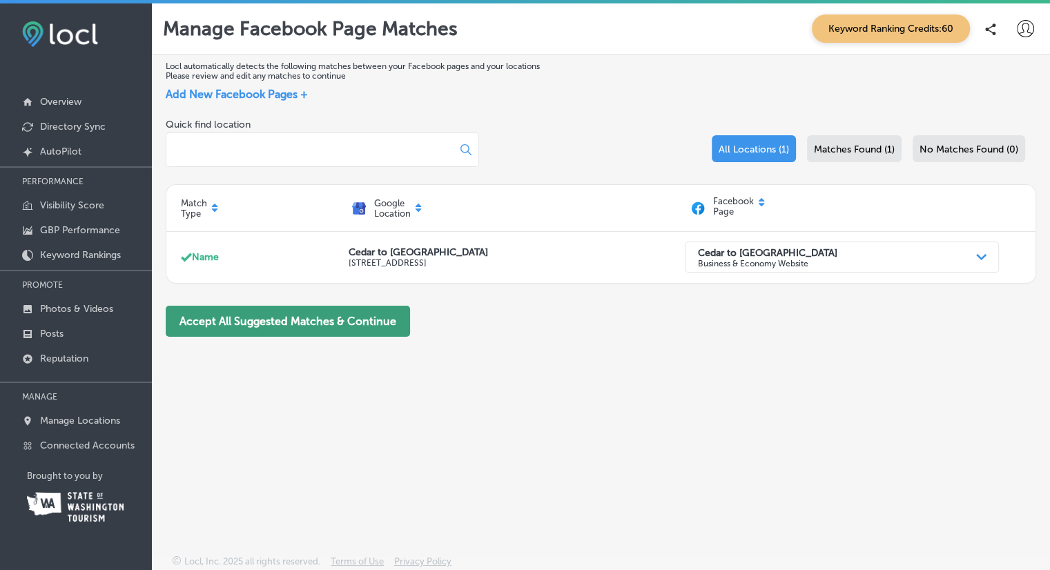
click at [283, 331] on button "Accept All Suggested Matches & Continue" at bounding box center [288, 321] width 244 height 31
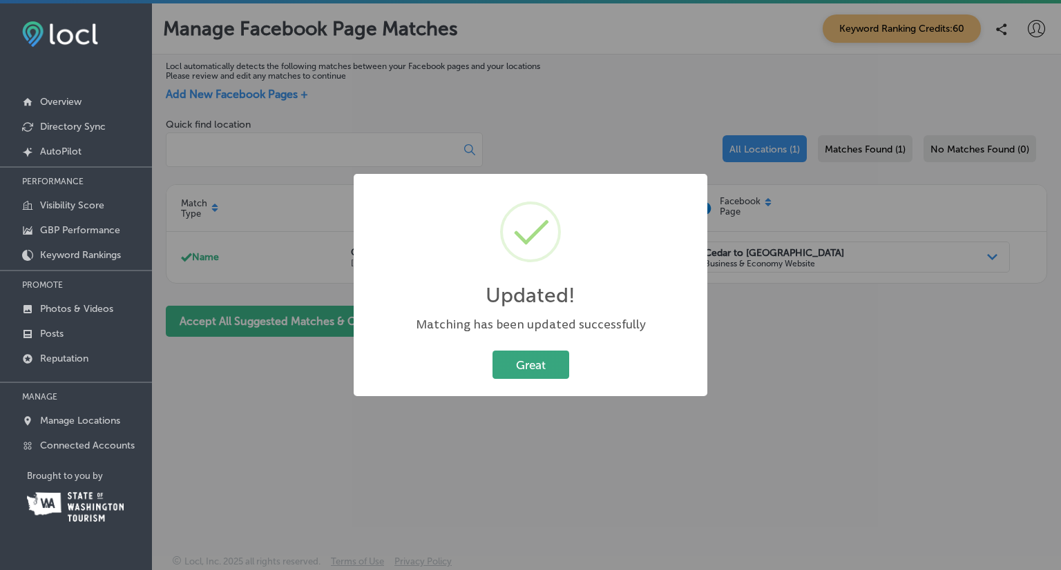
click at [524, 369] on button "Great" at bounding box center [530, 365] width 77 height 28
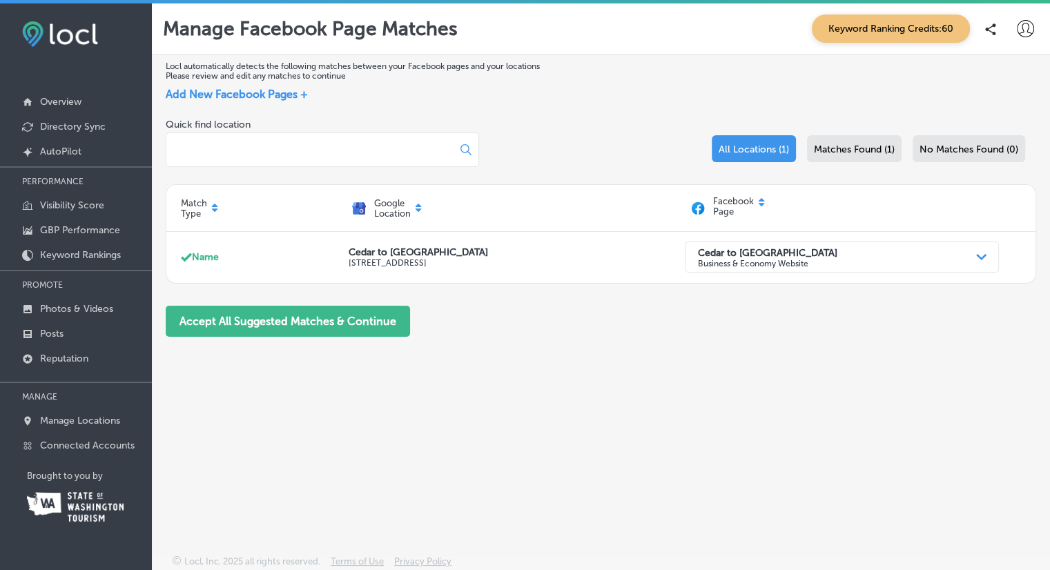
click at [860, 151] on span "Matches Found (1)" at bounding box center [854, 150] width 81 height 12
click at [751, 153] on span "All Locations (1)" at bounding box center [754, 150] width 70 height 12
click at [93, 440] on p "Connected Accounts" at bounding box center [87, 446] width 95 height 12
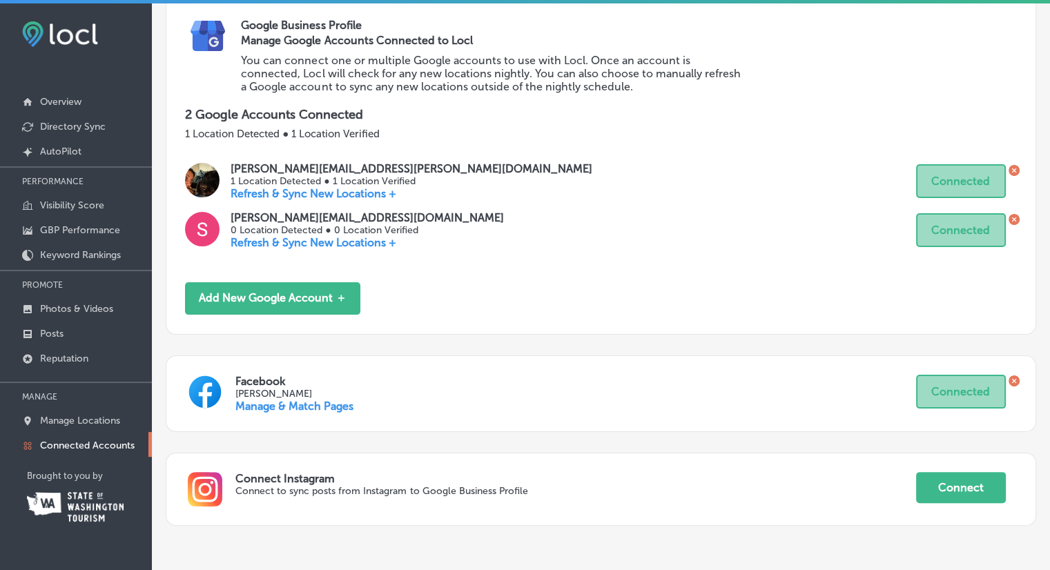
scroll to position [264, 0]
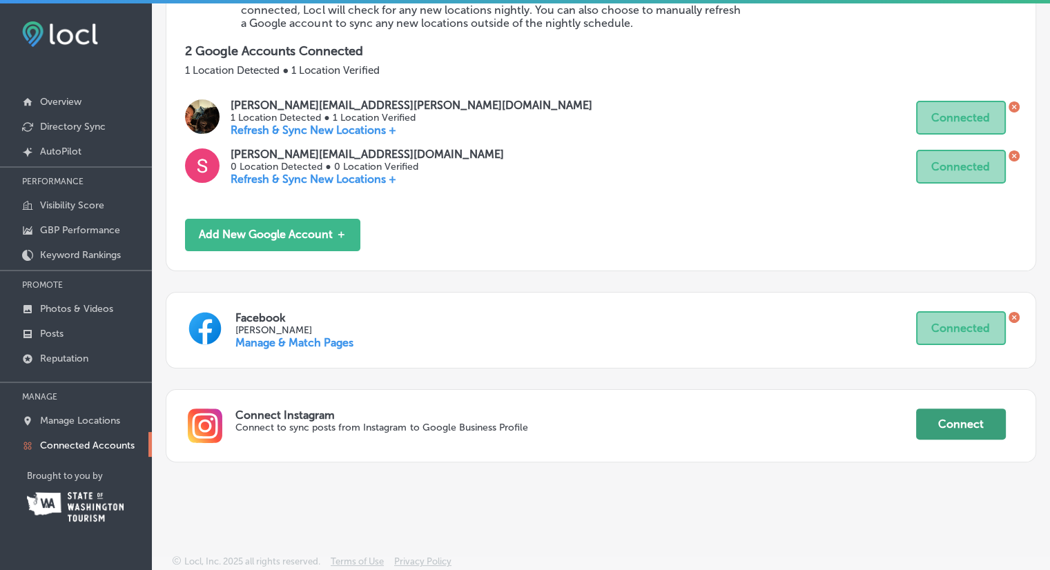
click at [963, 422] on button "Connect" at bounding box center [961, 424] width 90 height 31
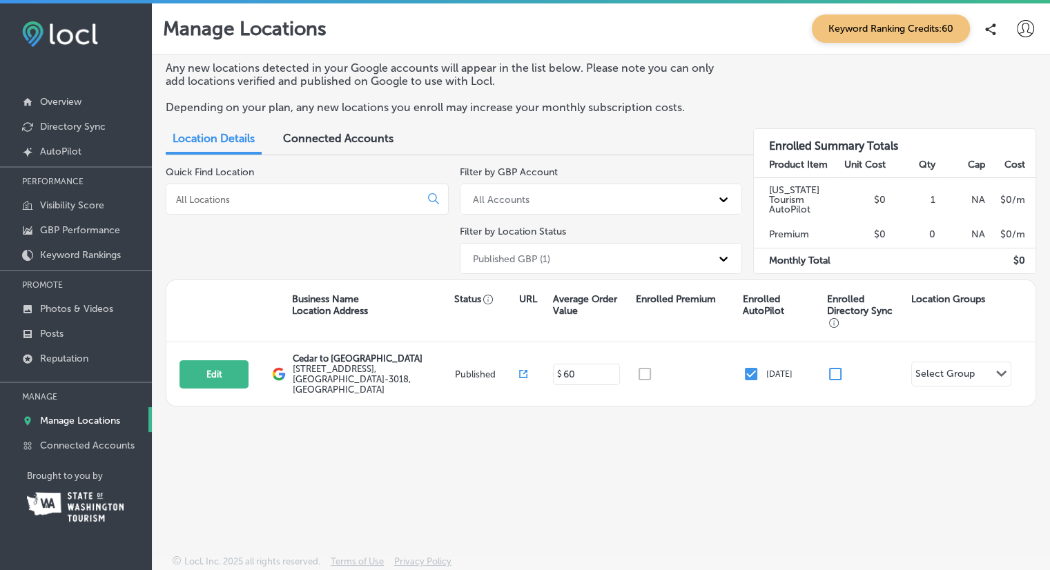
click at [367, 136] on span "Connected Accounts" at bounding box center [338, 138] width 110 height 13
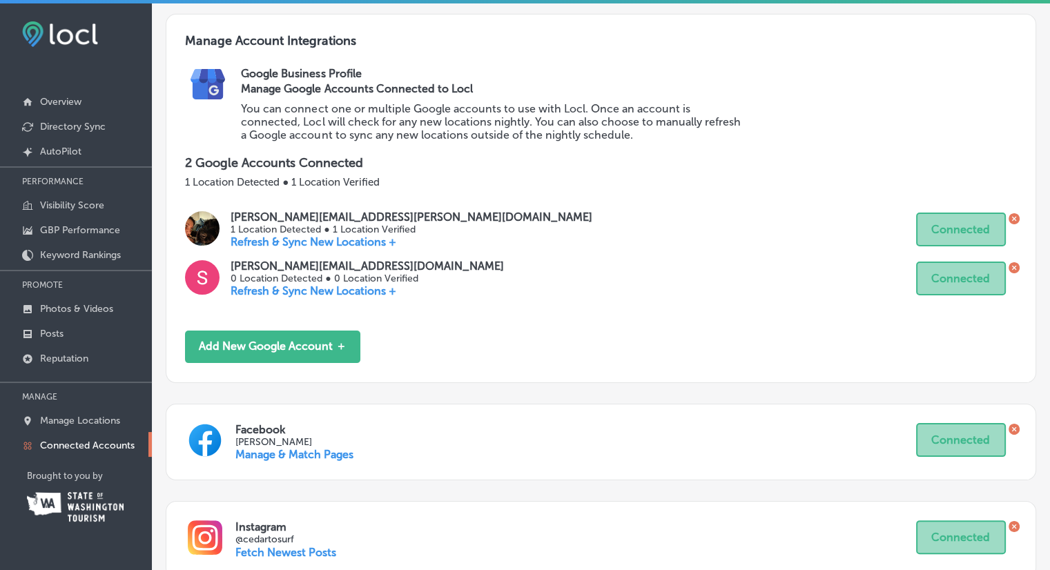
scroll to position [269, 0]
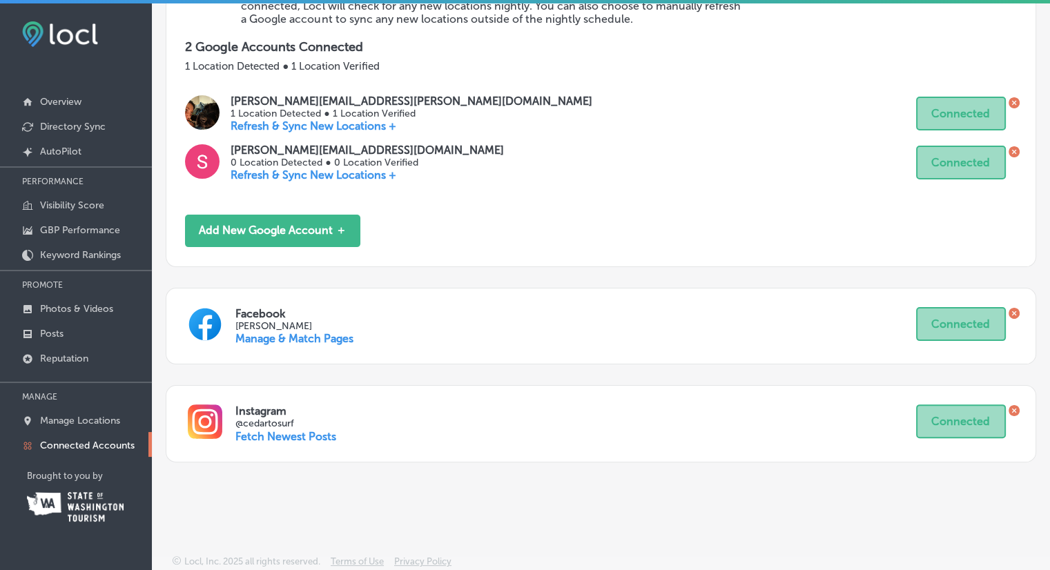
click at [290, 438] on p "Fetch Newest Posts" at bounding box center [285, 436] width 101 height 13
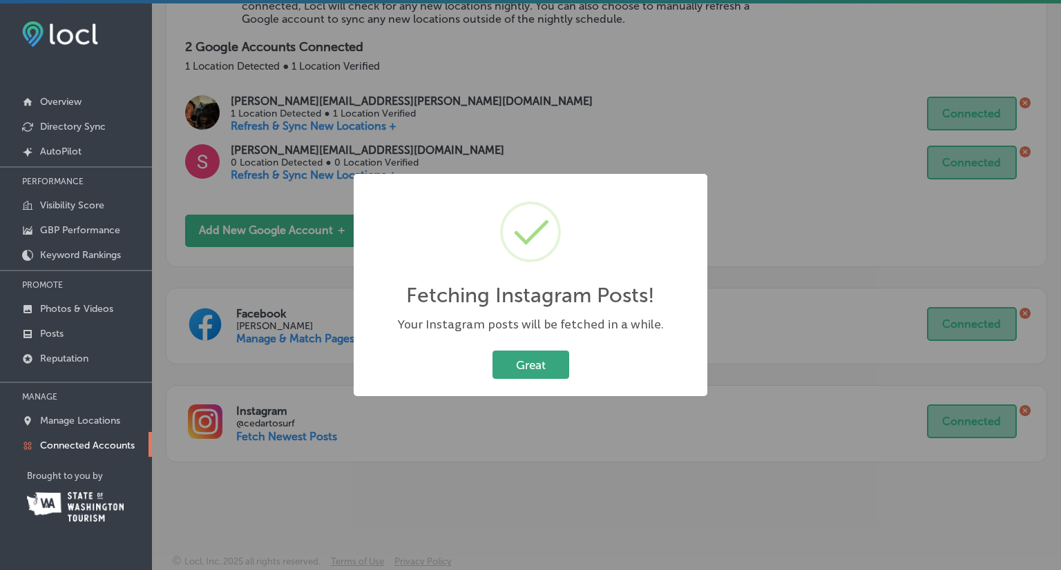
click at [560, 365] on button "Great" at bounding box center [530, 365] width 77 height 28
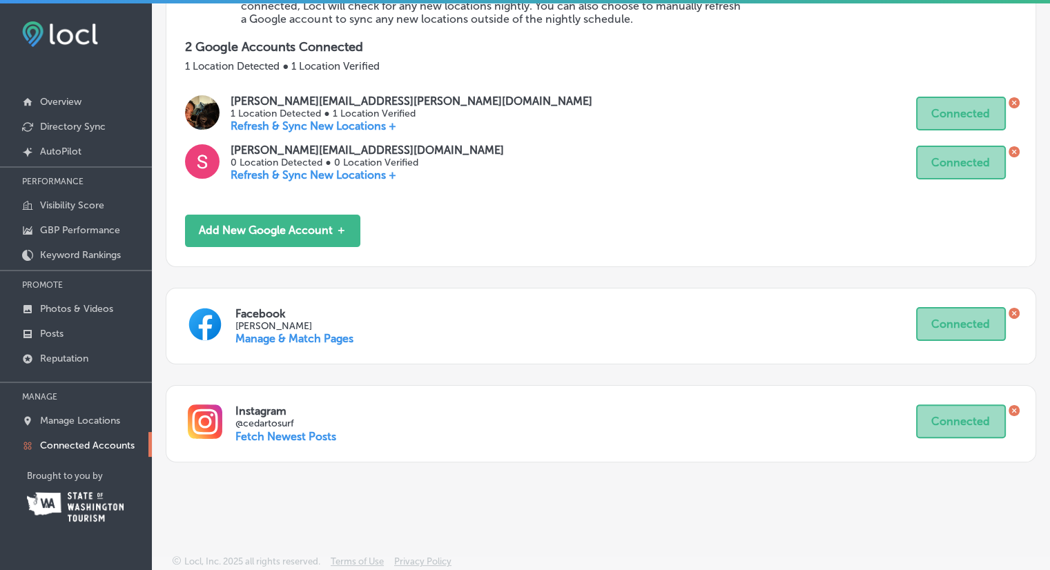
scroll to position [0, 0]
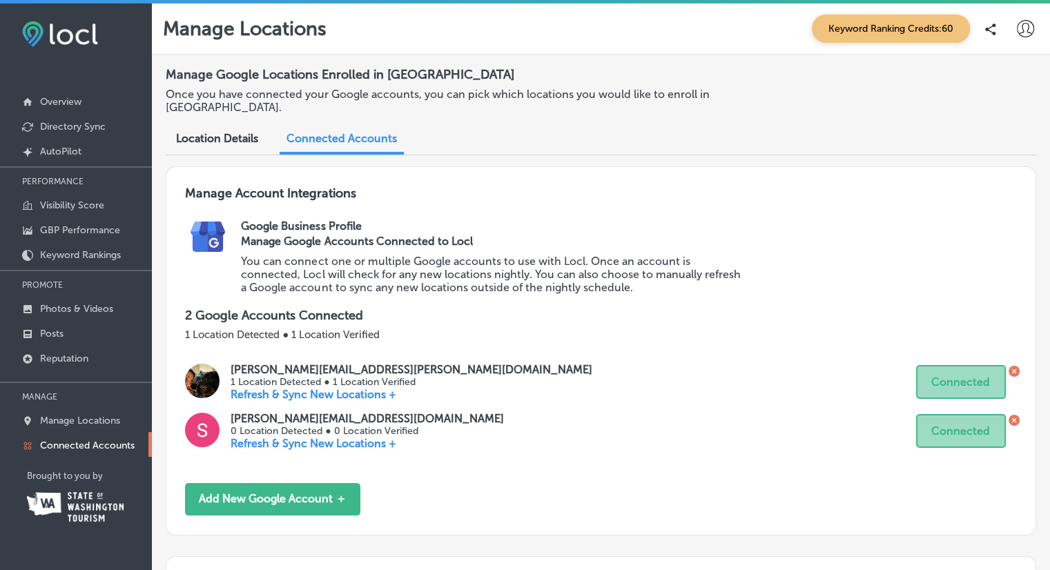
click at [218, 139] on span "Location Details" at bounding box center [217, 138] width 82 height 13
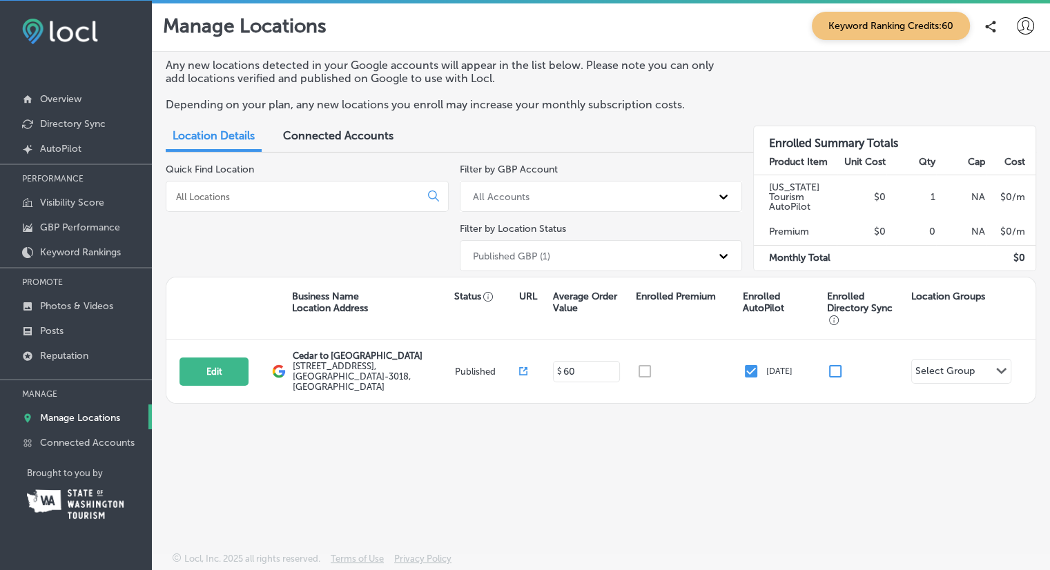
scroll to position [3, 0]
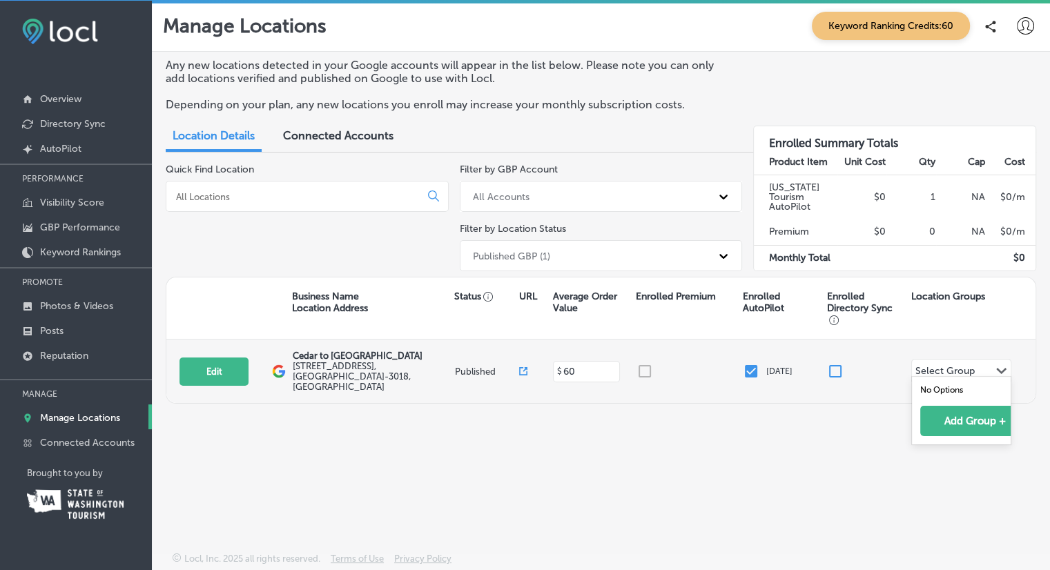
click at [996, 367] on div "Path Created with Sketch." at bounding box center [1001, 371] width 11 height 11
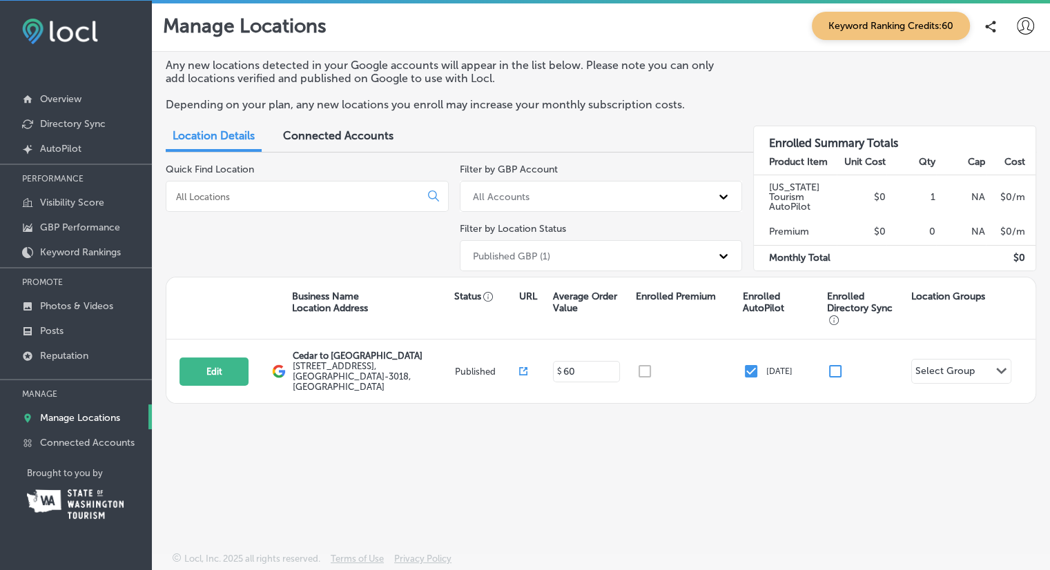
click at [436, 462] on div "Any new locations detected in your Google accounts will appear in the list belo…" at bounding box center [601, 270] width 898 height 436
click at [64, 353] on p "Reputation" at bounding box center [64, 356] width 48 height 12
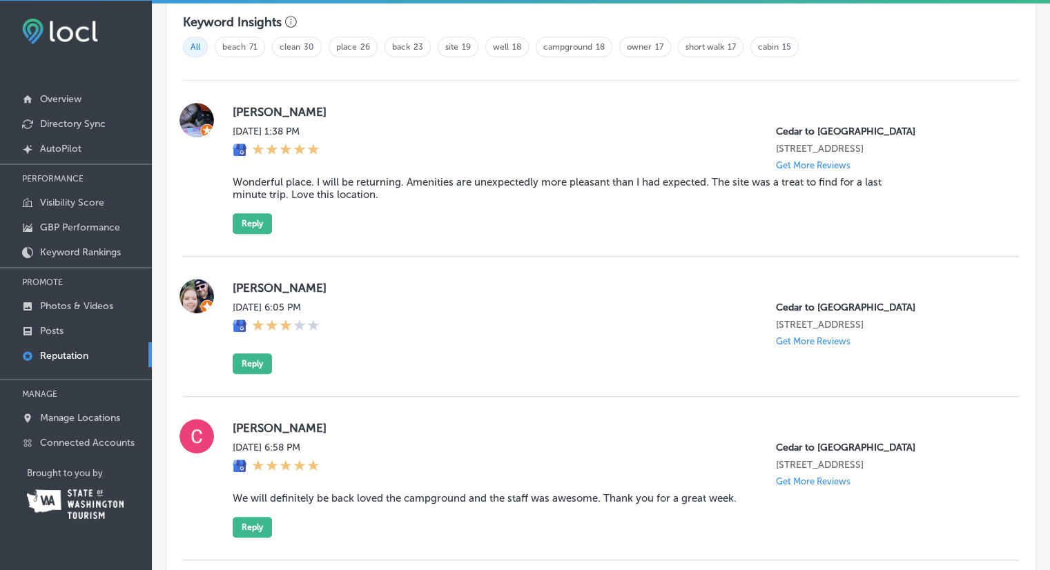
scroll to position [898, 0]
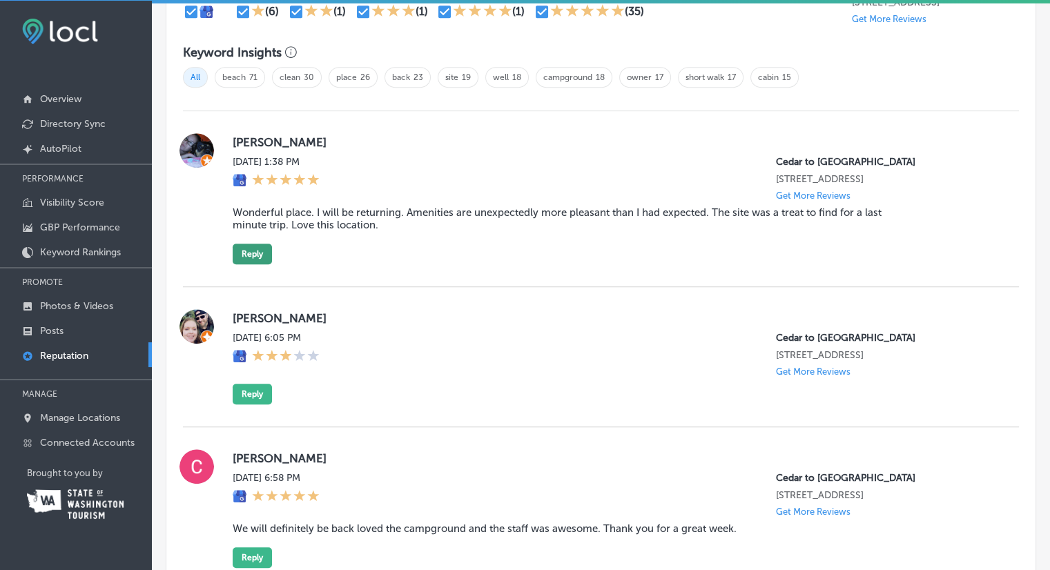
click at [257, 264] on button "Reply" at bounding box center [252, 254] width 39 height 21
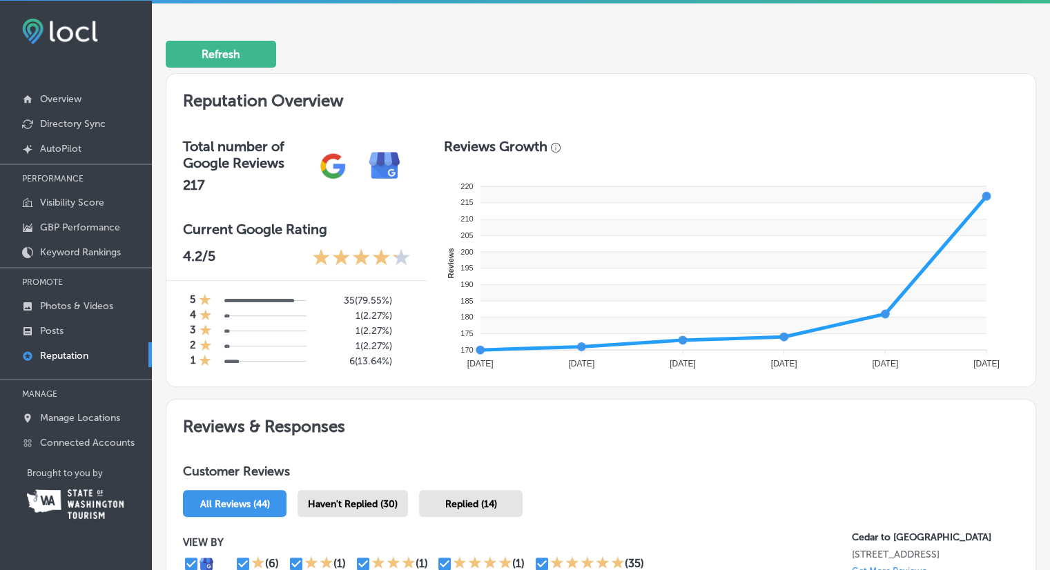
scroll to position [0, 0]
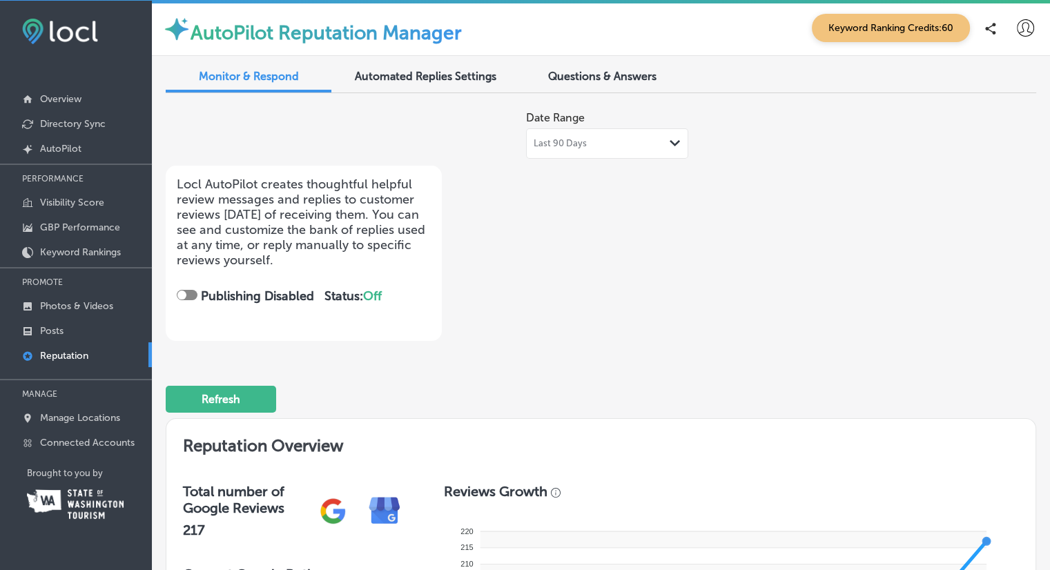
click at [379, 92] on div "Monitor & Respond Automated Replies Settings Questions & Answers" at bounding box center [601, 78] width 871 height 30
click at [427, 70] on span "Automated Replies Settings" at bounding box center [426, 76] width 142 height 13
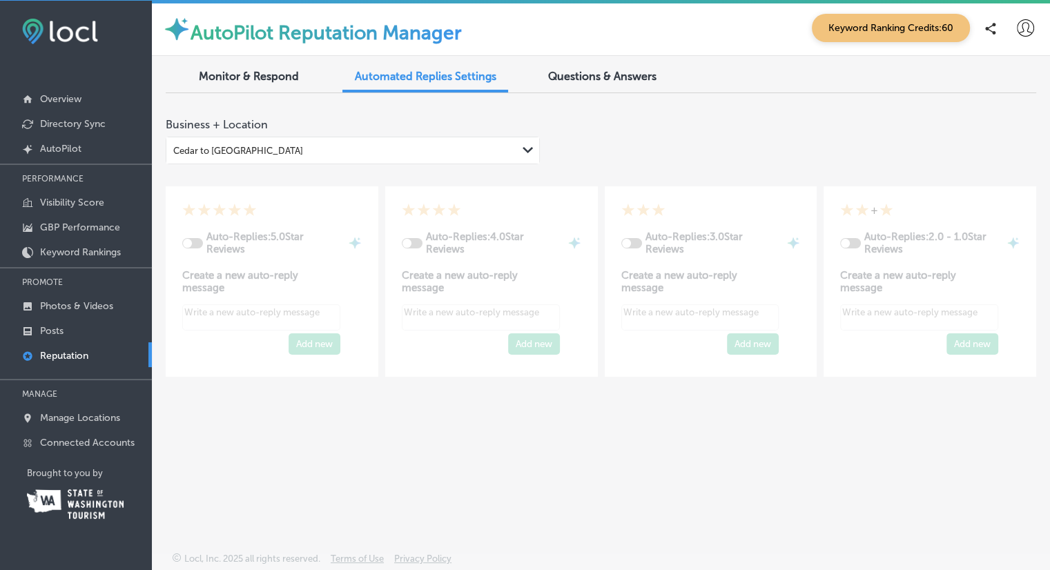
type textarea "x"
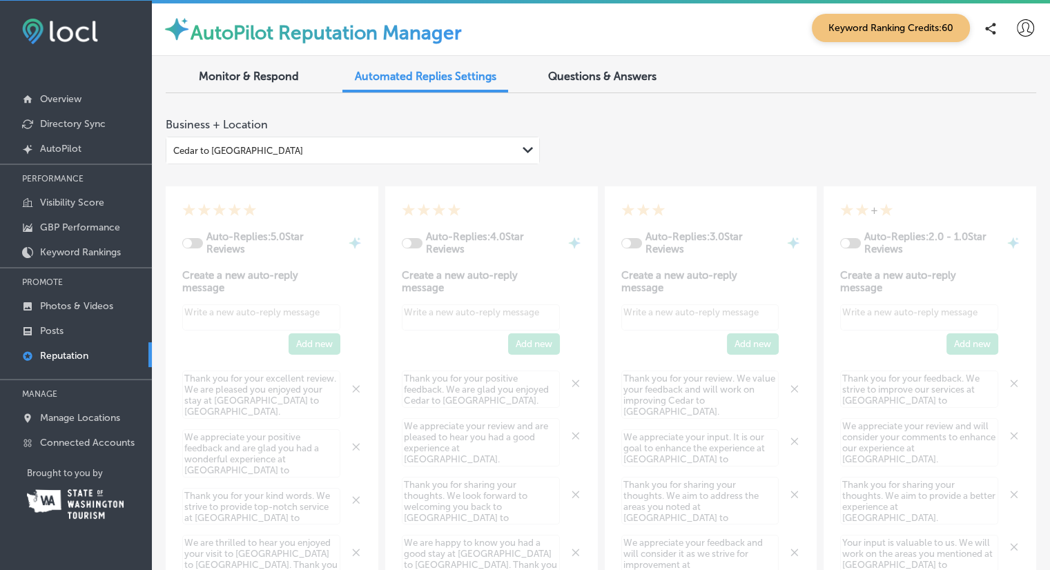
click at [525, 156] on div "Path Created with Sketch." at bounding box center [528, 150] width 22 height 22
click at [517, 160] on div "Path Created with Sketch." at bounding box center [528, 150] width 22 height 22
click at [231, 78] on span "Monitor & Respond" at bounding box center [249, 76] width 100 height 13
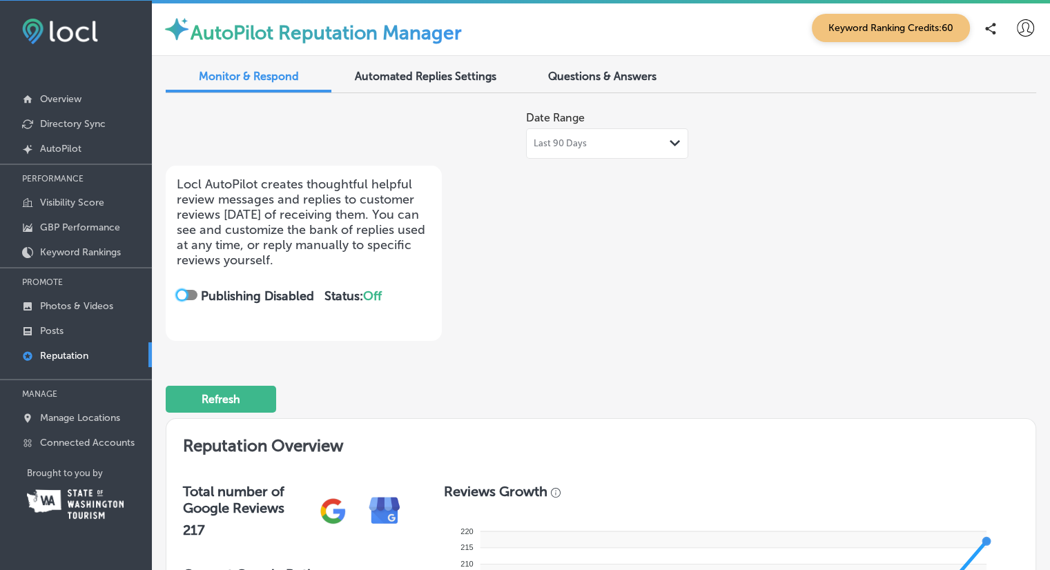
click at [183, 292] on div at bounding box center [181, 295] width 9 height 9
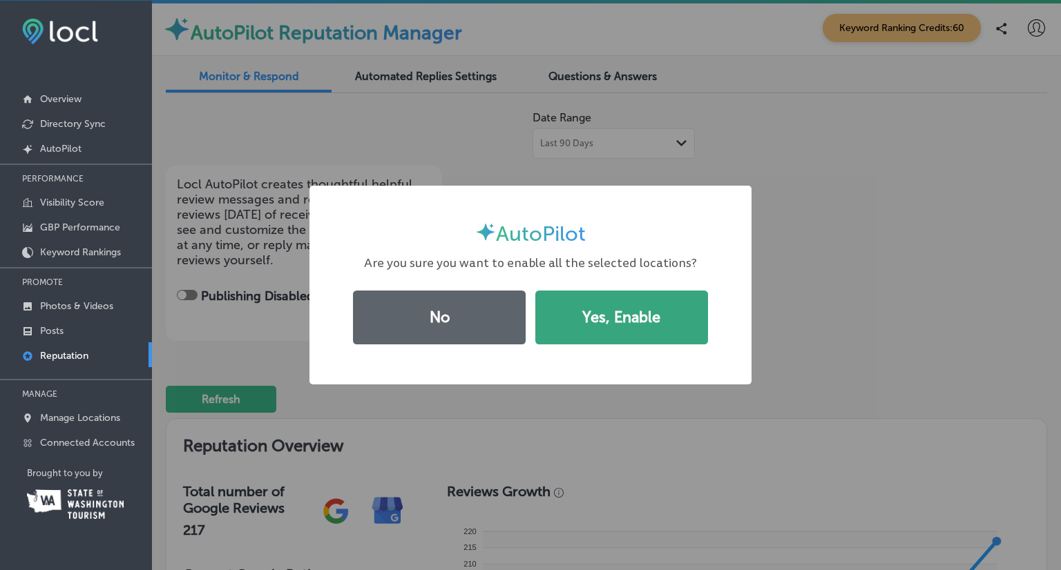
click at [627, 323] on button "Yes, Enable" at bounding box center [621, 318] width 173 height 54
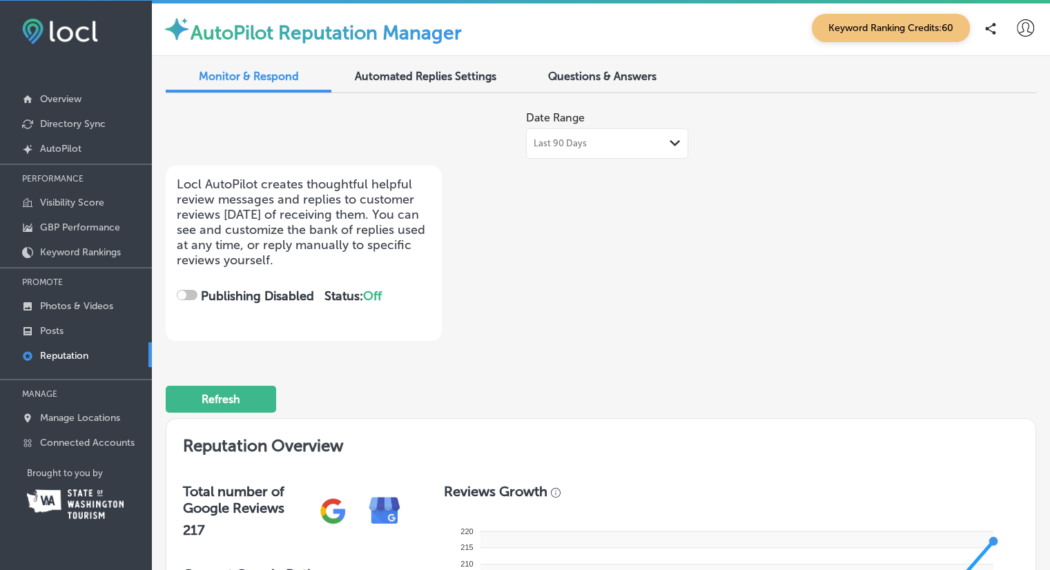
checkbox input "true"
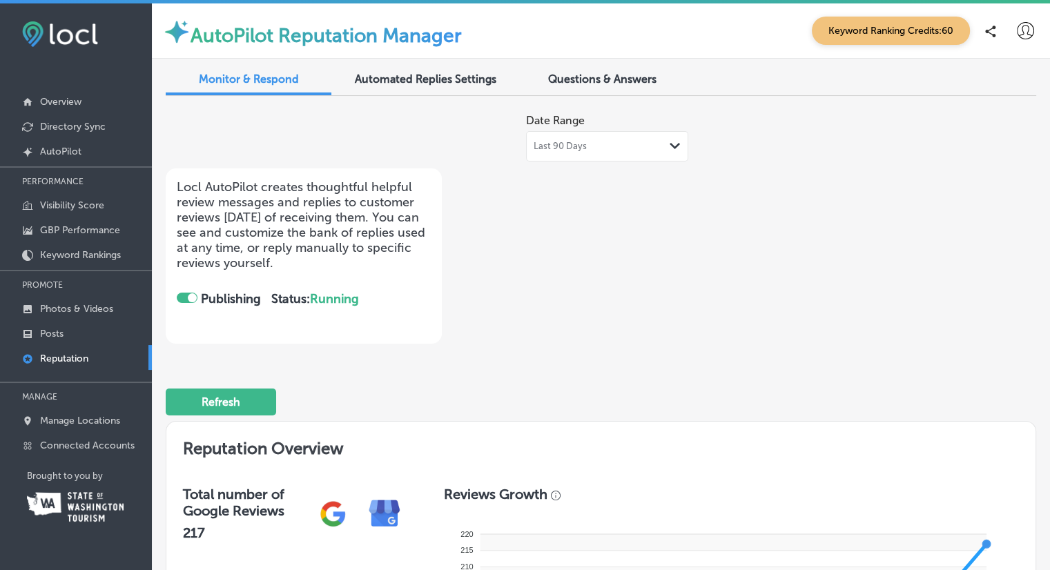
click at [460, 75] on span "Automated Replies Settings" at bounding box center [426, 79] width 142 height 13
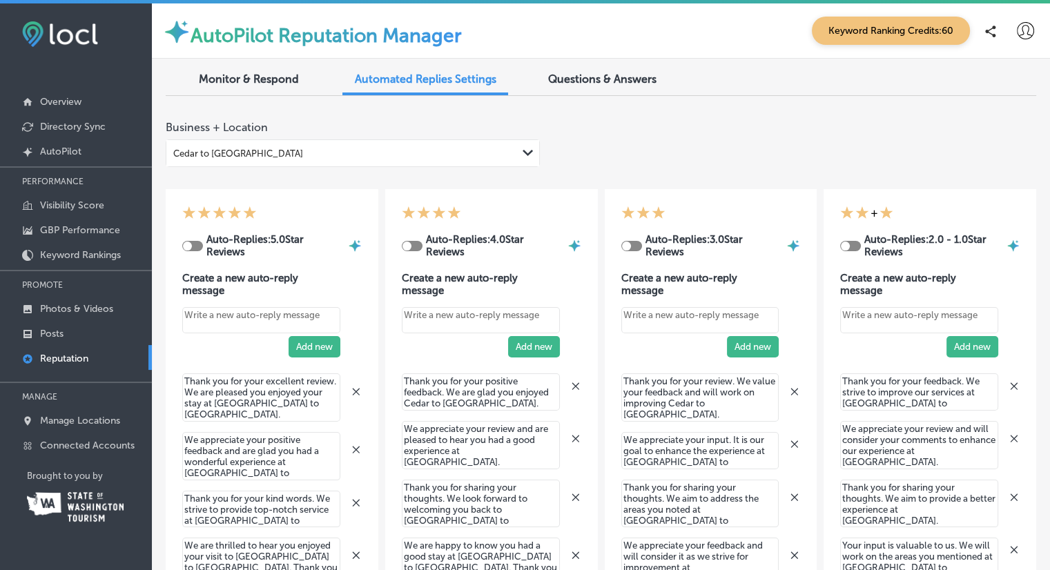
click at [842, 242] on div at bounding box center [850, 246] width 21 height 10
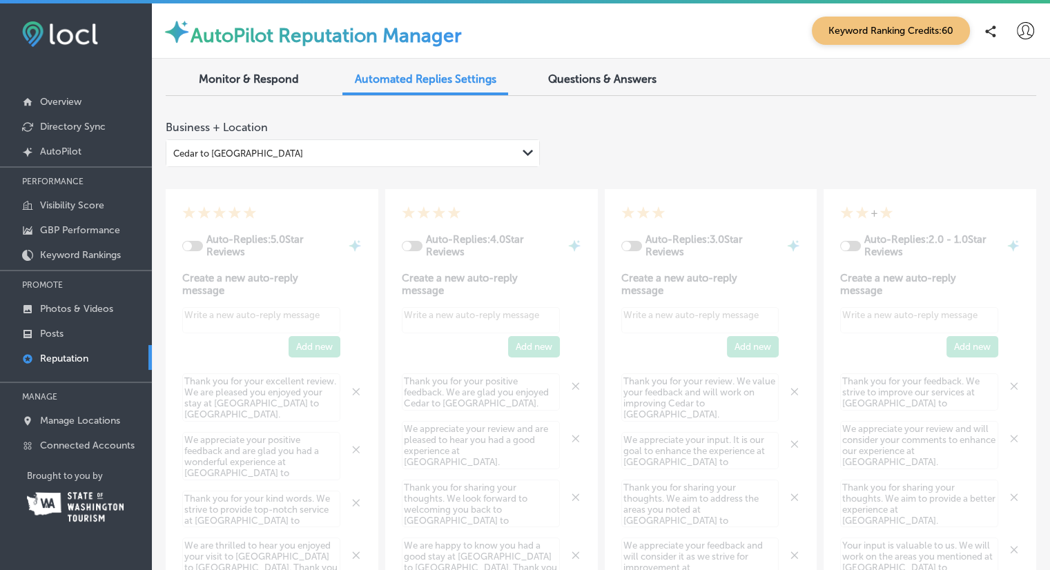
type textarea "x"
checkbox input "true"
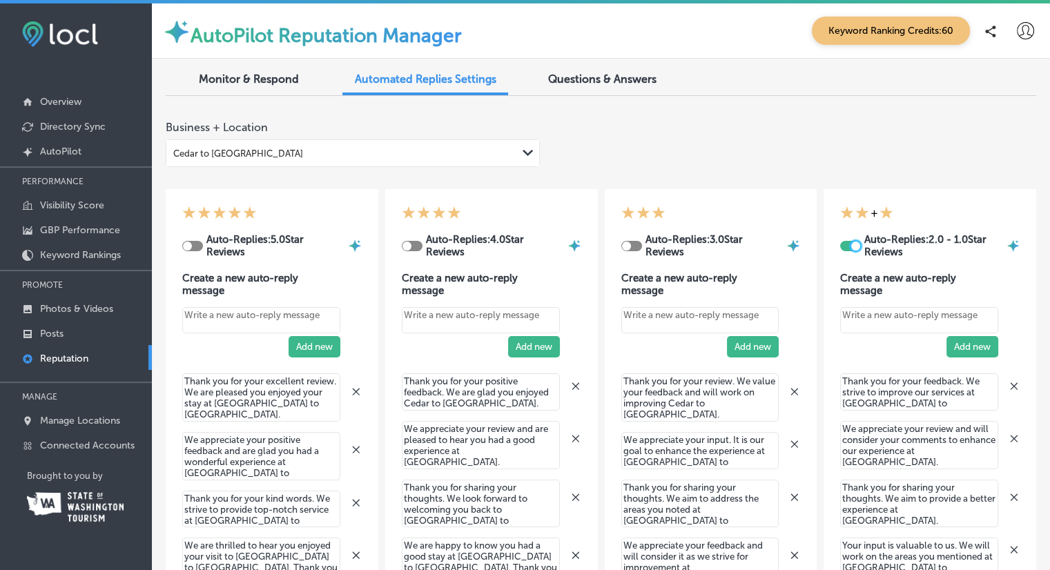
click at [851, 245] on div at bounding box center [855, 246] width 9 height 9
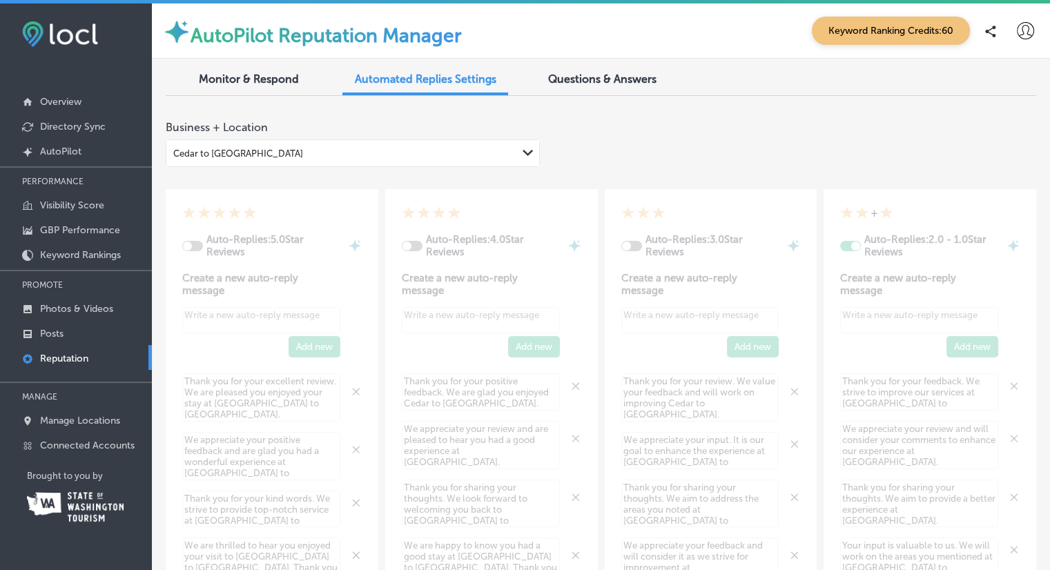
type textarea "x"
checkbox input "false"
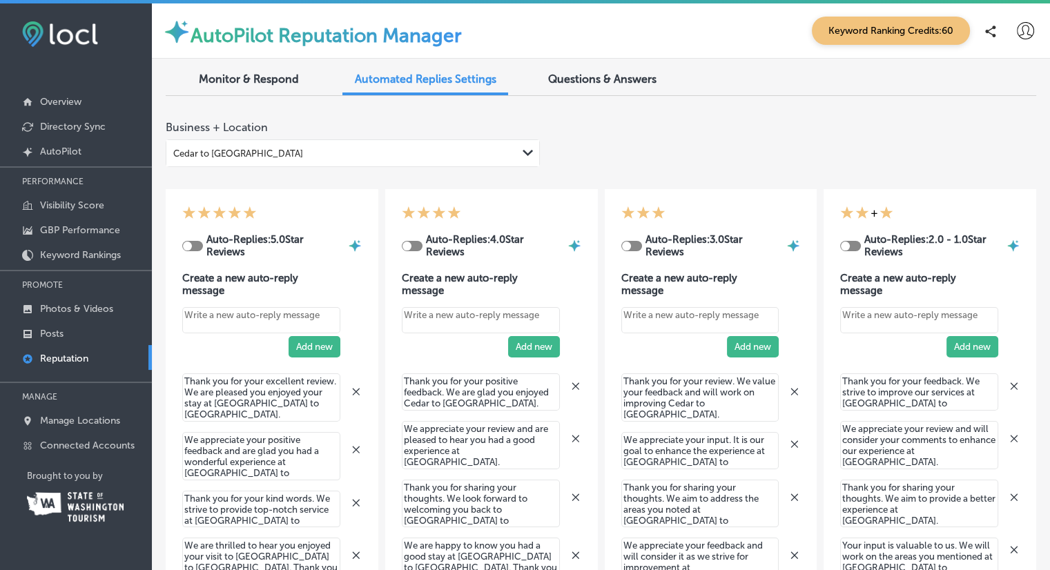
click at [191, 247] on div at bounding box center [192, 246] width 21 height 10
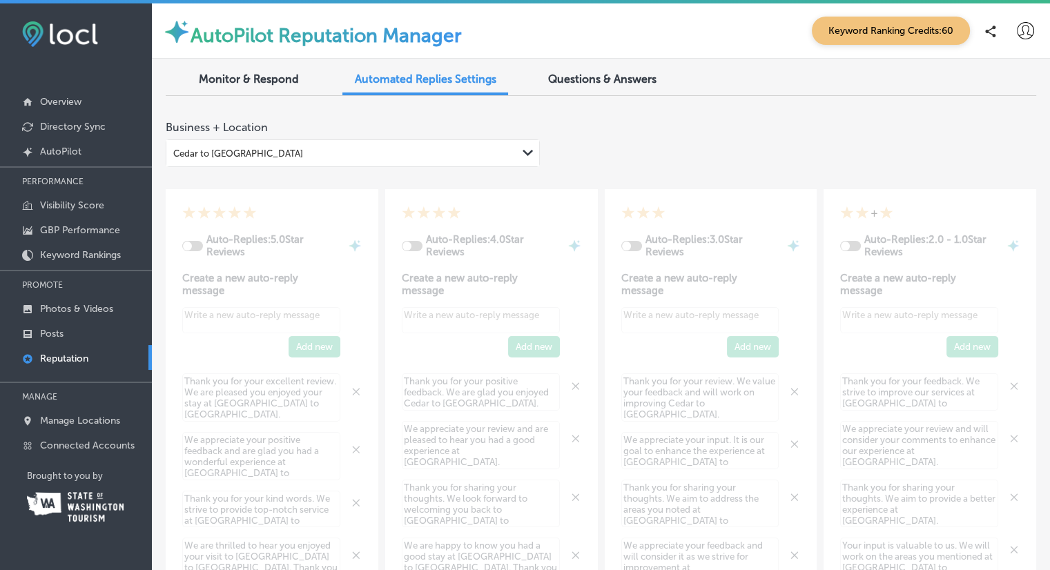
type textarea "x"
checkbox input "true"
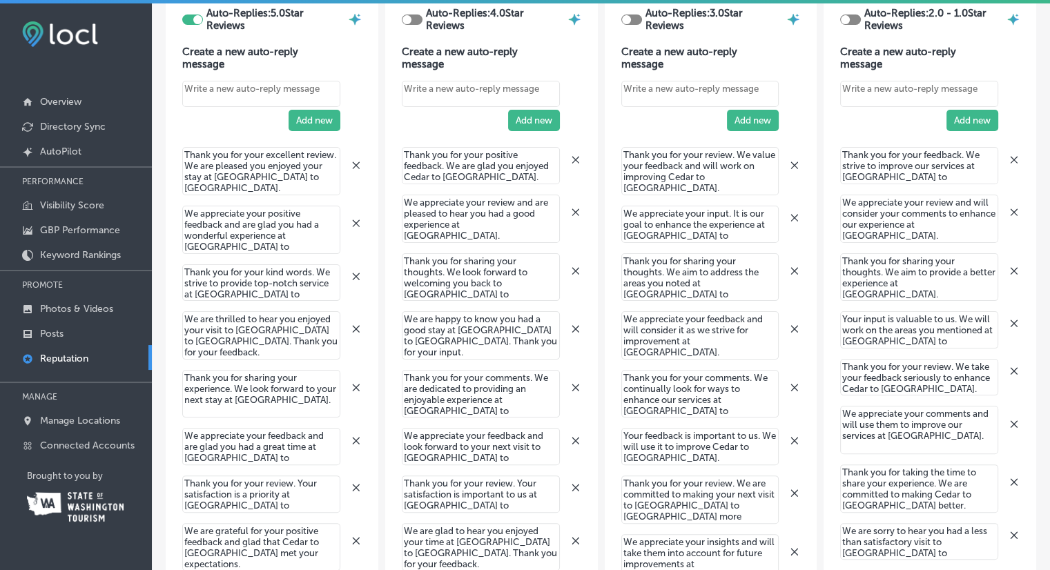
scroll to position [207, 0]
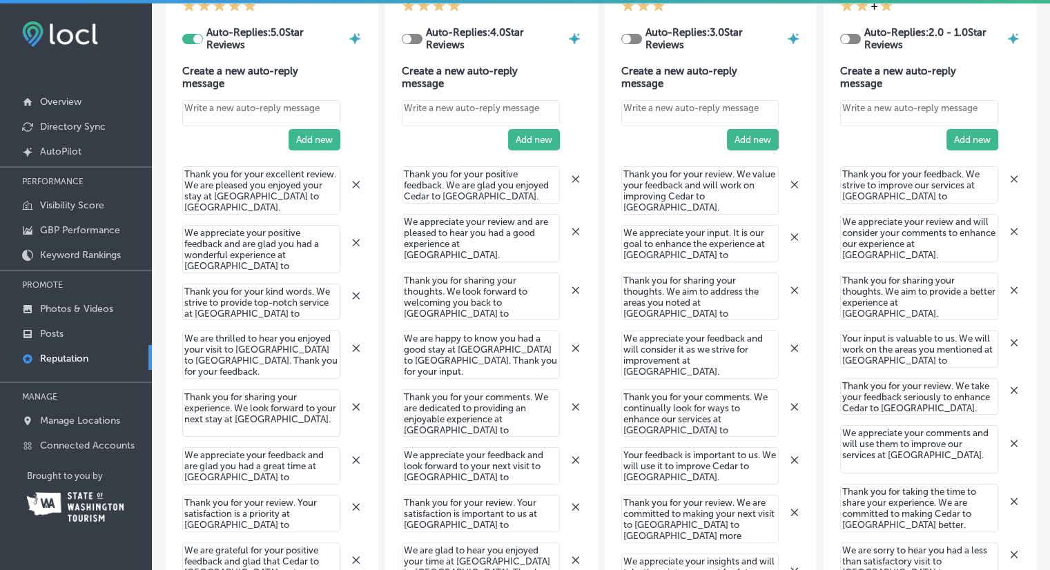
click at [354, 186] on icon at bounding box center [356, 184] width 11 height 11
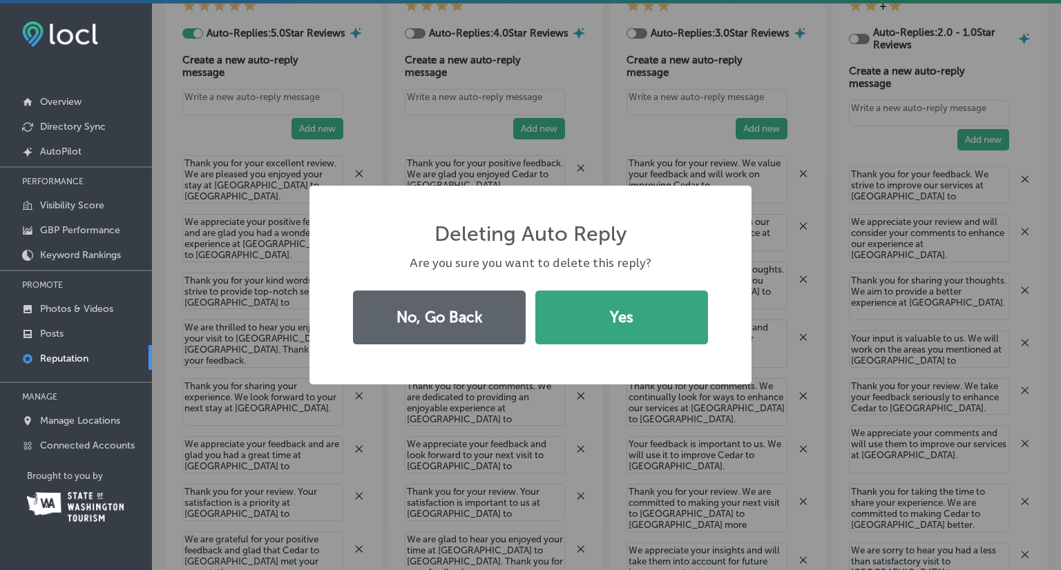
click at [602, 314] on button "Yes" at bounding box center [621, 318] width 173 height 54
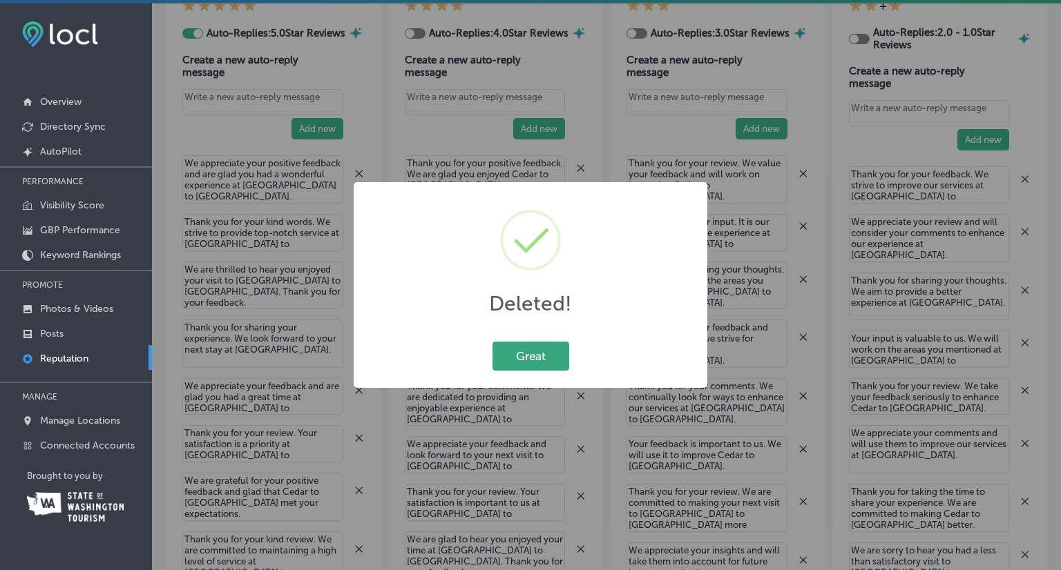
drag, startPoint x: 541, startPoint y: 357, endPoint x: 519, endPoint y: 350, distance: 23.2
click at [542, 357] on button "Great" at bounding box center [530, 356] width 77 height 28
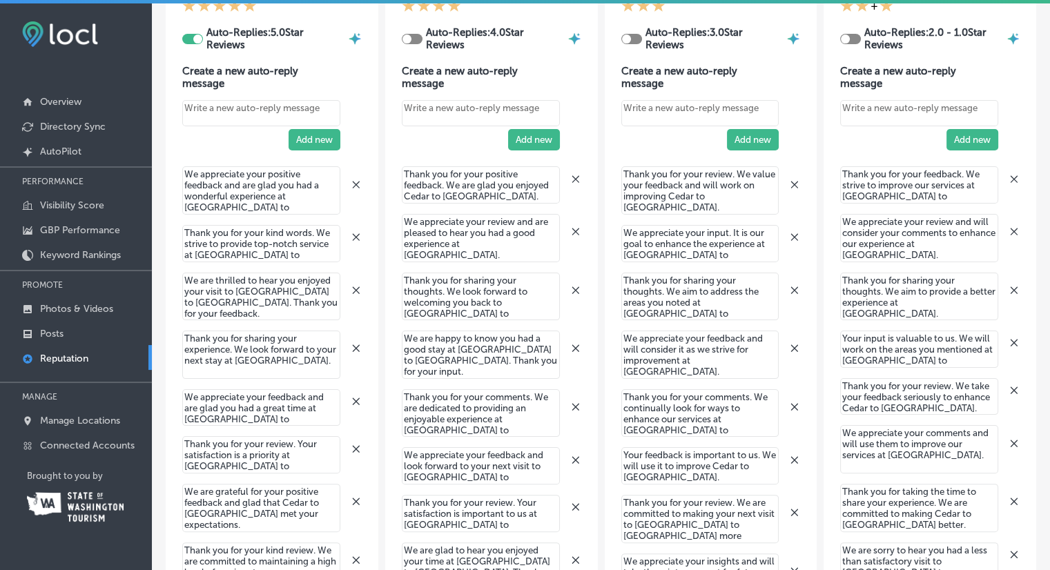
click at [352, 185] on icon at bounding box center [355, 184] width 7 height 7
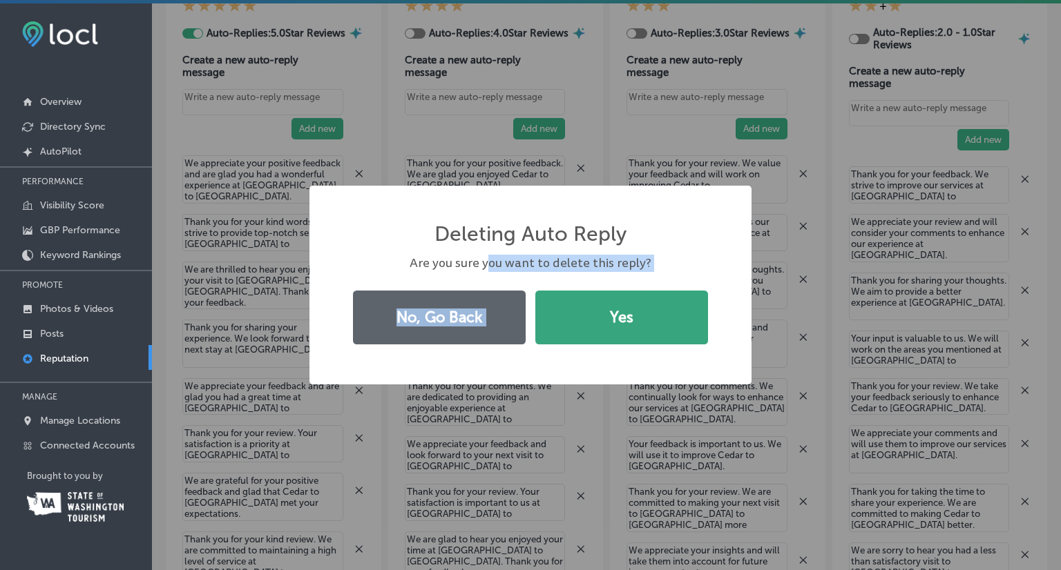
drag, startPoint x: 537, startPoint y: 289, endPoint x: 578, endPoint y: 299, distance: 42.0
click at [566, 297] on div "Deleting Auto Reply × Are you sure you want to delete this reply? No, Go Back Y…" at bounding box center [530, 286] width 442 height 200
click at [586, 306] on button "Yes" at bounding box center [621, 318] width 173 height 54
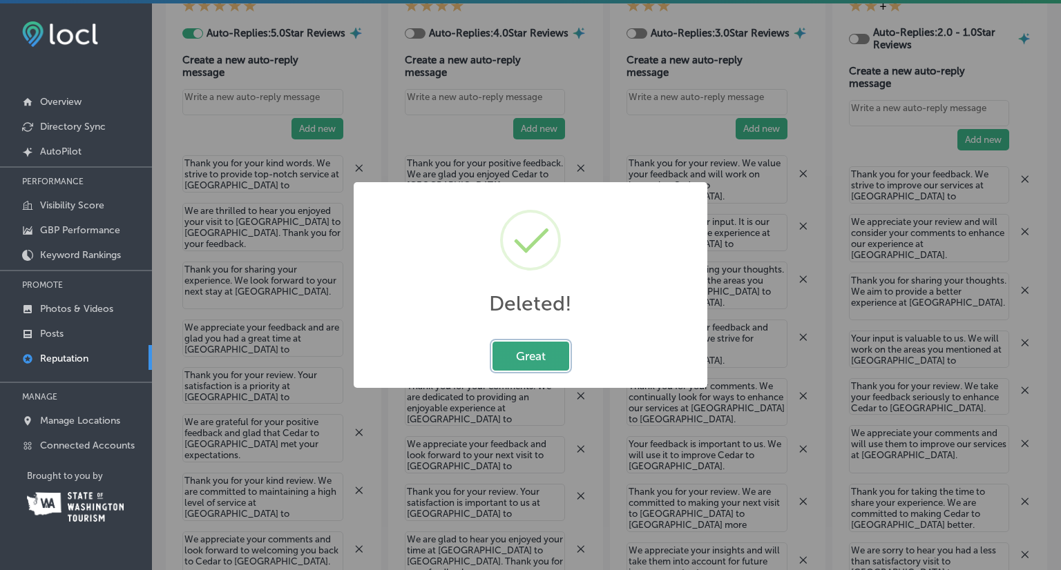
click at [543, 350] on button "Great" at bounding box center [530, 356] width 77 height 28
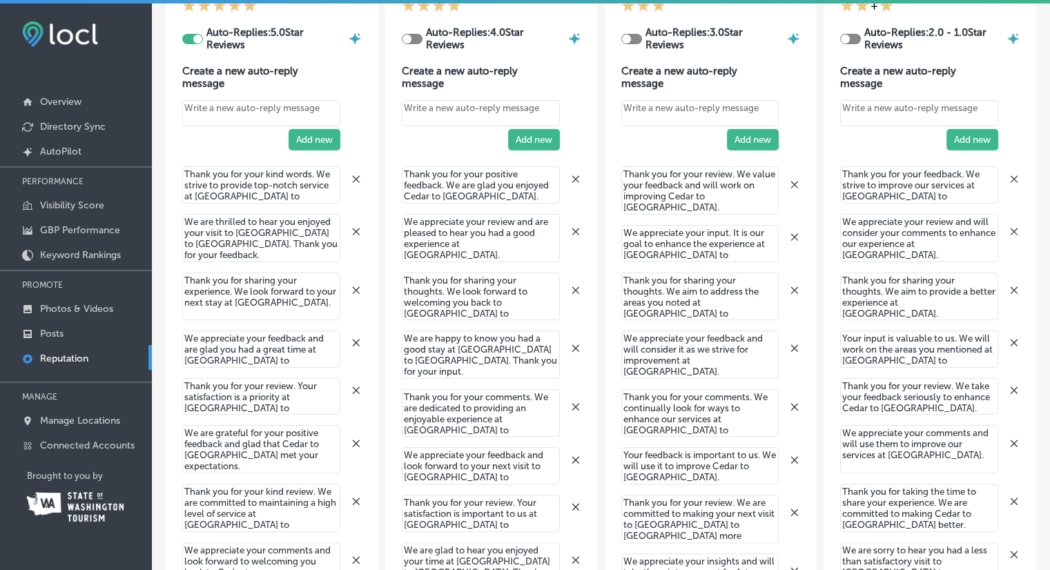
click at [355, 180] on icon at bounding box center [355, 178] width 7 height 7
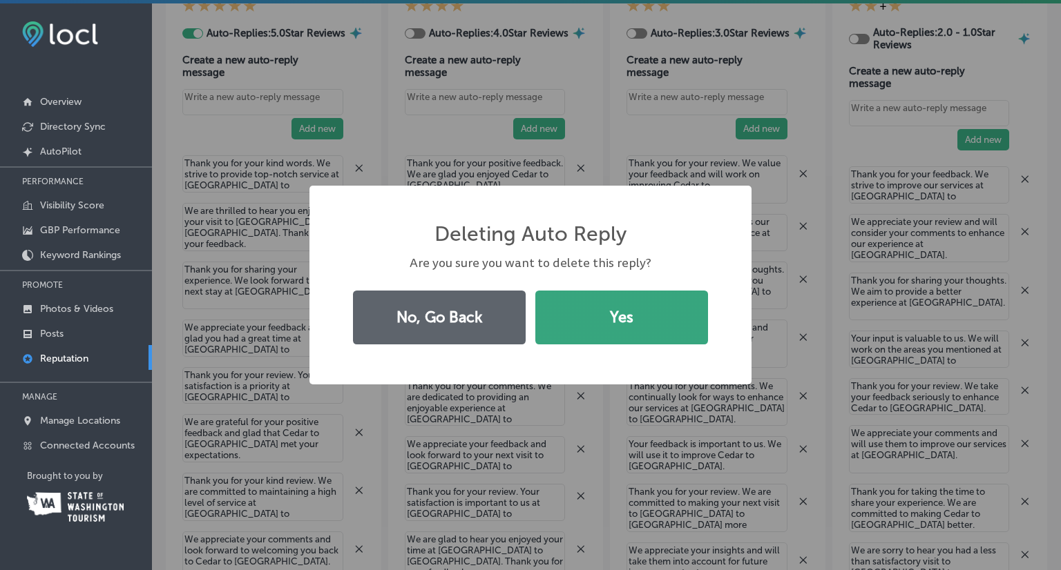
click at [639, 316] on button "Yes" at bounding box center [621, 318] width 173 height 54
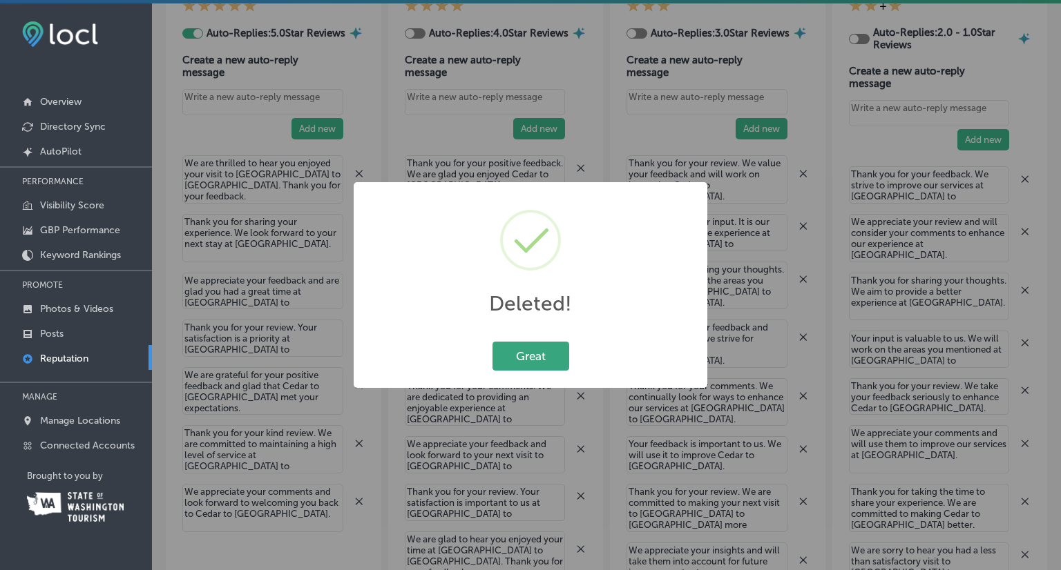
click at [541, 360] on button "Great" at bounding box center [530, 356] width 77 height 28
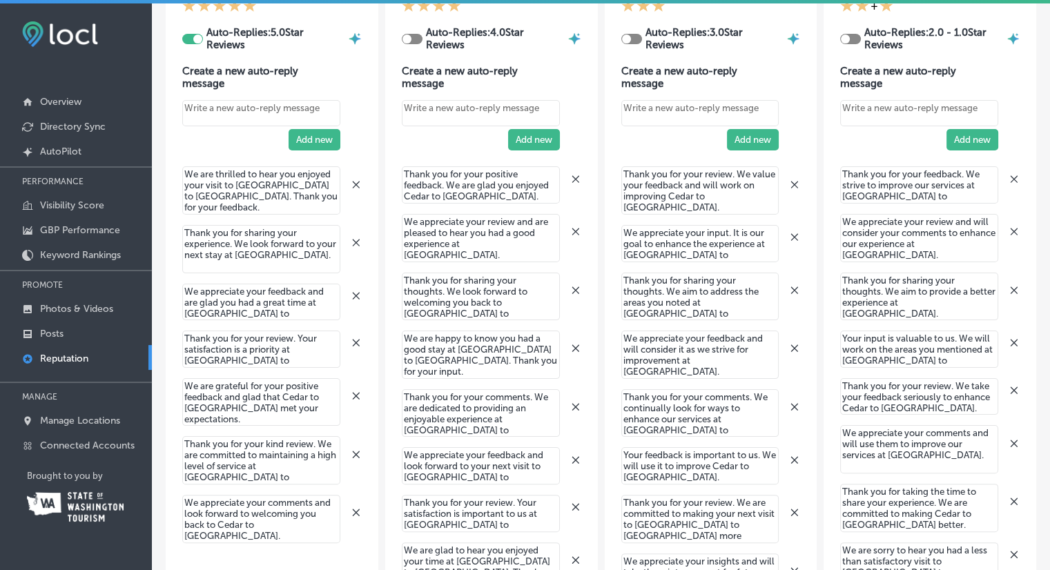
click at [354, 183] on icon at bounding box center [355, 184] width 7 height 7
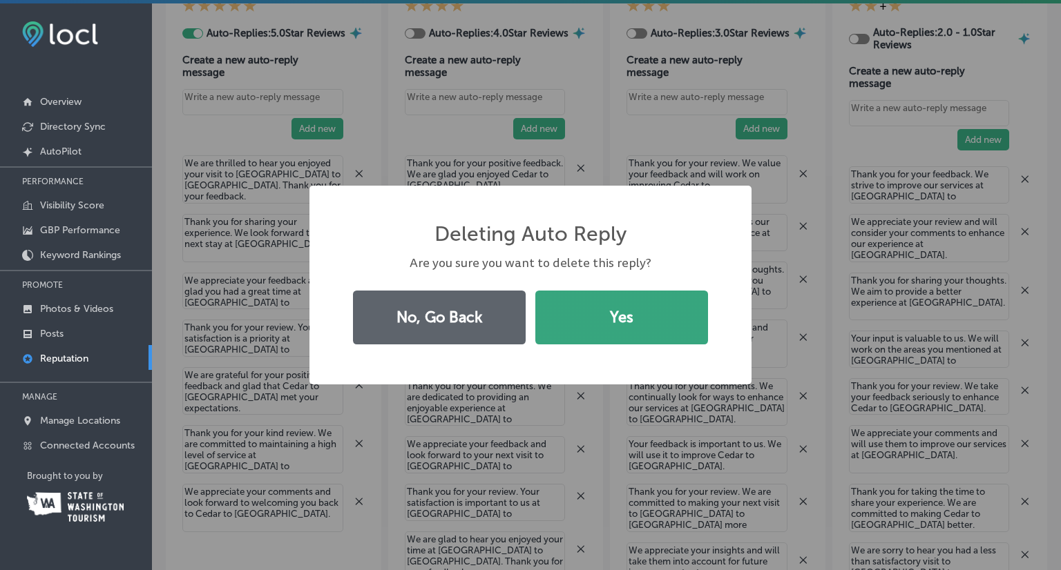
click at [639, 319] on button "Yes" at bounding box center [621, 318] width 173 height 54
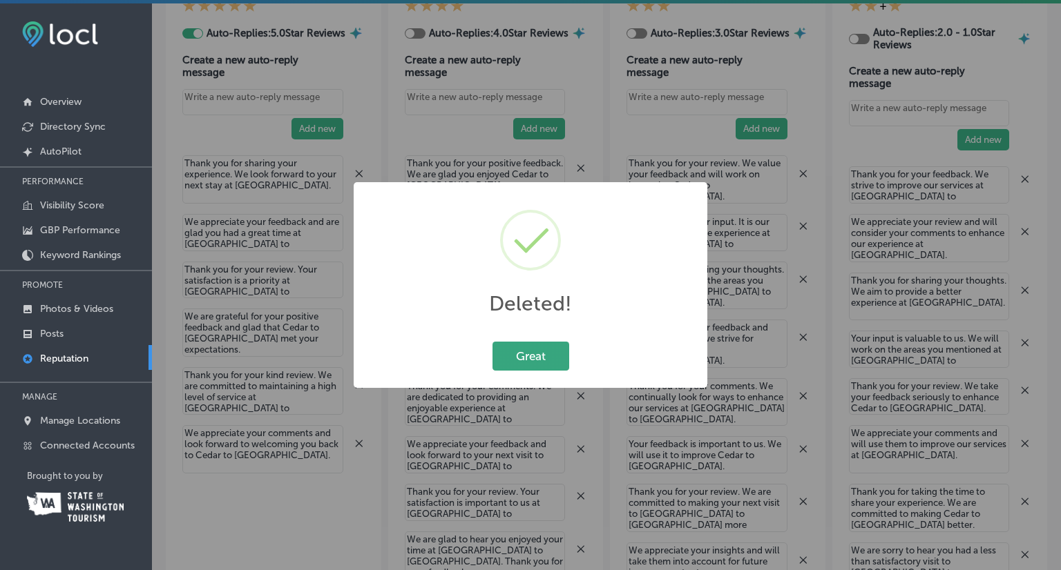
click at [547, 357] on button "Great" at bounding box center [530, 356] width 77 height 28
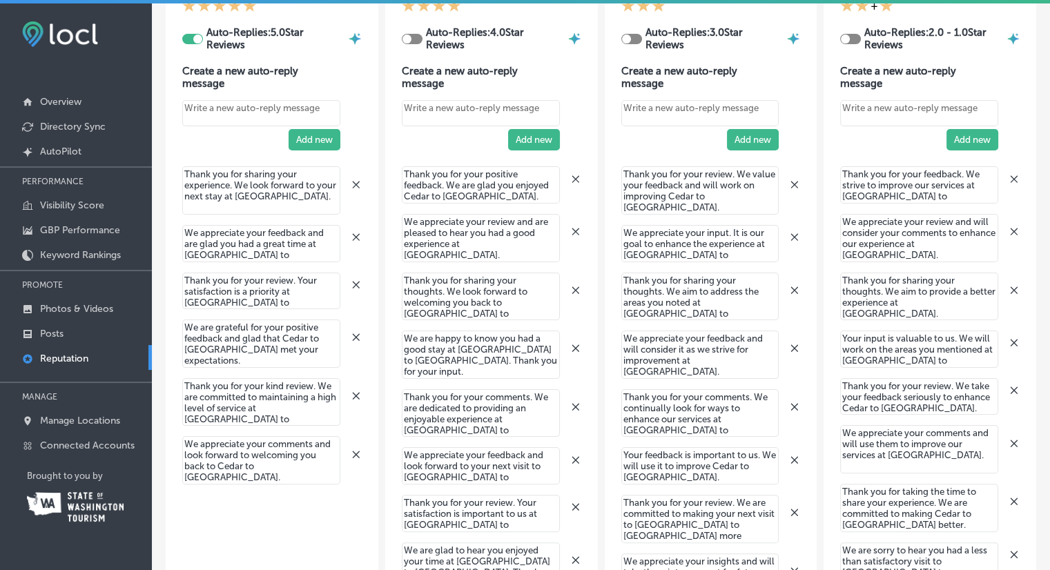
click at [351, 184] on icon at bounding box center [356, 184] width 11 height 11
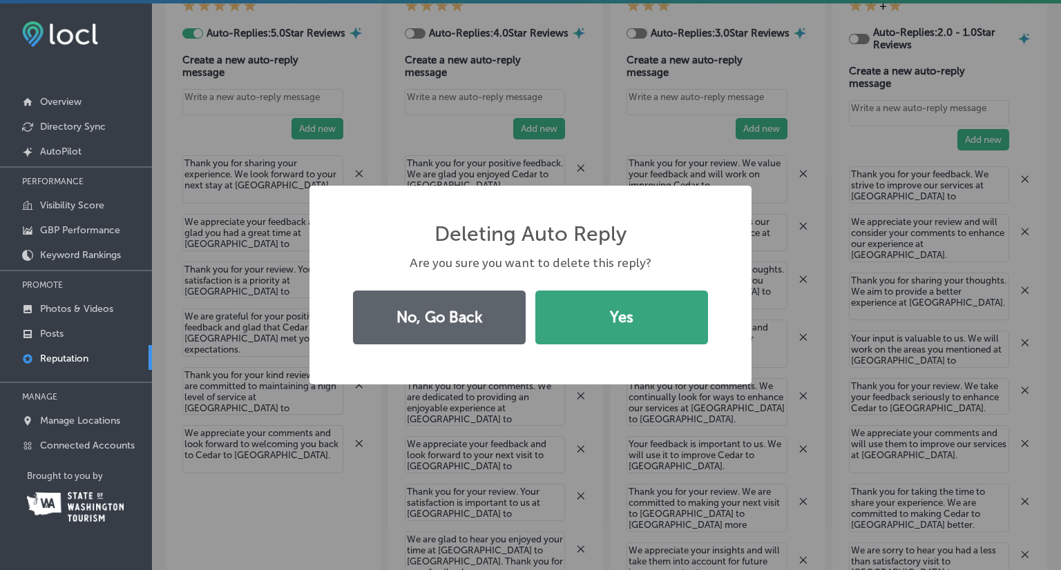
click at [648, 314] on button "Yes" at bounding box center [621, 318] width 173 height 54
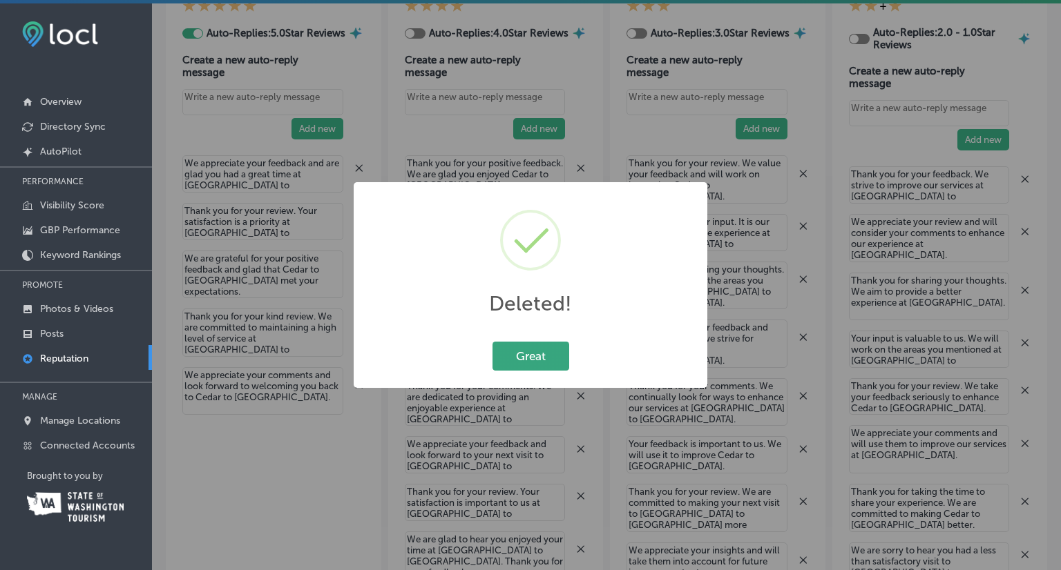
click at [540, 360] on button "Great" at bounding box center [530, 356] width 77 height 28
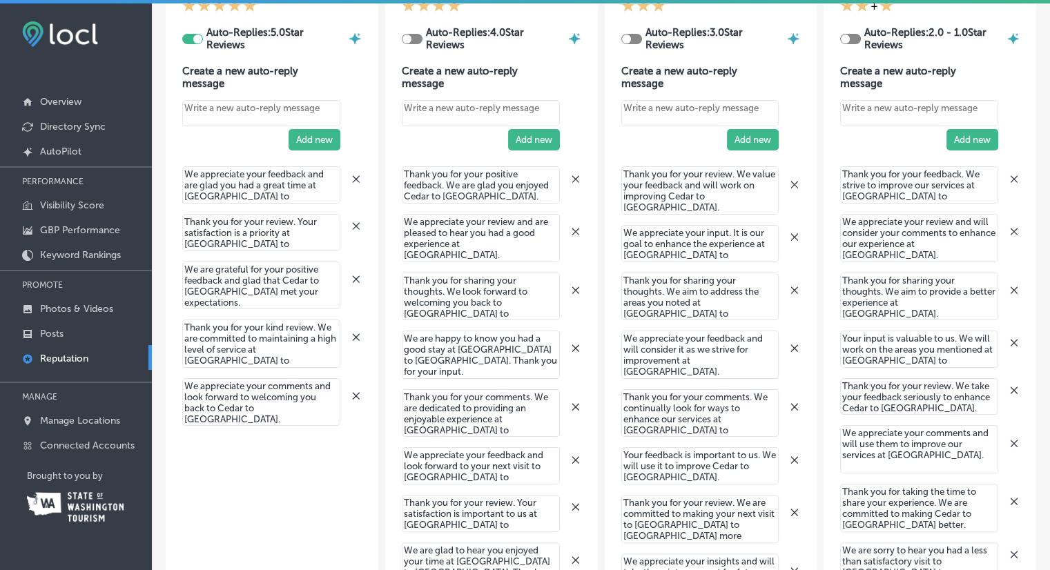
click at [354, 180] on icon at bounding box center [356, 178] width 11 height 11
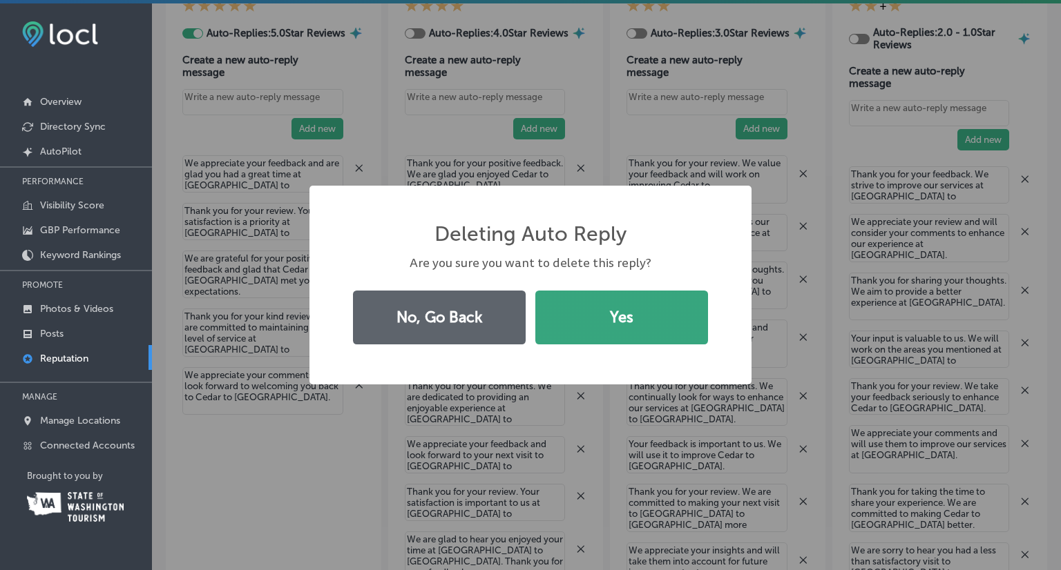
click at [591, 329] on button "Yes" at bounding box center [621, 318] width 173 height 54
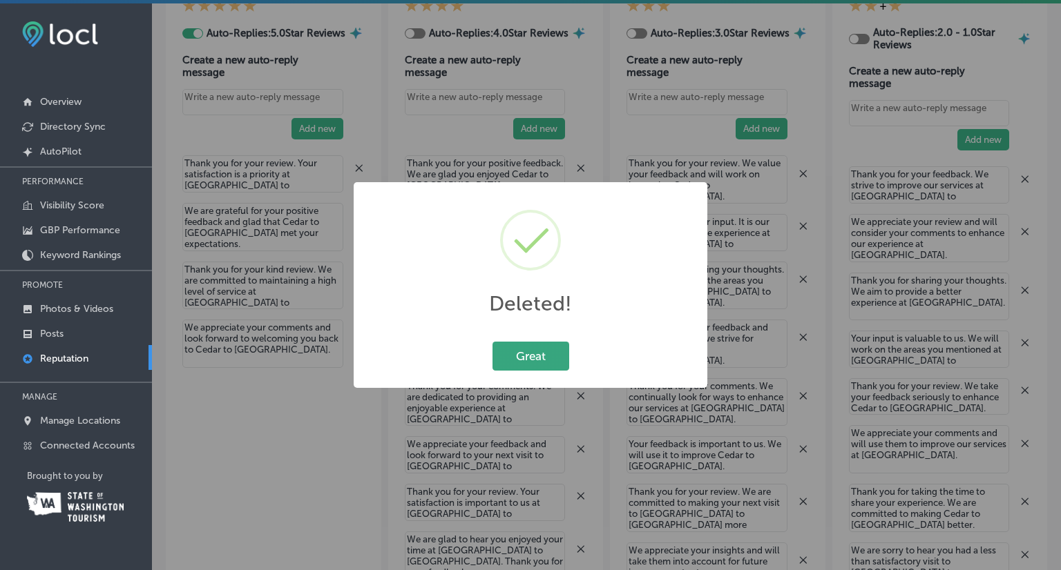
click at [550, 358] on button "Great" at bounding box center [530, 356] width 77 height 28
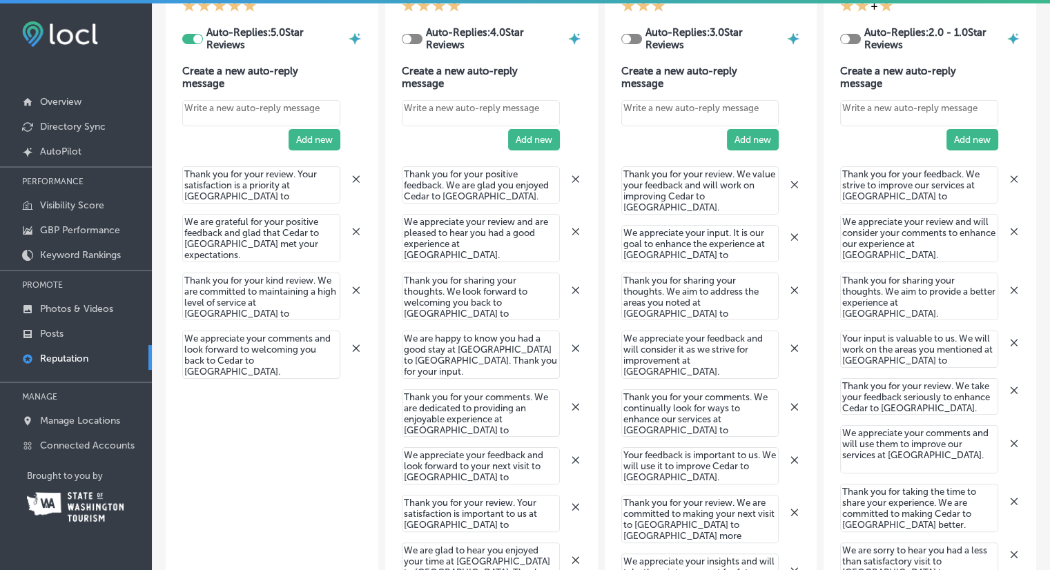
click at [352, 175] on icon at bounding box center [356, 178] width 11 height 11
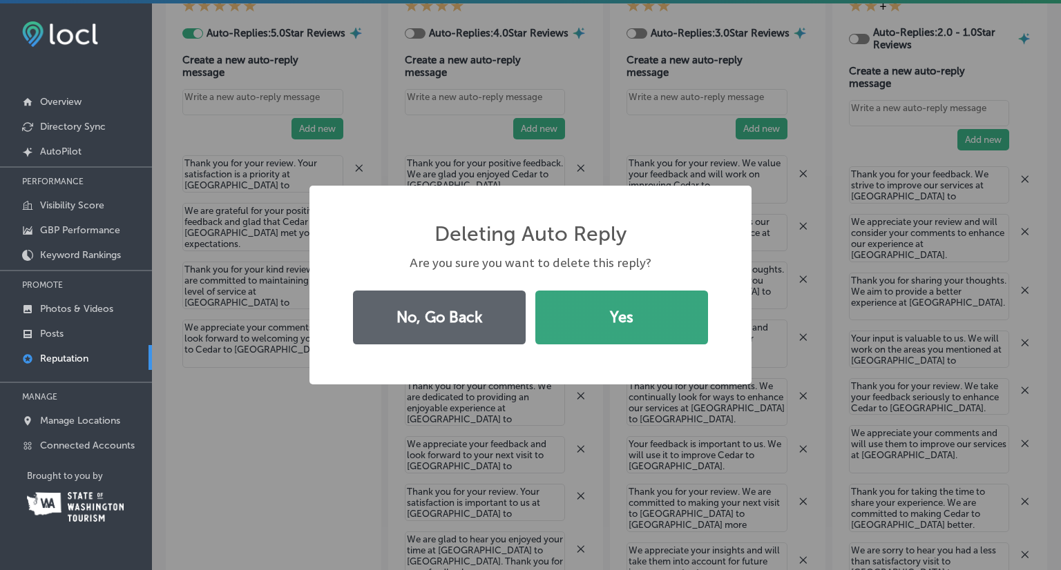
click at [605, 310] on button "Yes" at bounding box center [621, 318] width 173 height 54
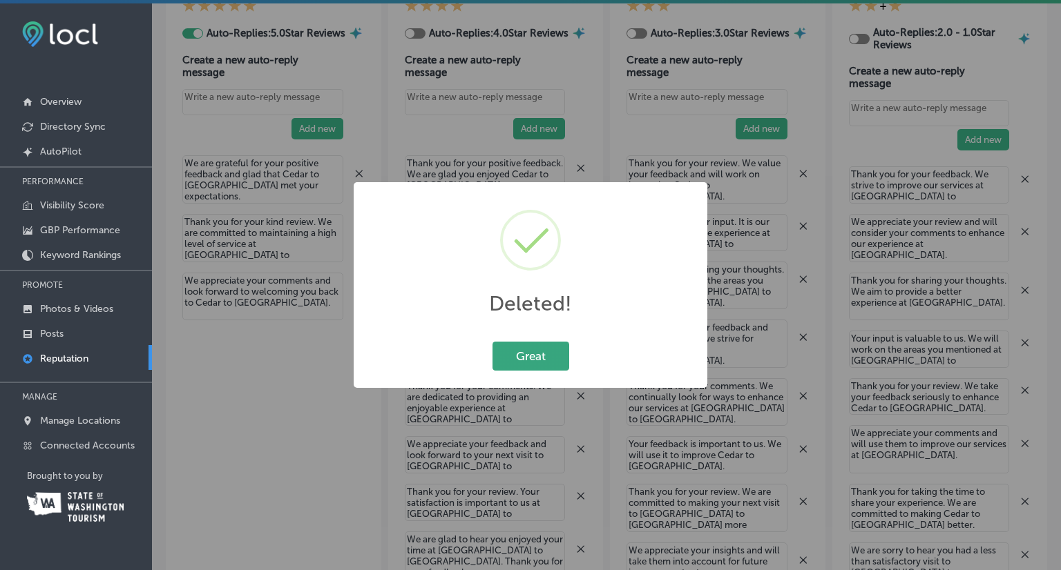
click at [533, 366] on button "Great" at bounding box center [530, 356] width 77 height 28
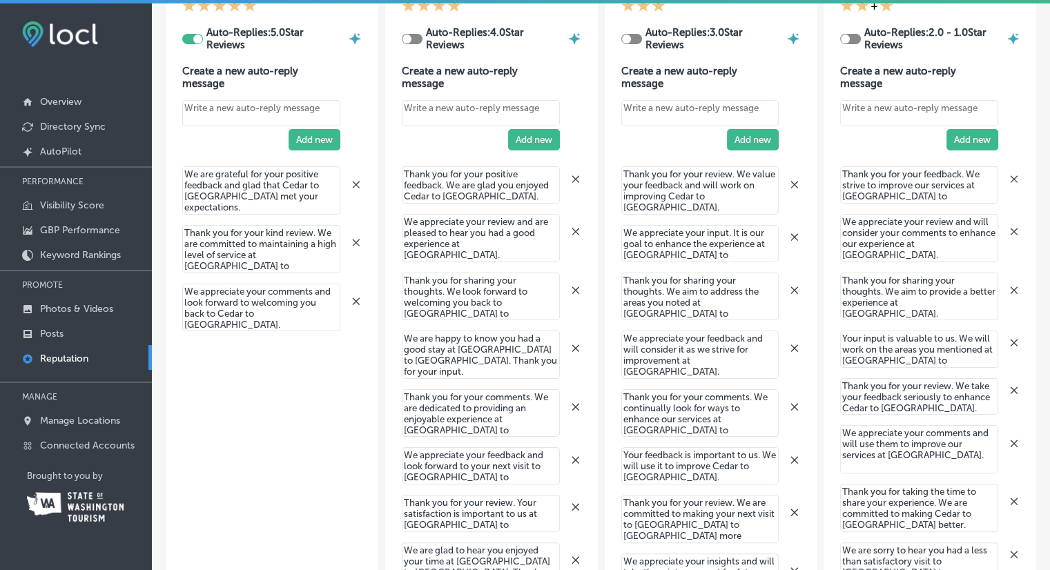
click at [356, 186] on icon at bounding box center [355, 184] width 7 height 7
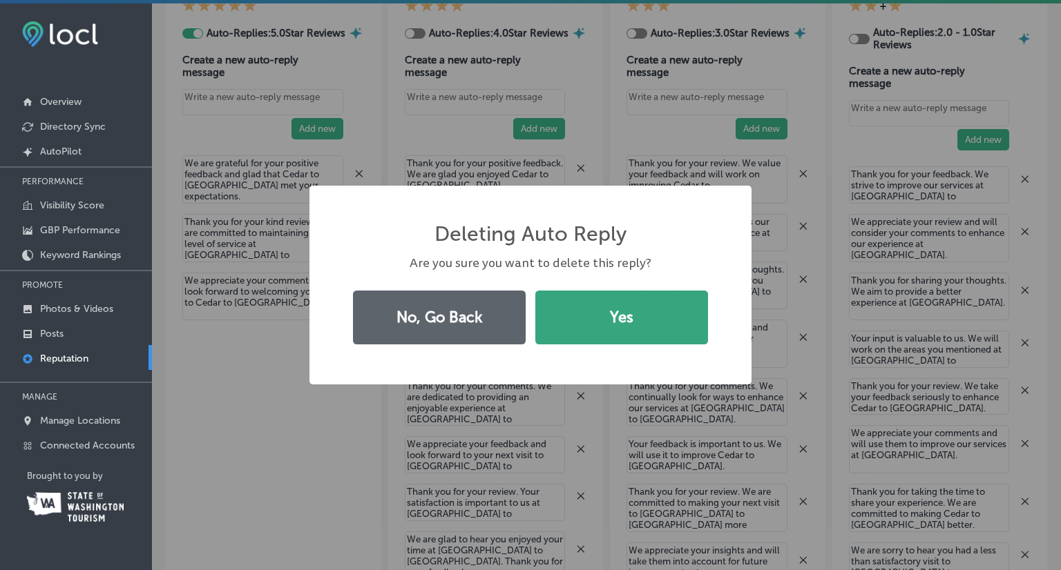
click at [626, 313] on button "Yes" at bounding box center [621, 318] width 173 height 54
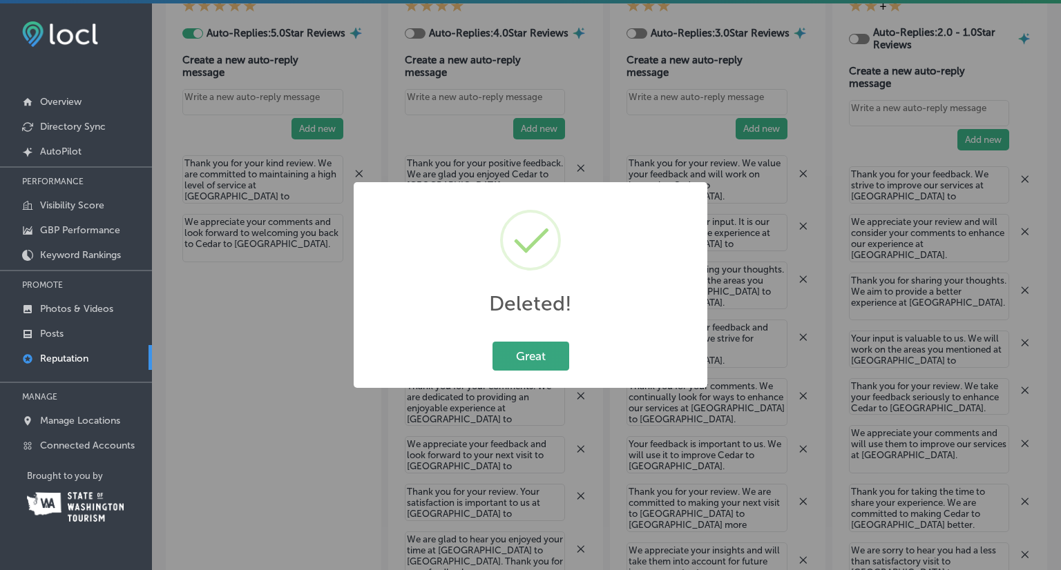
click at [539, 358] on button "Great" at bounding box center [530, 356] width 77 height 28
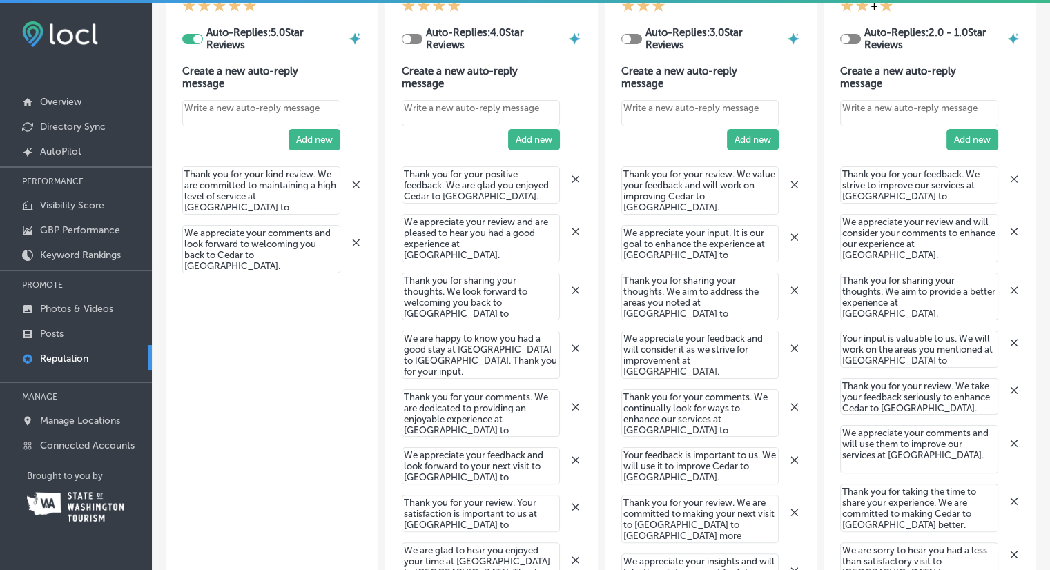
click at [356, 188] on icon at bounding box center [356, 184] width 11 height 11
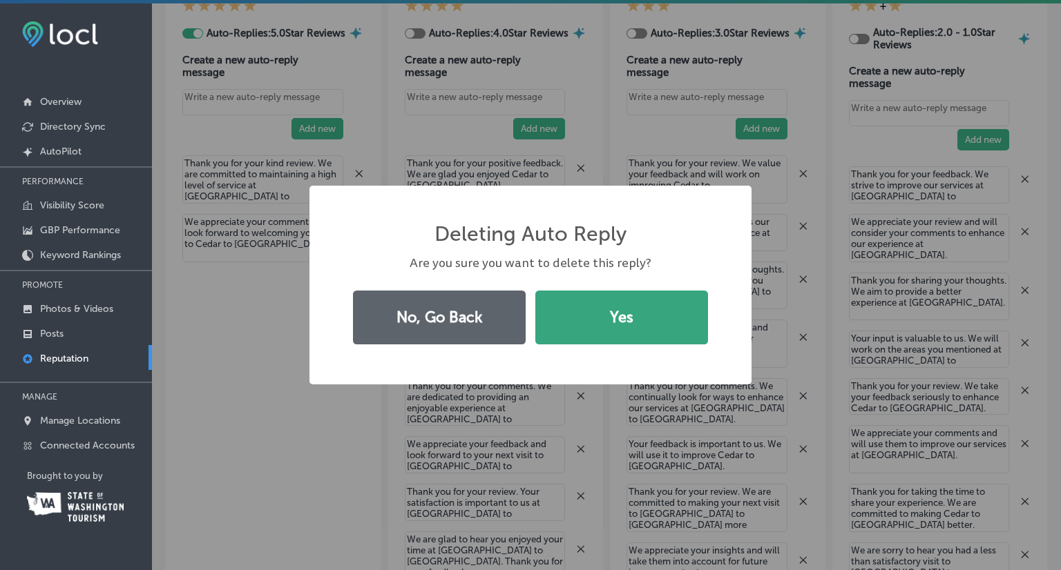
click at [621, 322] on button "Yes" at bounding box center [621, 318] width 173 height 54
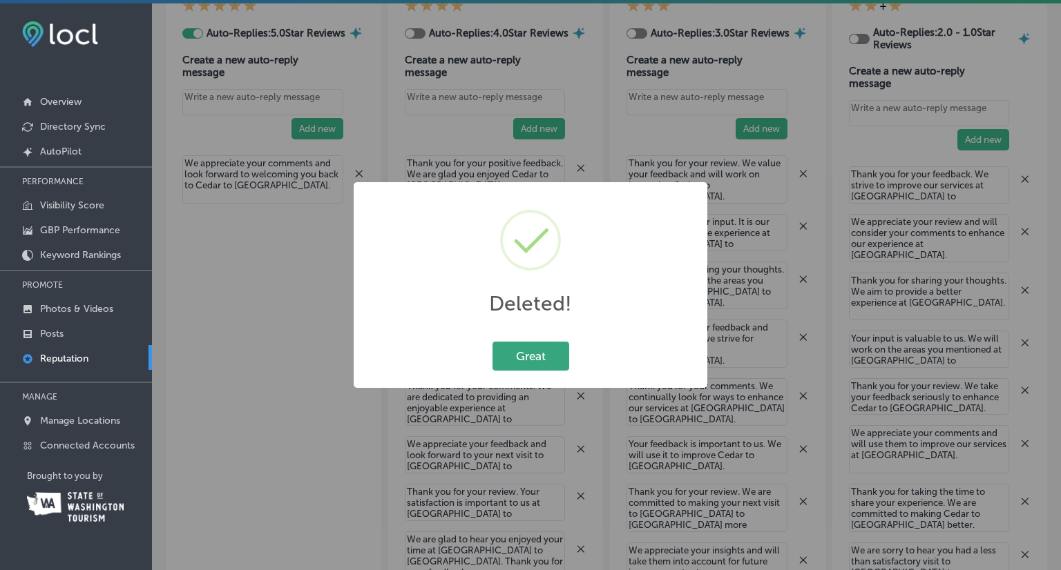
click at [528, 353] on button "Great" at bounding box center [530, 356] width 77 height 28
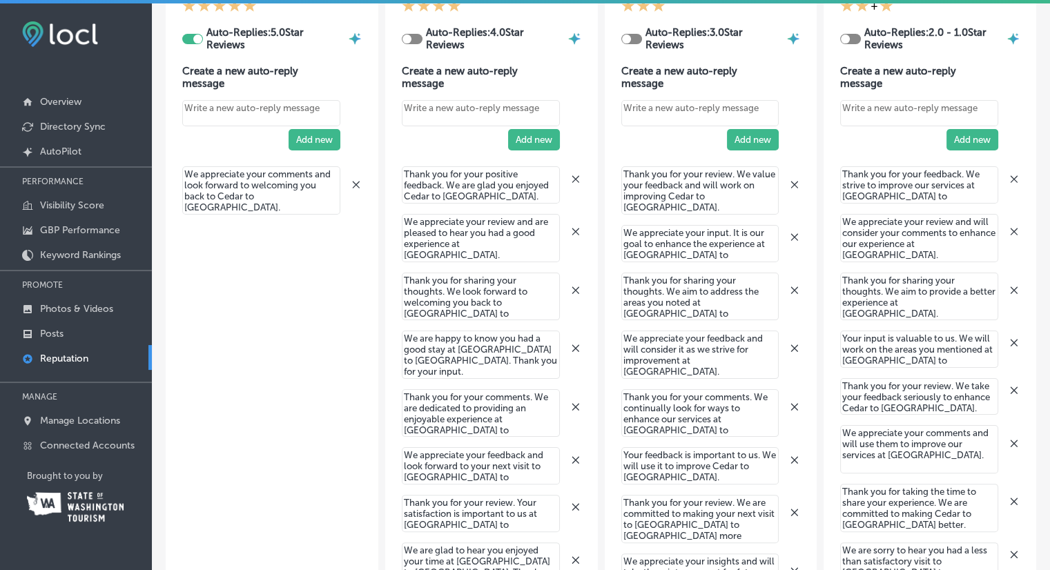
click at [355, 186] on icon at bounding box center [356, 184] width 11 height 11
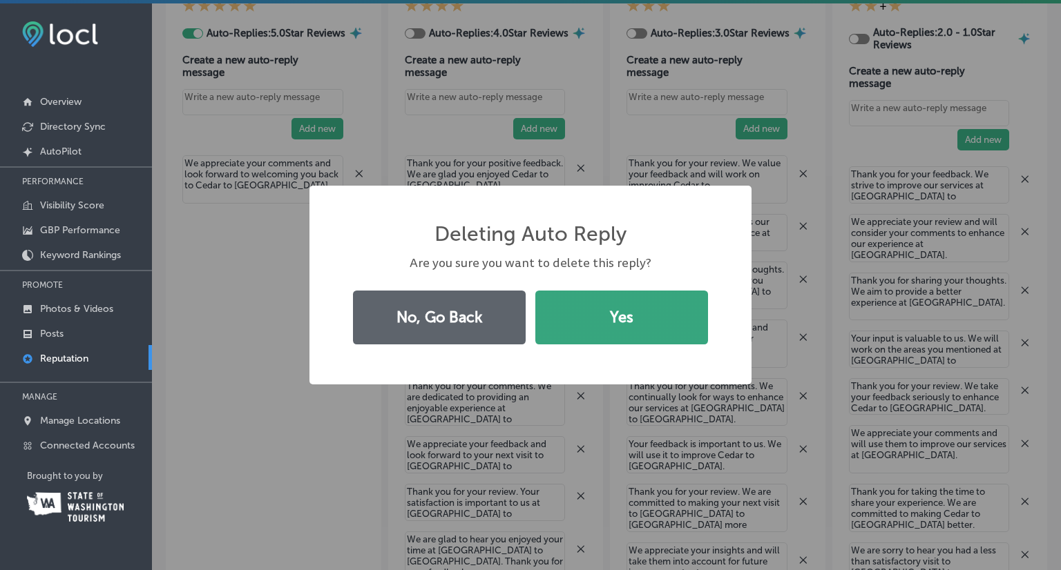
click at [640, 319] on button "Yes" at bounding box center [621, 318] width 173 height 54
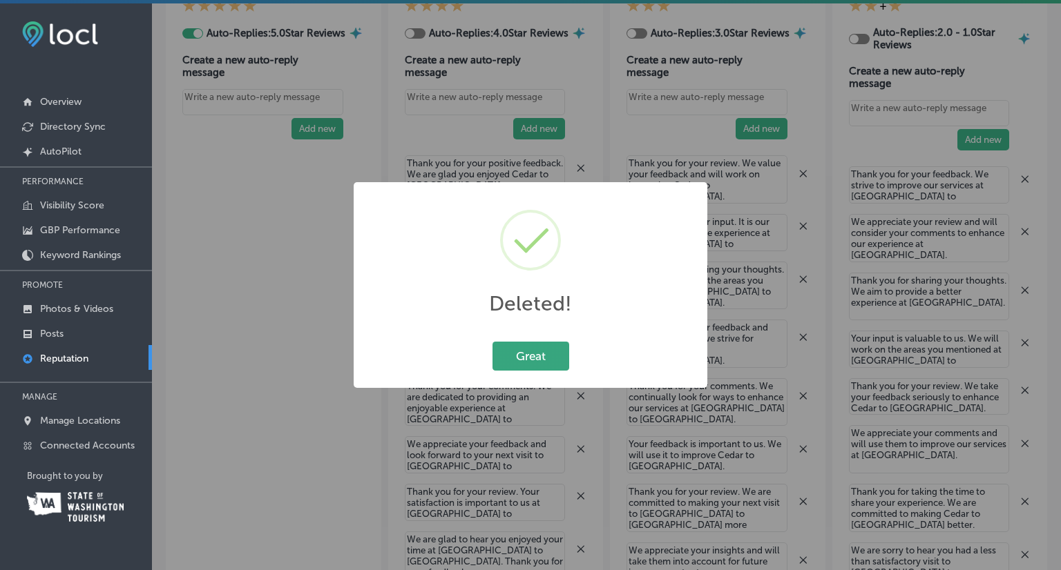
click at [545, 369] on button "Great" at bounding box center [530, 356] width 77 height 28
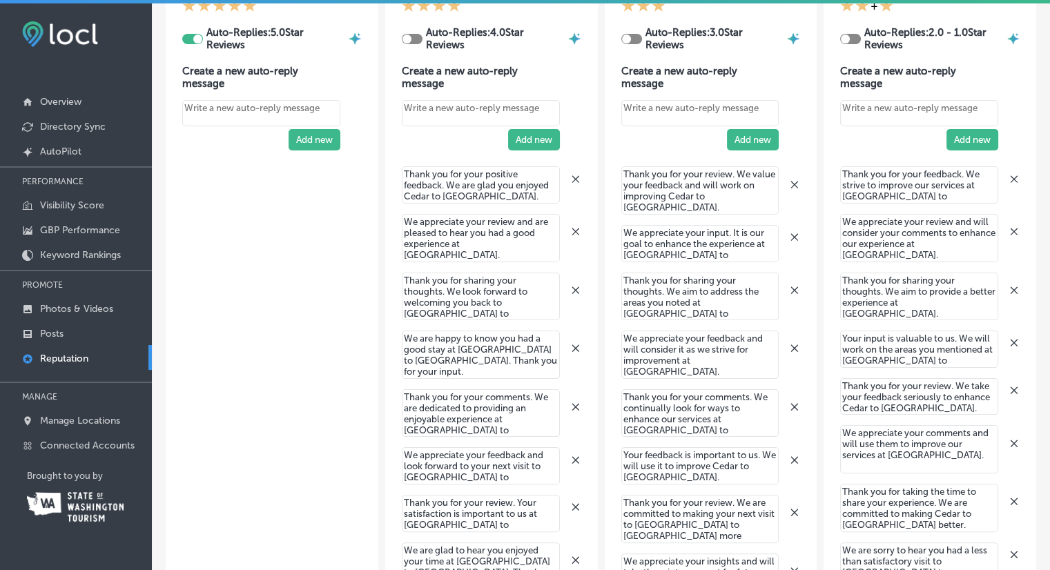
click at [254, 113] on textarea "Create your Quick Reply" at bounding box center [261, 113] width 158 height 26
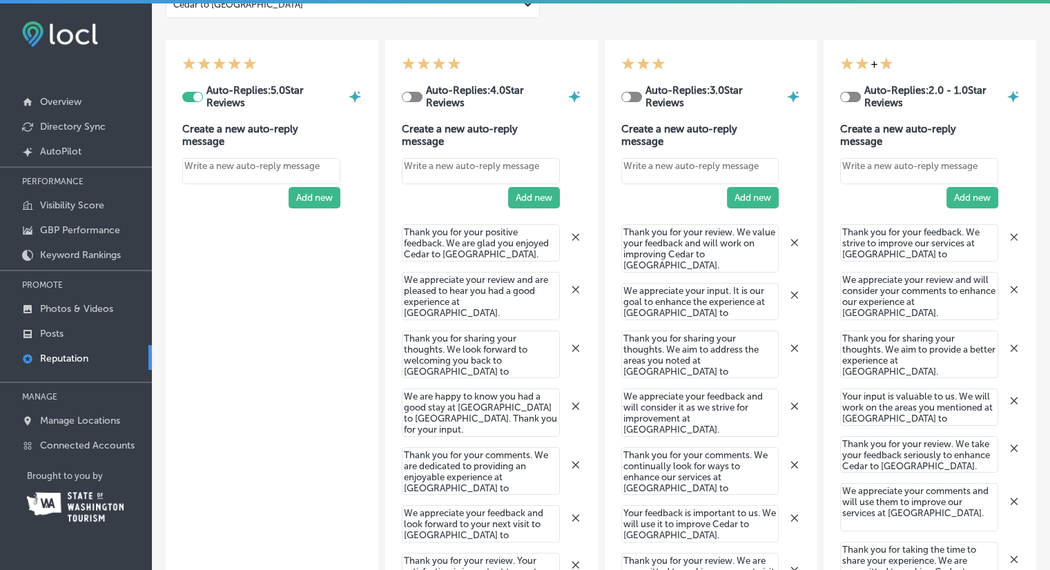
scroll to position [69, 0]
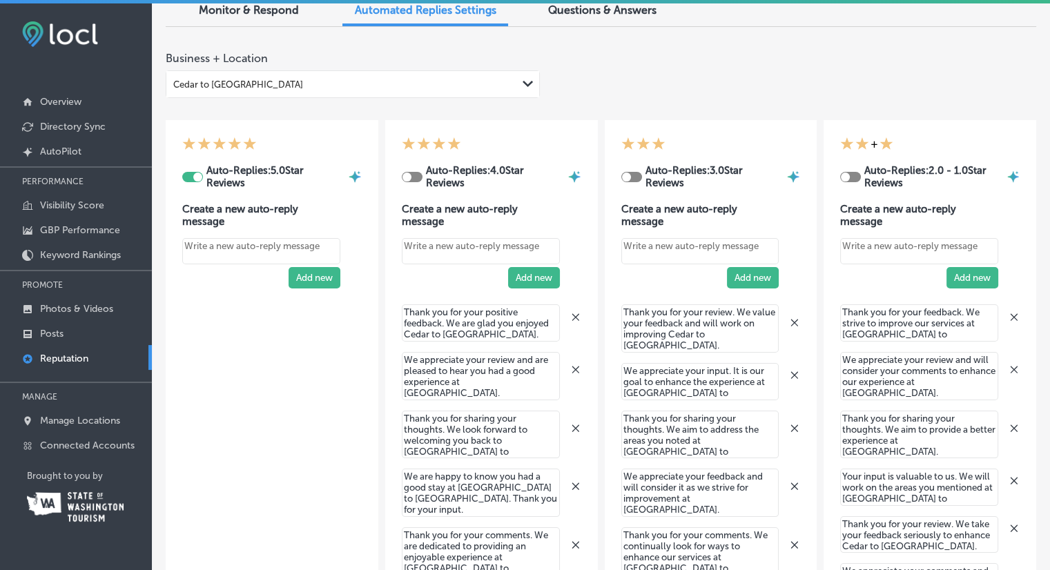
type textarea "x"
type textarea "W"
type textarea "x"
type textarea "We"
type textarea "x"
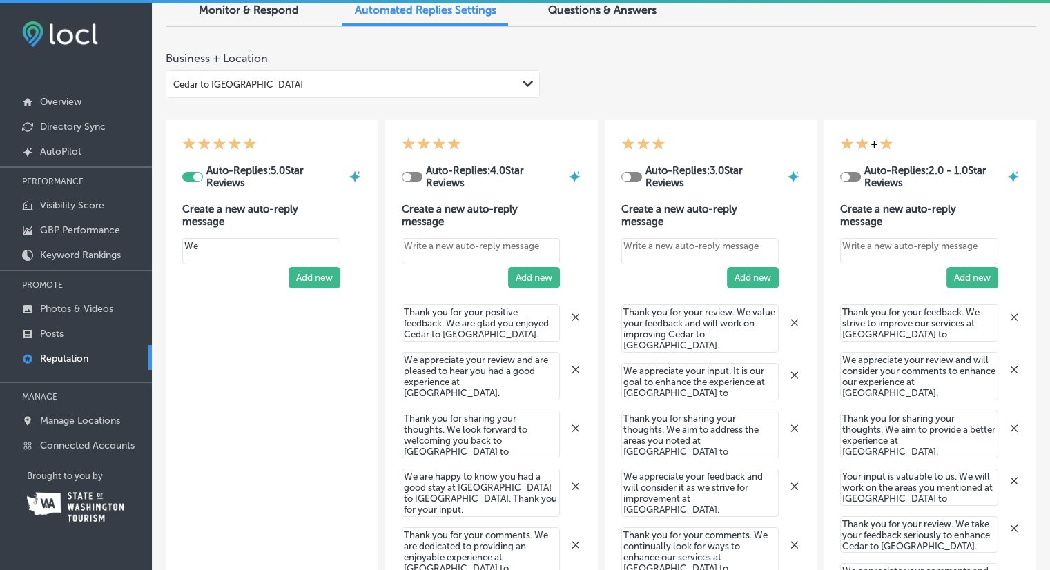
type textarea "We'"
type textarea "x"
type textarea "We'r"
type textarea "x"
type textarea "We're"
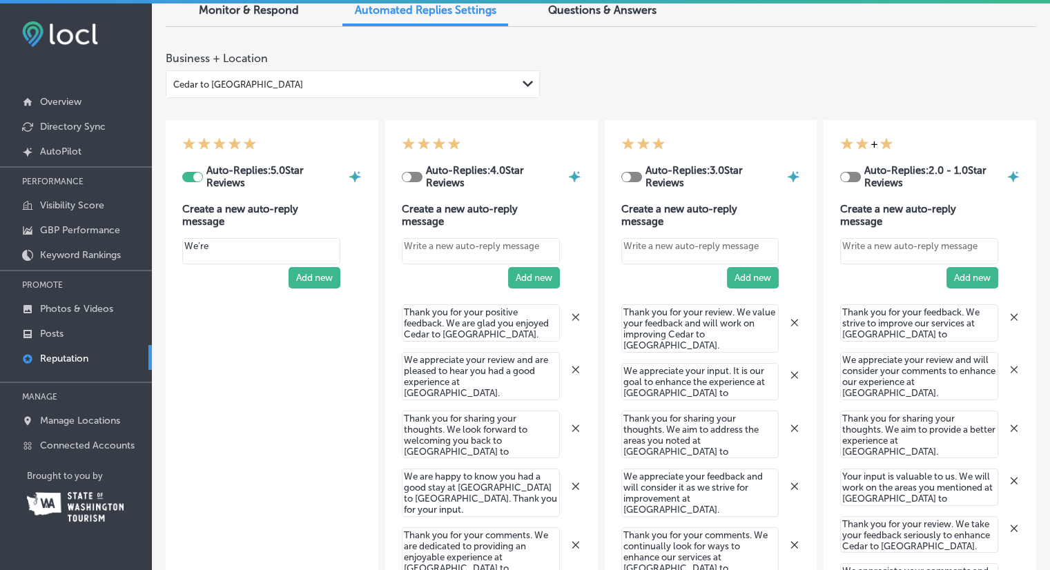
type textarea "x"
type textarea "We're"
type textarea "x"
type textarea "We're s"
type textarea "x"
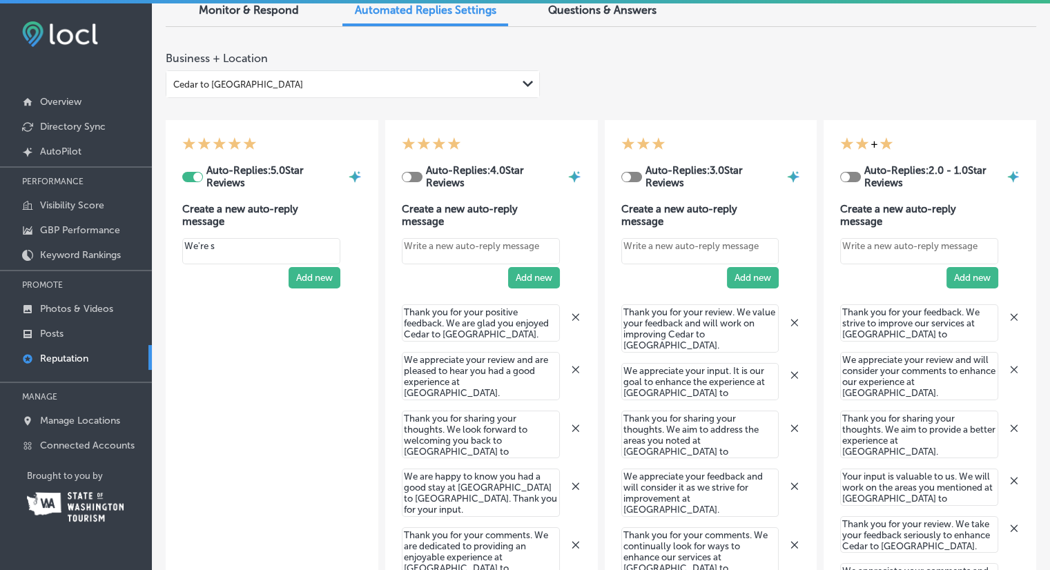
type textarea "We're so"
type textarea "x"
type textarea "We're so"
type textarea "x"
type textarea "We're so g"
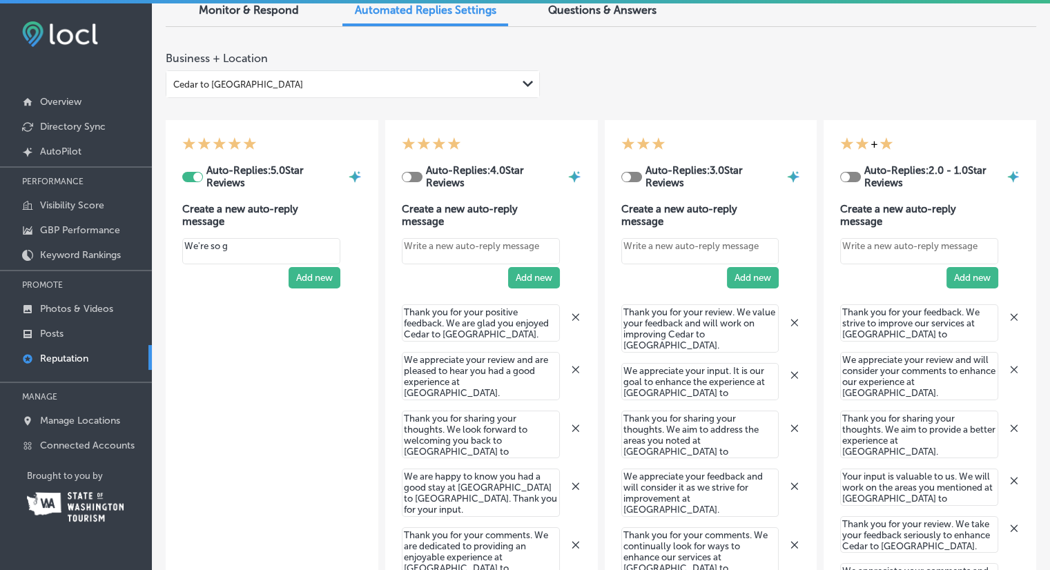
type textarea "x"
type textarea "We're so gl"
type textarea "x"
type textarea "We're so gla"
type textarea "x"
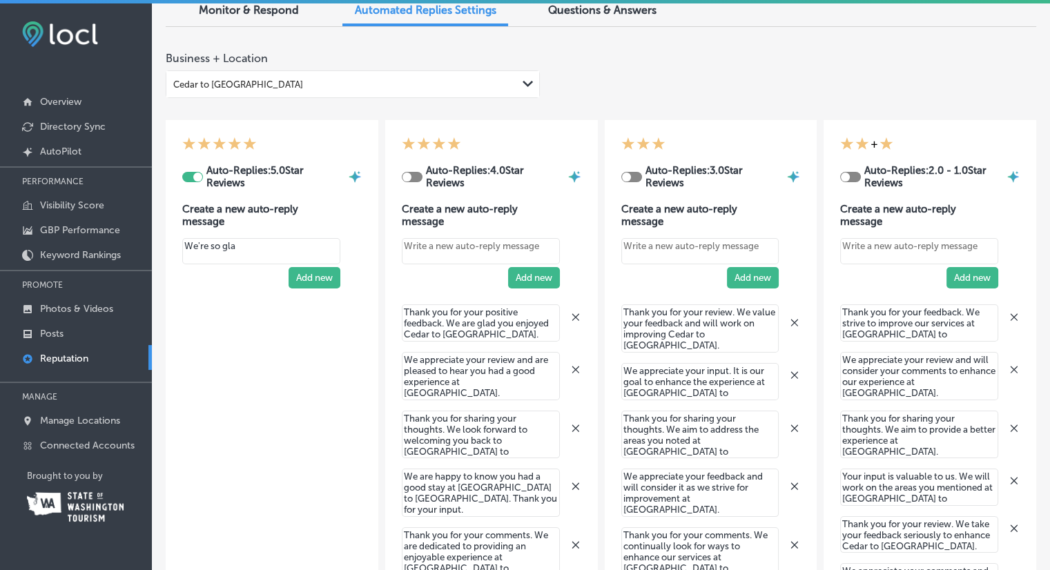
type textarea "We're so glad"
type textarea "x"
type textarea "We're so glad"
type textarea "x"
type textarea "We're so glad y"
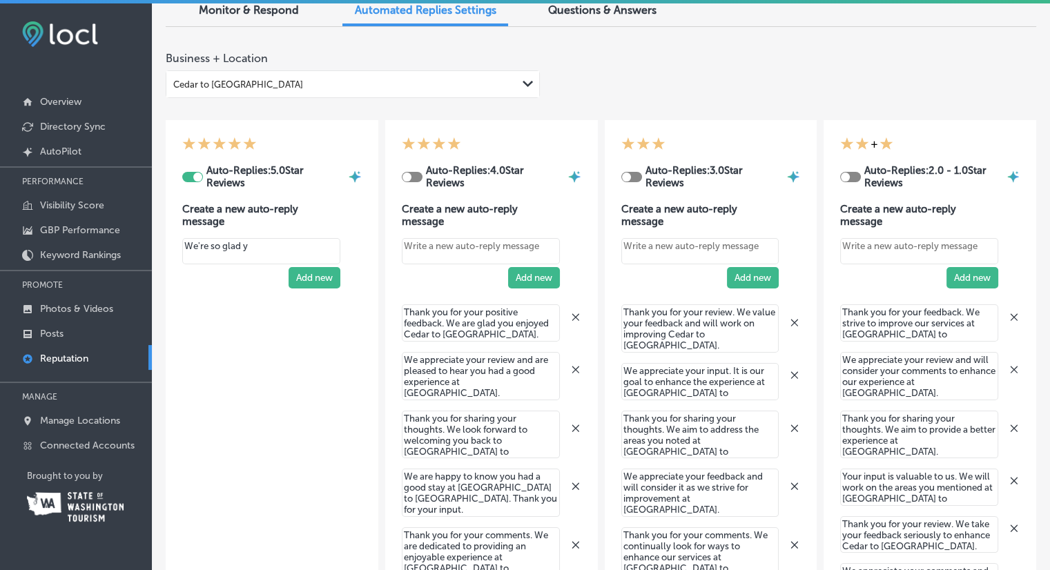
type textarea "x"
type textarea "We're so glad yo"
type textarea "x"
type textarea "We're so glad you"
type textarea "x"
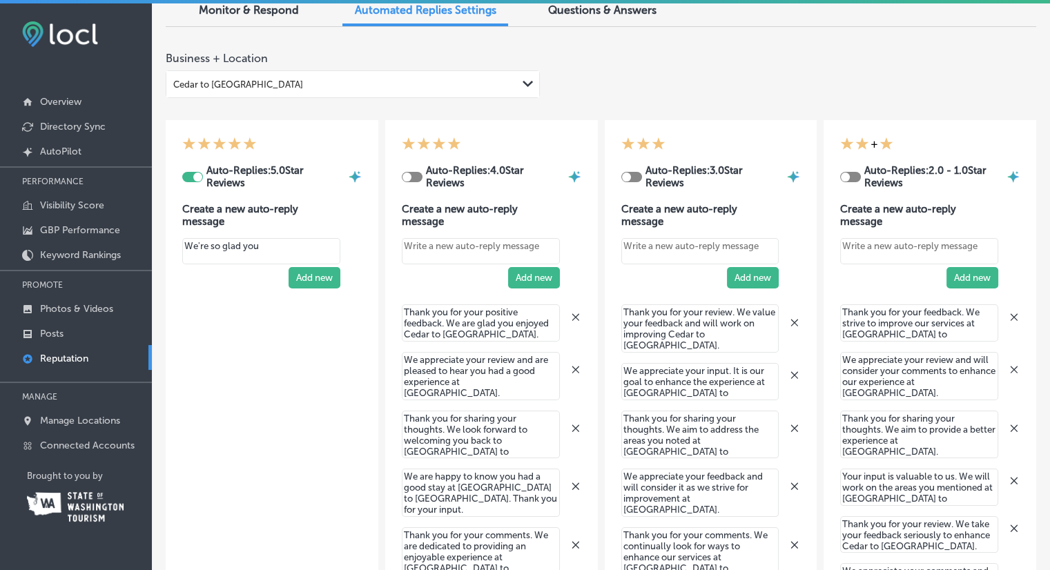
type textarea "We're so glad you"
type textarea "x"
type textarea "We're so glad you e"
type textarea "x"
type textarea "We're so glad you en"
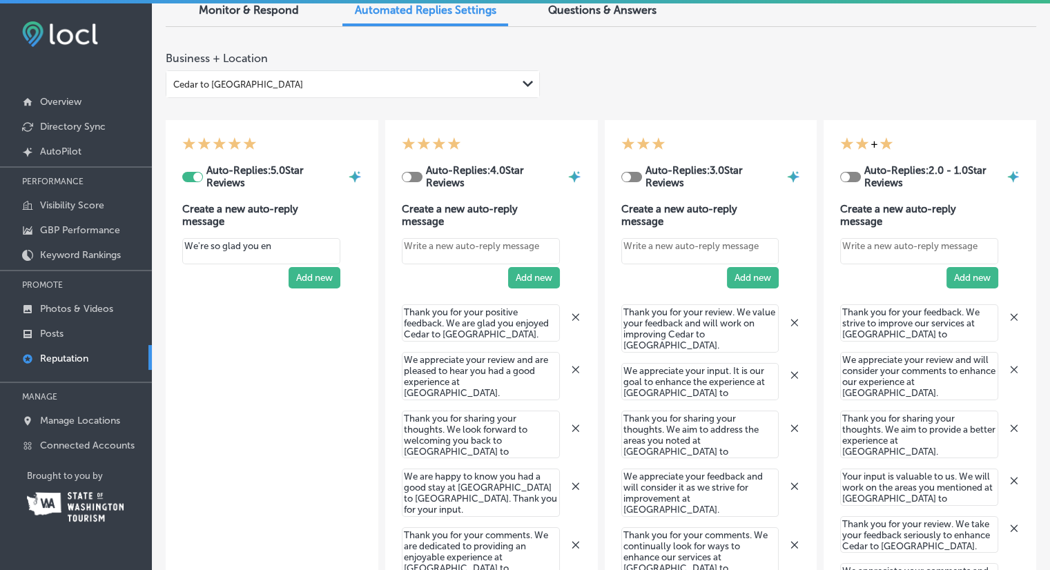
type textarea "x"
type textarea "We're so glad you enj"
type textarea "x"
type textarea "We're so glad you enjo"
type textarea "x"
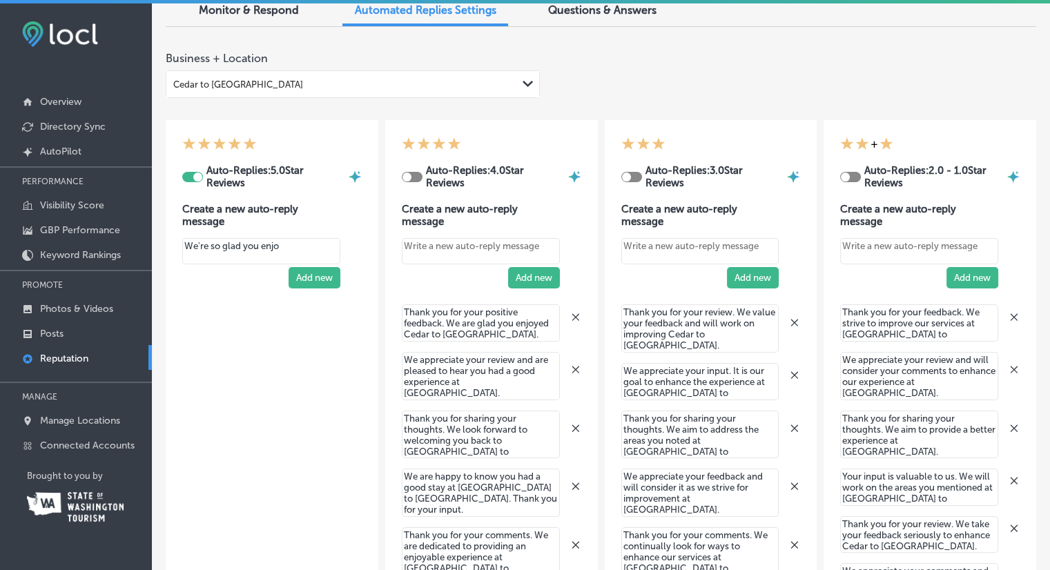
type textarea "We're so glad you enjoy"
type textarea "x"
type textarea "We're so glad you enjoye"
type textarea "x"
type textarea "We're so glad you enjoyed"
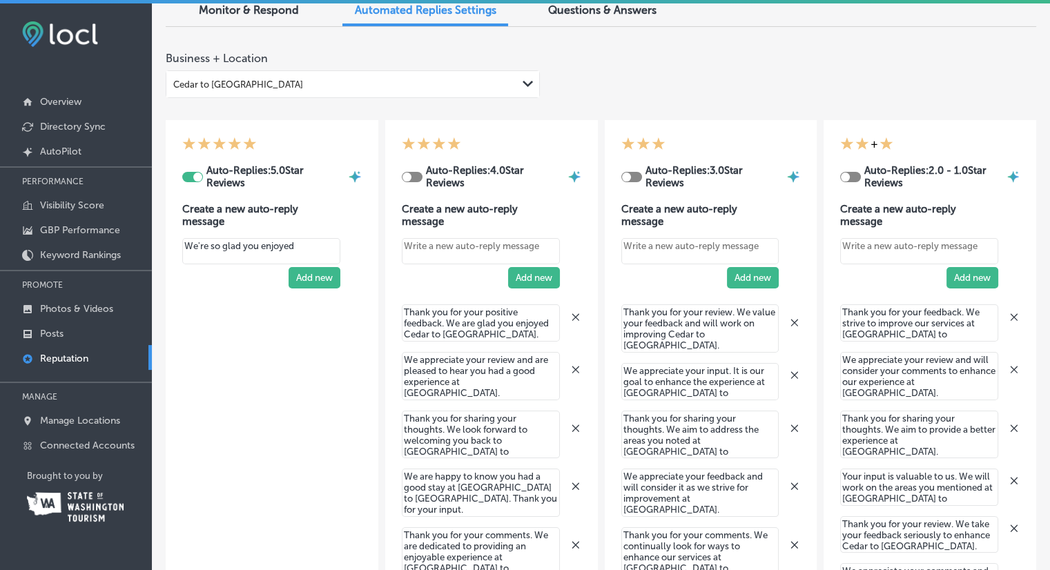
type textarea "x"
type textarea "We're so glad you enjoyed y"
type textarea "x"
type textarea "We're so glad you enjoyed yo"
type textarea "x"
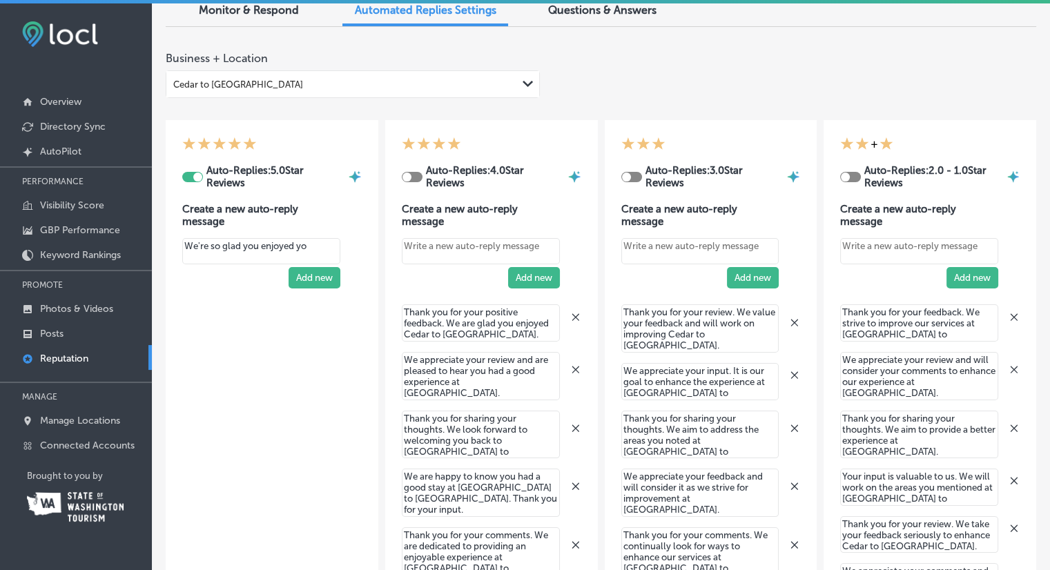
type textarea "We're so glad you enjoyed you"
type textarea "x"
type textarea "We're so glad you enjoyed your"
type textarea "x"
type textarea "We're so glad you enjoyed your s"
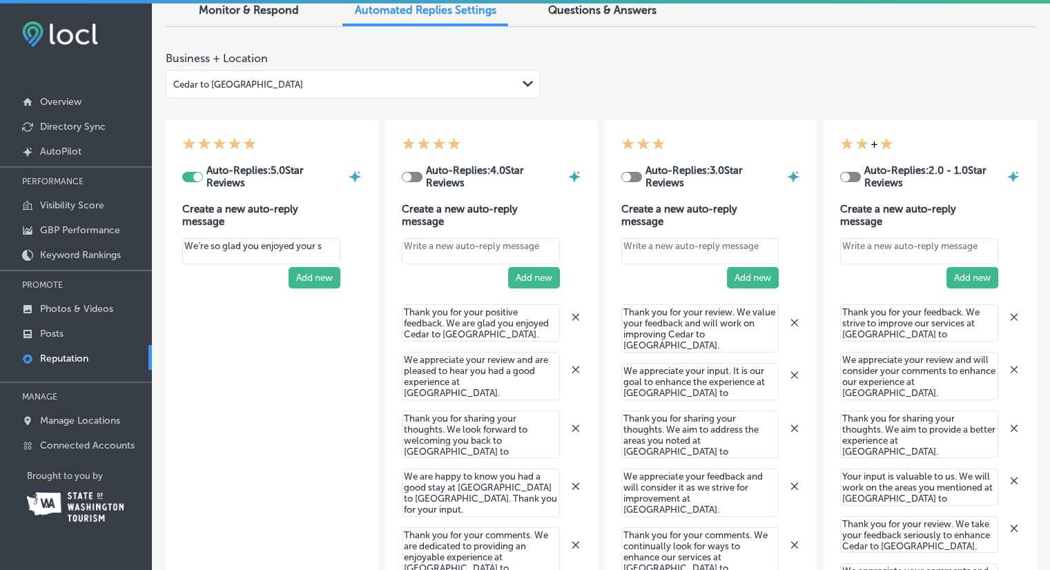
type textarea "x"
type textarea "We're so glad you enjoyed your st"
type textarea "x"
type textarea "We're so glad you enjoyed your sta"
type textarea "x"
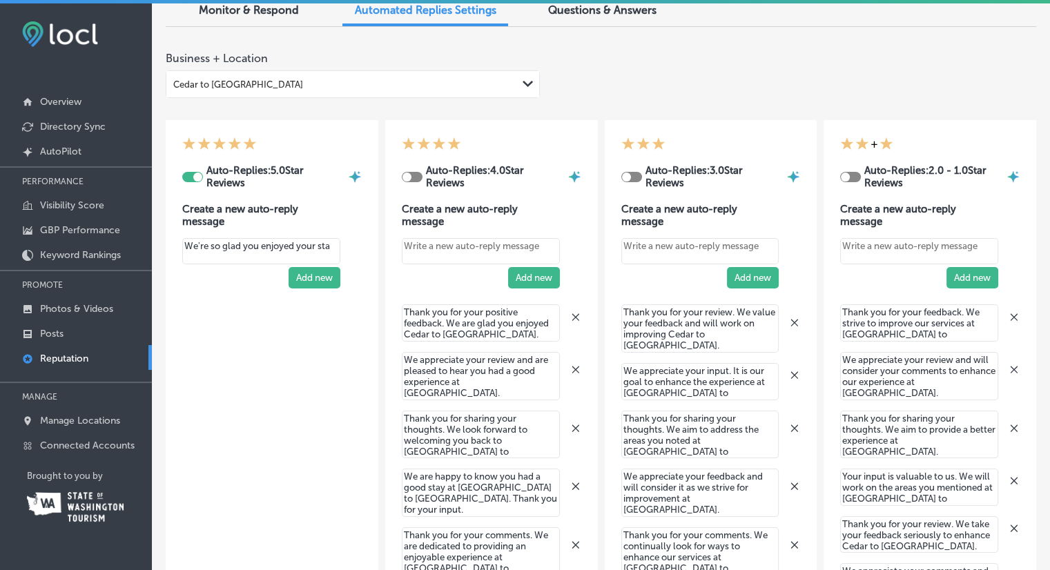
type textarea "We're so glad you enjoyed your stay"
type textarea "x"
type textarea "We're so glad you enjoyed your stay!"
type textarea "x"
type textarea "We're so glad you enjoyed your stay!"
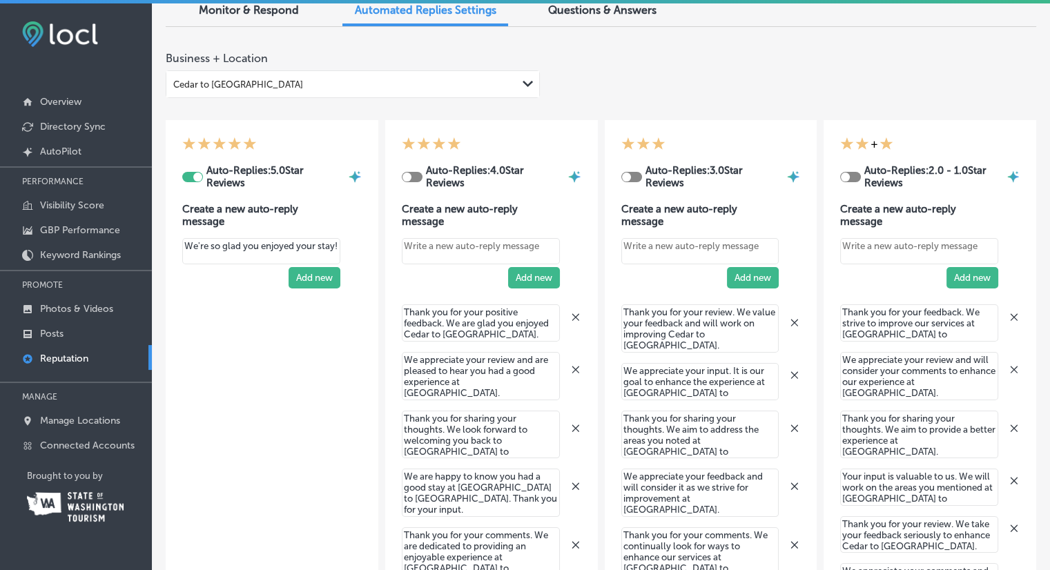
type textarea "x"
type textarea "We're so glad you enjoyed your stay! T"
type textarea "x"
type textarea "We're so glad you enjoyed your stay! Th"
type textarea "x"
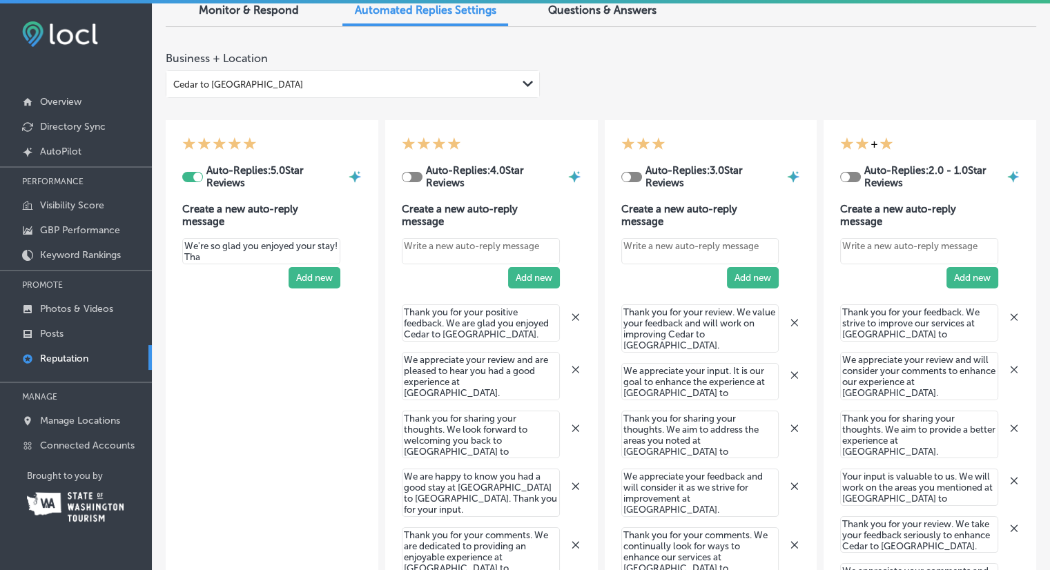
type textarea "We're so glad you enjoyed your stay! Than"
type textarea "x"
type textarea "We're so glad you enjoyed your stay! Thank"
type textarea "x"
type textarea "We're so glad you enjoyed your stay! Thank"
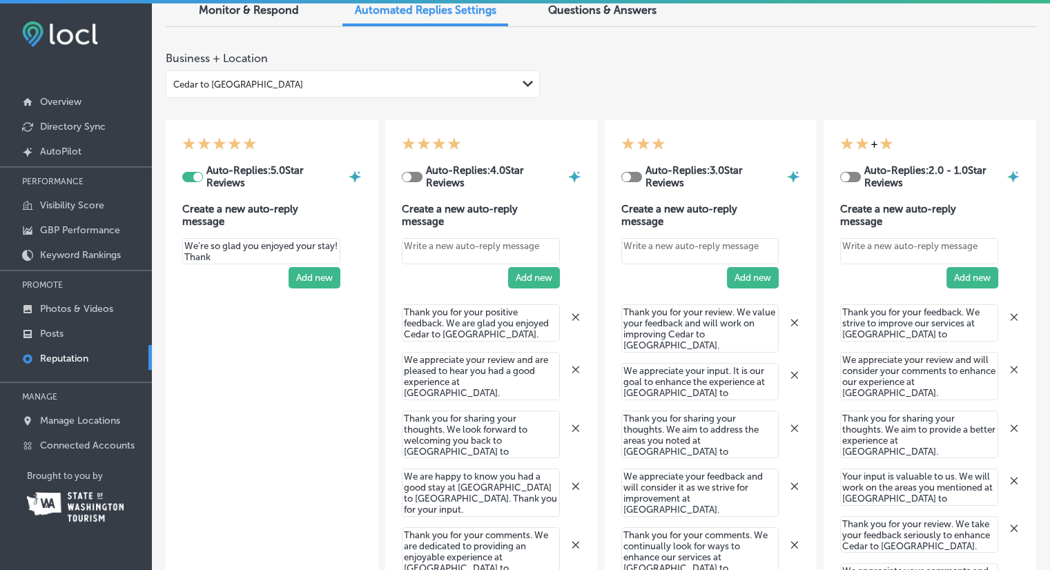
type textarea "x"
type textarea "We're so glad you enjoyed your stay! Thank y"
type textarea "x"
type textarea "We're so glad you enjoyed your stay! Thank yo"
type textarea "x"
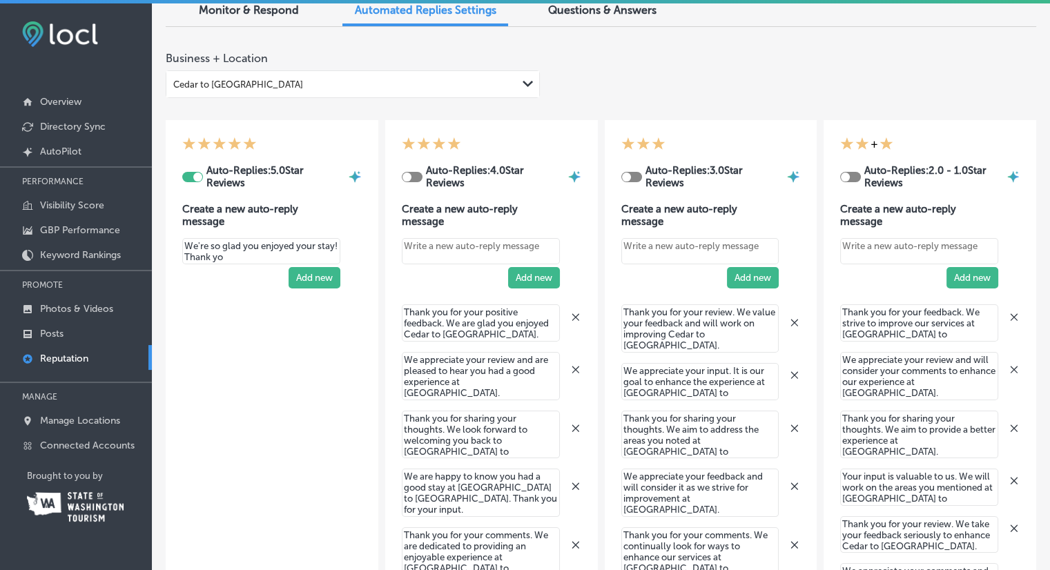
type textarea "We're so glad you enjoyed your stay! Thank you"
type textarea "x"
type textarea "We're so glad you enjoyed your stay! Thank you"
type textarea "x"
type textarea "We're so glad you enjoyed your stay! Thank you f"
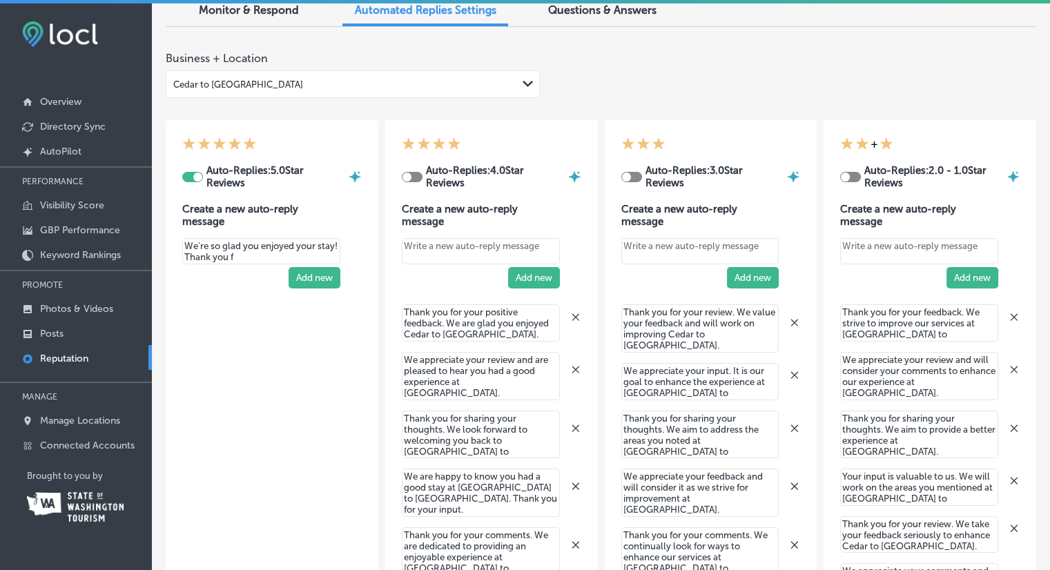
type textarea "x"
type textarea "We're so glad you enjoyed your stay! Thank you fo"
type textarea "x"
type textarea "We're so glad you enjoyed your stay! Thank you for"
type textarea "x"
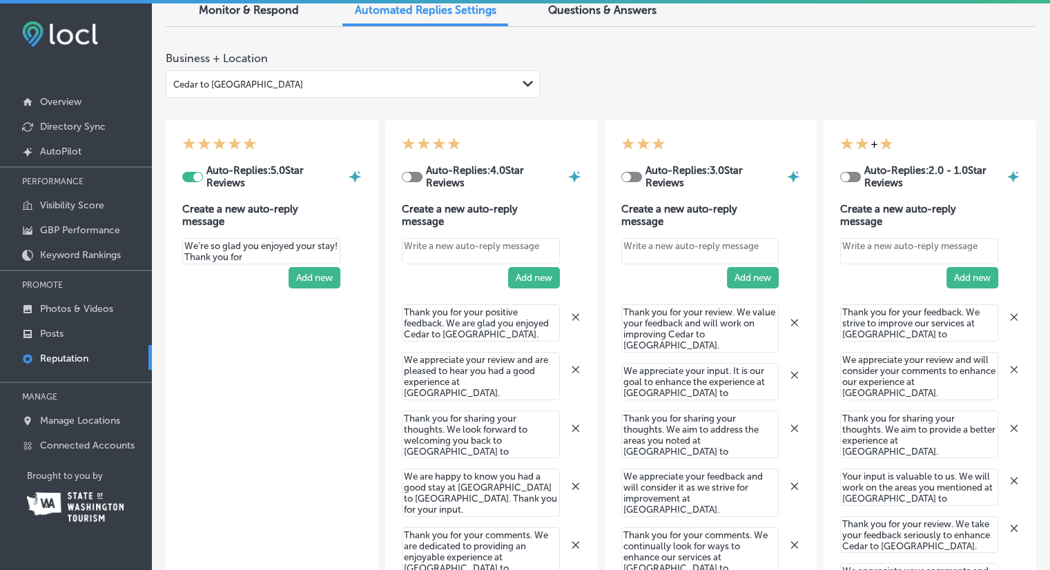
type textarea "We're so glad you enjoyed your stay! Thank you for t"
type textarea "x"
type textarea "We're so glad you enjoyed your stay! Thank you for th"
type textarea "x"
type textarea "We're so glad you enjoyed your stay! Thank you for the"
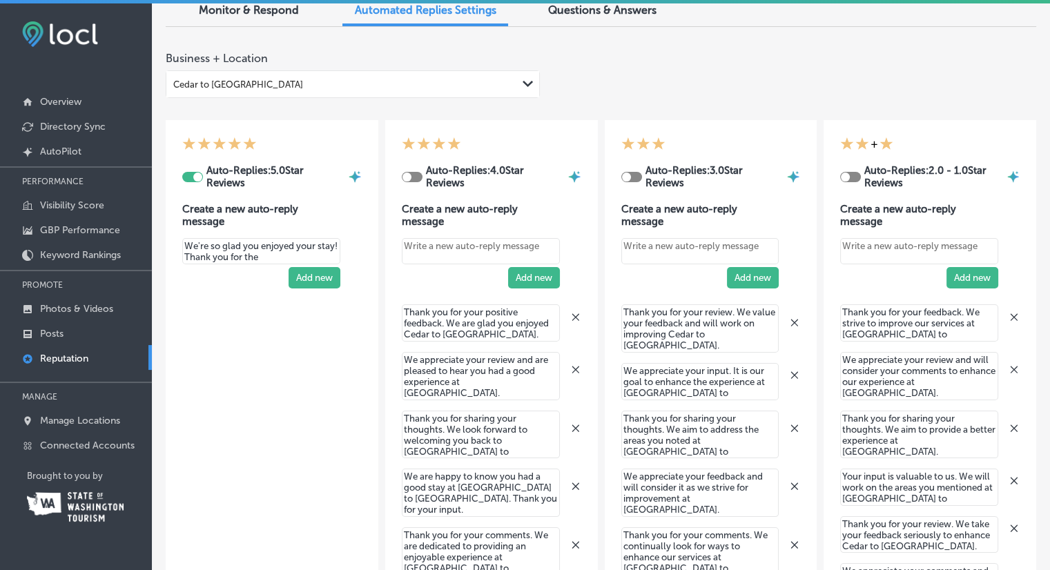
type textarea "x"
type textarea "We're so glad you enjoyed your stay! Thank you for the"
type textarea "x"
type textarea "We're so glad you enjoyed your stay! Thank you for the k"
type textarea "x"
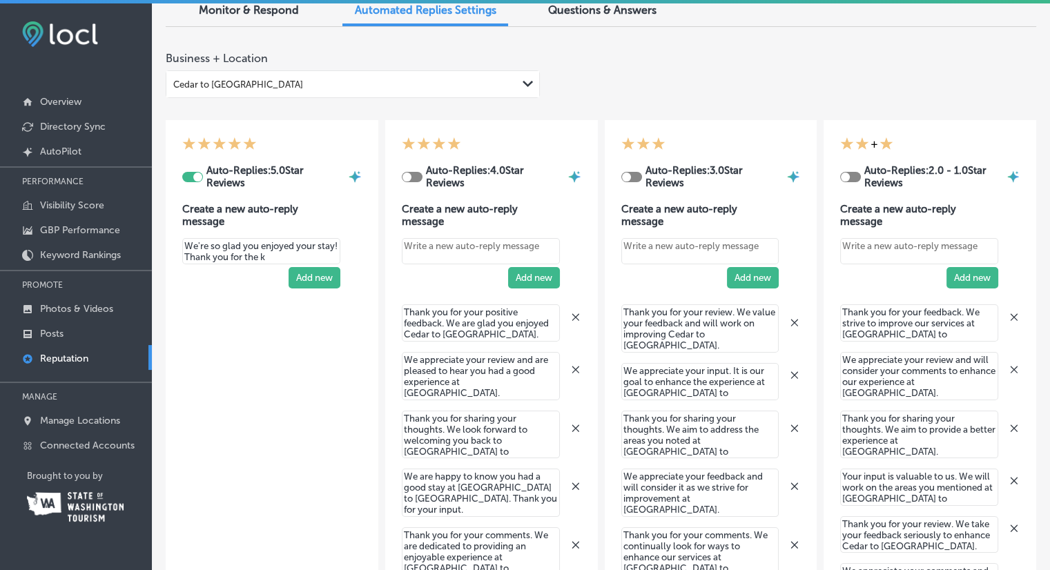
type textarea "We're so glad you enjoyed your stay! Thank you for the ki"
type textarea "x"
type textarea "We're so glad you enjoyed your stay! Thank you for the kin"
type textarea "x"
type textarea "We're so glad you enjoyed your stay! Thank you for the kind"
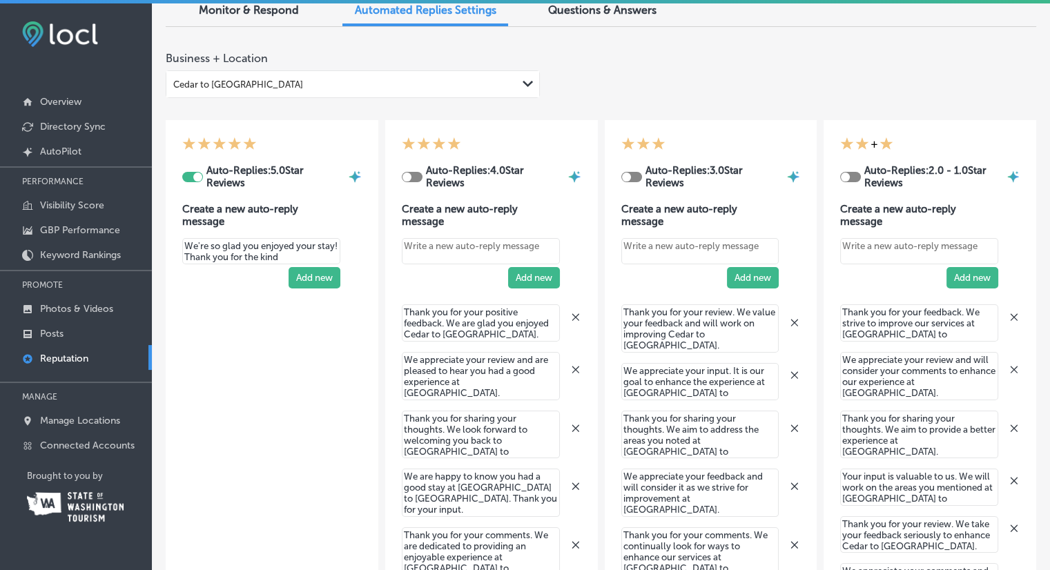
type textarea "x"
type textarea "We're so glad you enjoyed your stay! Thank you for the kin"
type textarea "x"
type textarea "We're so glad you enjoyed your stay! Thank you for the ki"
type textarea "x"
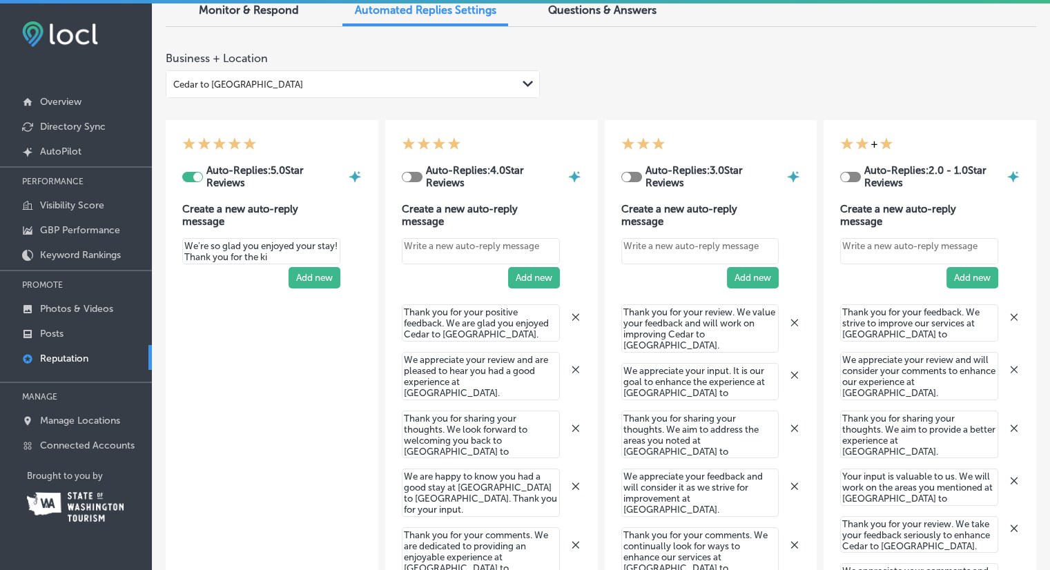
type textarea "We're so glad you enjoyed your stay! Thank you for the k"
drag, startPoint x: 309, startPoint y: 258, endPoint x: 162, endPoint y: 247, distance: 148.2
click at [162, 247] on div "Monitor & Respond Automated Replies Settings Questions & Answers Business + Loc…" at bounding box center [601, 435] width 898 height 890
type textarea "x"
click at [193, 175] on div at bounding box center [197, 177] width 9 height 9
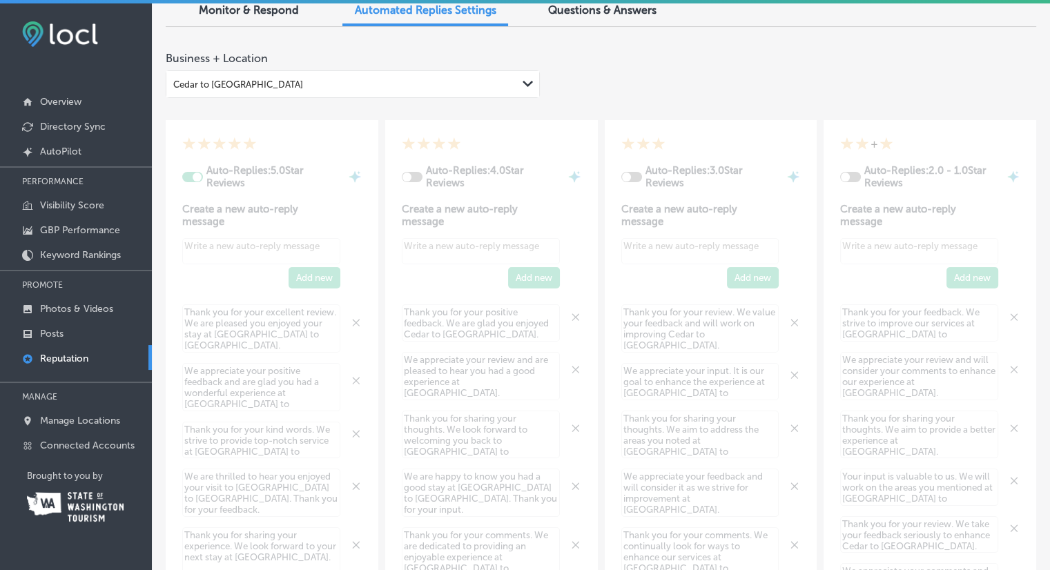
type textarea "x"
checkbox input "false"
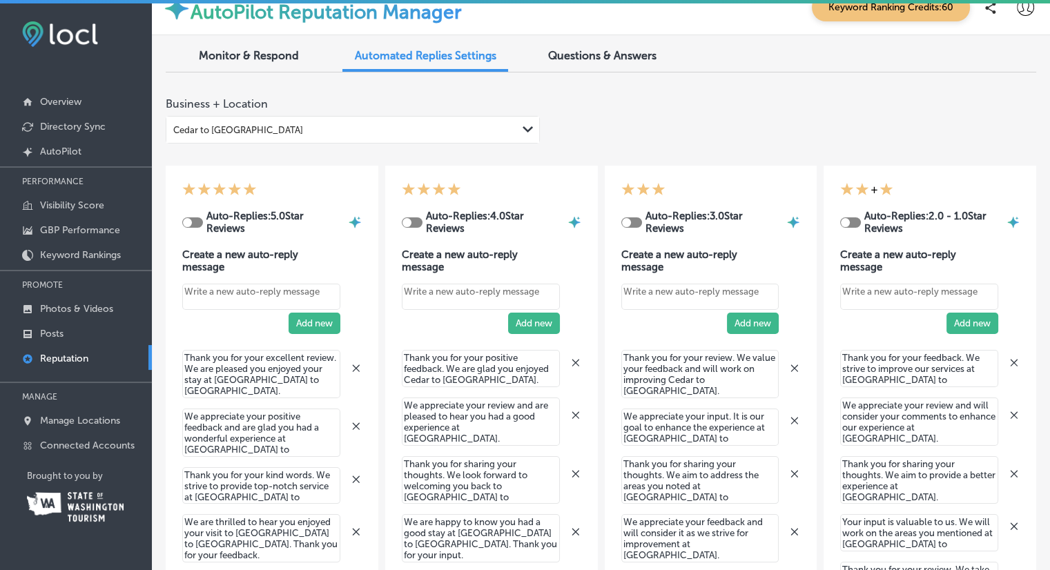
scroll to position [0, 0]
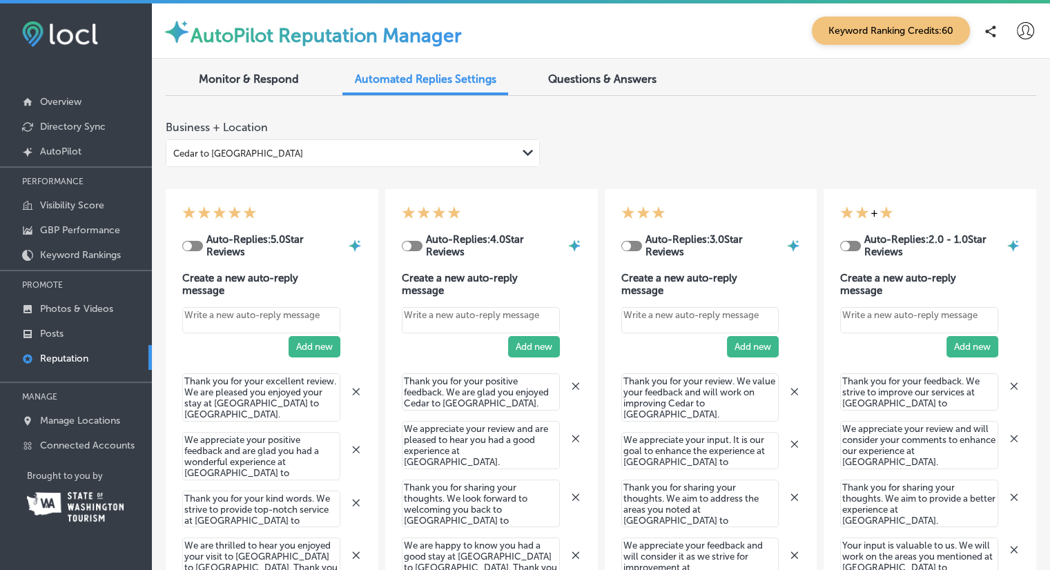
click at [253, 81] on span "Monitor & Respond" at bounding box center [249, 79] width 100 height 13
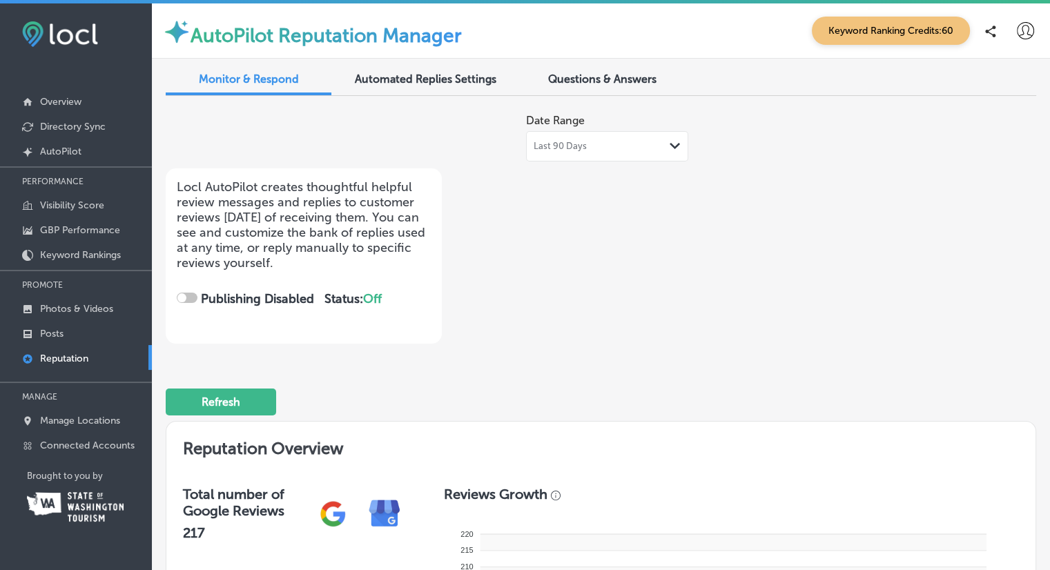
checkbox input "true"
click at [614, 79] on span "Questions & Answers" at bounding box center [602, 79] width 108 height 13
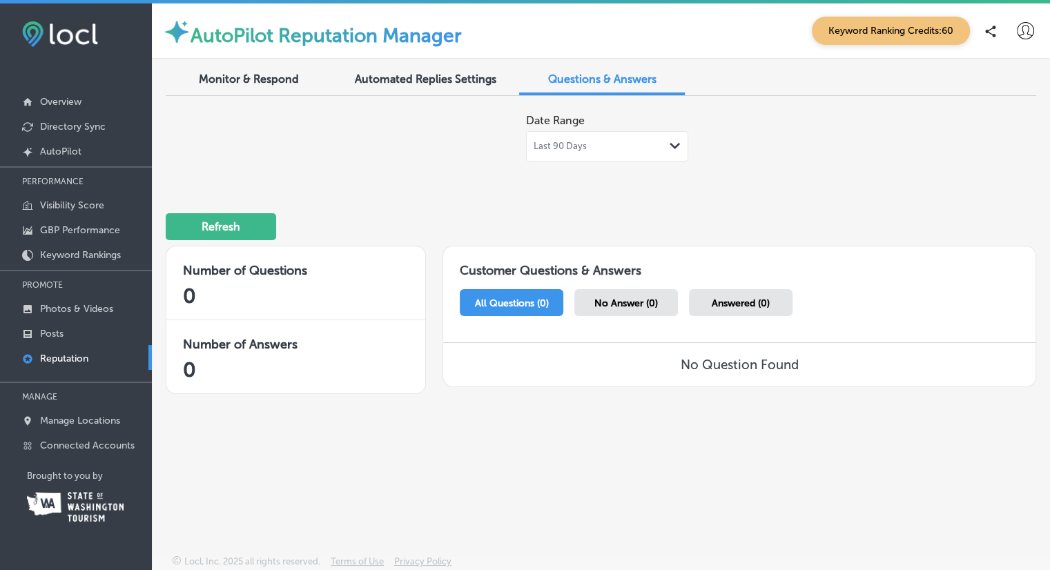
click at [222, 79] on span "Monitor & Respond" at bounding box center [249, 79] width 100 height 13
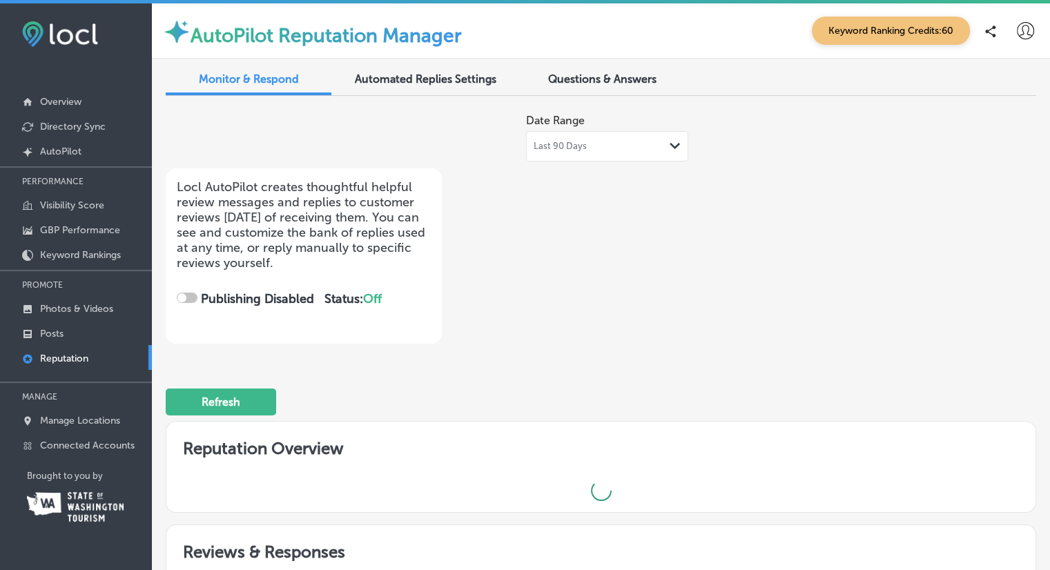
checkbox input "true"
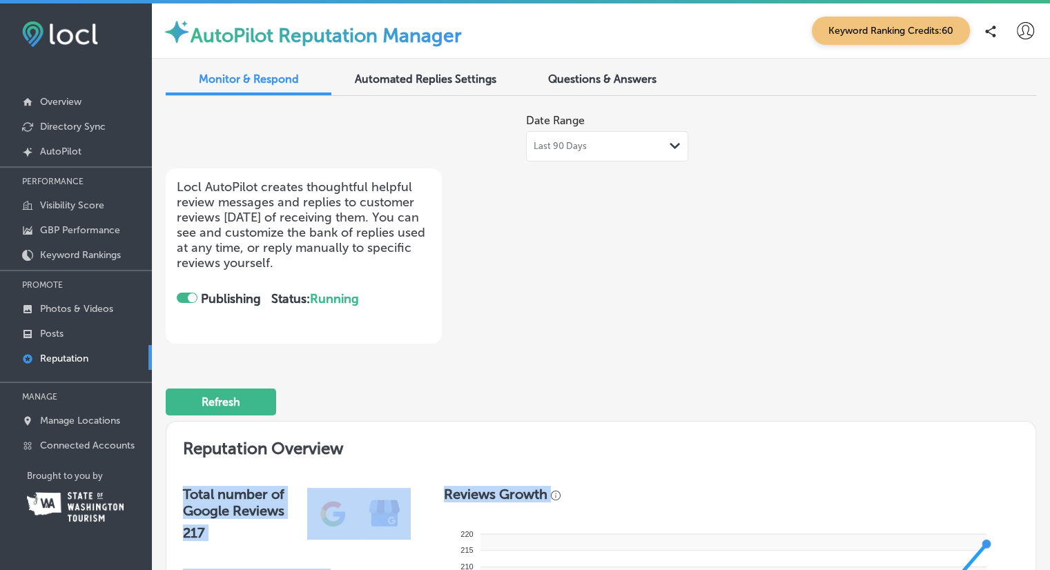
click at [532, 570] on html "iconmonstr-menu-thin copy Created with Sketch. Overview Directory Sync Created …" at bounding box center [525, 287] width 1050 height 574
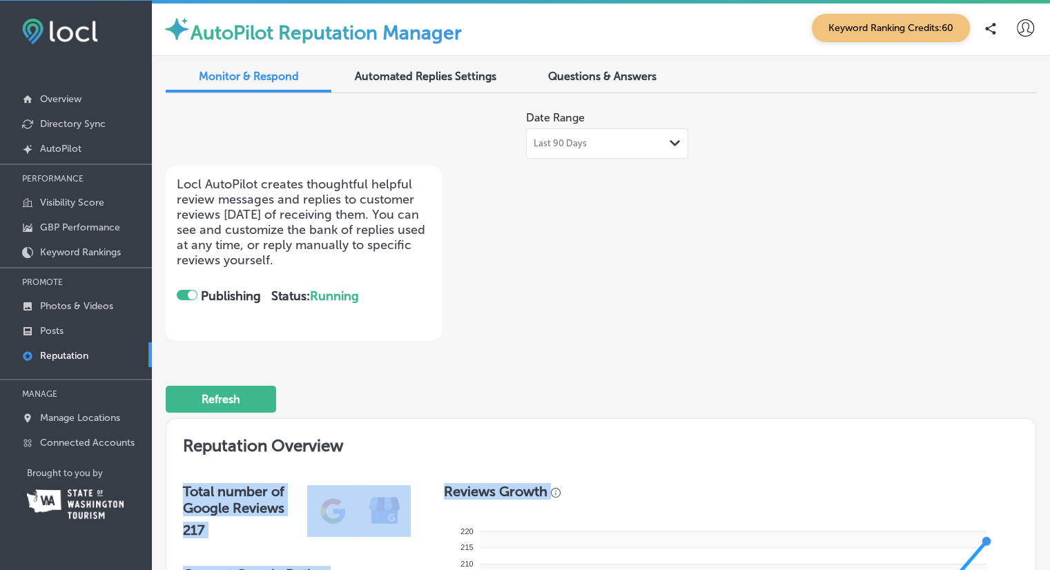
scroll to position [3, 0]
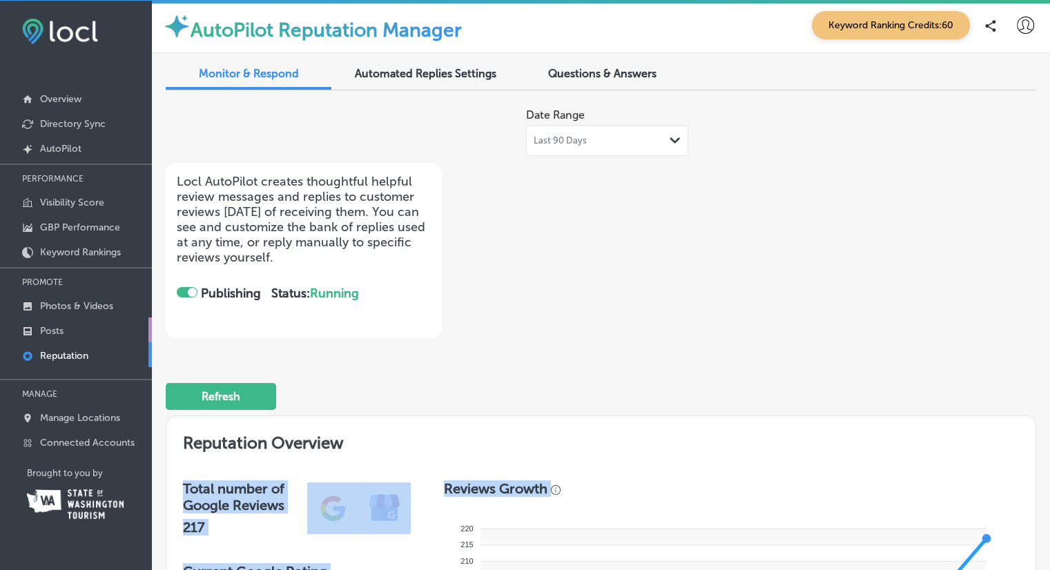
click at [46, 329] on p "Posts" at bounding box center [51, 331] width 23 height 12
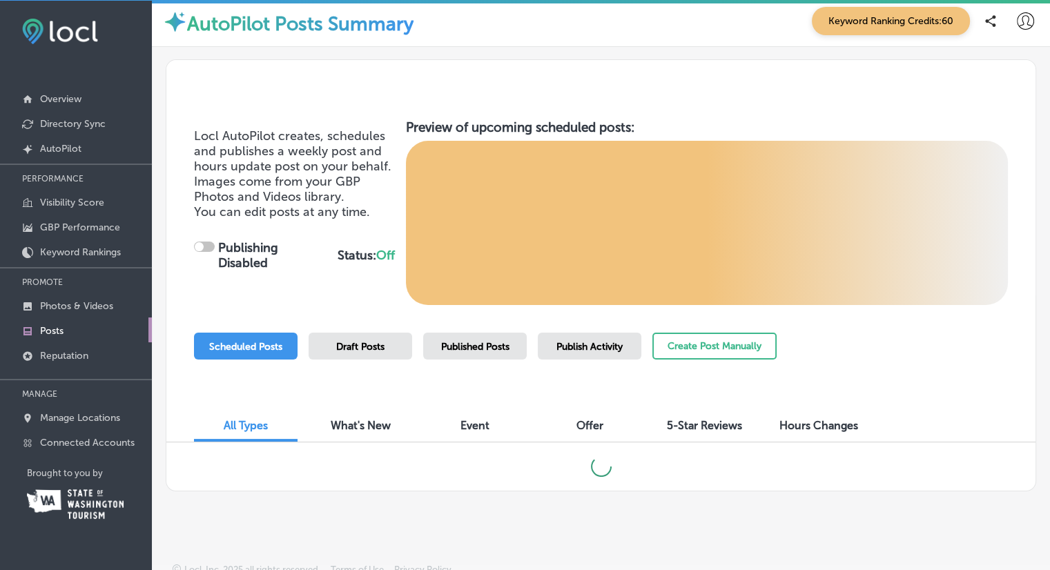
scroll to position [17, 0]
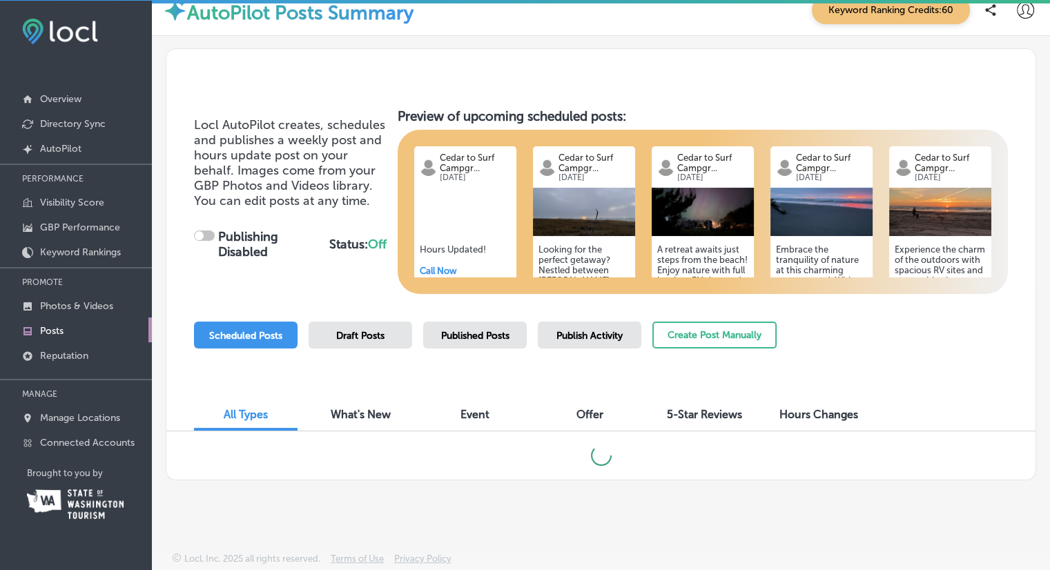
checkbox input "true"
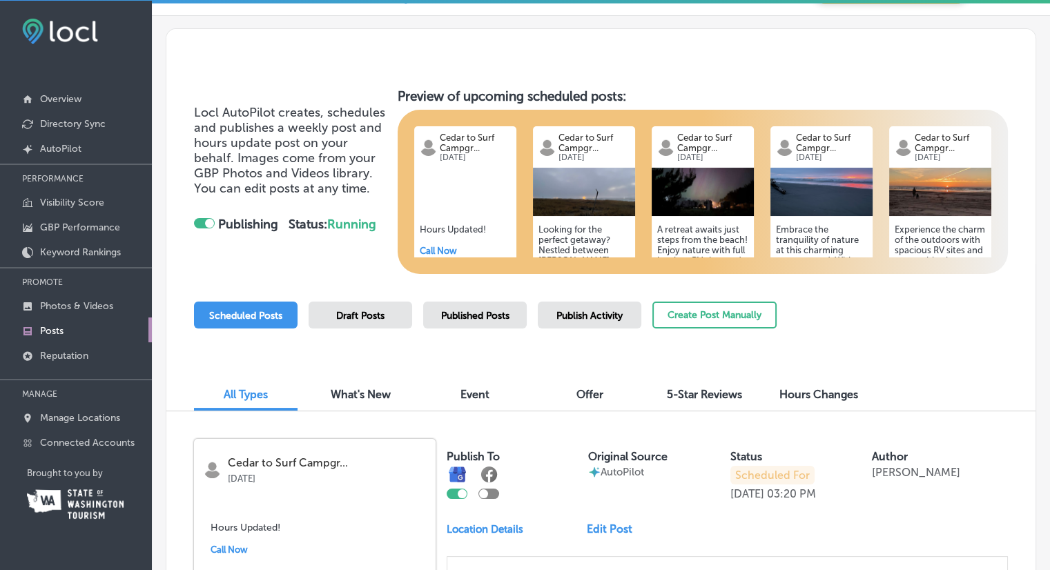
scroll to position [0, 0]
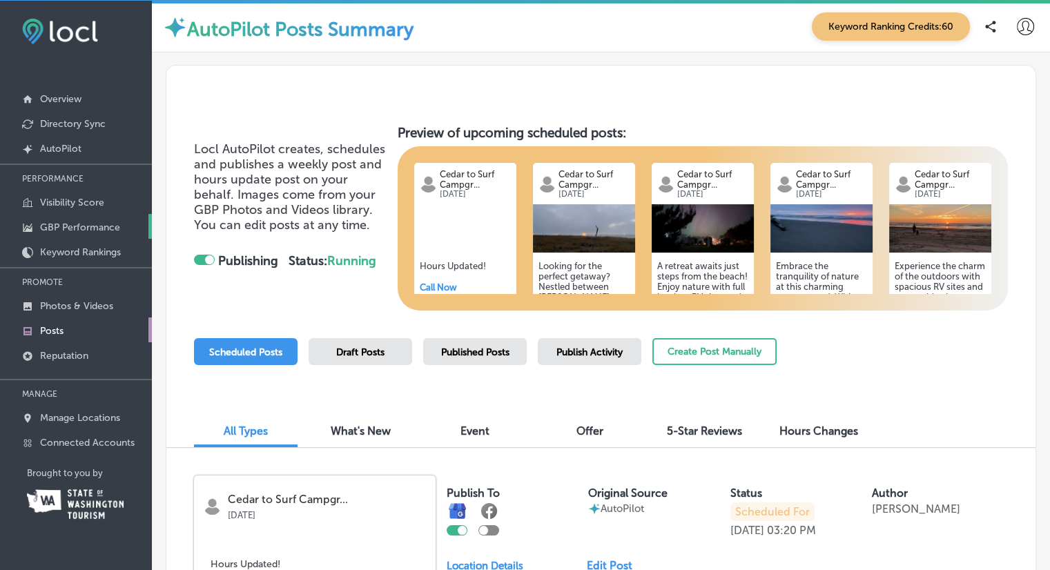
click at [87, 230] on p "GBP Performance" at bounding box center [80, 228] width 80 height 12
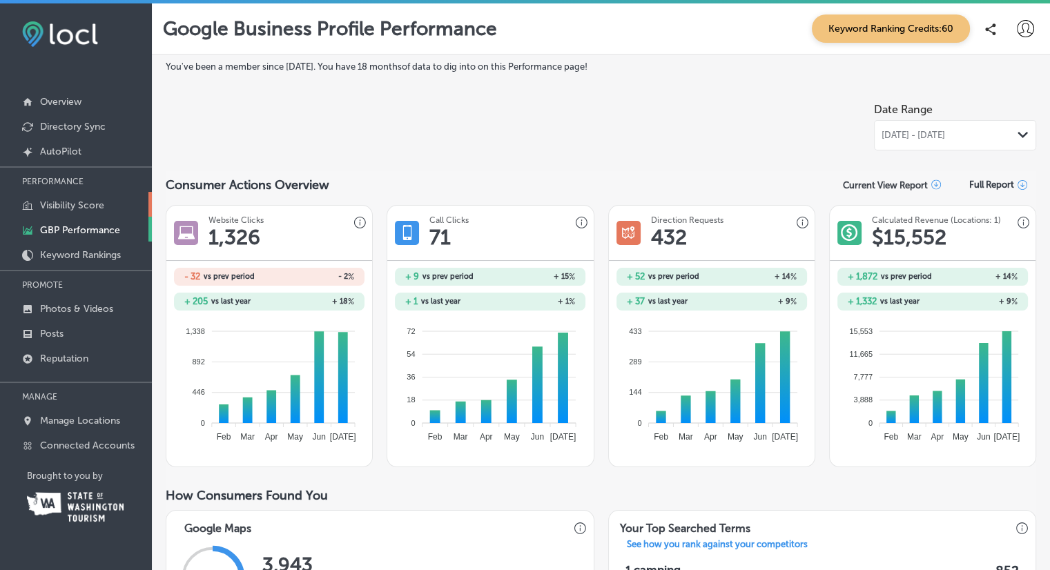
click at [78, 208] on p "Visibility Score" at bounding box center [72, 206] width 64 height 12
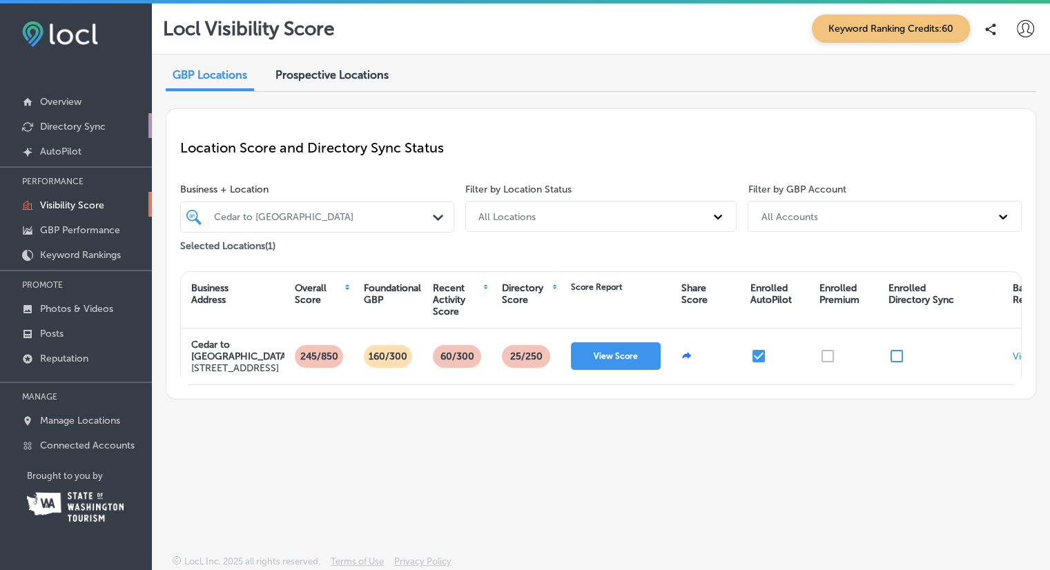
click at [77, 126] on p "Directory Sync" at bounding box center [73, 127] width 66 height 12
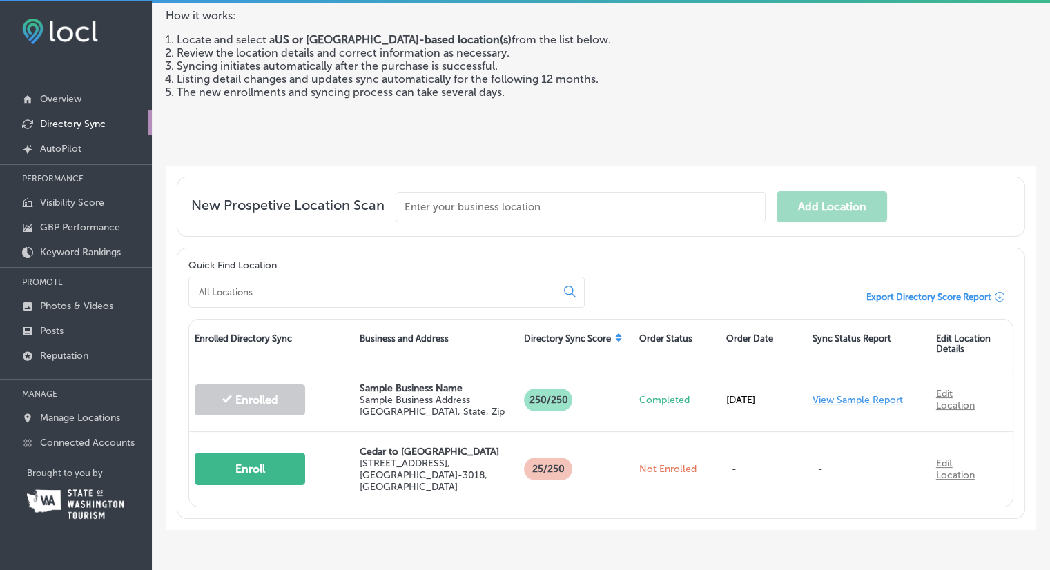
scroll to position [138, 0]
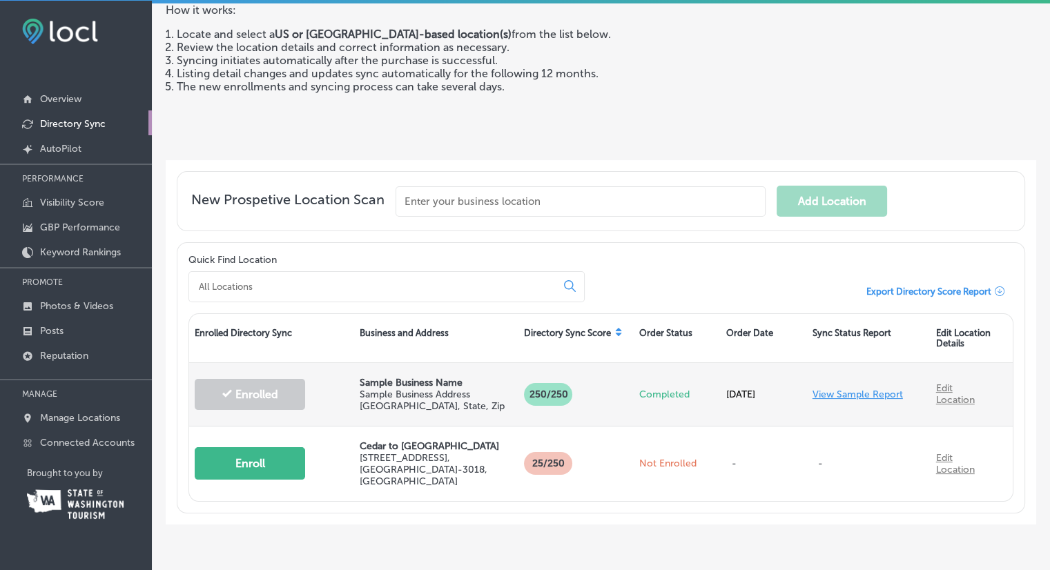
click at [824, 393] on link "View Sample Report" at bounding box center [858, 395] width 90 height 12
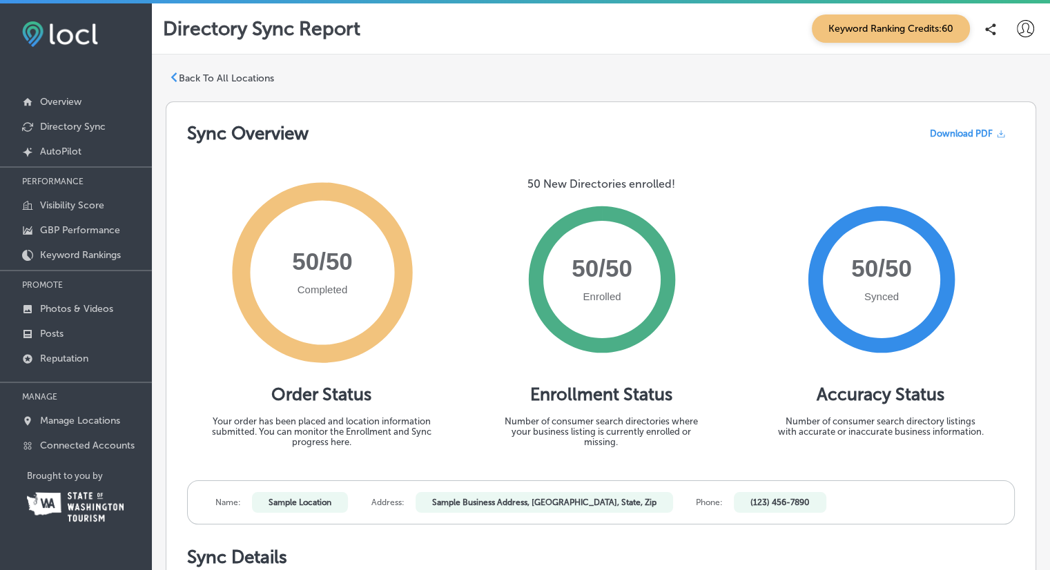
click at [182, 77] on p "Back To All Locations" at bounding box center [226, 79] width 95 height 12
